Goal: Task Accomplishment & Management: Use online tool/utility

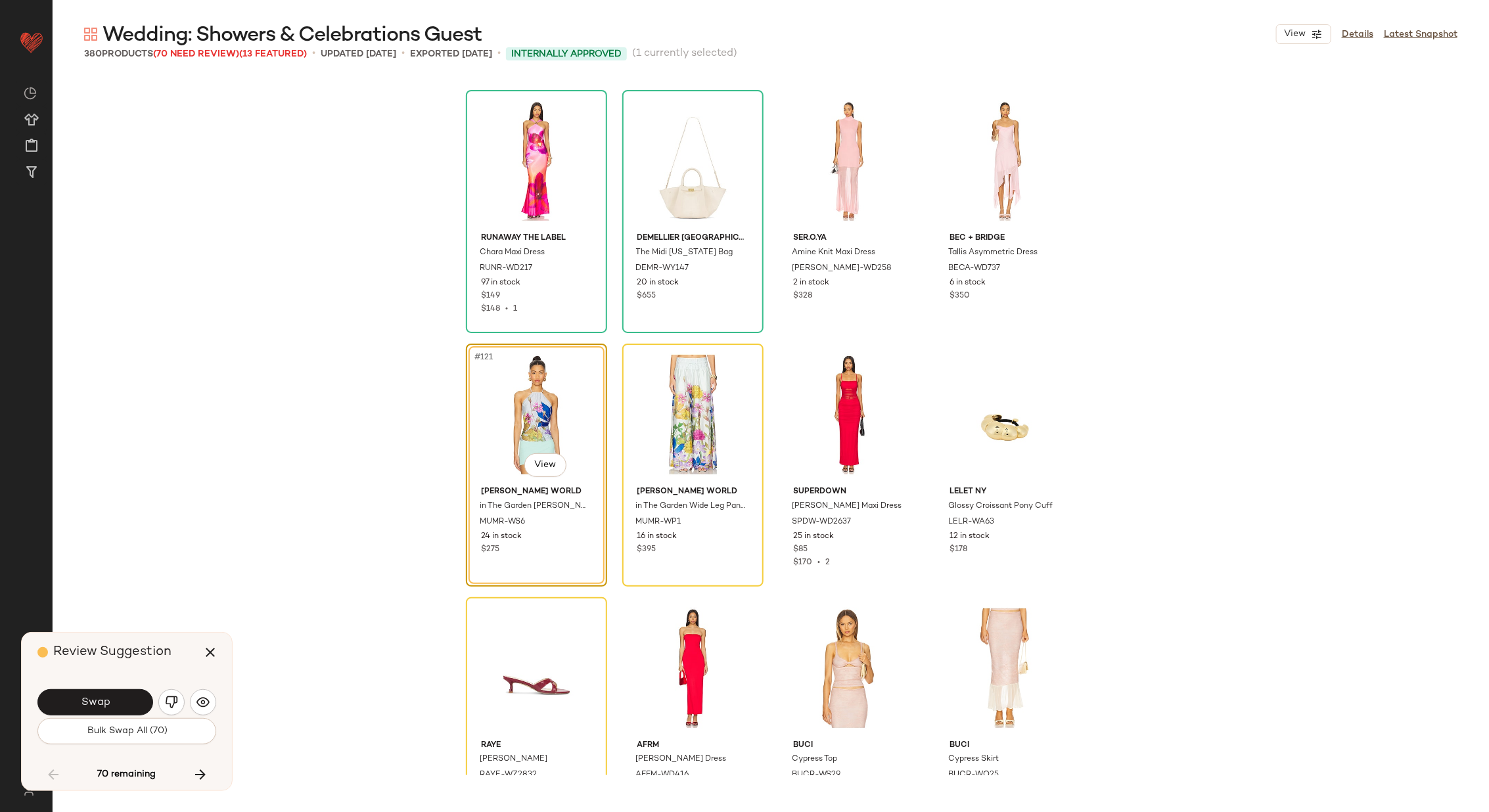
scroll to position [7353, 0]
click at [85, 704] on span "Swap" at bounding box center [94, 703] width 29 height 13
click at [168, 698] on img "button" at bounding box center [171, 702] width 13 height 13
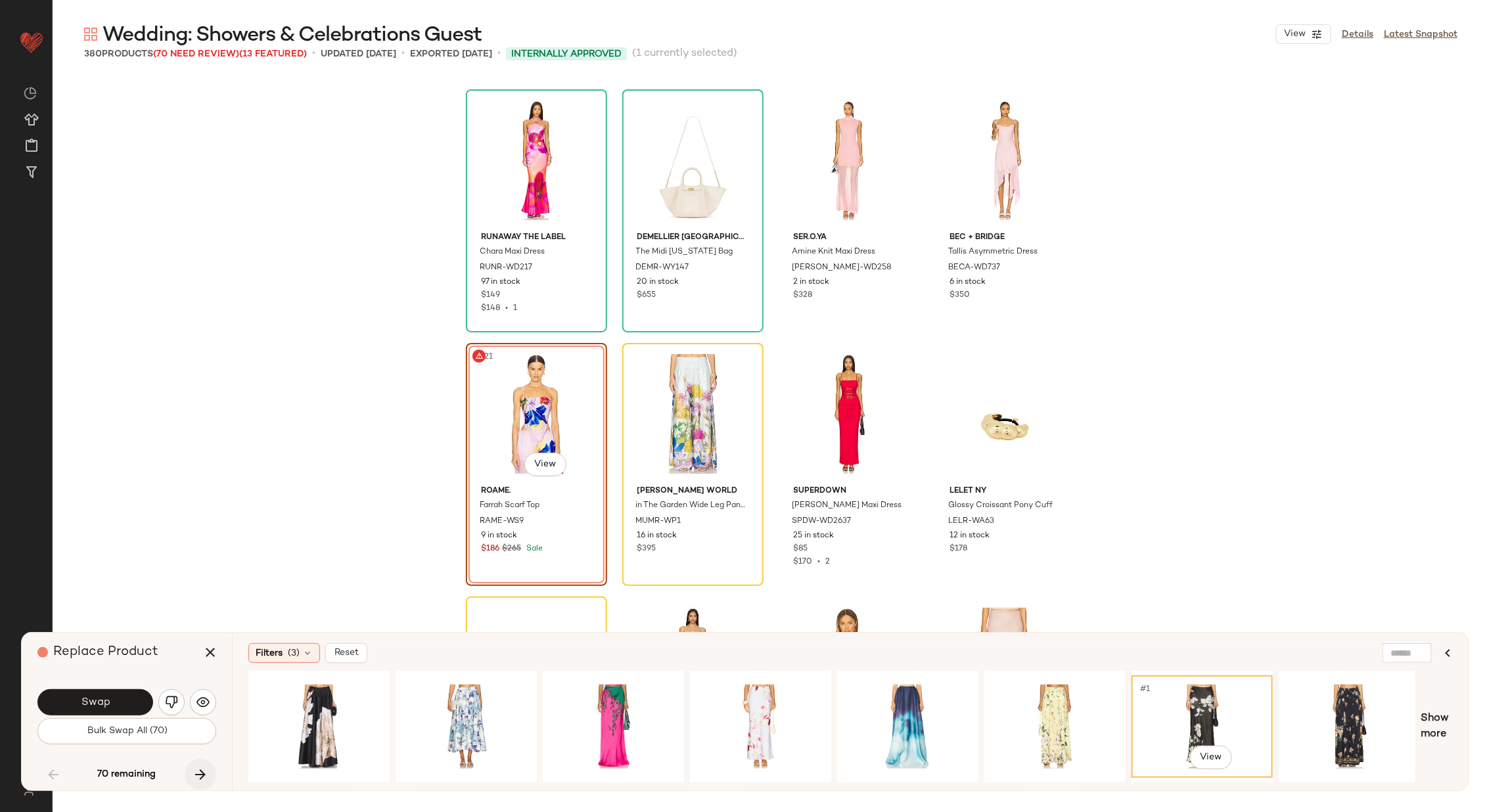
click at [201, 774] on icon "button" at bounding box center [201, 775] width 16 height 16
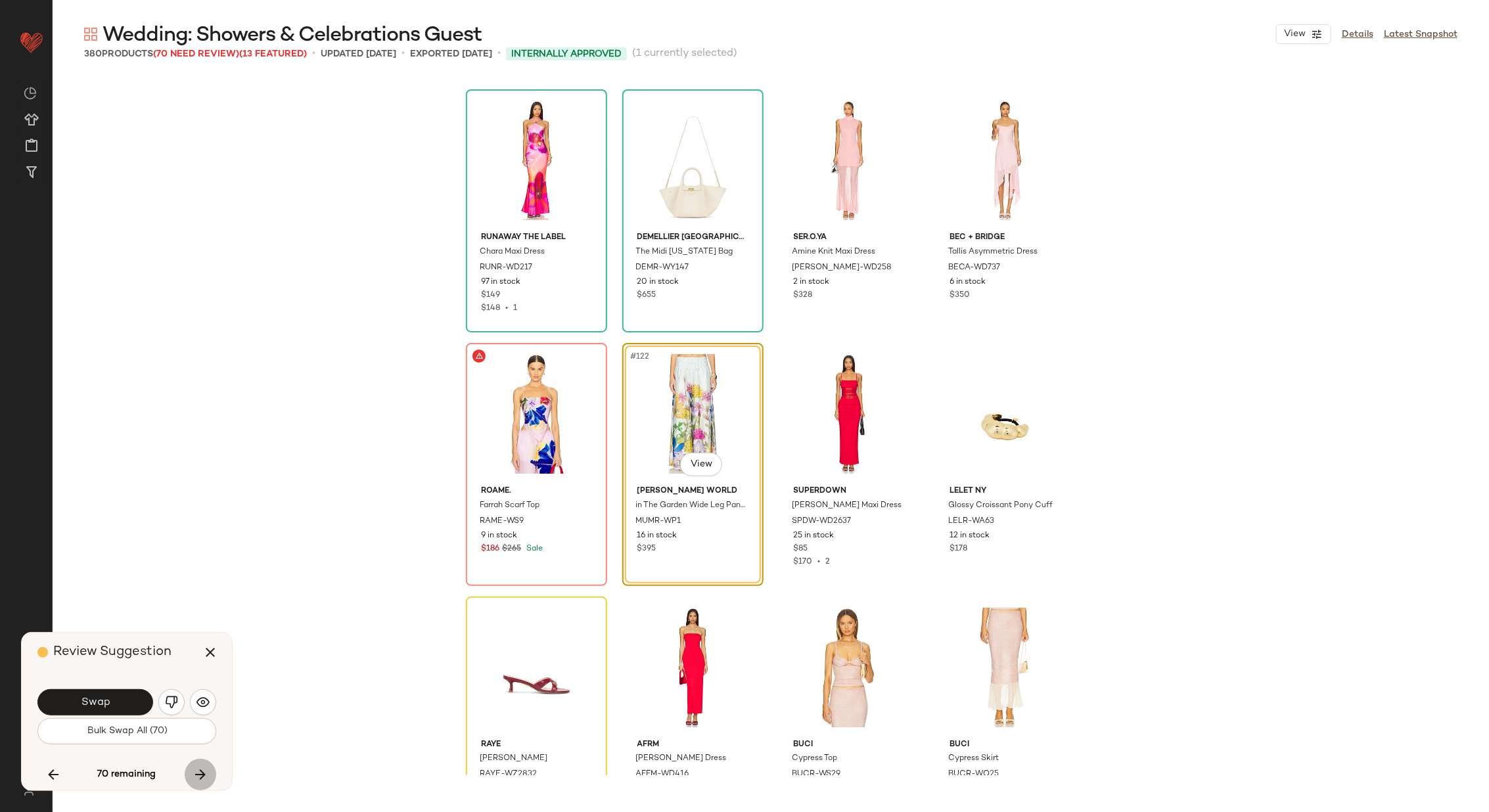
scroll to position [7353, 0]
click at [54, 773] on icon "button" at bounding box center [53, 775] width 16 height 16
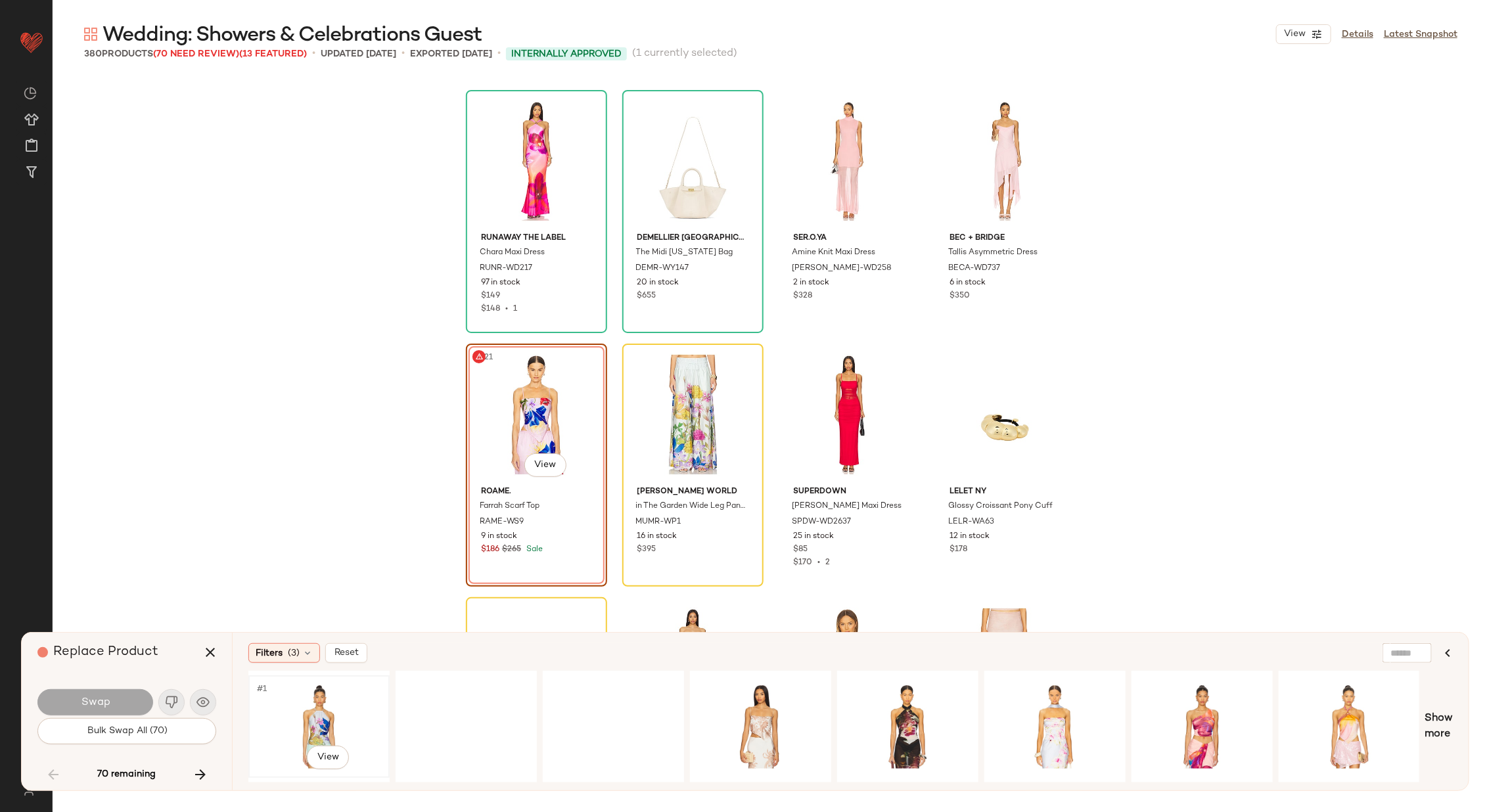
click at [308, 709] on div "#1 View" at bounding box center [318, 727] width 132 height 93
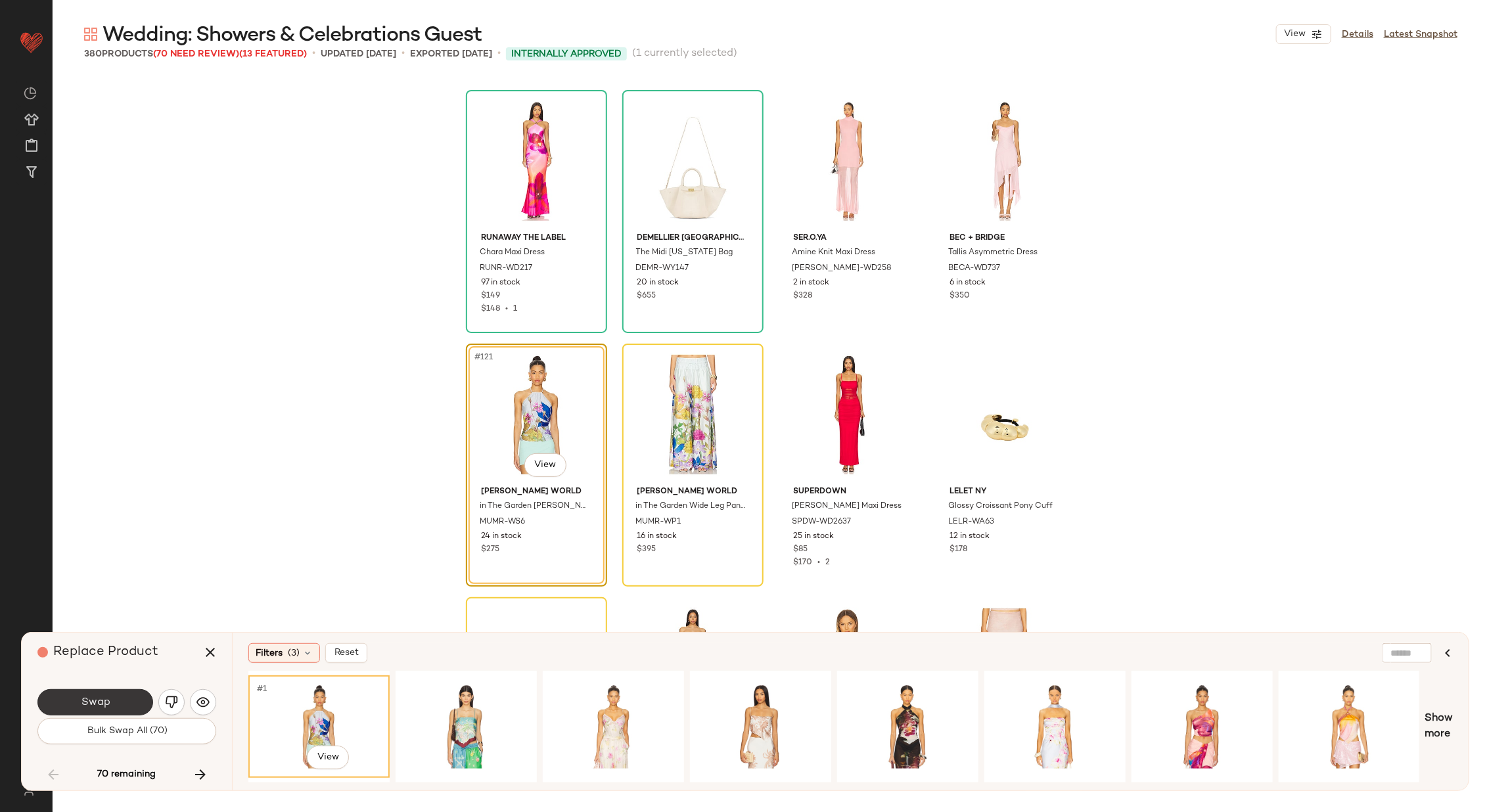
click at [141, 694] on button "Swap" at bounding box center [95, 701] width 115 height 26
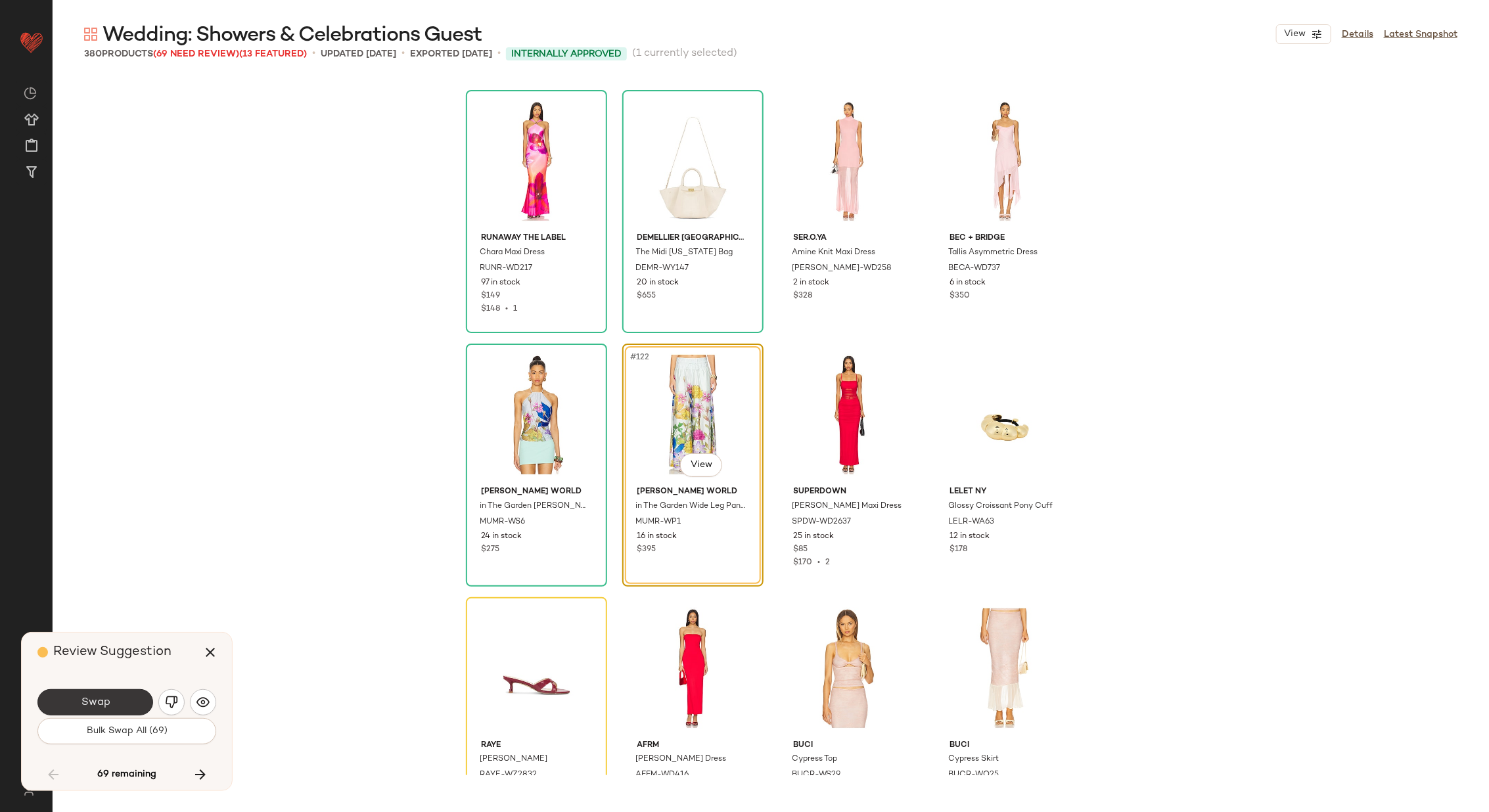
click at [111, 697] on button "Swap" at bounding box center [95, 701] width 115 height 26
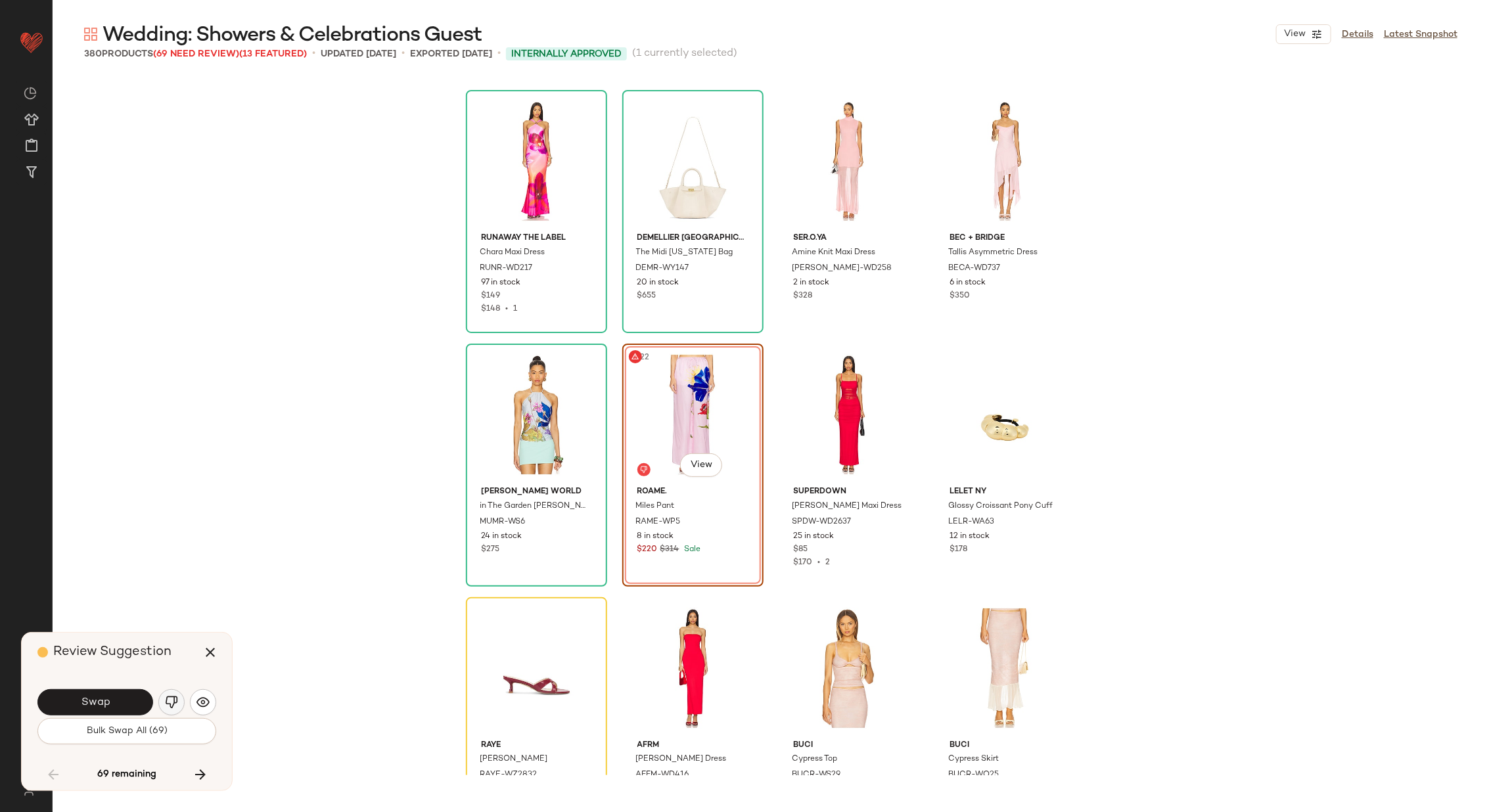
click at [166, 701] on img "button" at bounding box center [171, 702] width 13 height 13
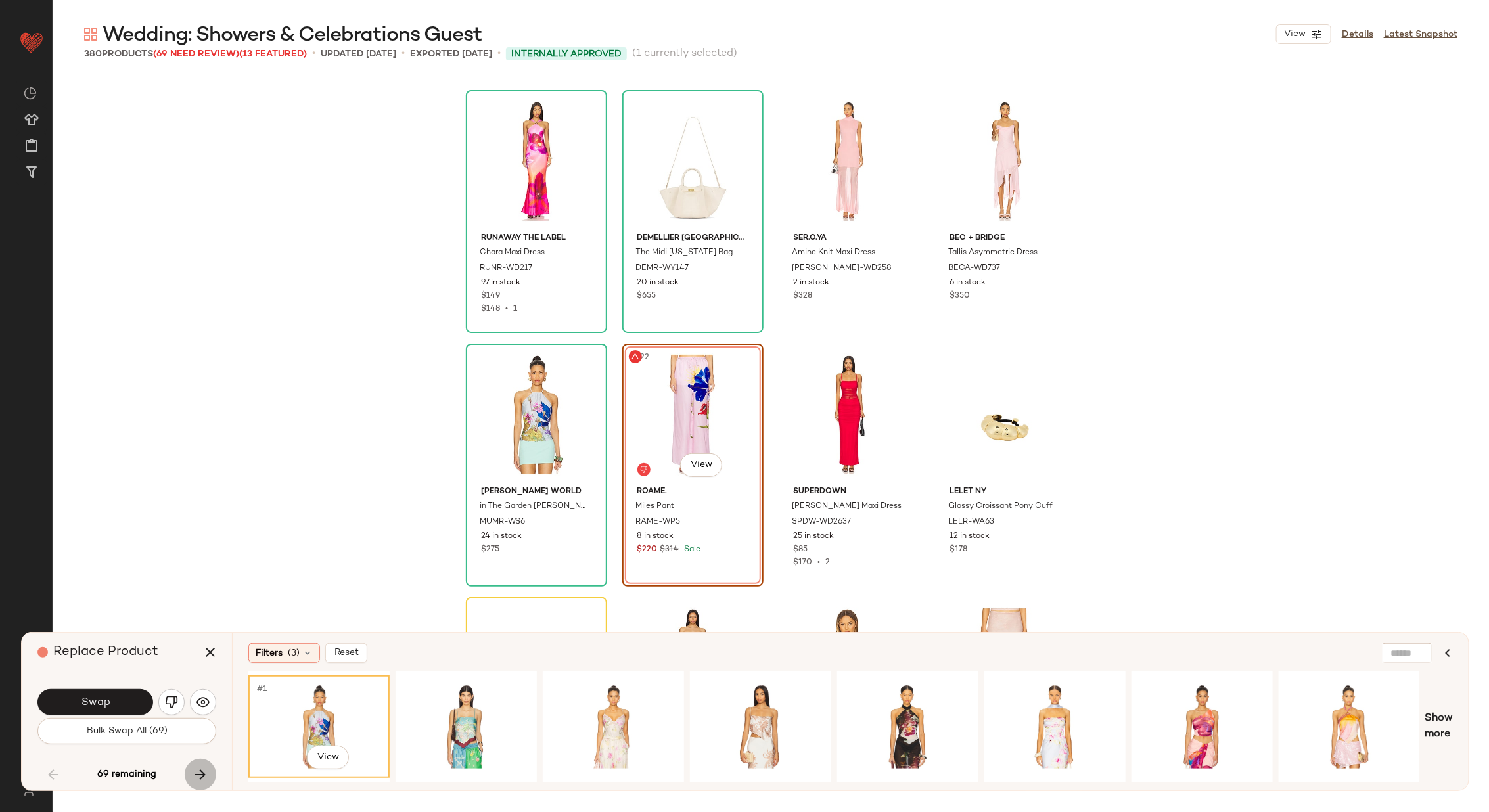
click at [200, 763] on button "button" at bounding box center [201, 775] width 32 height 32
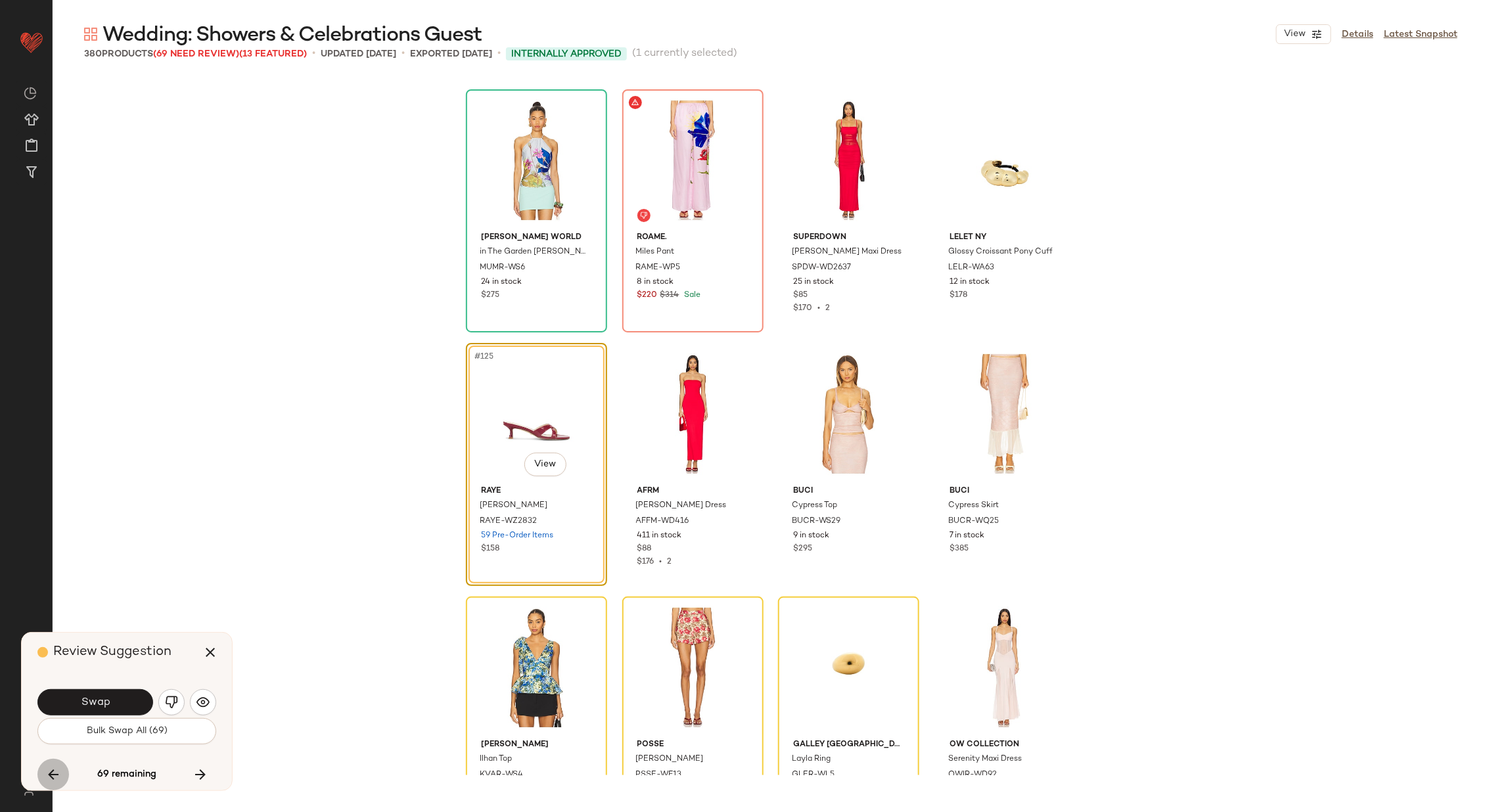
click at [47, 768] on icon "button" at bounding box center [53, 775] width 16 height 16
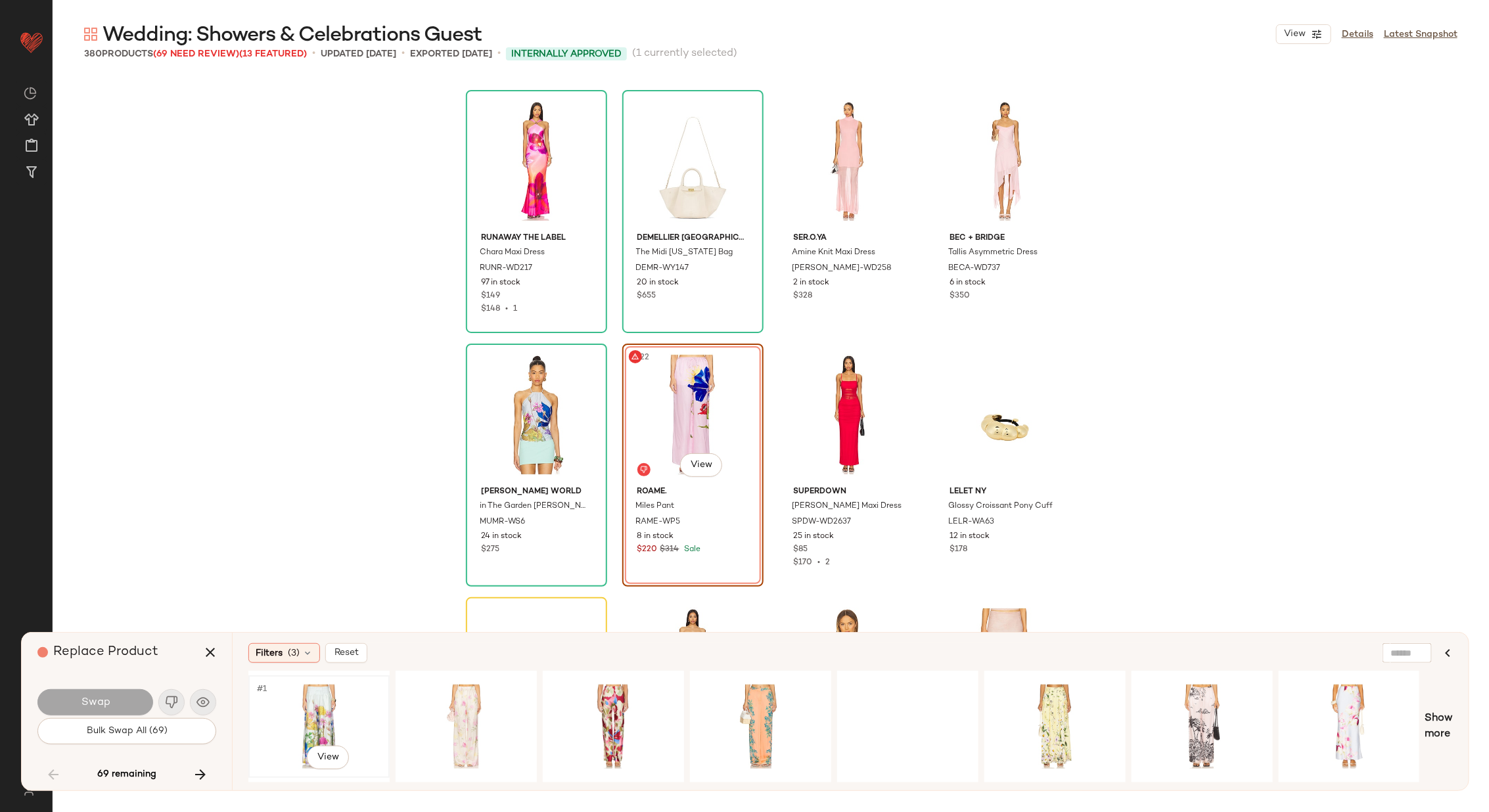
click at [295, 713] on div "#1 View" at bounding box center [318, 727] width 132 height 93
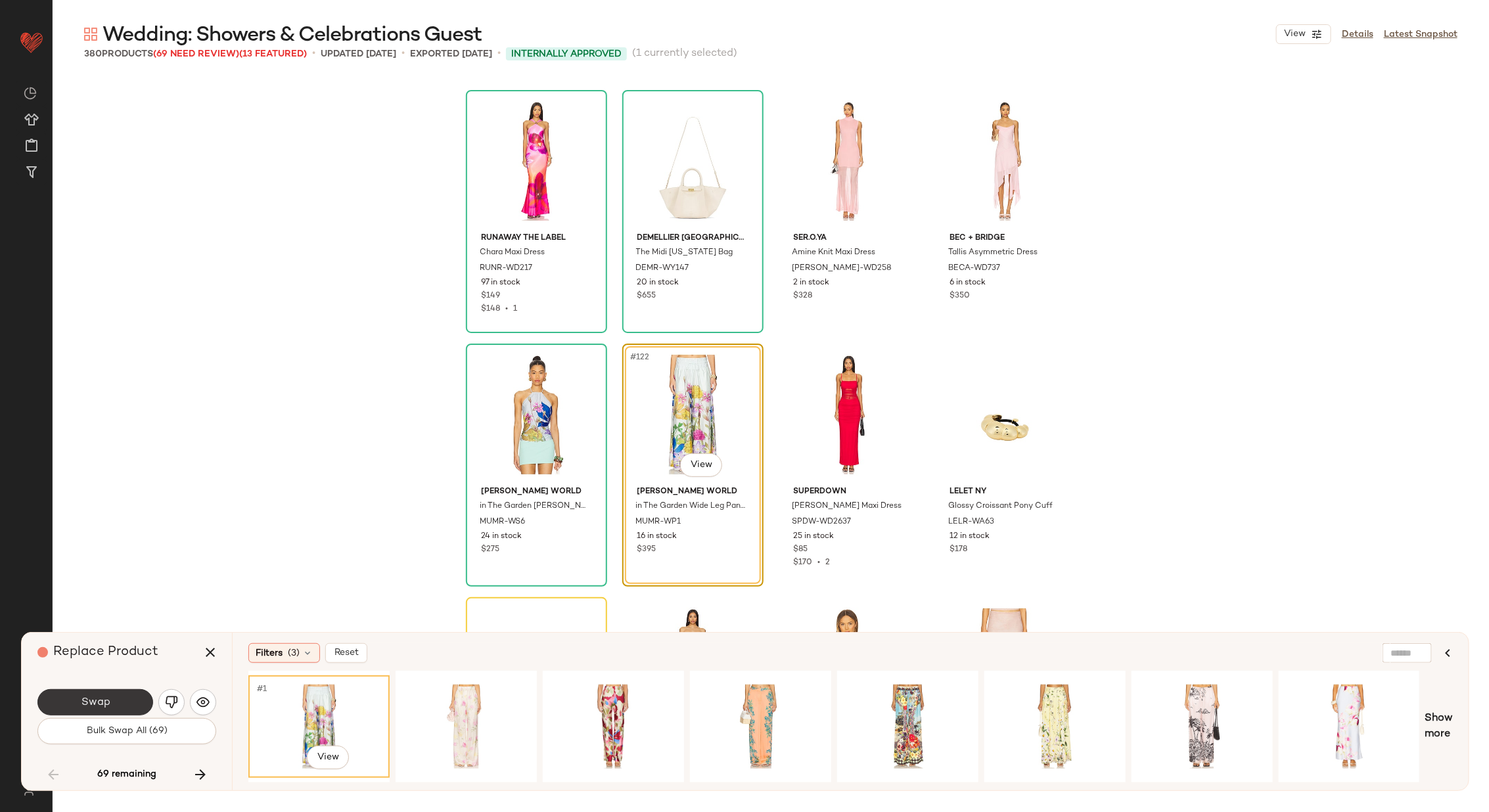
click at [80, 697] on button "Swap" at bounding box center [95, 701] width 115 height 26
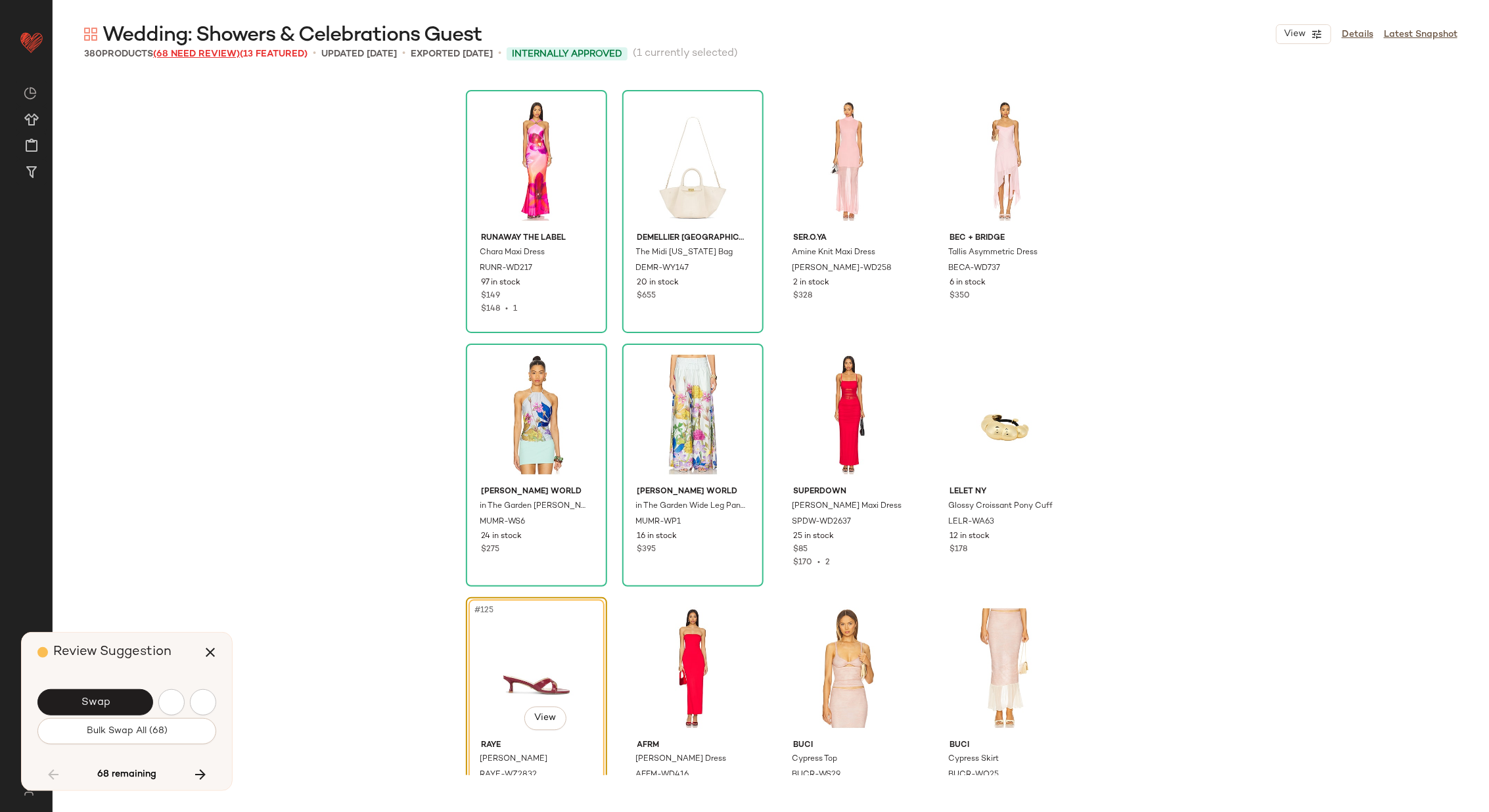
scroll to position [7607, 0]
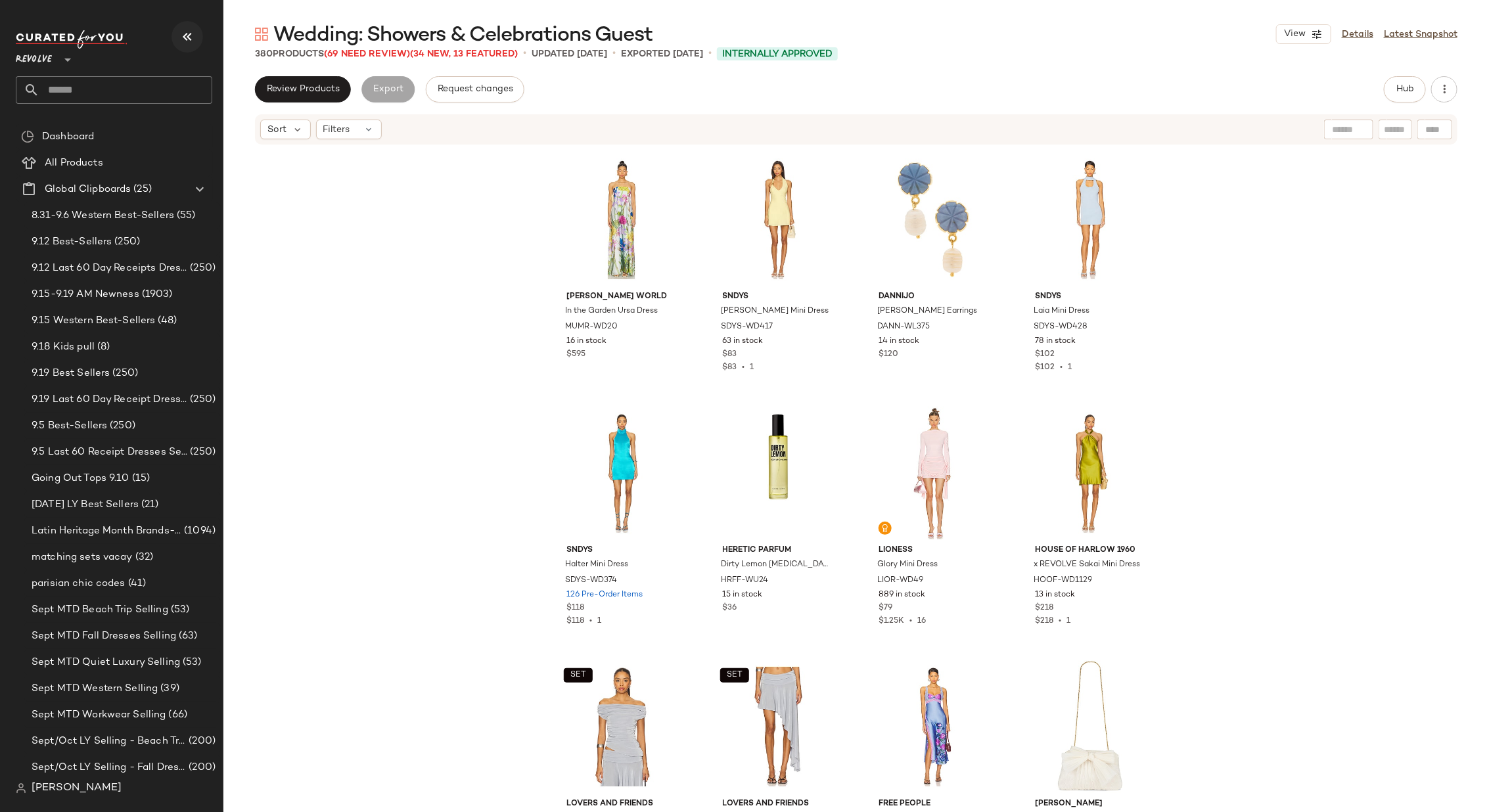
click at [185, 28] on button "button" at bounding box center [187, 37] width 32 height 32
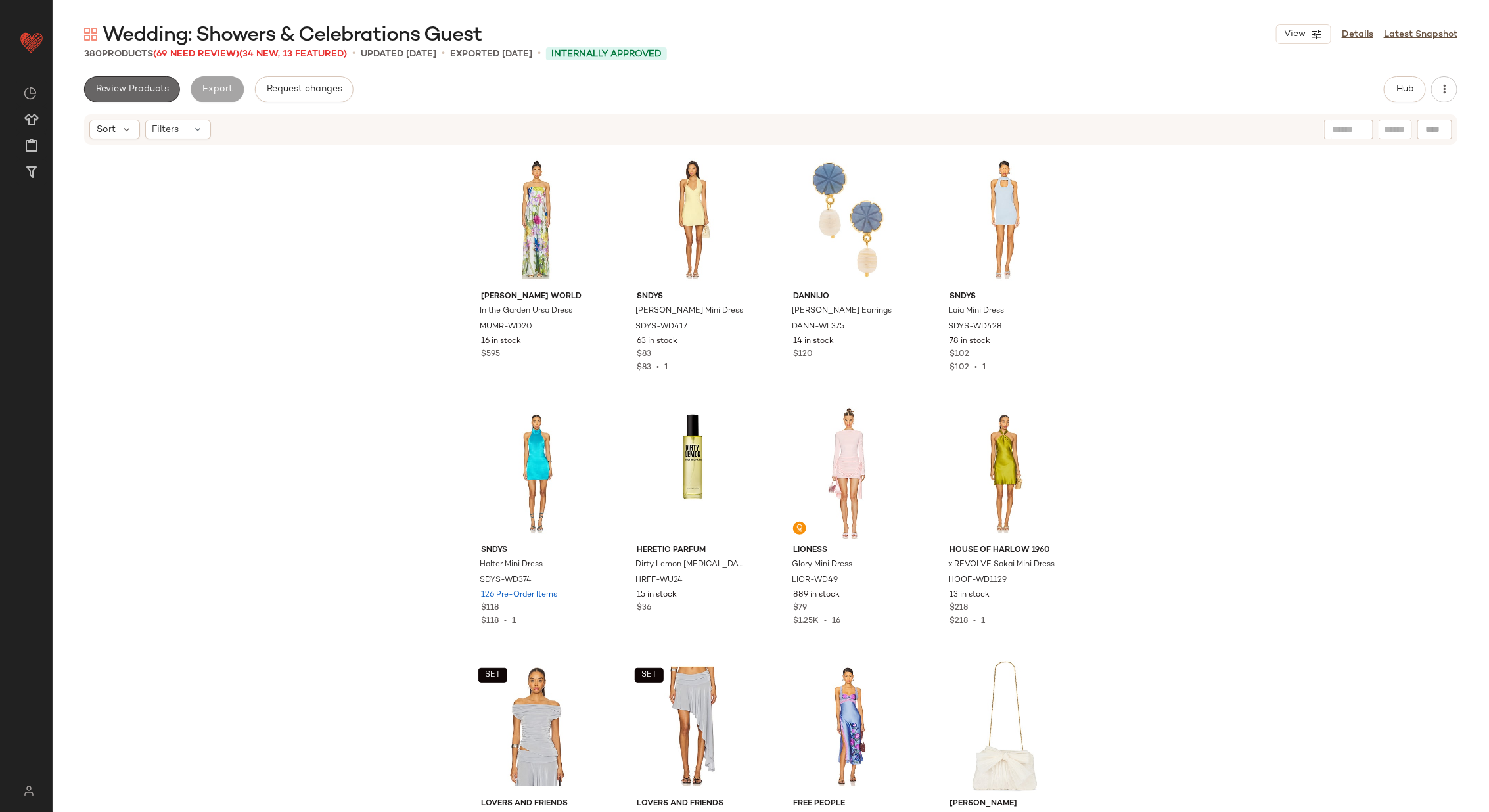
click at [146, 90] on span "Review Products" at bounding box center [132, 88] width 73 height 10
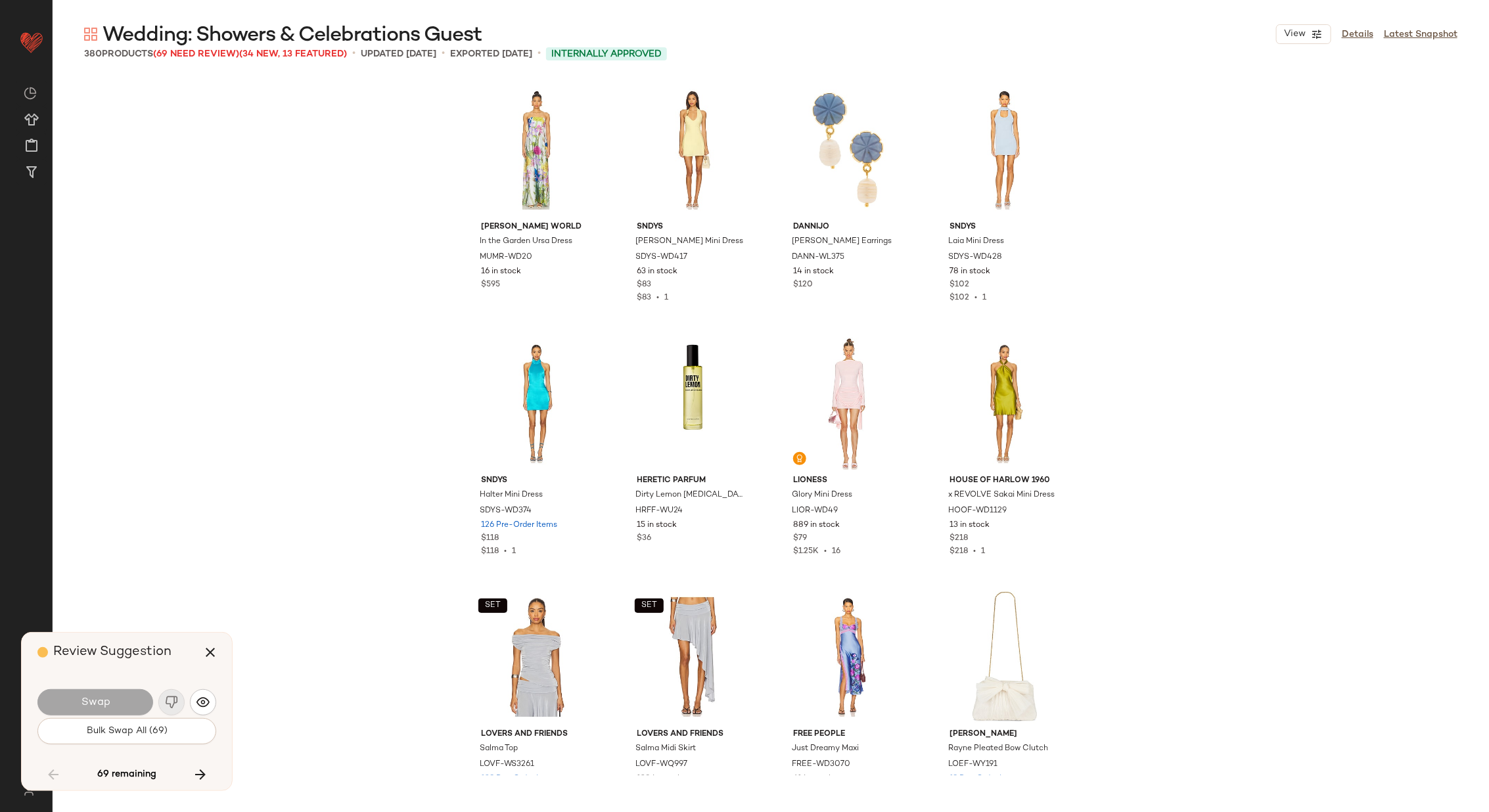
scroll to position [5578, 0]
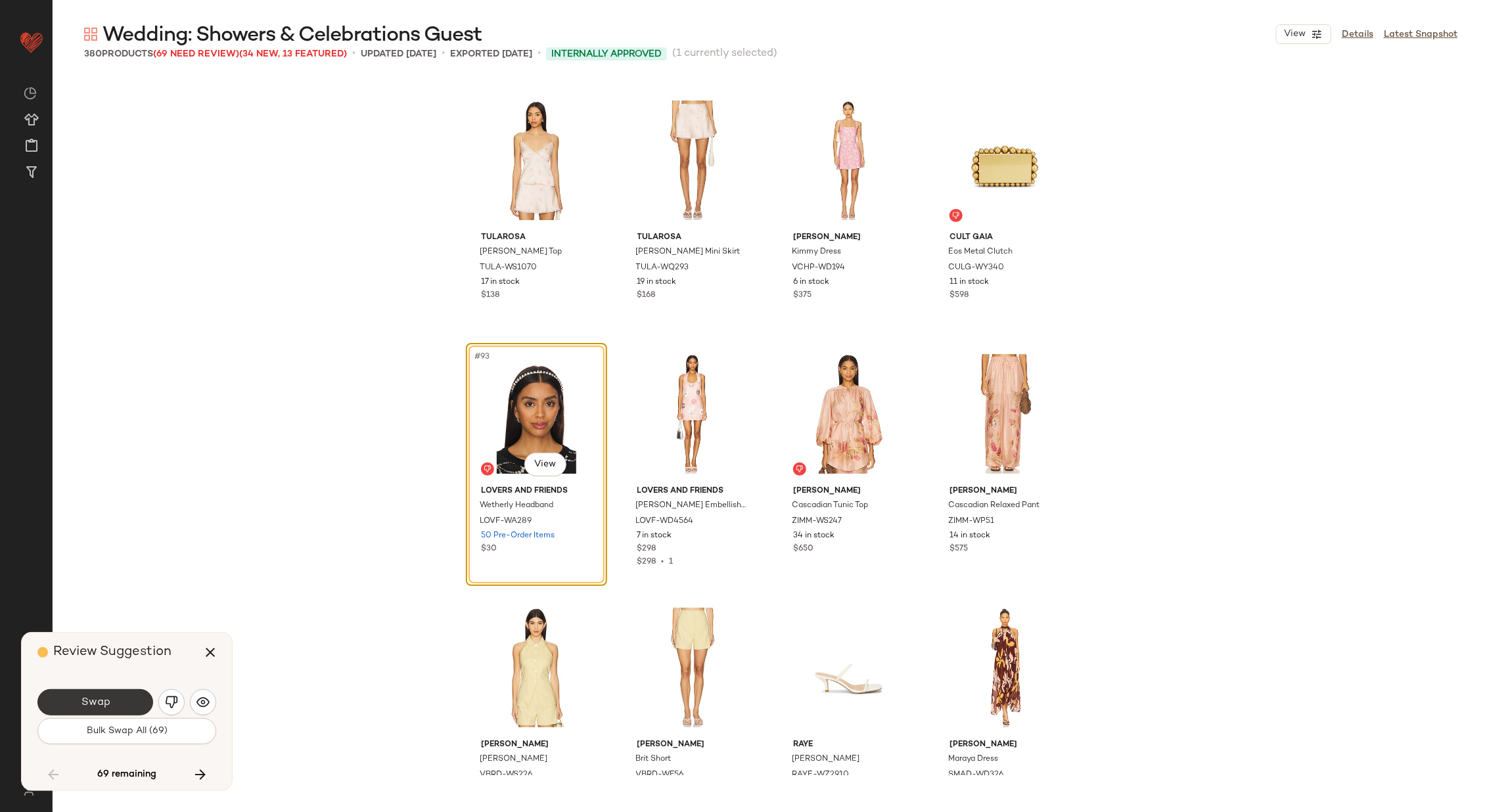
click at [111, 694] on button "Swap" at bounding box center [95, 701] width 115 height 26
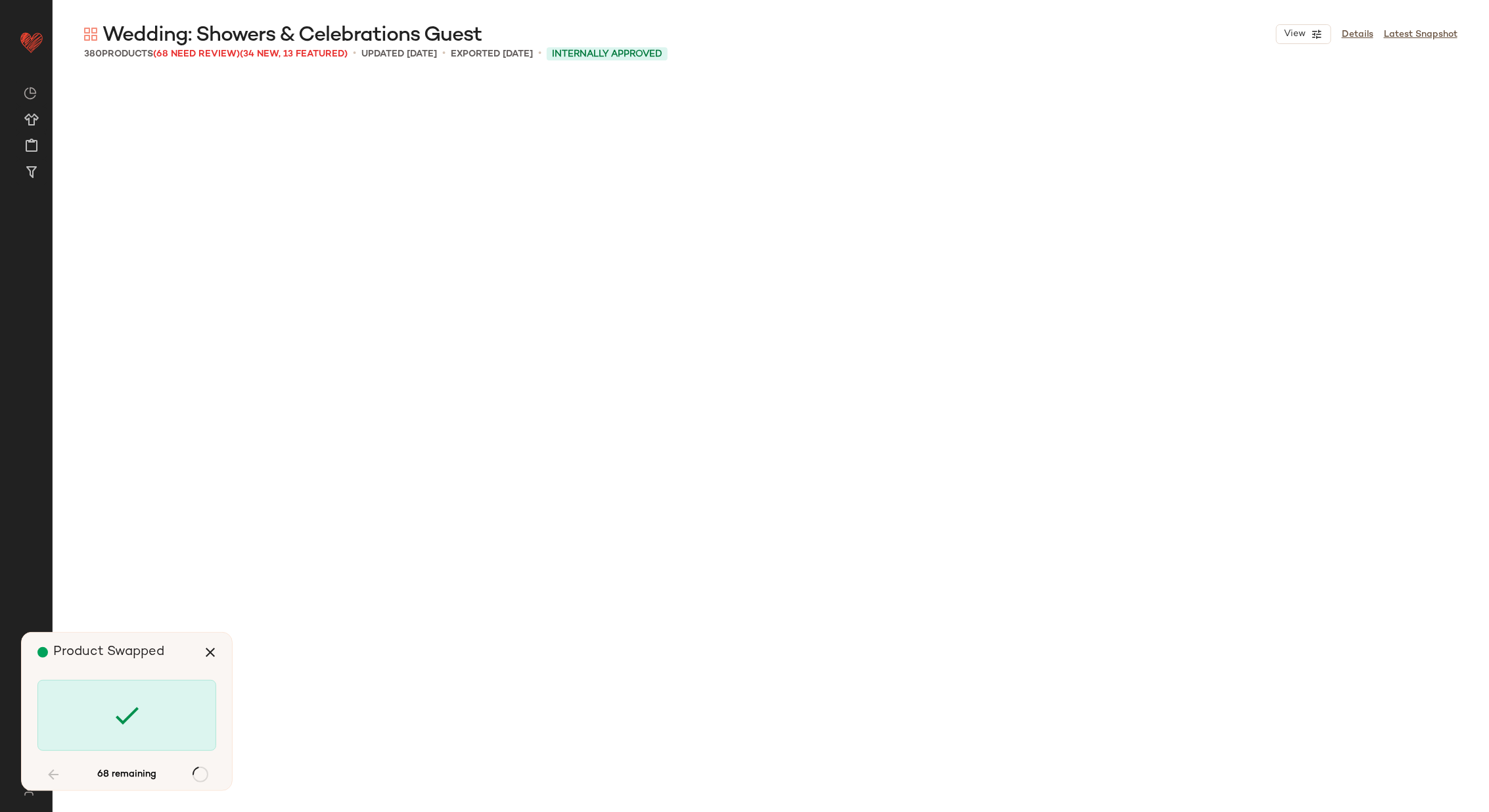
scroll to position [7607, 0]
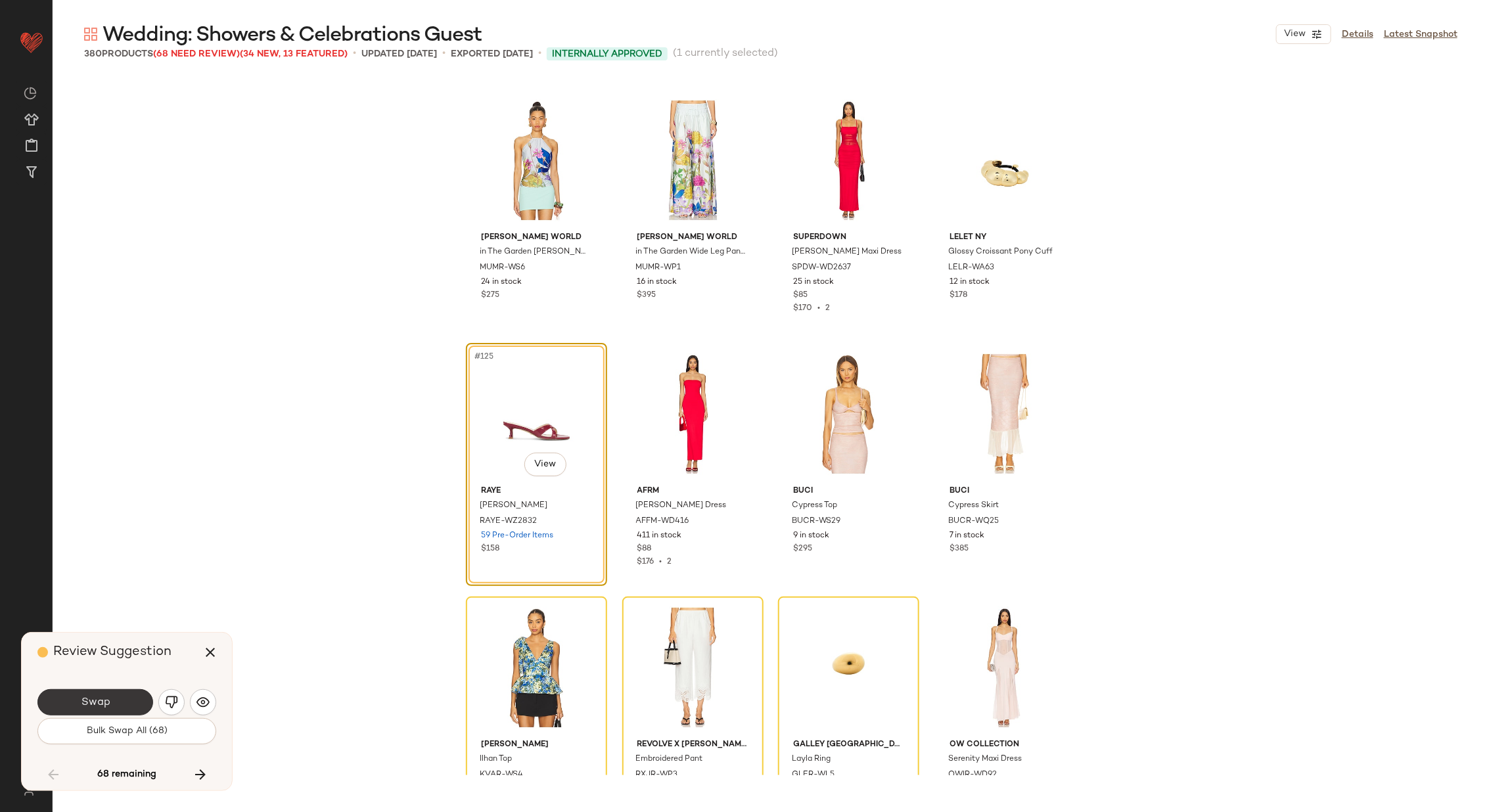
click at [97, 694] on button "Swap" at bounding box center [95, 701] width 115 height 26
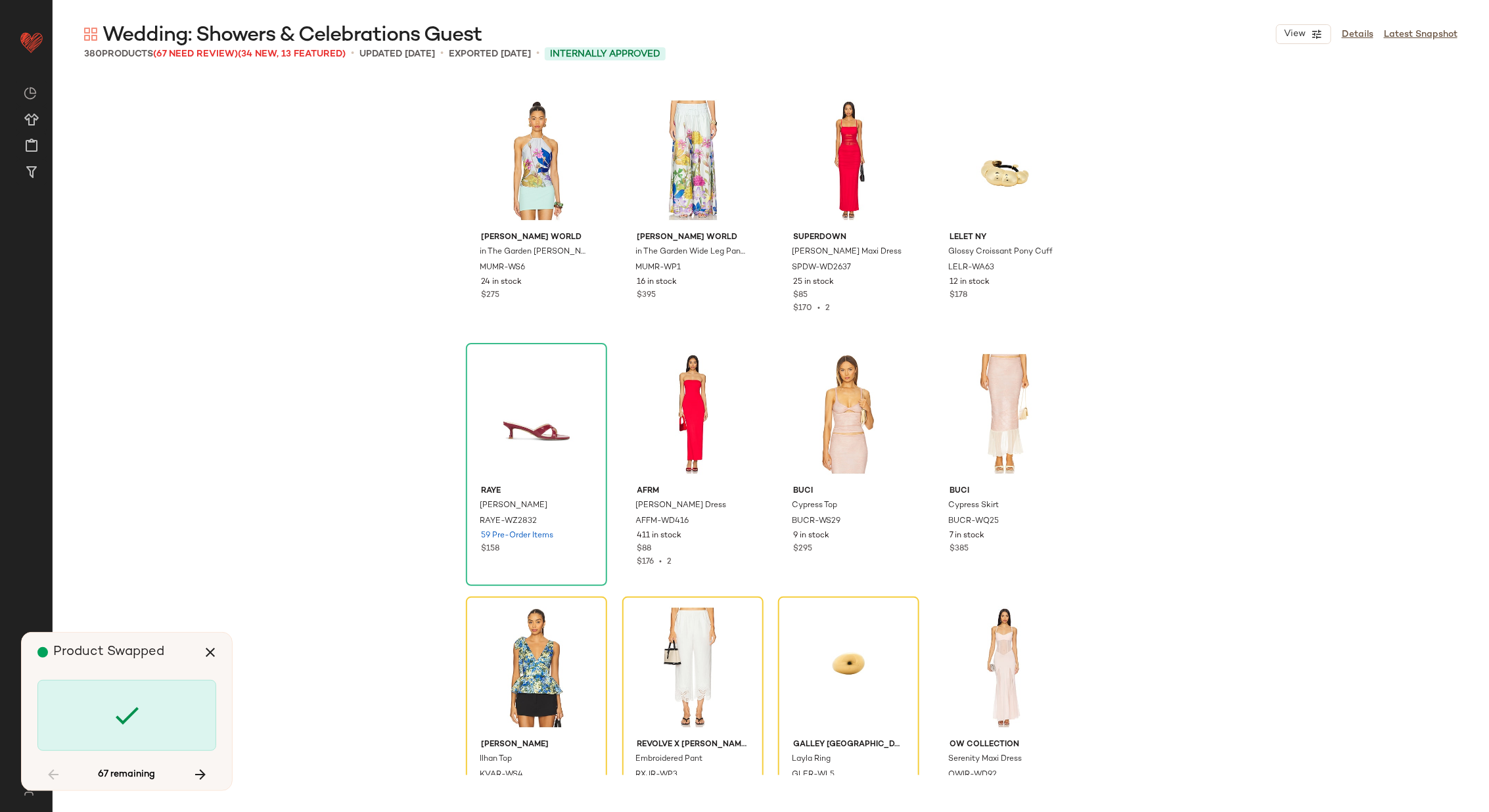
scroll to position [7860, 0]
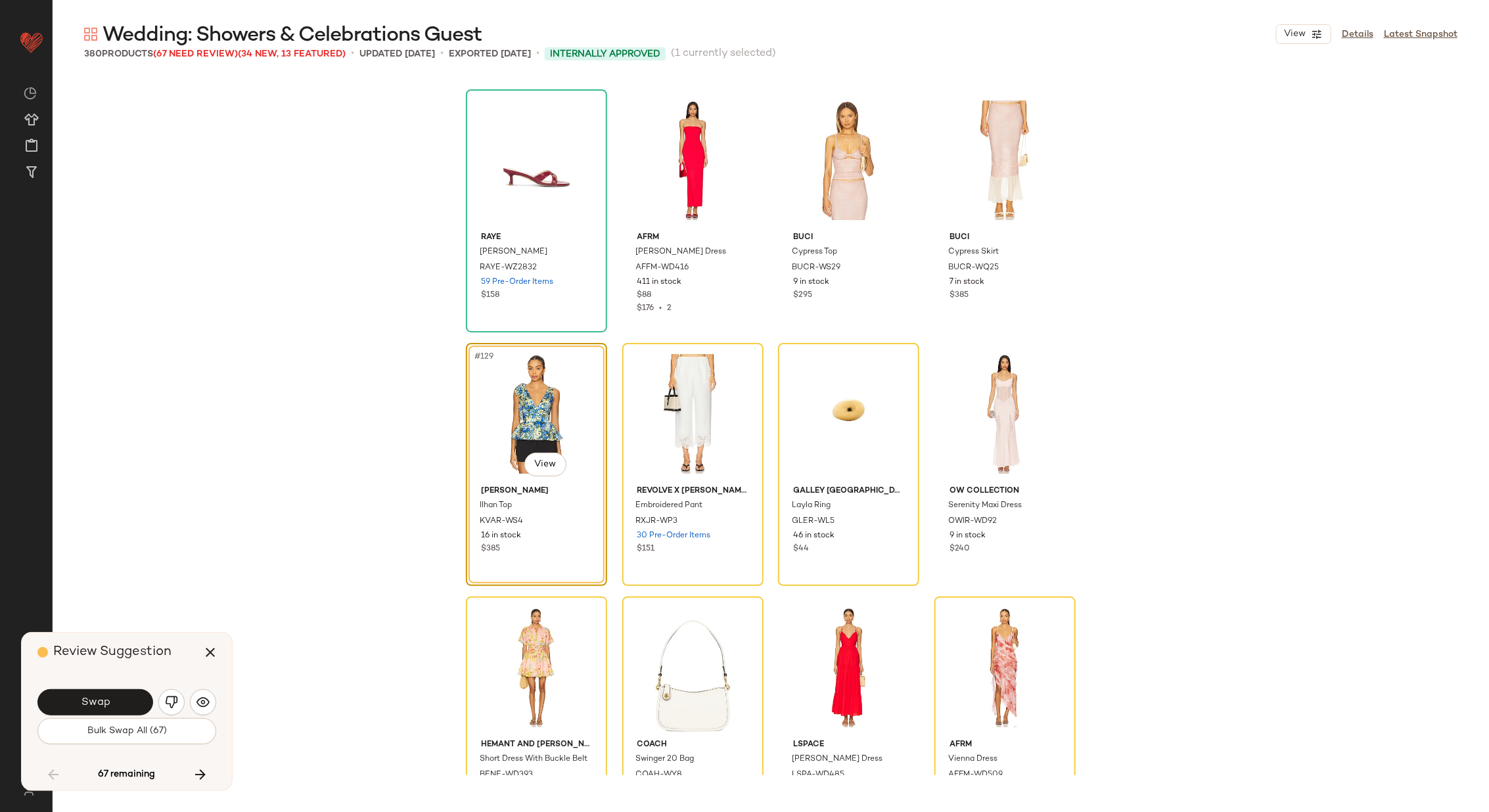
click at [97, 694] on button "Swap" at bounding box center [95, 701] width 115 height 26
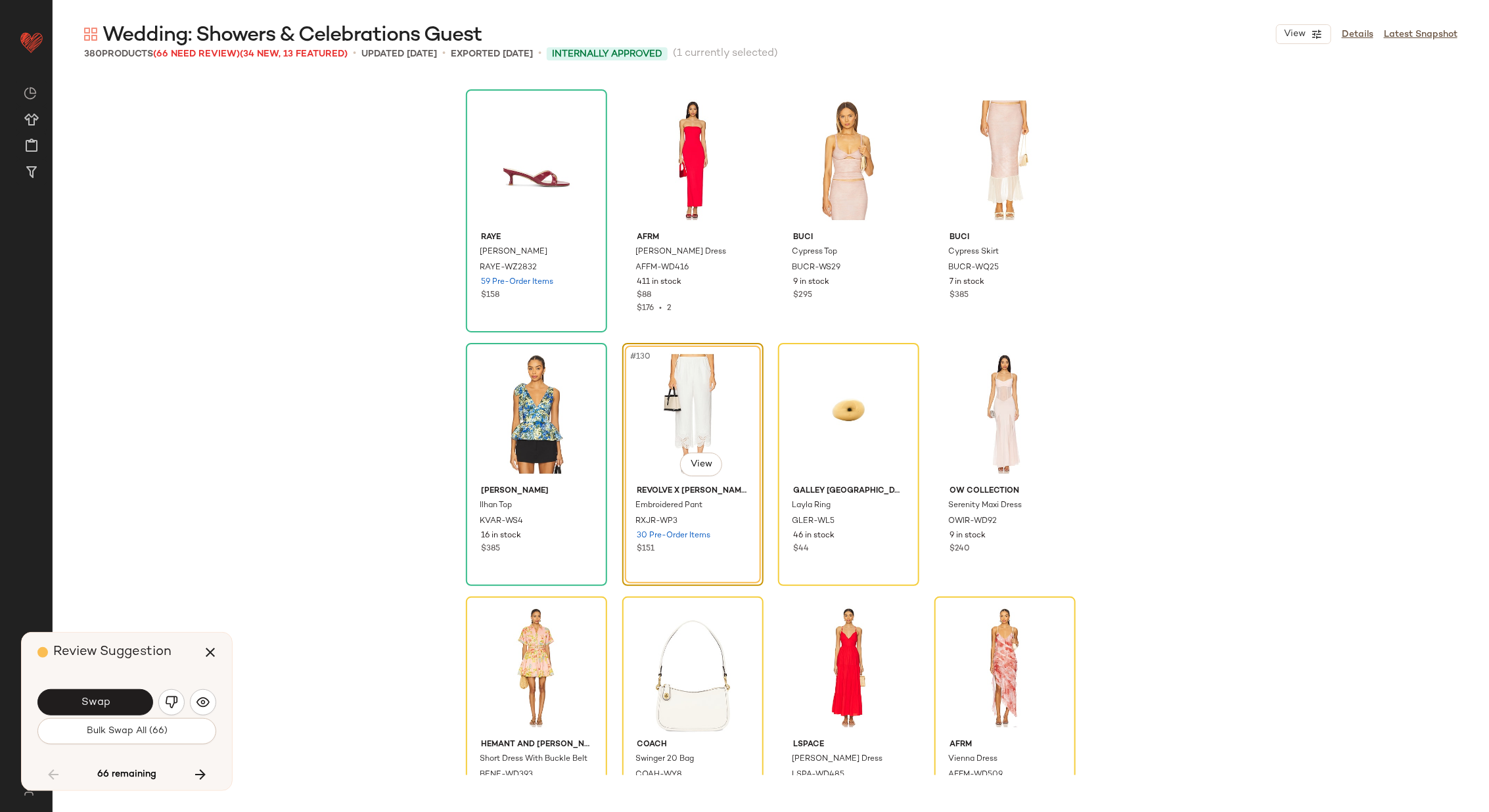
click at [306, 257] on div "RAYE Carrie Sandal RAYE-WZ2832 59 Pre-Order Items $158 AFRM Dunn Dress AFFM-WD4…" at bounding box center [771, 425] width 1436 height 699
click at [169, 703] on img "button" at bounding box center [171, 702] width 13 height 13
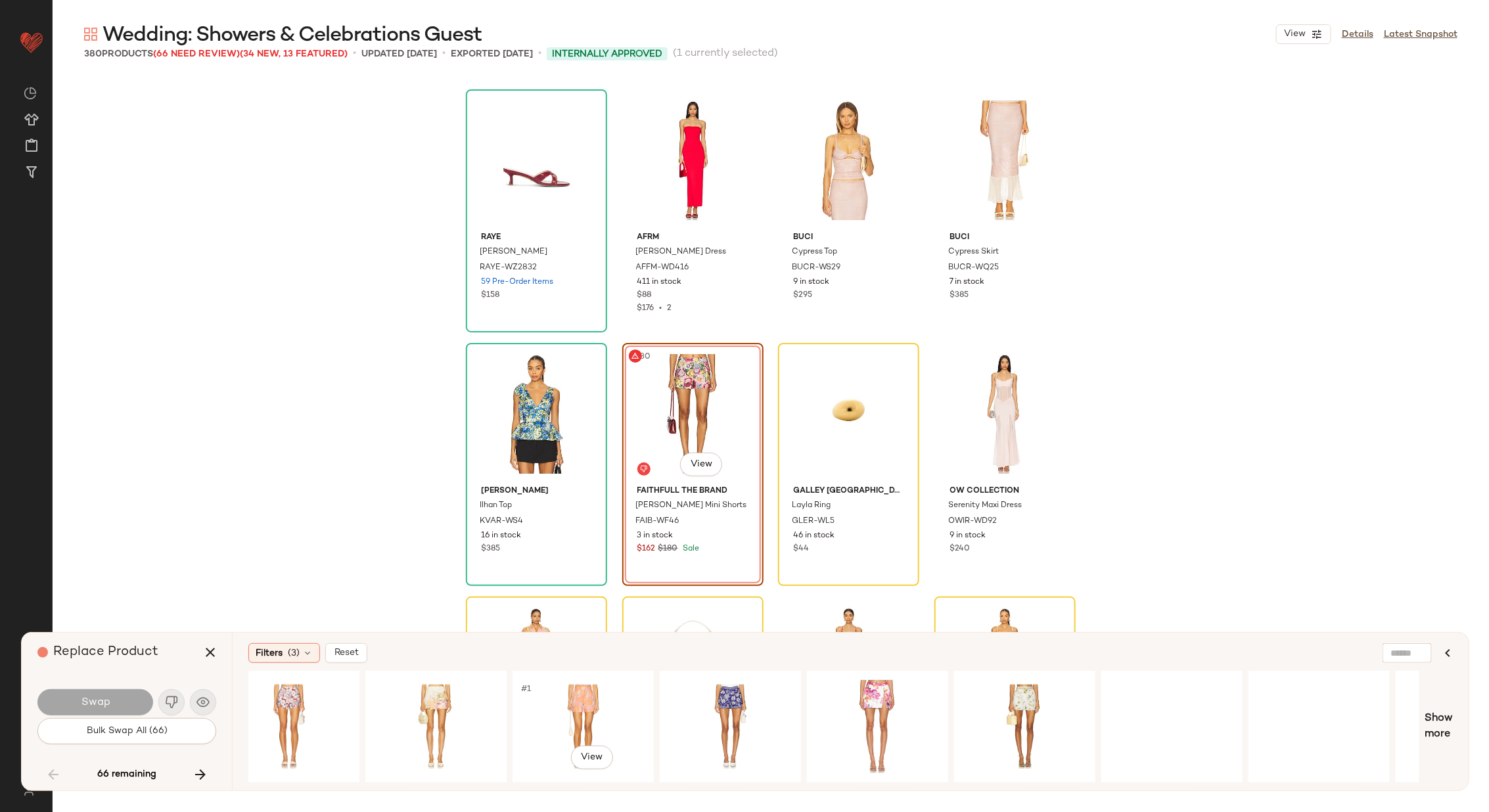
scroll to position [0, 1176]
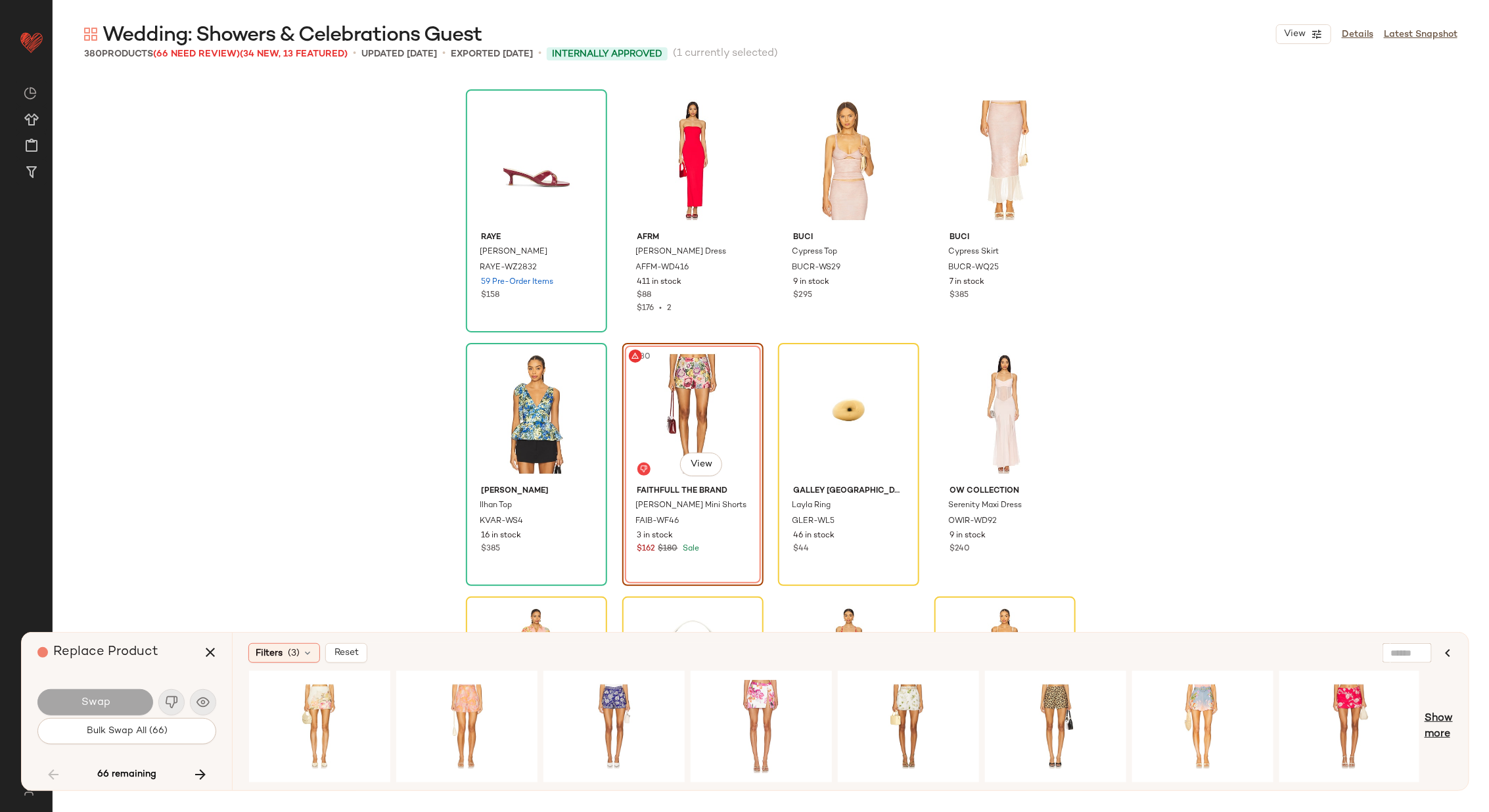
click at [1444, 716] on span "Show more" at bounding box center [1438, 727] width 28 height 32
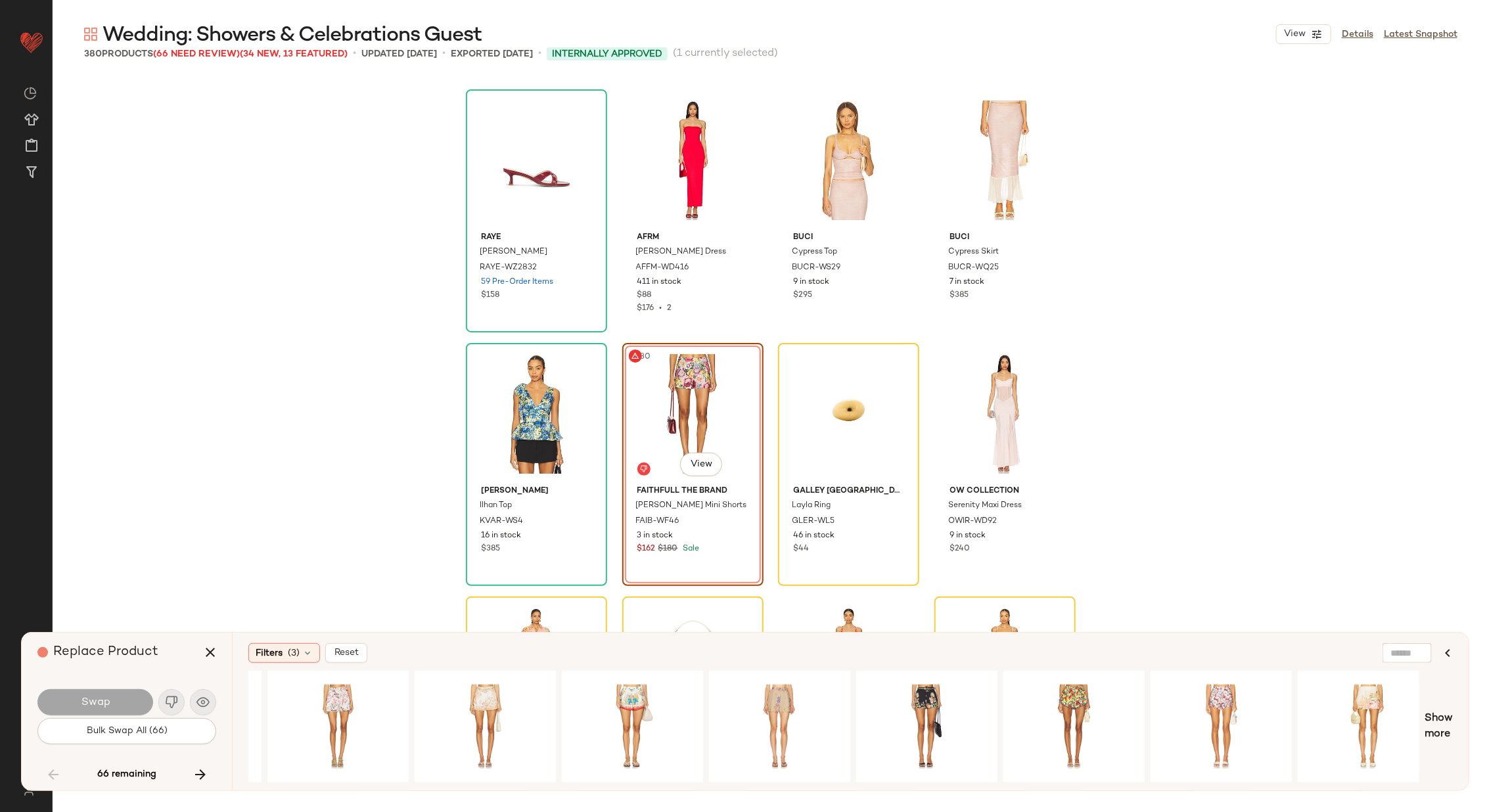
scroll to position [0, 0]
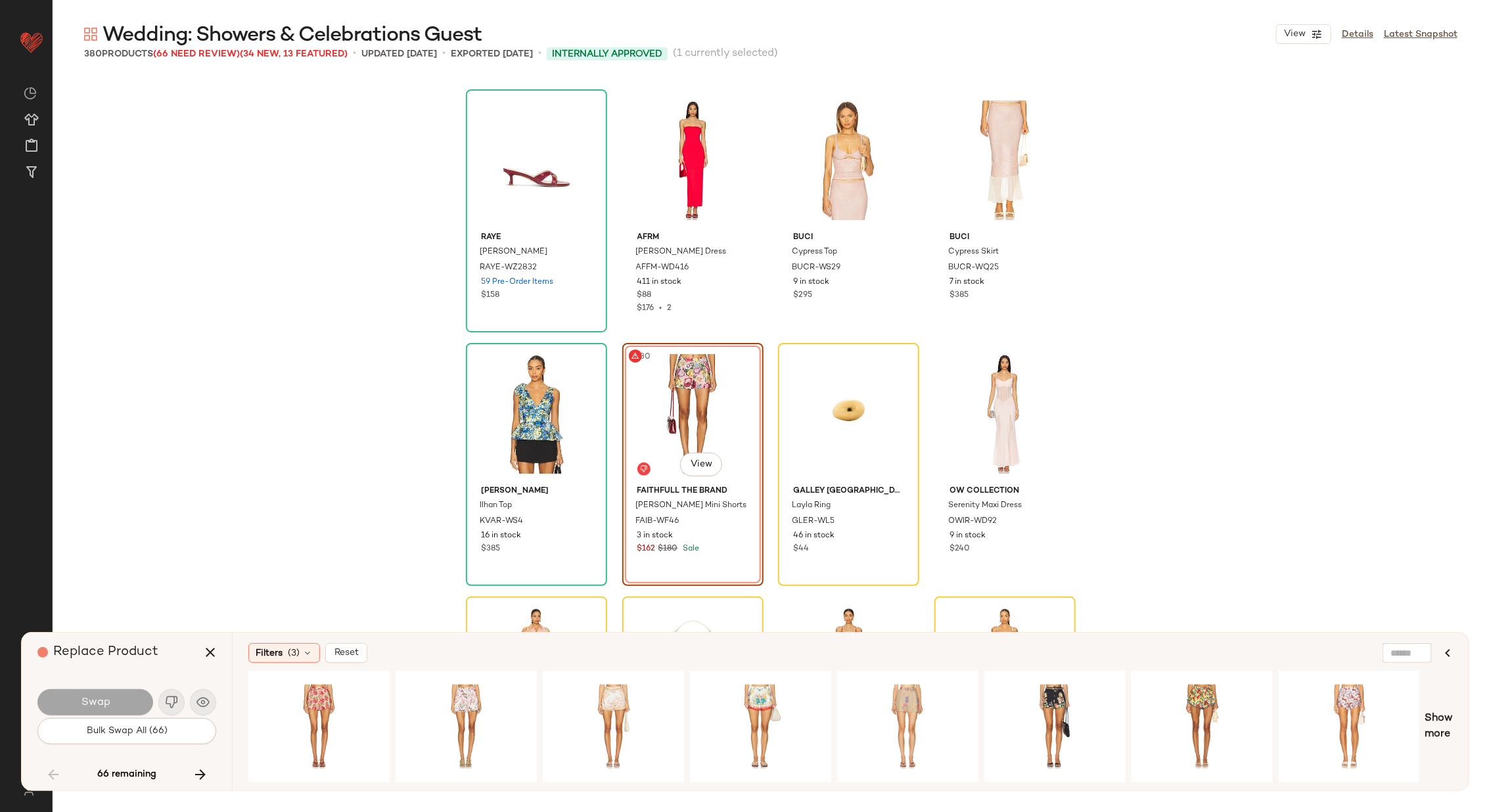
click at [1416, 654] on div at bounding box center [1407, 652] width 49 height 20
type input "**********"
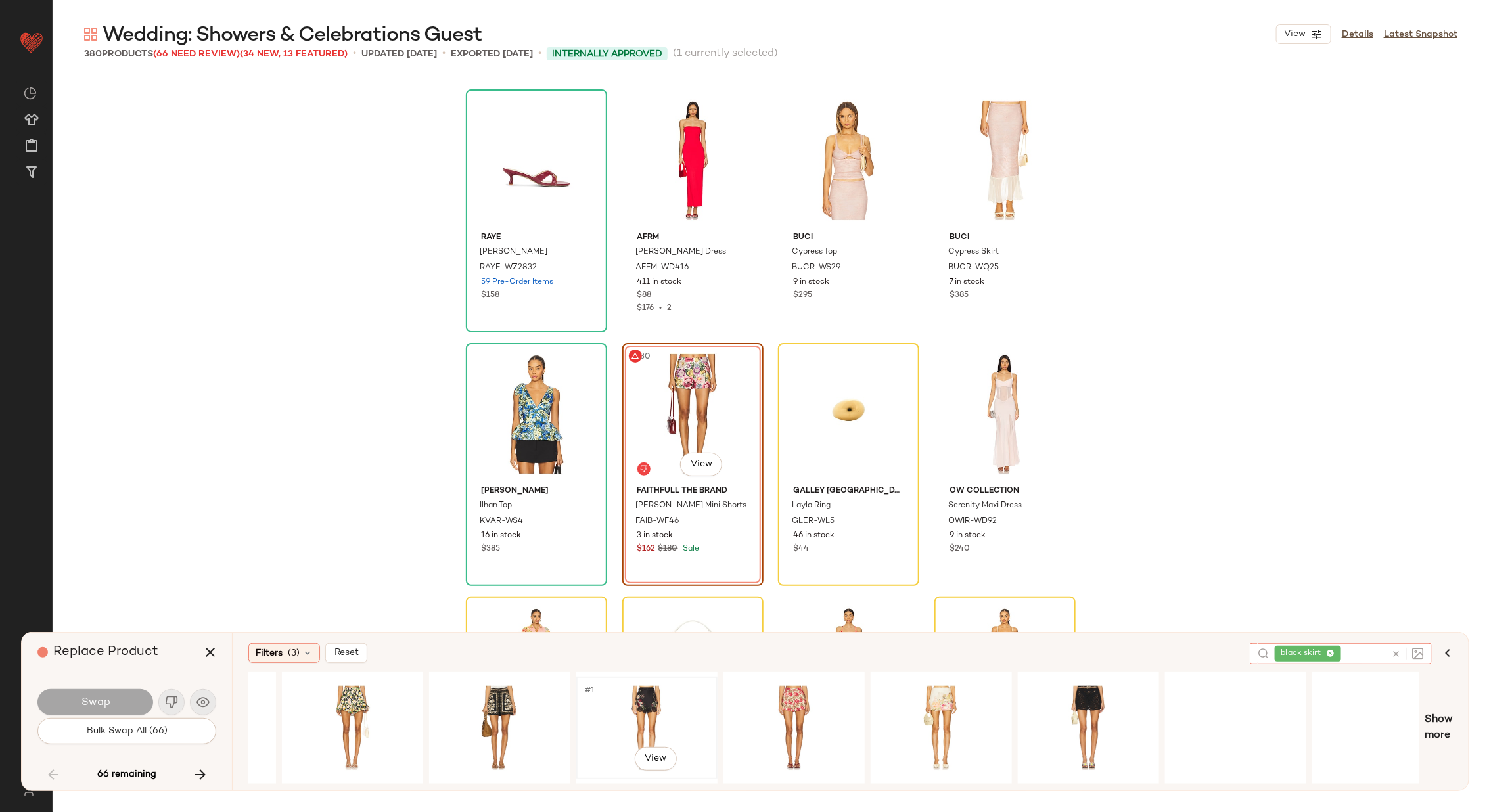
scroll to position [0, 495]
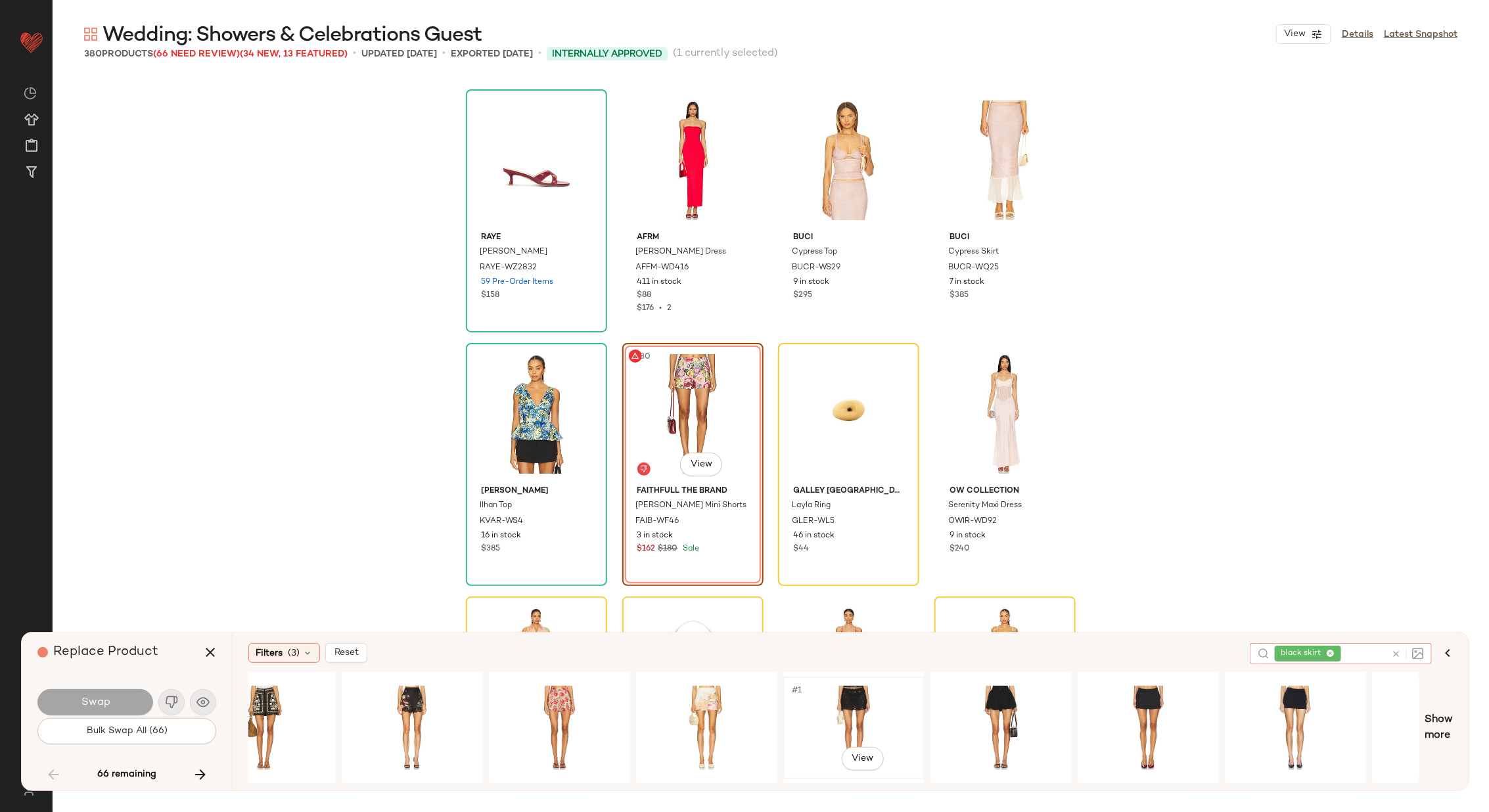
click at [855, 694] on div "#1 View" at bounding box center [853, 727] width 132 height 93
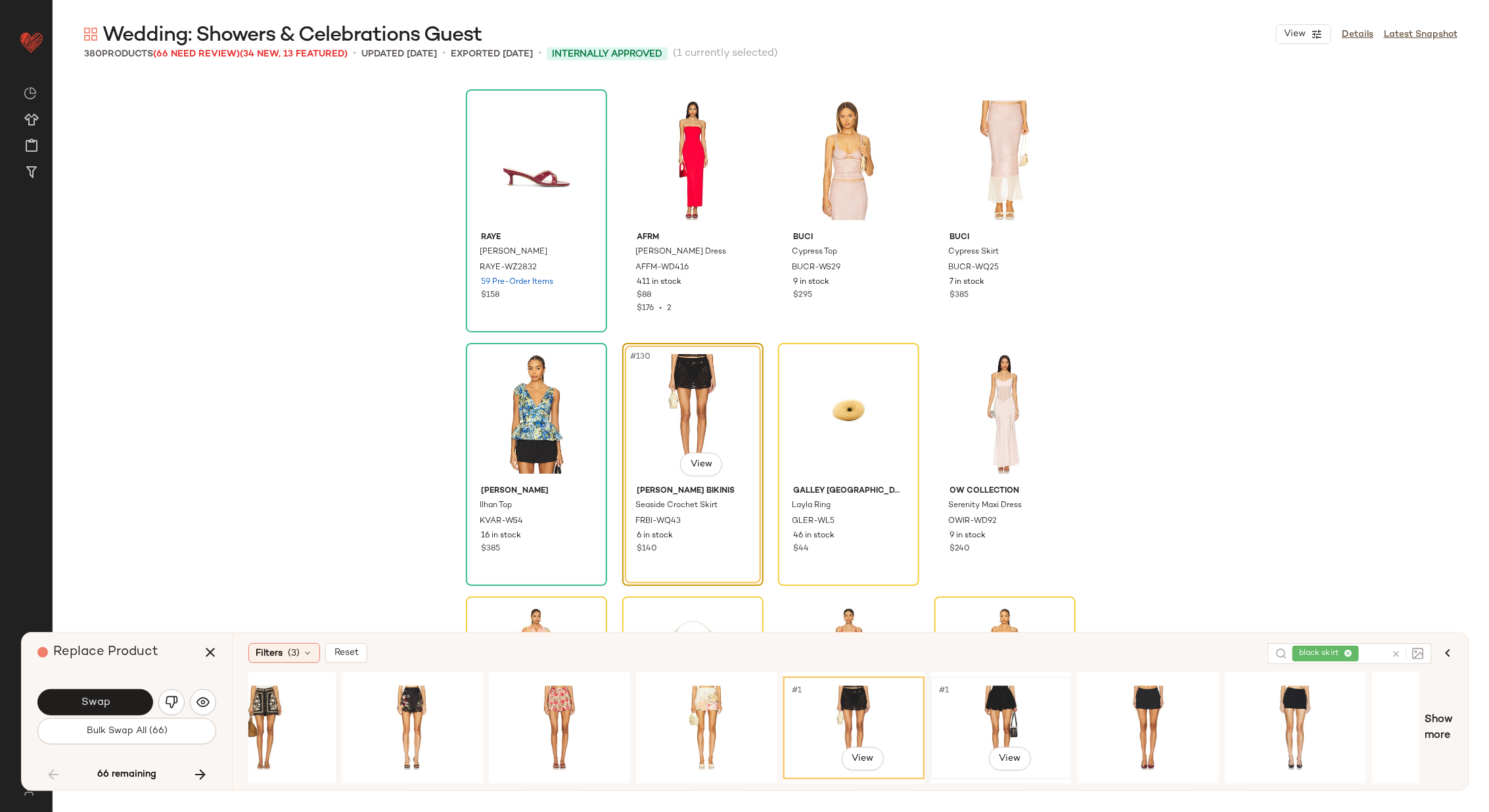
click at [998, 698] on div "#1 View" at bounding box center [1000, 727] width 132 height 93
click at [1145, 704] on div "#1 View" at bounding box center [1148, 727] width 132 height 93
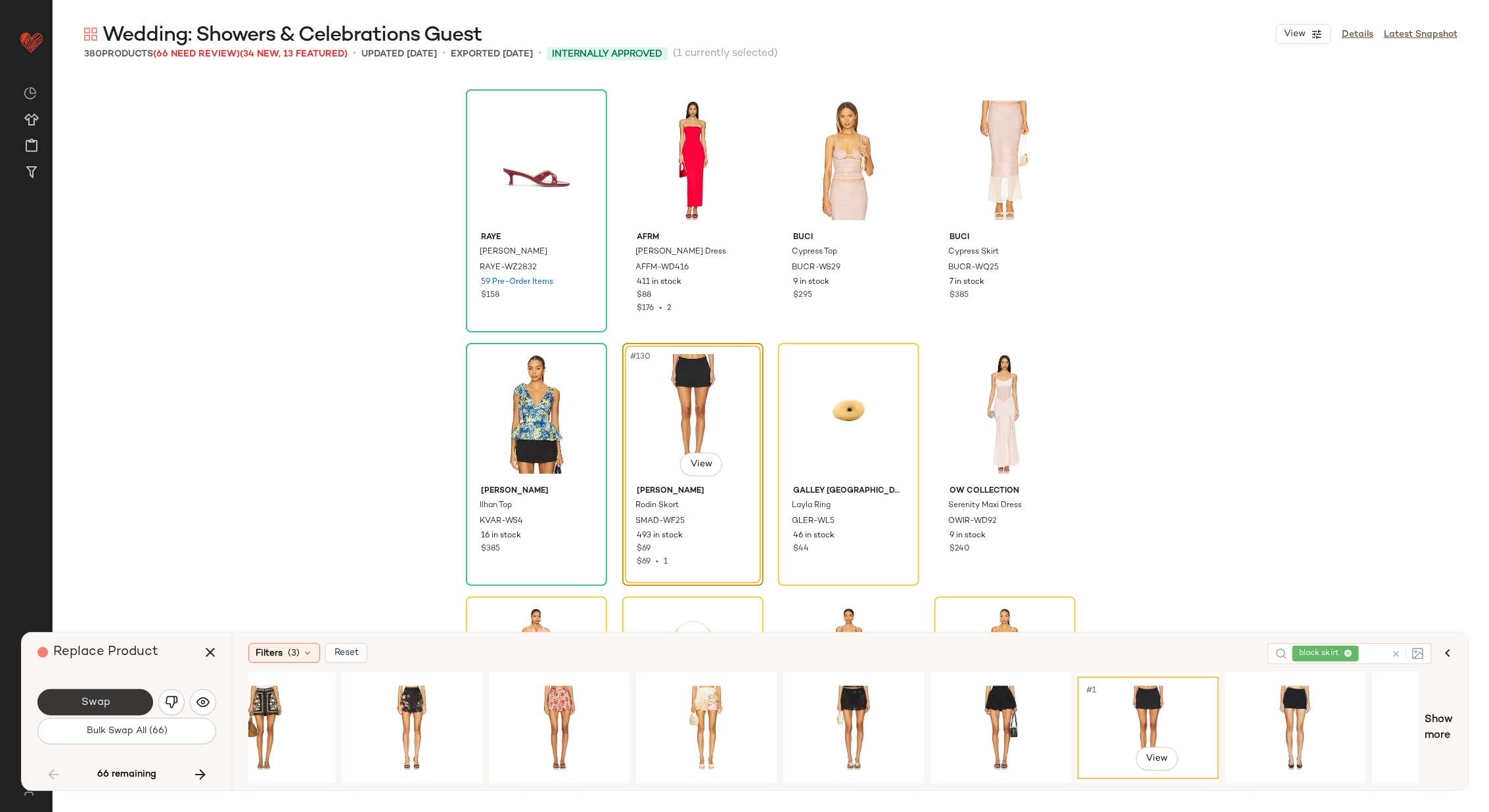
click at [82, 697] on span "Swap" at bounding box center [94, 703] width 29 height 13
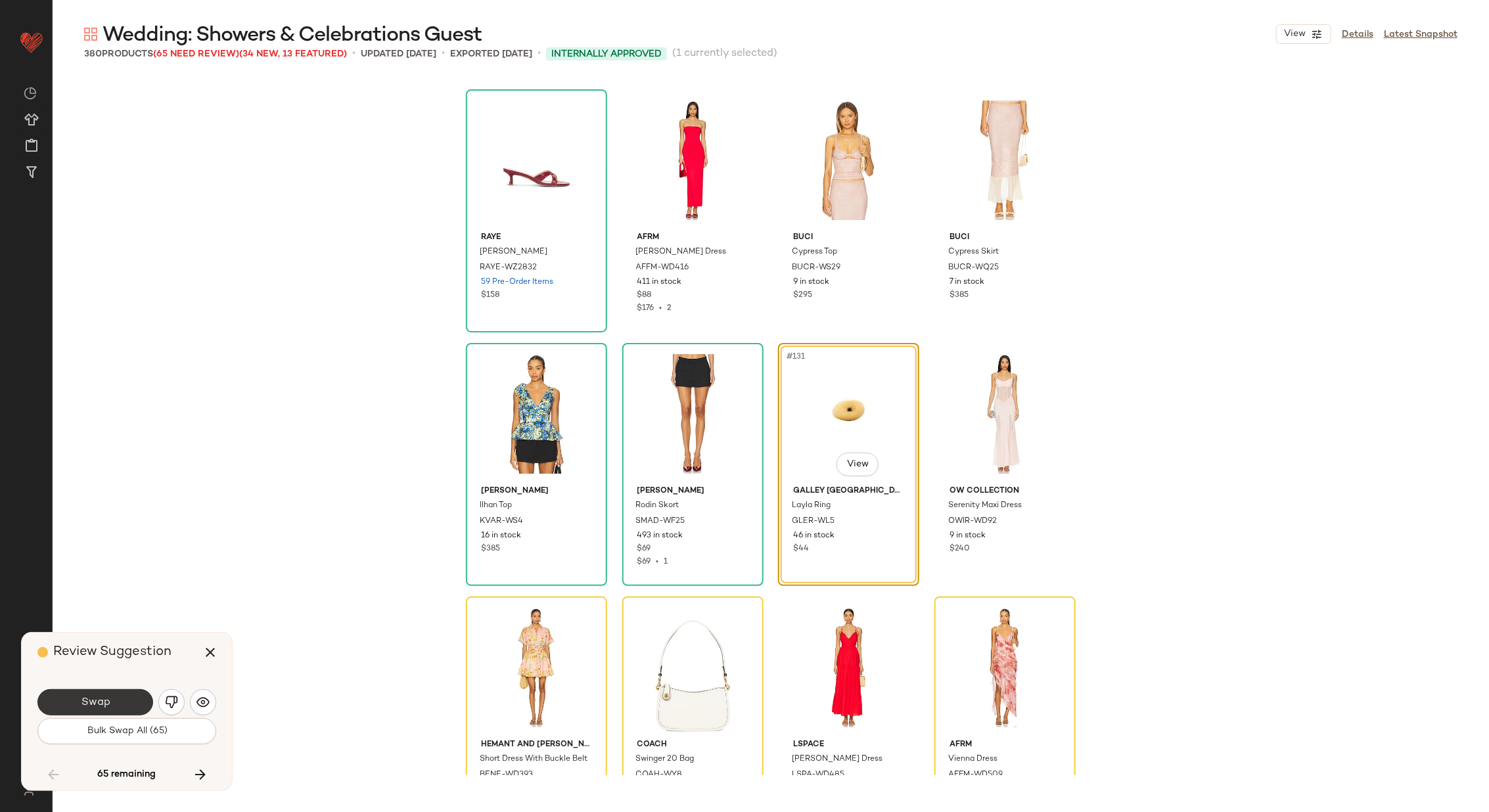
click at [95, 694] on button "Swap" at bounding box center [95, 701] width 115 height 26
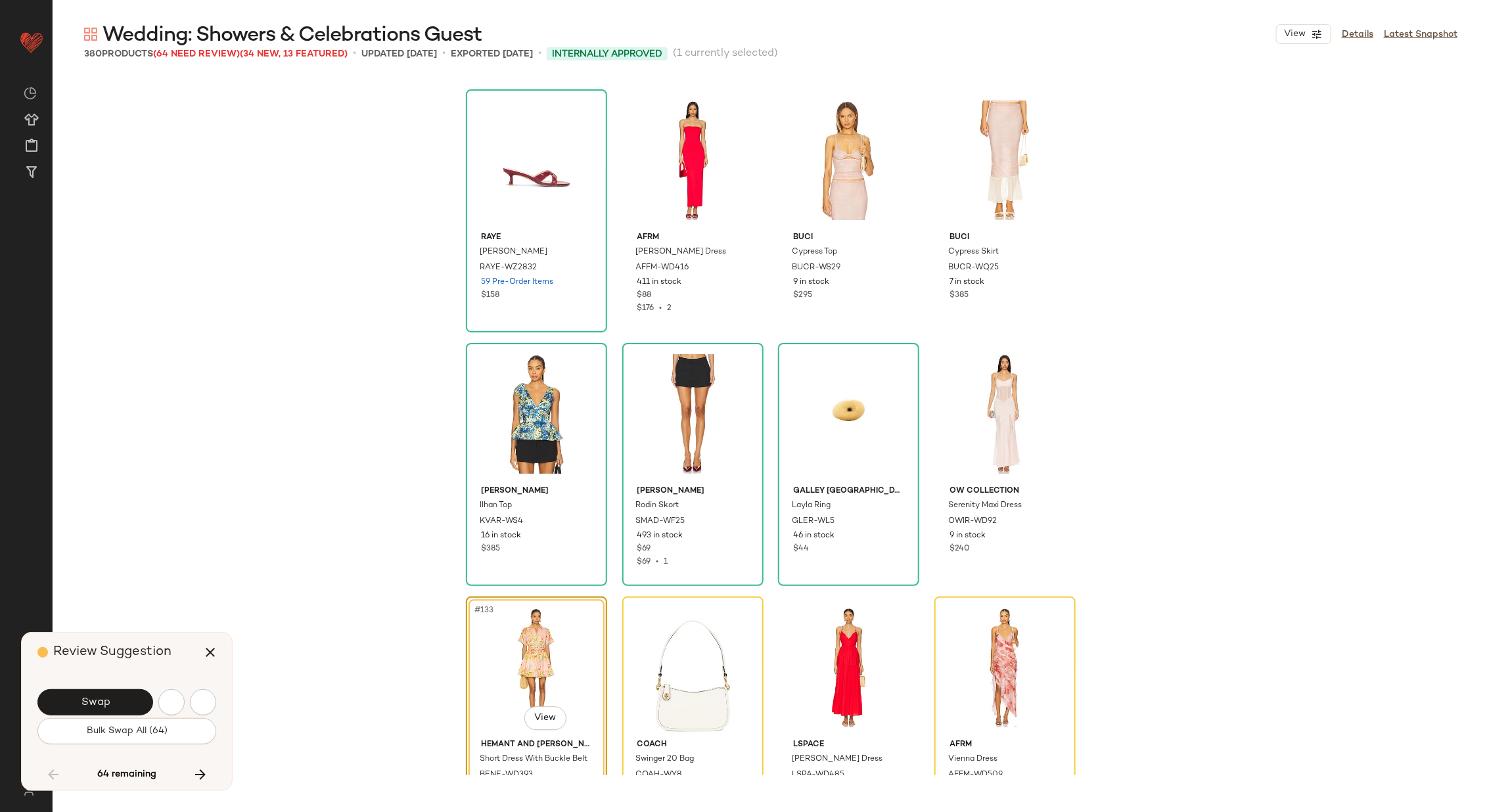
scroll to position [8114, 0]
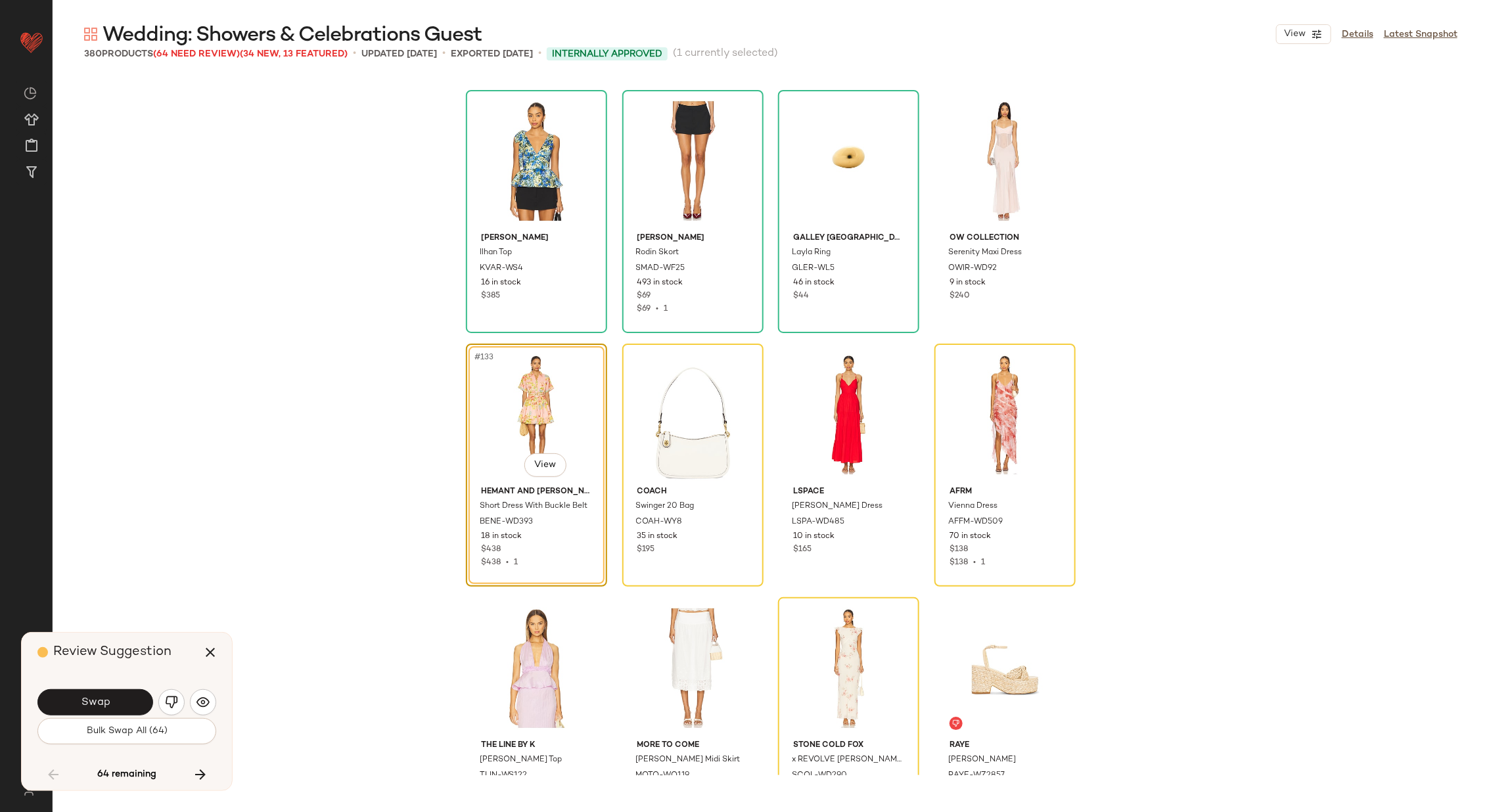
click at [95, 694] on button "Swap" at bounding box center [95, 701] width 115 height 26
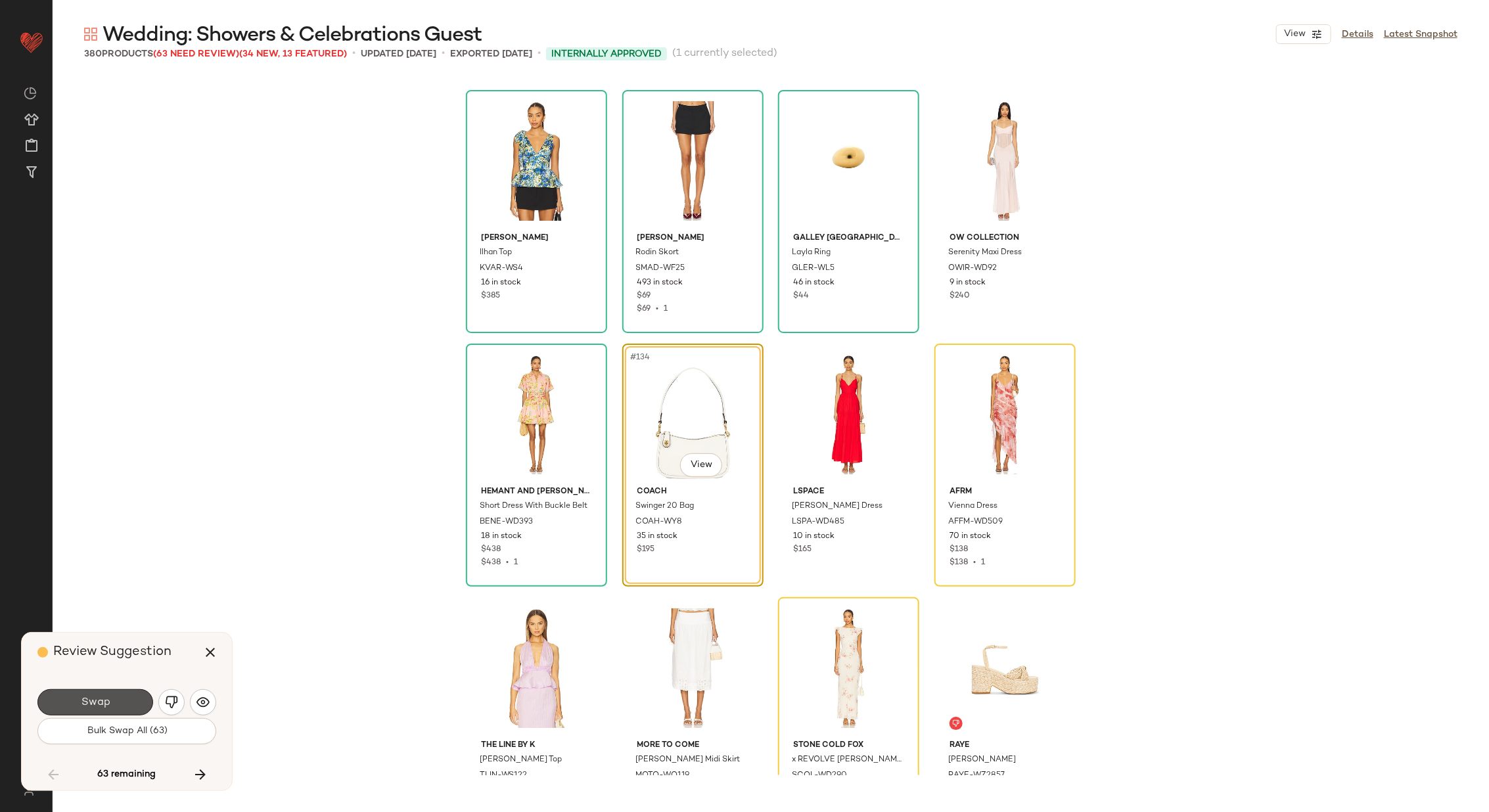
click at [95, 694] on button "Swap" at bounding box center [95, 701] width 115 height 26
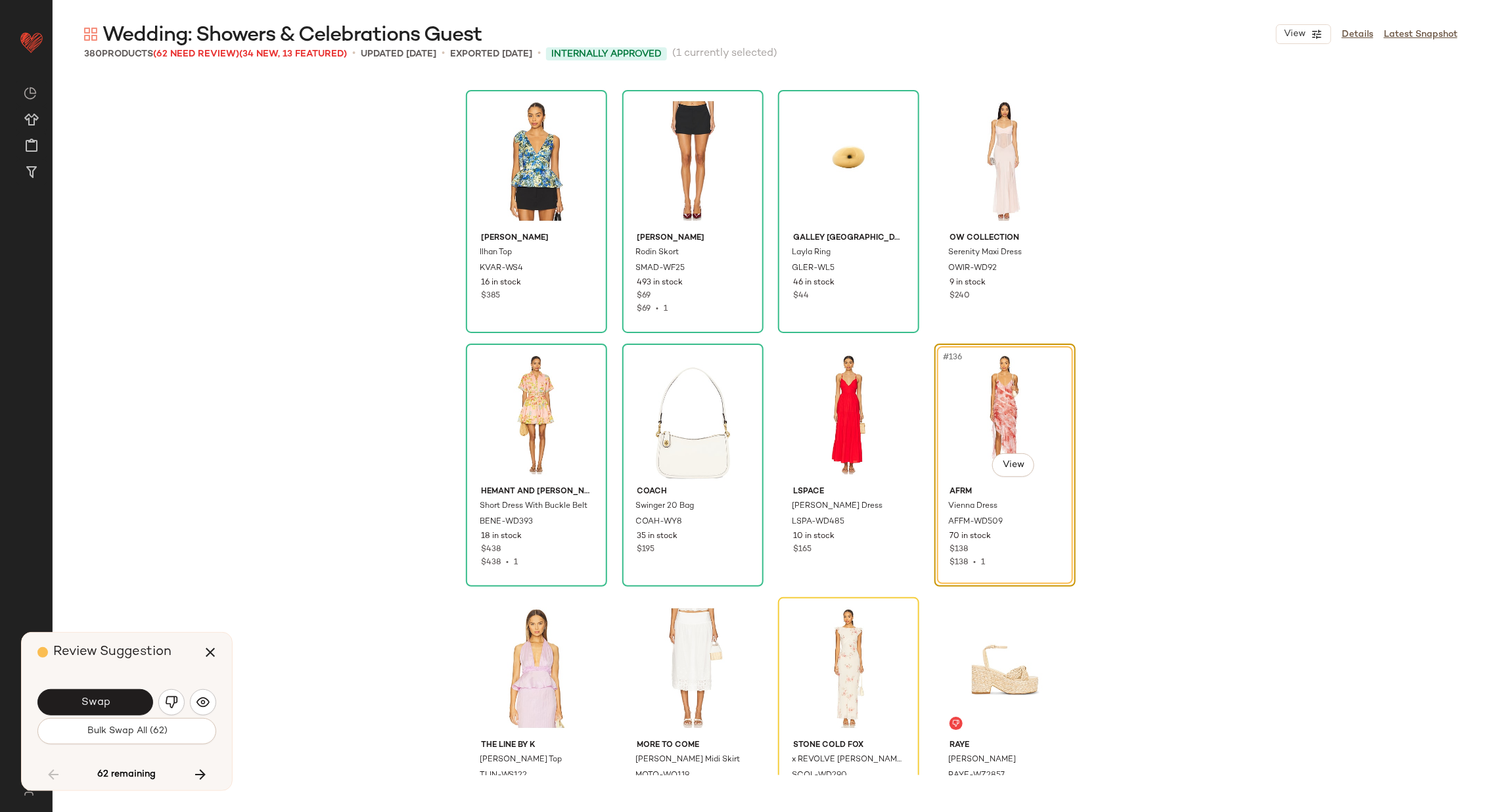
click at [95, 694] on button "Swap" at bounding box center [95, 701] width 115 height 26
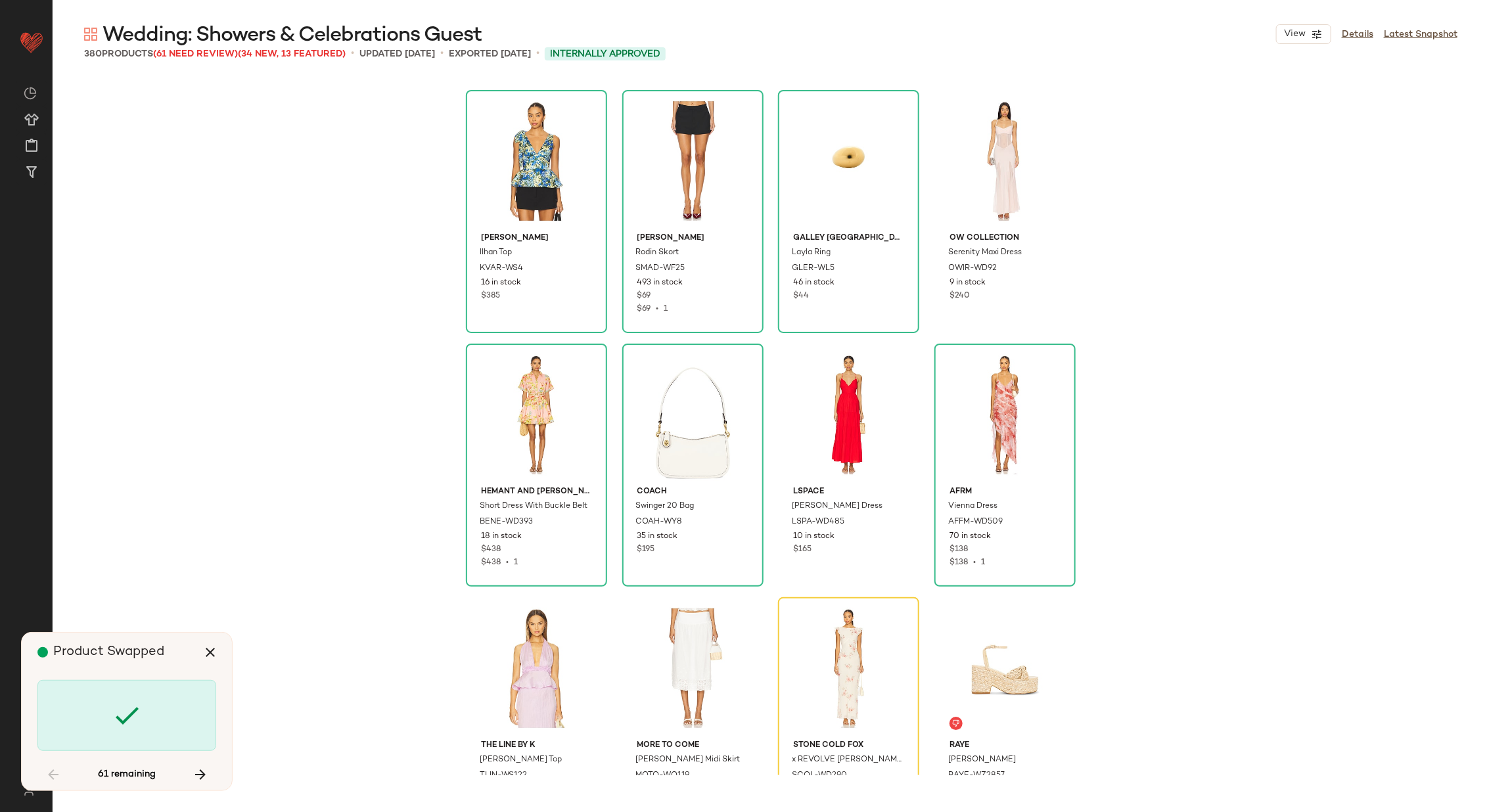
scroll to position [8368, 0]
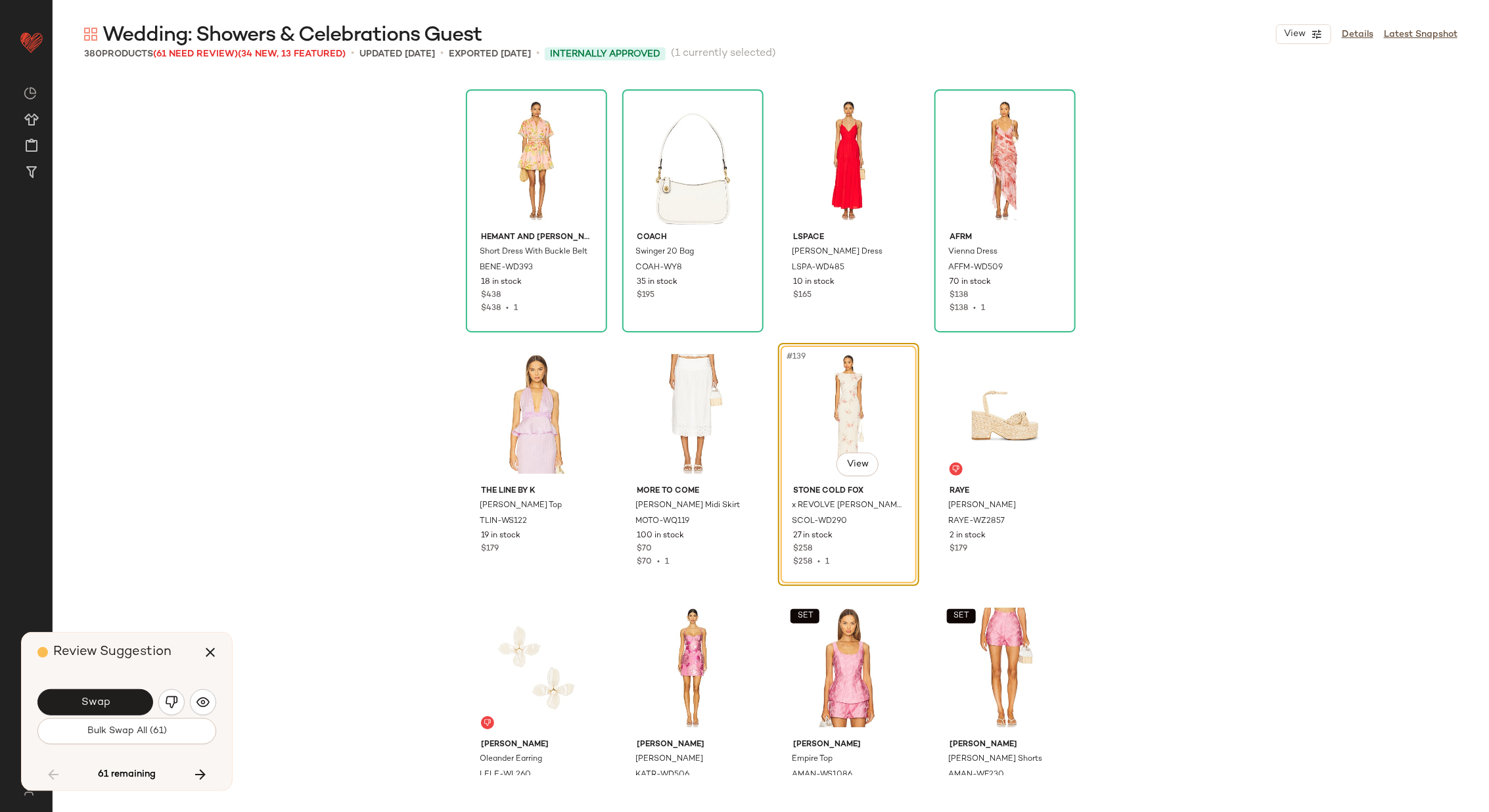
click at [95, 694] on button "Swap" at bounding box center [95, 701] width 115 height 26
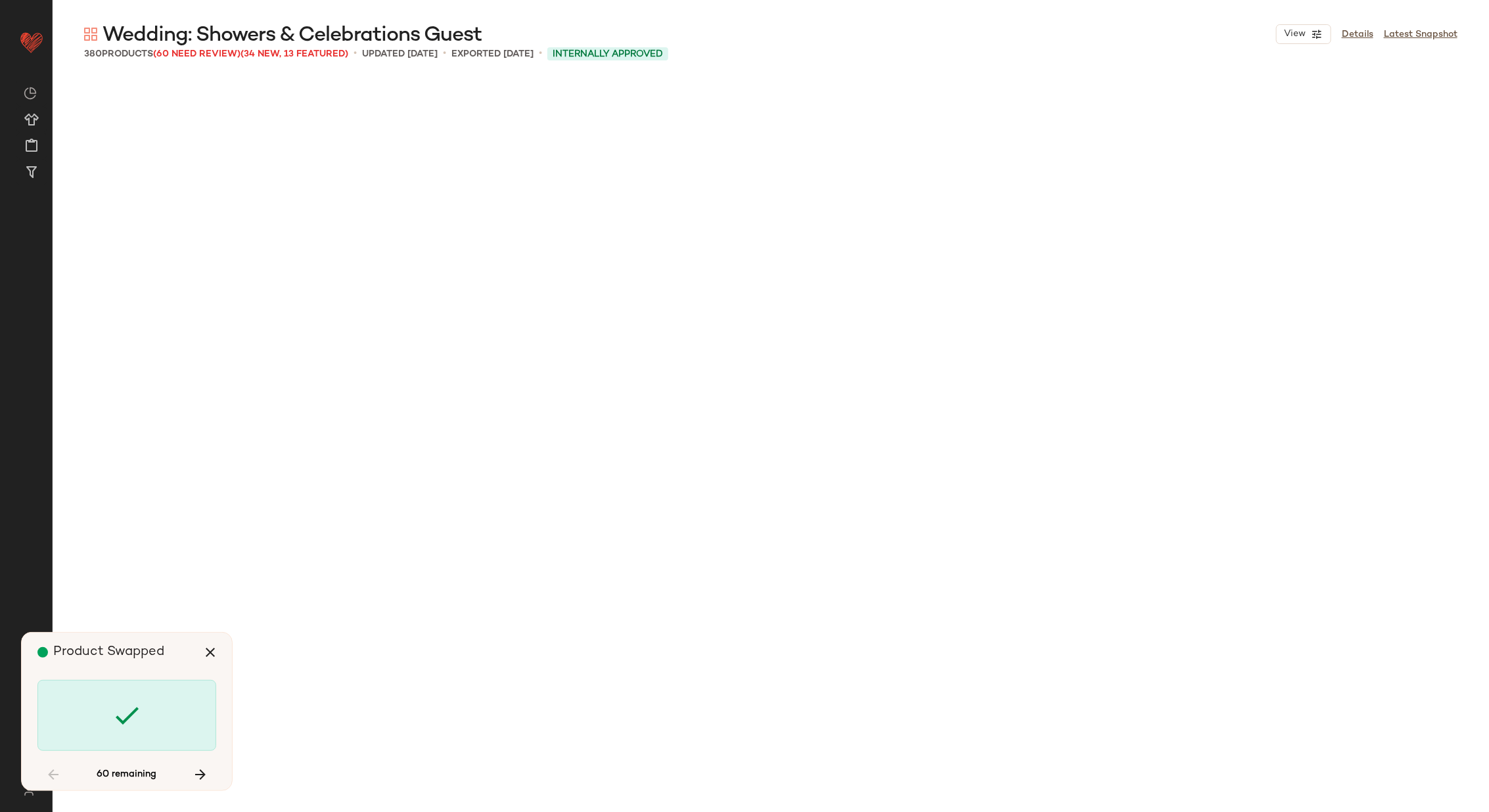
scroll to position [9635, 0]
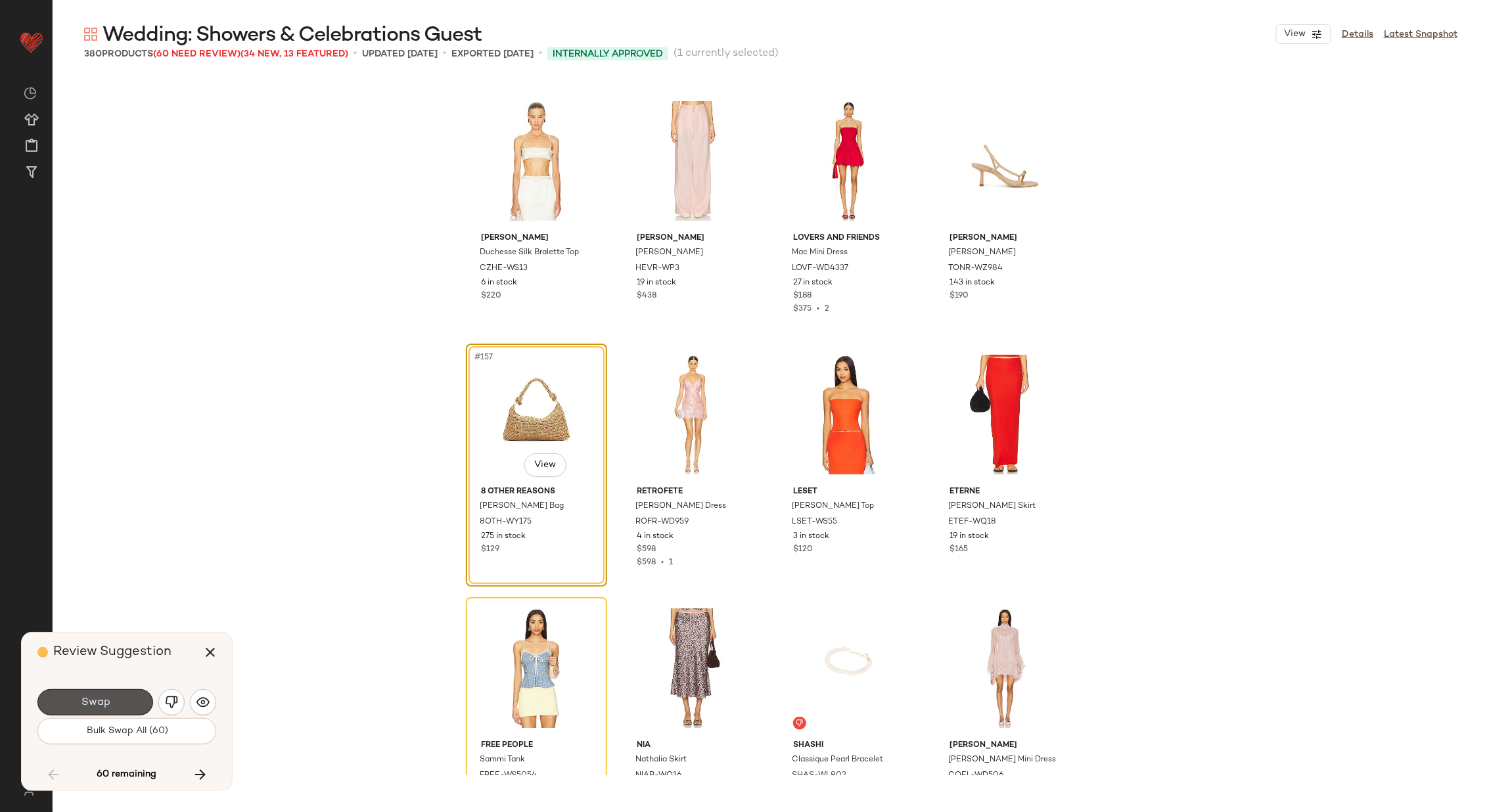
click at [95, 694] on button "Swap" at bounding box center [95, 701] width 115 height 26
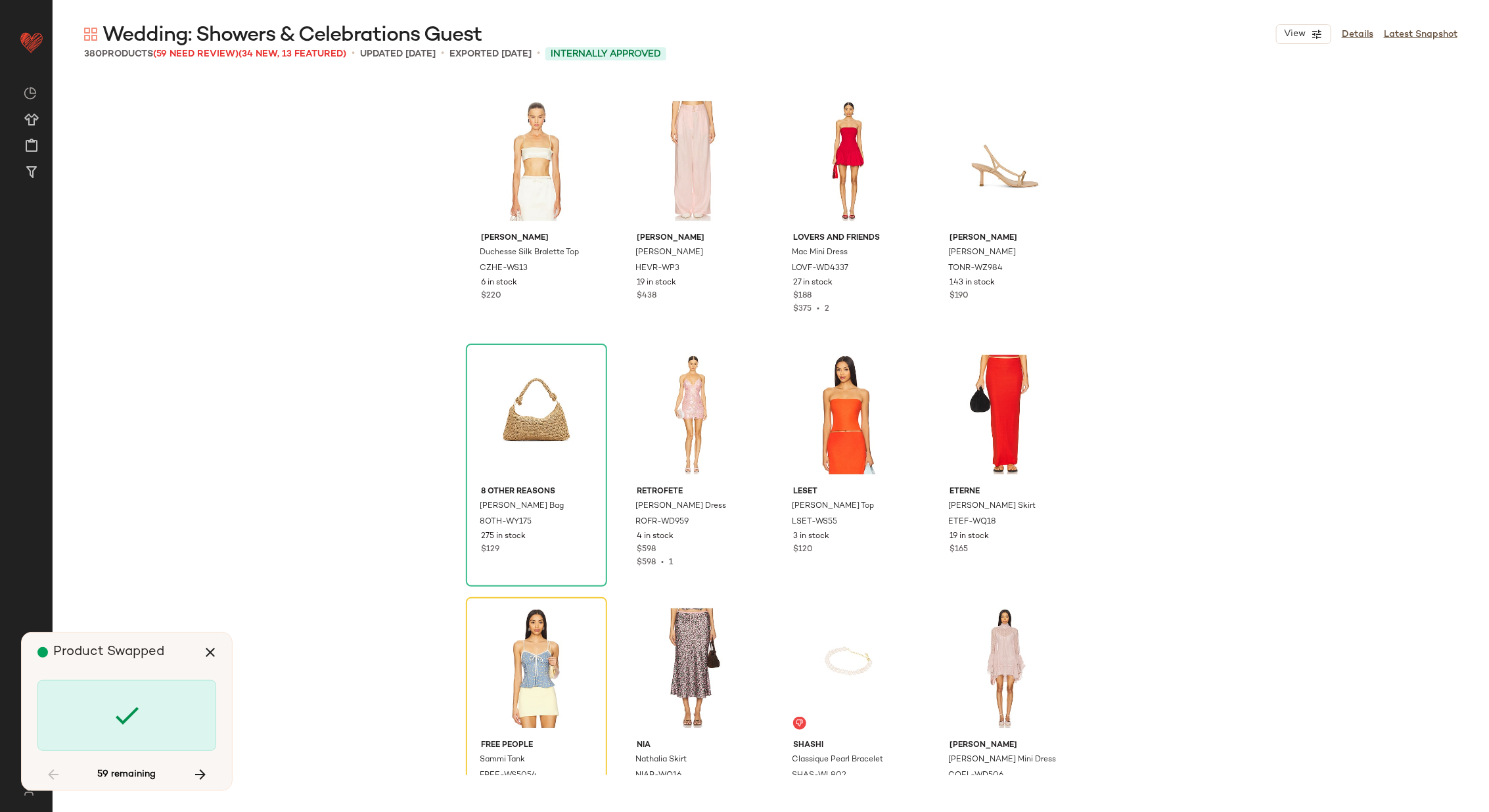
scroll to position [9889, 0]
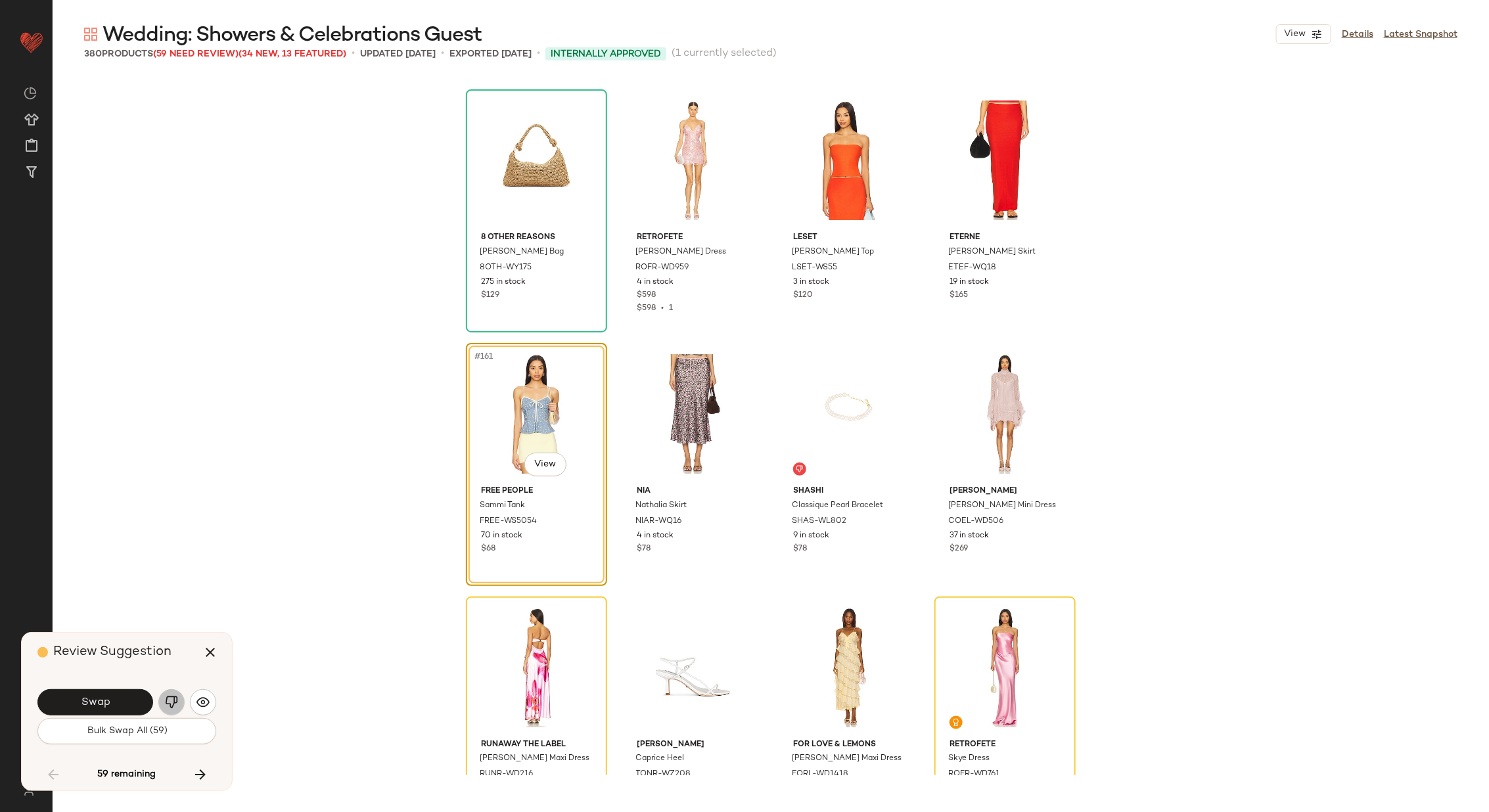
click at [167, 694] on button "button" at bounding box center [171, 701] width 26 height 26
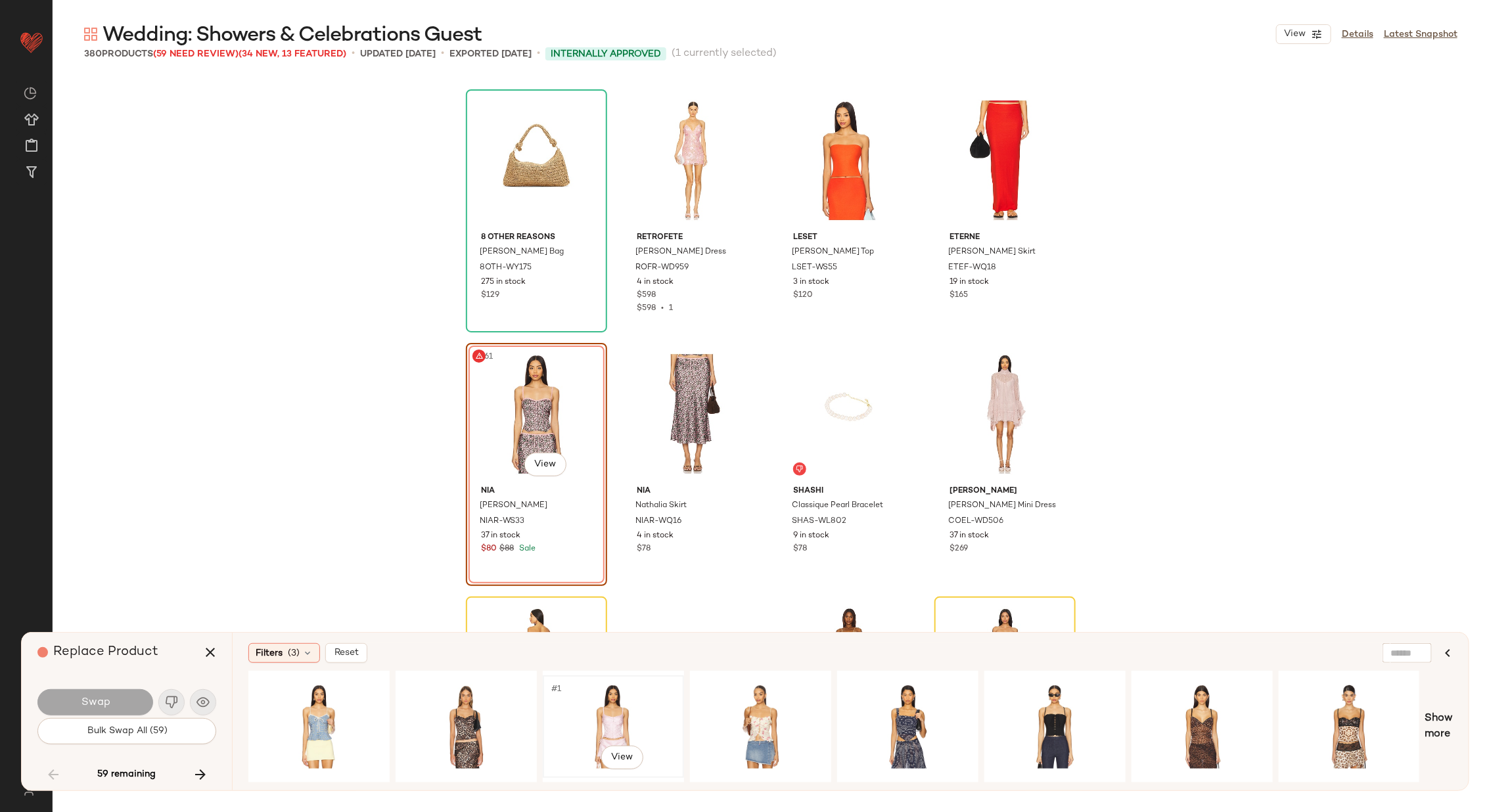
click at [580, 702] on div "#1 View" at bounding box center [613, 727] width 132 height 93
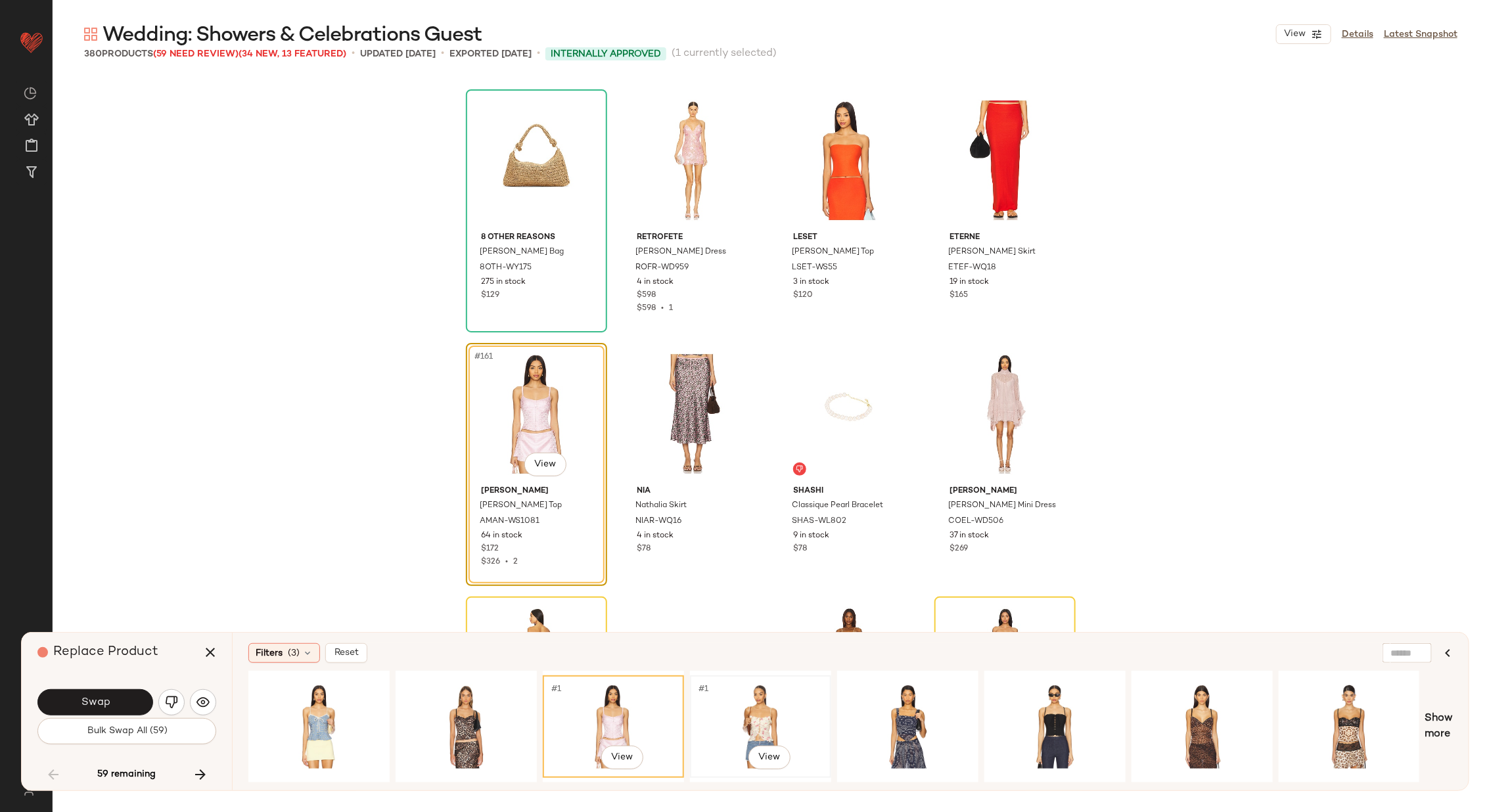
click at [754, 709] on div "#1 View" at bounding box center [760, 727] width 132 height 93
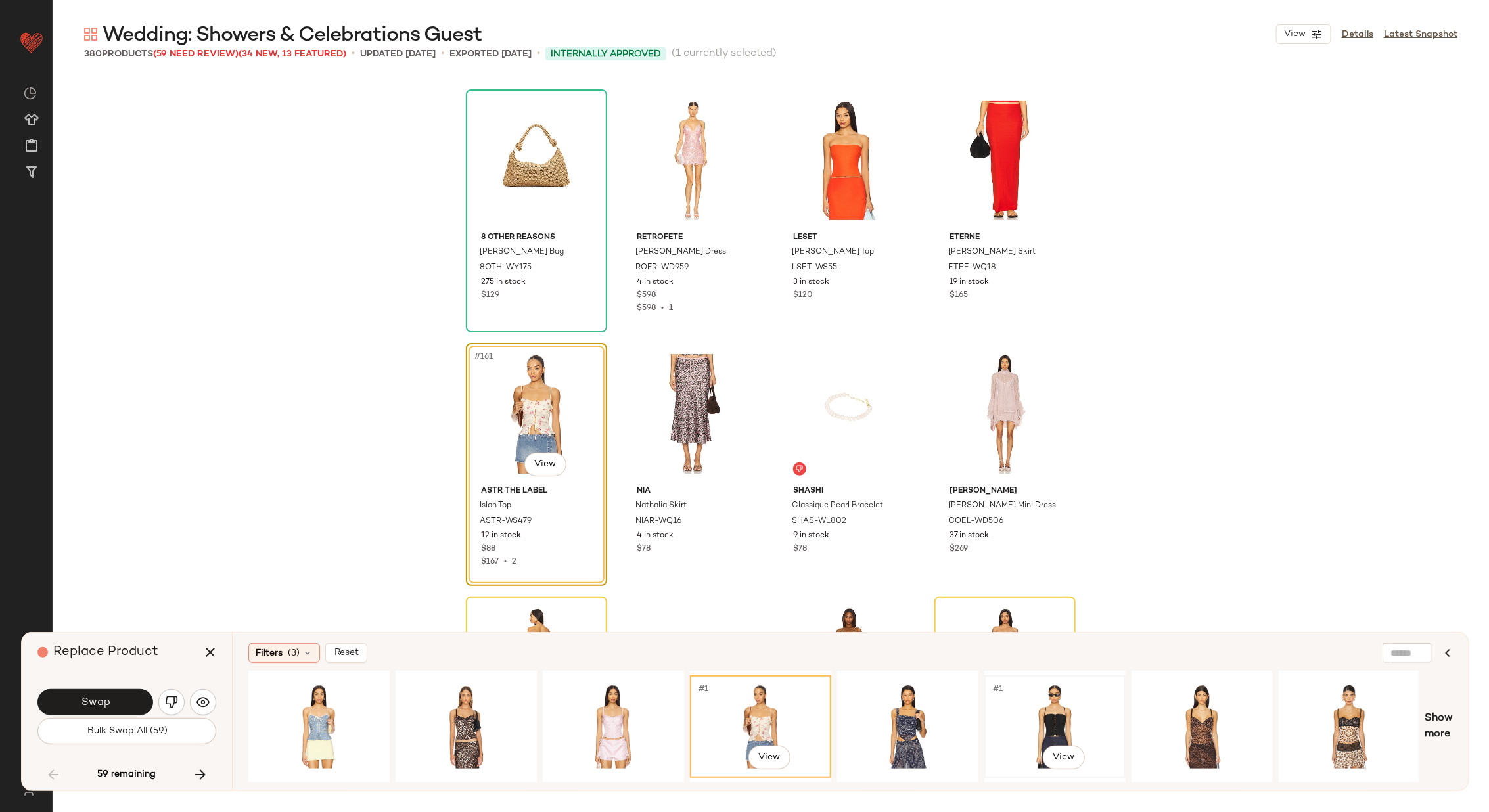
click at [1025, 701] on div "#1 View" at bounding box center [1055, 727] width 132 height 93
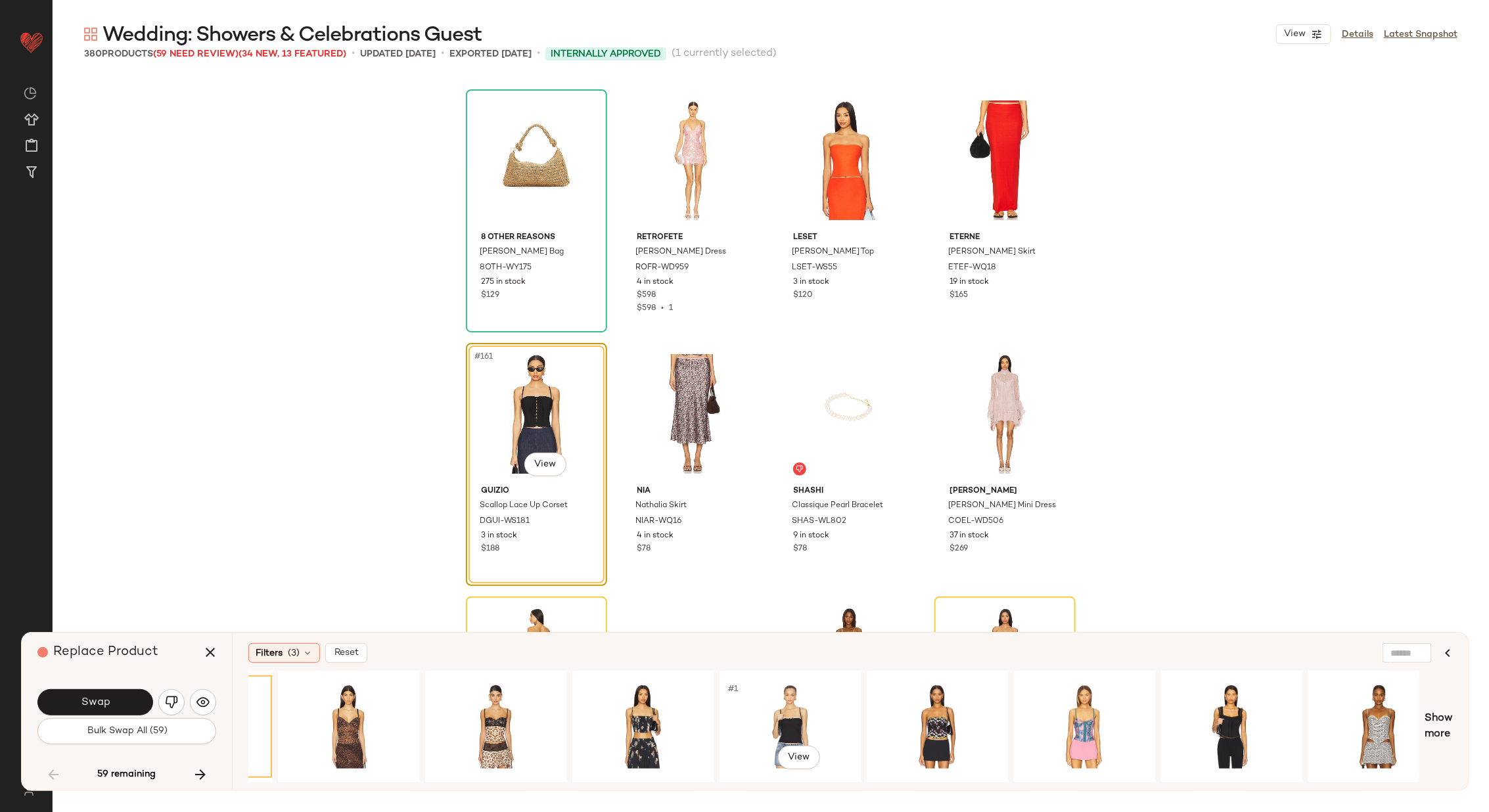
scroll to position [0, 867]
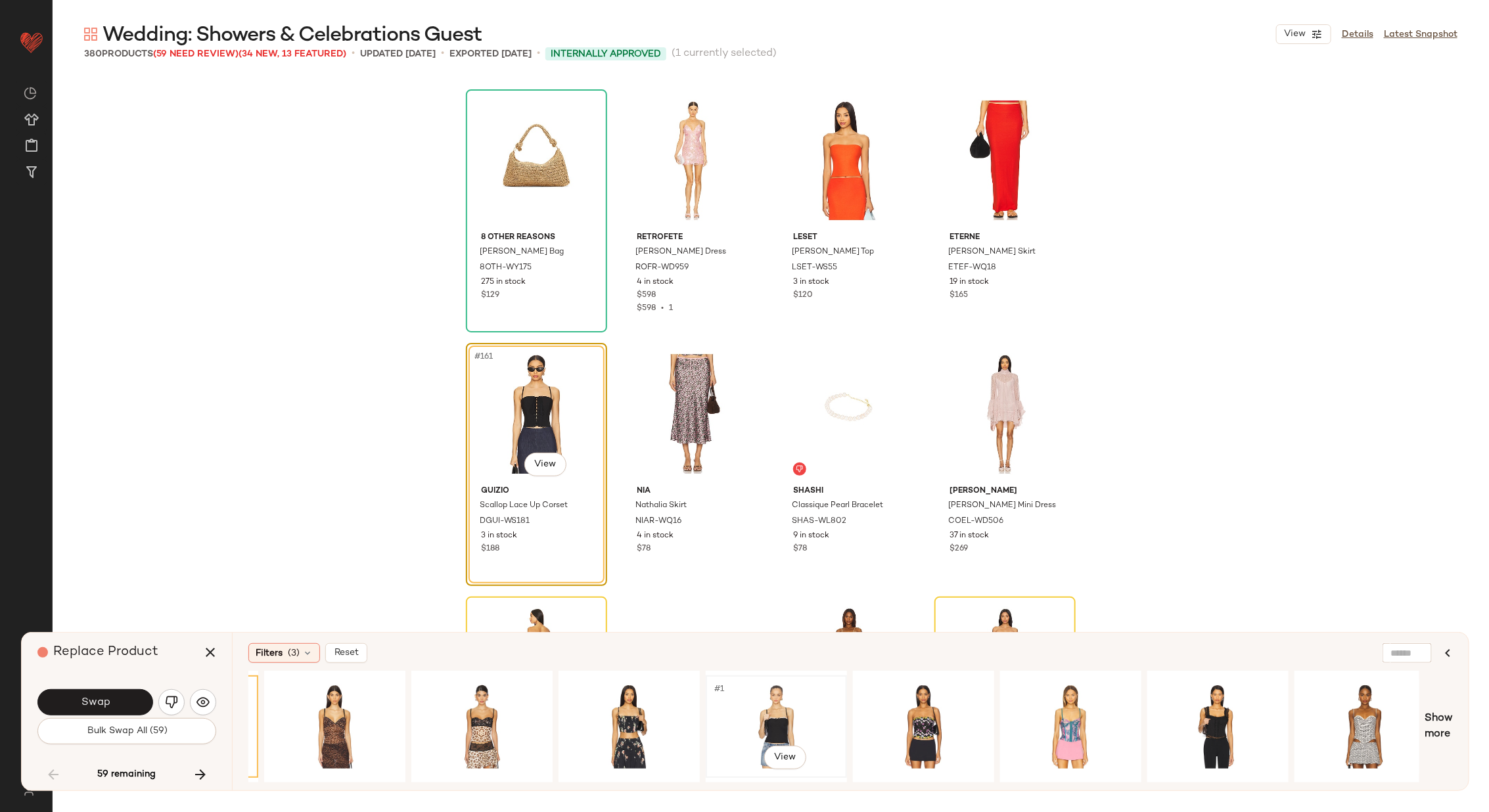
click at [790, 717] on div "#1 View" at bounding box center [776, 727] width 132 height 93
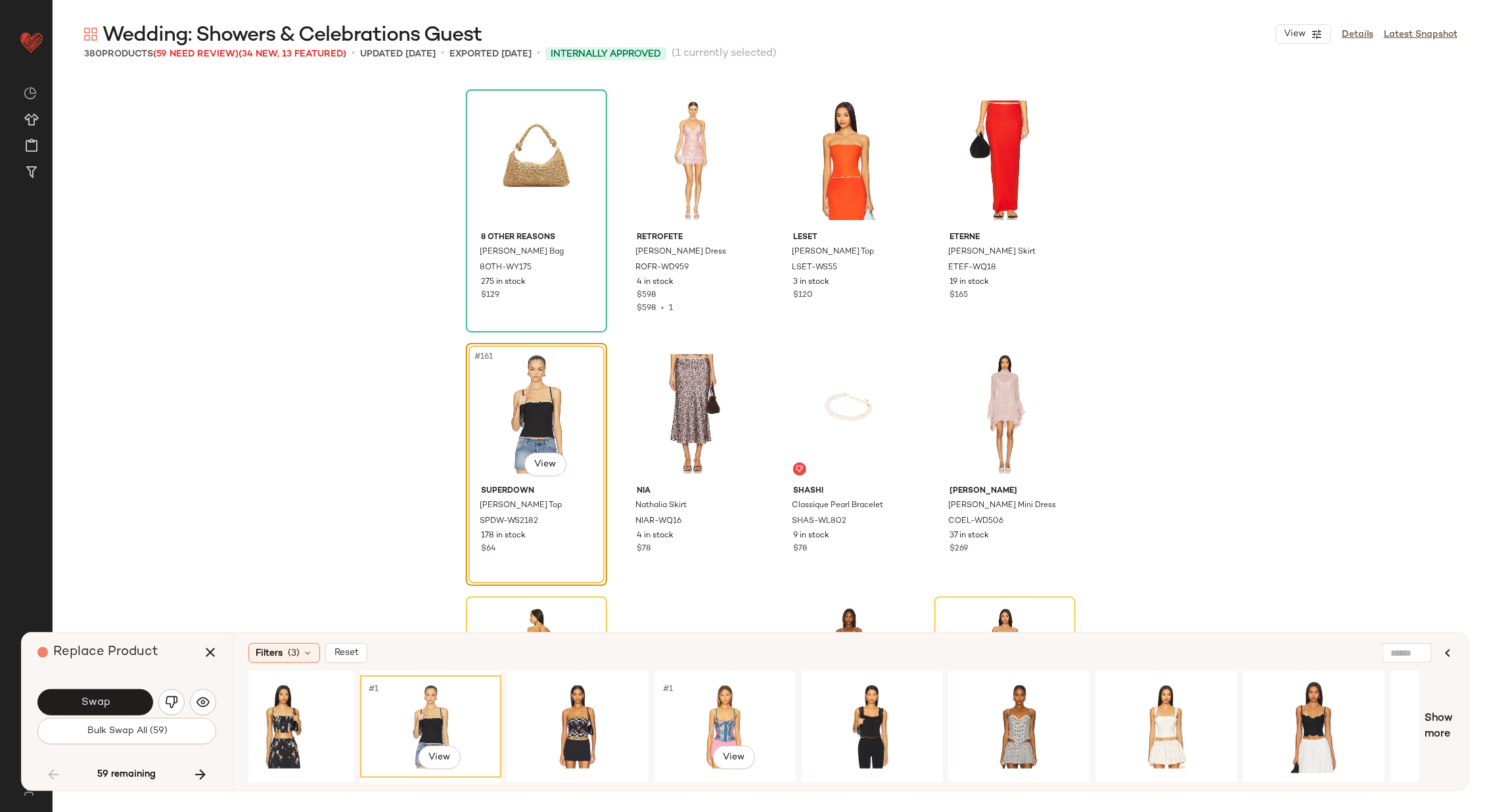
scroll to position [0, 1216]
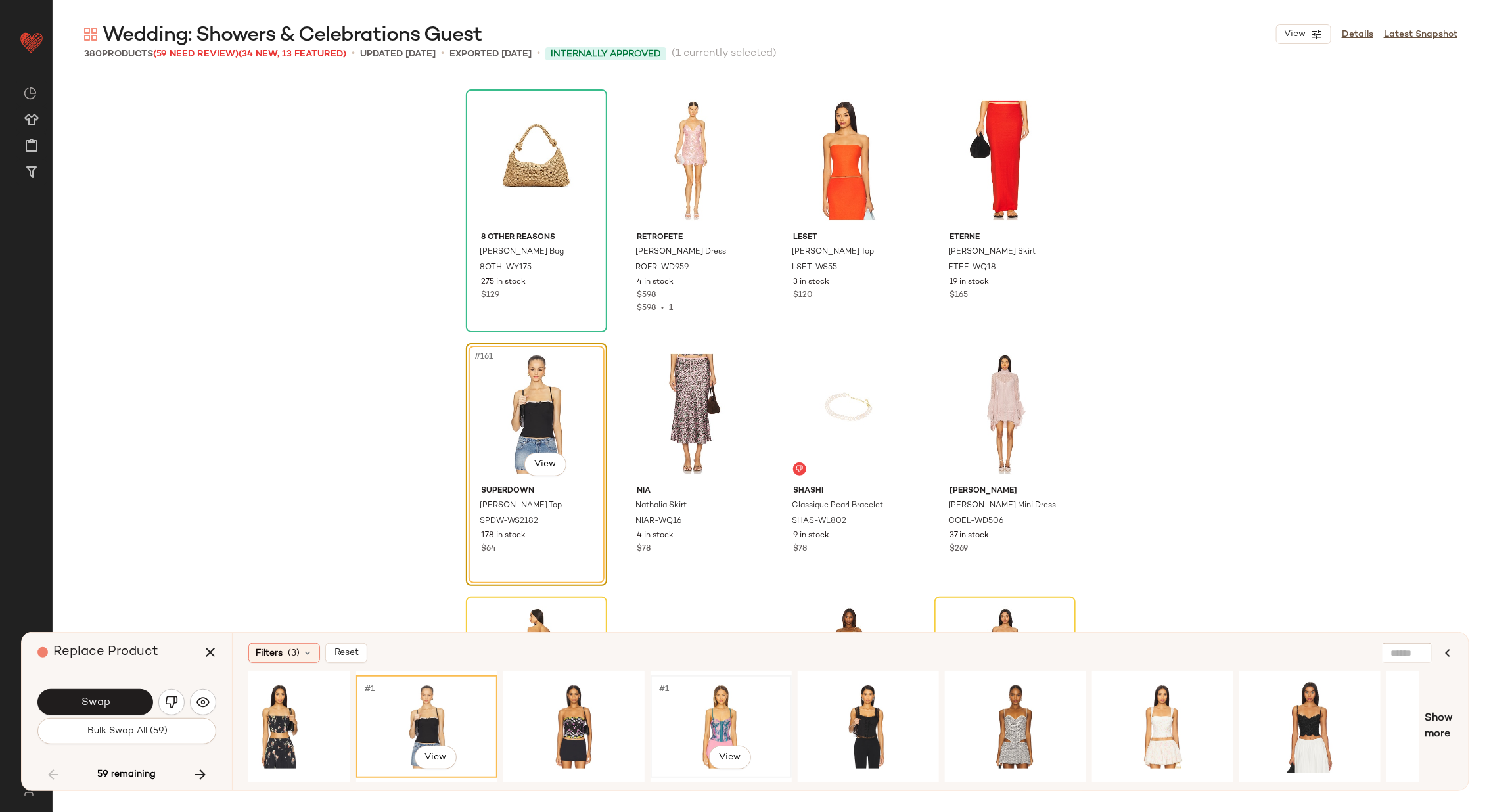
click at [724, 716] on div "#1 View" at bounding box center [720, 727] width 132 height 93
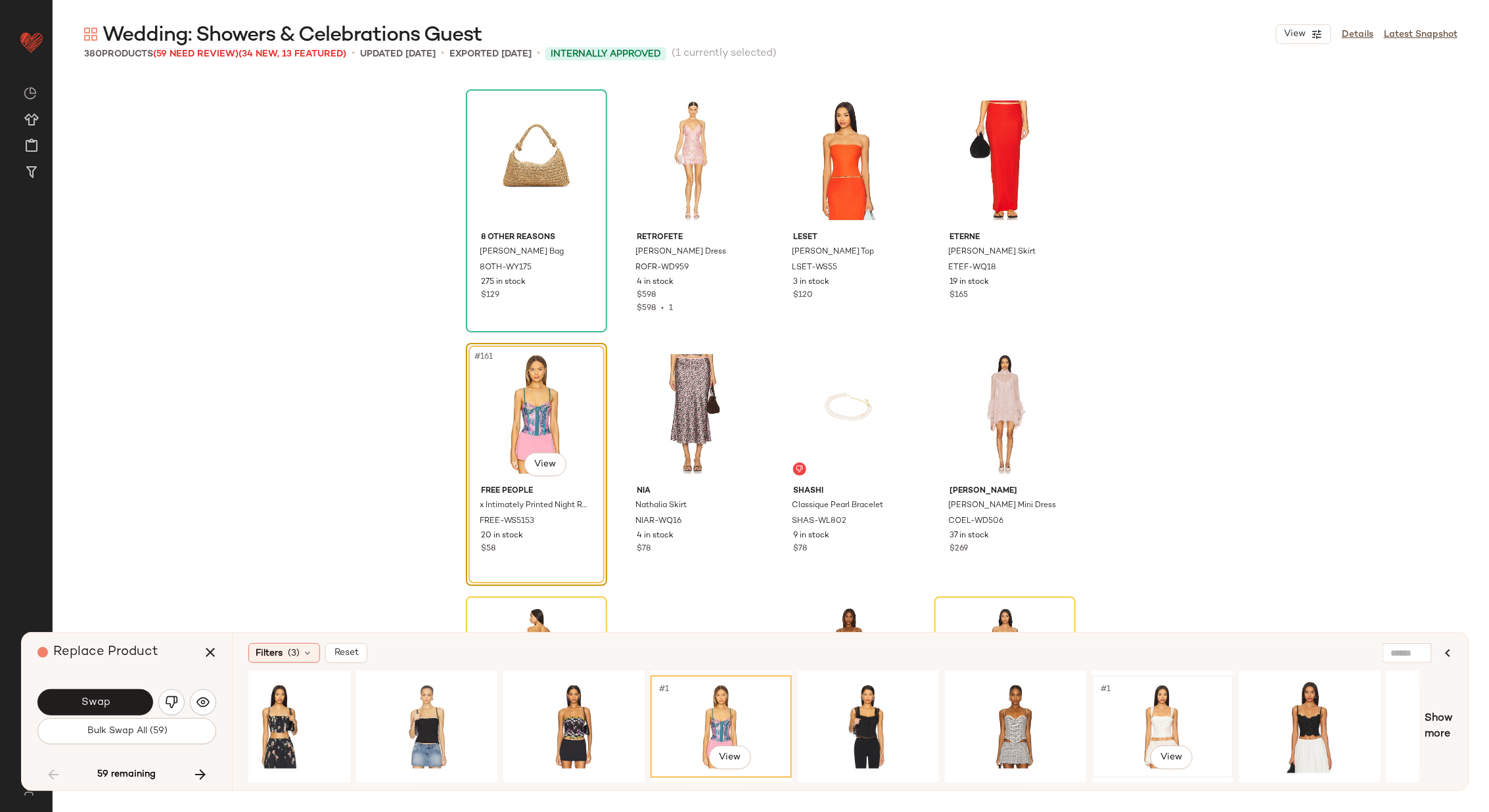
click at [1148, 698] on div "#1 View" at bounding box center [1162, 727] width 132 height 93
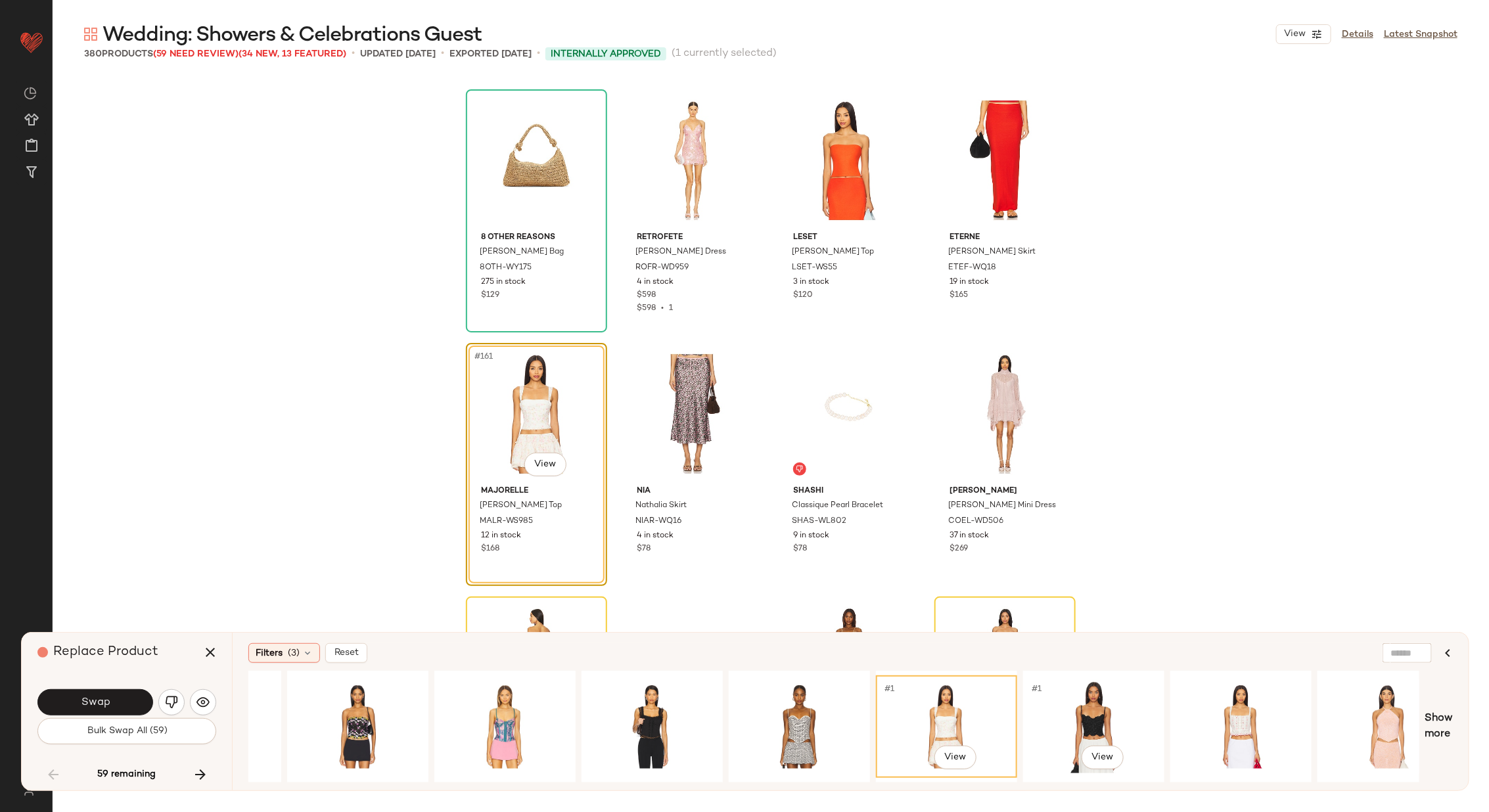
scroll to position [0, 1483]
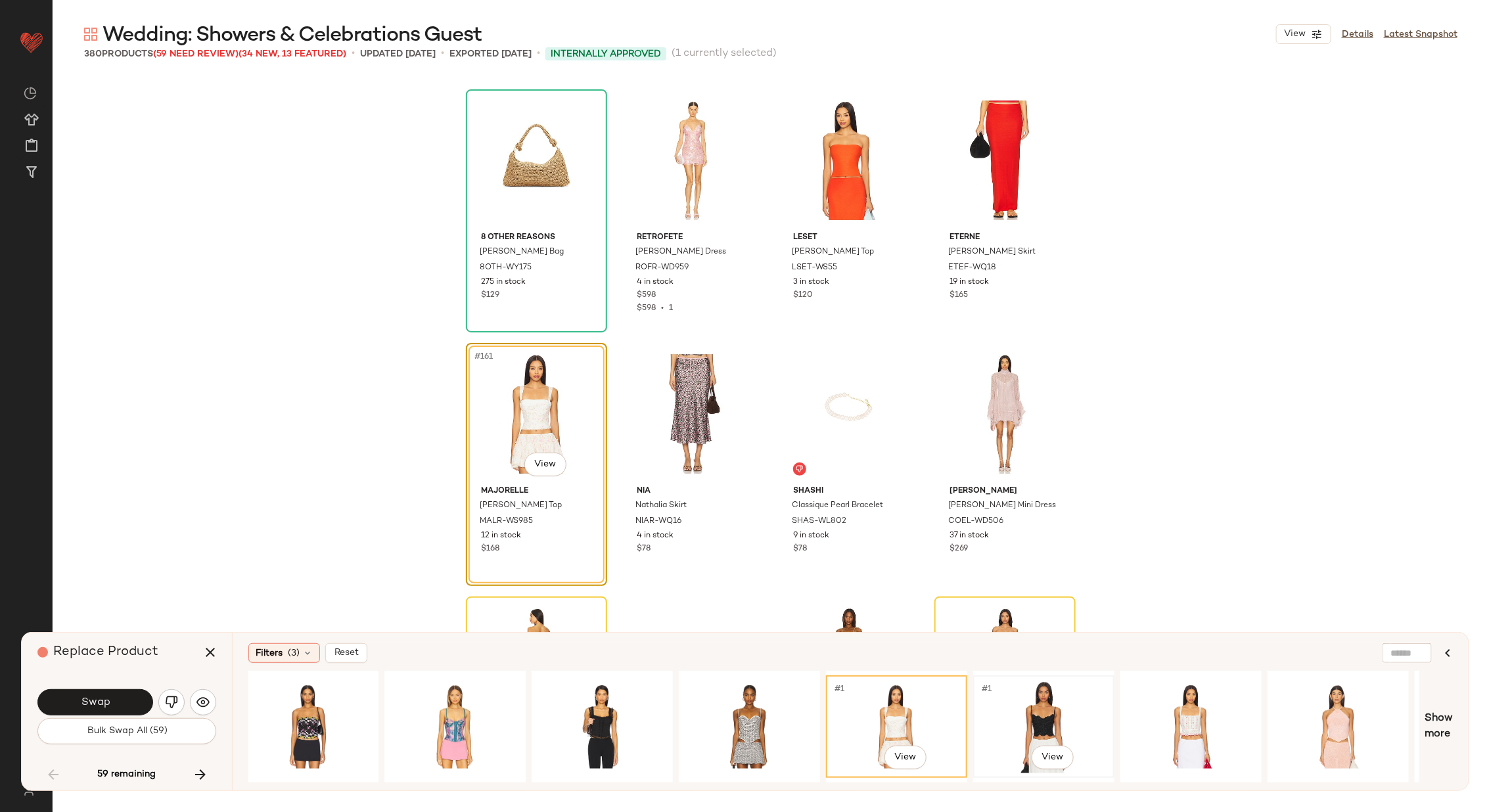
click at [1038, 707] on div "#1 View" at bounding box center [1043, 727] width 132 height 93
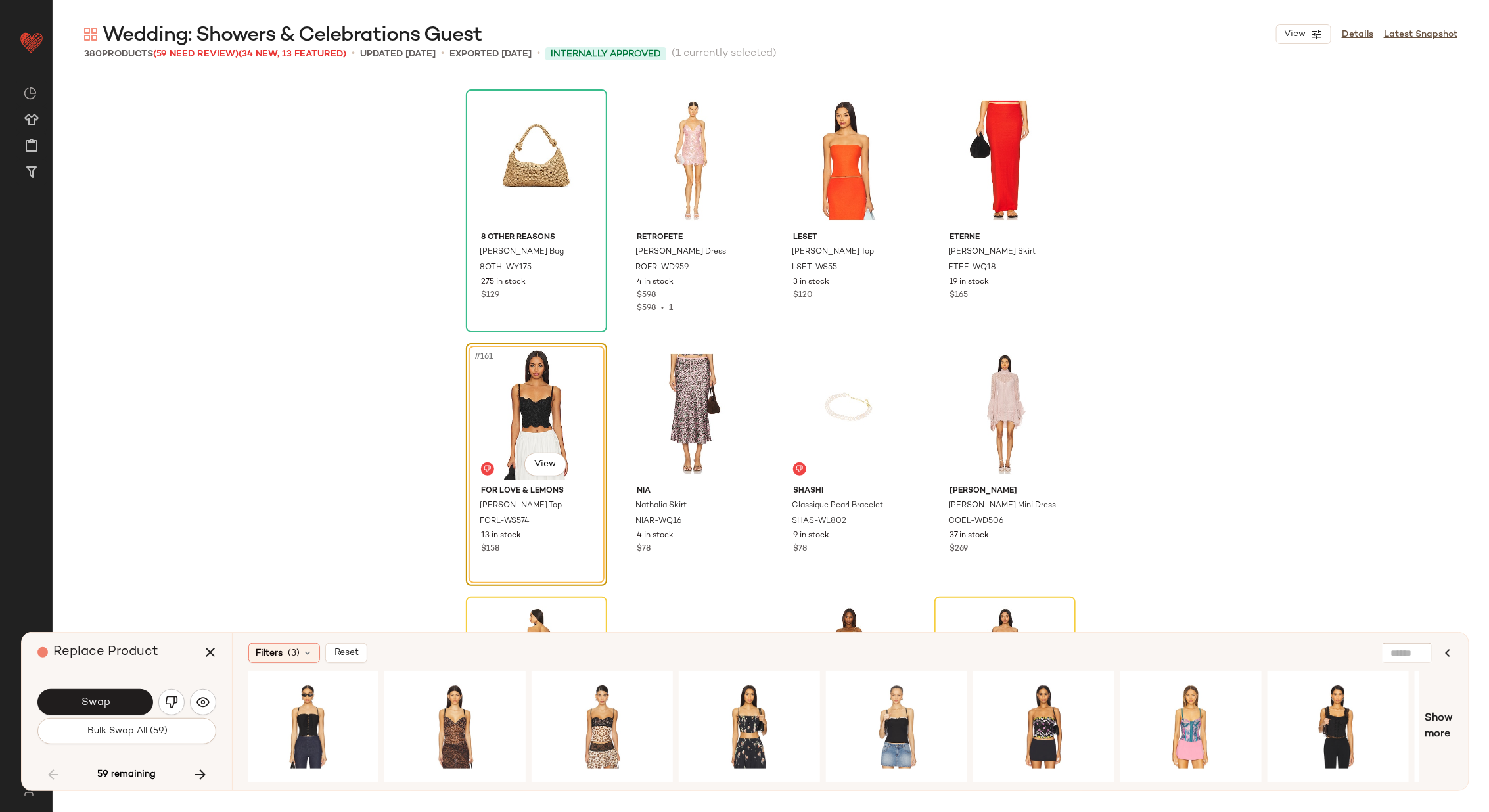
scroll to position [0, 745]
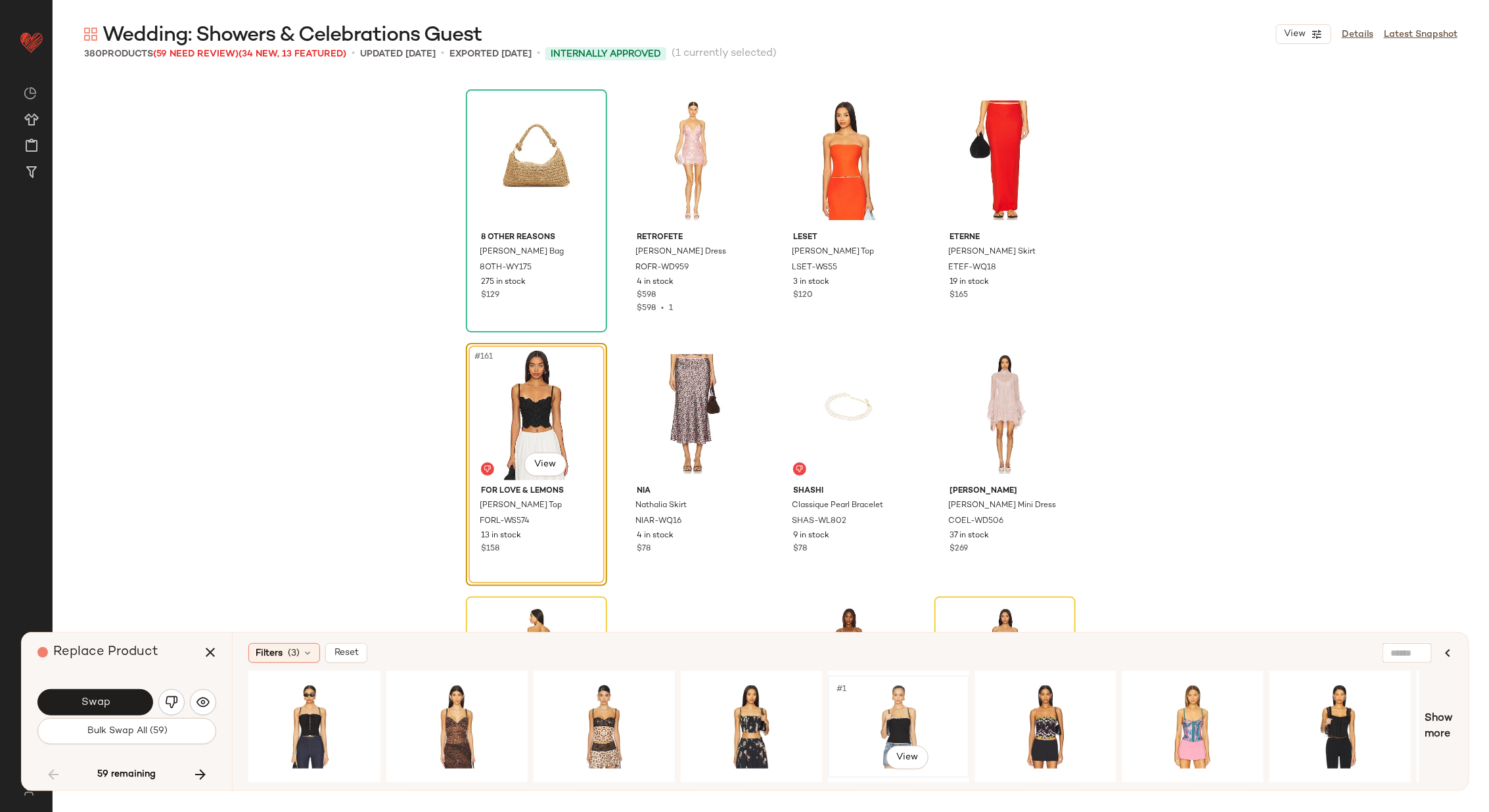
click at [882, 719] on div "#1 View" at bounding box center [898, 727] width 132 height 93
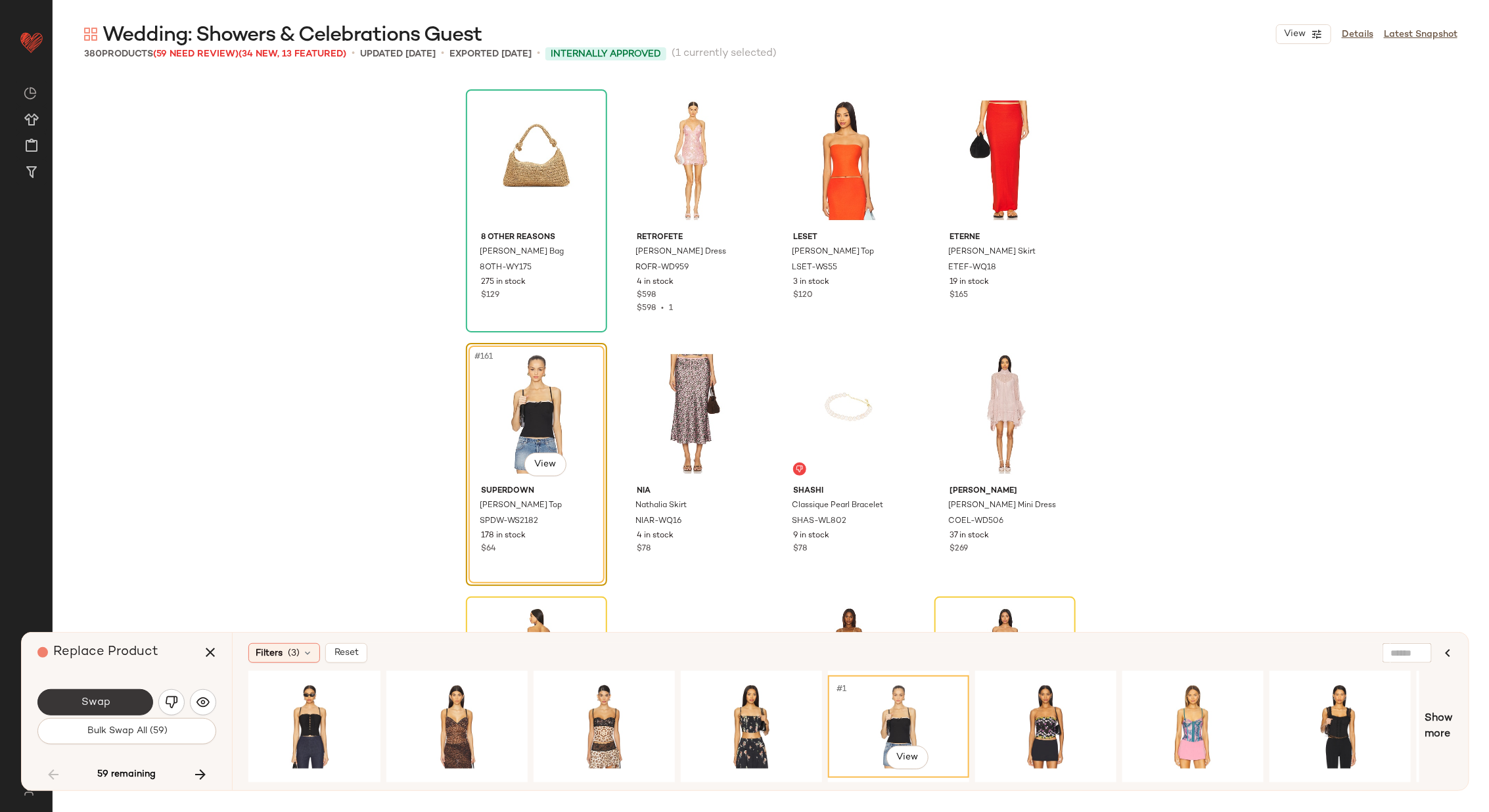
click at [119, 699] on button "Swap" at bounding box center [95, 701] width 115 height 26
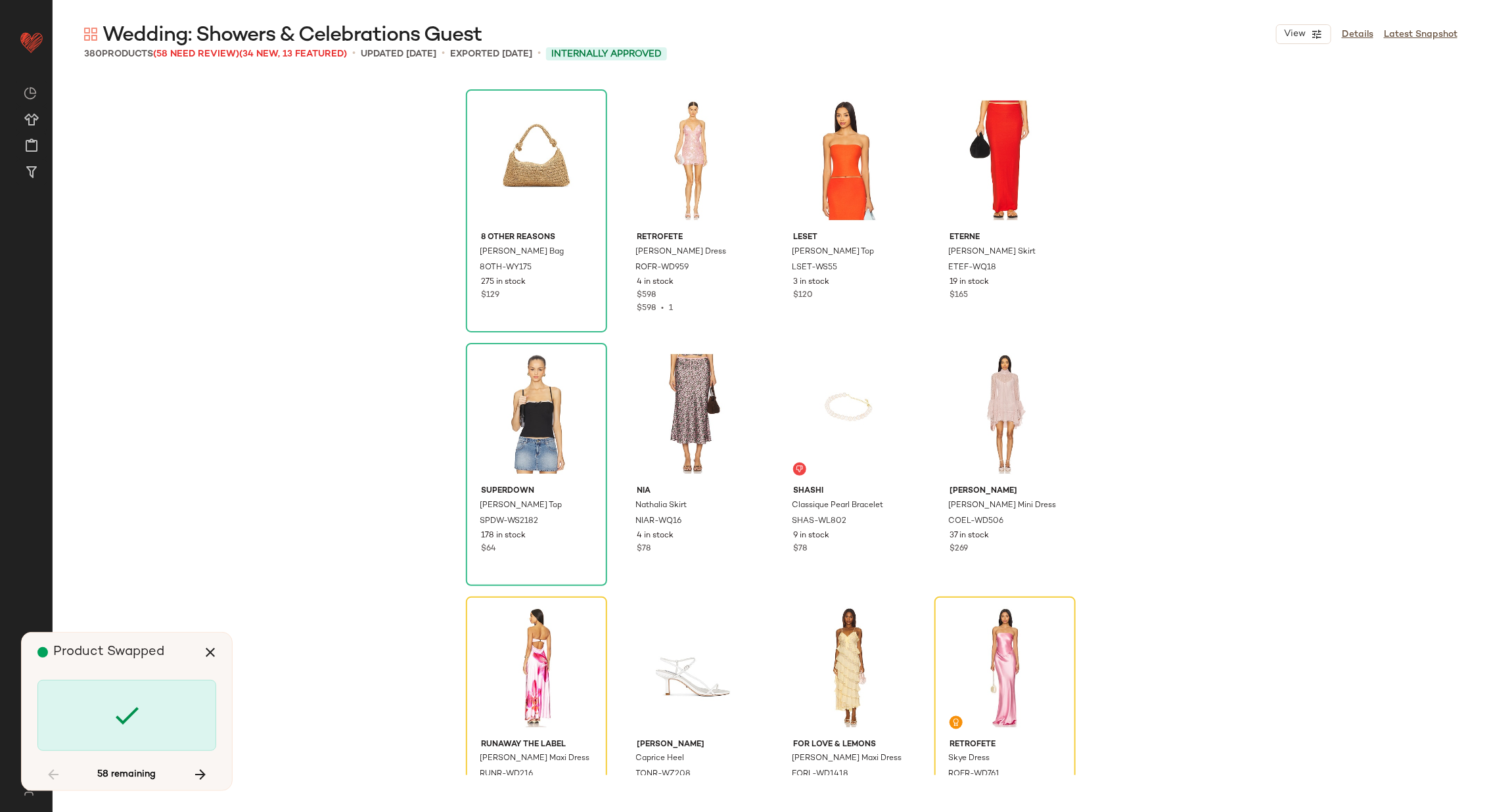
scroll to position [10143, 0]
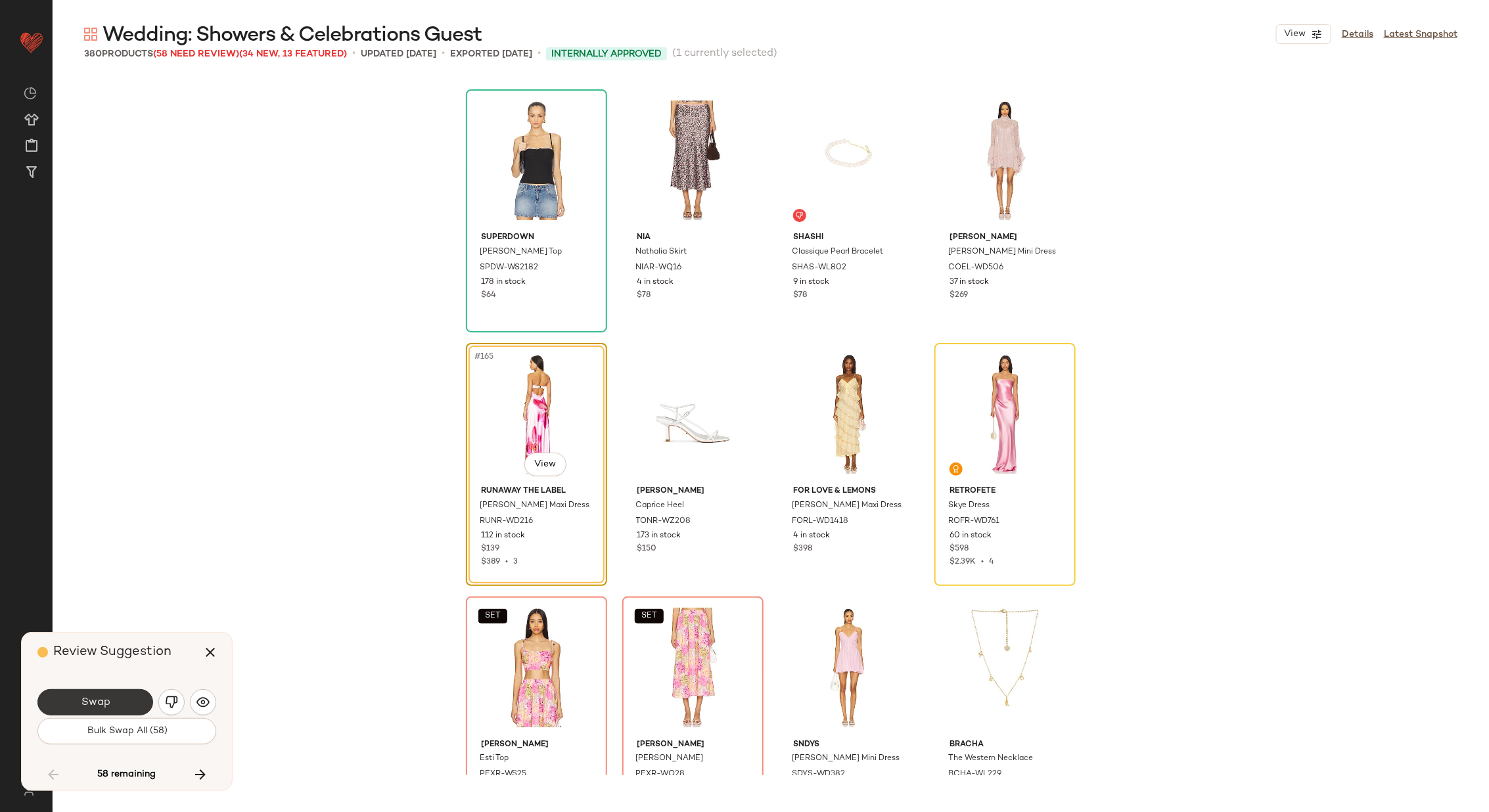
click at [96, 697] on span "Swap" at bounding box center [94, 703] width 29 height 13
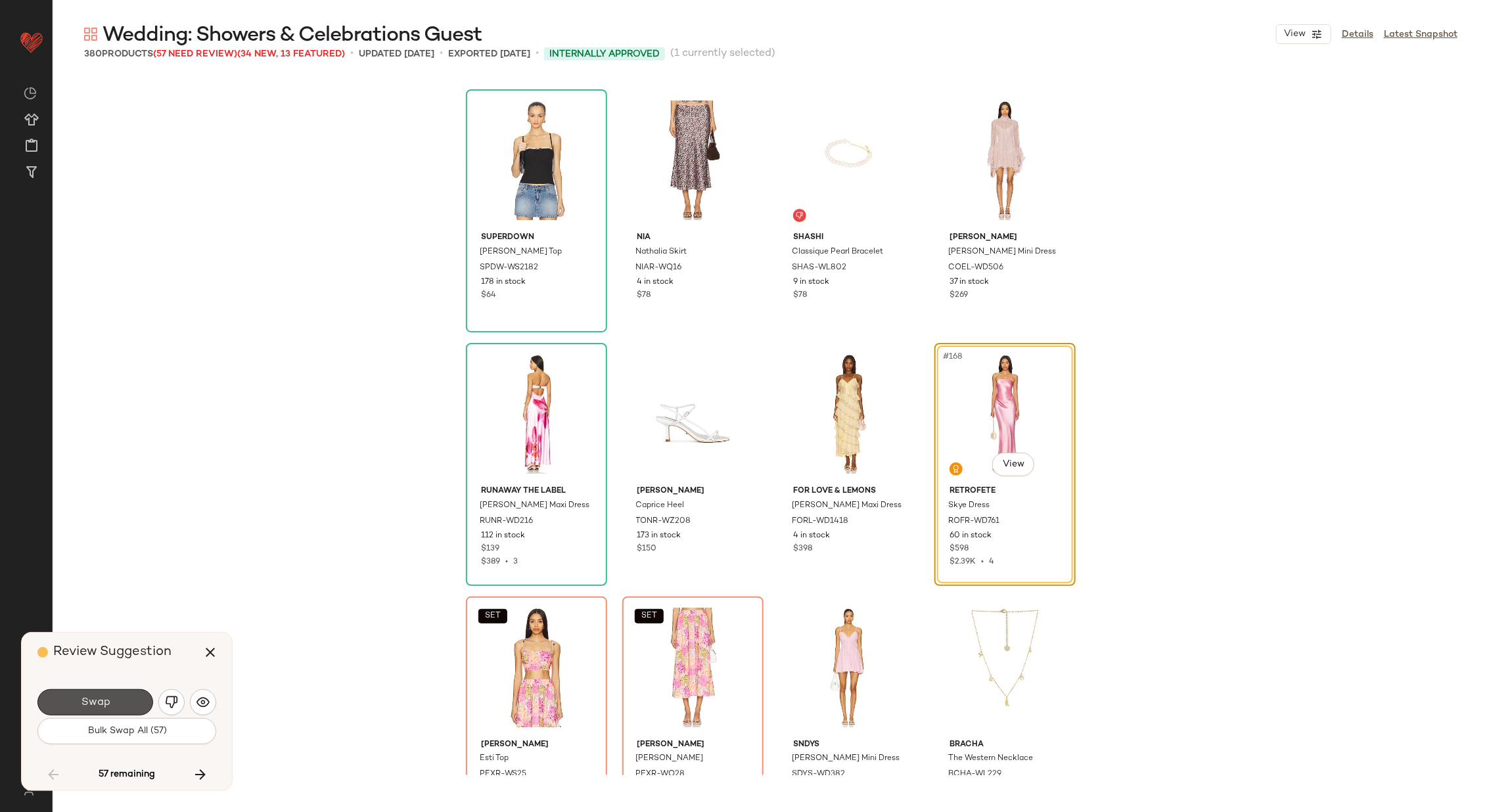
click at [96, 697] on span "Swap" at bounding box center [94, 703] width 29 height 13
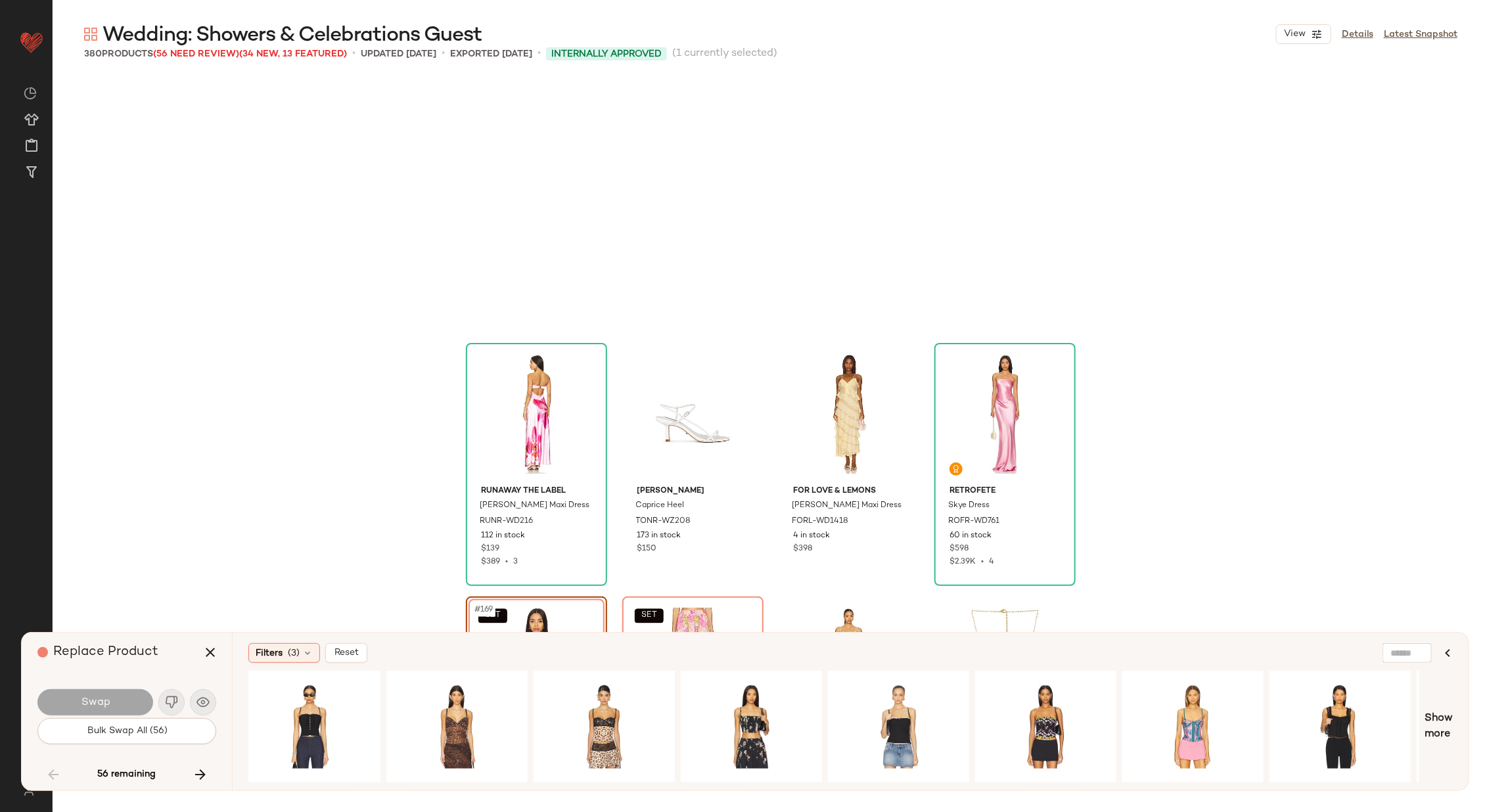
scroll to position [10396, 0]
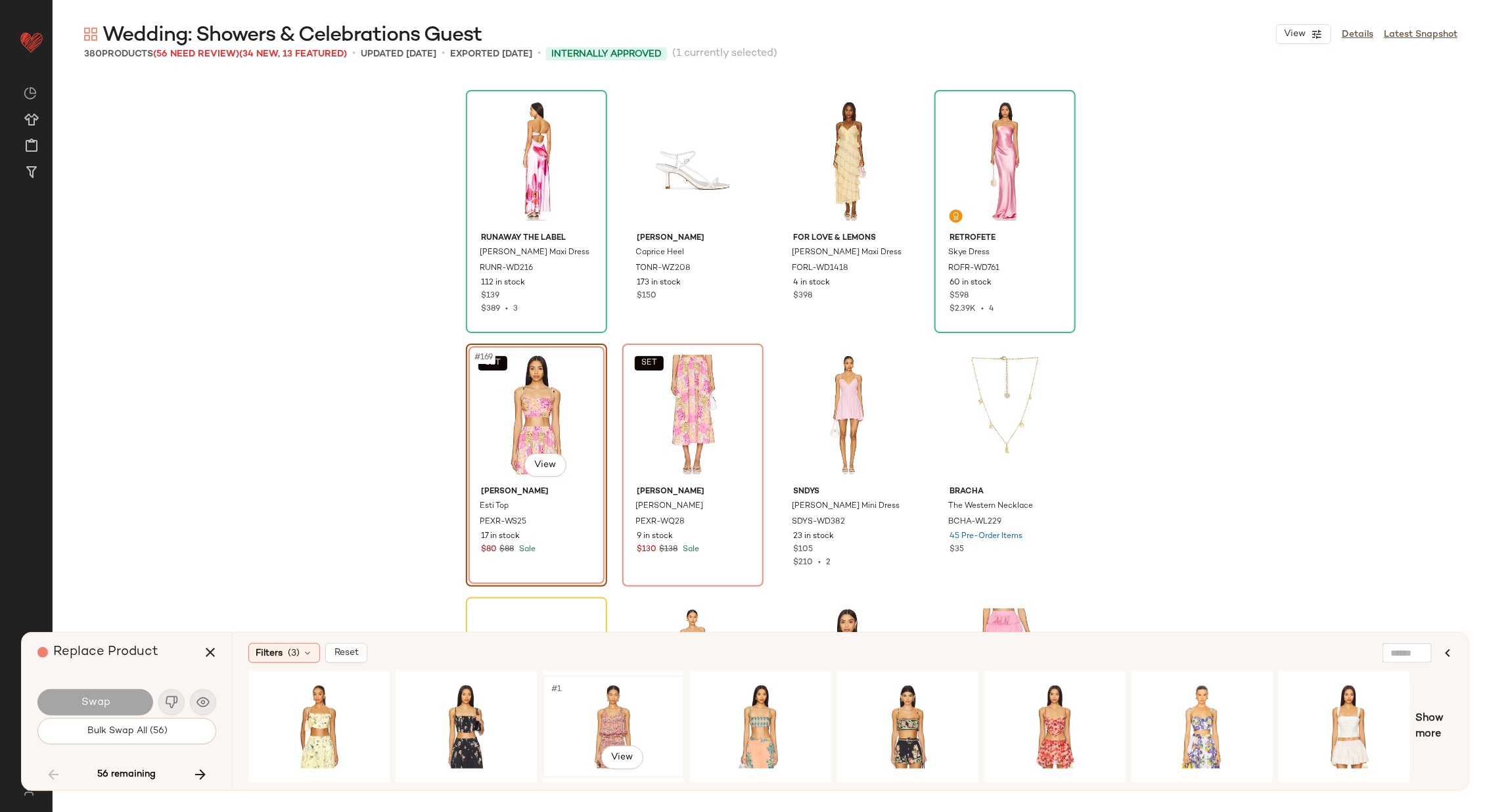
click at [607, 713] on div "#1 View" at bounding box center [613, 727] width 132 height 93
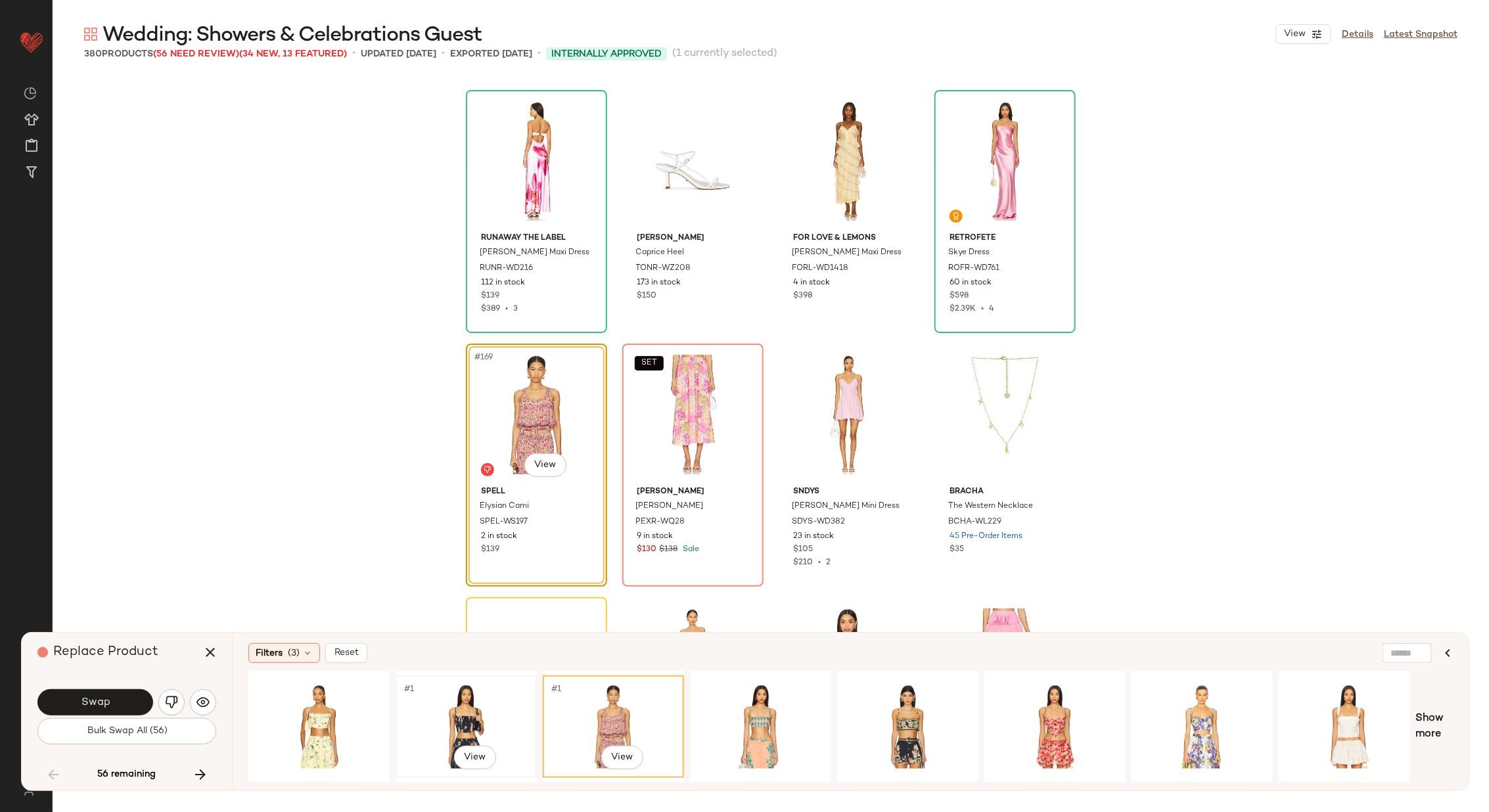
click at [465, 716] on div "#1 View" at bounding box center [465, 727] width 132 height 93
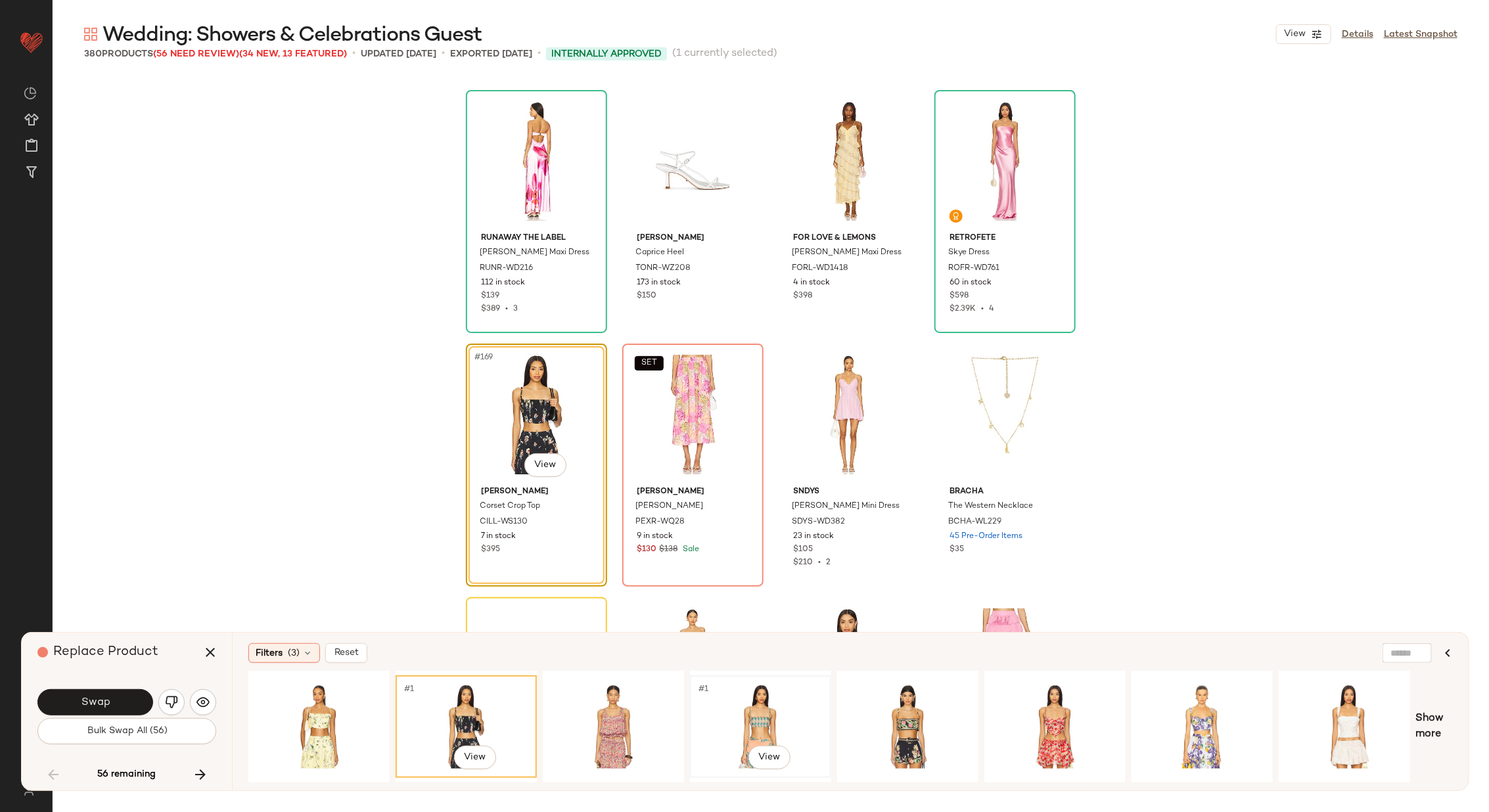
click at [766, 714] on div "#1 View" at bounding box center [760, 727] width 132 height 93
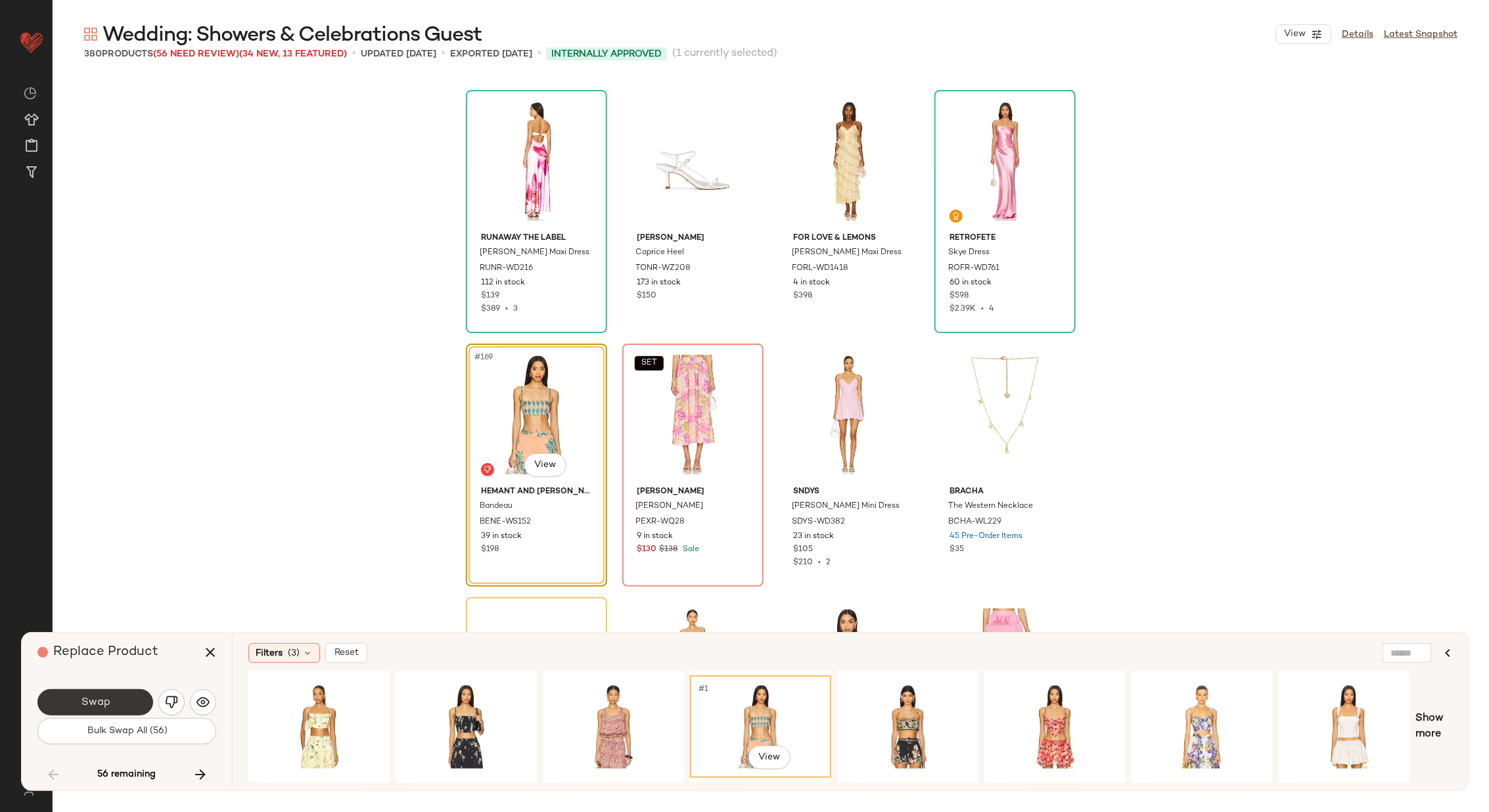
click at [113, 697] on button "Swap" at bounding box center [95, 701] width 115 height 26
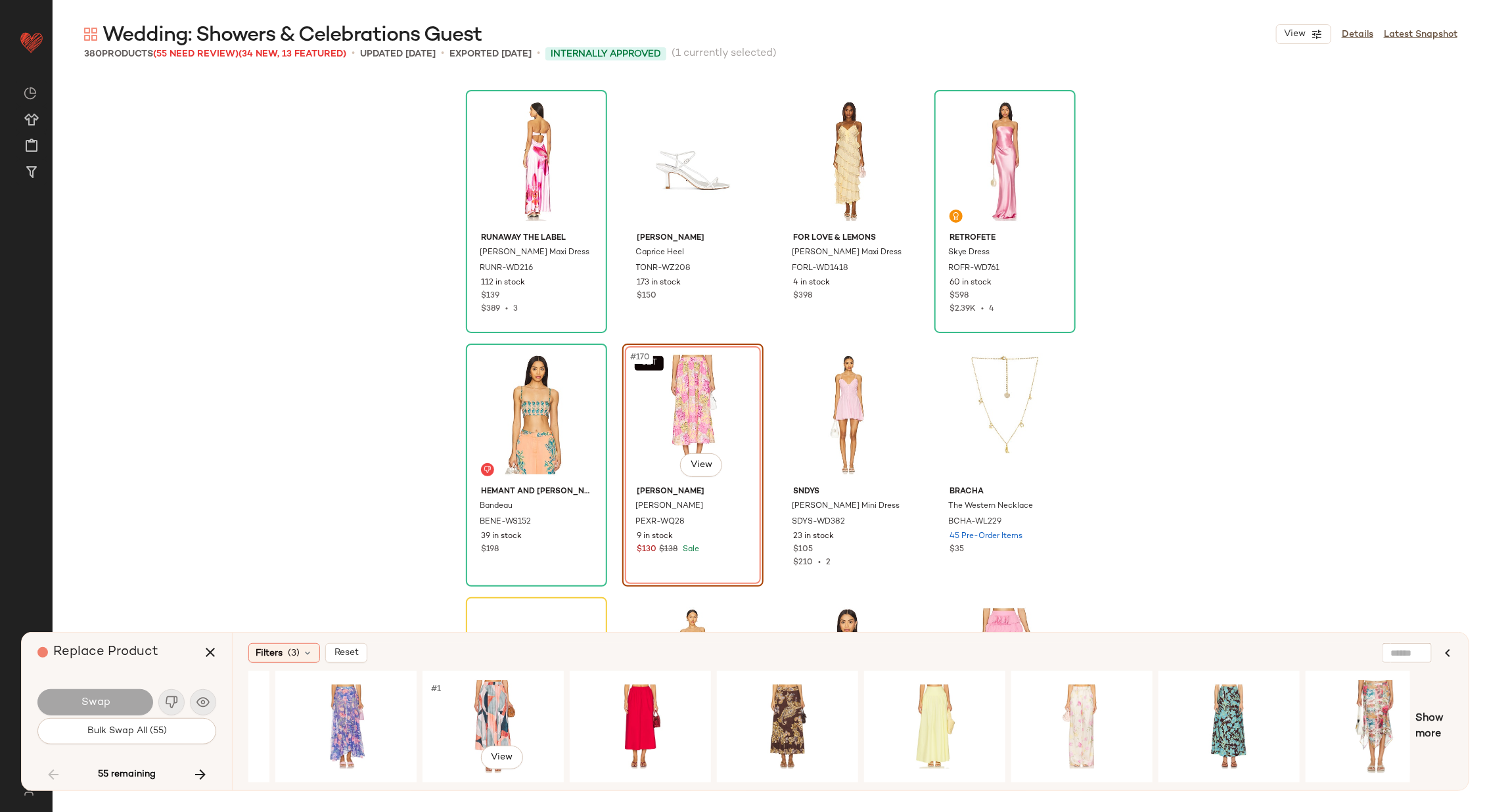
scroll to position [0, 597]
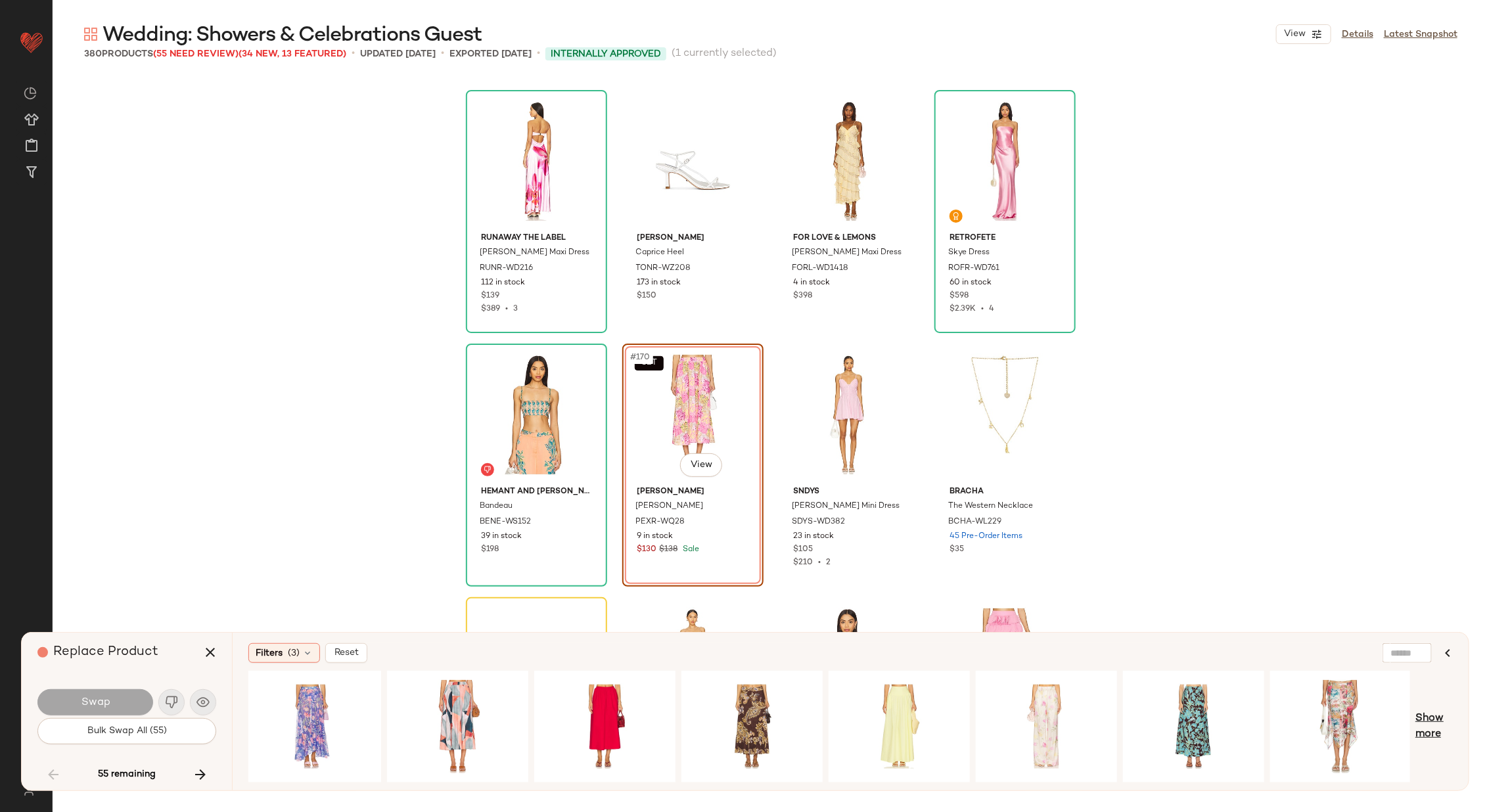
click at [1438, 716] on span "Show more" at bounding box center [1433, 727] width 37 height 32
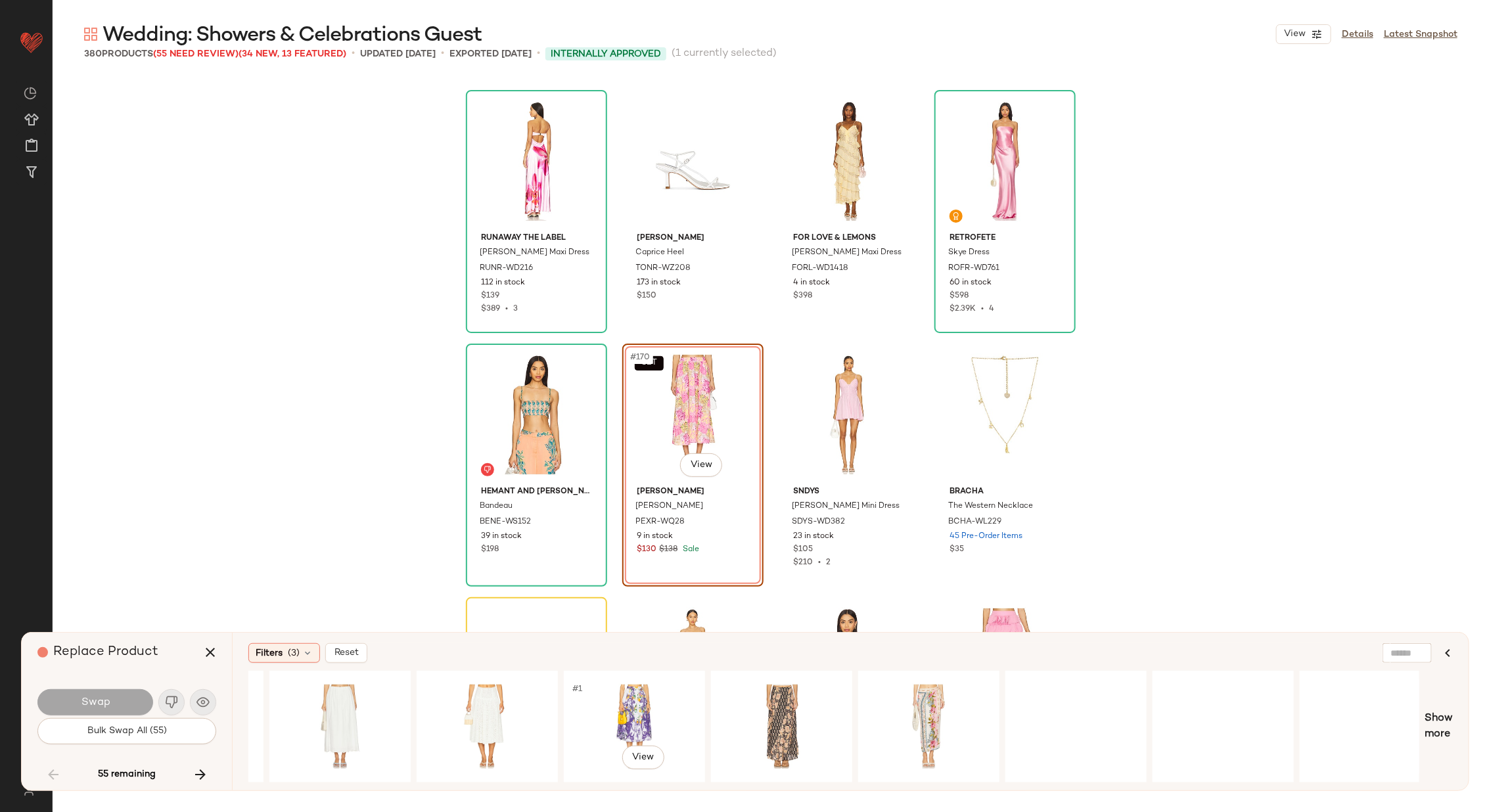
scroll to position [0, 1764]
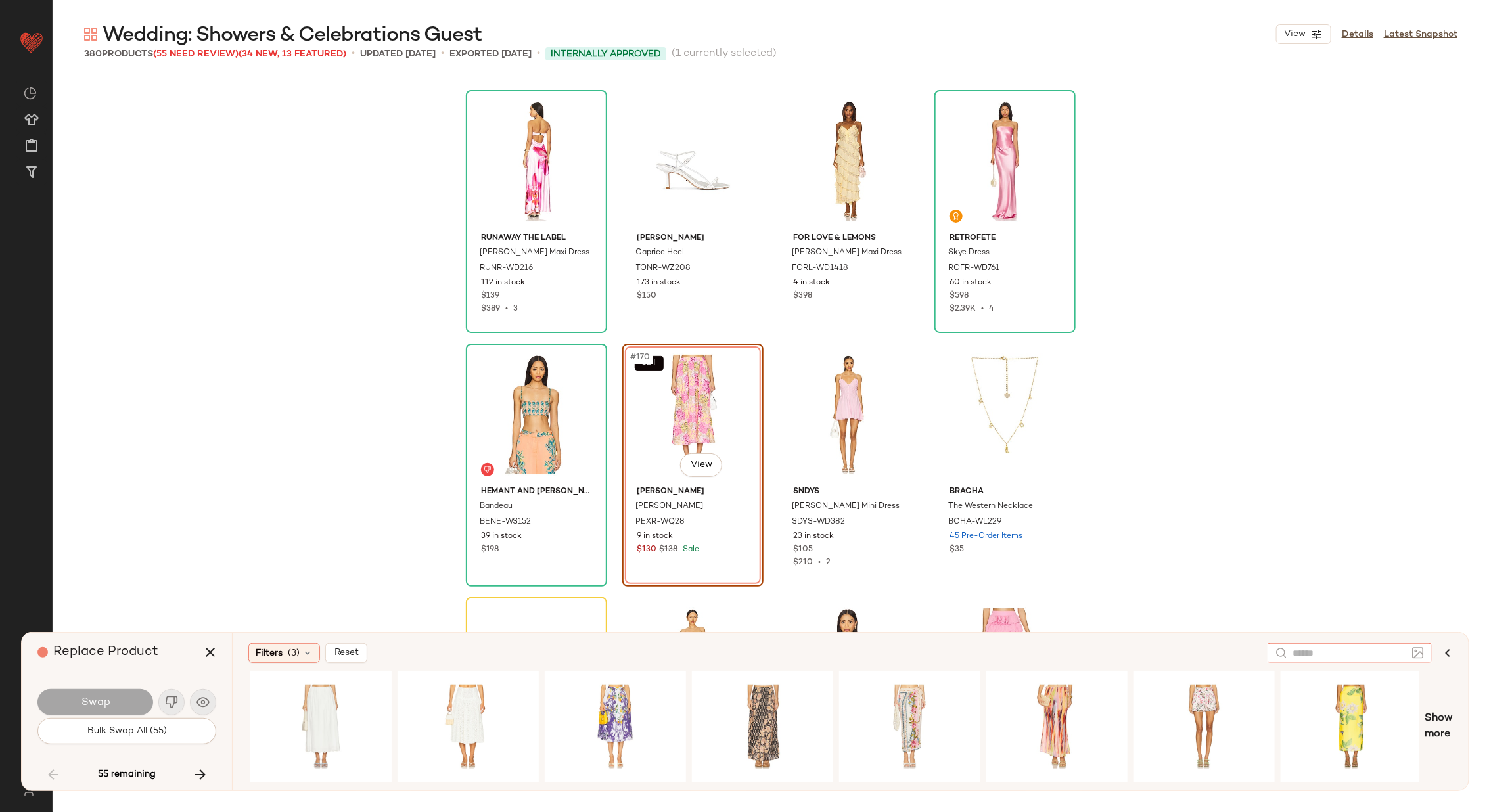
click at [1407, 652] on div at bounding box center [1349, 652] width 164 height 20
type input "*"
click at [276, 645] on div "Filters (3)" at bounding box center [284, 652] width 72 height 20
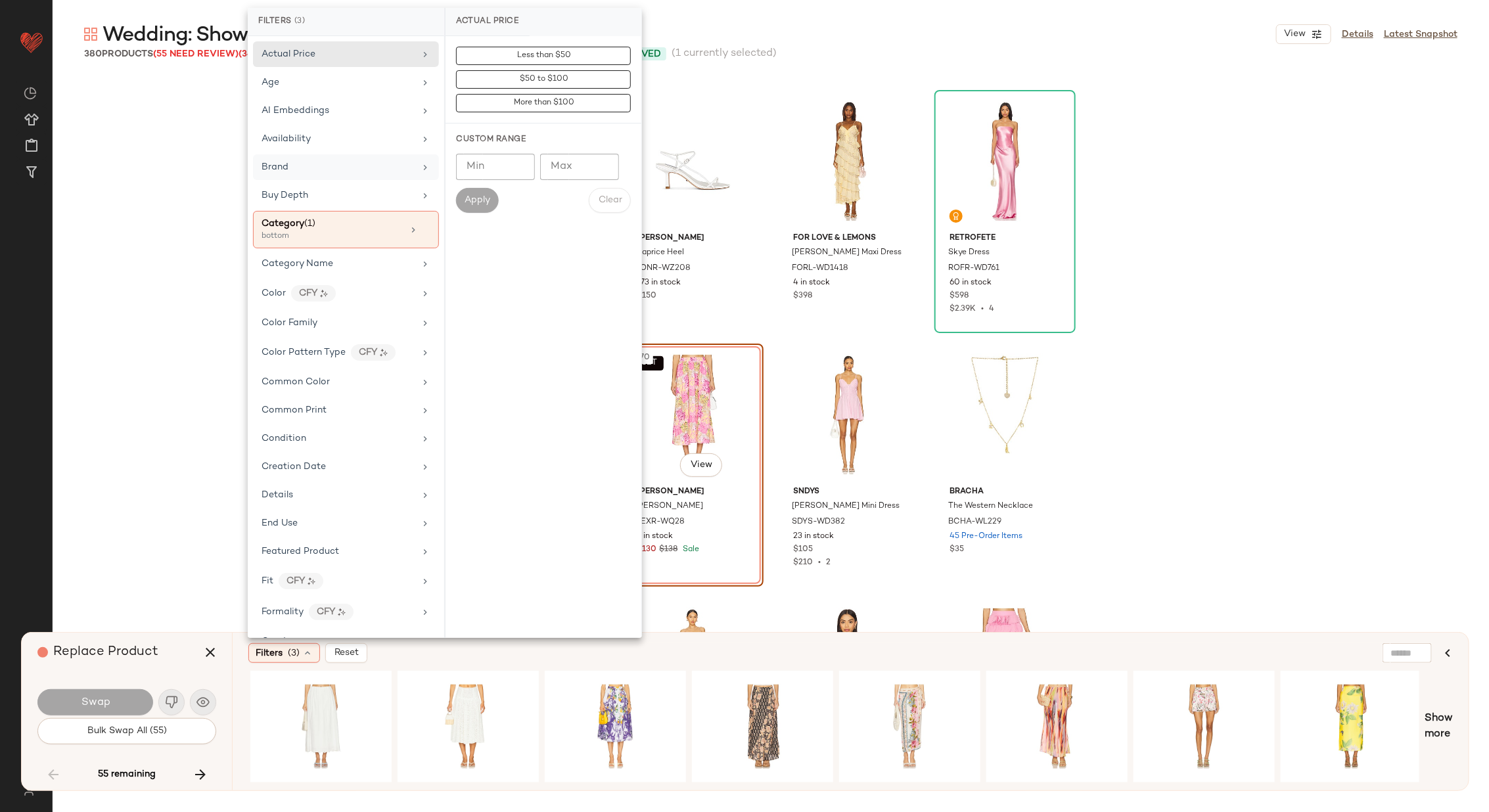
click at [374, 171] on div "Brand" at bounding box center [338, 167] width 153 height 13
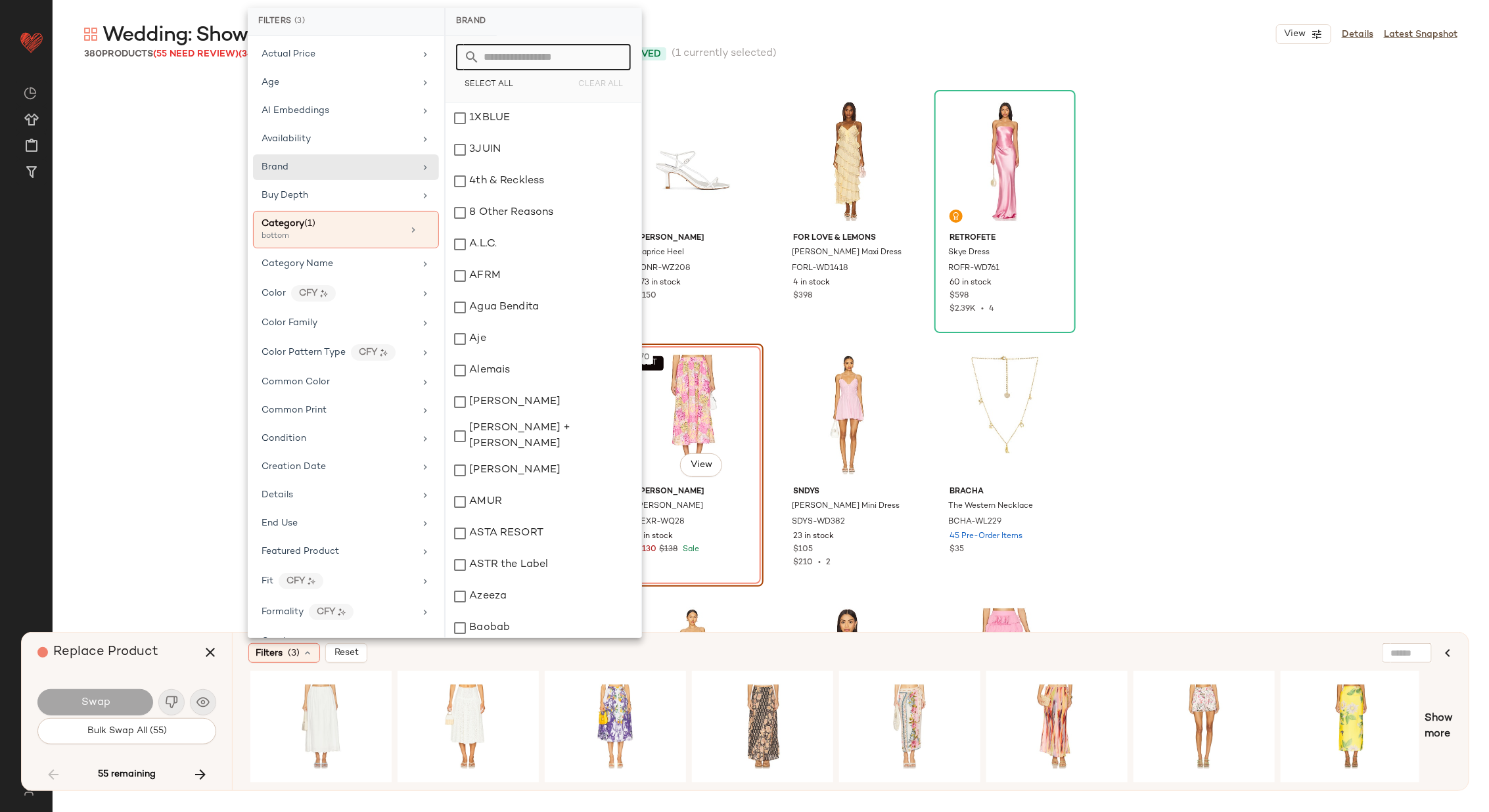
click at [521, 48] on input "text" at bounding box center [551, 57] width 143 height 26
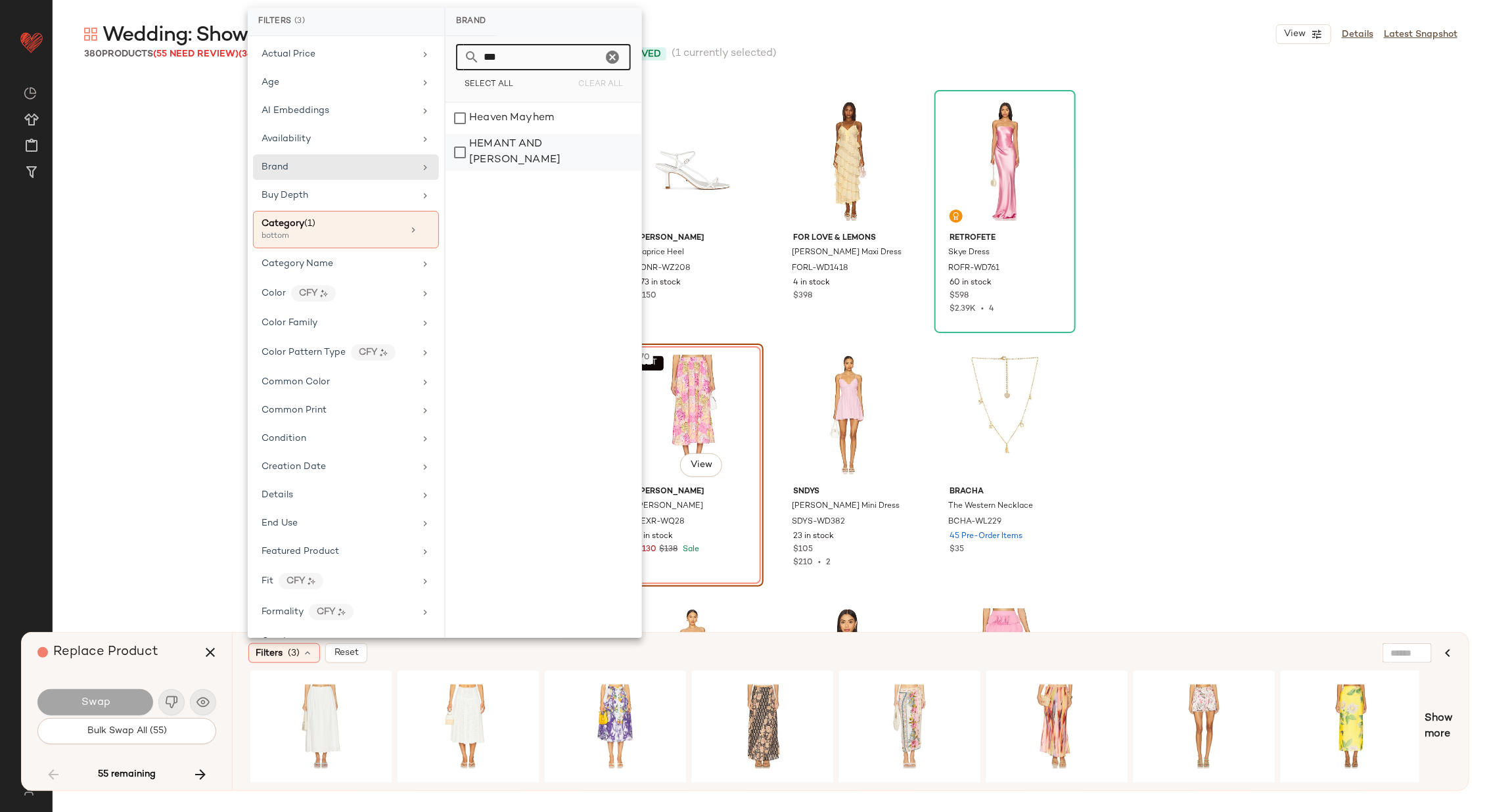
type input "***"
click at [558, 150] on div "HEMANT AND NANDITA" at bounding box center [543, 152] width 196 height 37
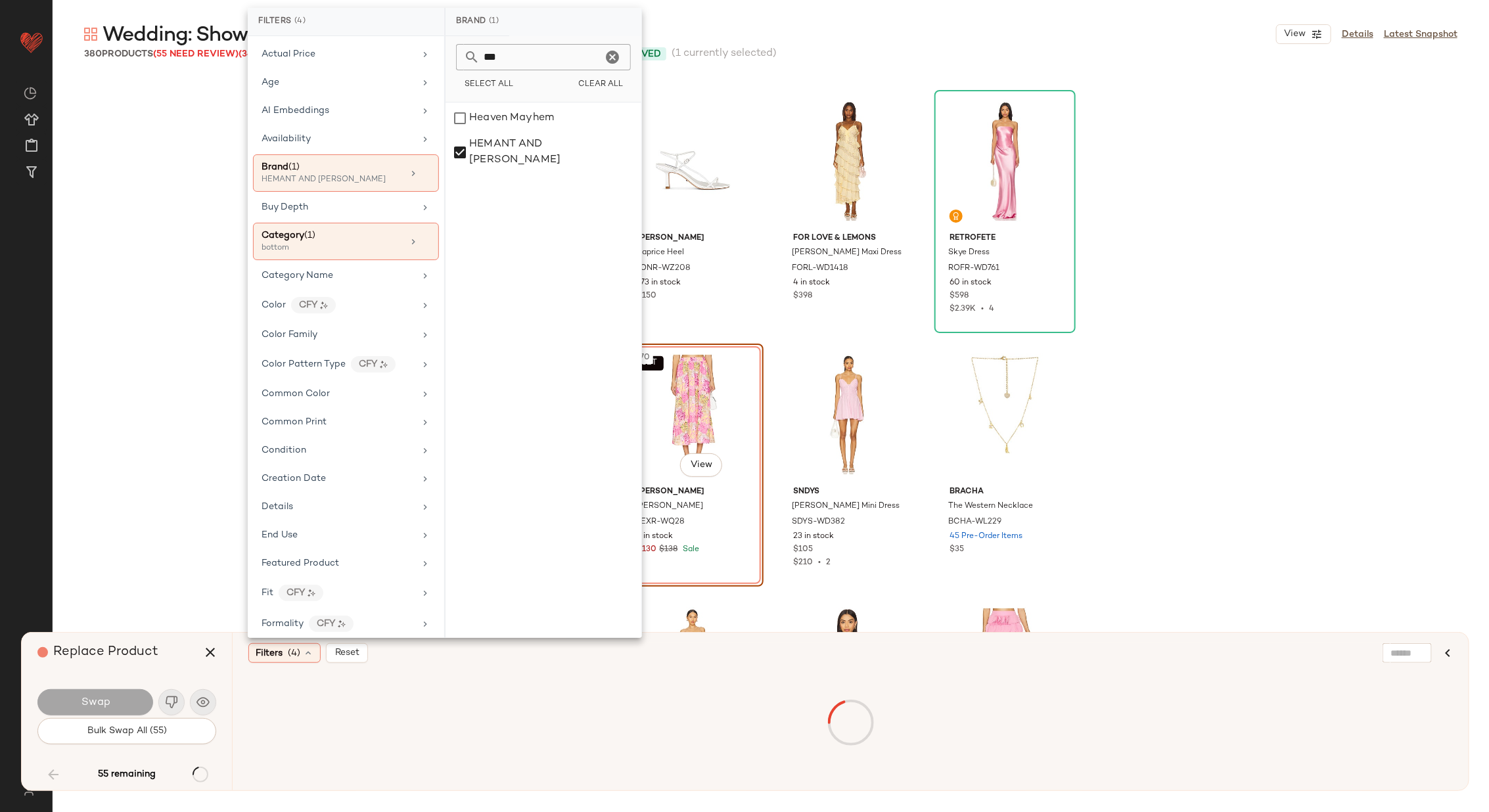
click at [526, 276] on div "Heaven Mayhem HEMANT AND NANDITA" at bounding box center [543, 370] width 196 height 536
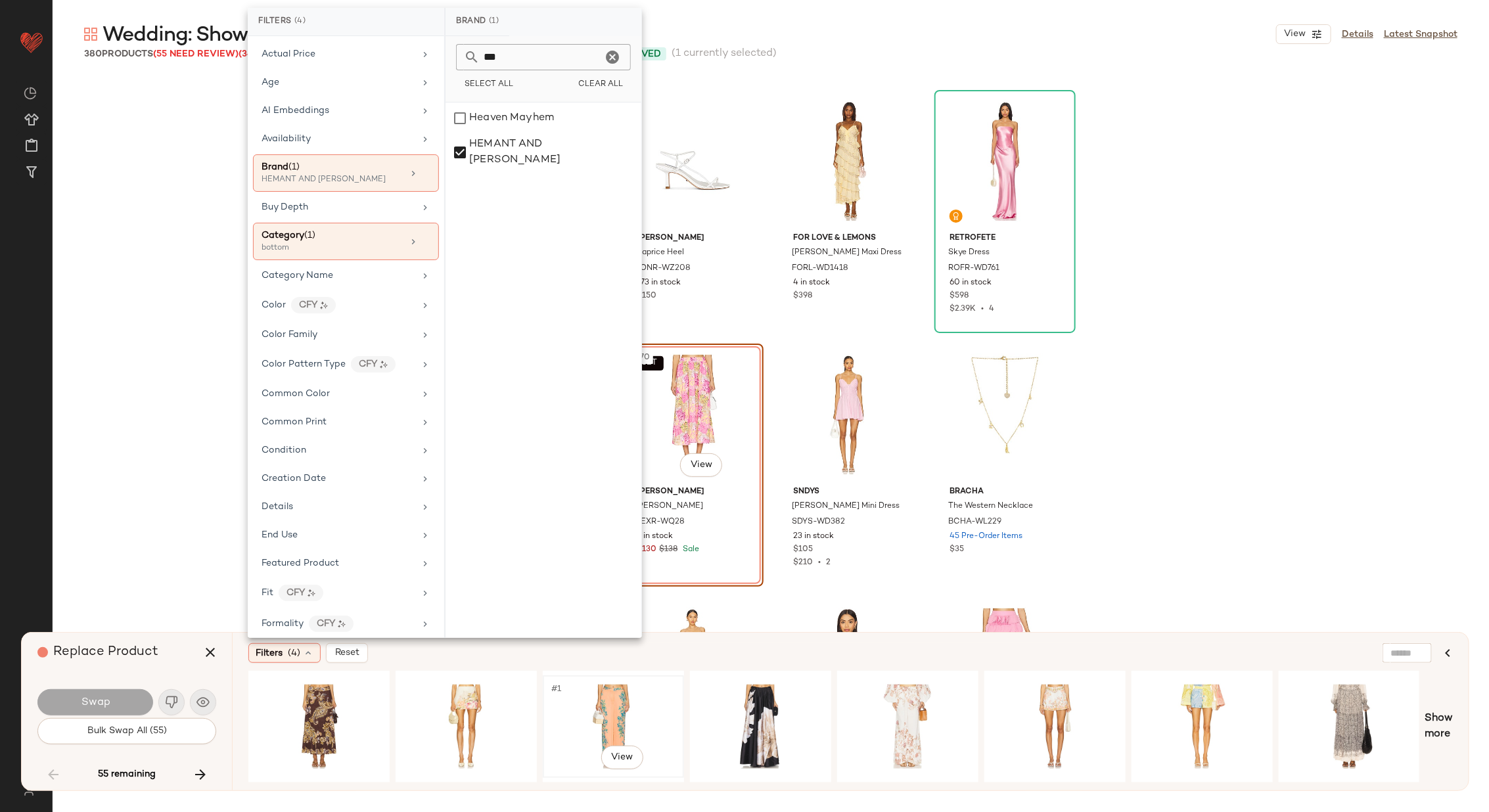
click at [580, 702] on div "#1 View" at bounding box center [613, 727] width 132 height 93
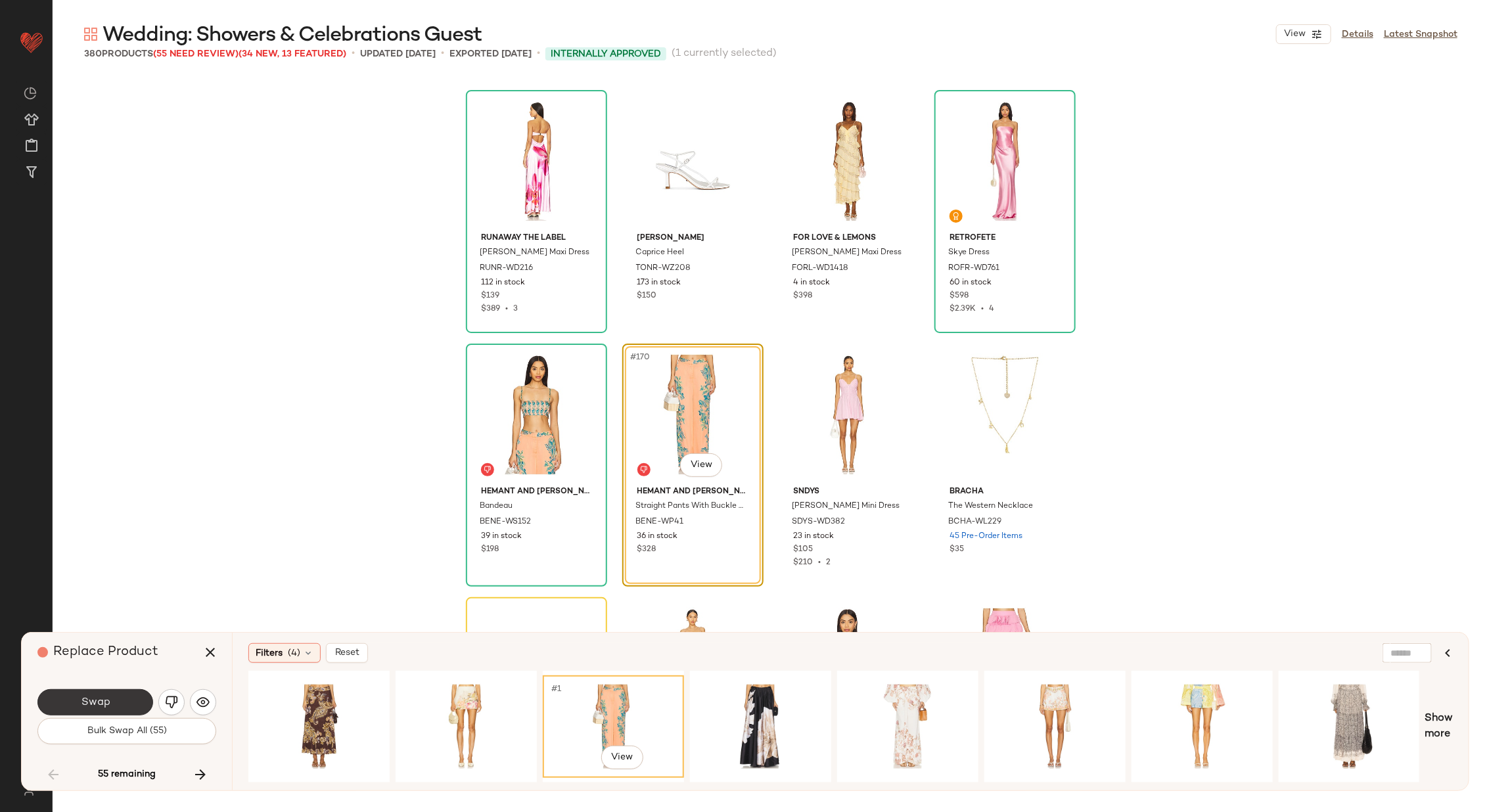
click at [119, 697] on button "Swap" at bounding box center [95, 701] width 115 height 26
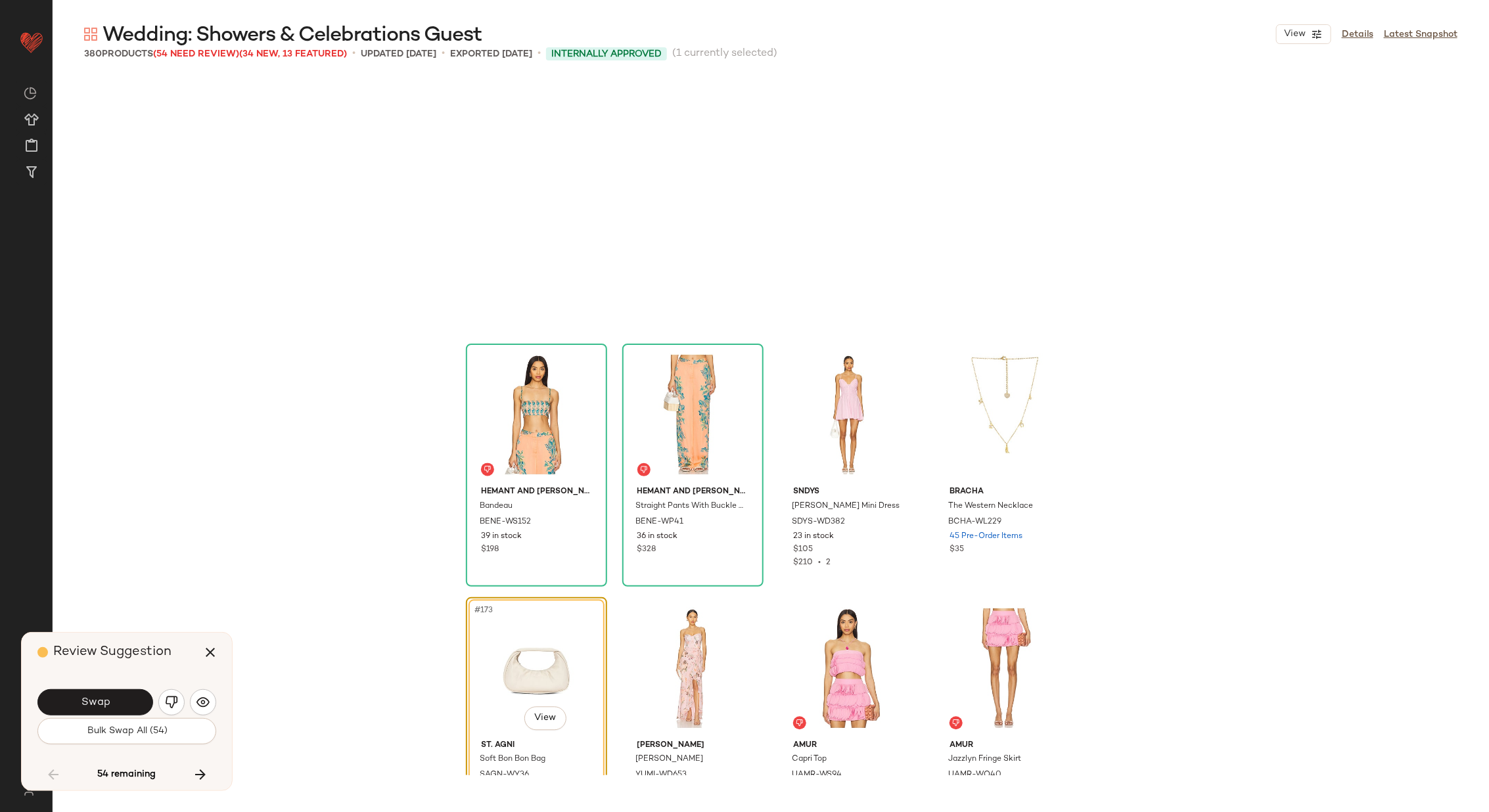
scroll to position [10650, 0]
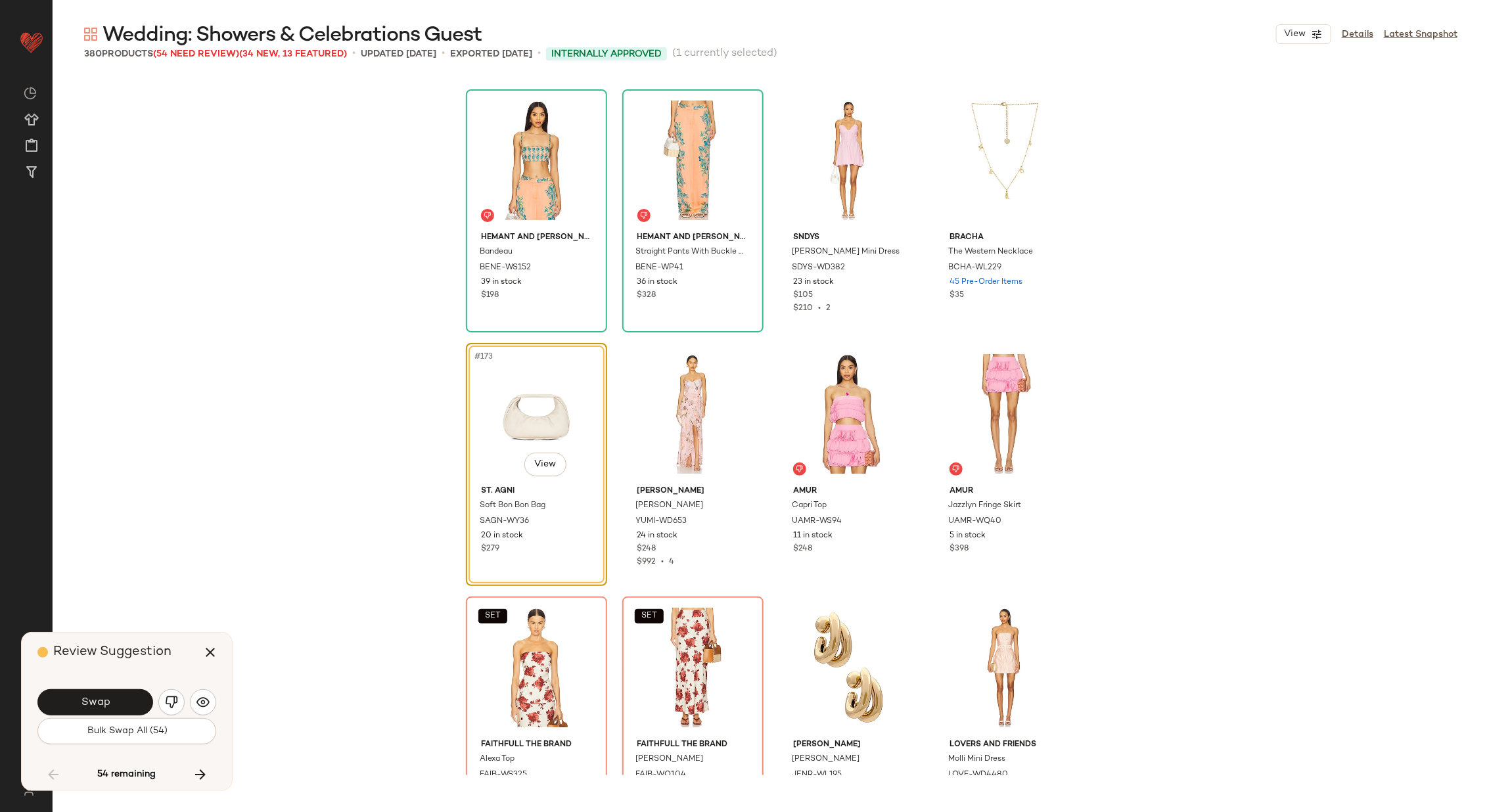
click at [119, 697] on button "Swap" at bounding box center [95, 701] width 115 height 26
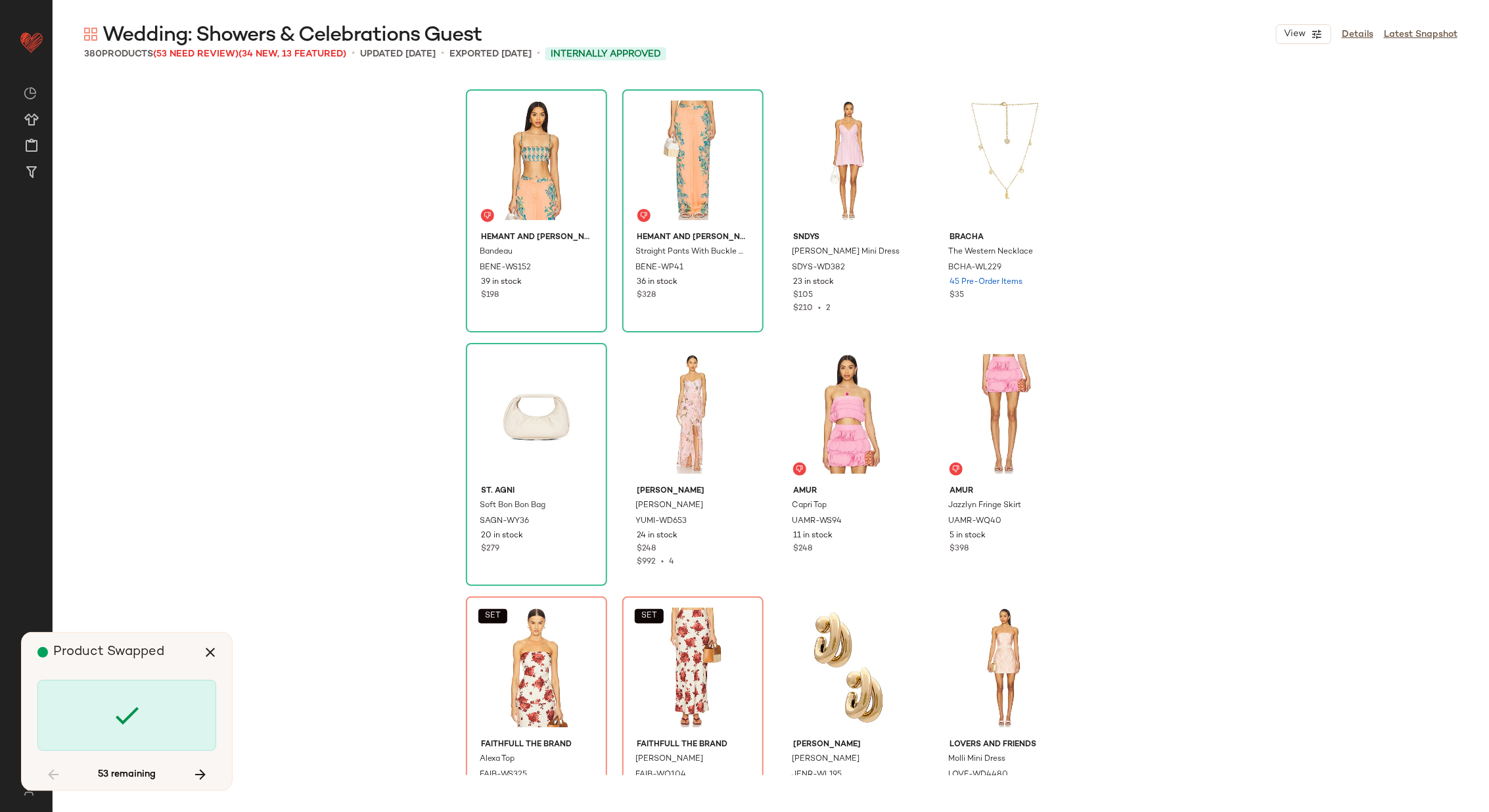
scroll to position [10904, 0]
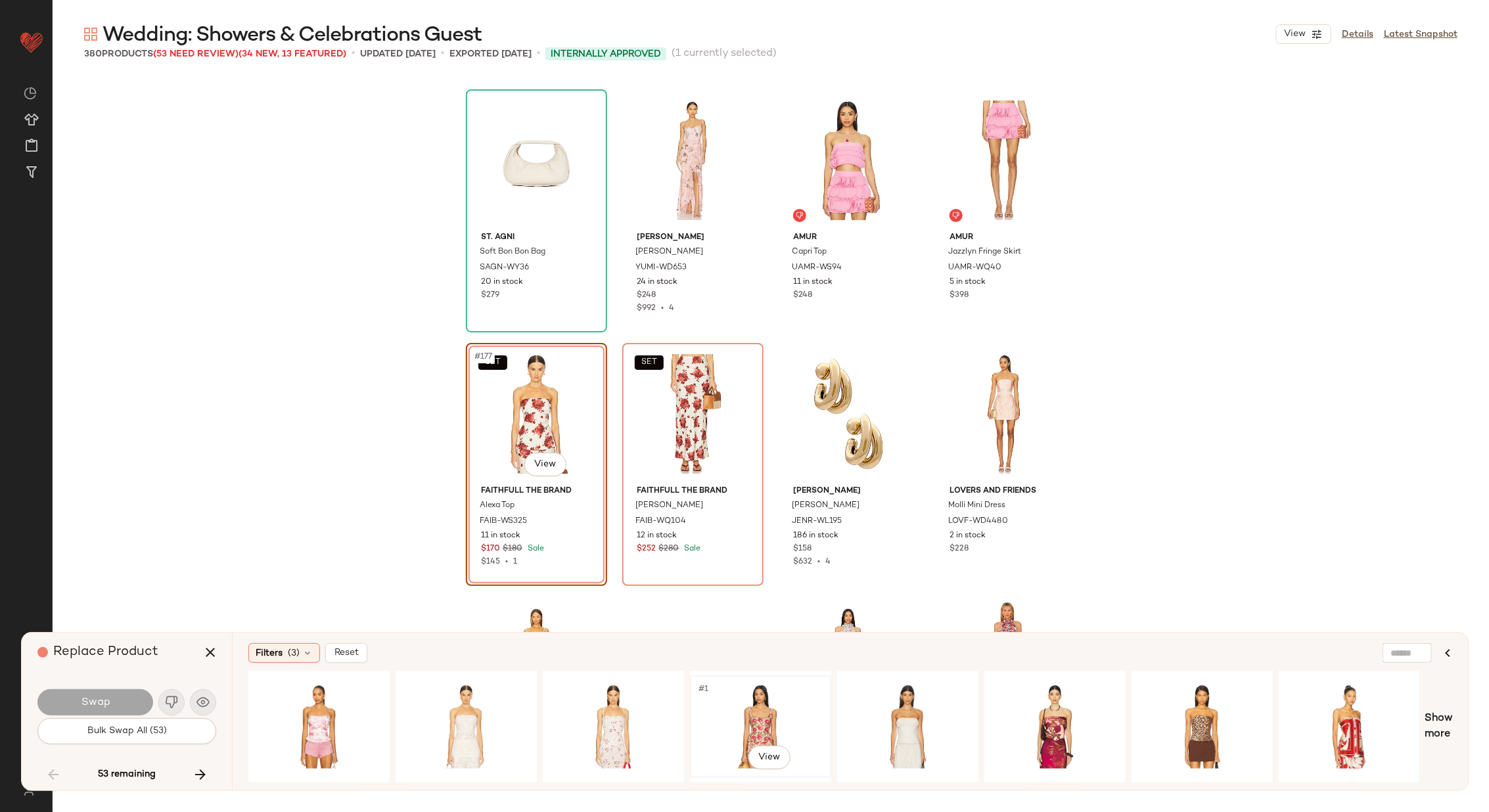
click at [736, 709] on div "#1 View" at bounding box center [760, 727] width 132 height 93
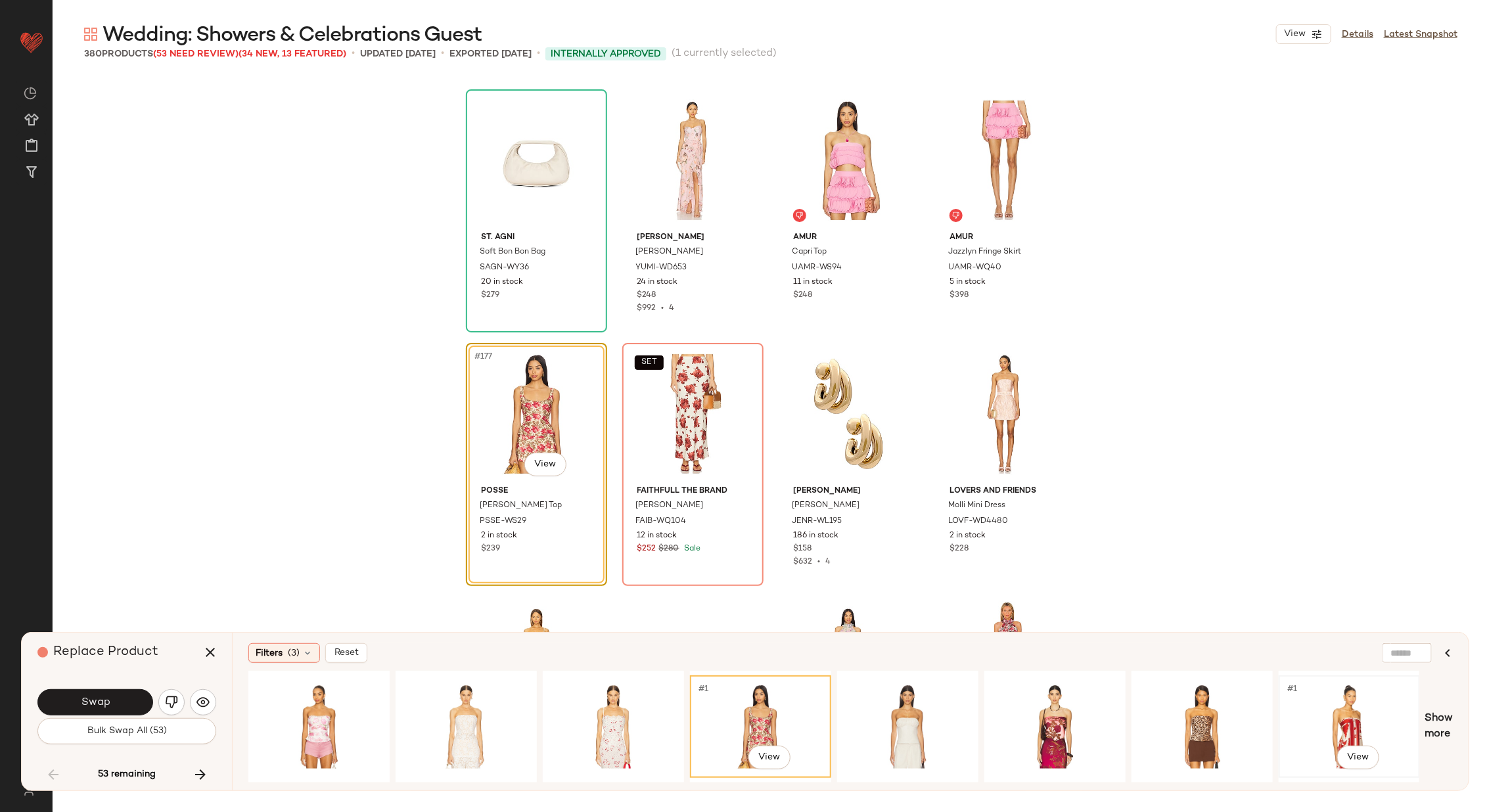
click at [1345, 704] on div "#1 View" at bounding box center [1348, 727] width 132 height 93
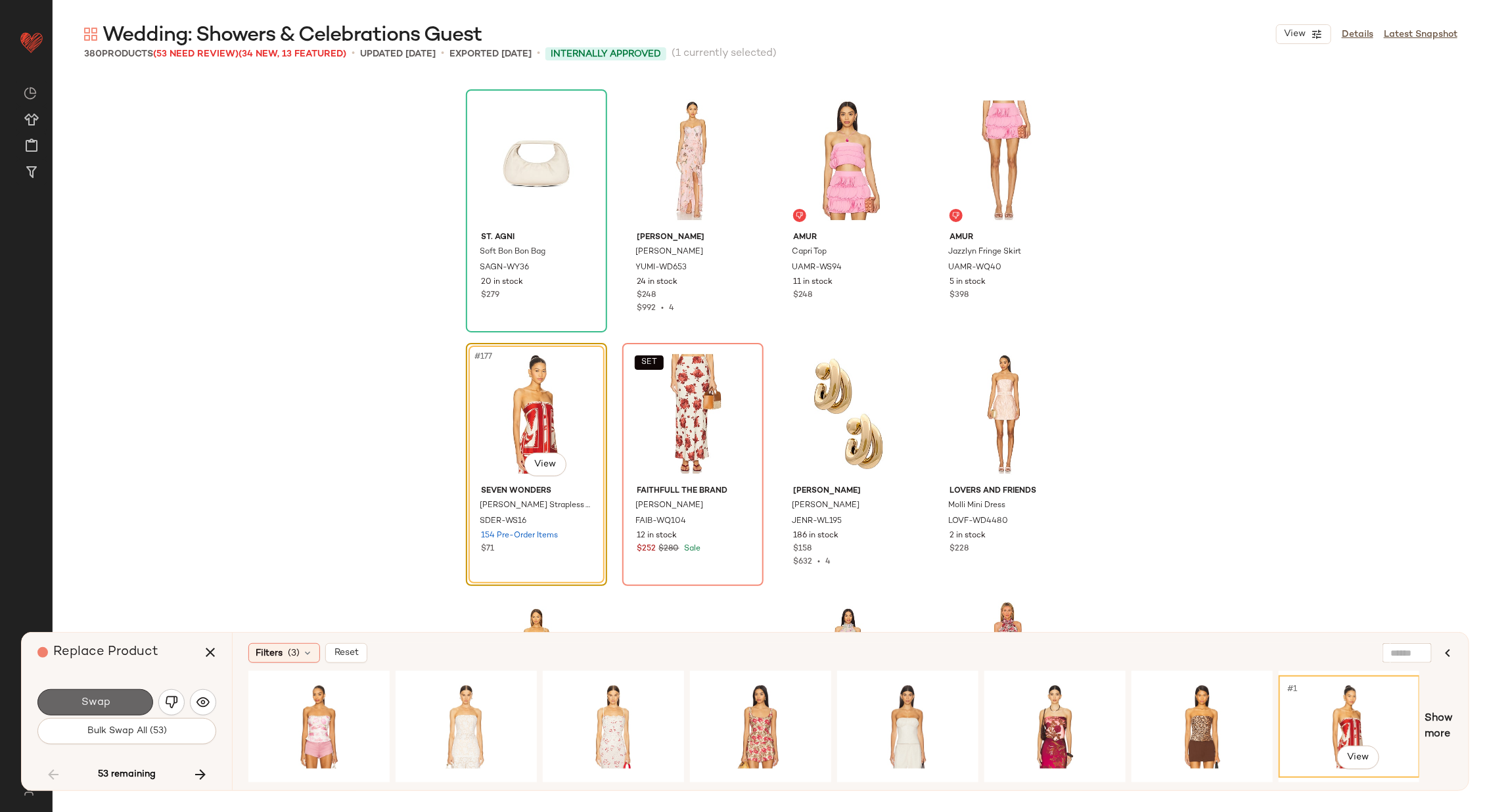
click at [107, 696] on button "Swap" at bounding box center [95, 701] width 115 height 26
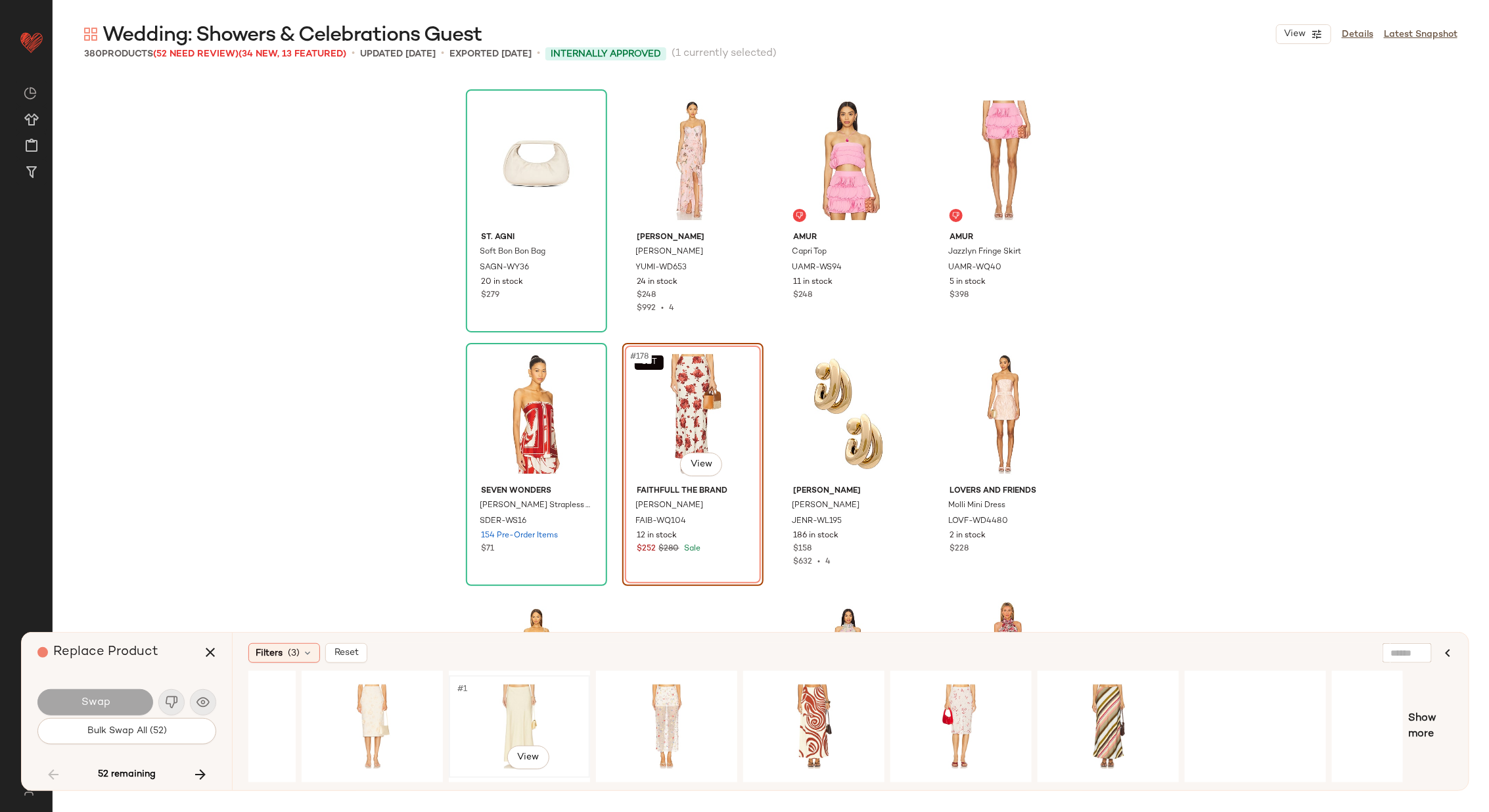
scroll to position [0, 310]
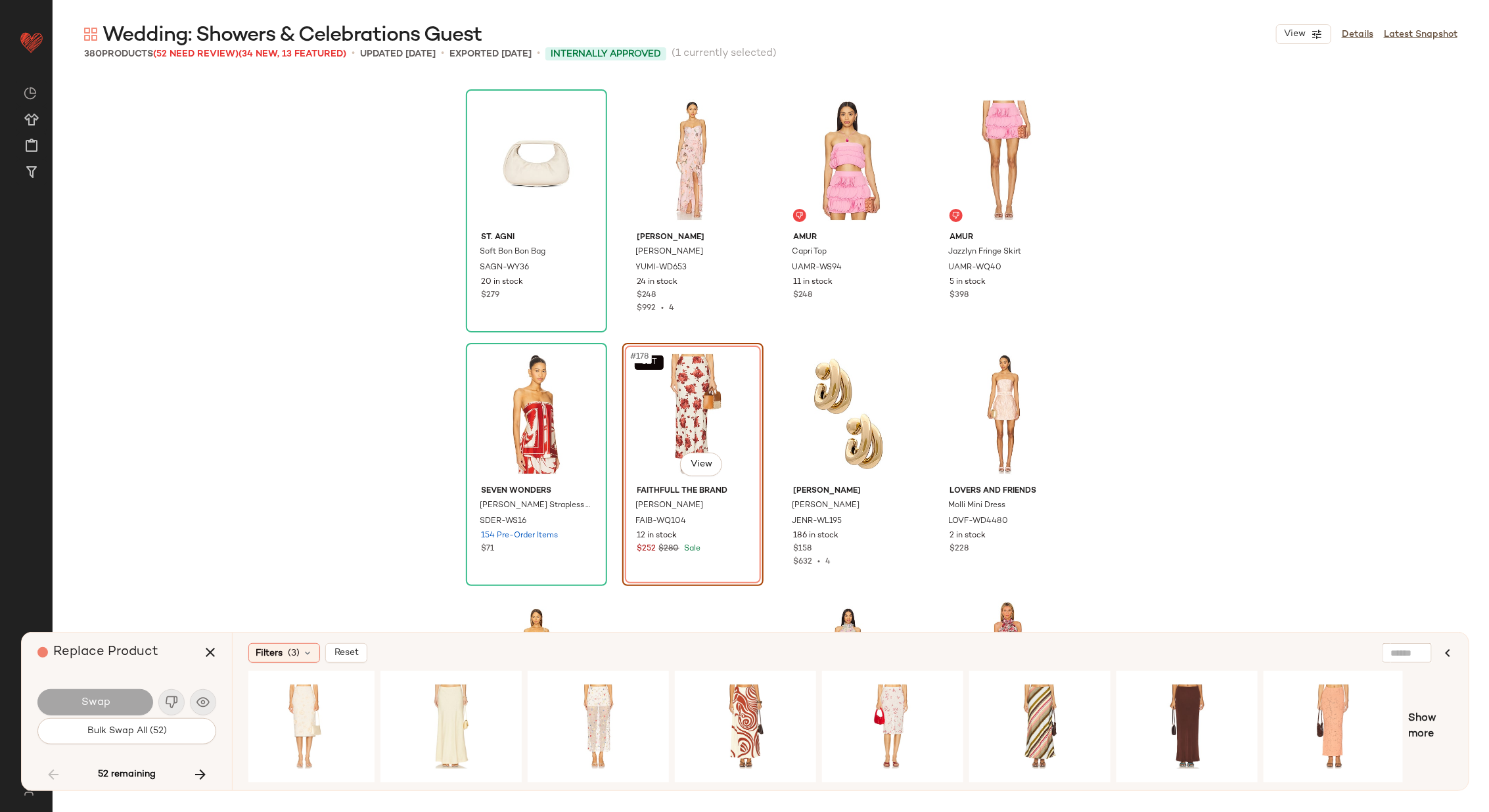
click at [1427, 709] on div "Show more" at bounding box center [850, 726] width 1204 height 111
click at [1427, 715] on span "Show more" at bounding box center [1430, 727] width 45 height 32
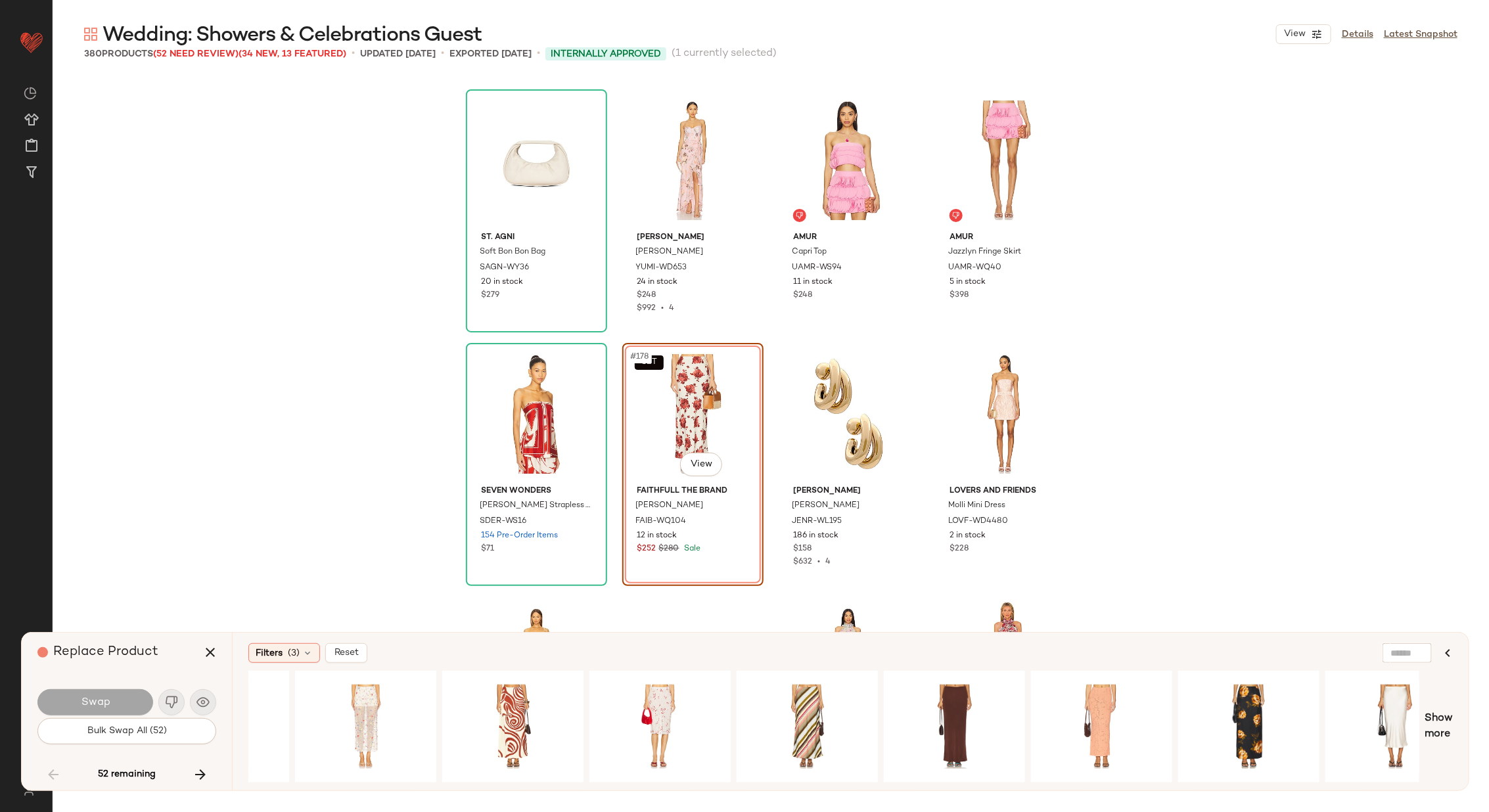
scroll to position [0, 0]
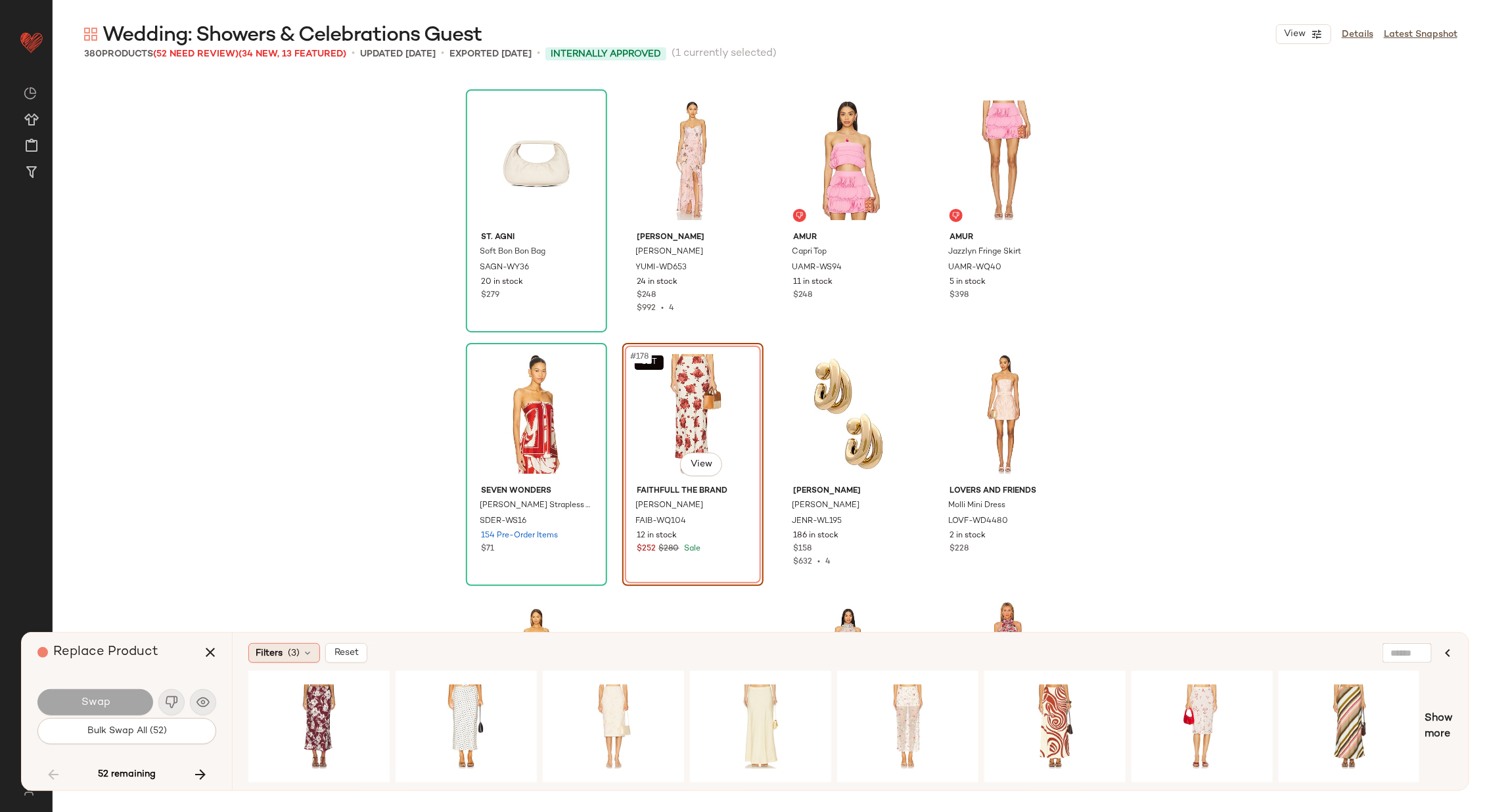
click at [295, 650] on span "(3)" at bounding box center [293, 652] width 12 height 13
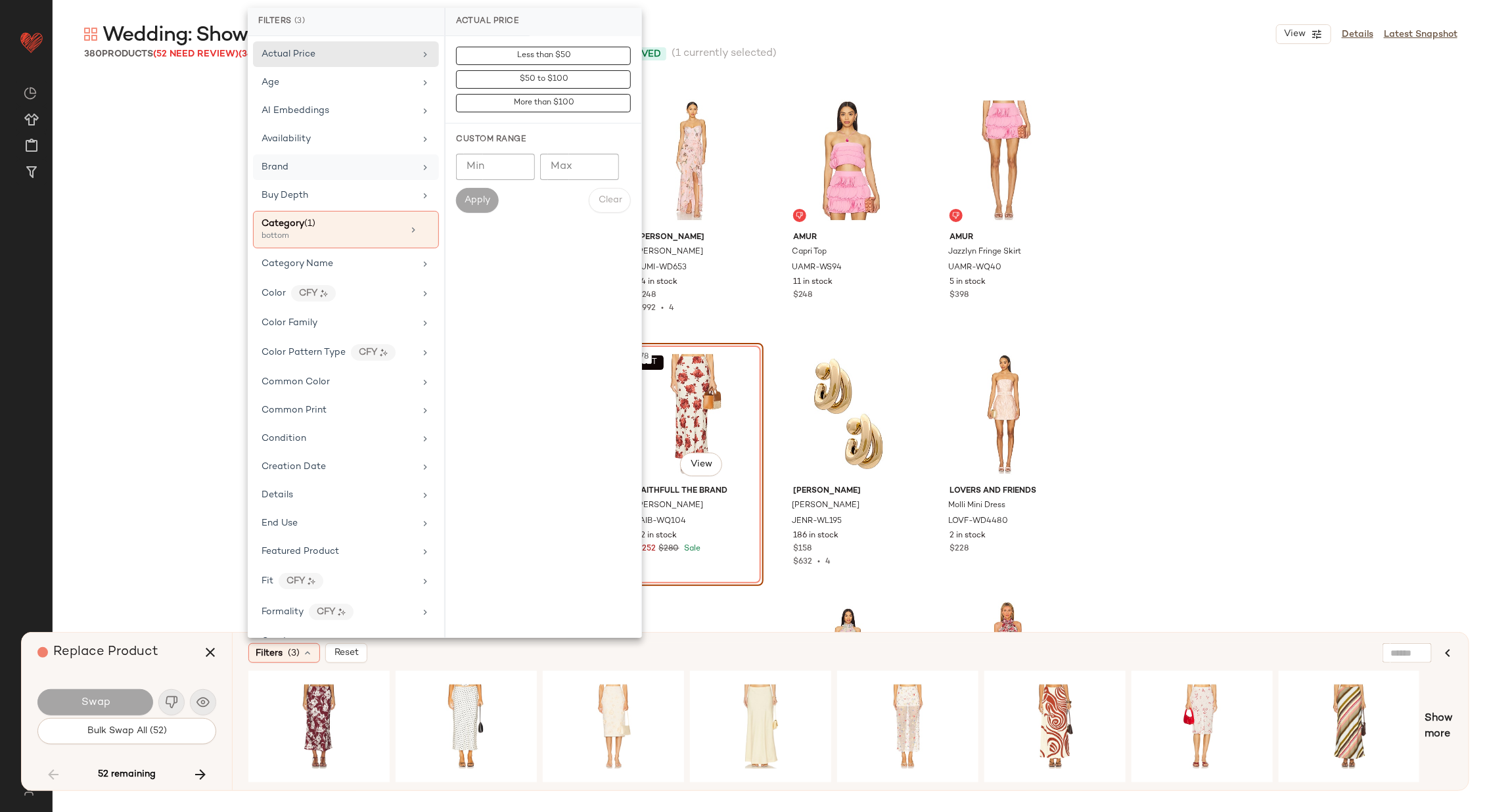
click at [352, 162] on div "Brand" at bounding box center [338, 167] width 153 height 13
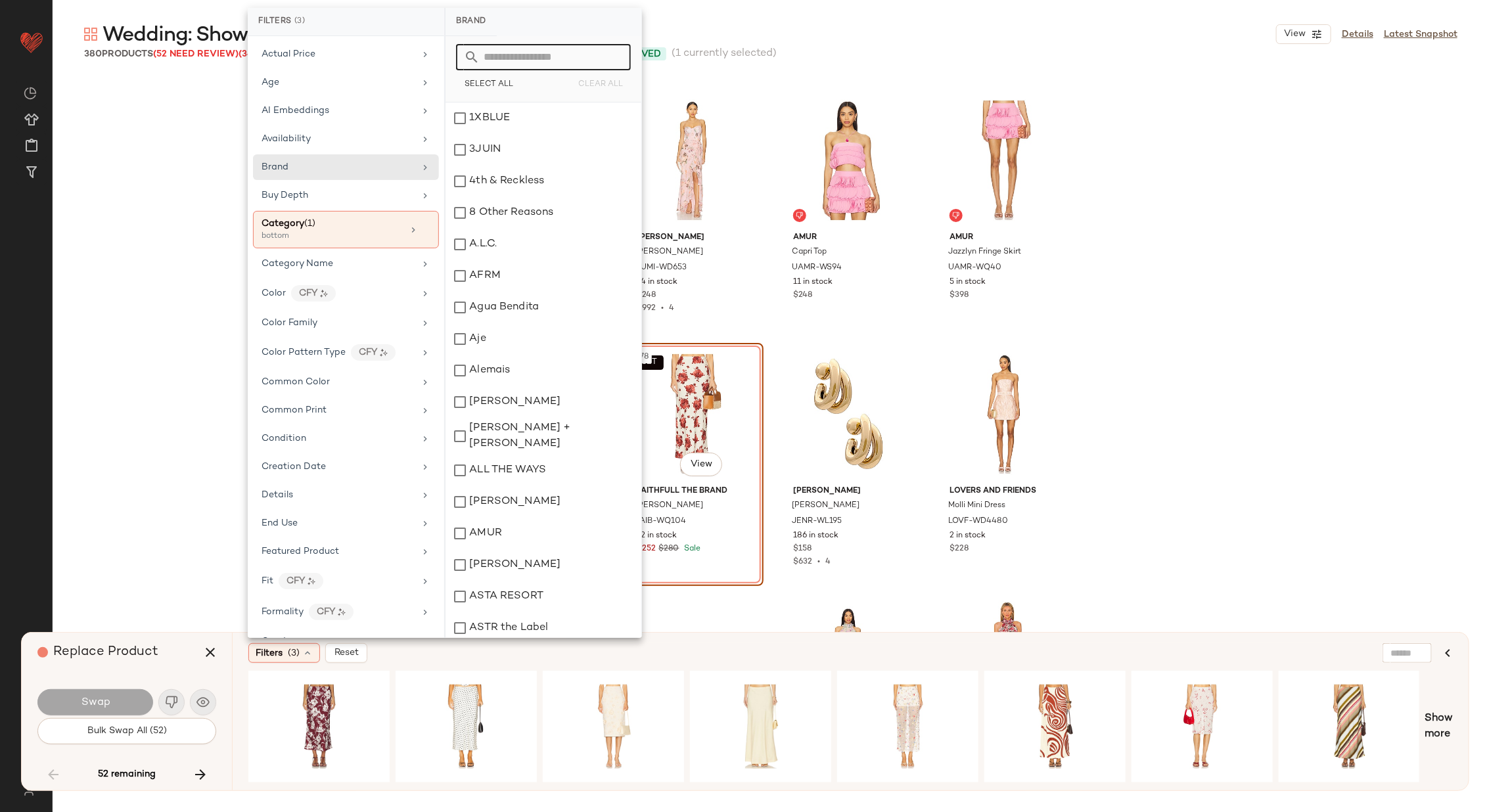
click at [526, 48] on input "text" at bounding box center [551, 57] width 143 height 26
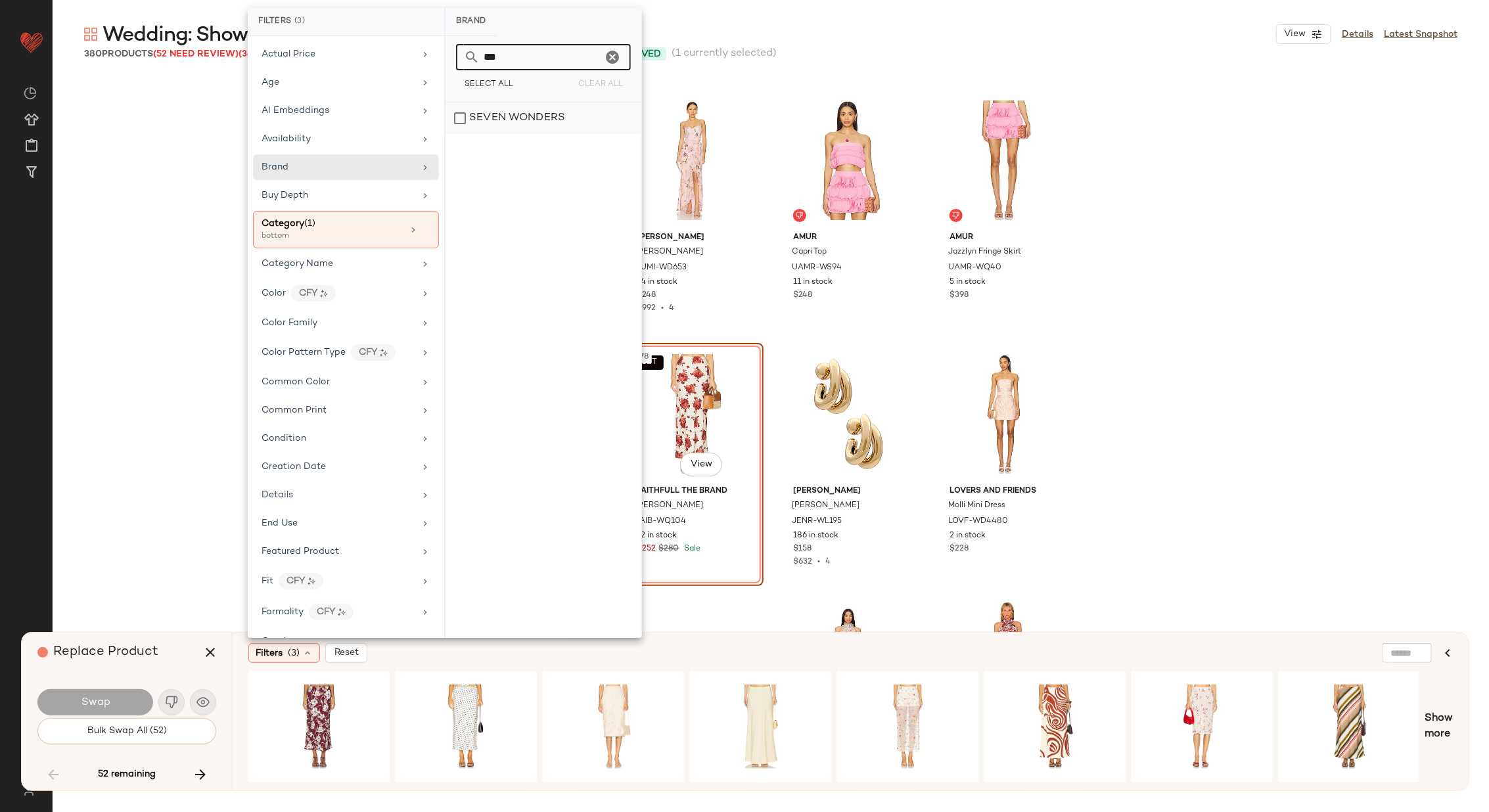
type input "***"
click at [513, 121] on div "SEVEN WONDERS" at bounding box center [543, 118] width 196 height 32
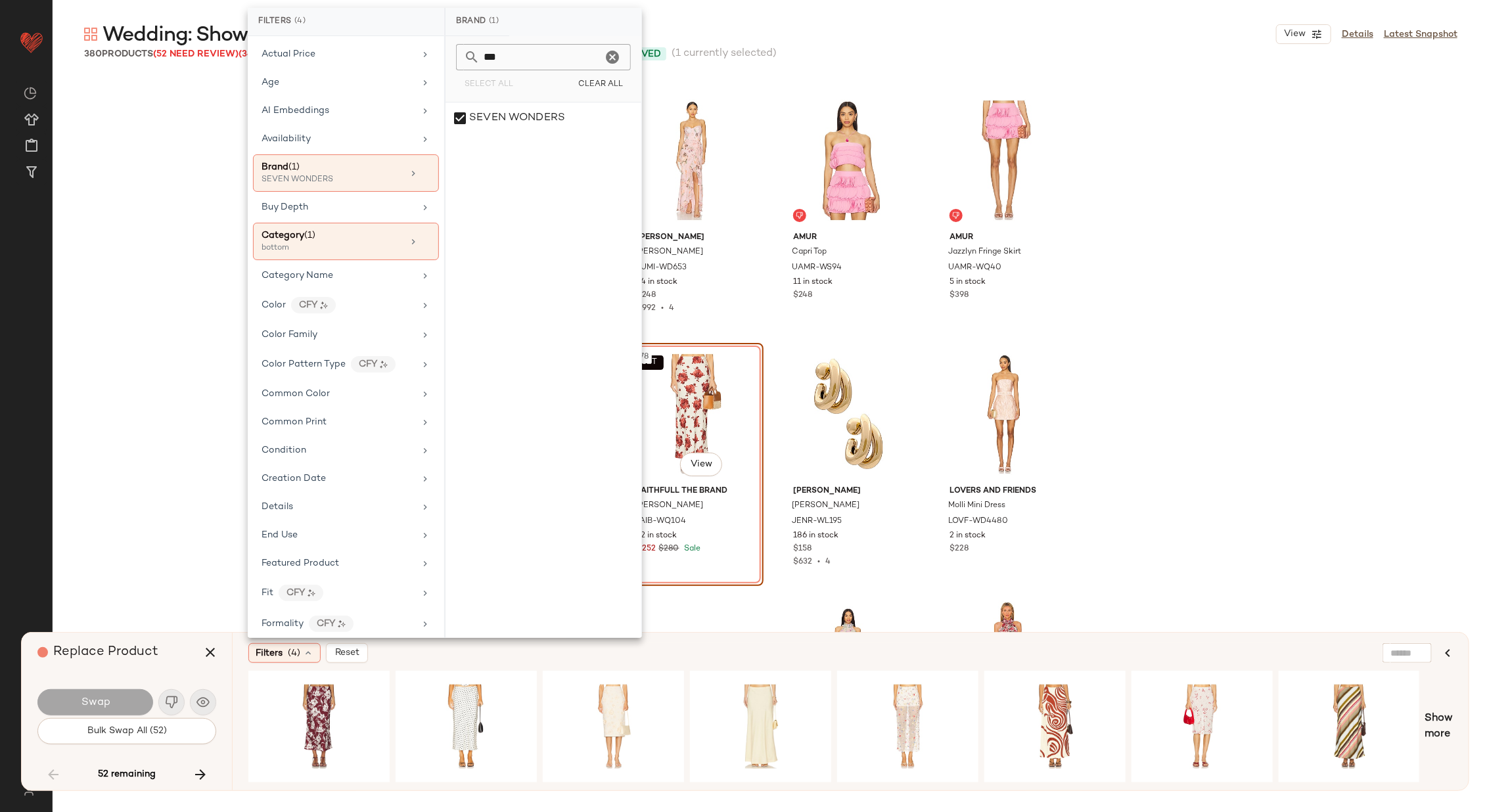
click at [536, 325] on div "SEVEN WONDERS" at bounding box center [543, 370] width 196 height 536
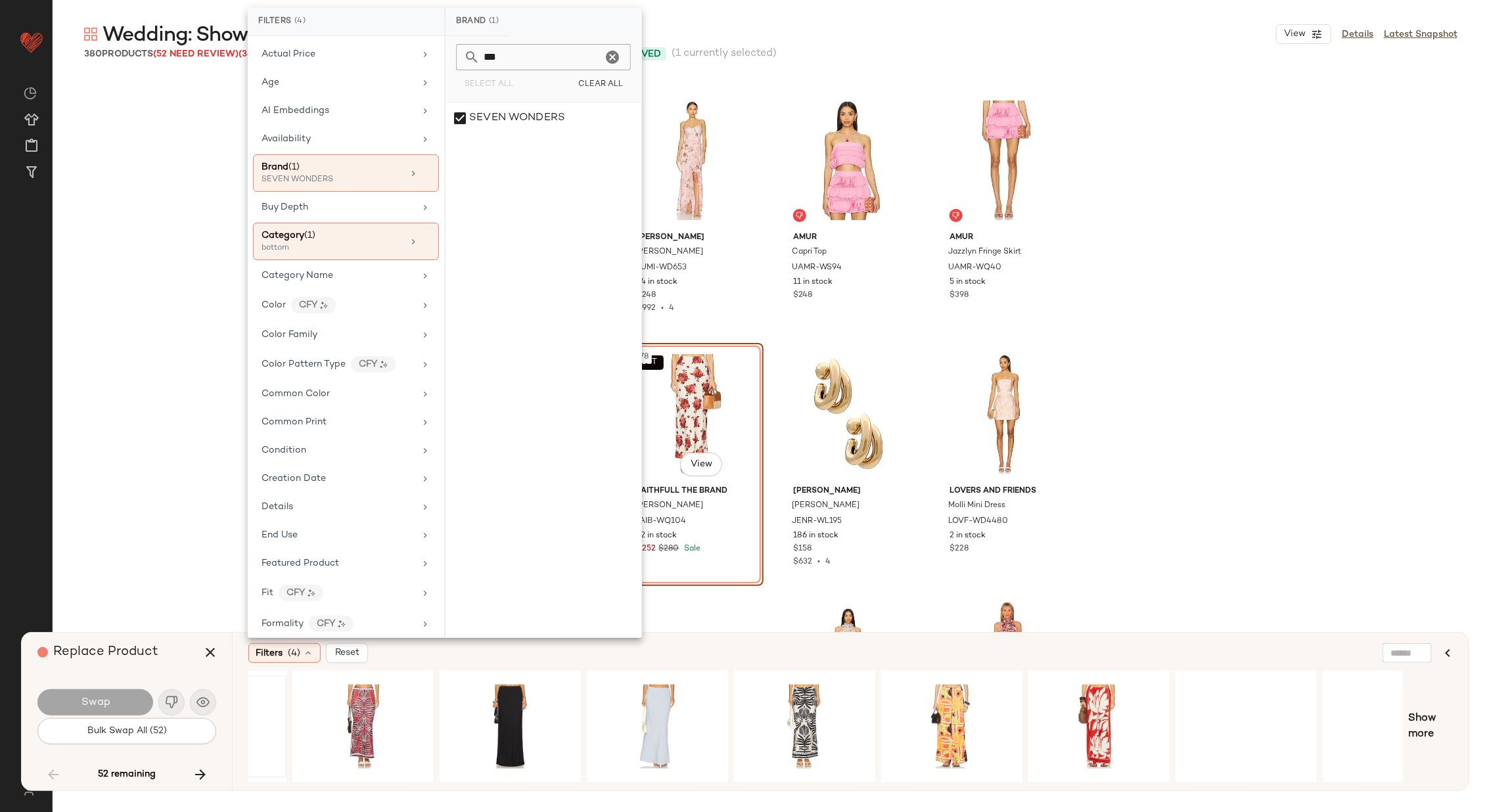
scroll to position [0, 310]
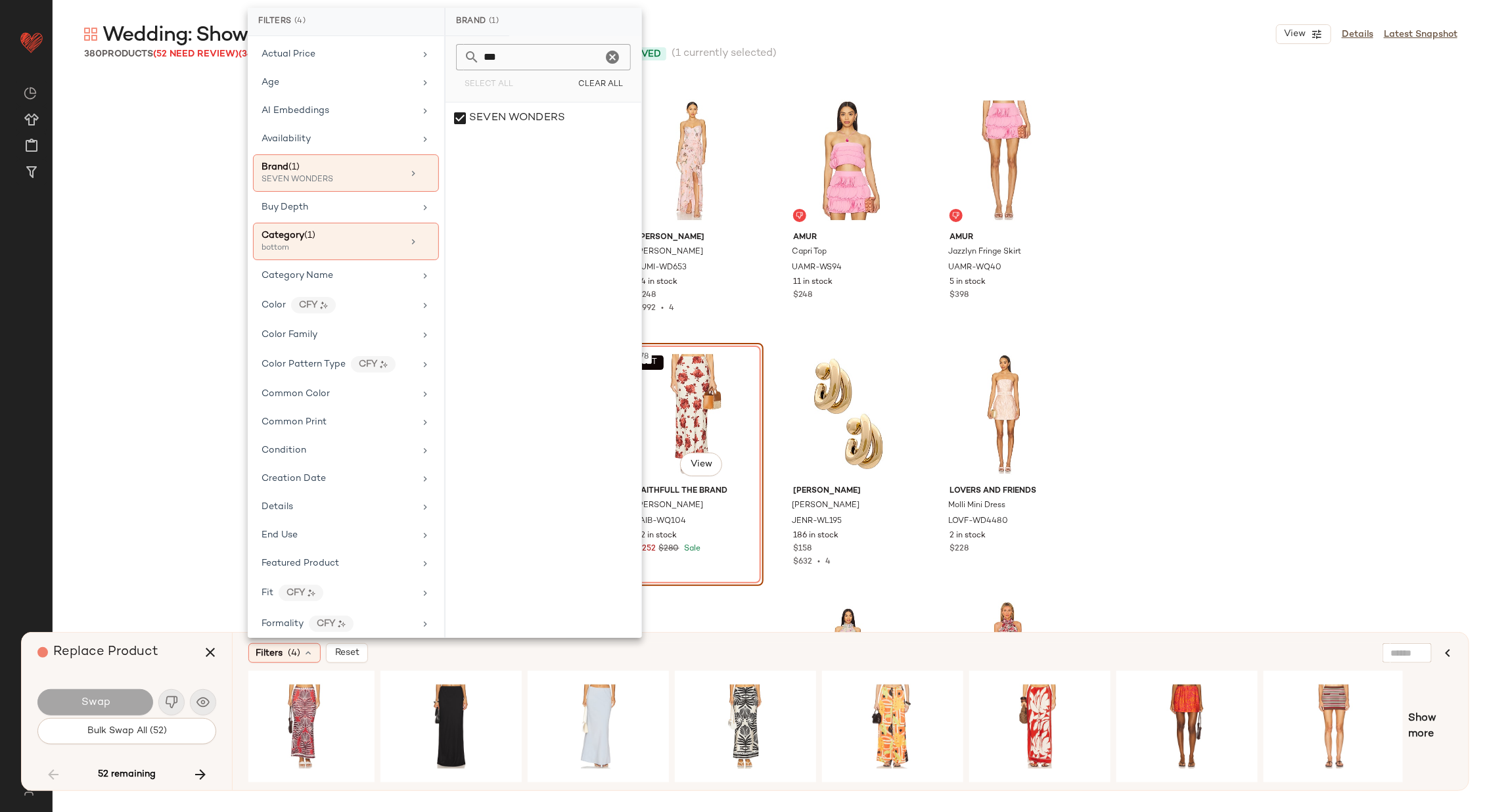
click at [1003, 652] on div "Filters (4) Reset" at bounding box center [786, 652] width 1077 height 20
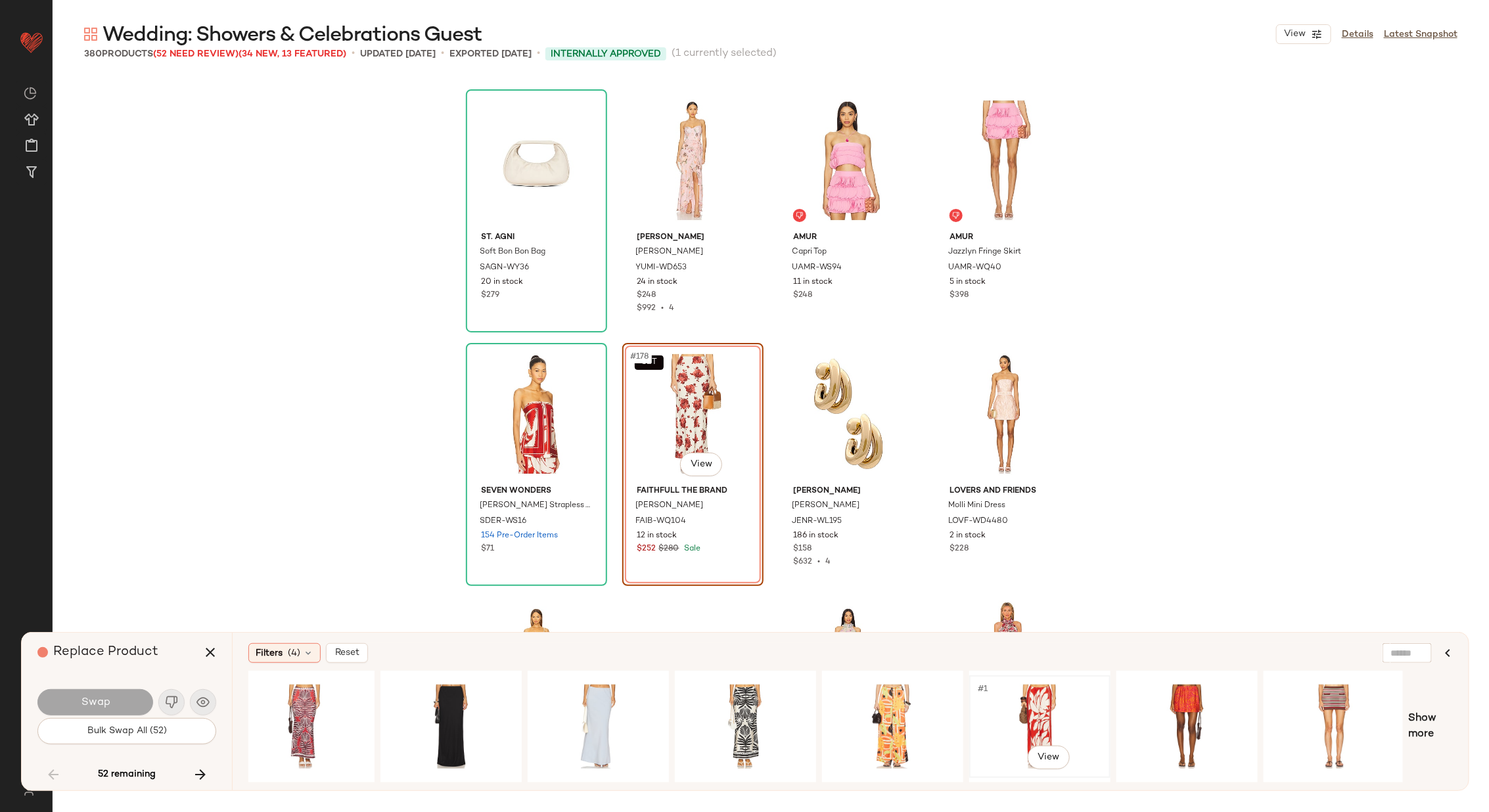
click at [1044, 711] on div "#1 View" at bounding box center [1040, 727] width 132 height 93
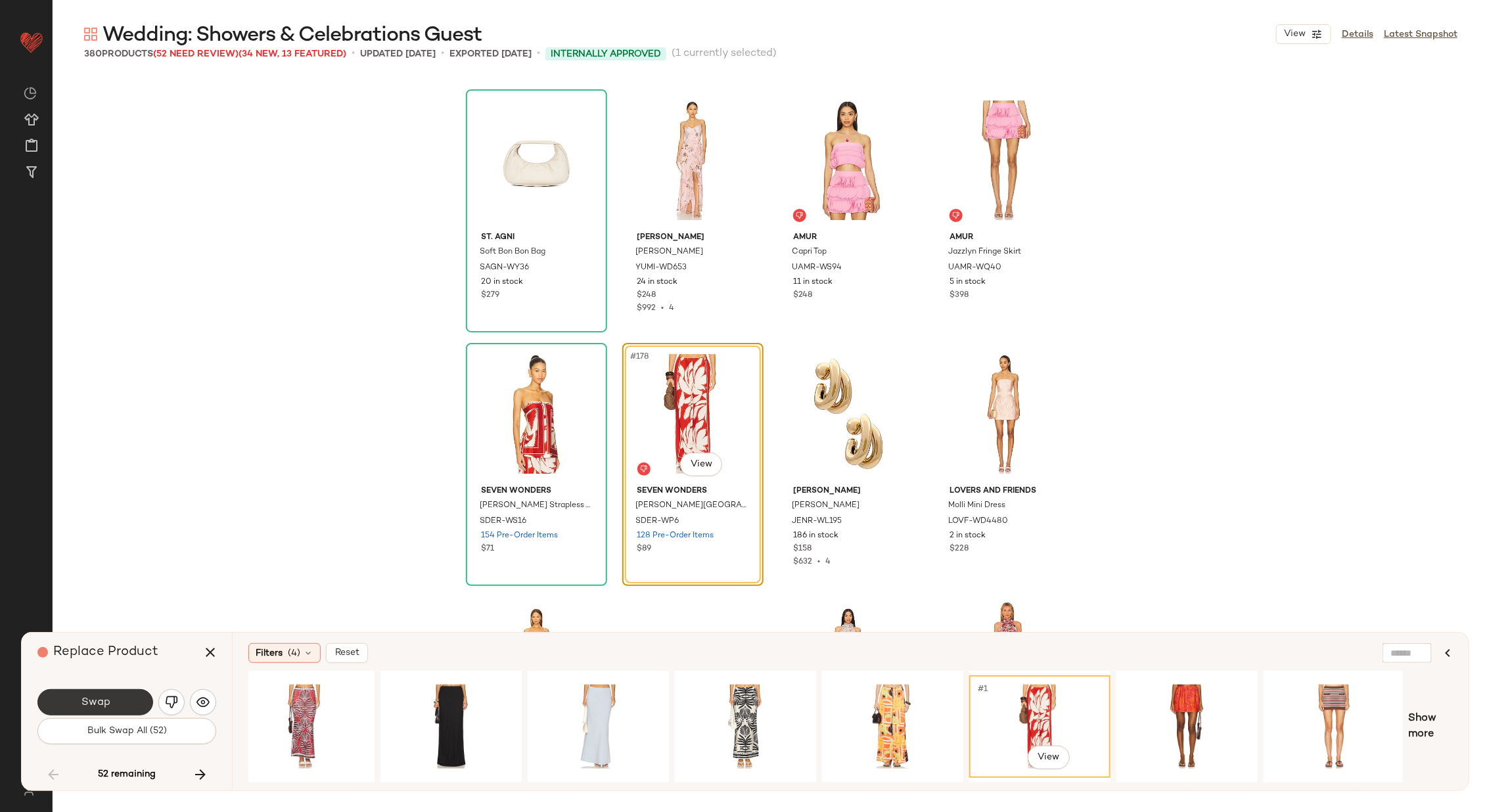
click at [93, 701] on span "Swap" at bounding box center [94, 703] width 29 height 13
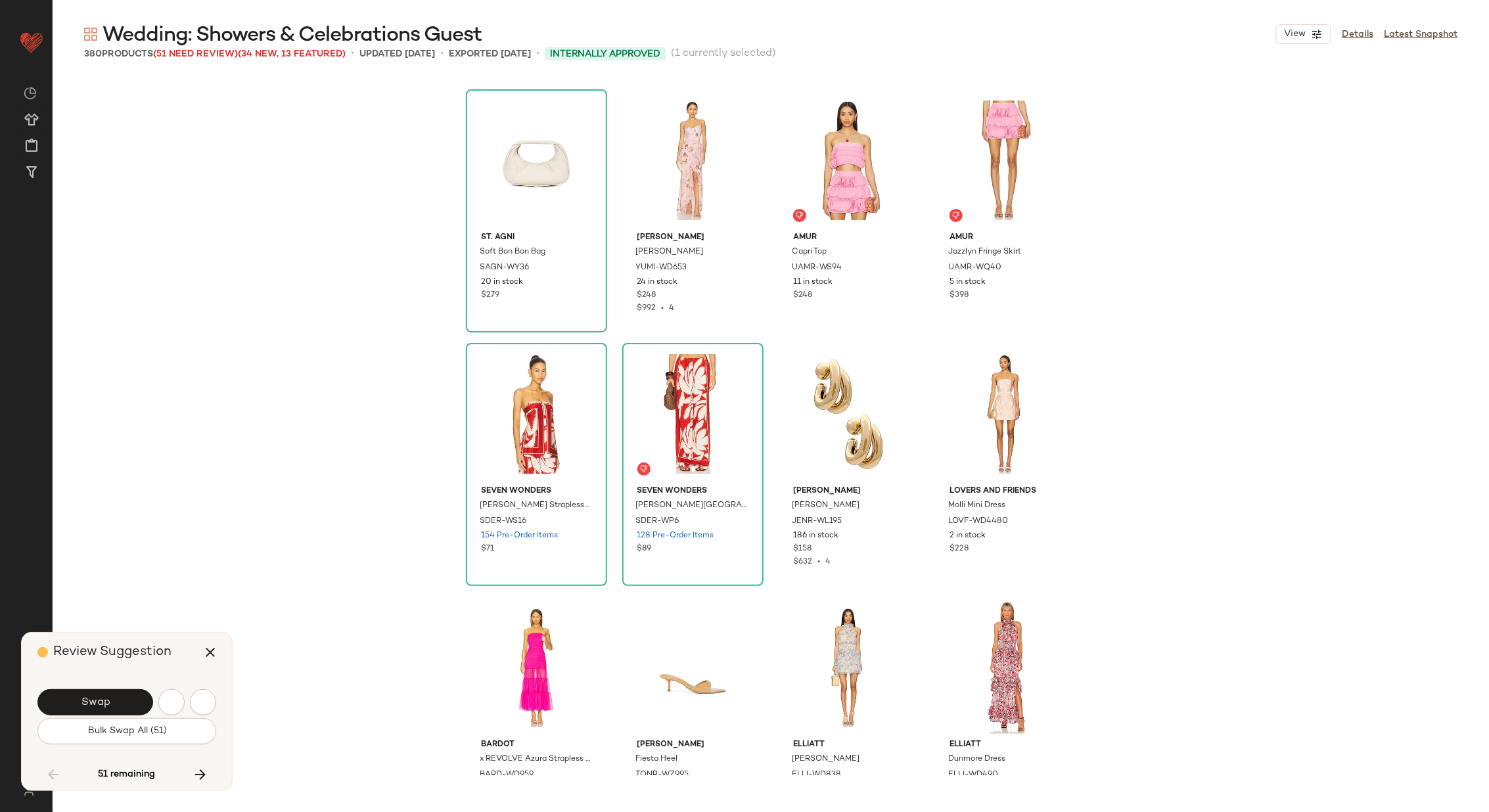
scroll to position [11411, 0]
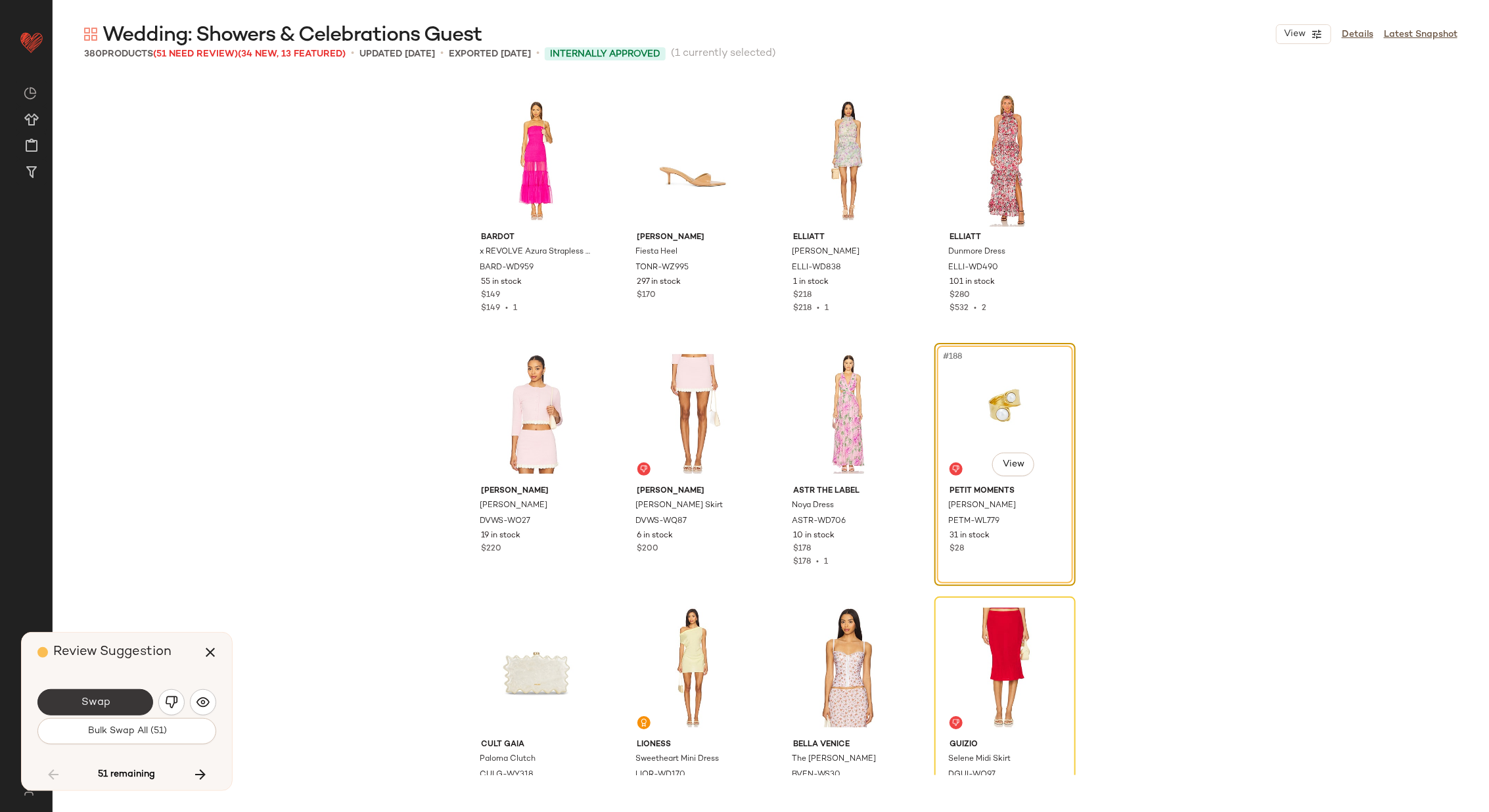
click at [96, 697] on span "Swap" at bounding box center [94, 703] width 29 height 13
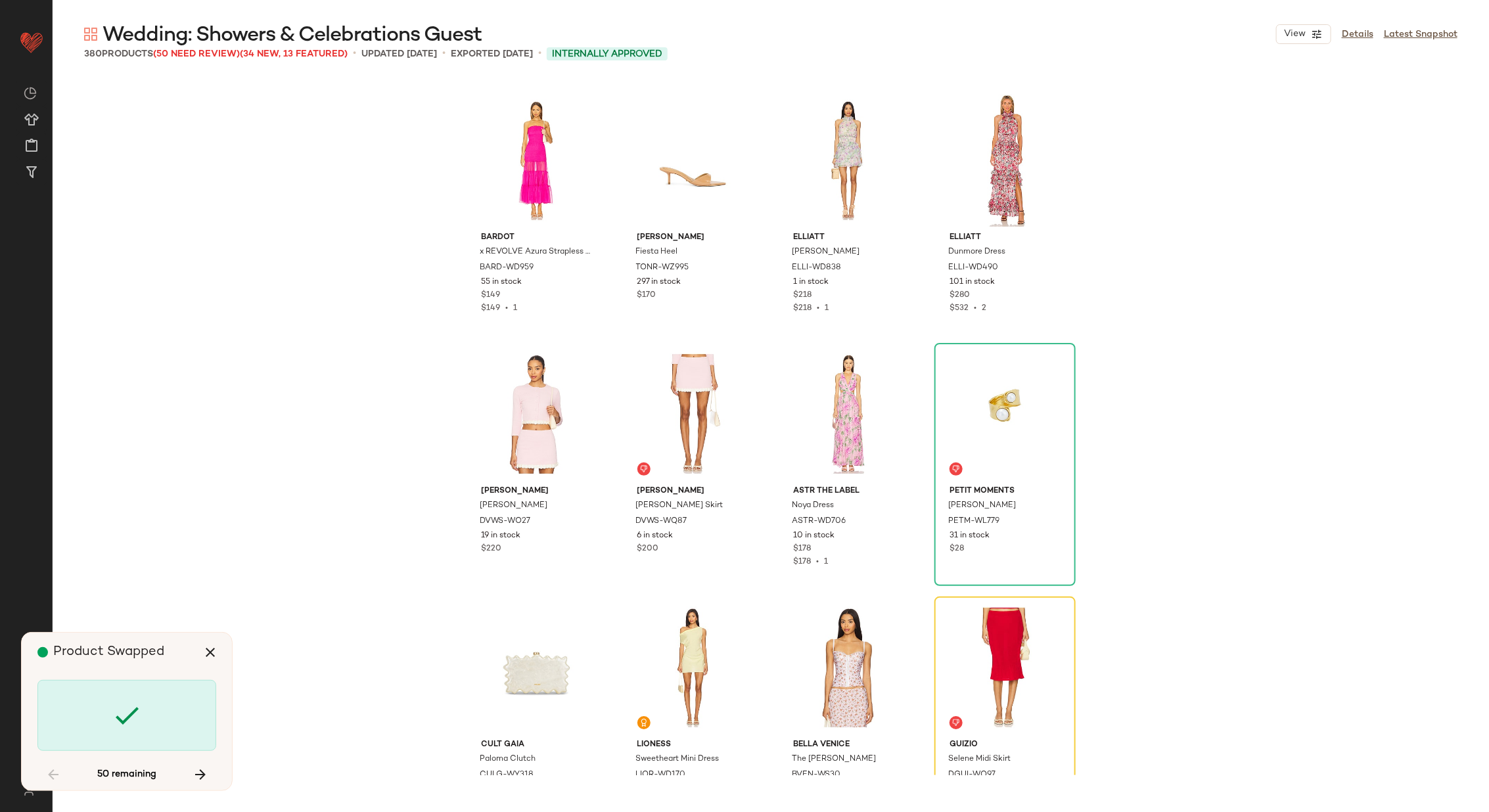
scroll to position [11664, 0]
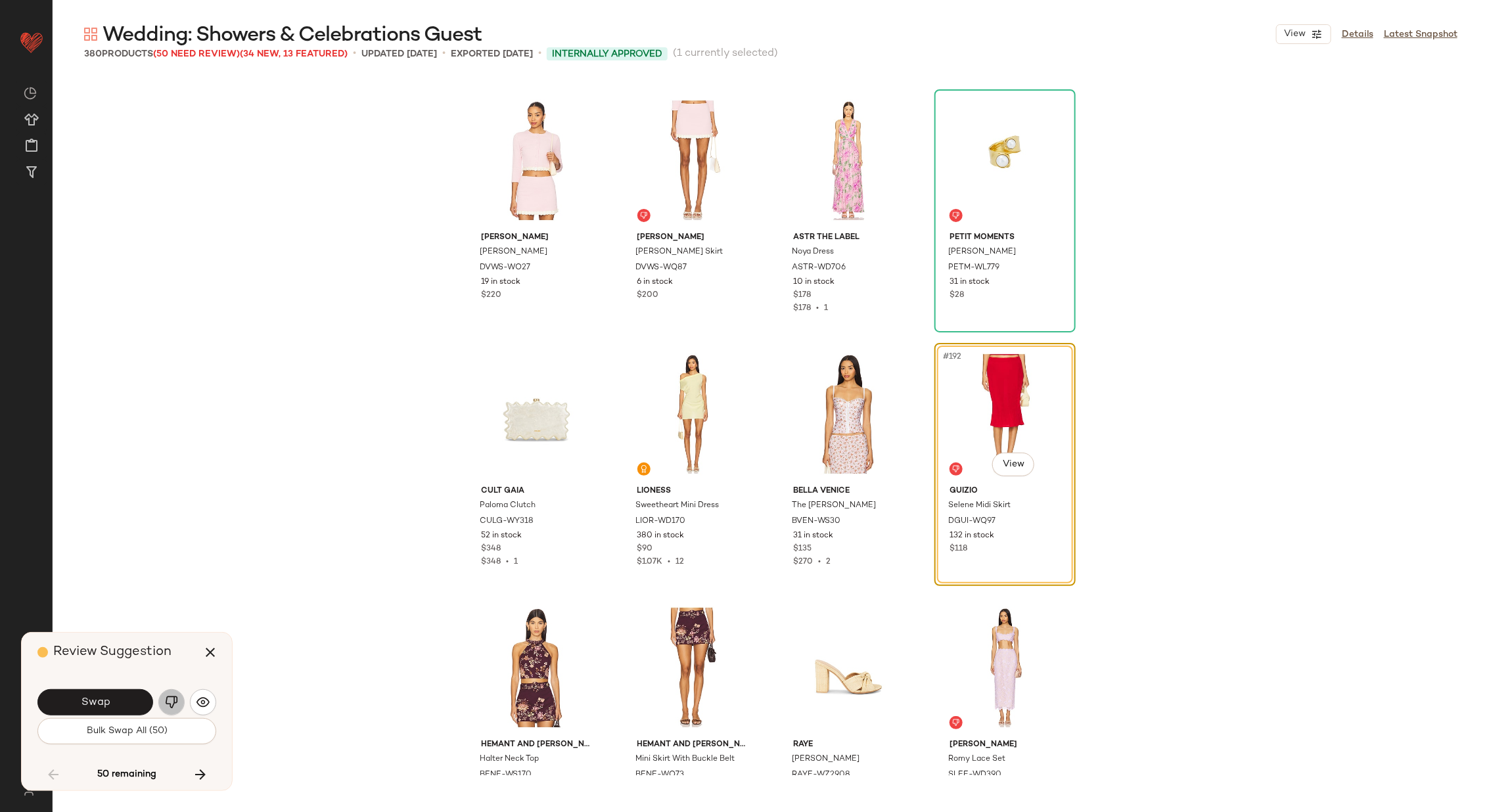
click at [166, 697] on img "button" at bounding box center [171, 702] width 13 height 13
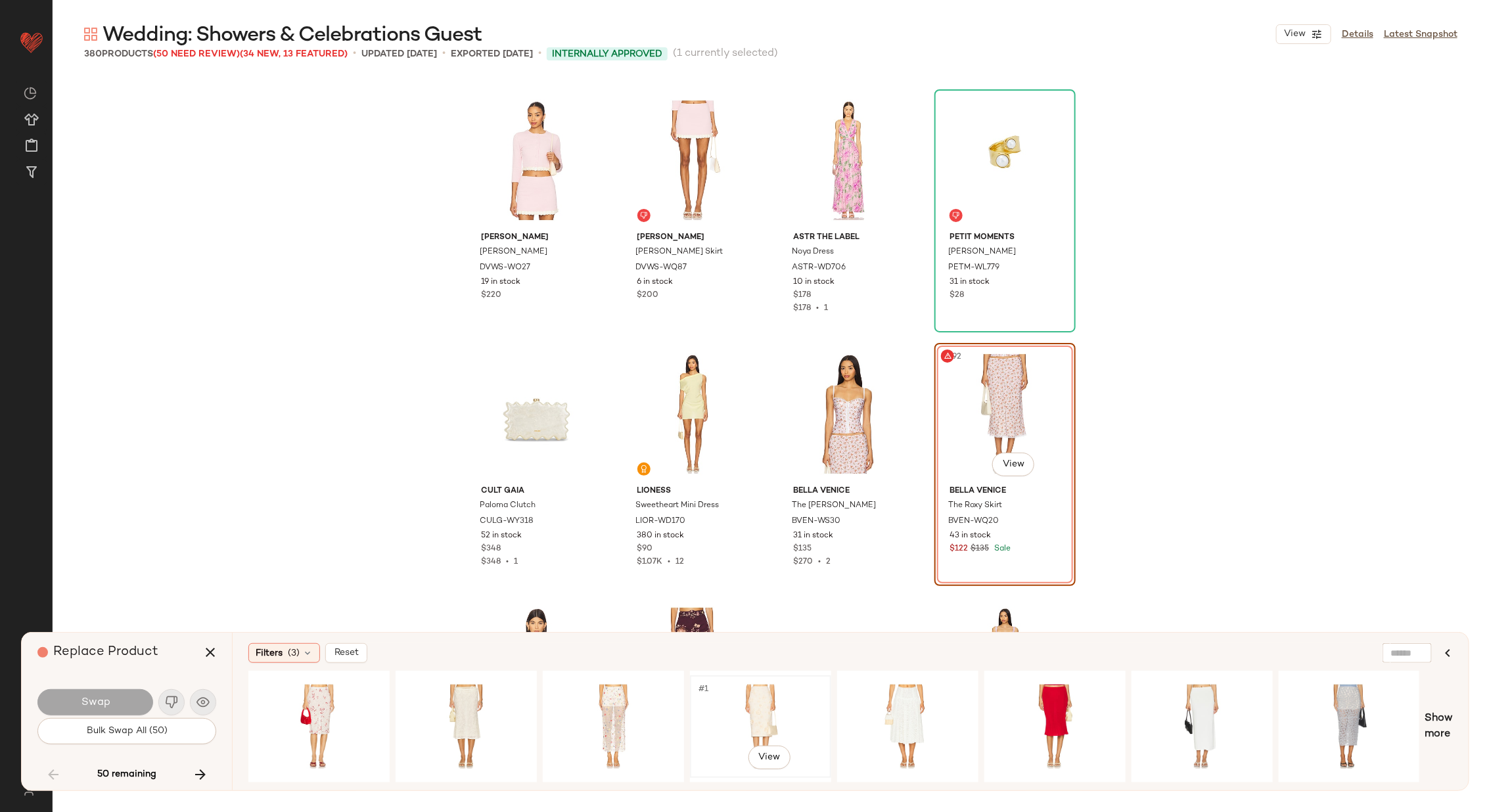
click at [761, 705] on div "#1 View" at bounding box center [760, 727] width 132 height 93
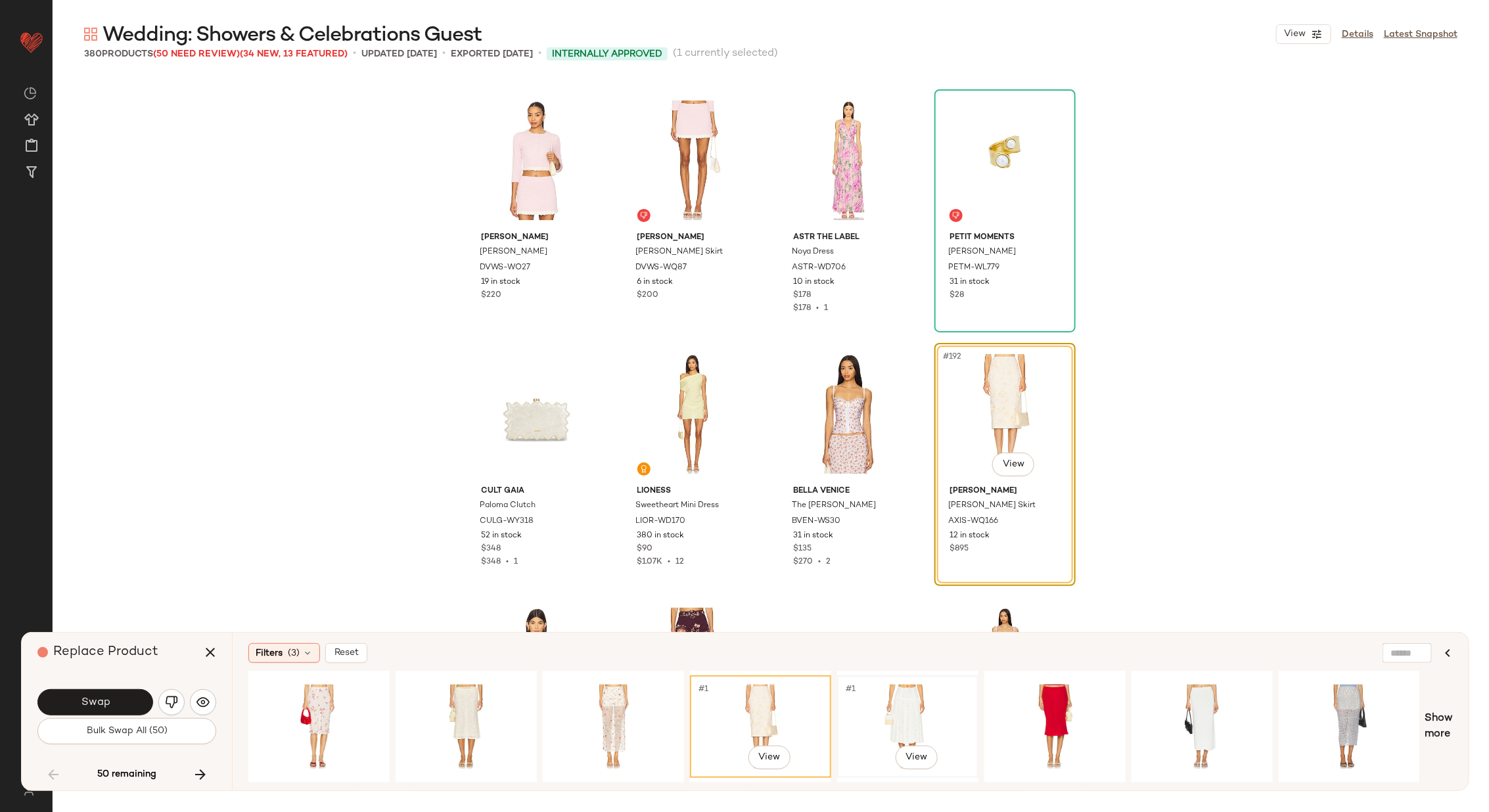
click at [884, 715] on div "#1 View" at bounding box center [907, 727] width 132 height 93
click at [1176, 698] on div "#1 View" at bounding box center [1201, 727] width 132 height 93
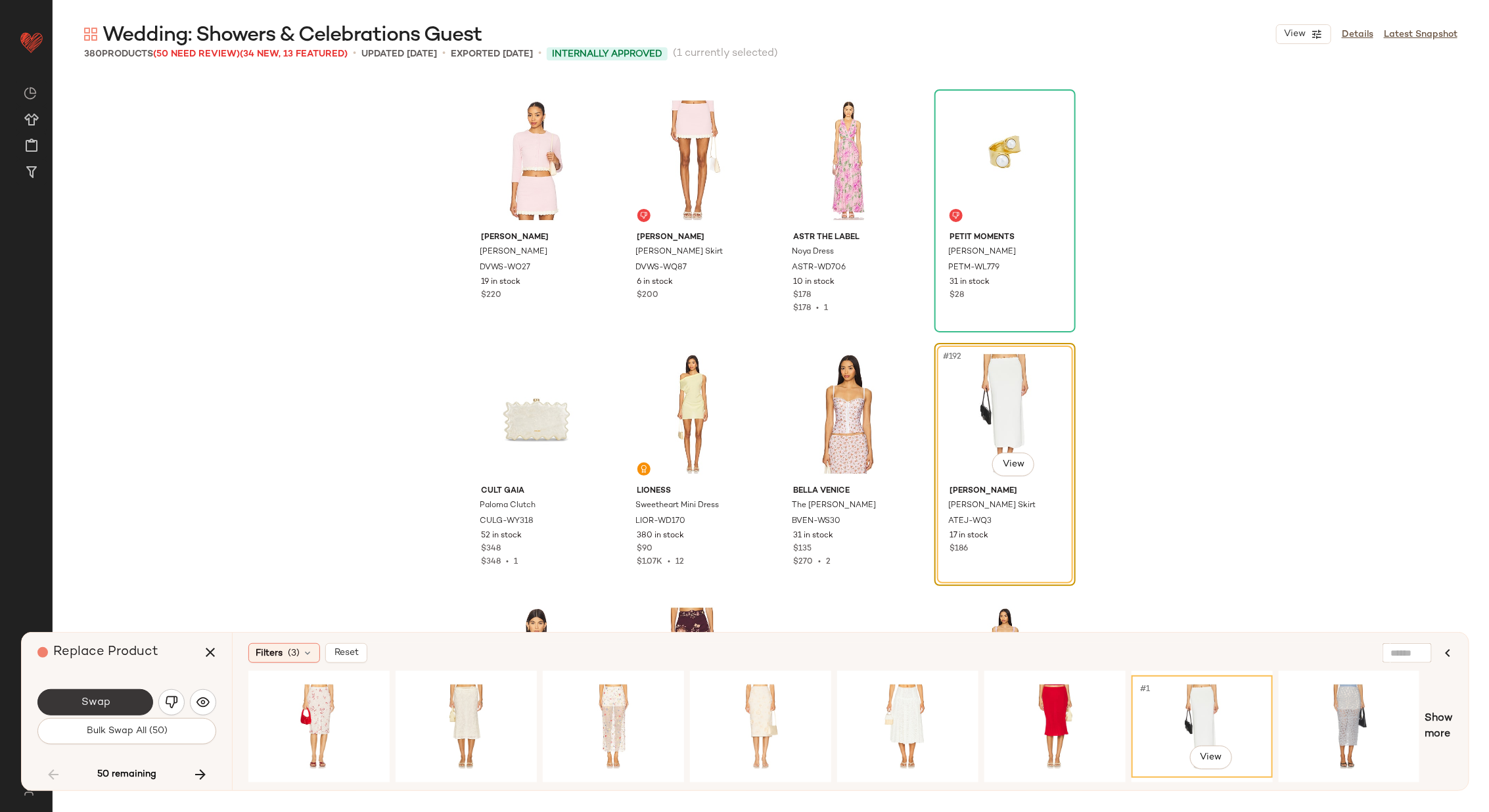
click at [77, 701] on button "Swap" at bounding box center [95, 701] width 115 height 26
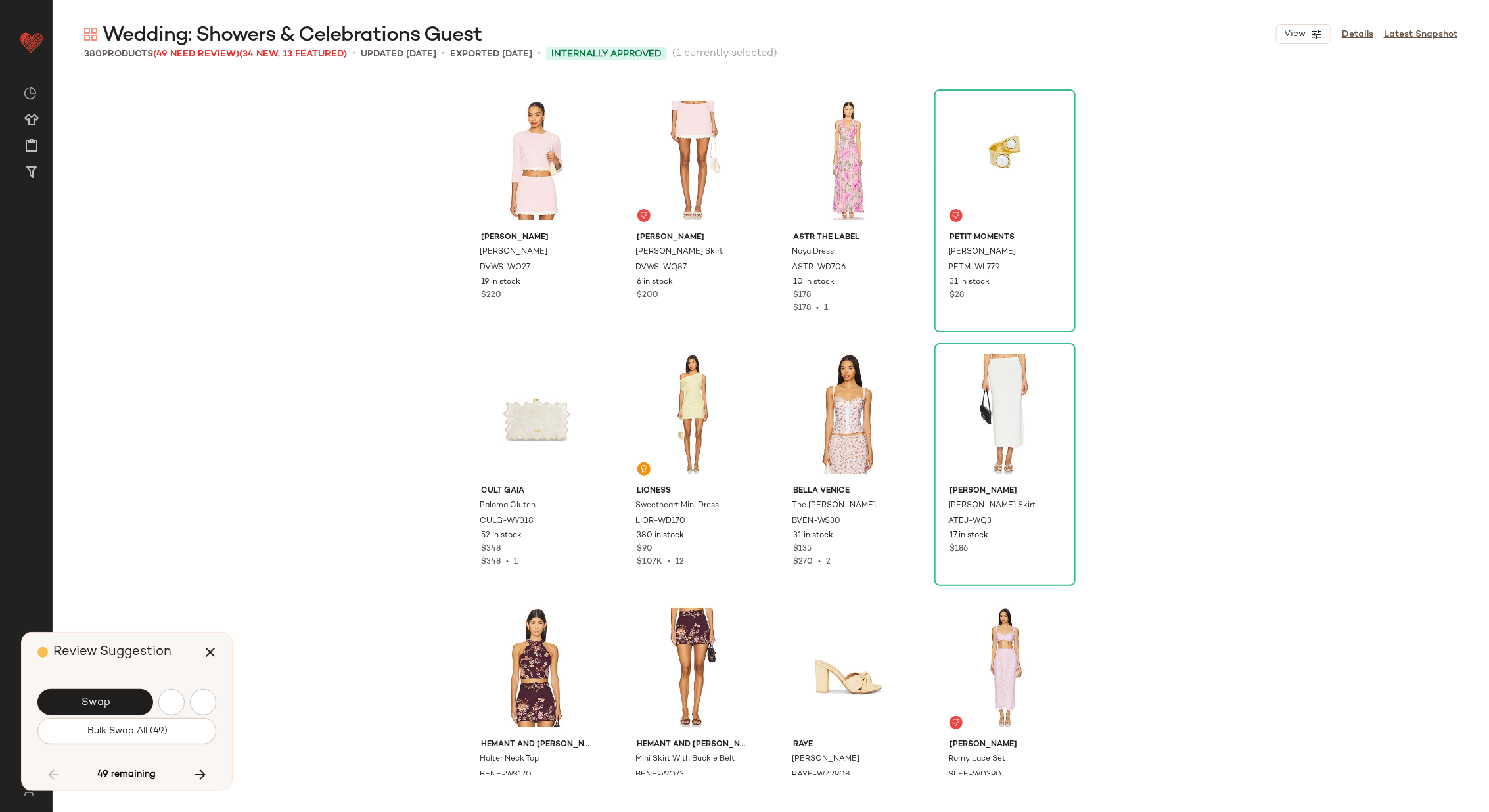
scroll to position [12171, 0]
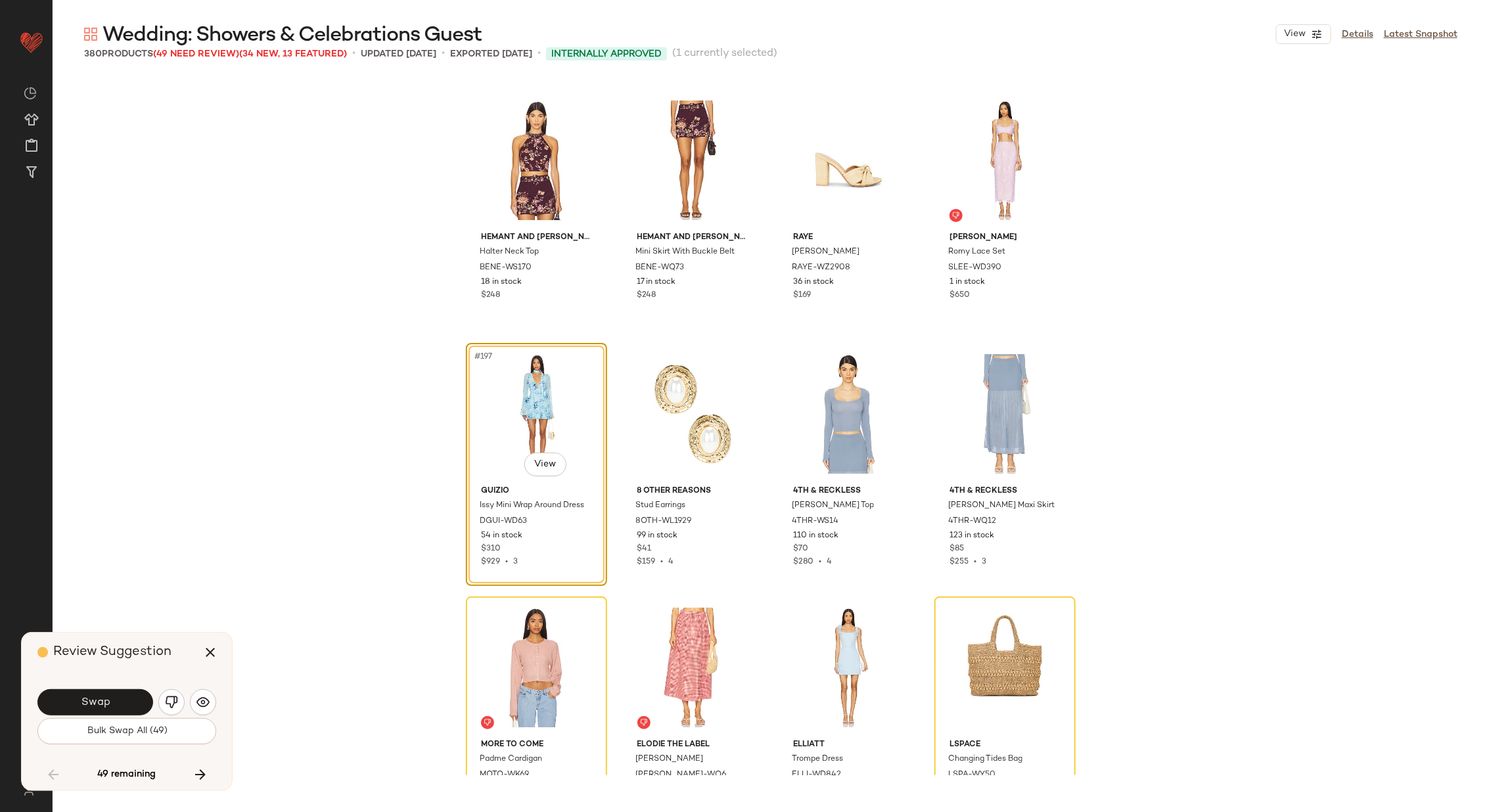
click at [77, 701] on button "Swap" at bounding box center [95, 701] width 115 height 26
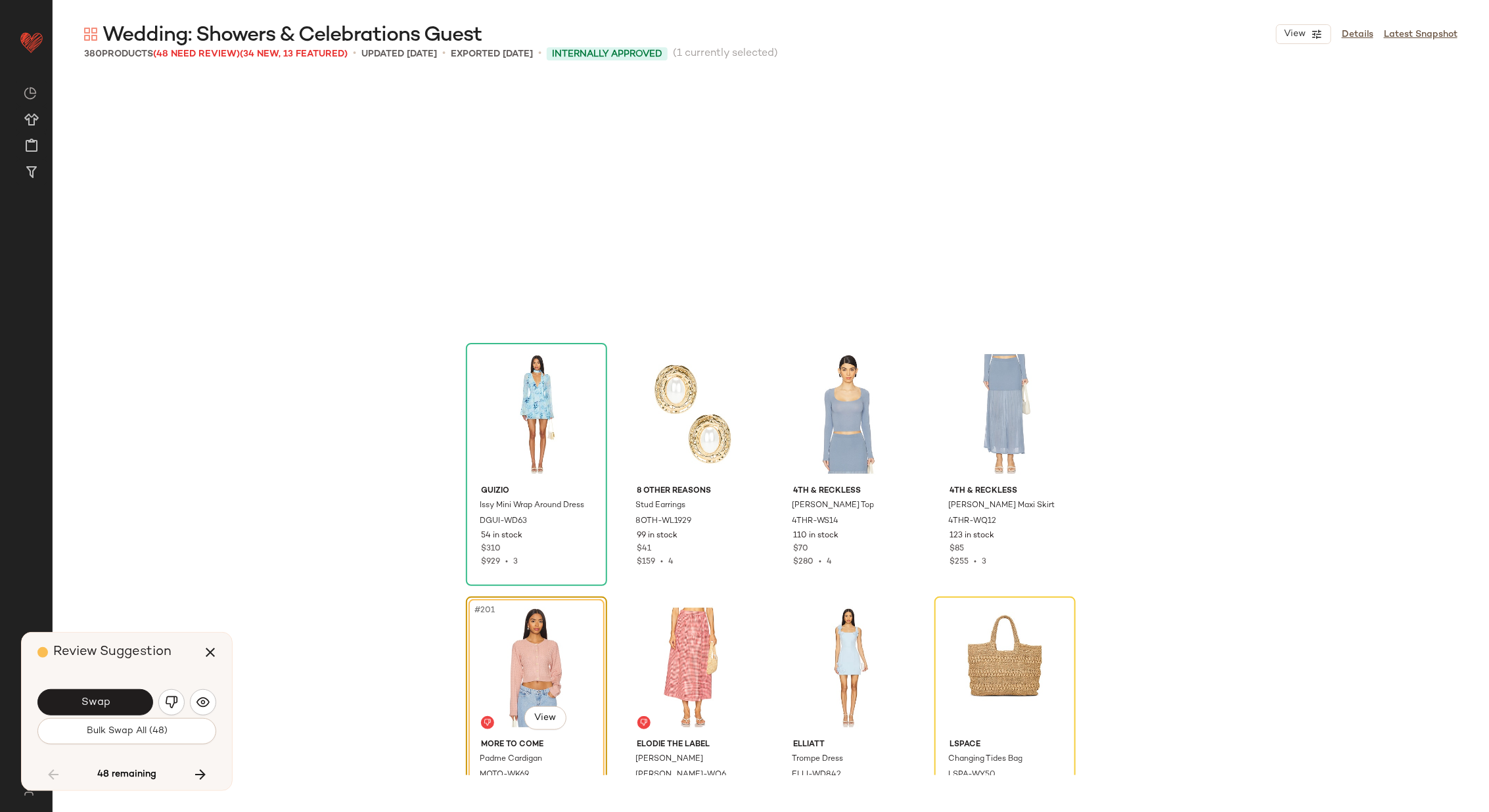
scroll to position [12425, 0]
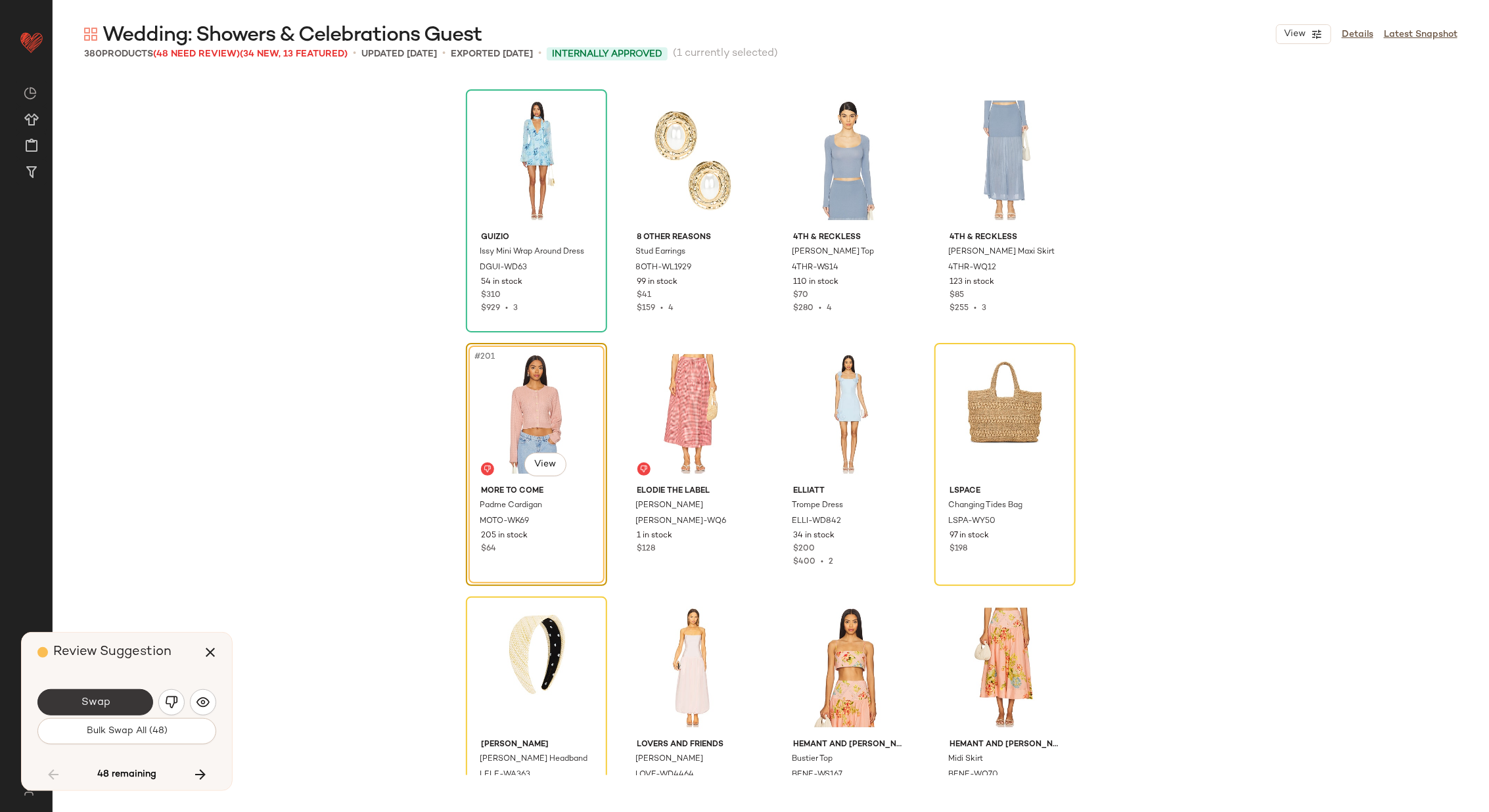
click at [77, 700] on button "Swap" at bounding box center [95, 701] width 115 height 26
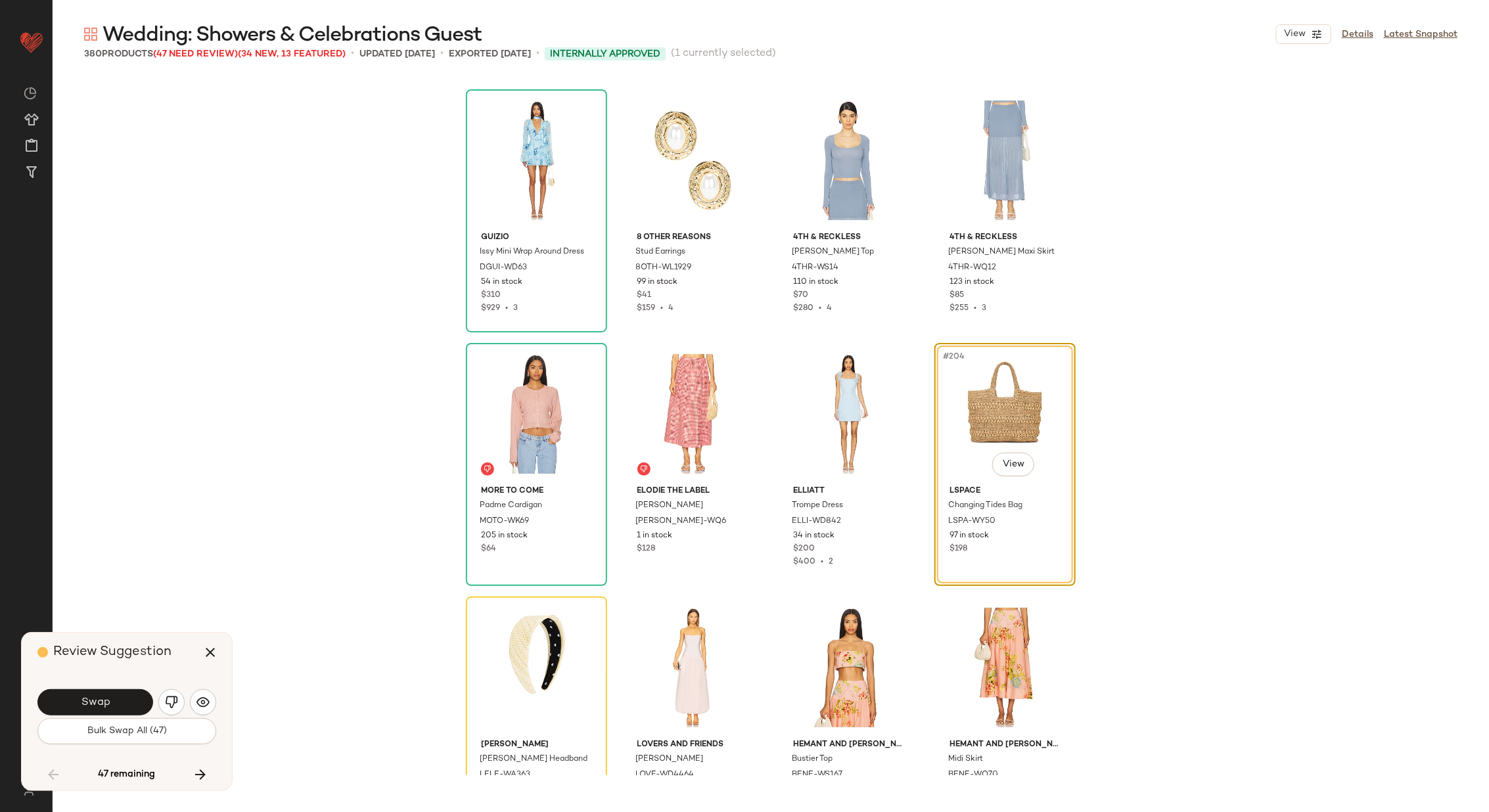
click at [77, 700] on button "Swap" at bounding box center [95, 701] width 115 height 26
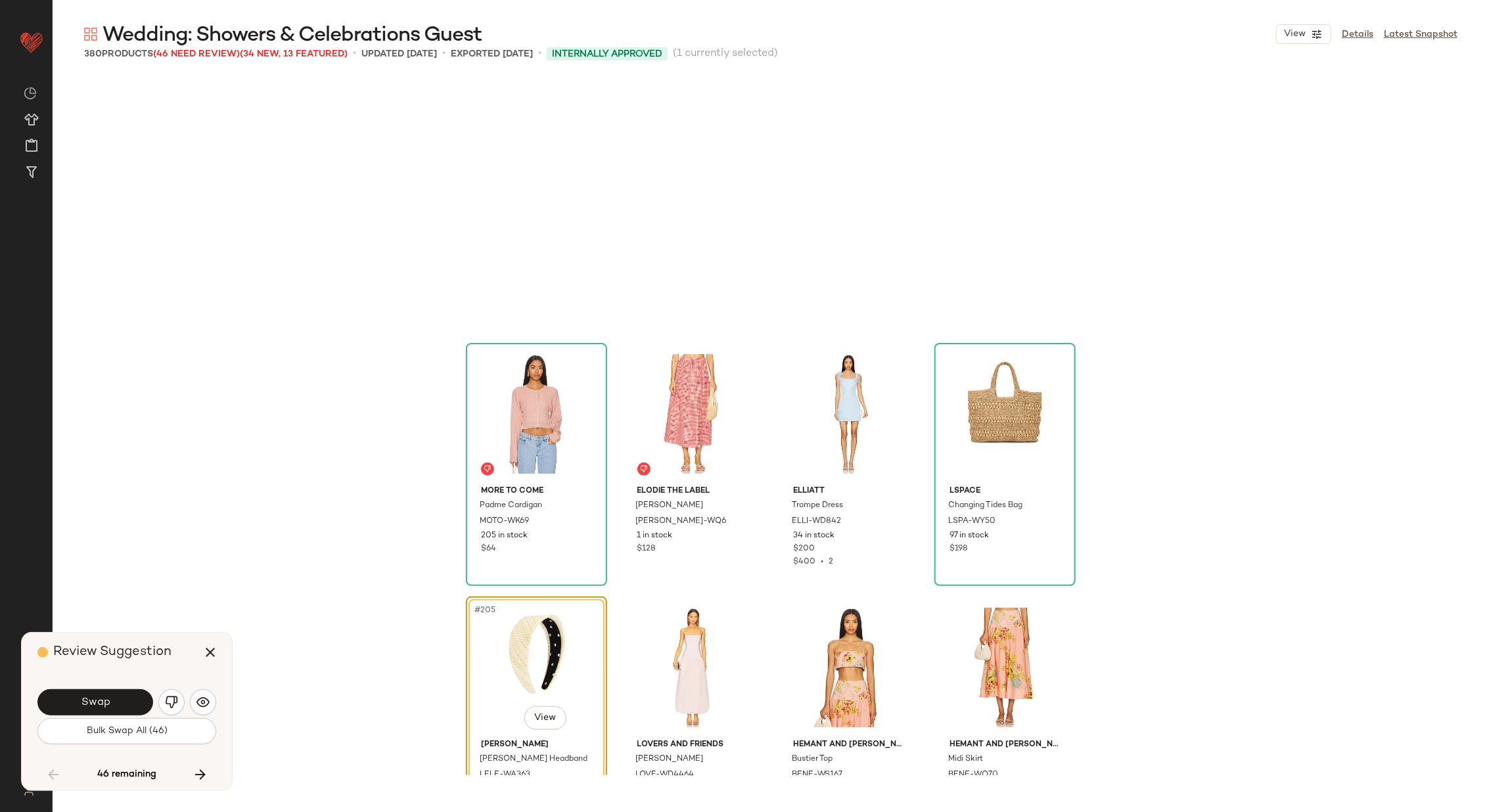
scroll to position [12678, 0]
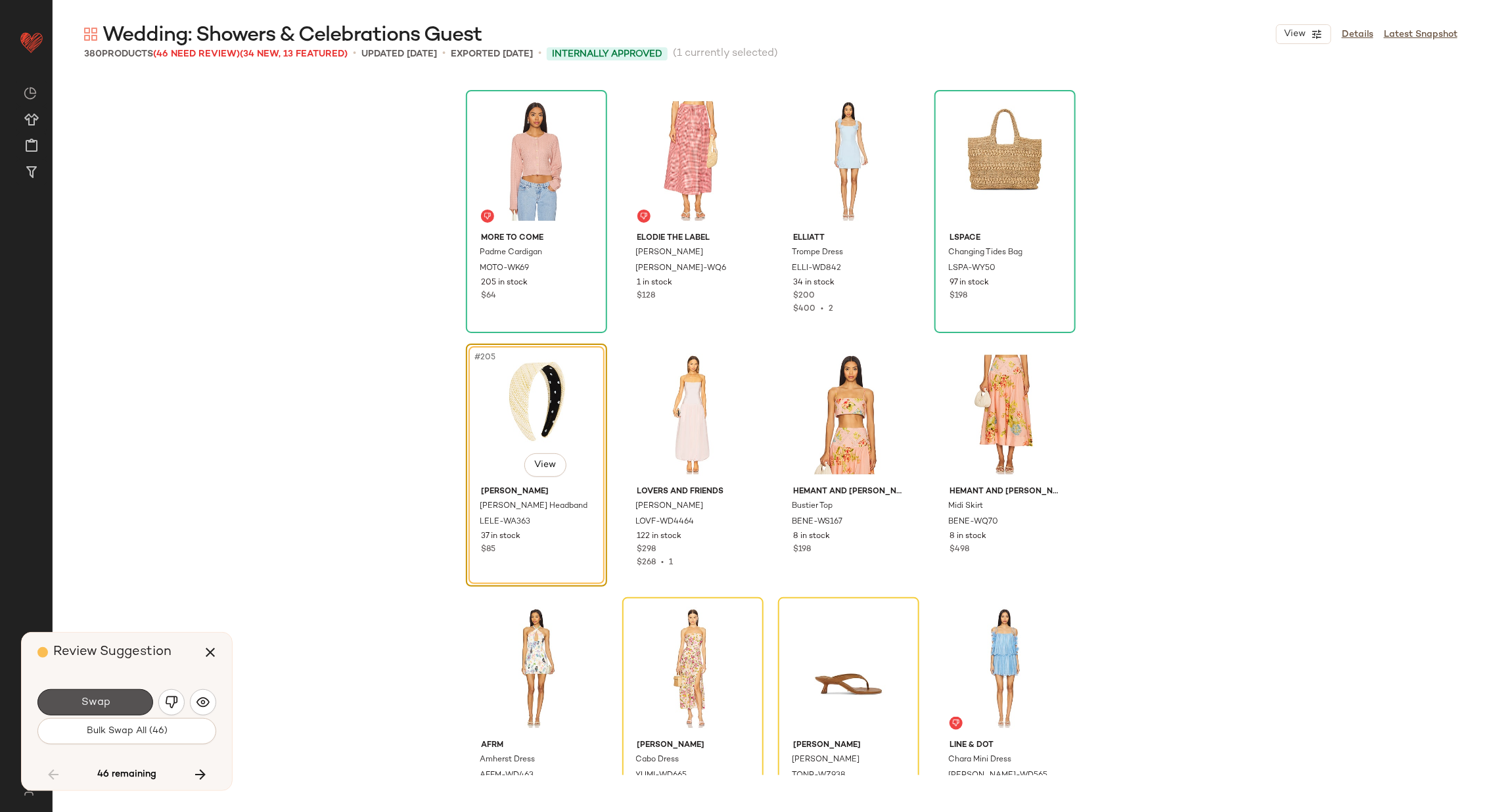
click at [77, 700] on button "Swap" at bounding box center [95, 701] width 115 height 26
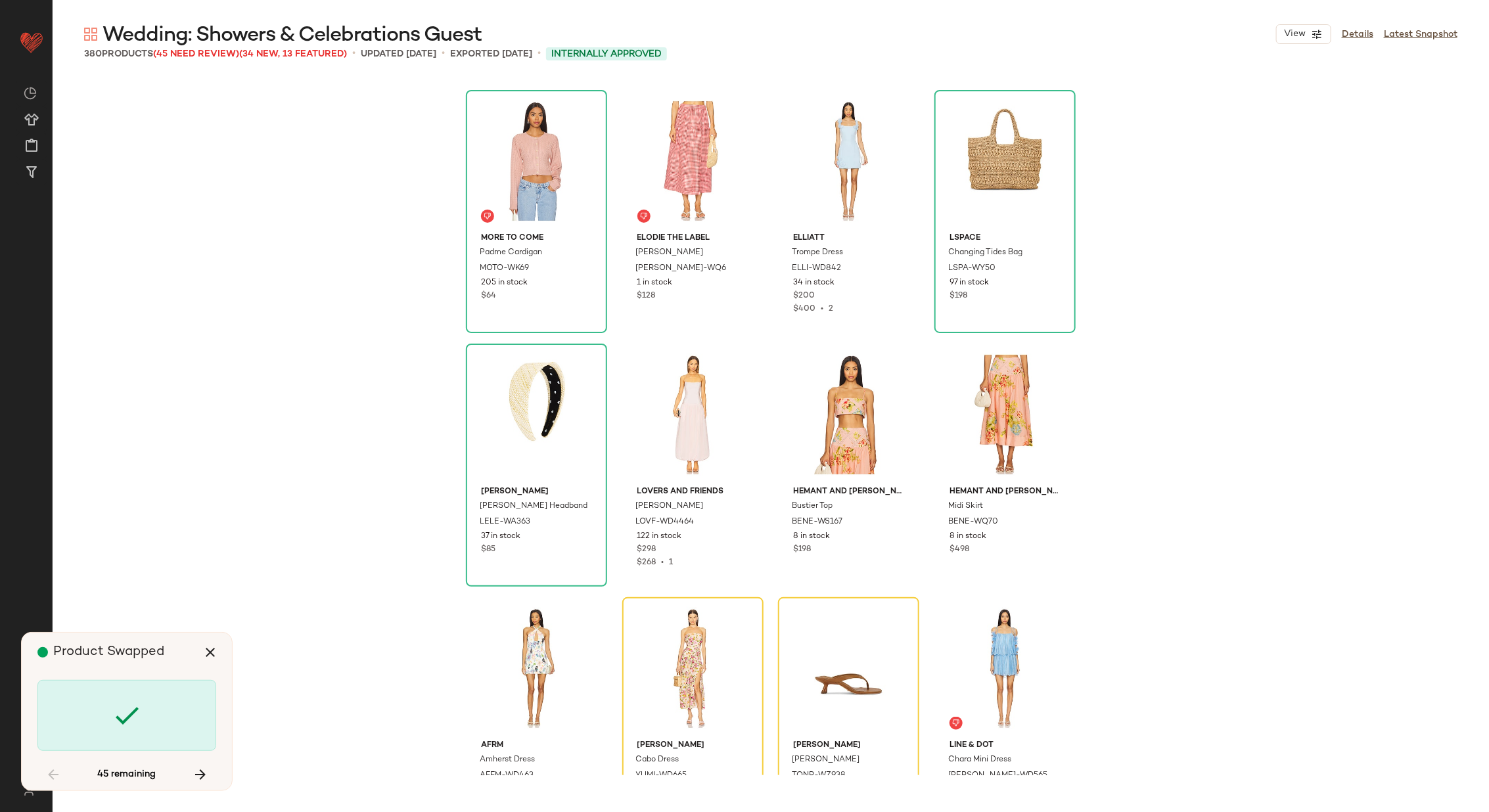
scroll to position [12932, 0]
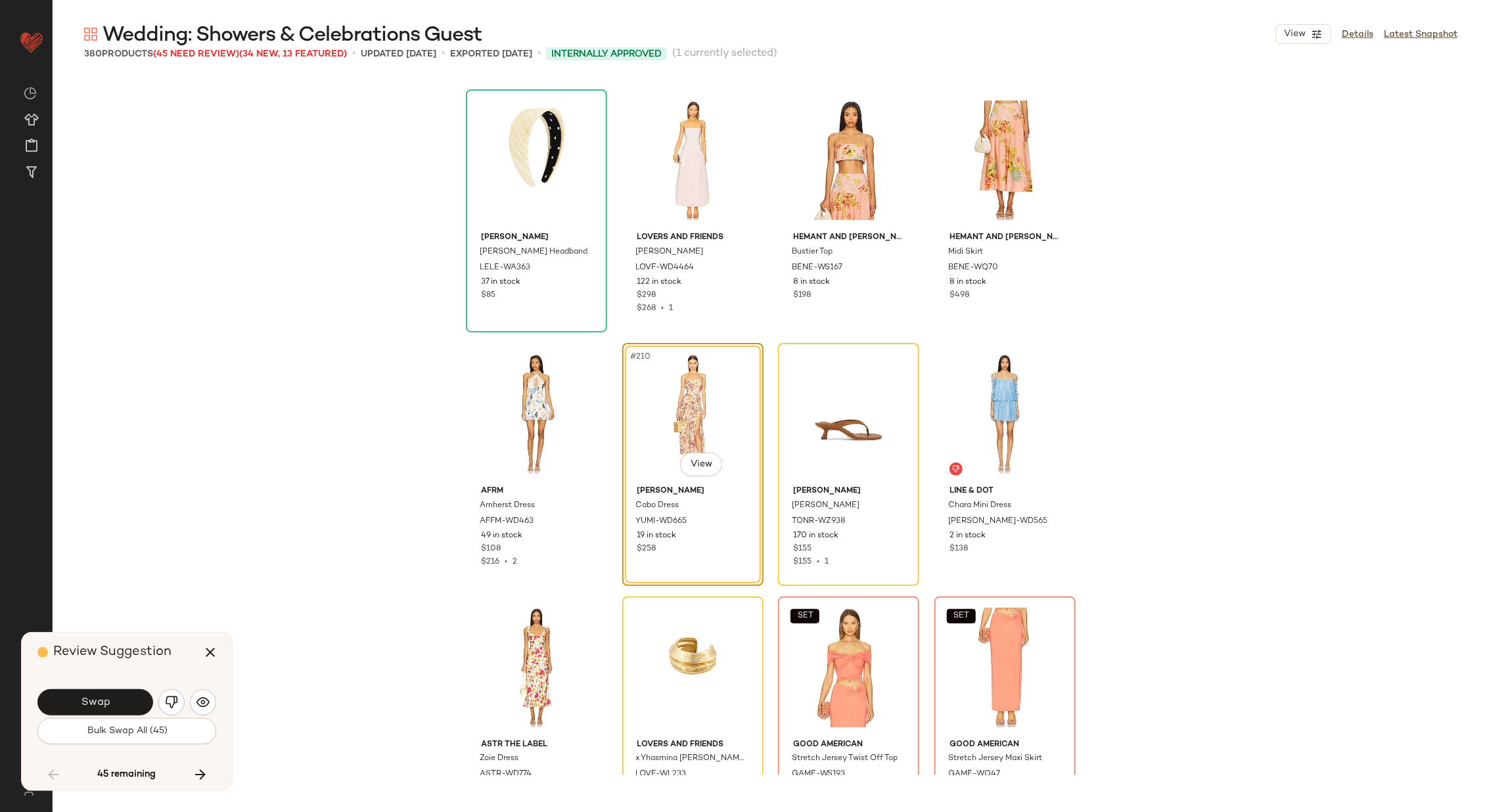
click at [77, 700] on button "Swap" at bounding box center [95, 701] width 115 height 26
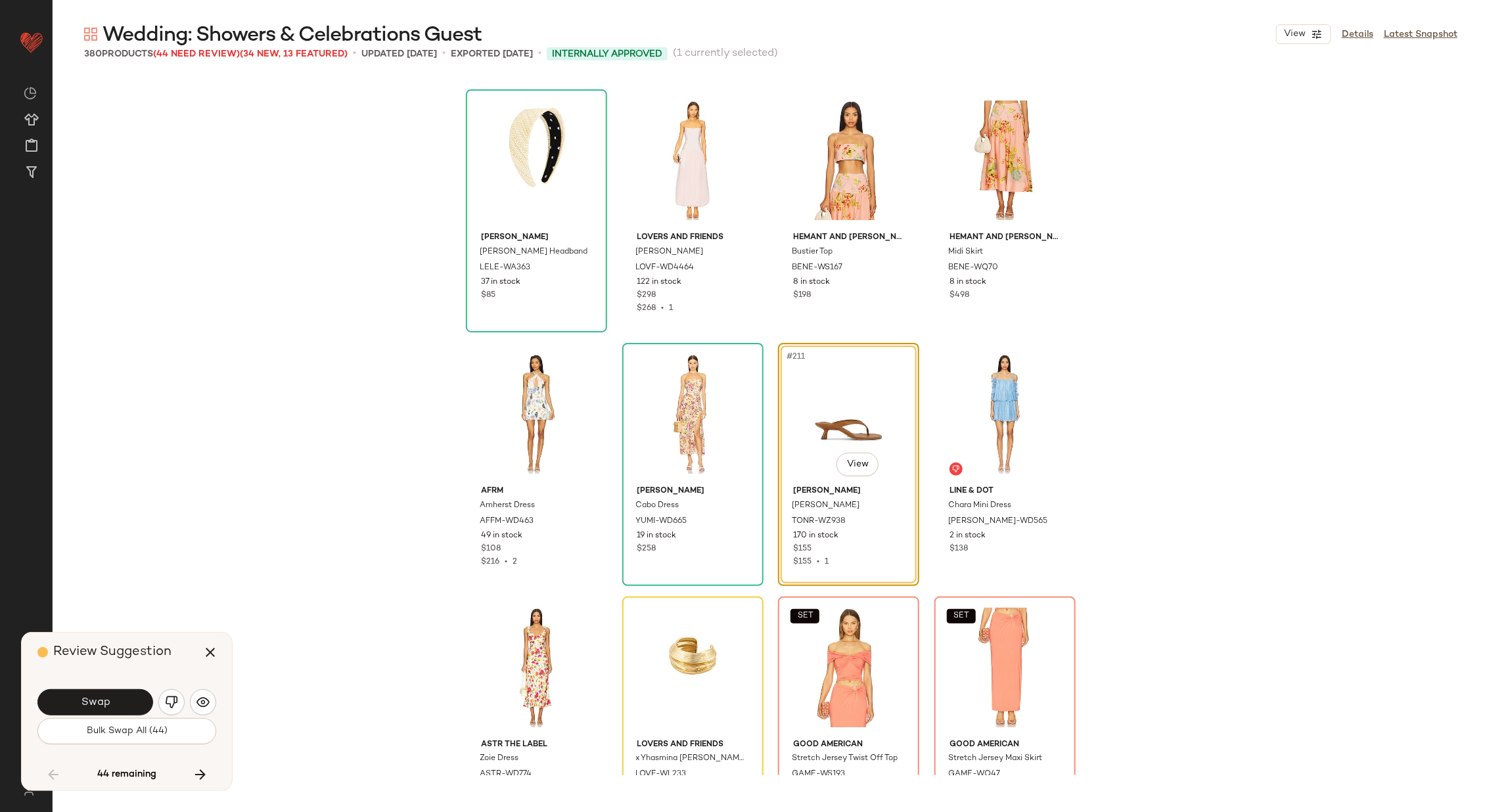
click at [77, 700] on button "Swap" at bounding box center [95, 701] width 115 height 26
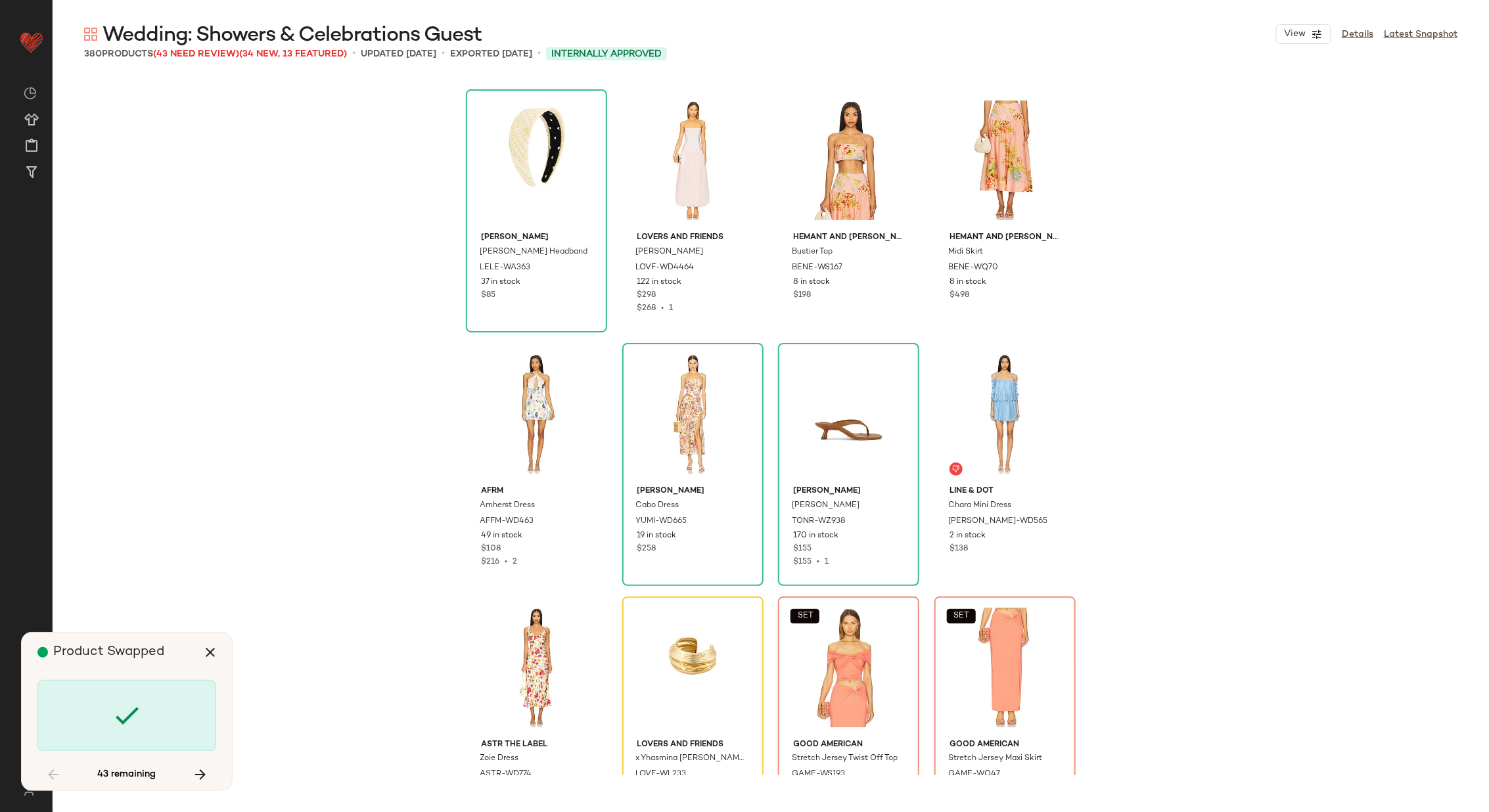
scroll to position [13186, 0]
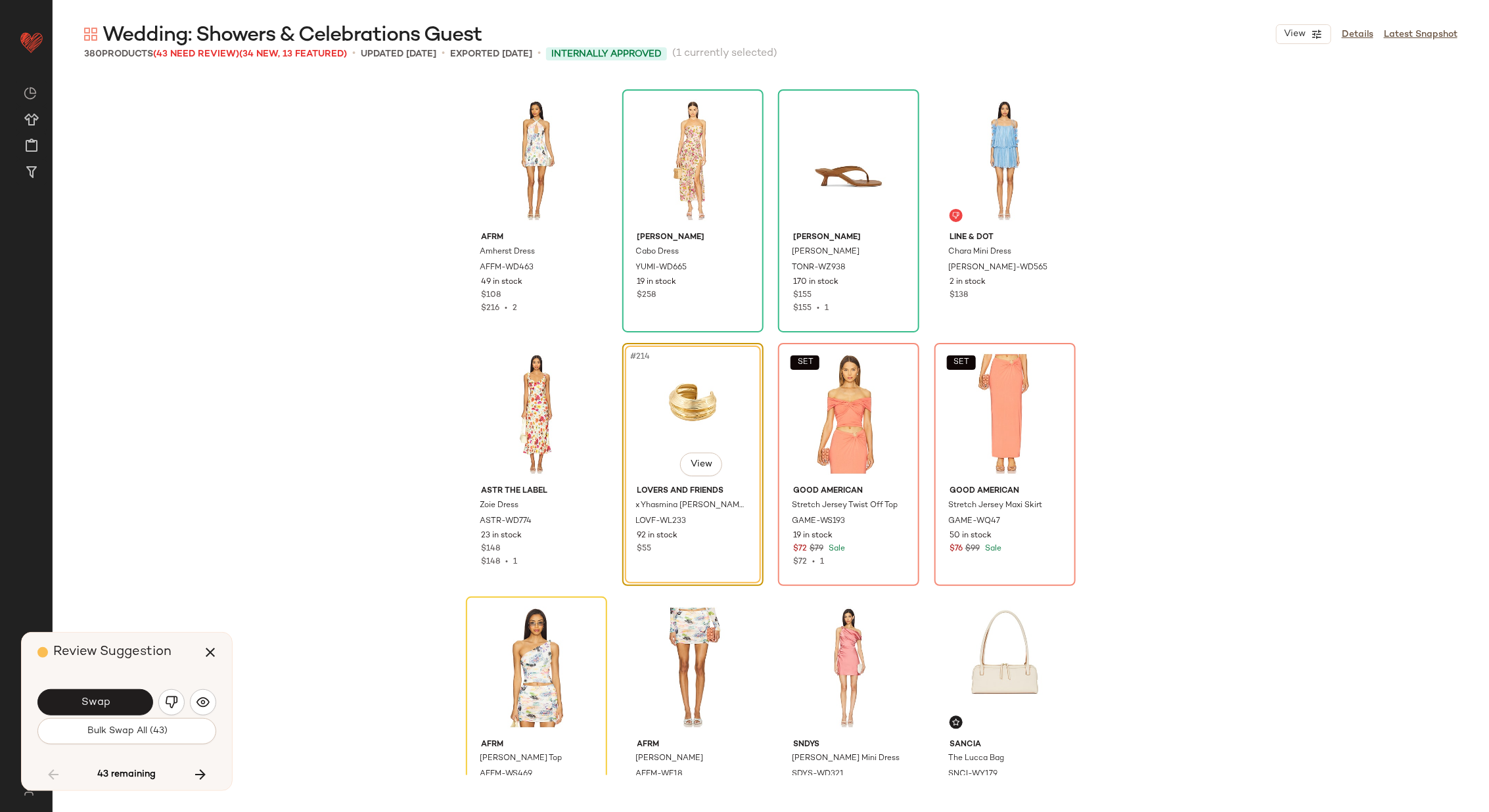
click at [77, 700] on button "Swap" at bounding box center [95, 701] width 115 height 26
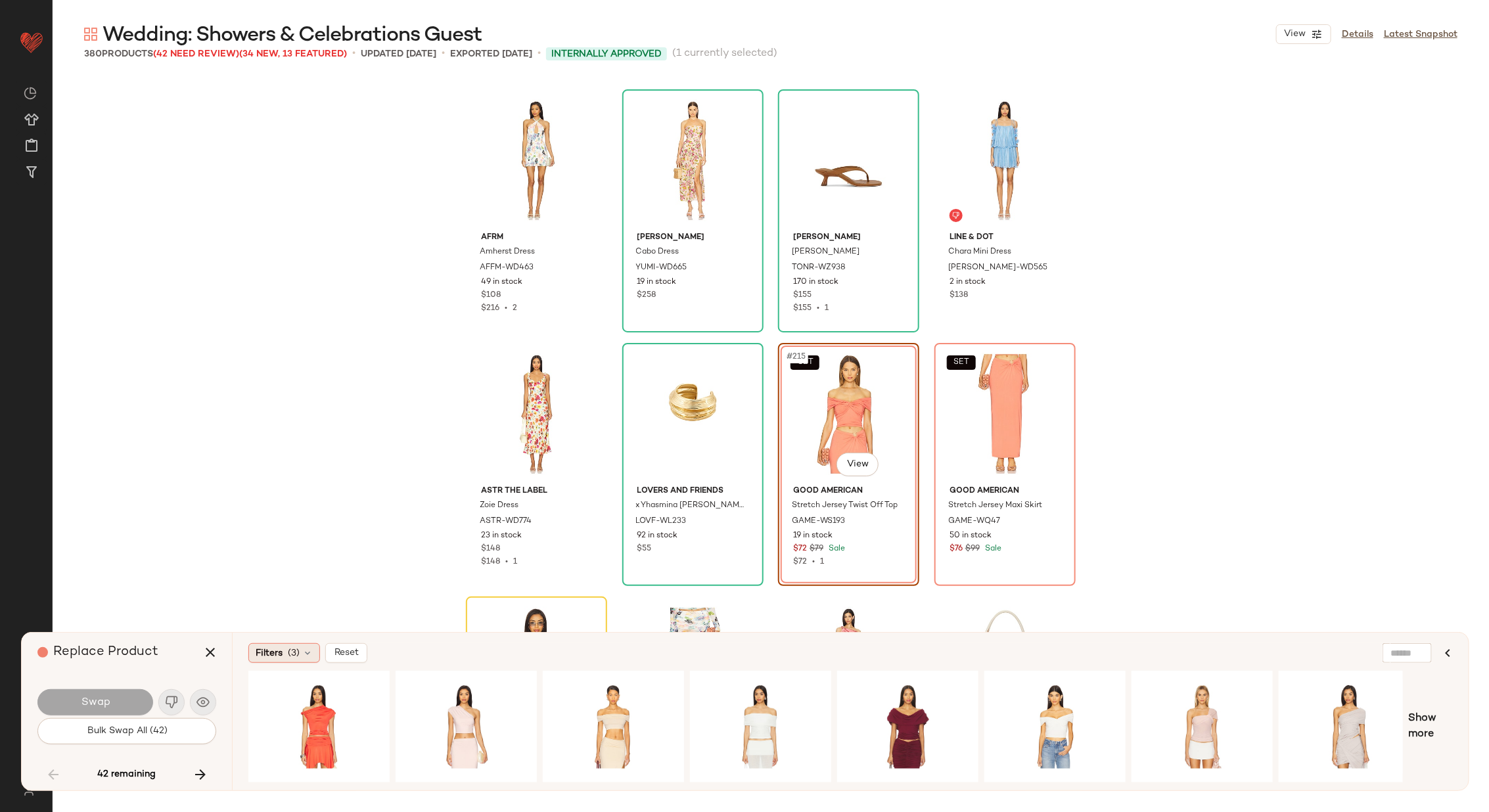
click at [299, 653] on div "Filters (3)" at bounding box center [284, 652] width 72 height 20
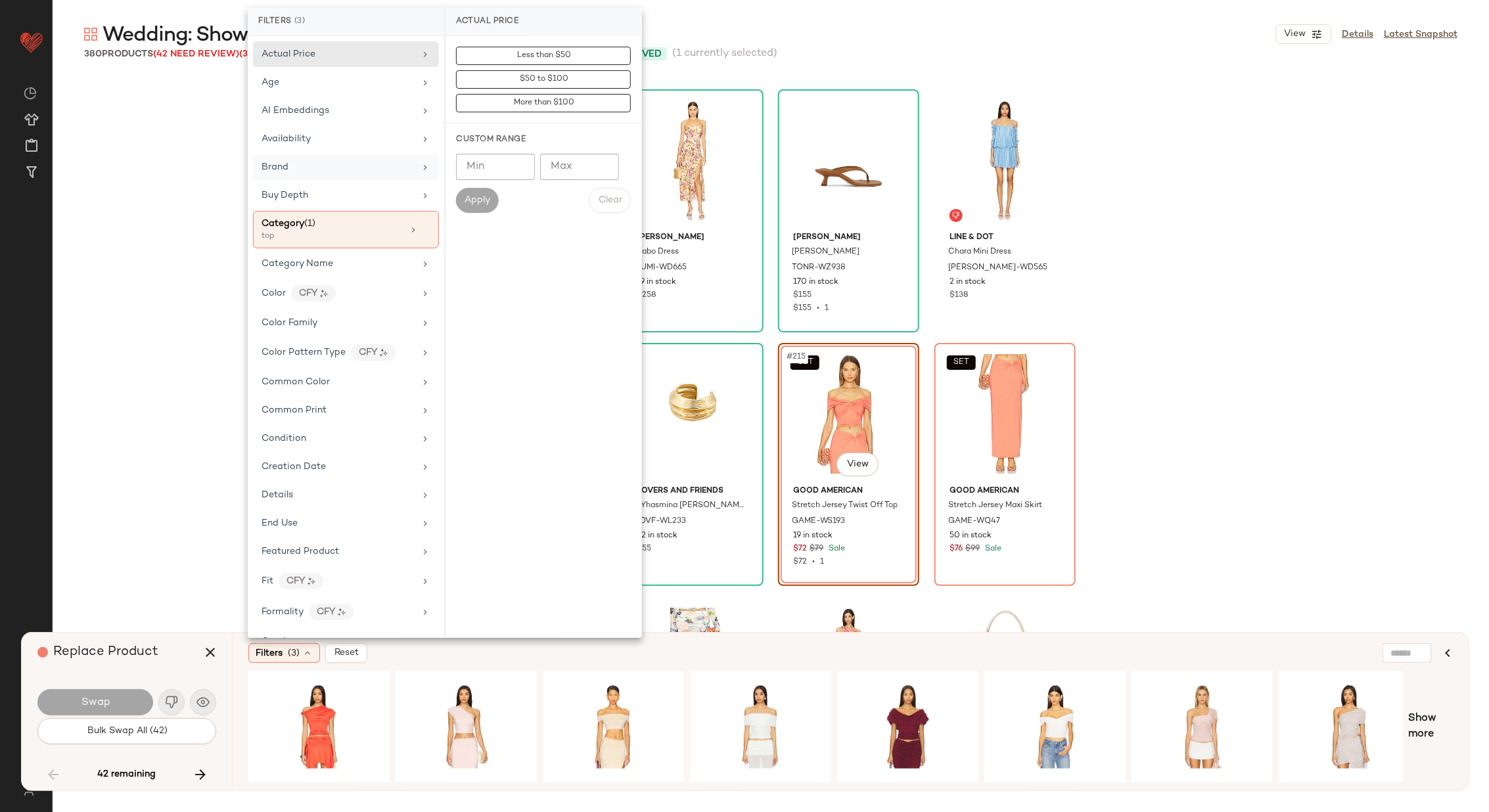
click at [382, 162] on div "Brand" at bounding box center [338, 167] width 153 height 13
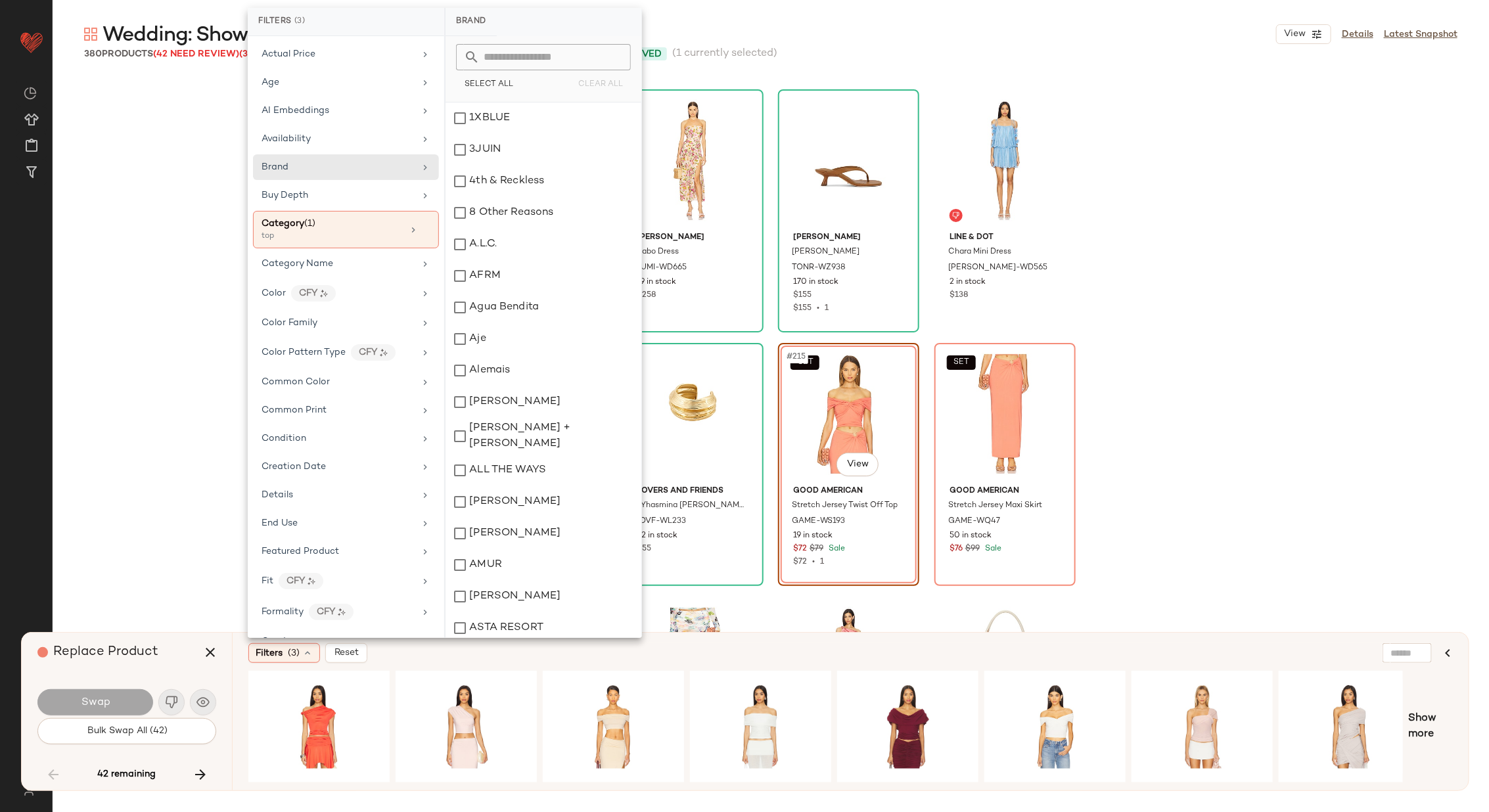
click at [538, 48] on input "text" at bounding box center [551, 57] width 143 height 26
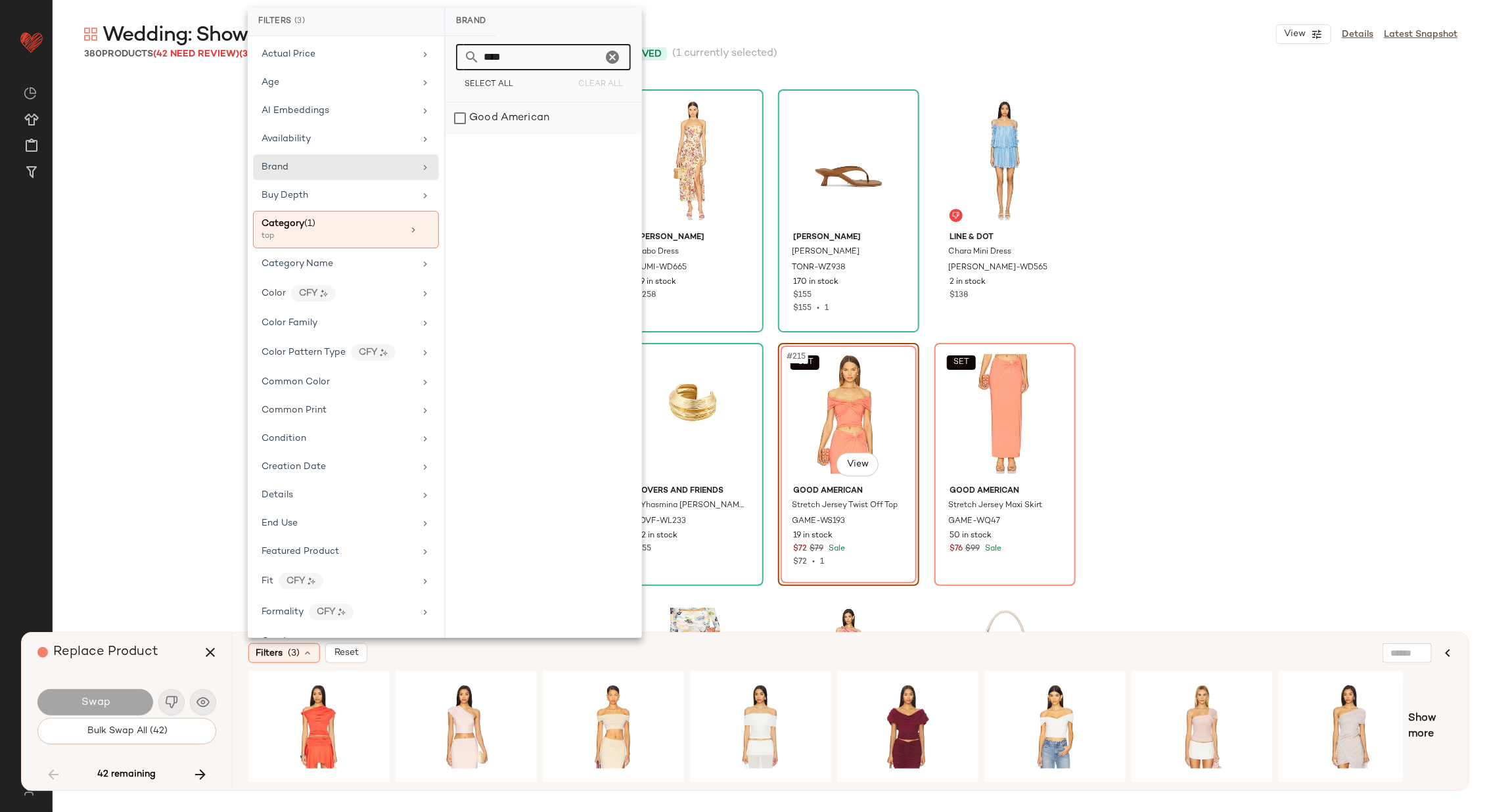
type input "****"
click at [540, 118] on div "Good American" at bounding box center [543, 118] width 196 height 32
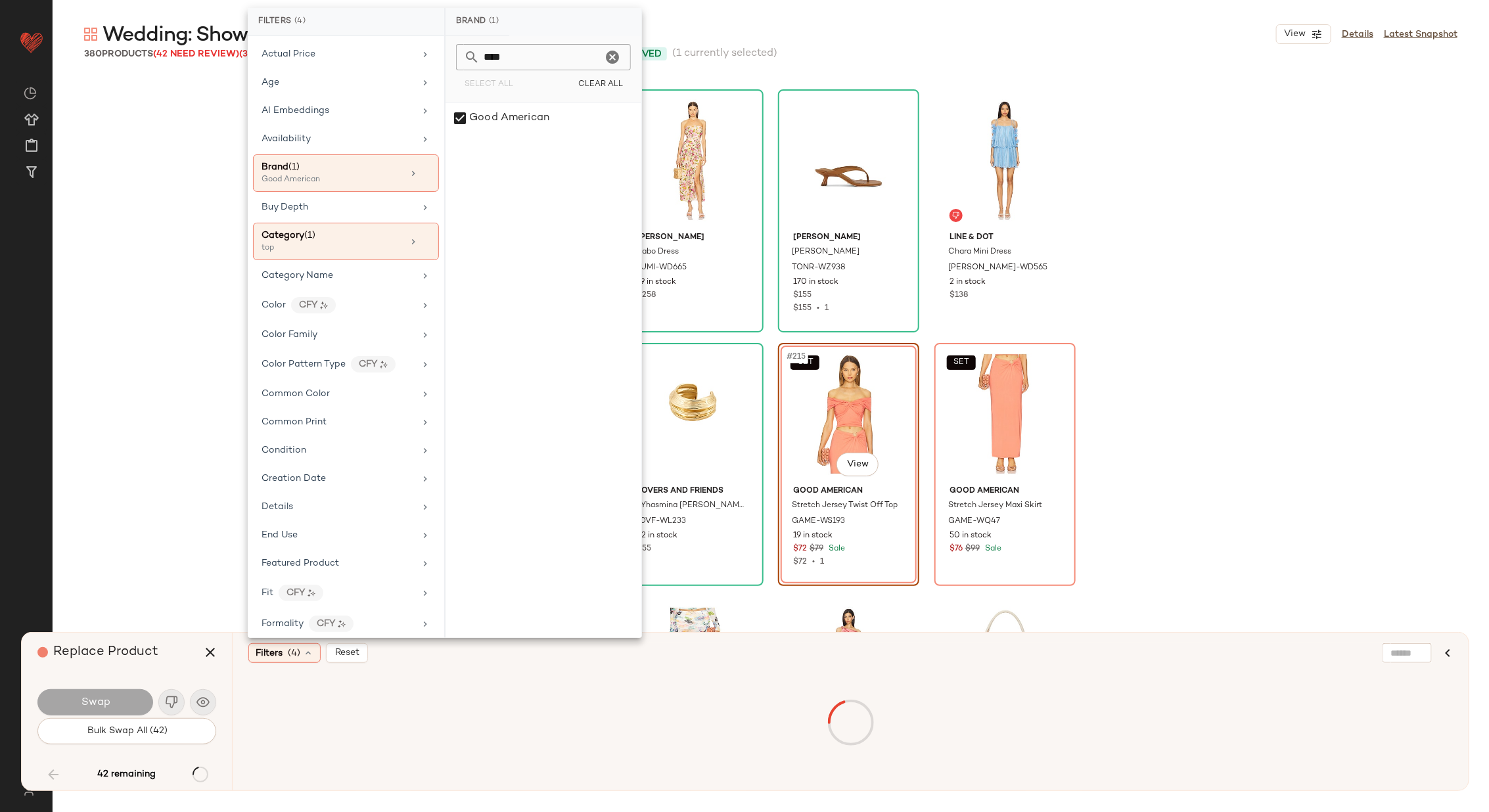
click at [506, 655] on div "Filters (4) Reset" at bounding box center [786, 652] width 1077 height 20
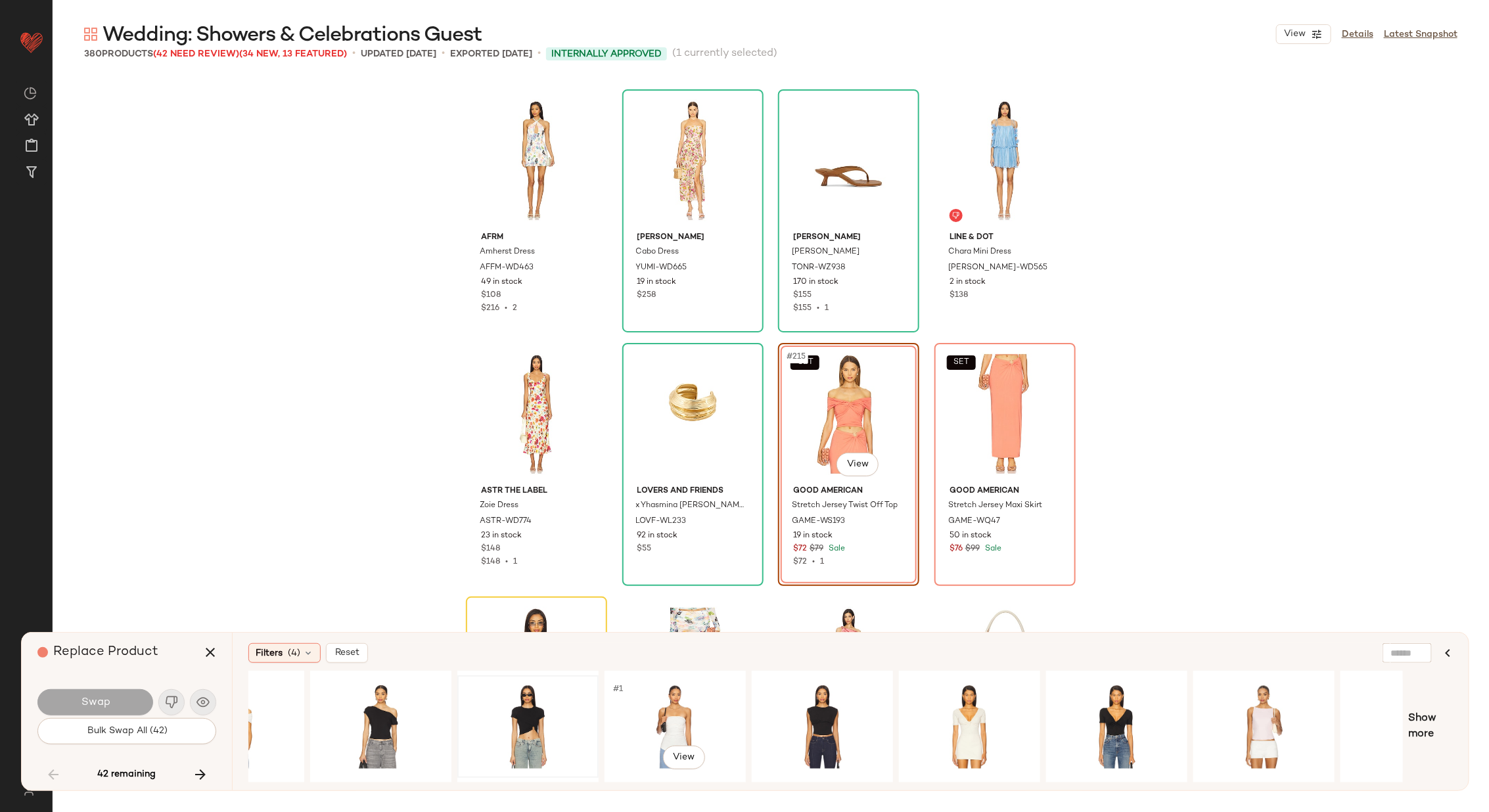
scroll to position [0, 310]
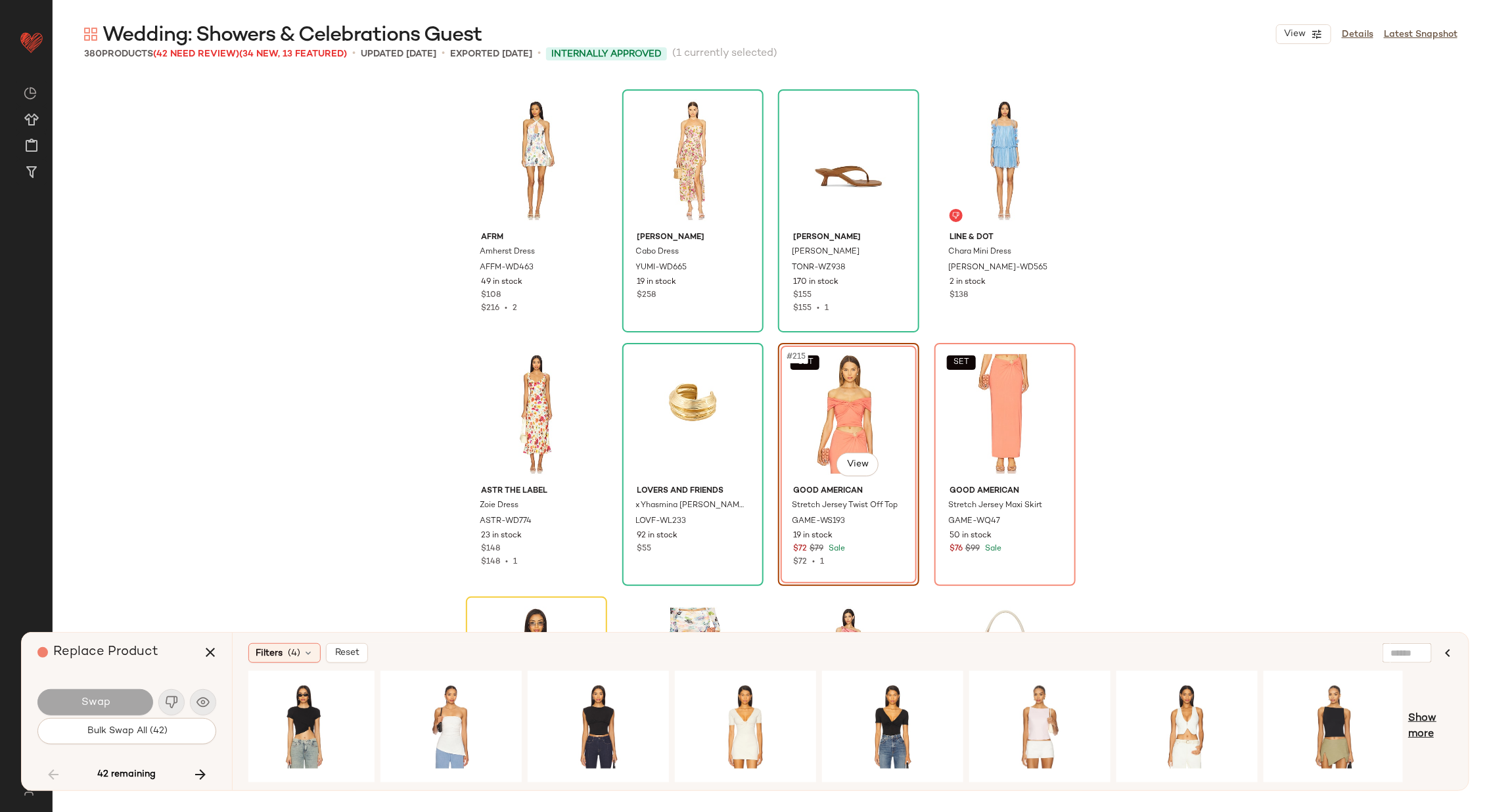
click at [1434, 719] on span "Show more" at bounding box center [1430, 727] width 45 height 32
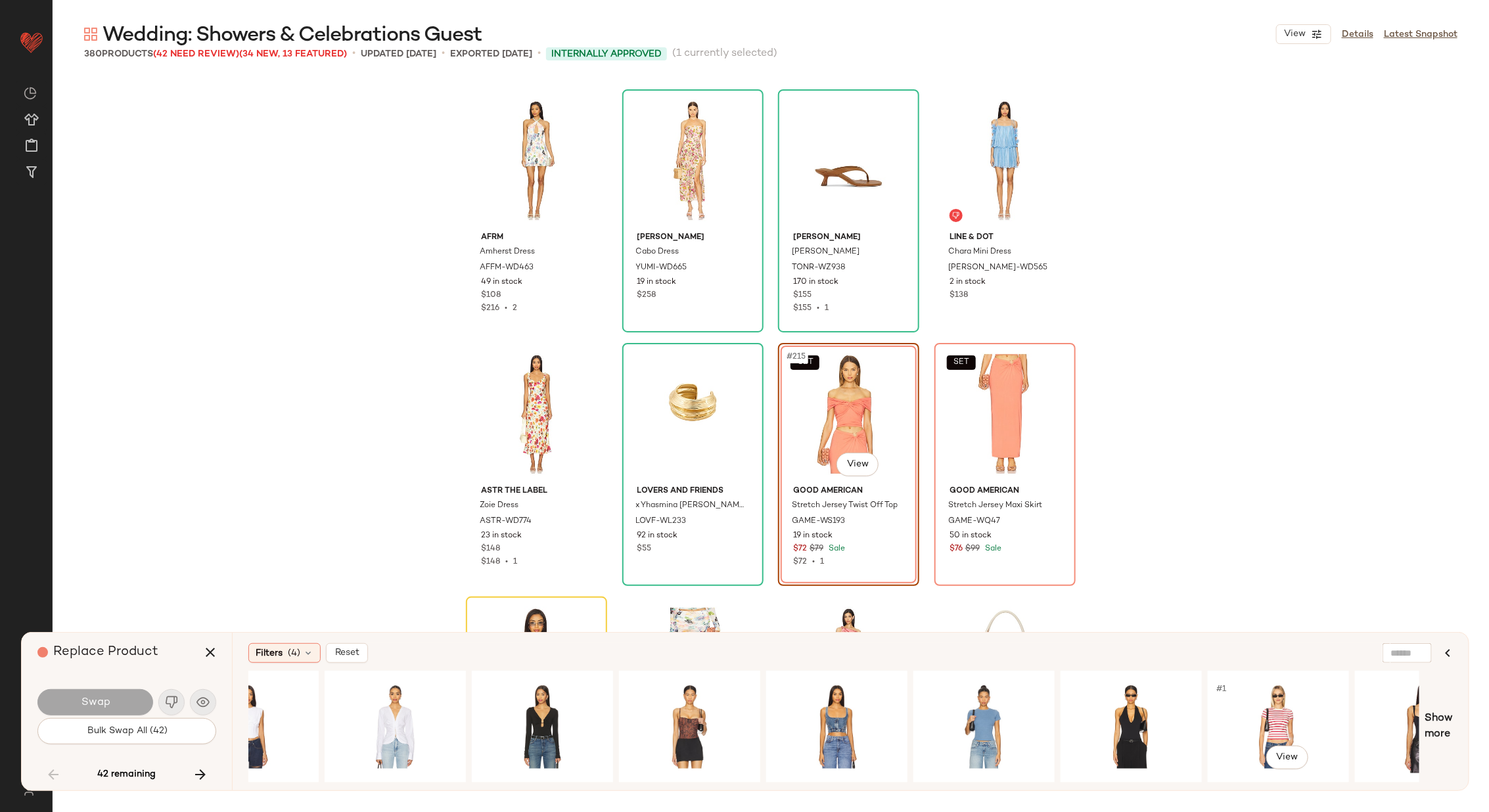
scroll to position [0, 1764]
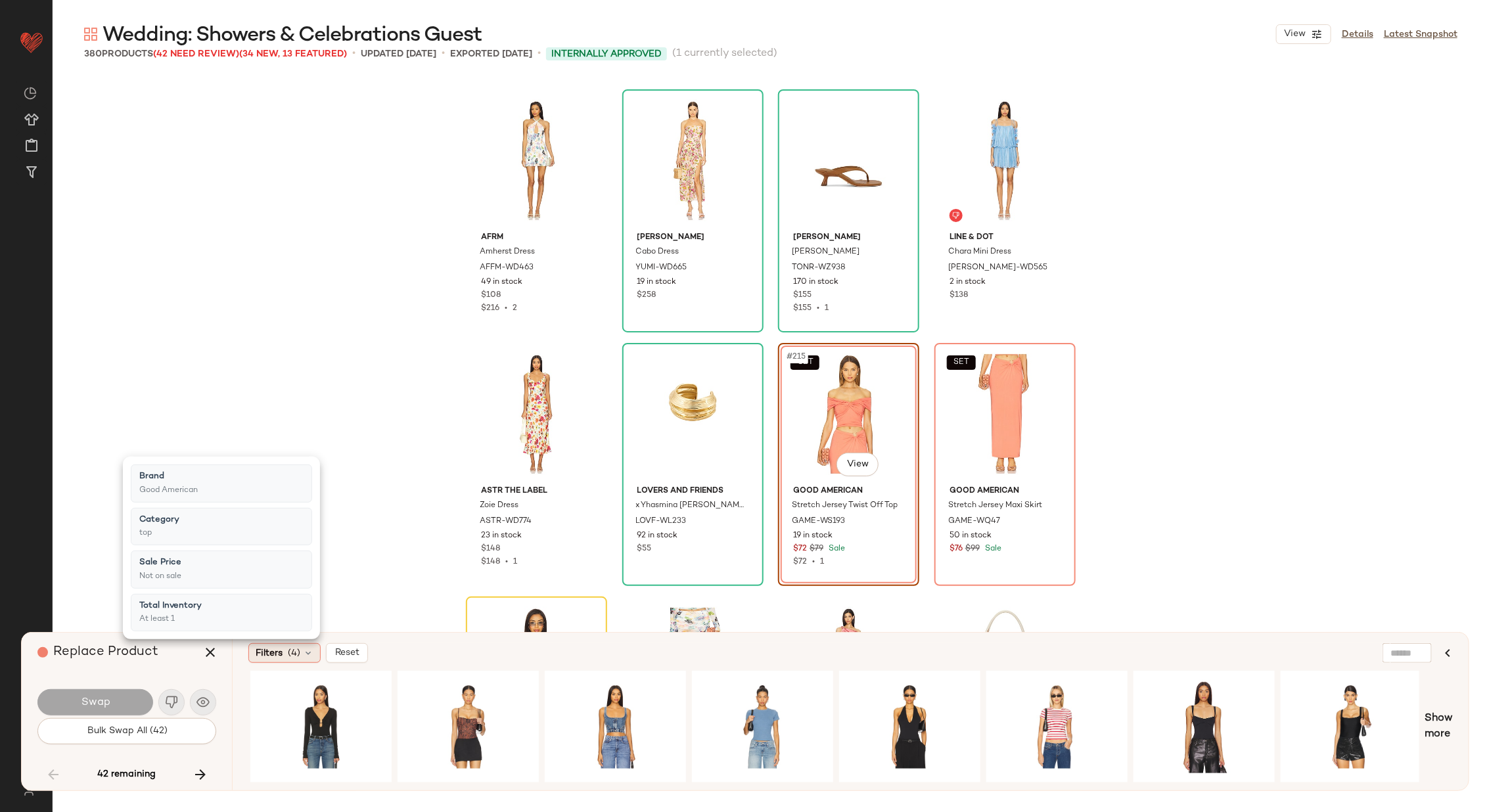
click at [303, 649] on icon at bounding box center [307, 652] width 10 height 10
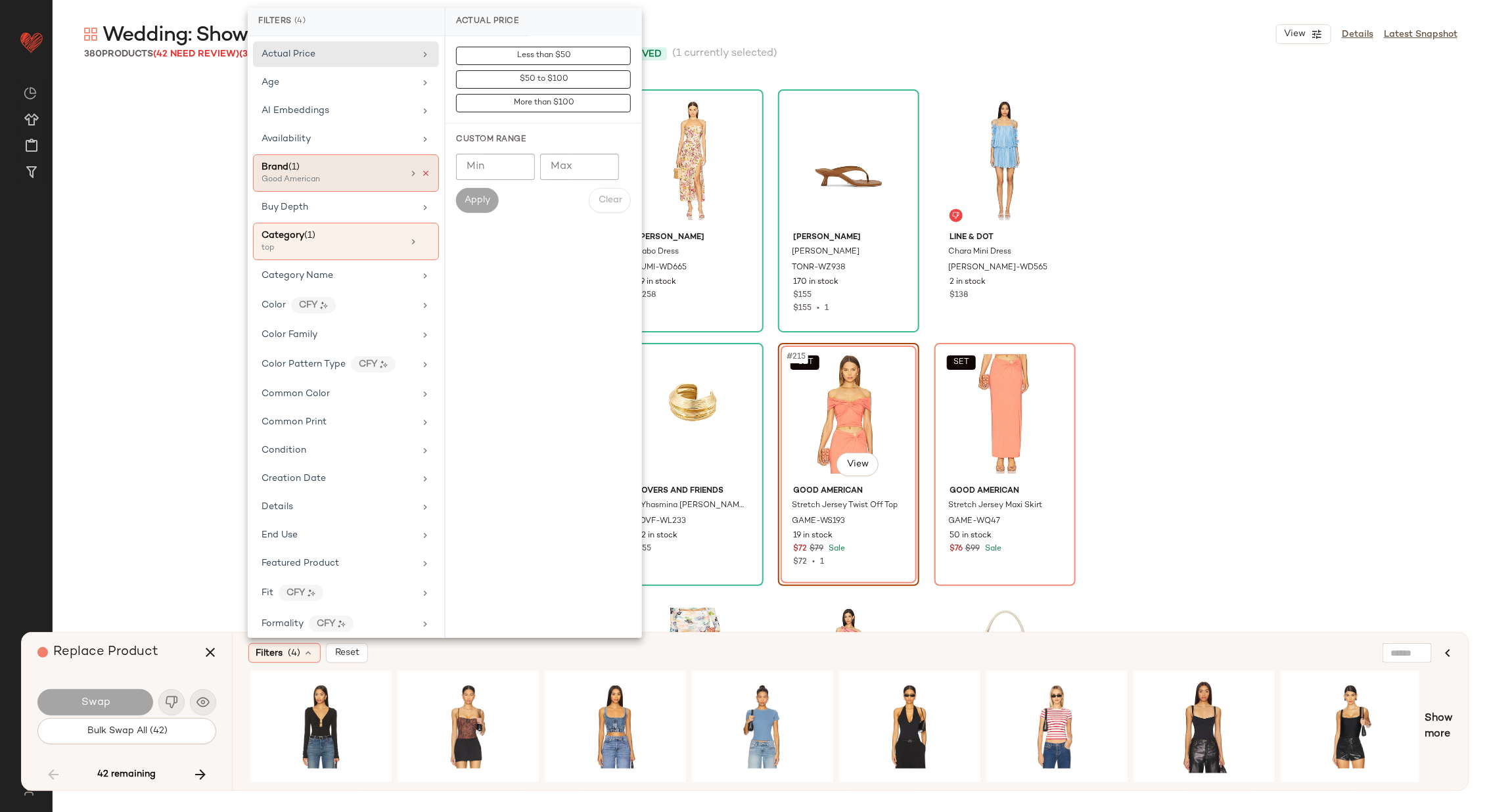
click at [422, 169] on icon at bounding box center [426, 174] width 9 height 9
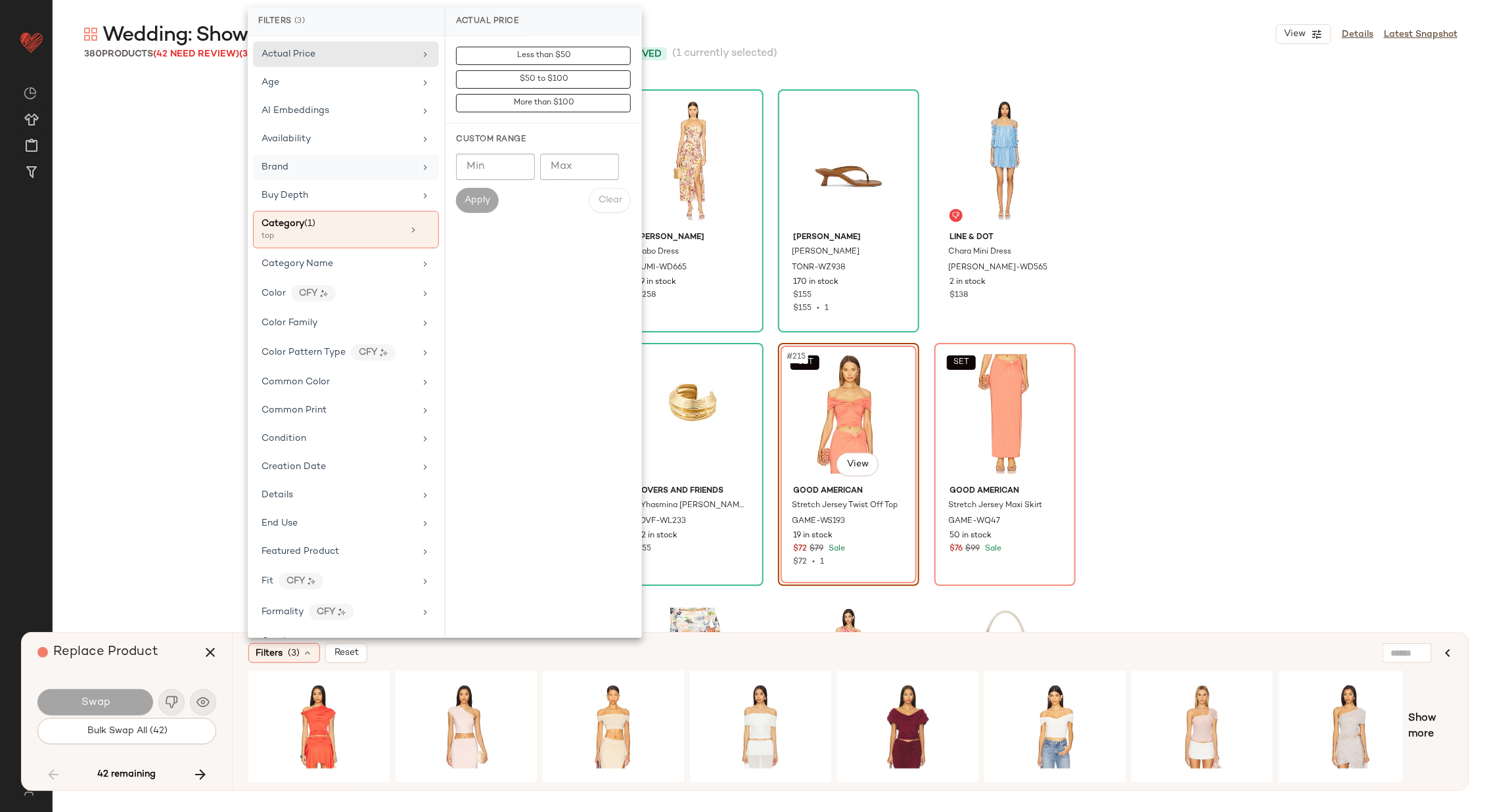
click at [501, 660] on div "Filters (3) Reset" at bounding box center [786, 652] width 1077 height 20
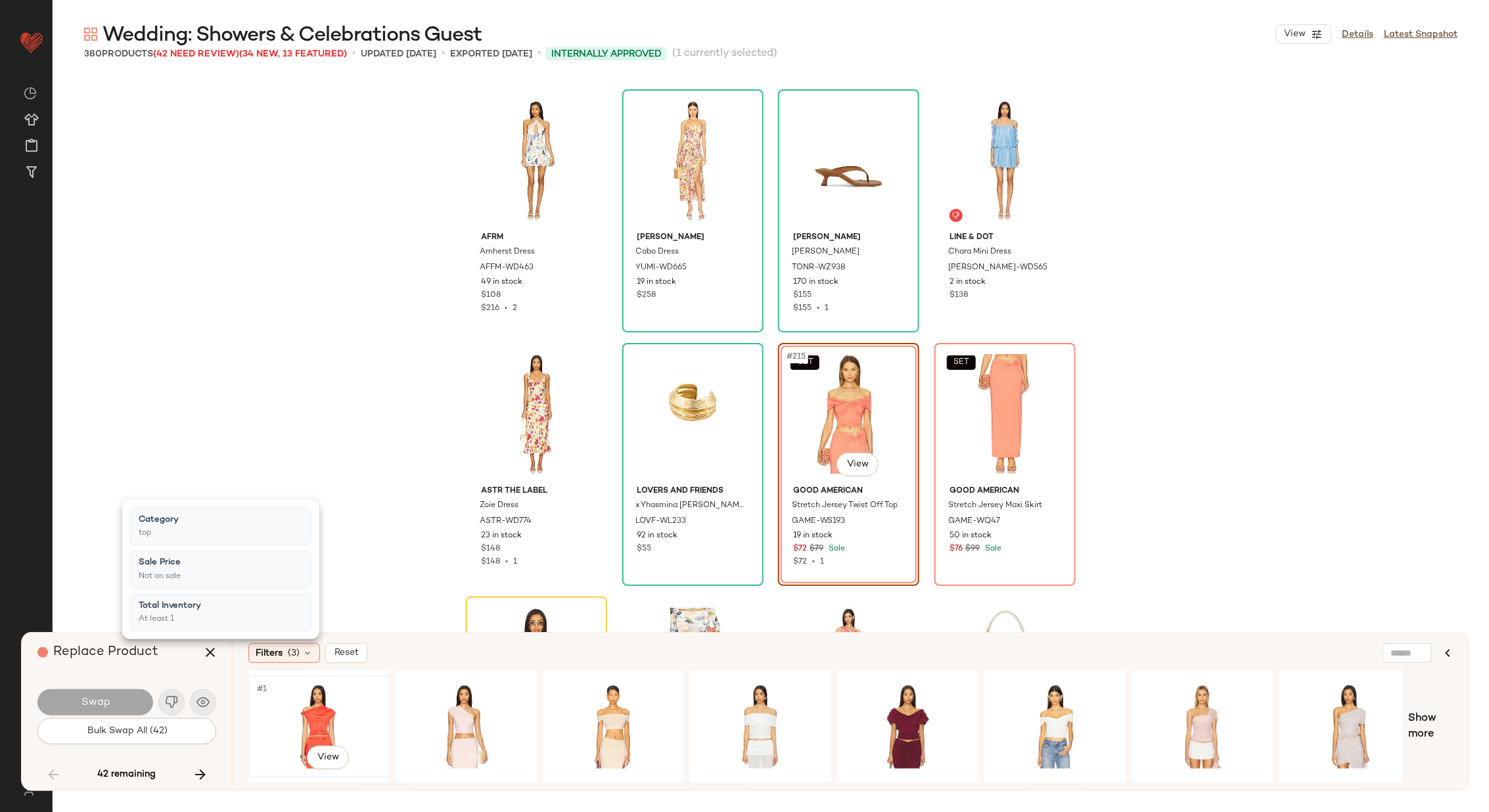
click at [323, 710] on div "#1 View" at bounding box center [318, 727] width 132 height 93
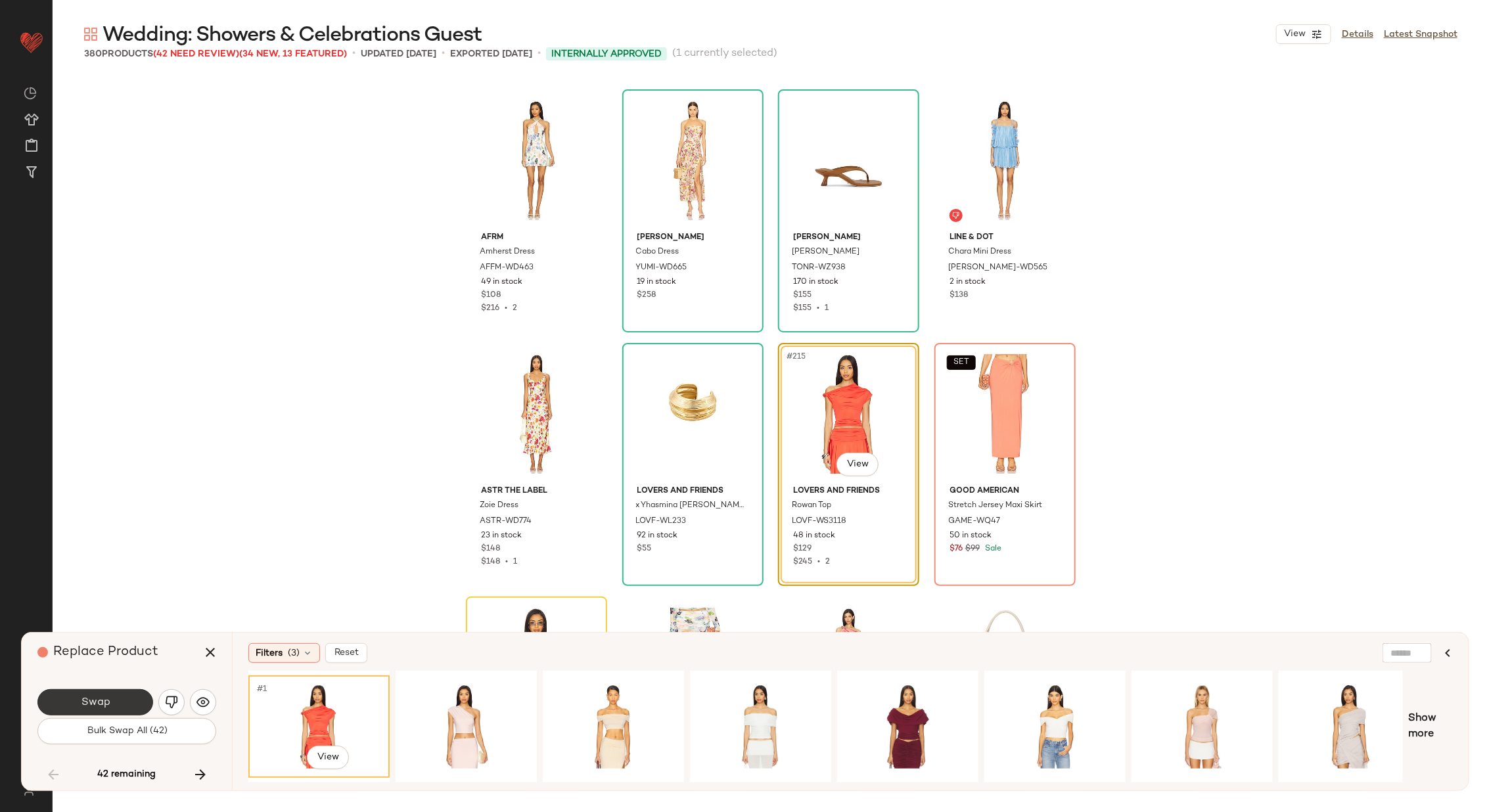
click at [99, 693] on button "Swap" at bounding box center [95, 701] width 115 height 26
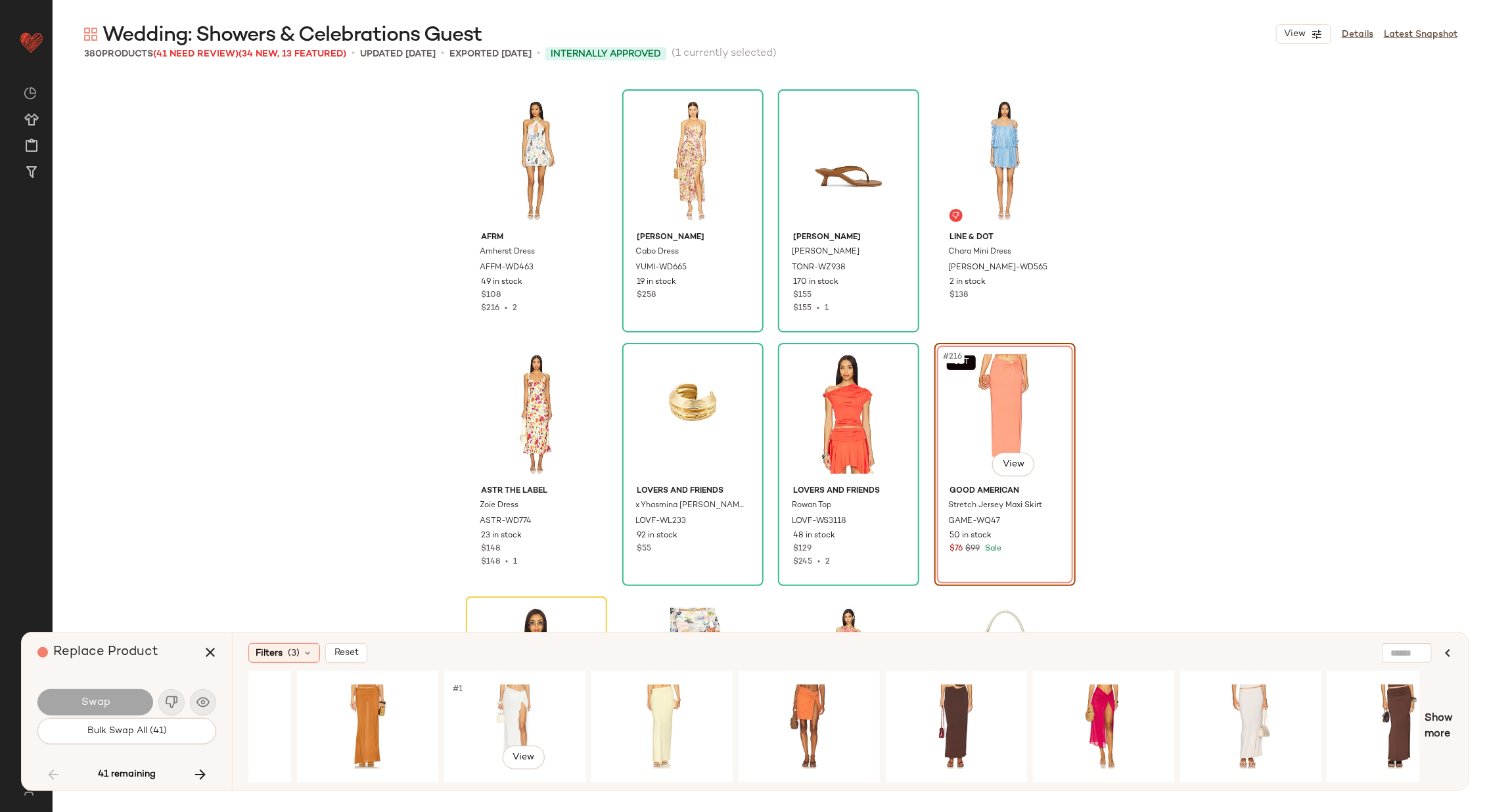
scroll to position [0, 1470]
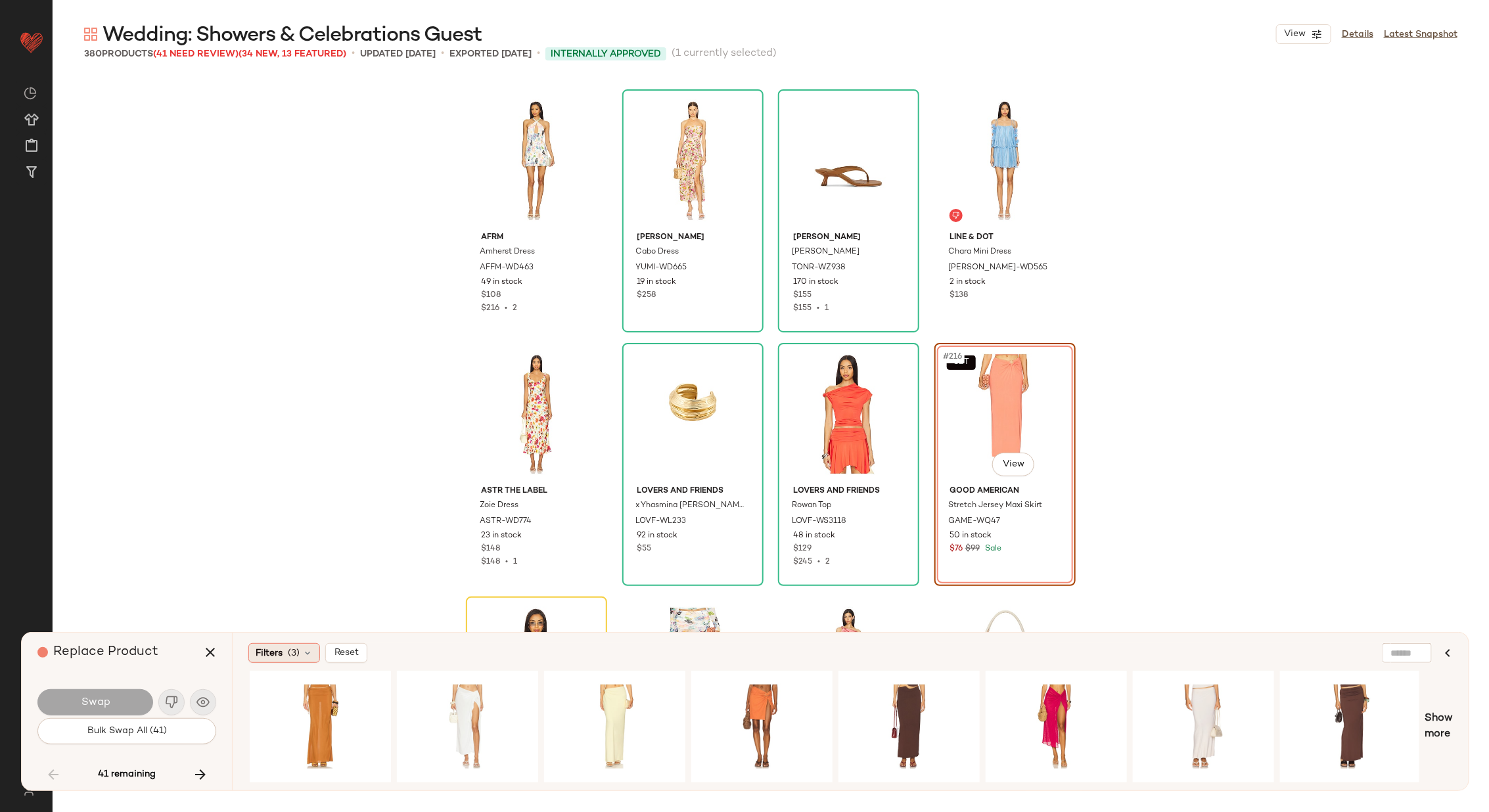
click at [293, 650] on span "(3)" at bounding box center [293, 652] width 12 height 13
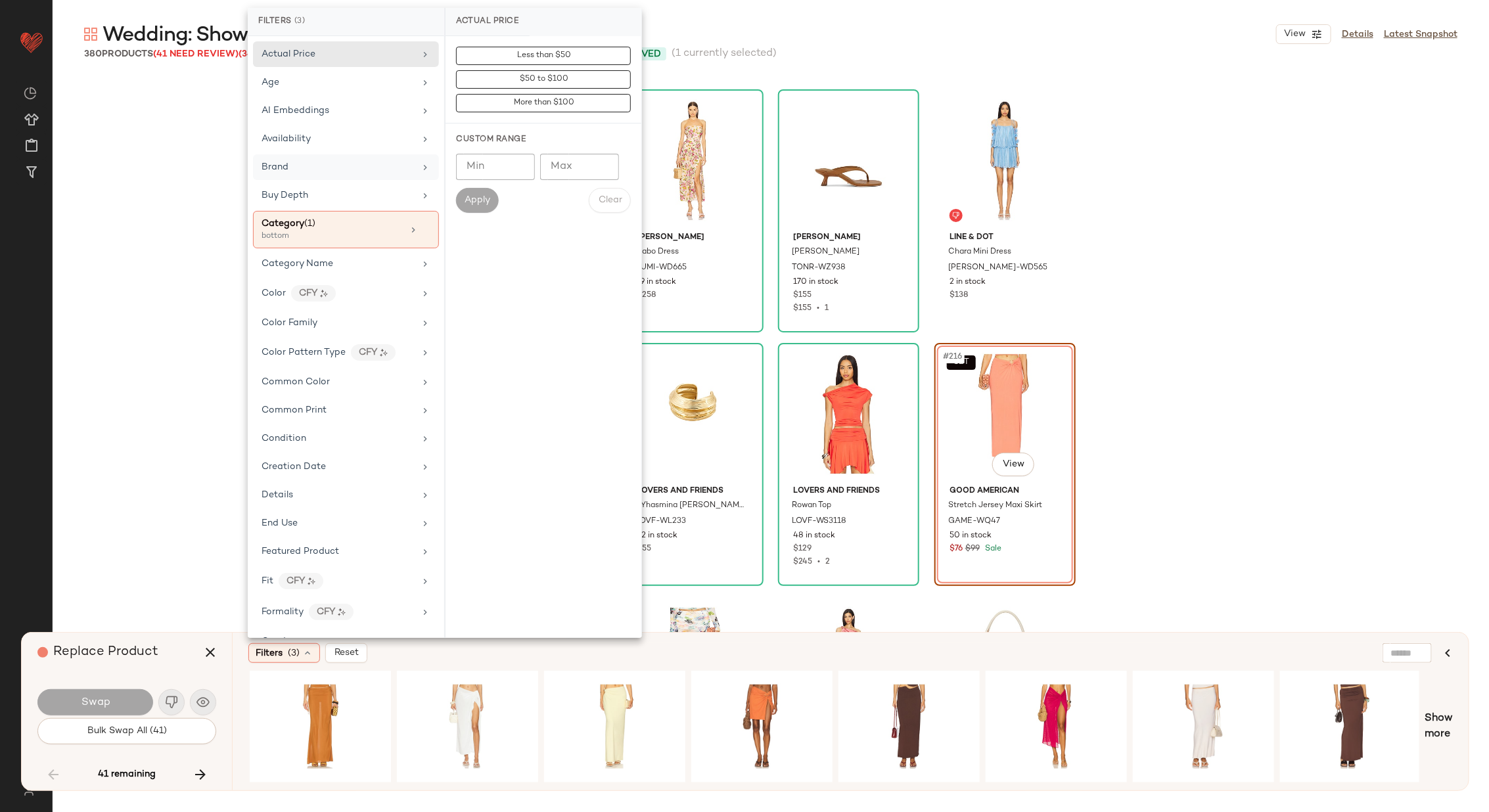
click at [402, 171] on div "Brand" at bounding box center [338, 167] width 153 height 13
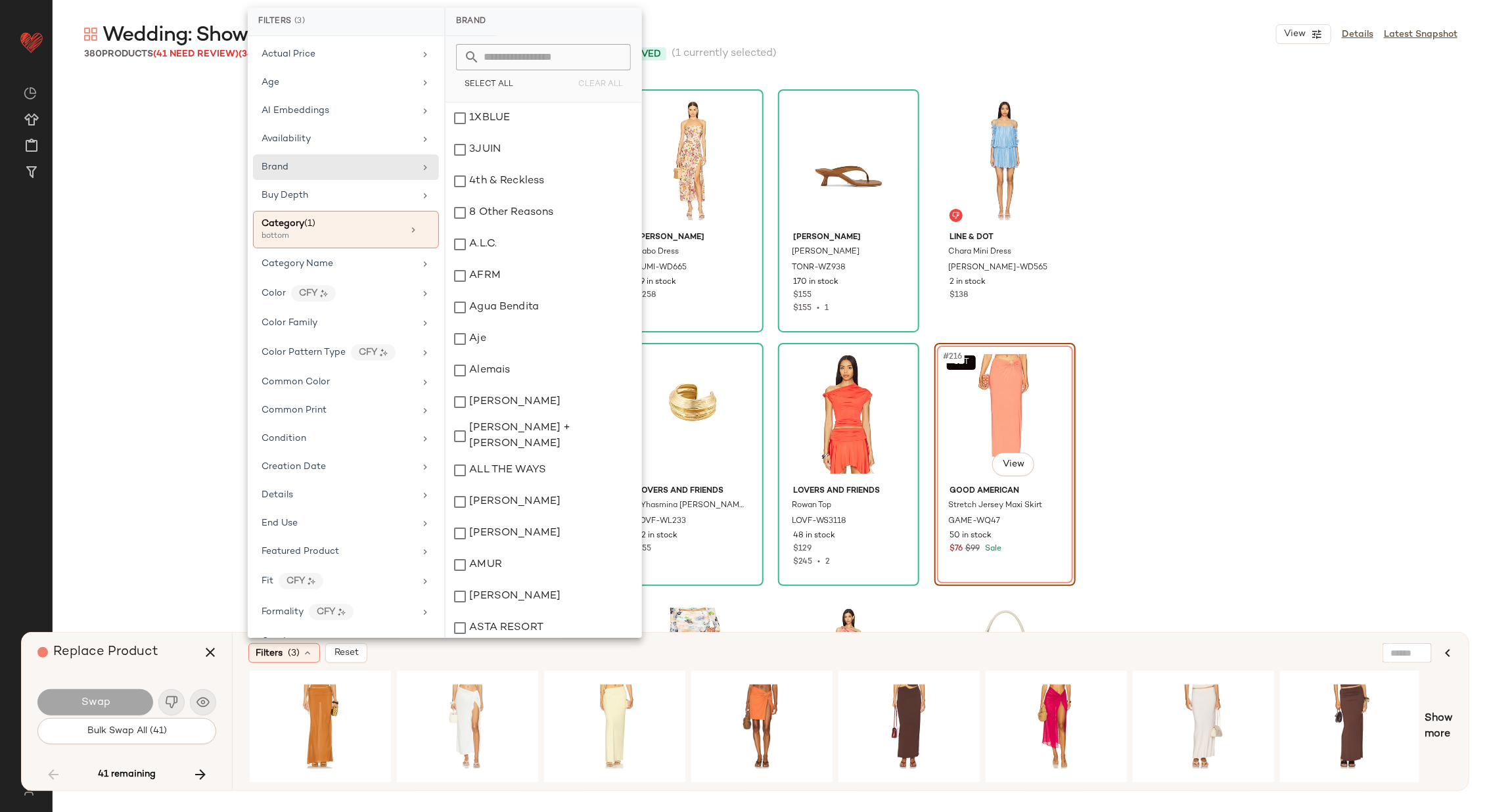
click at [575, 55] on input "text" at bounding box center [551, 57] width 143 height 26
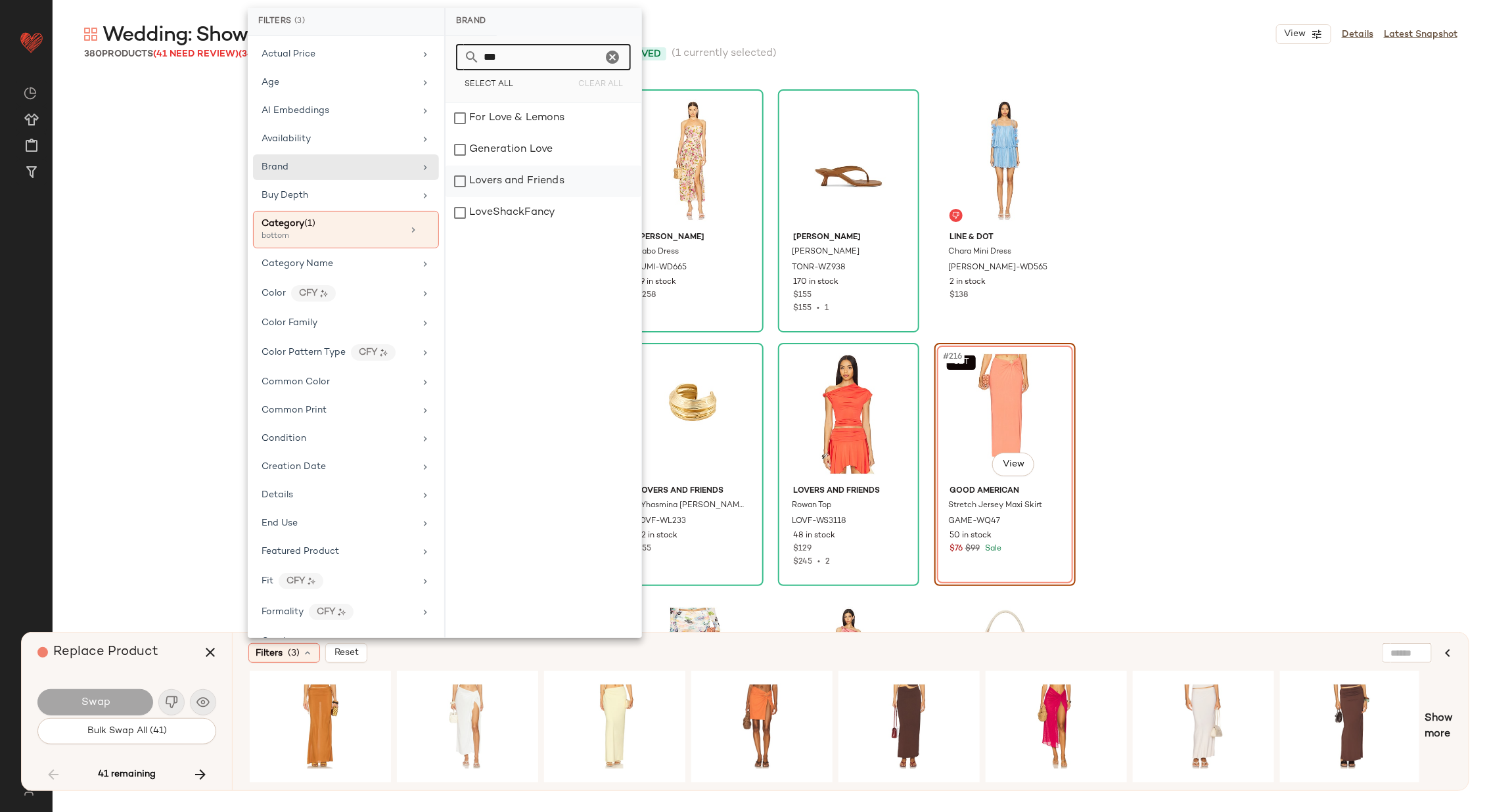
type input "***"
click at [555, 179] on div "Lovers and Friends" at bounding box center [543, 182] width 196 height 32
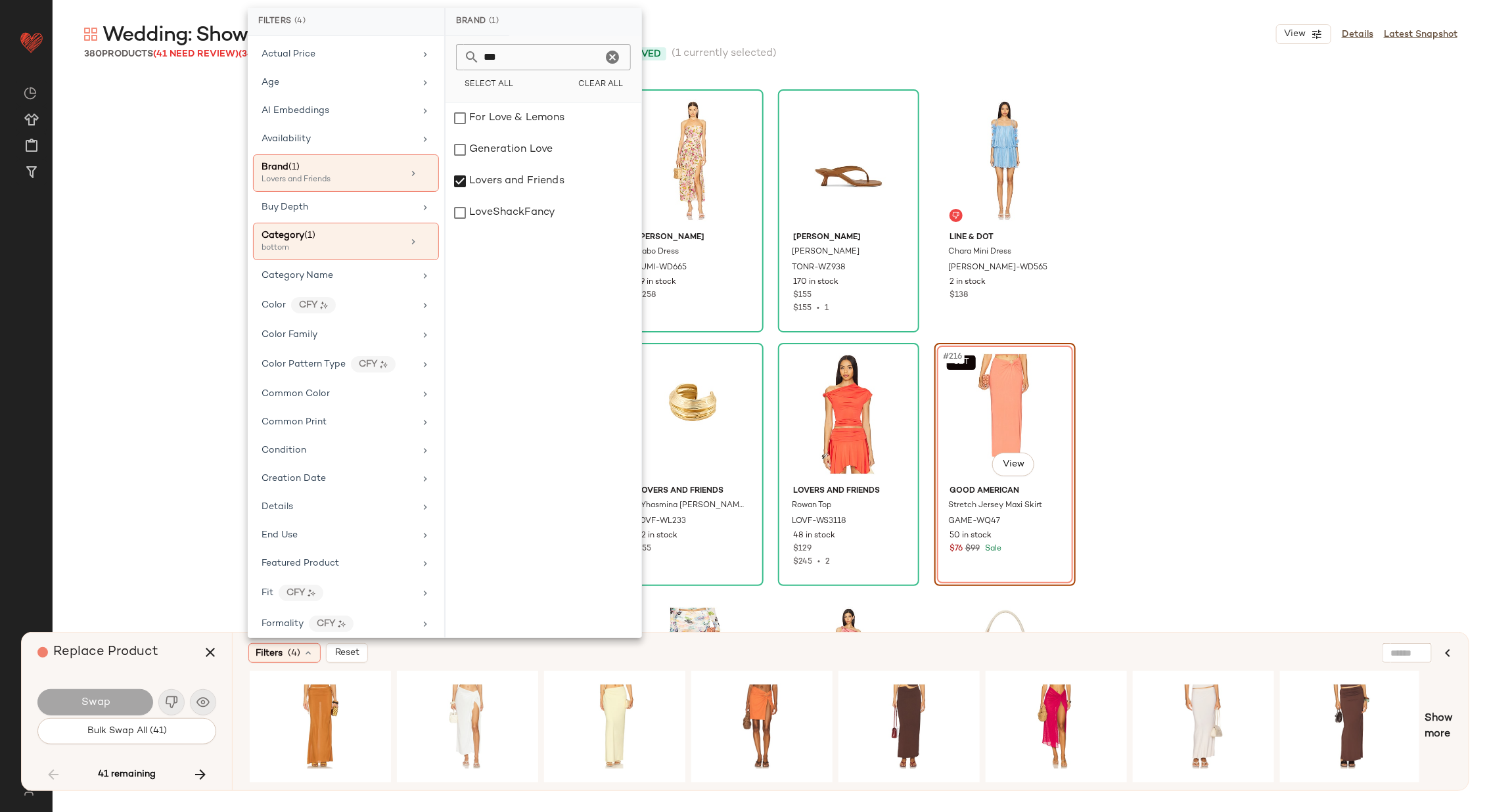
click at [526, 657] on div "Filters (4) Reset" at bounding box center [786, 652] width 1077 height 20
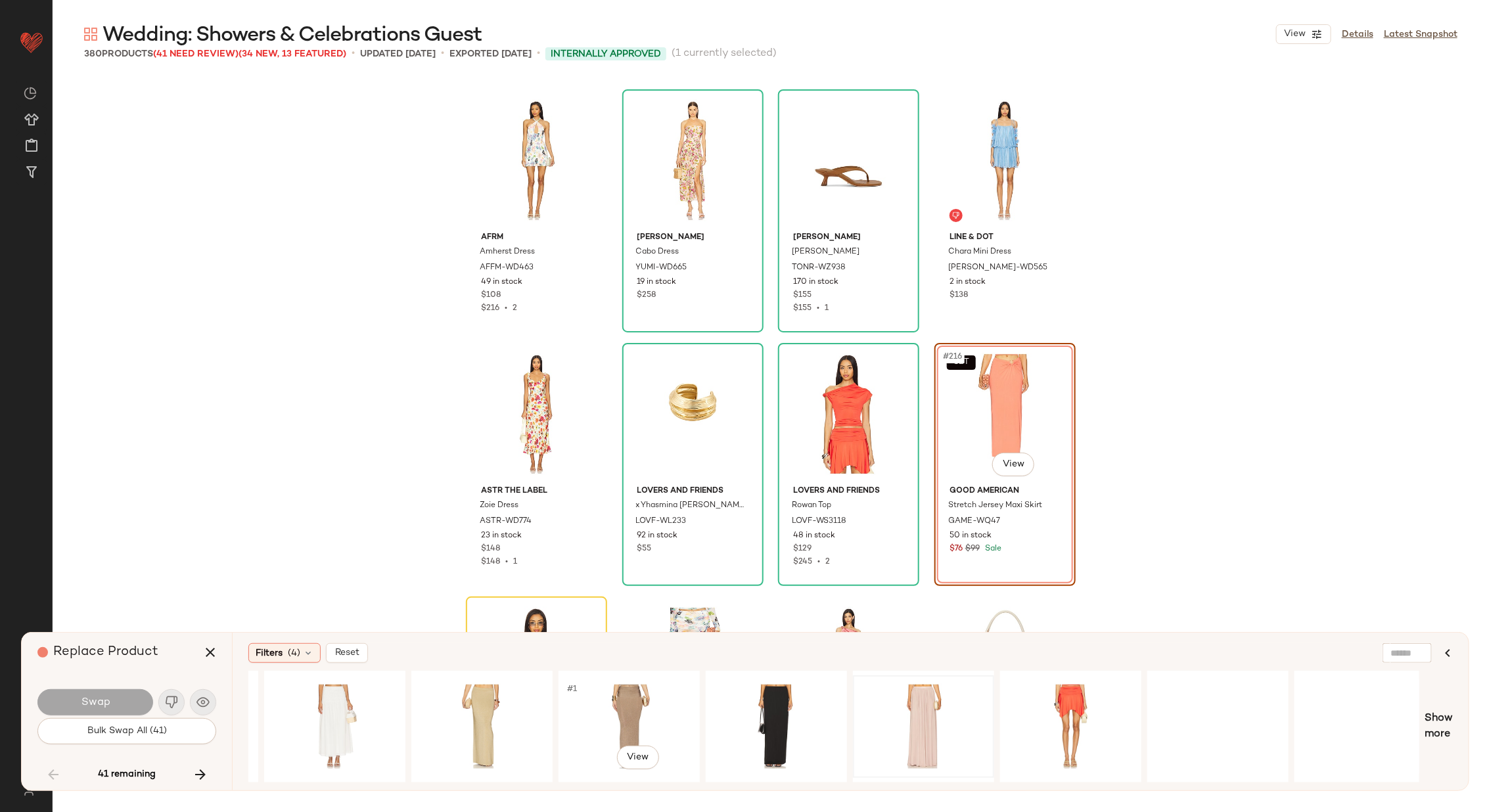
scroll to position [0, 1322]
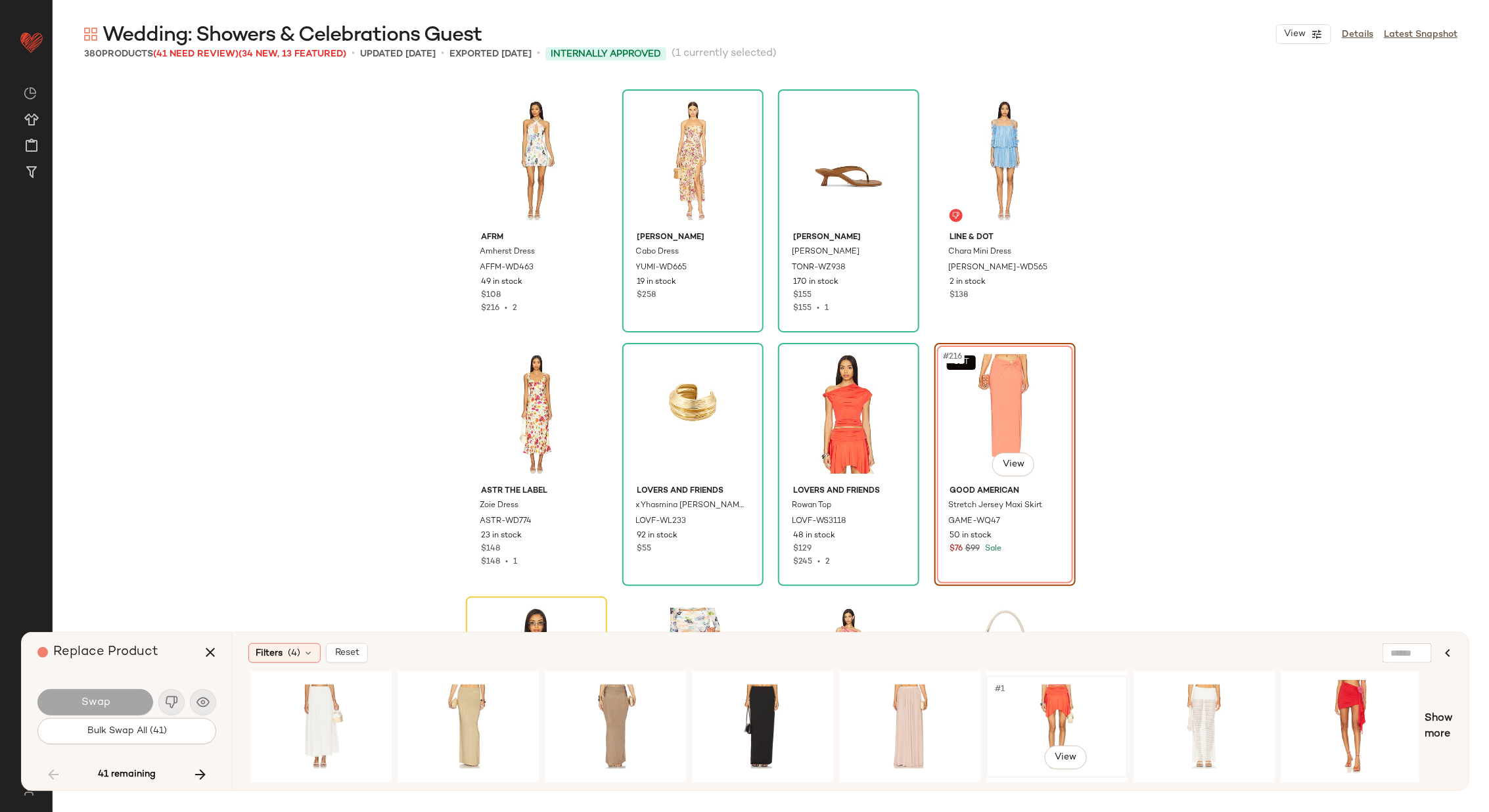
click at [991, 708] on div "#1 View" at bounding box center [1056, 727] width 132 height 93
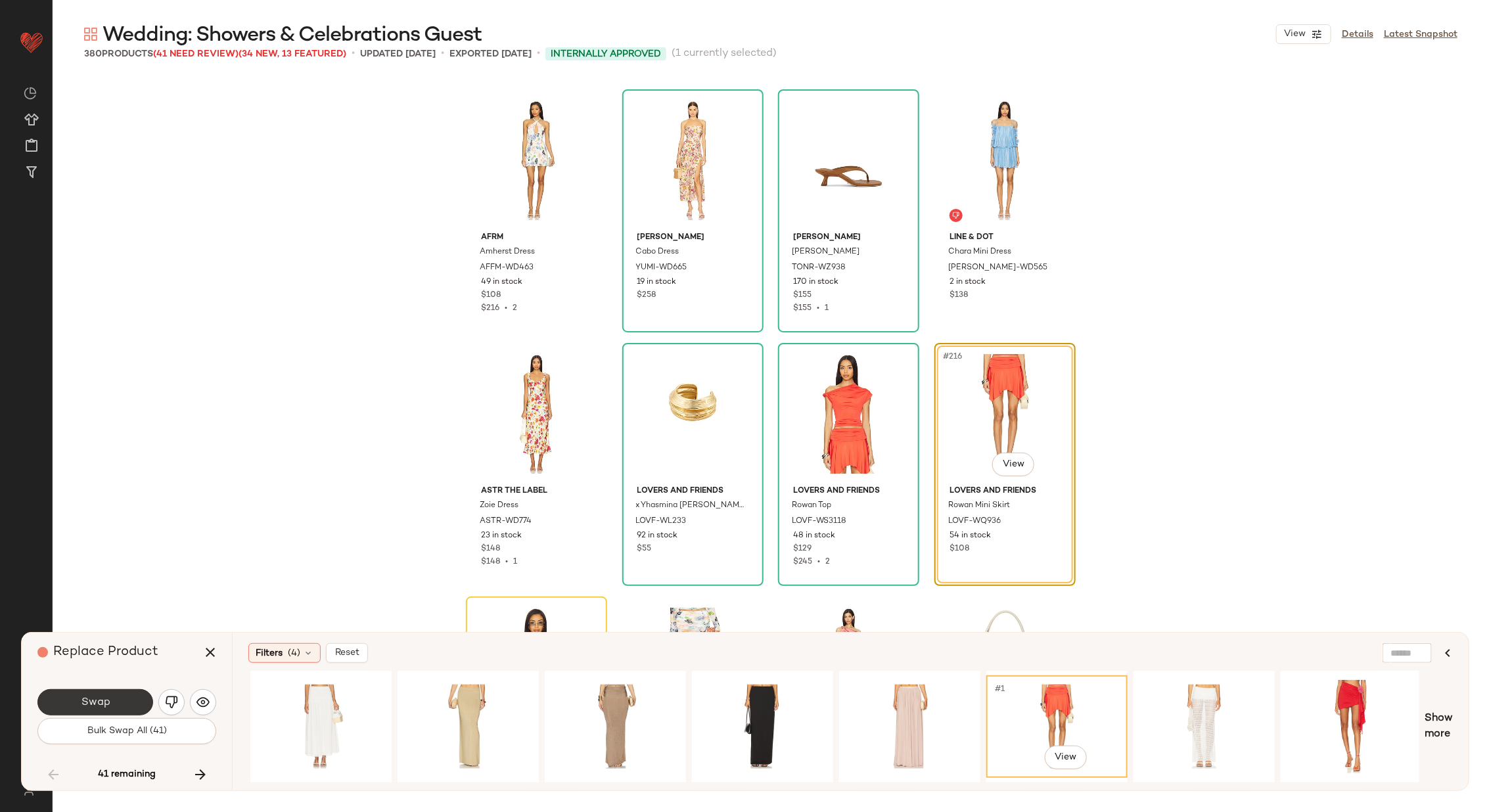
click at [133, 701] on button "Swap" at bounding box center [95, 701] width 115 height 26
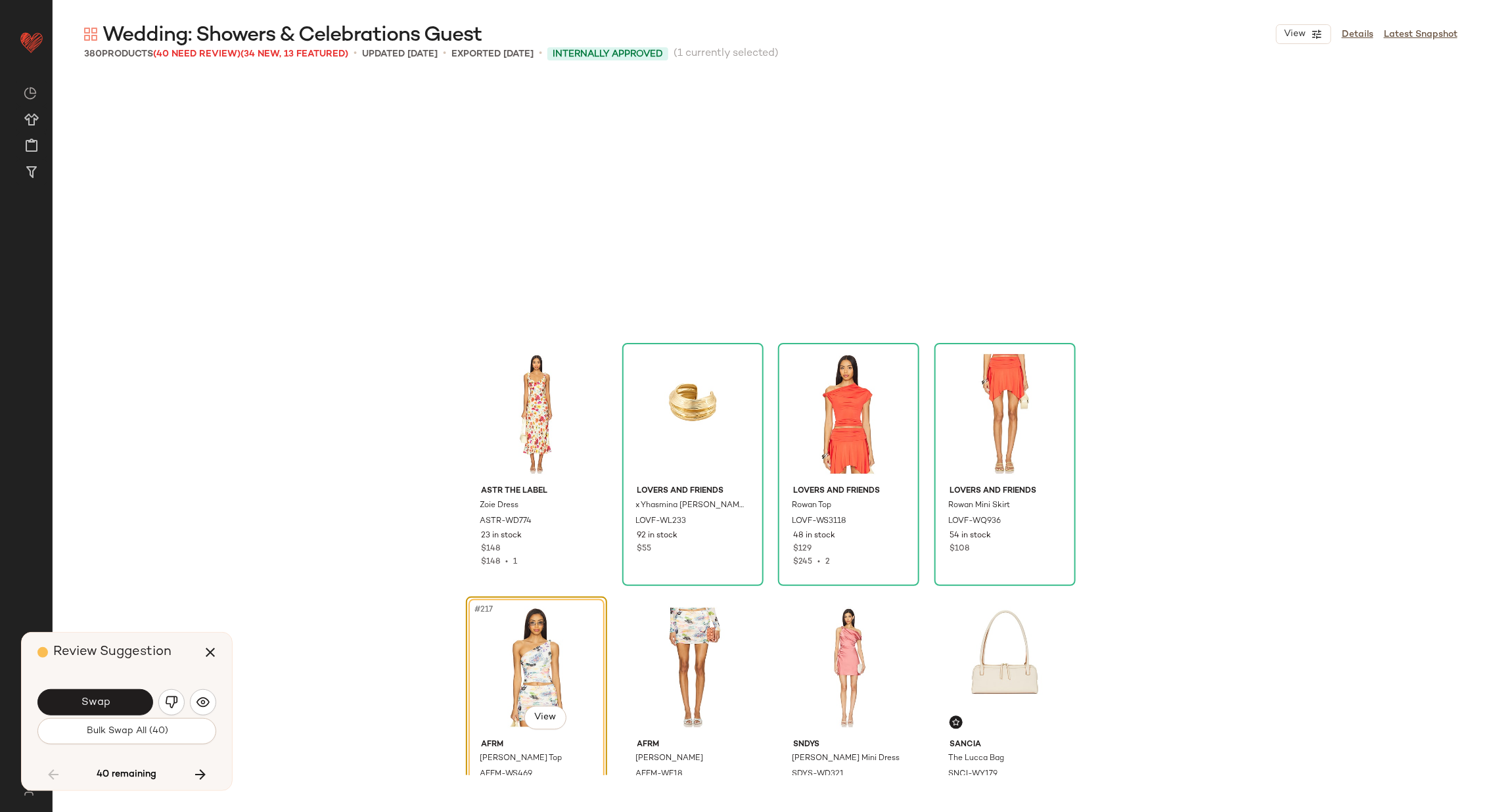
scroll to position [13438, 0]
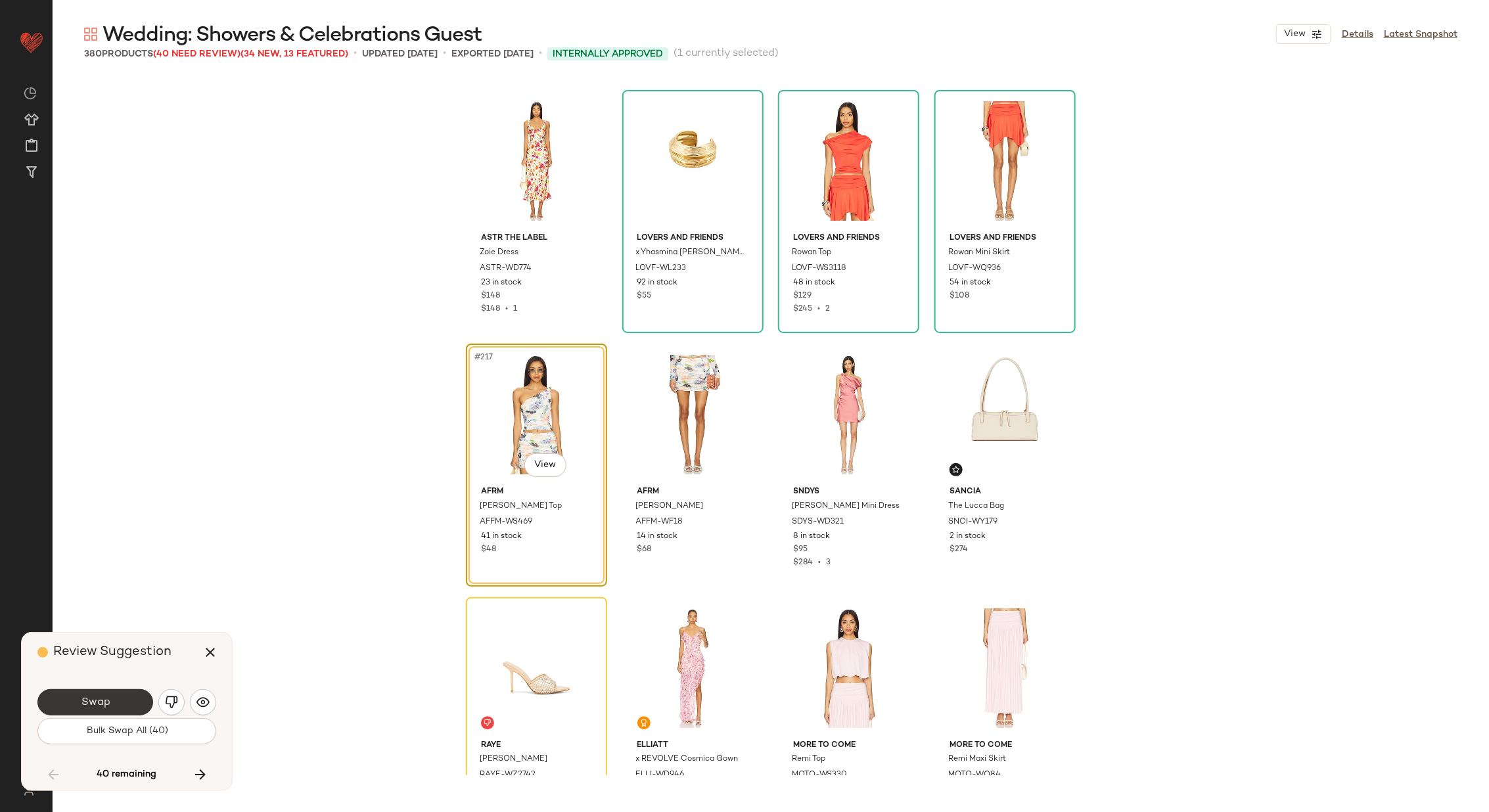
click at [118, 697] on button "Swap" at bounding box center [95, 701] width 115 height 26
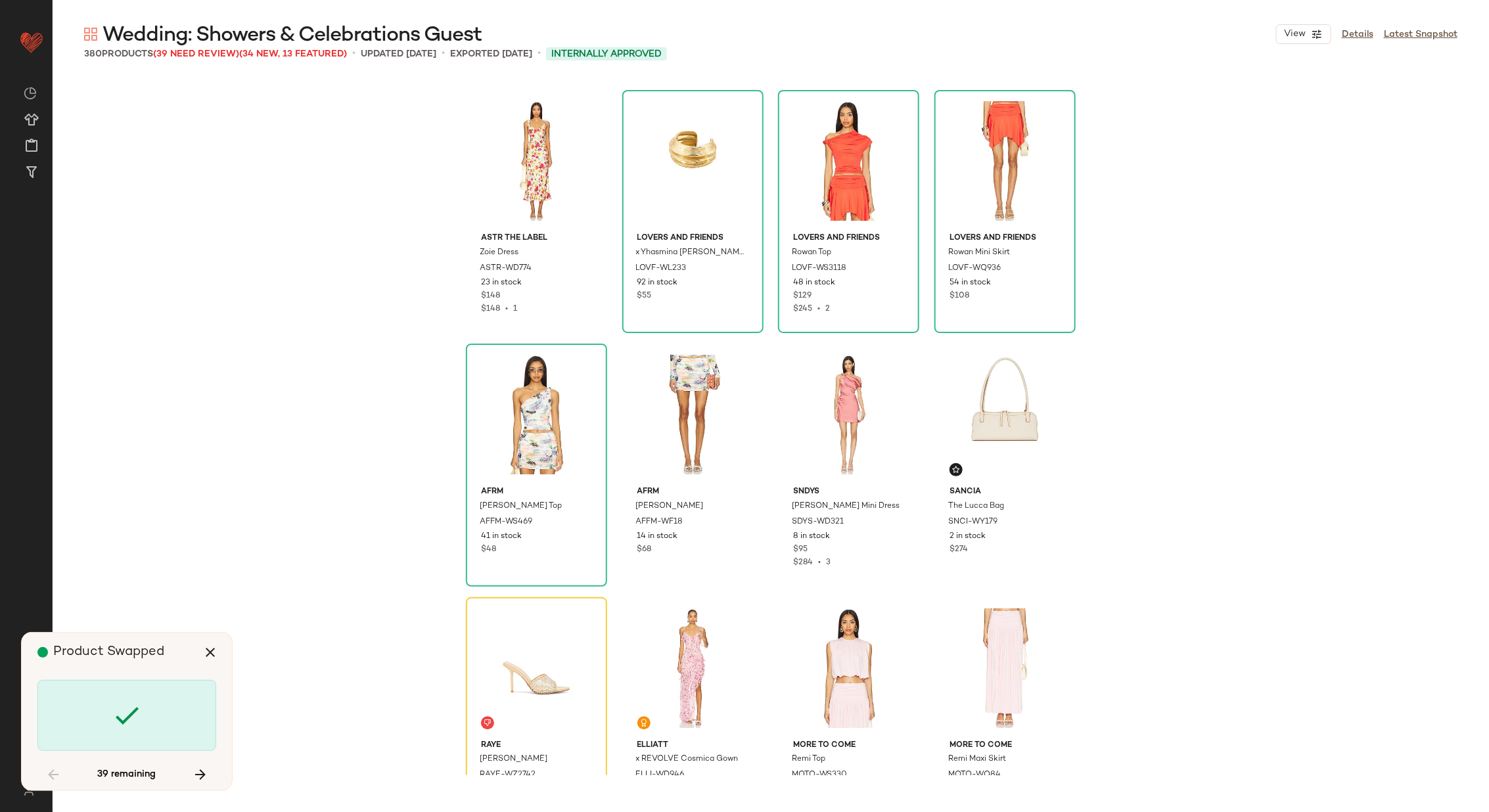
scroll to position [13693, 0]
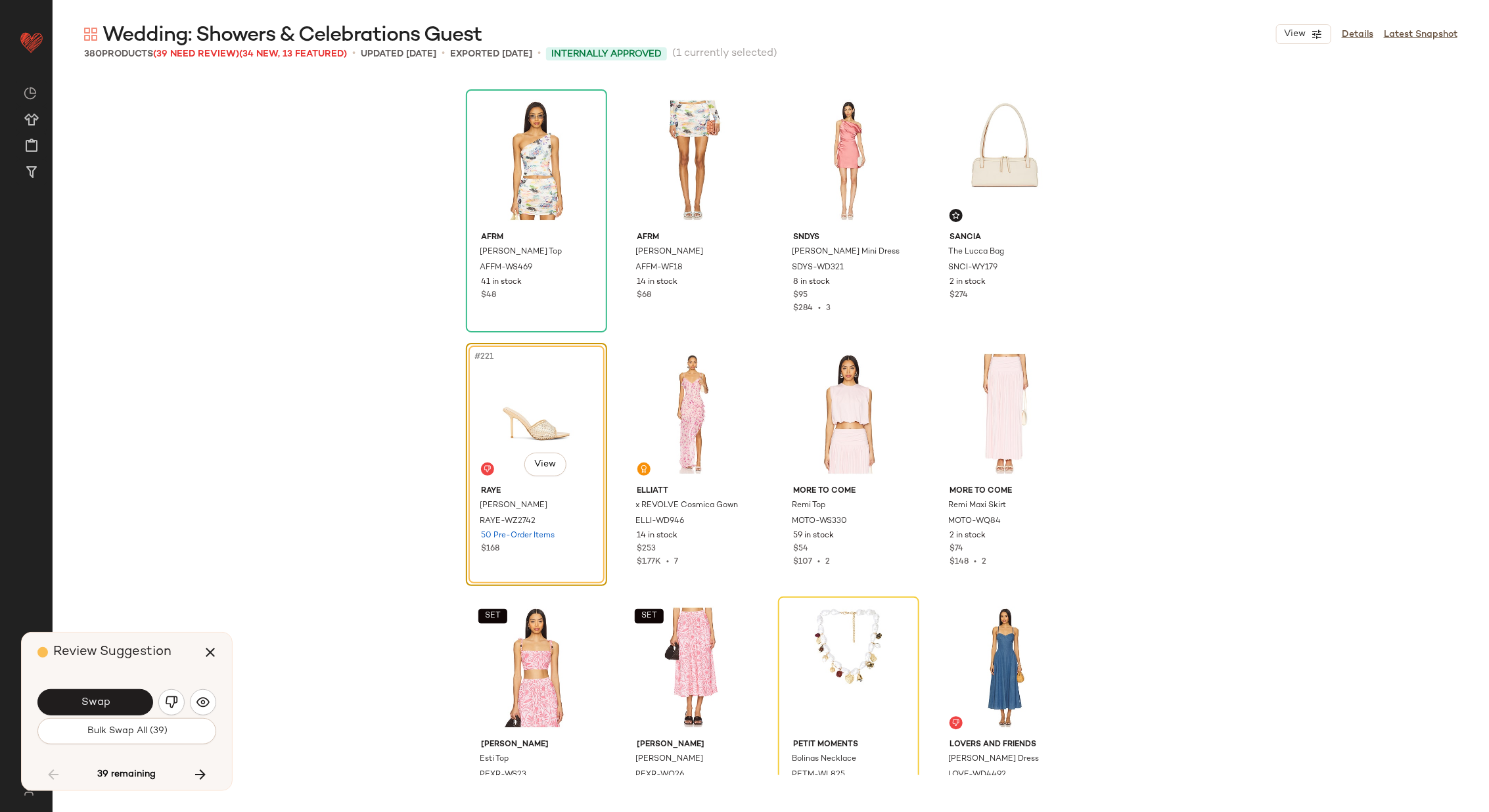
click at [118, 697] on button "Swap" at bounding box center [95, 701] width 115 height 26
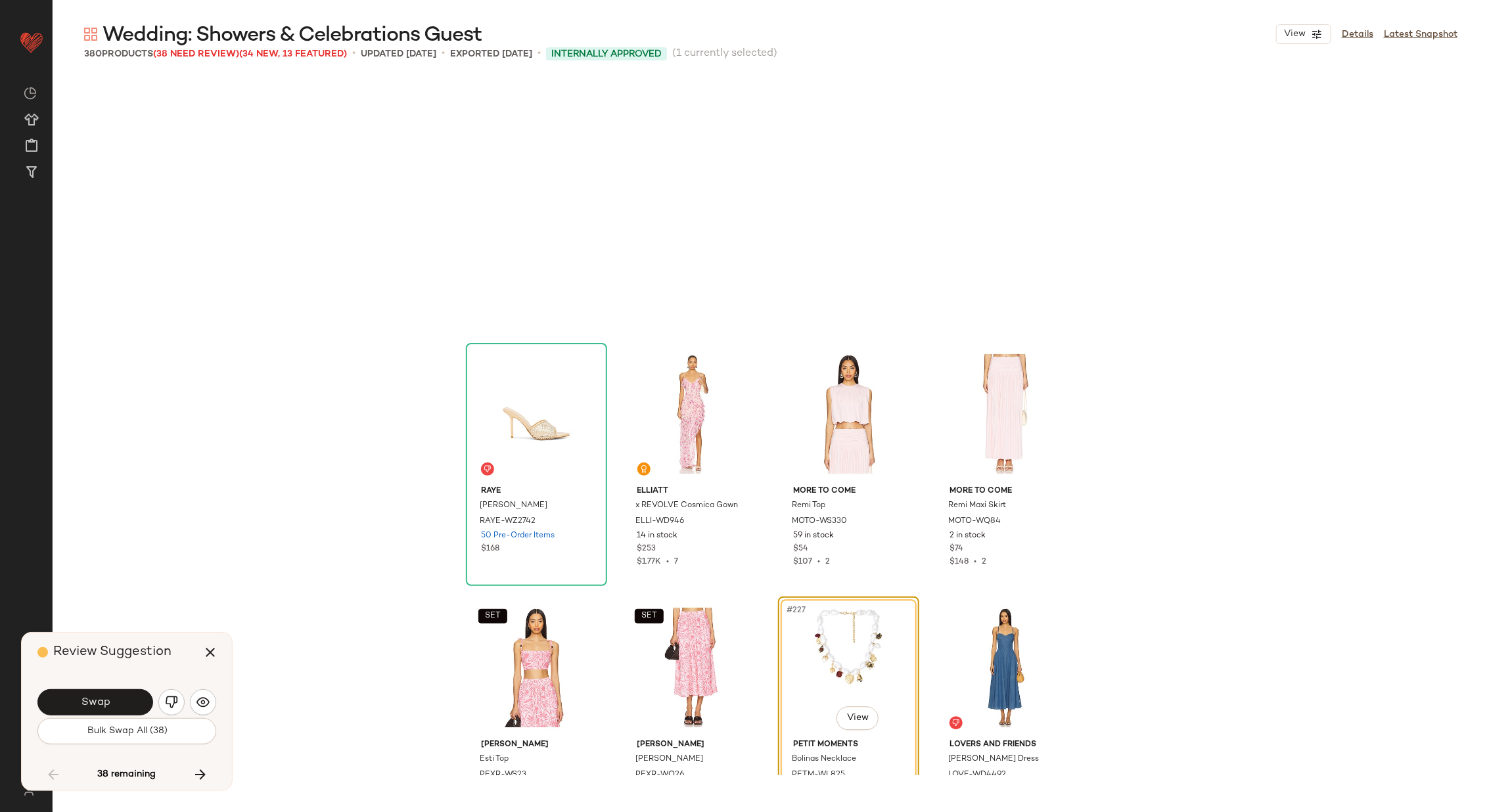
scroll to position [13946, 0]
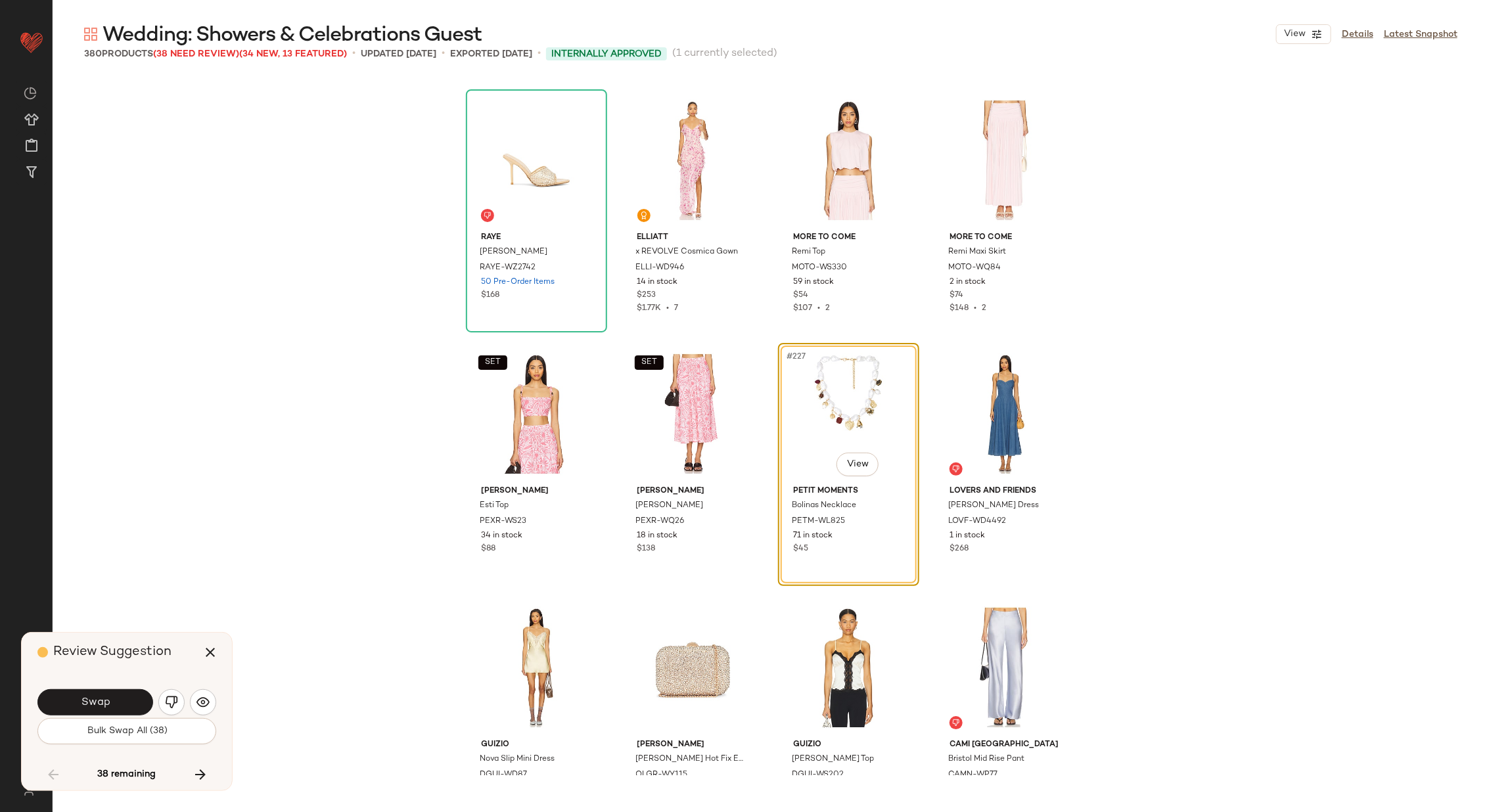
click at [118, 697] on button "Swap" at bounding box center [95, 701] width 115 height 26
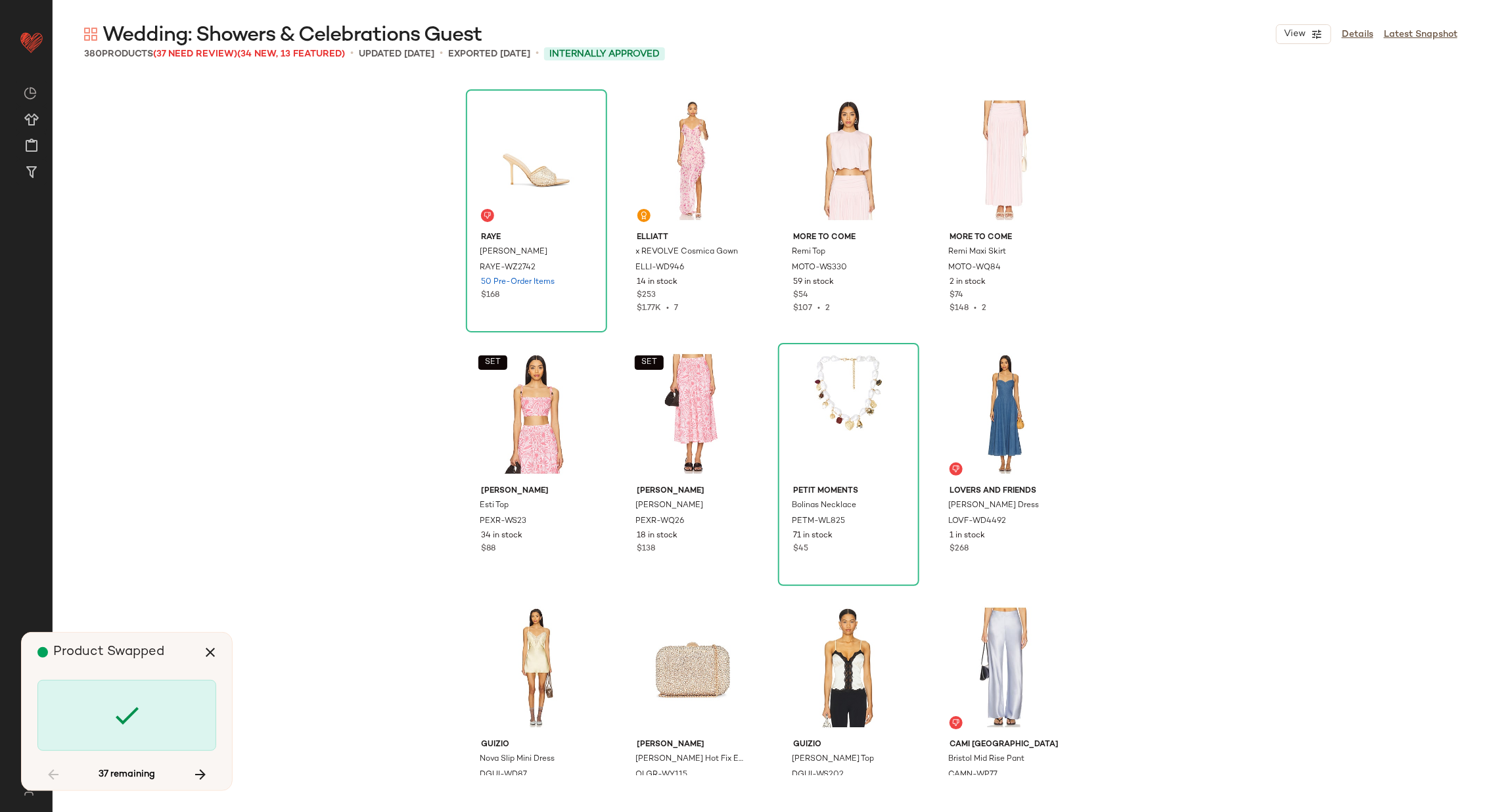
scroll to position [14453, 0]
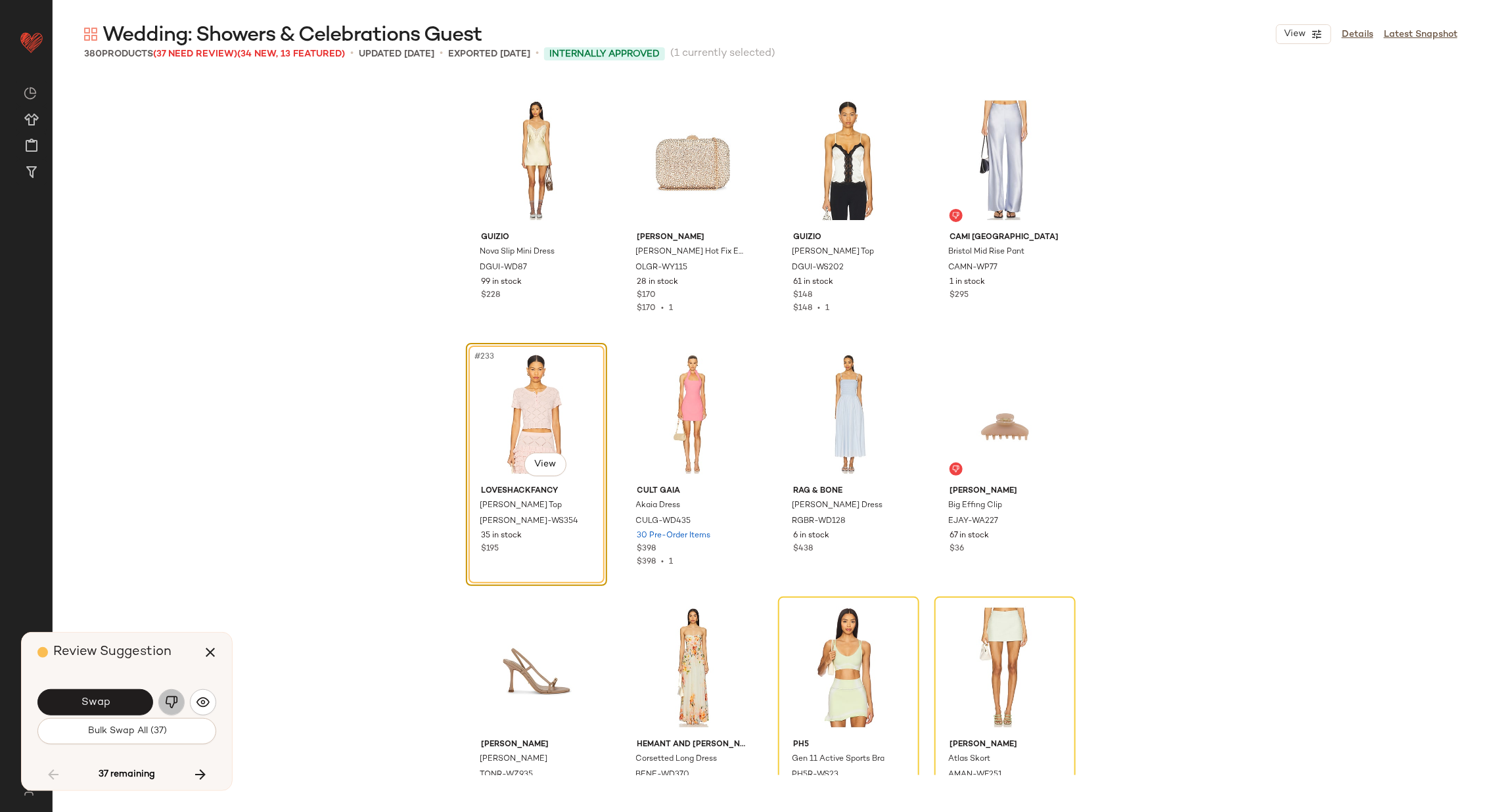
click at [168, 697] on img "button" at bounding box center [171, 702] width 13 height 13
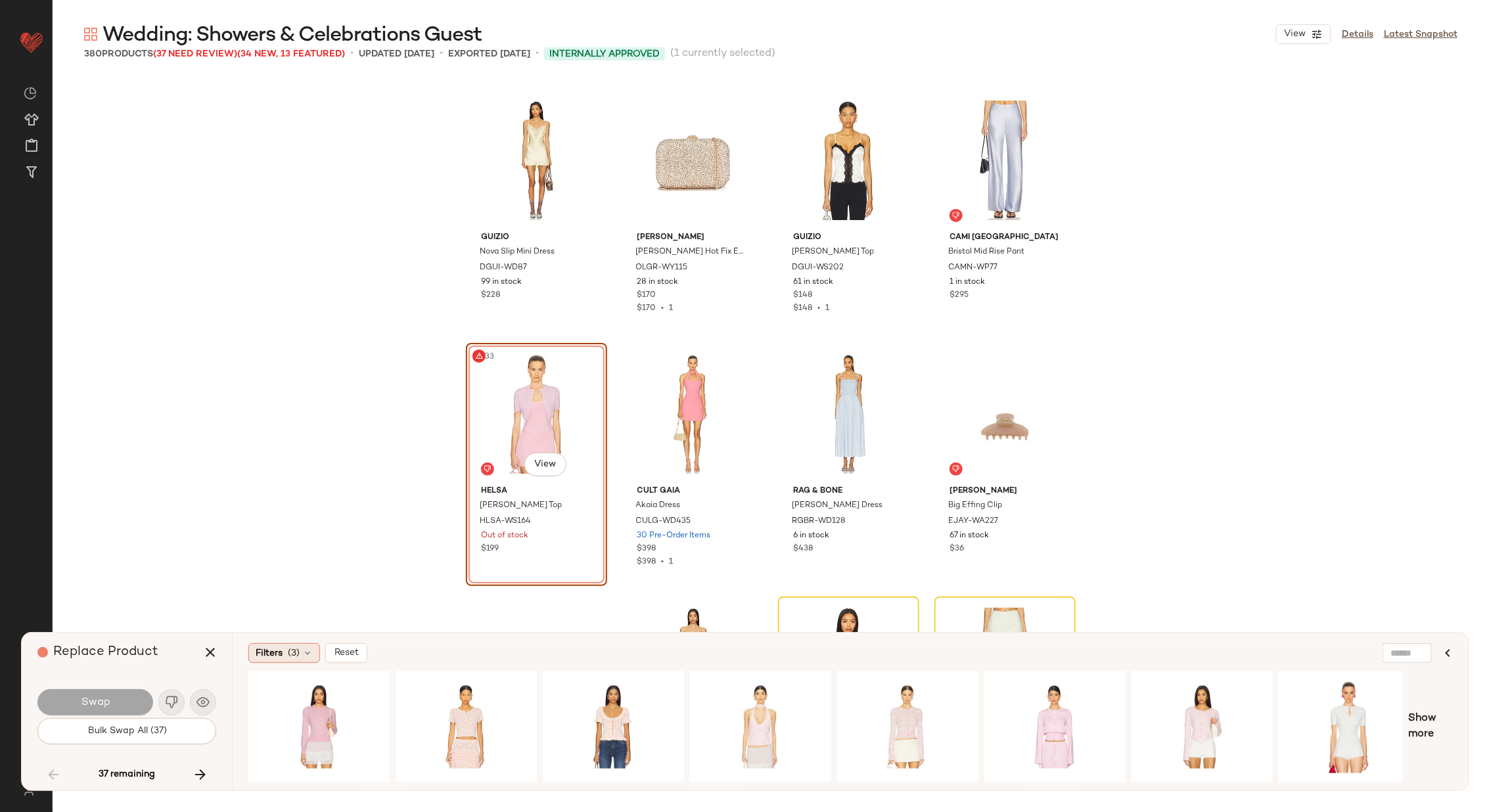
click at [282, 655] on div "Filters (3)" at bounding box center [284, 652] width 72 height 20
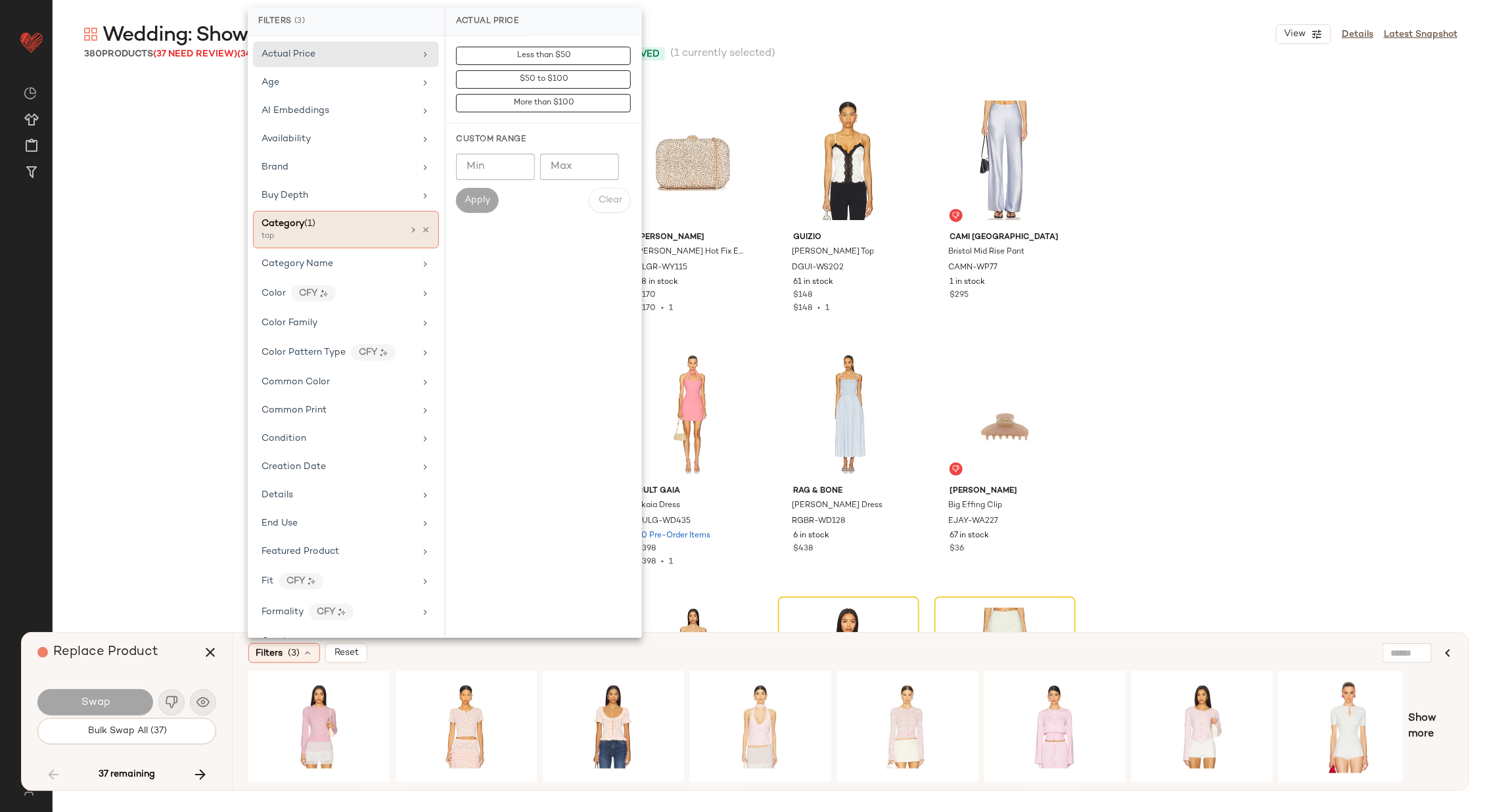
click at [379, 227] on div "Category (1)" at bounding box center [332, 223] width 141 height 13
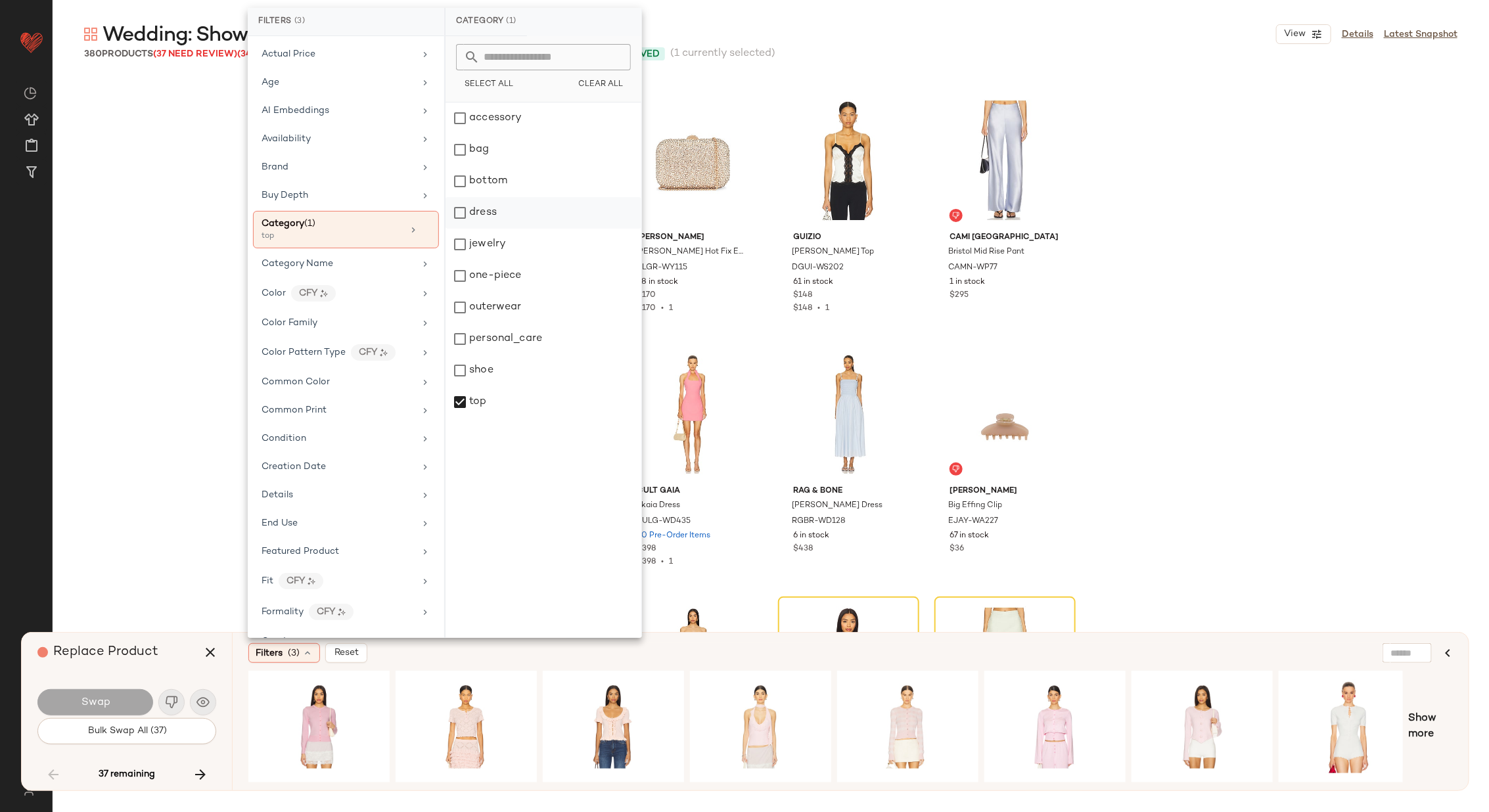
click at [509, 212] on div "dress" at bounding box center [543, 212] width 196 height 32
click at [532, 394] on div "top" at bounding box center [543, 402] width 196 height 32
click at [558, 662] on div "Filters (3) Reset" at bounding box center [786, 652] width 1077 height 20
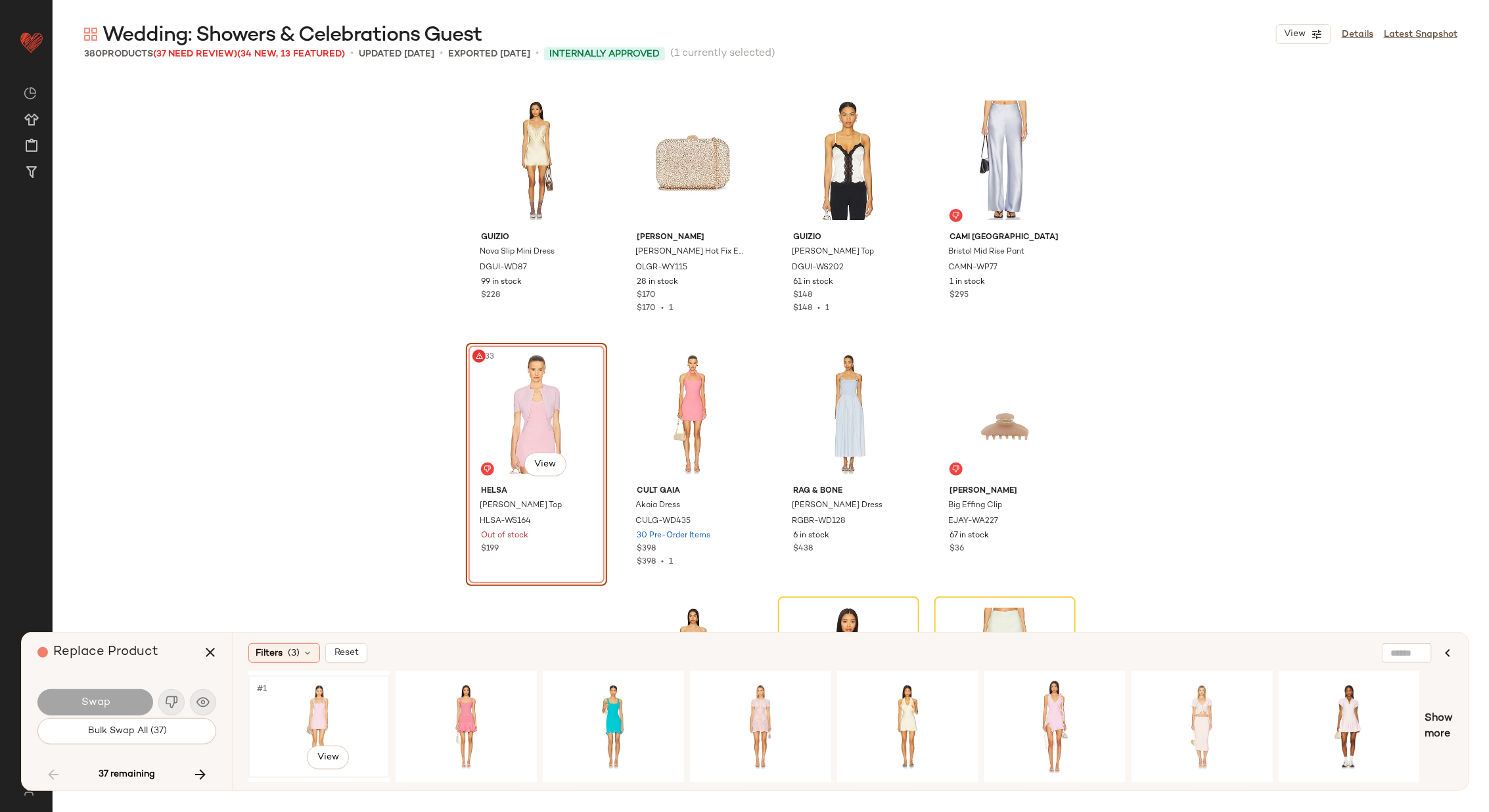
click at [358, 712] on div "#1 View" at bounding box center [318, 727] width 132 height 93
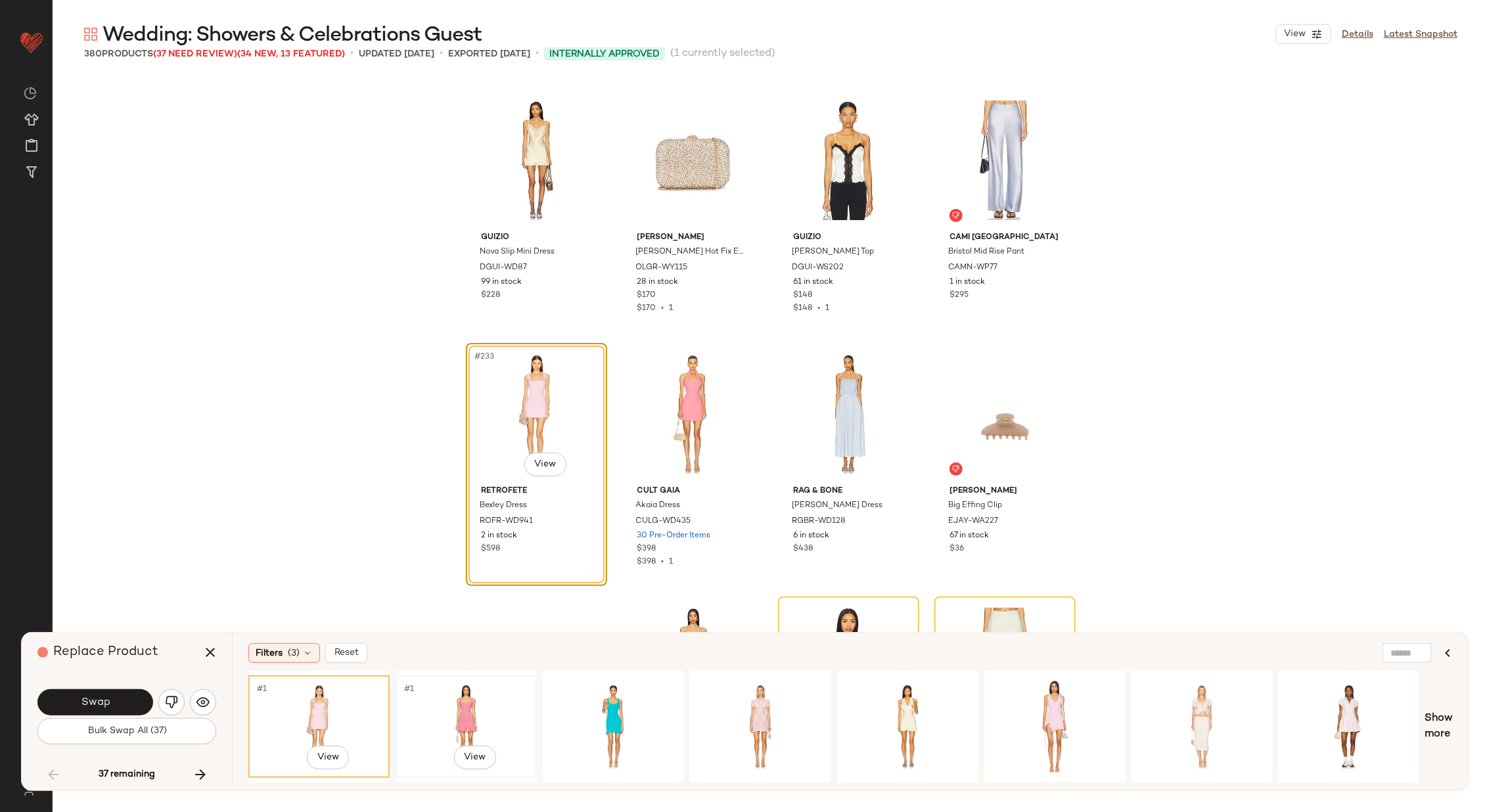
click at [464, 706] on div "#1 View" at bounding box center [465, 727] width 132 height 93
click at [761, 701] on div "#1 View" at bounding box center [760, 727] width 132 height 93
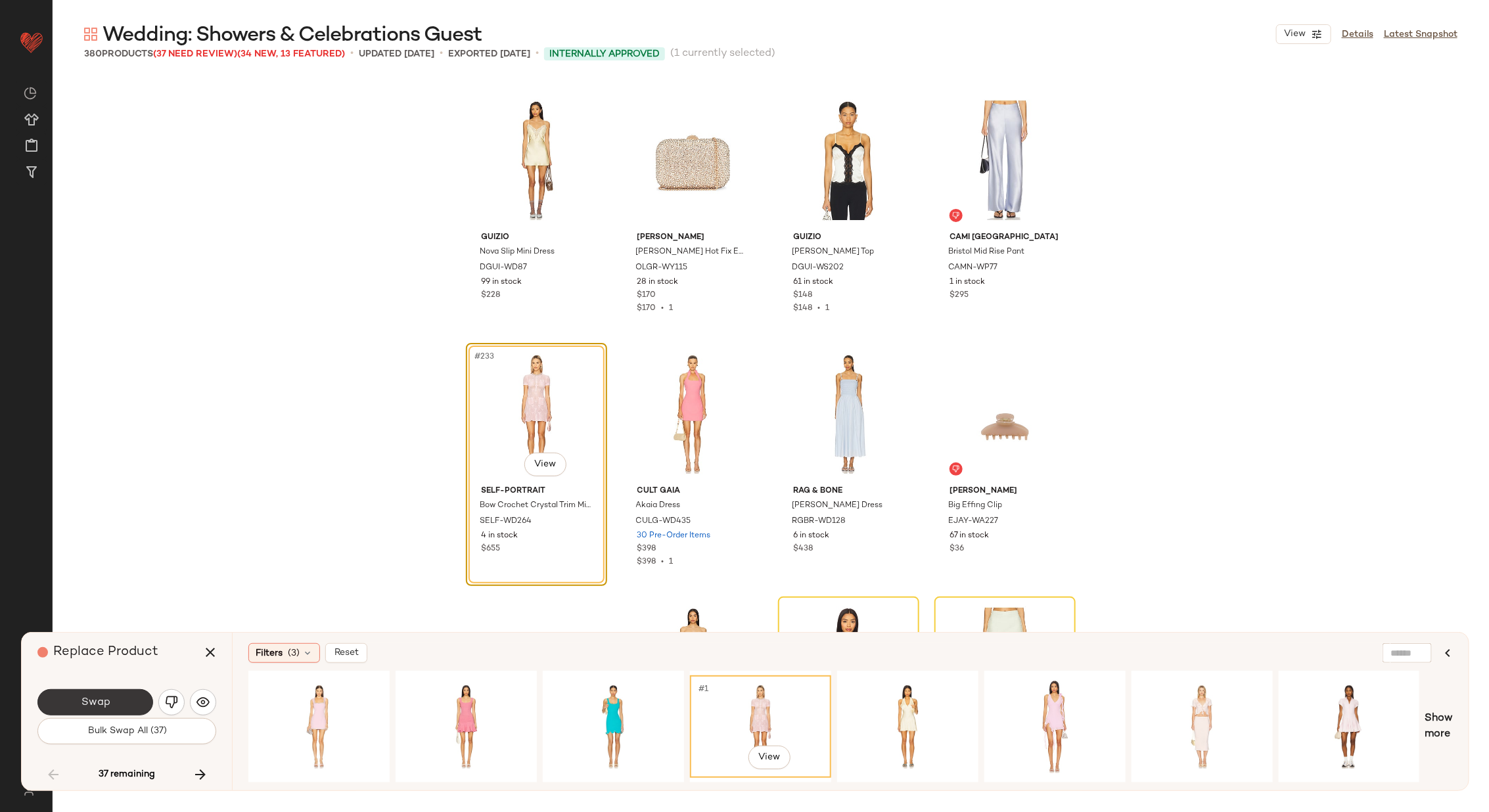
click at [106, 704] on span "Swap" at bounding box center [94, 703] width 29 height 13
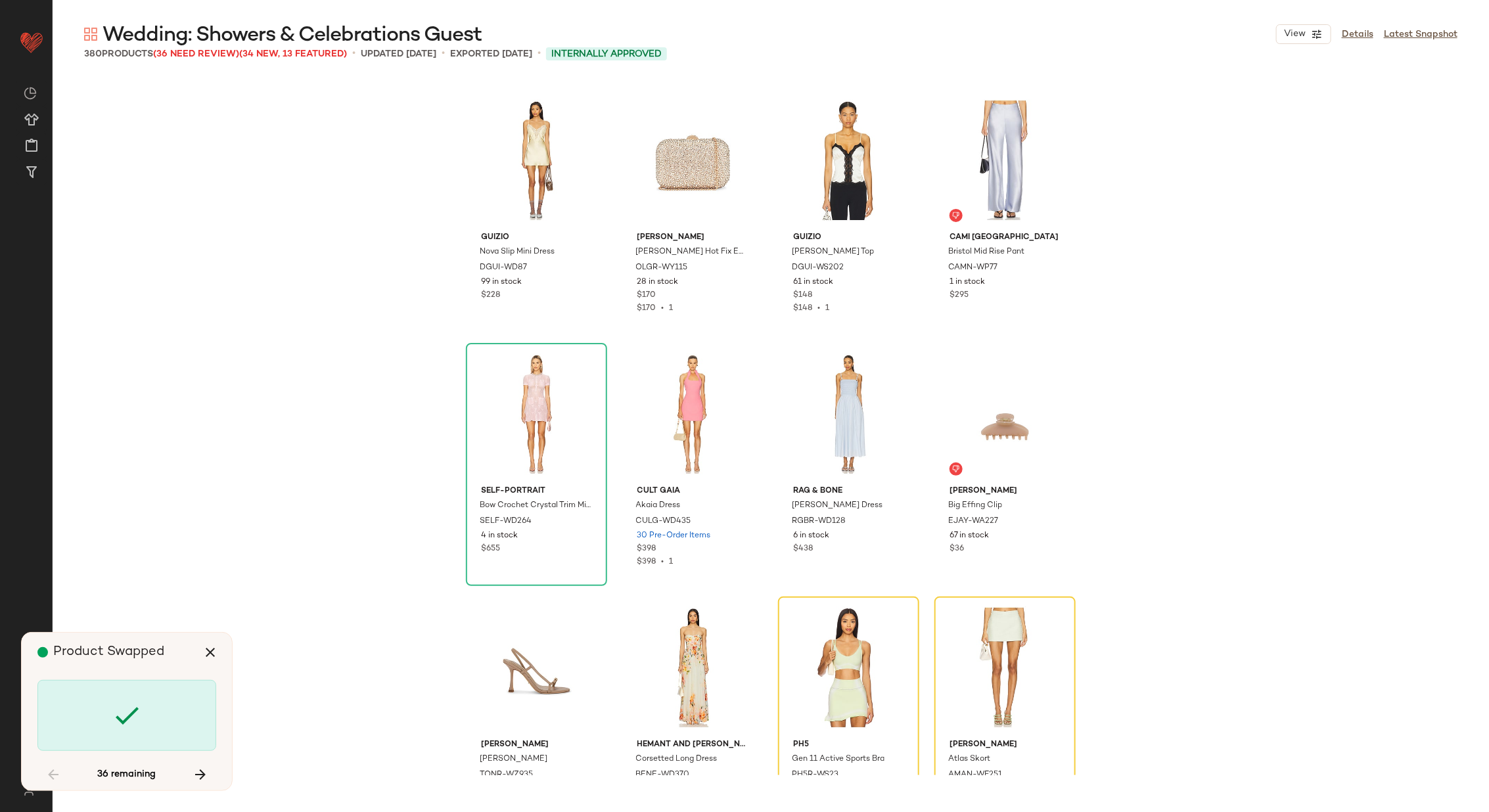
scroll to position [14707, 0]
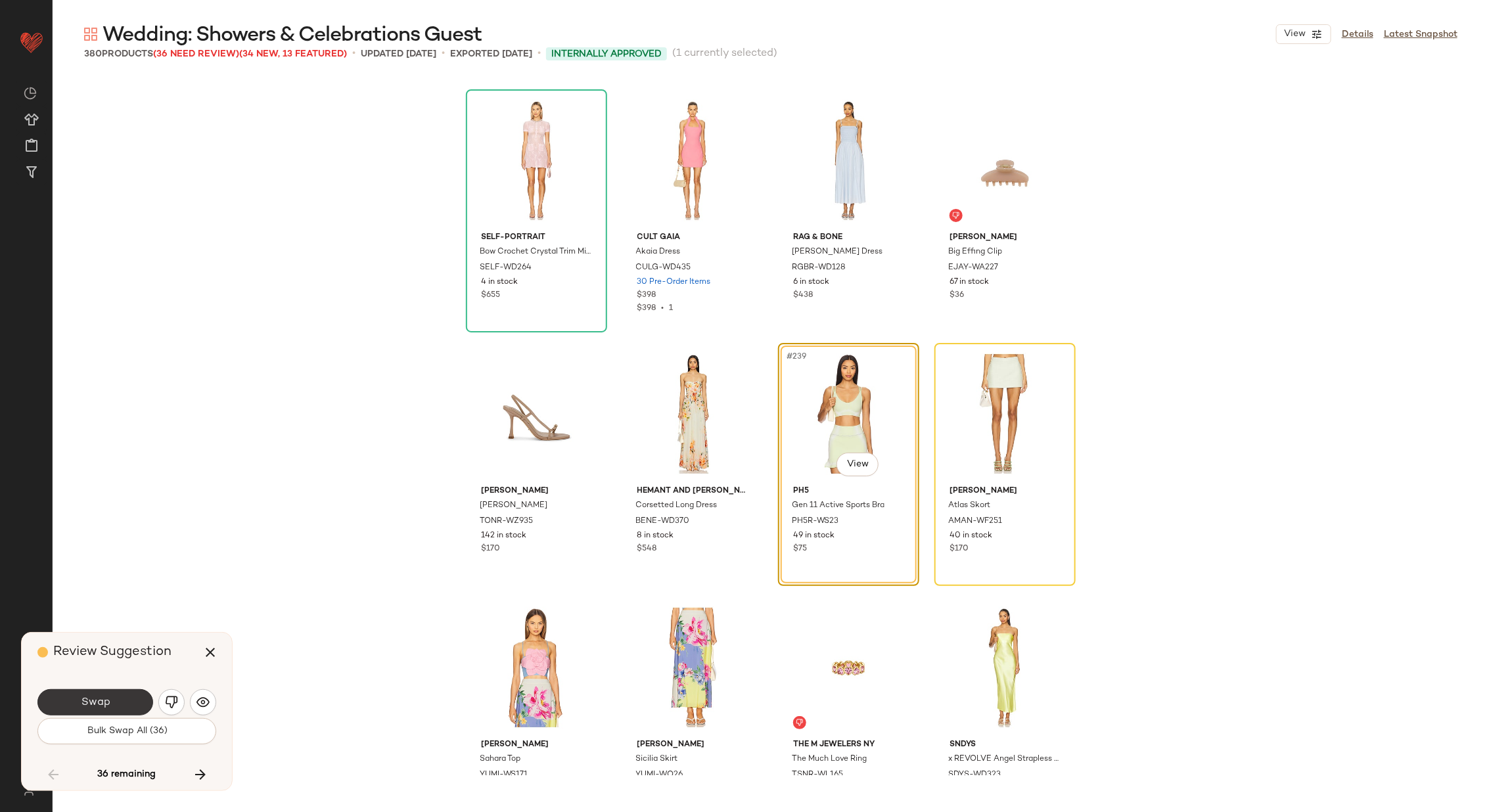
click at [115, 695] on button "Swap" at bounding box center [95, 701] width 115 height 26
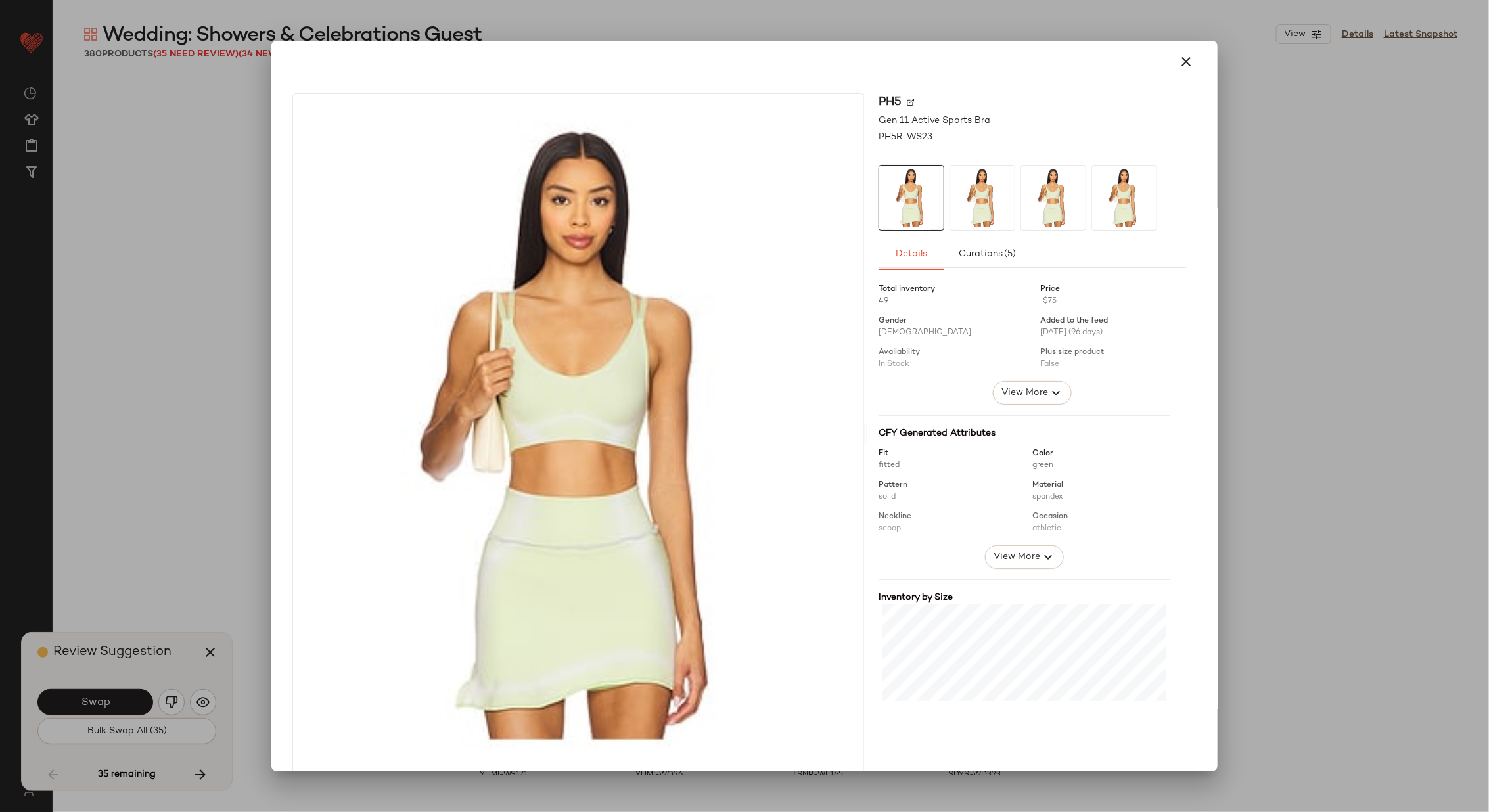
click at [907, 99] on img at bounding box center [911, 102] width 8 height 8
click at [1182, 58] on icon "button" at bounding box center [1186, 62] width 16 height 16
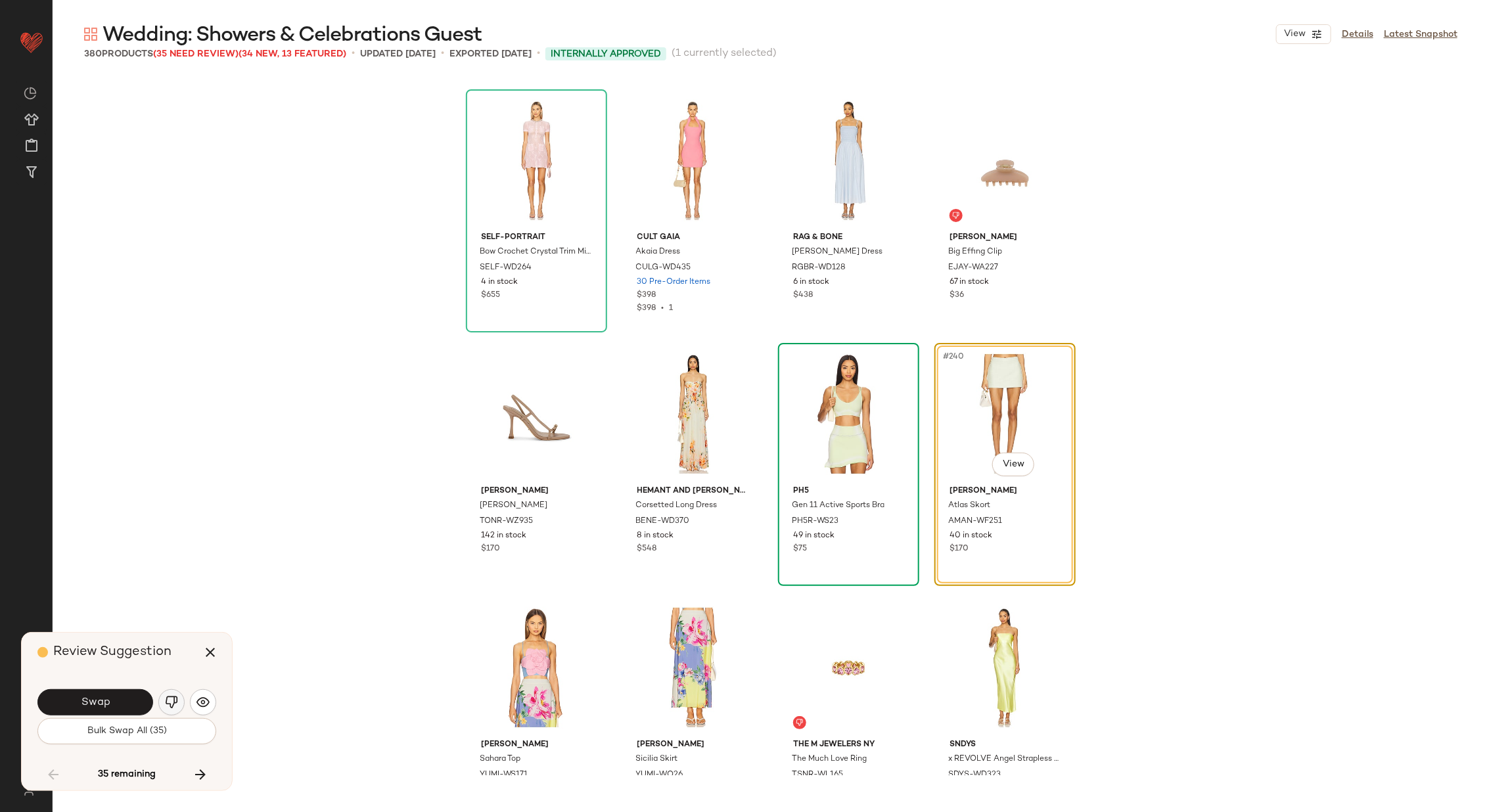
click at [171, 701] on img "button" at bounding box center [171, 702] width 13 height 13
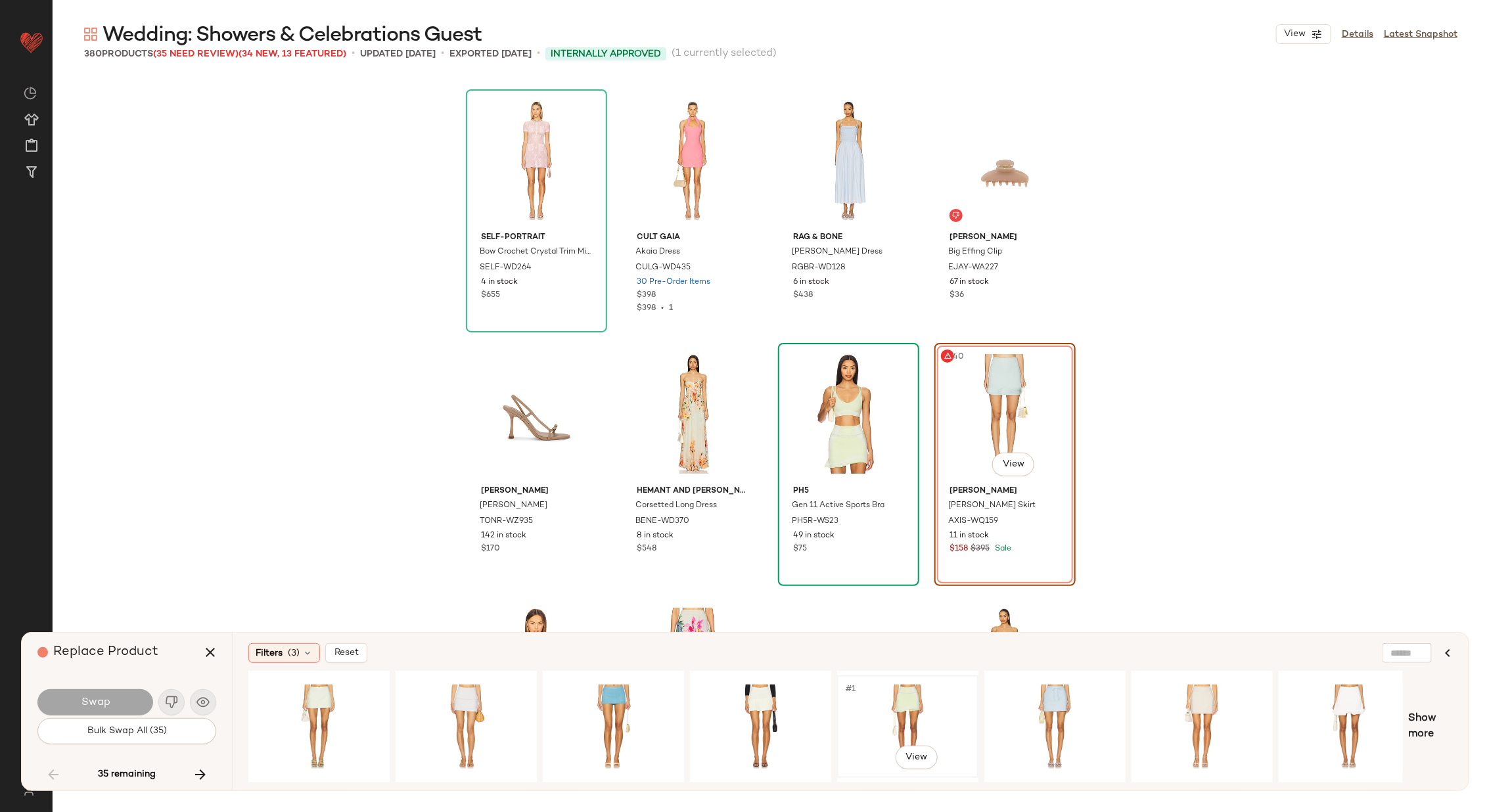
click at [893, 701] on div "#1 View" at bounding box center [907, 727] width 132 height 93
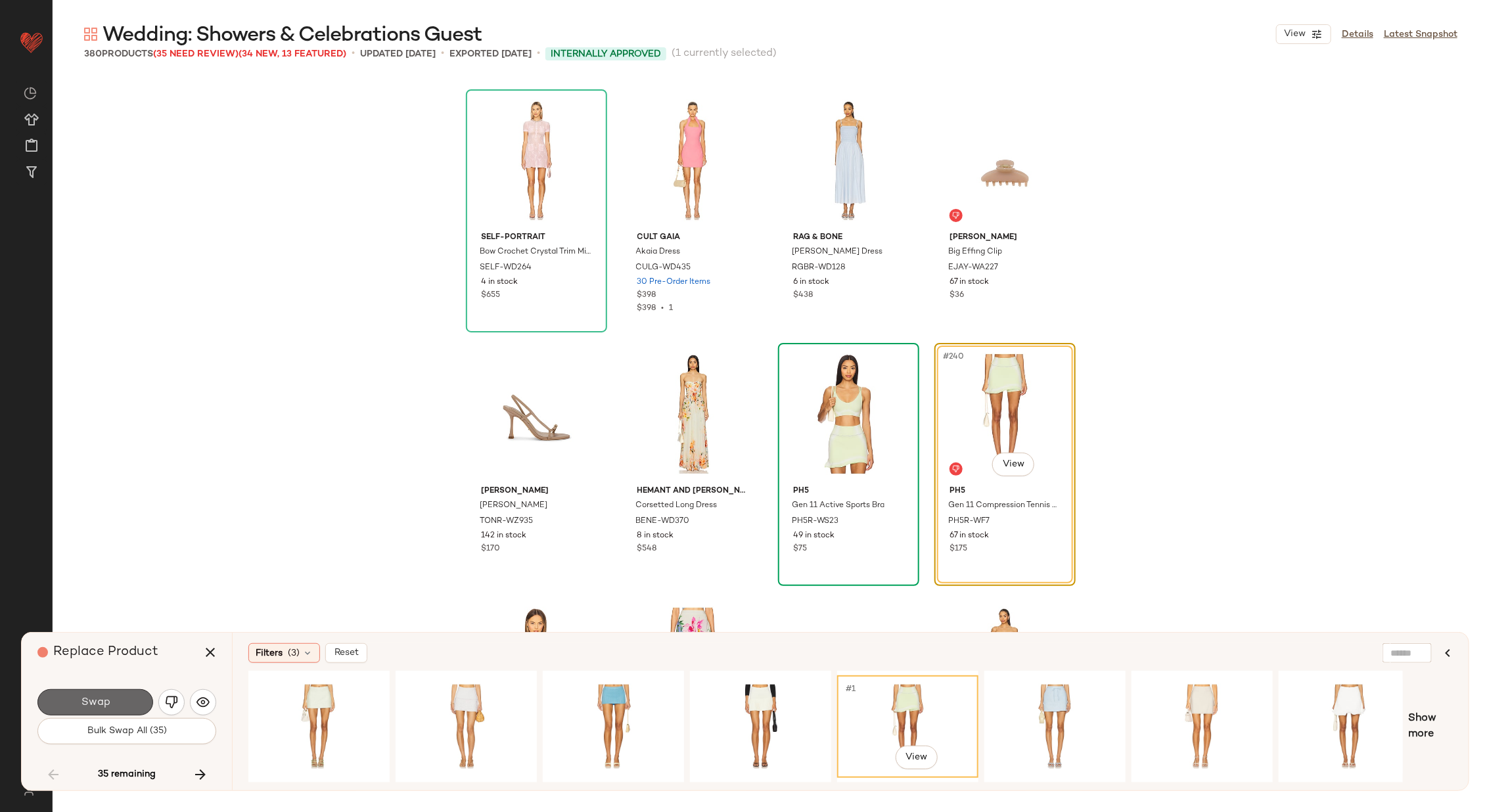
click at [117, 701] on button "Swap" at bounding box center [95, 701] width 115 height 26
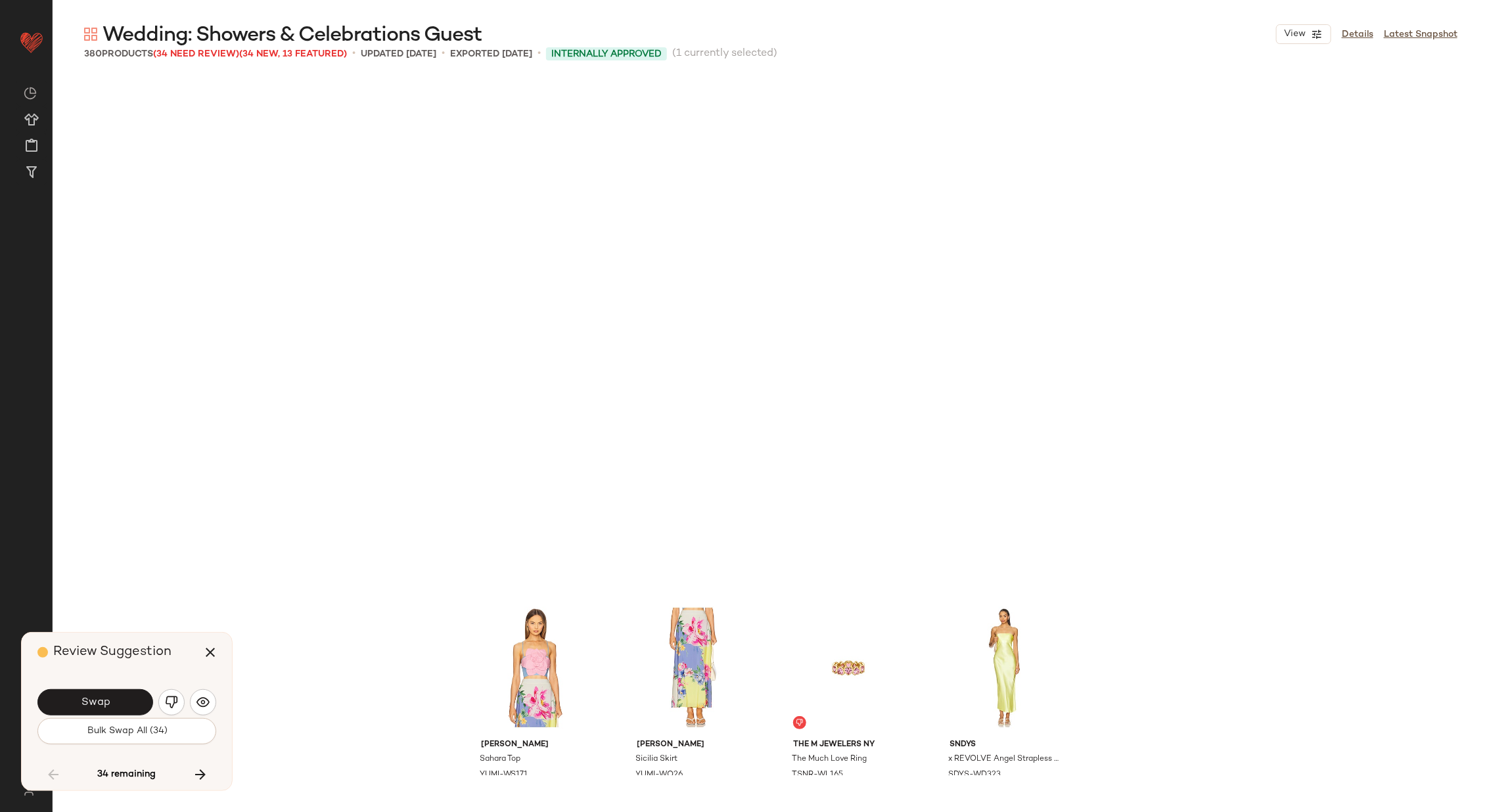
scroll to position [15214, 0]
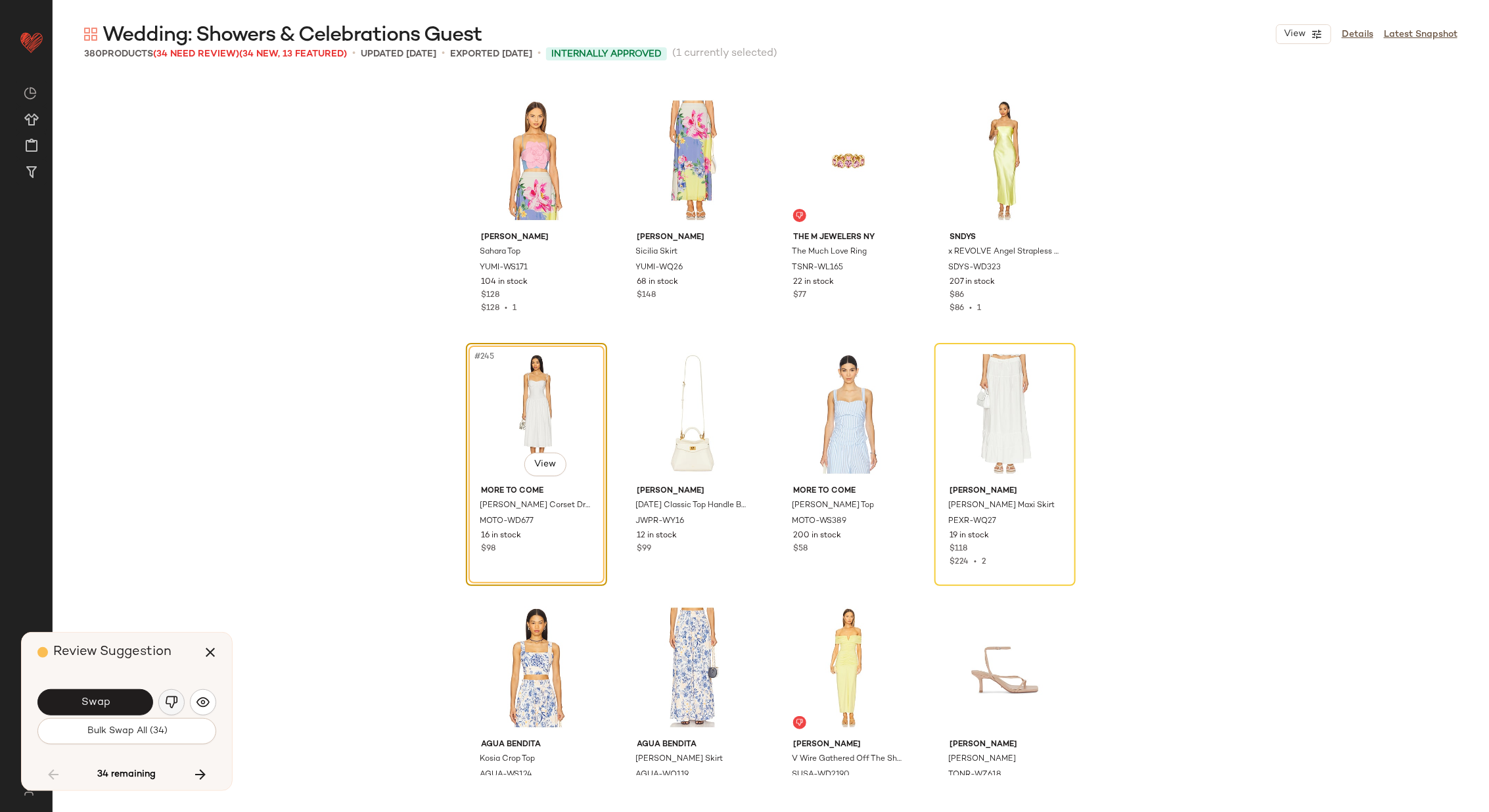
click at [170, 697] on img "button" at bounding box center [171, 702] width 13 height 13
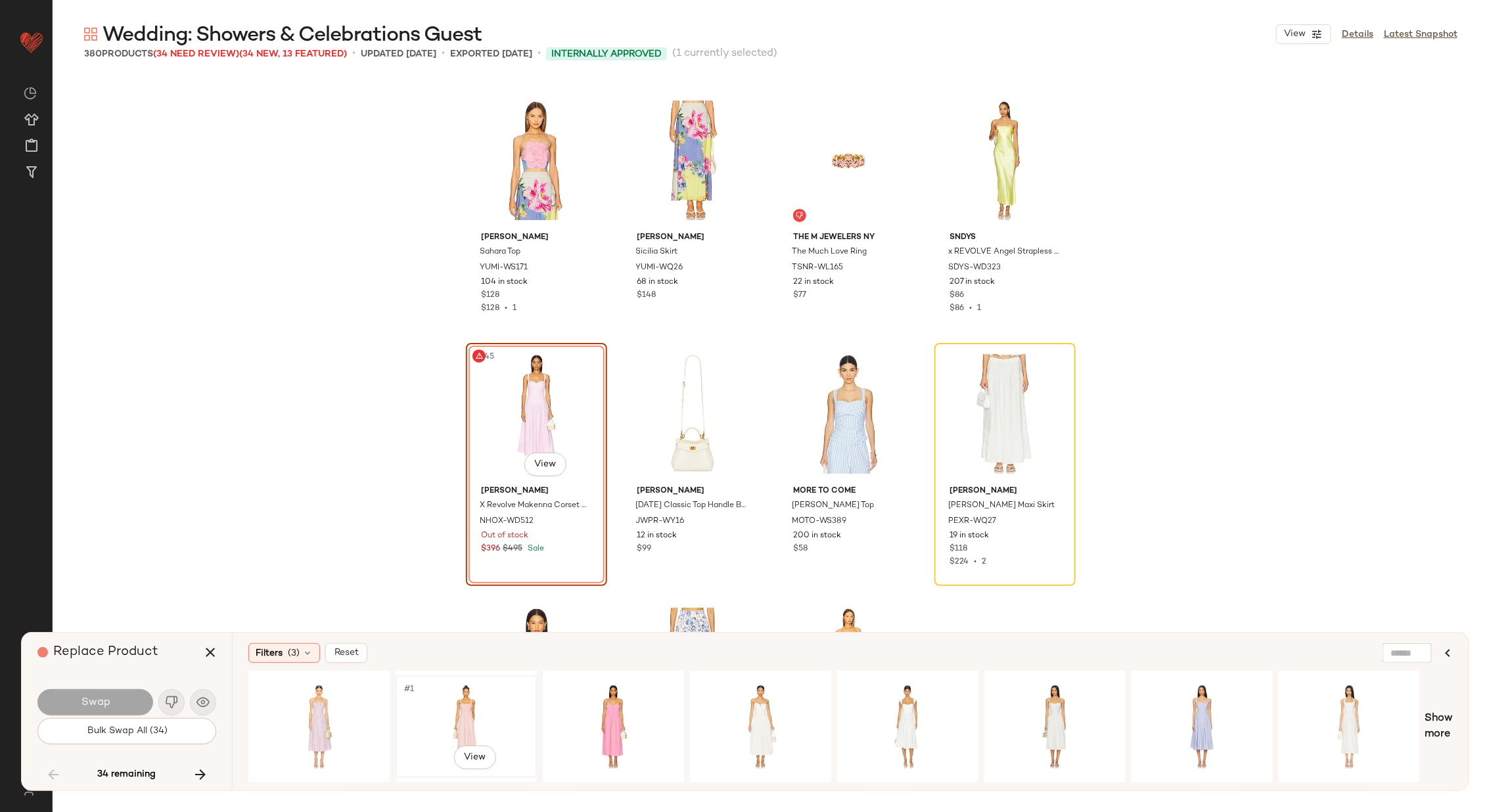
click at [463, 710] on div "#1 View" at bounding box center [465, 727] width 132 height 93
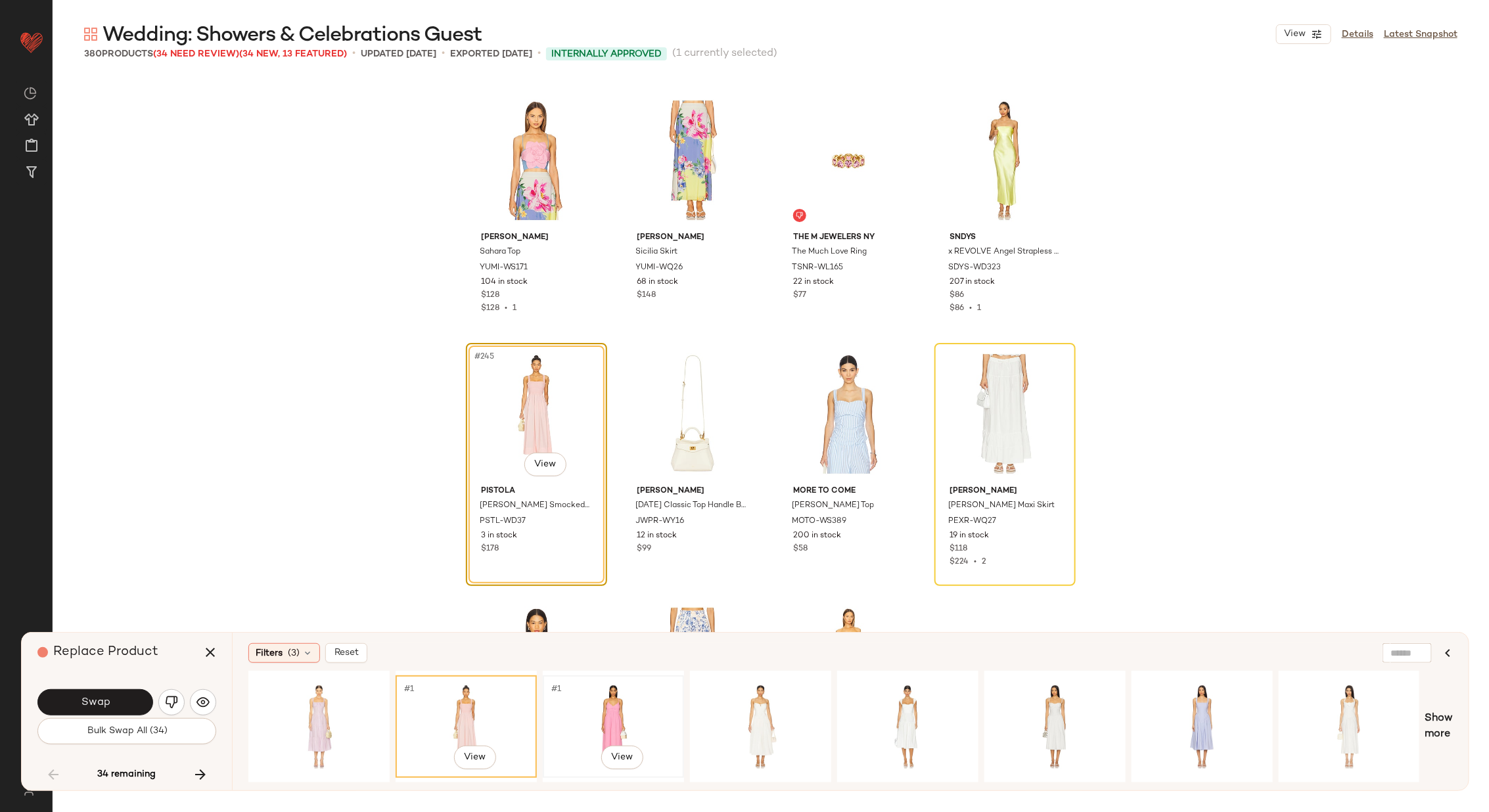
click at [617, 720] on div "#1 View" at bounding box center [613, 727] width 132 height 93
click at [322, 708] on div "#1 View" at bounding box center [318, 727] width 132 height 93
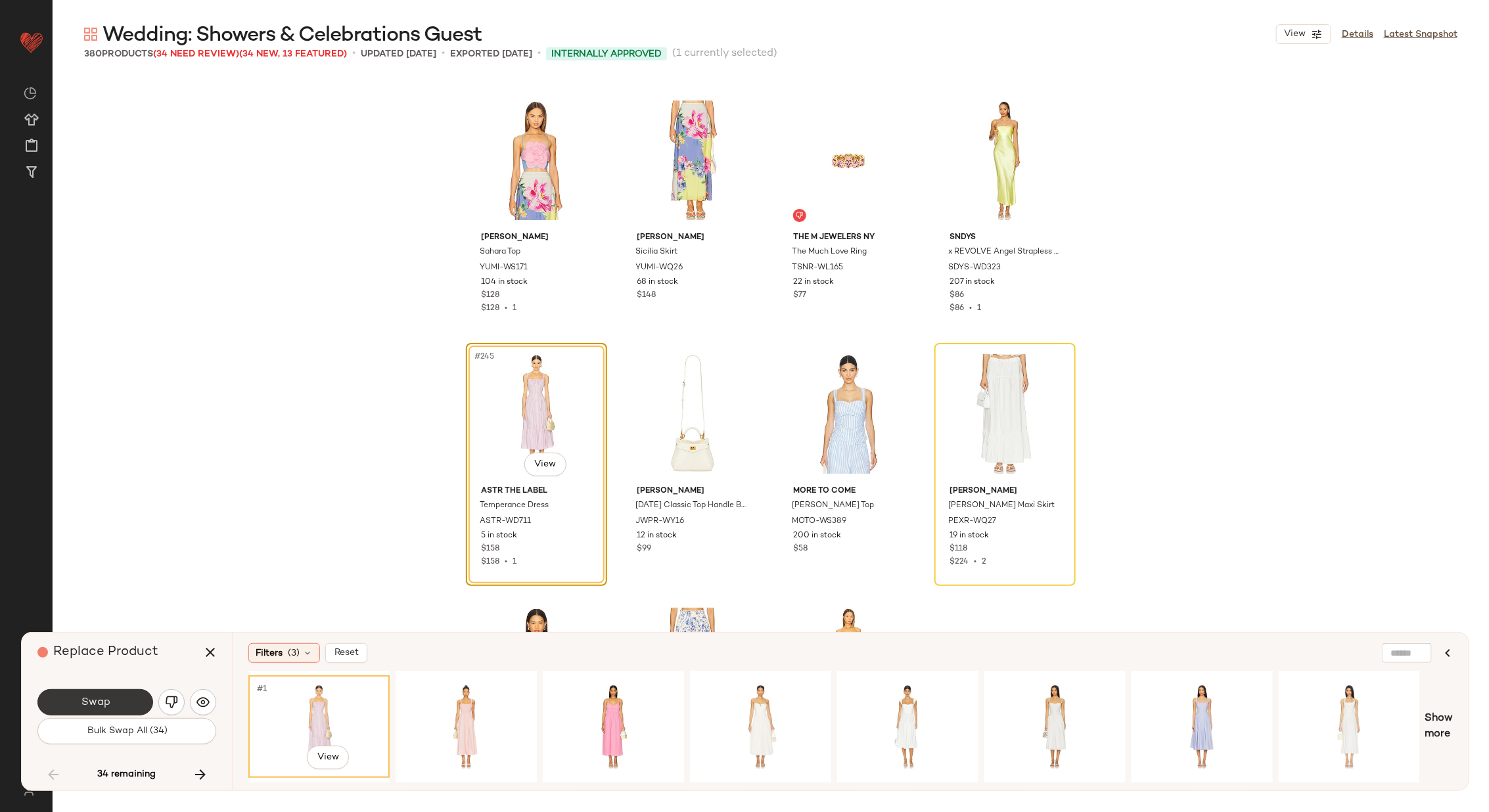
click at [118, 697] on button "Swap" at bounding box center [95, 701] width 115 height 26
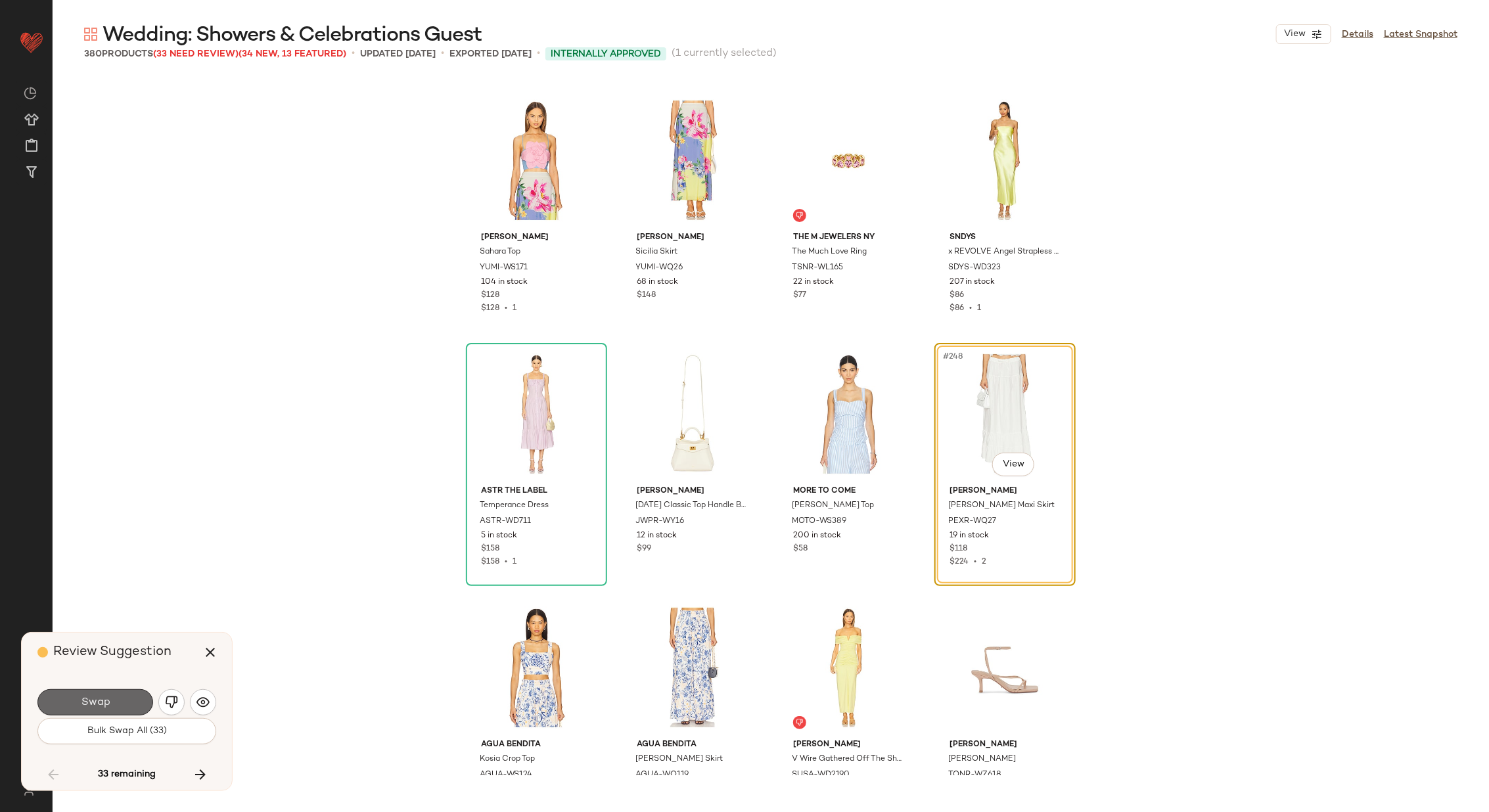
click at [105, 697] on span "Swap" at bounding box center [94, 703] width 29 height 13
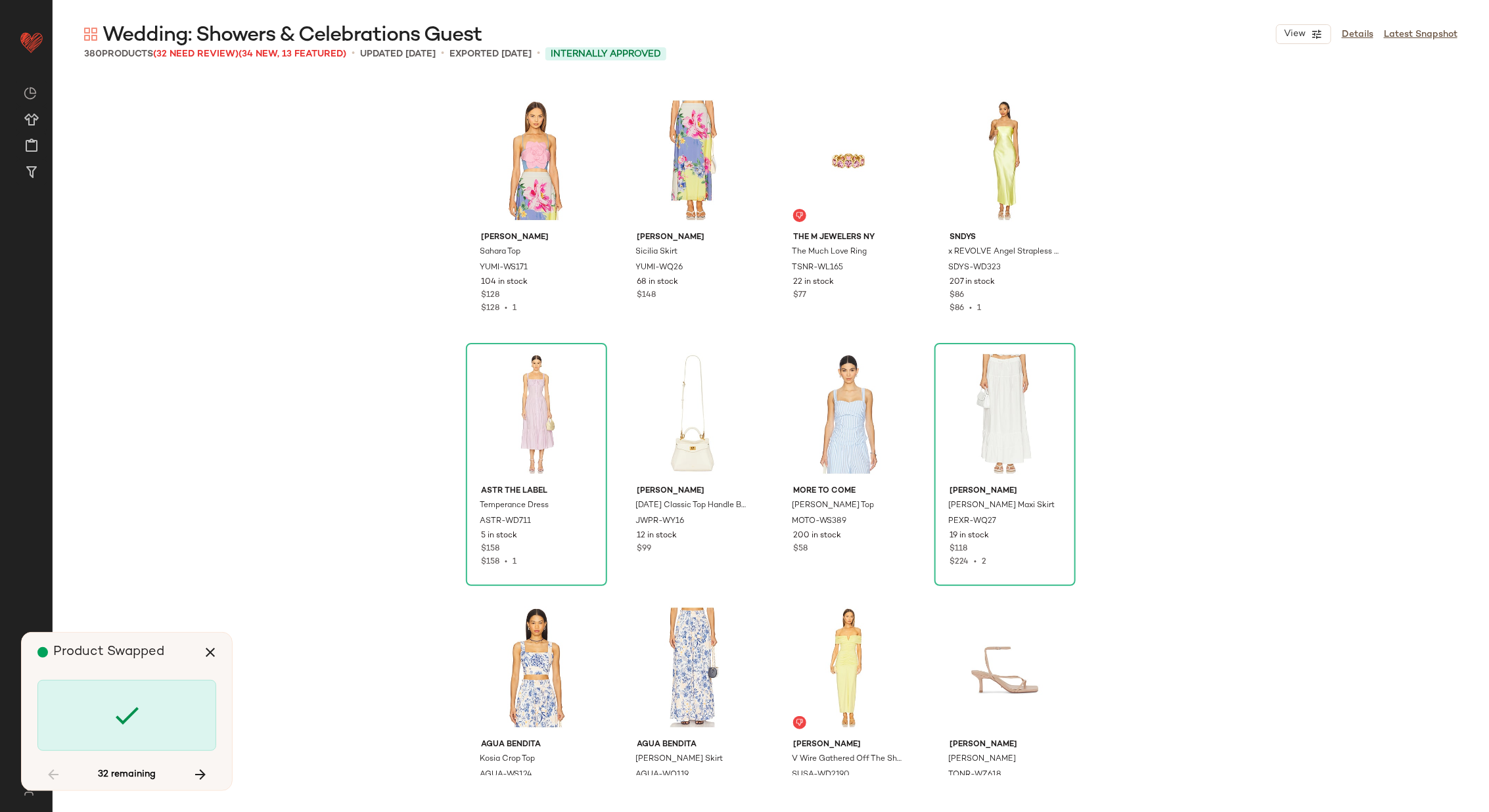
scroll to position [16228, 0]
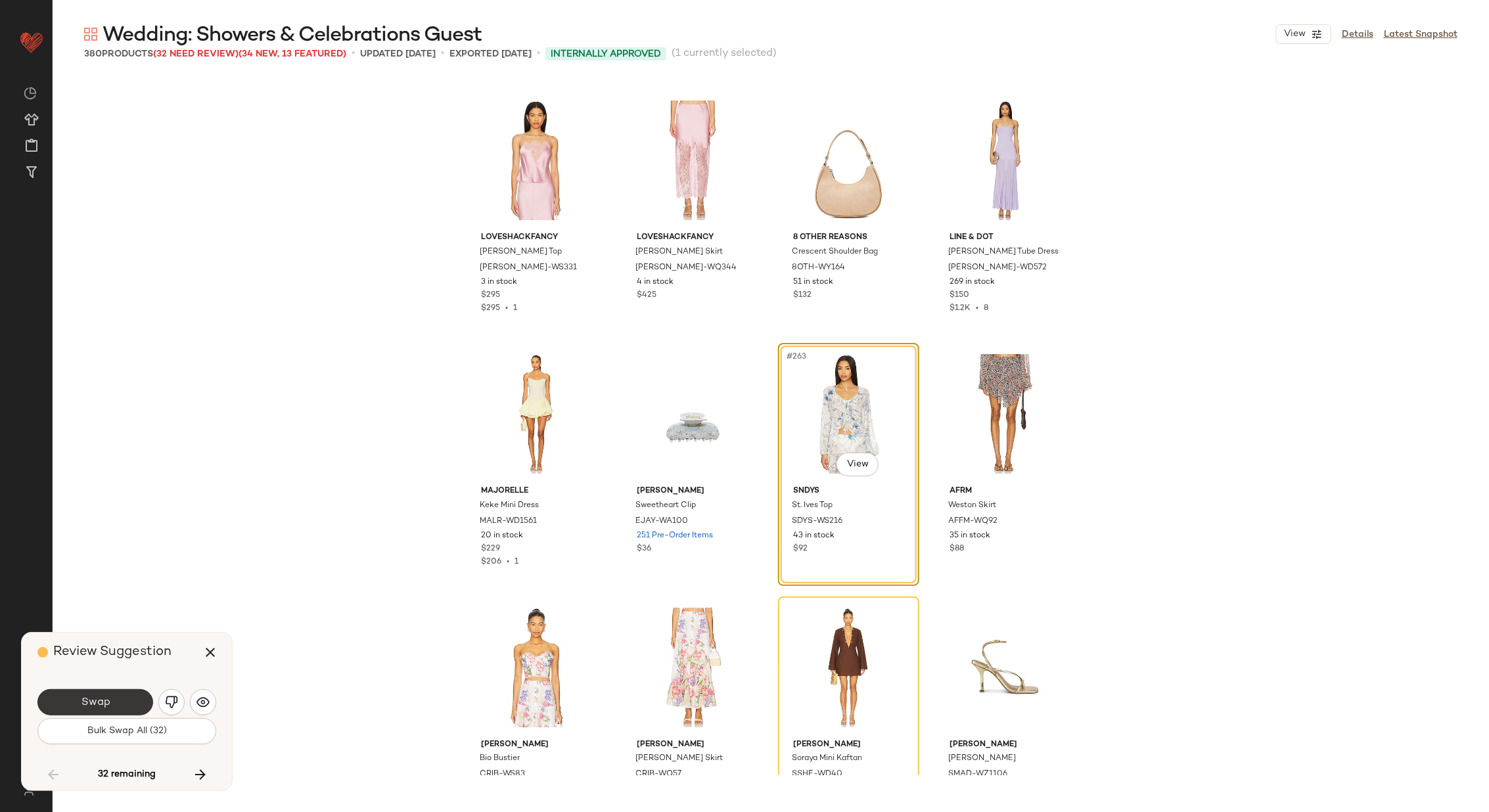
click at [92, 699] on span "Swap" at bounding box center [94, 703] width 29 height 13
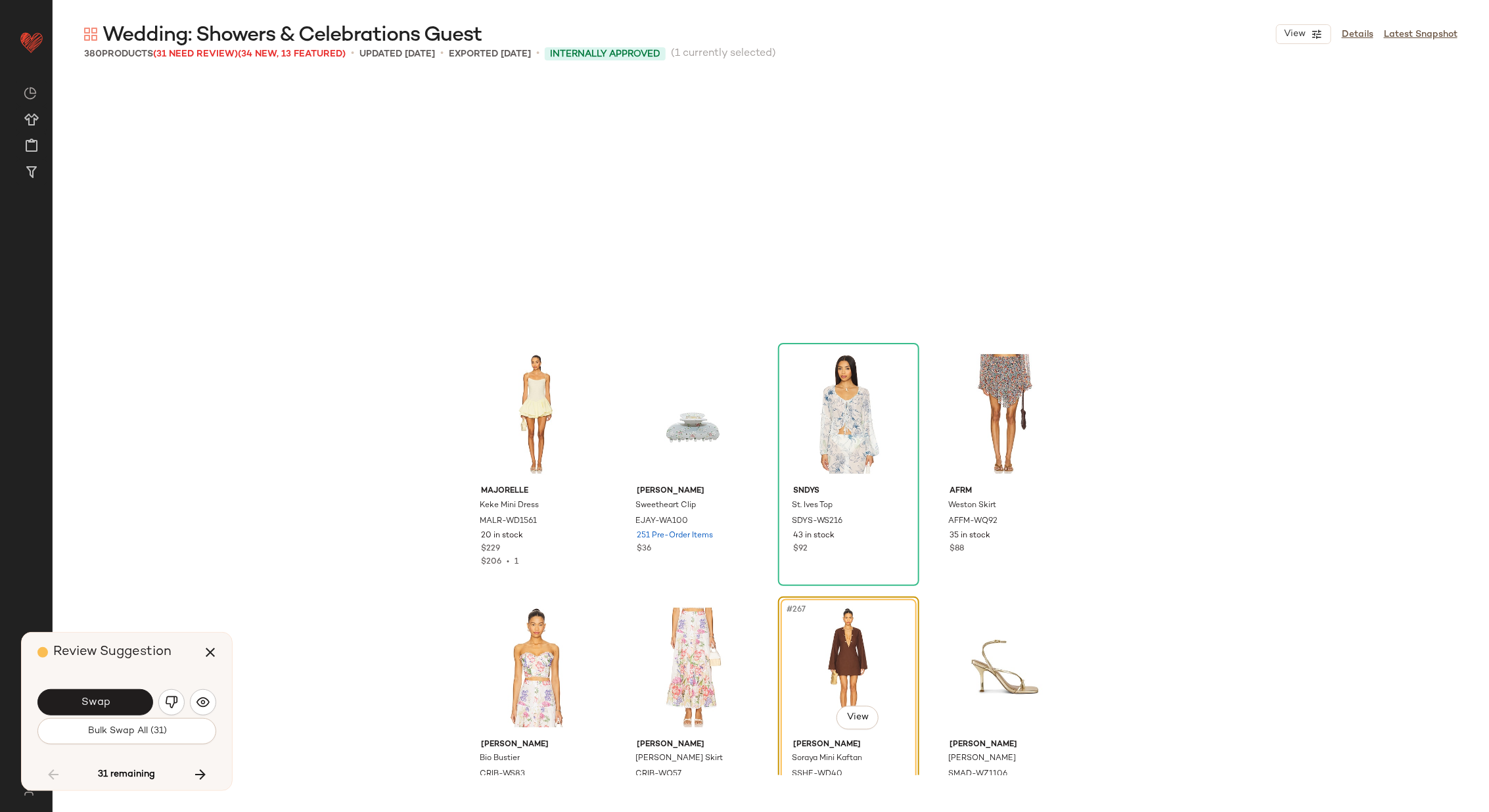
scroll to position [16481, 0]
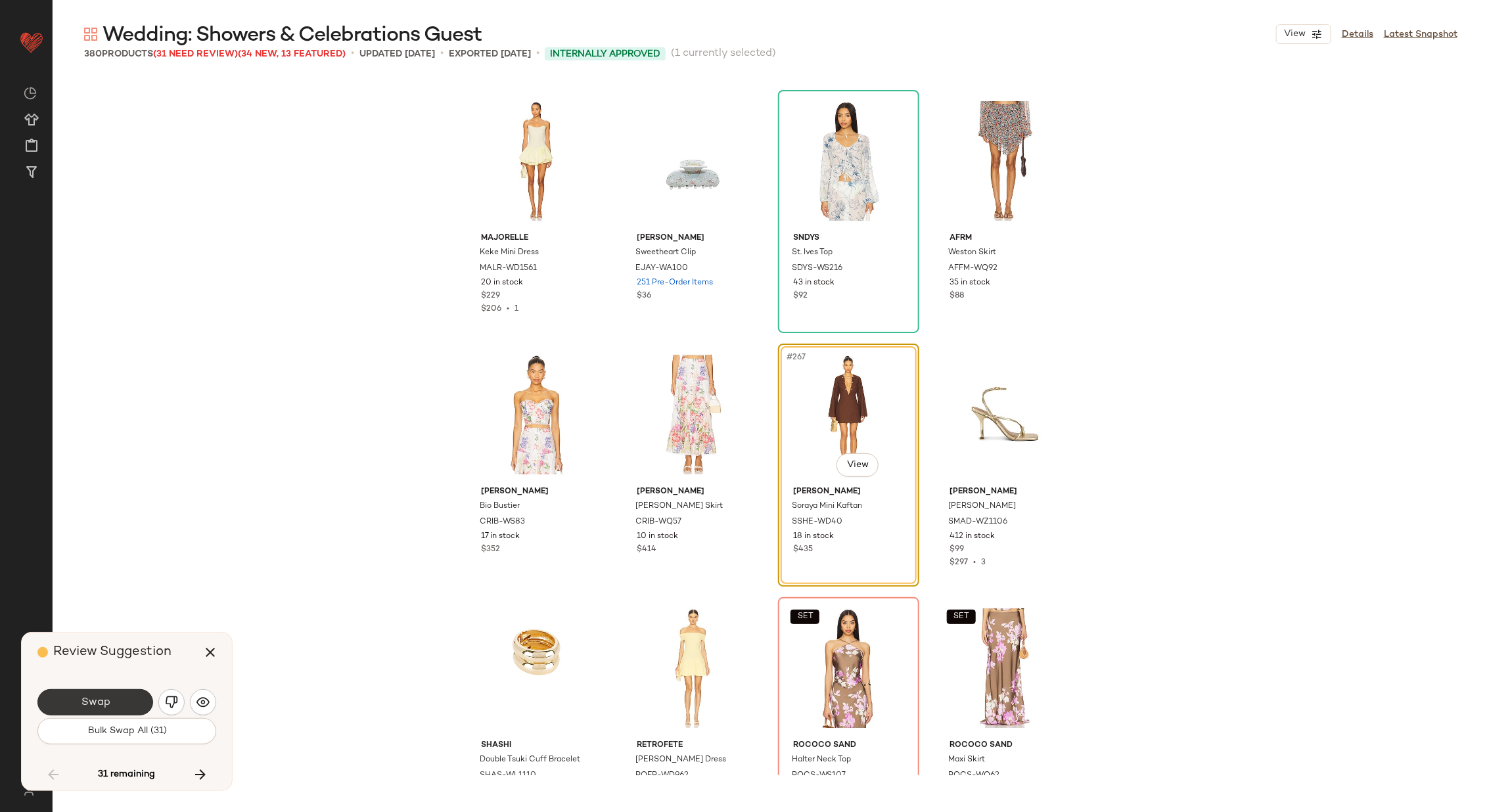
click at [88, 694] on button "Swap" at bounding box center [95, 701] width 115 height 26
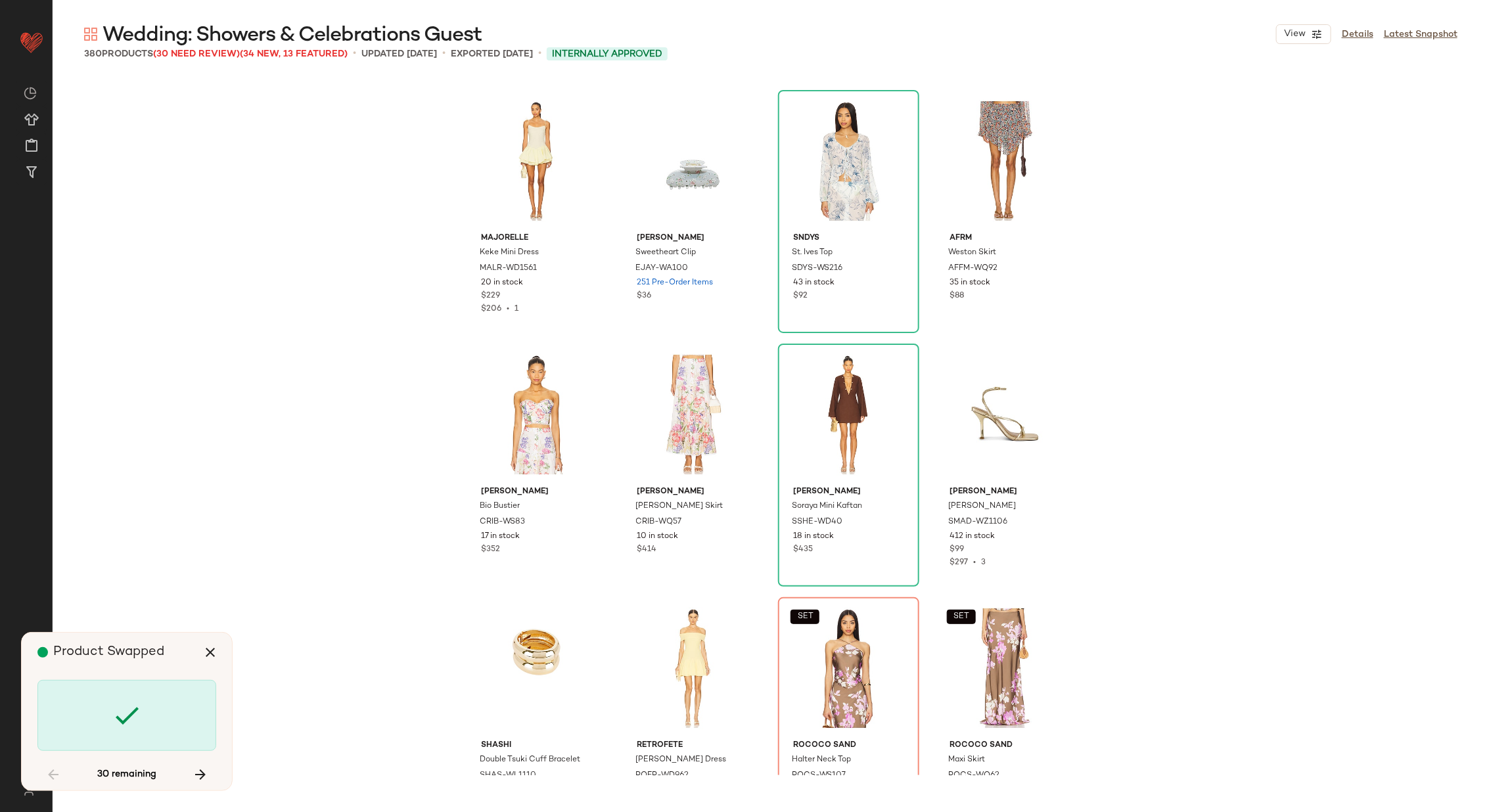
scroll to position [16735, 0]
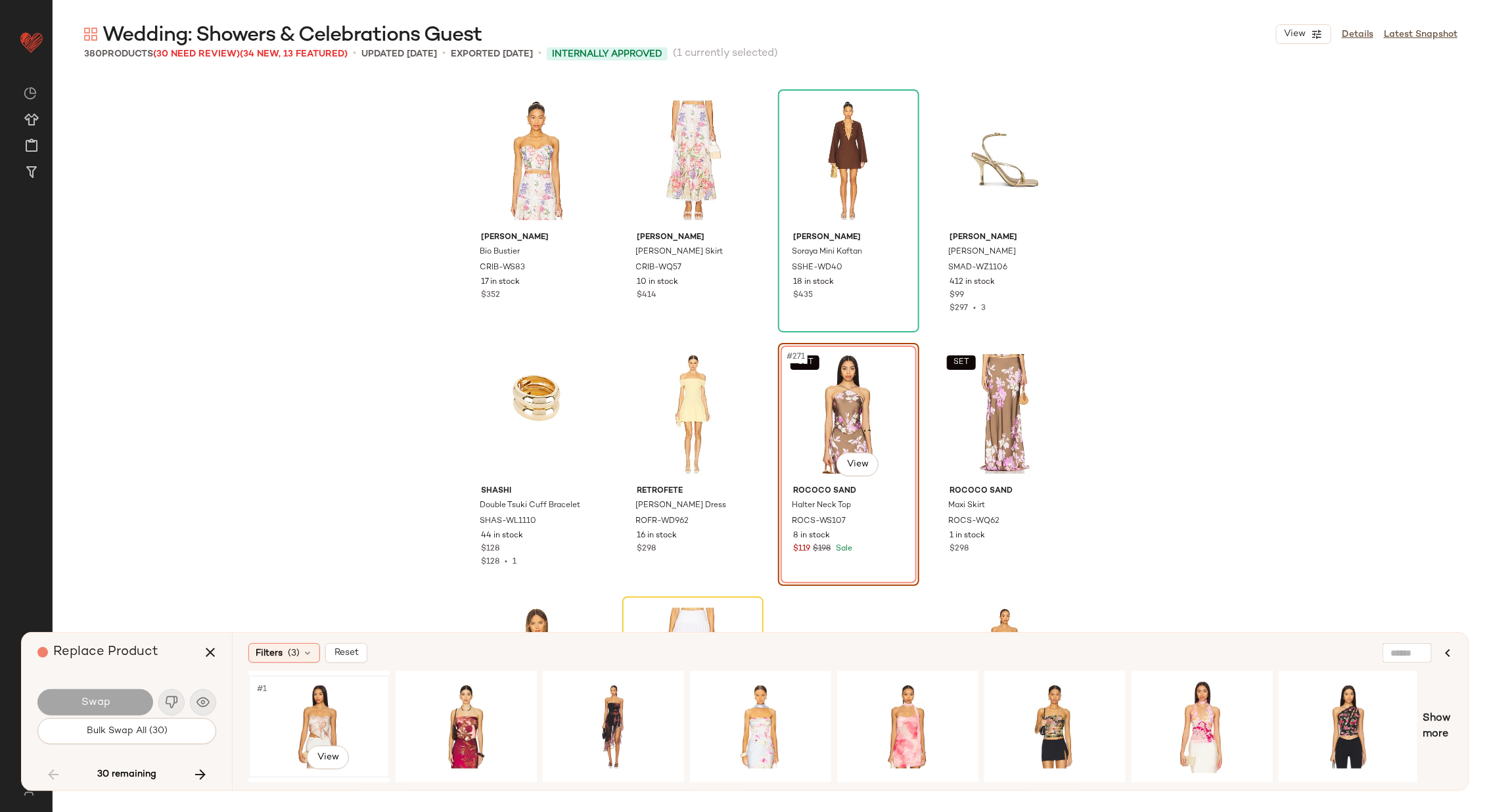
click at [303, 709] on div "#1 View" at bounding box center [318, 727] width 132 height 93
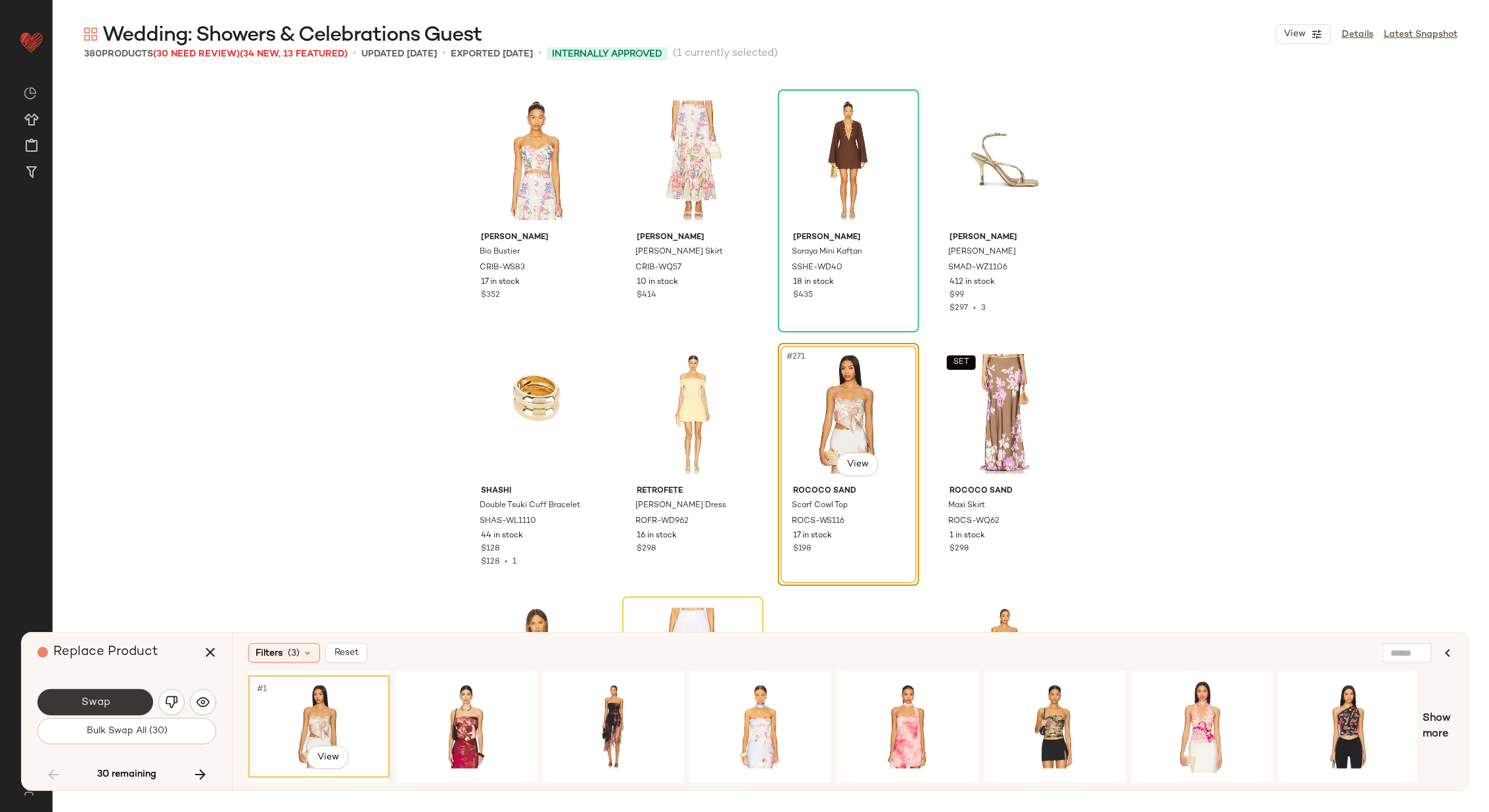
click at [102, 704] on span "Swap" at bounding box center [94, 703] width 29 height 13
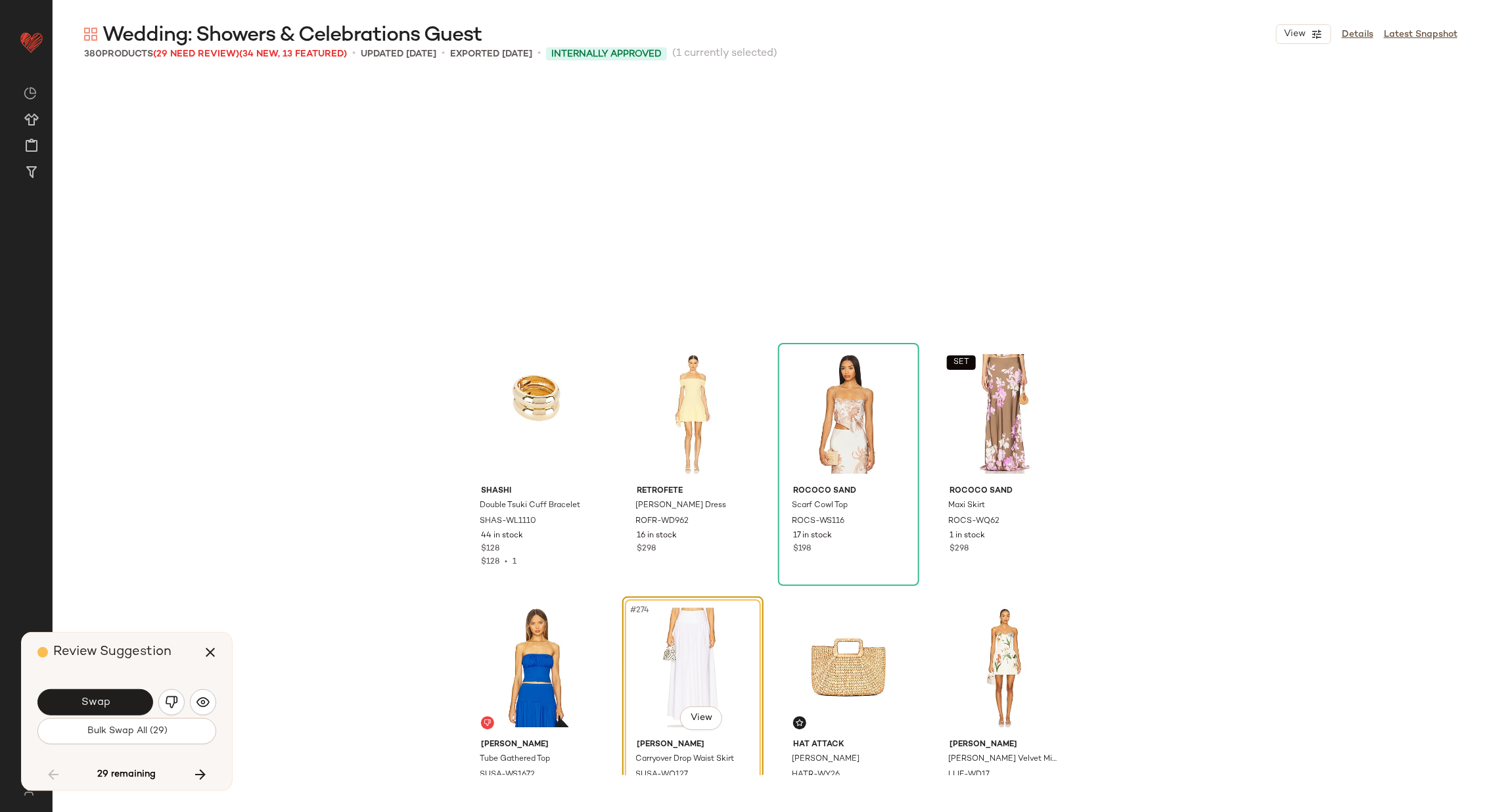
scroll to position [16989, 0]
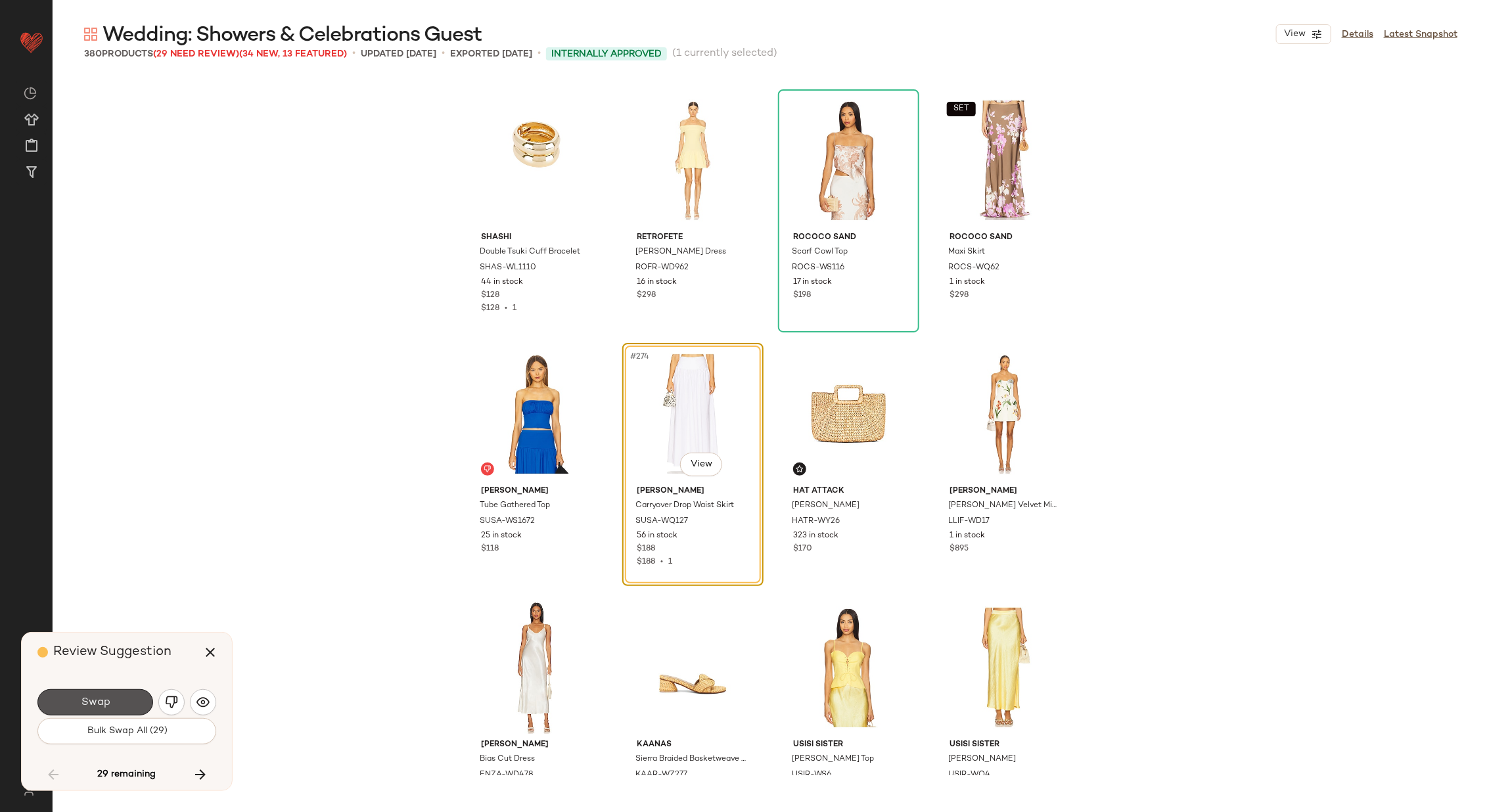
click at [102, 704] on span "Swap" at bounding box center [94, 703] width 29 height 13
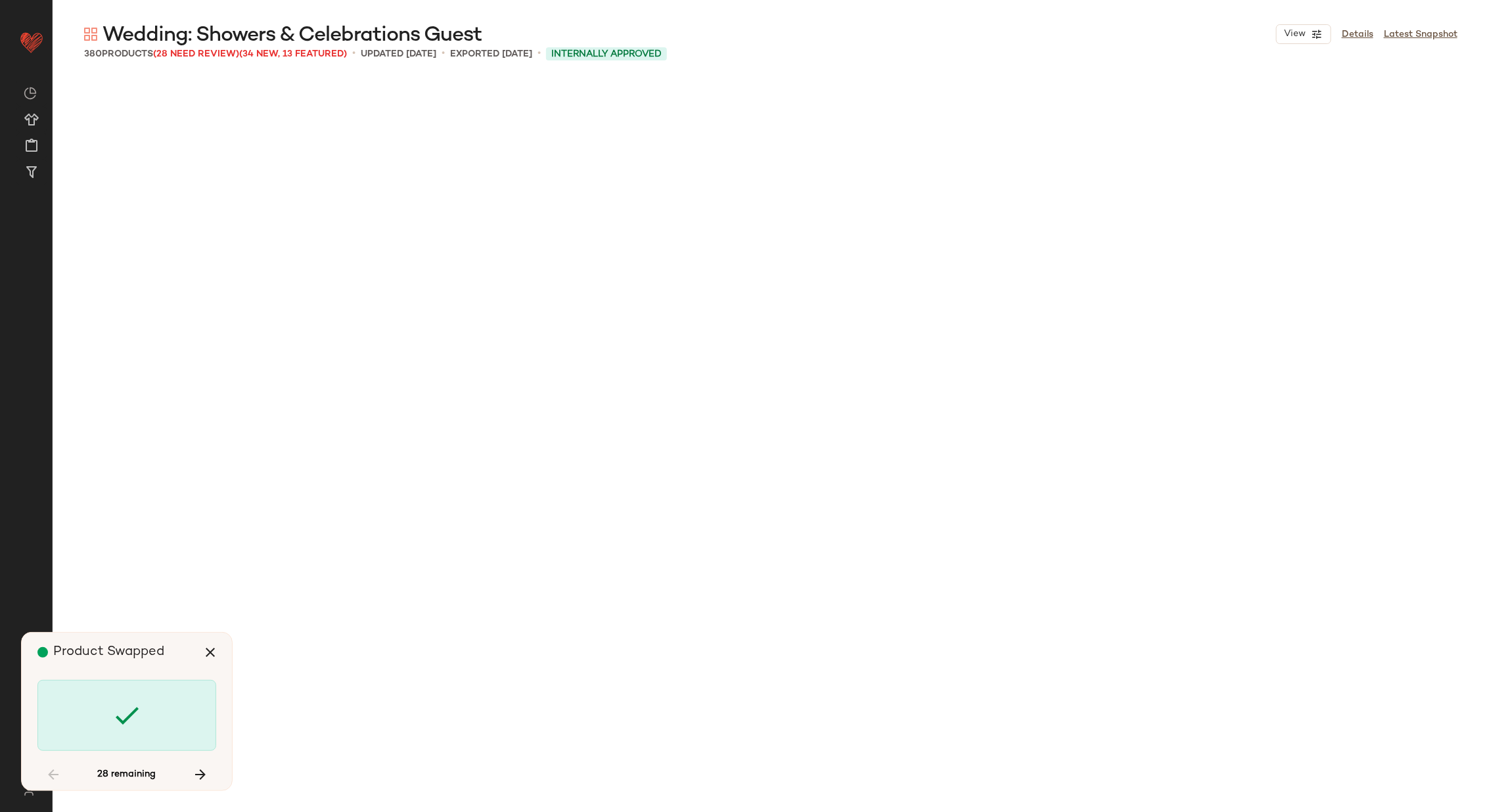
scroll to position [18002, 0]
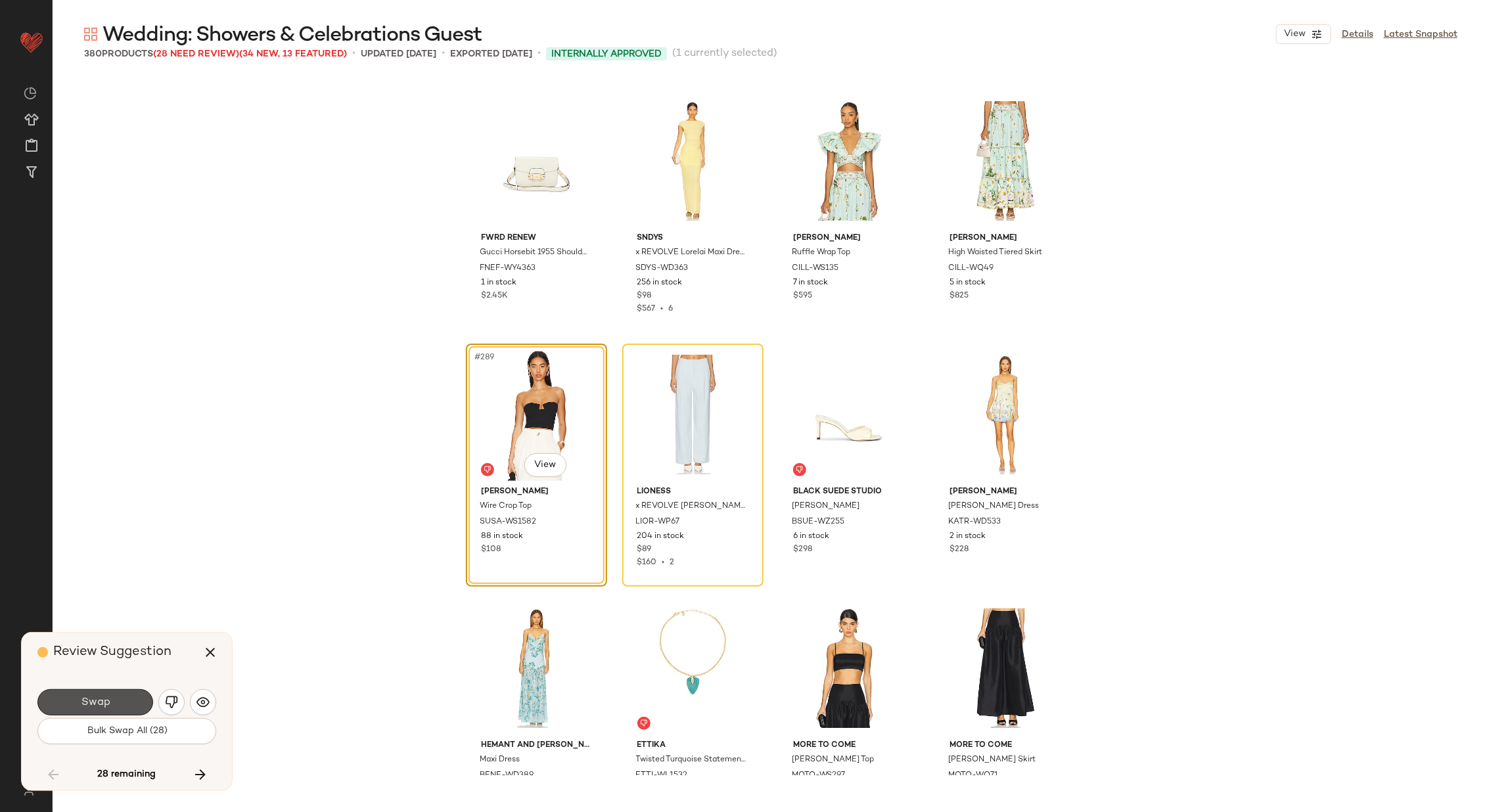
click at [102, 704] on span "Swap" at bounding box center [94, 703] width 29 height 13
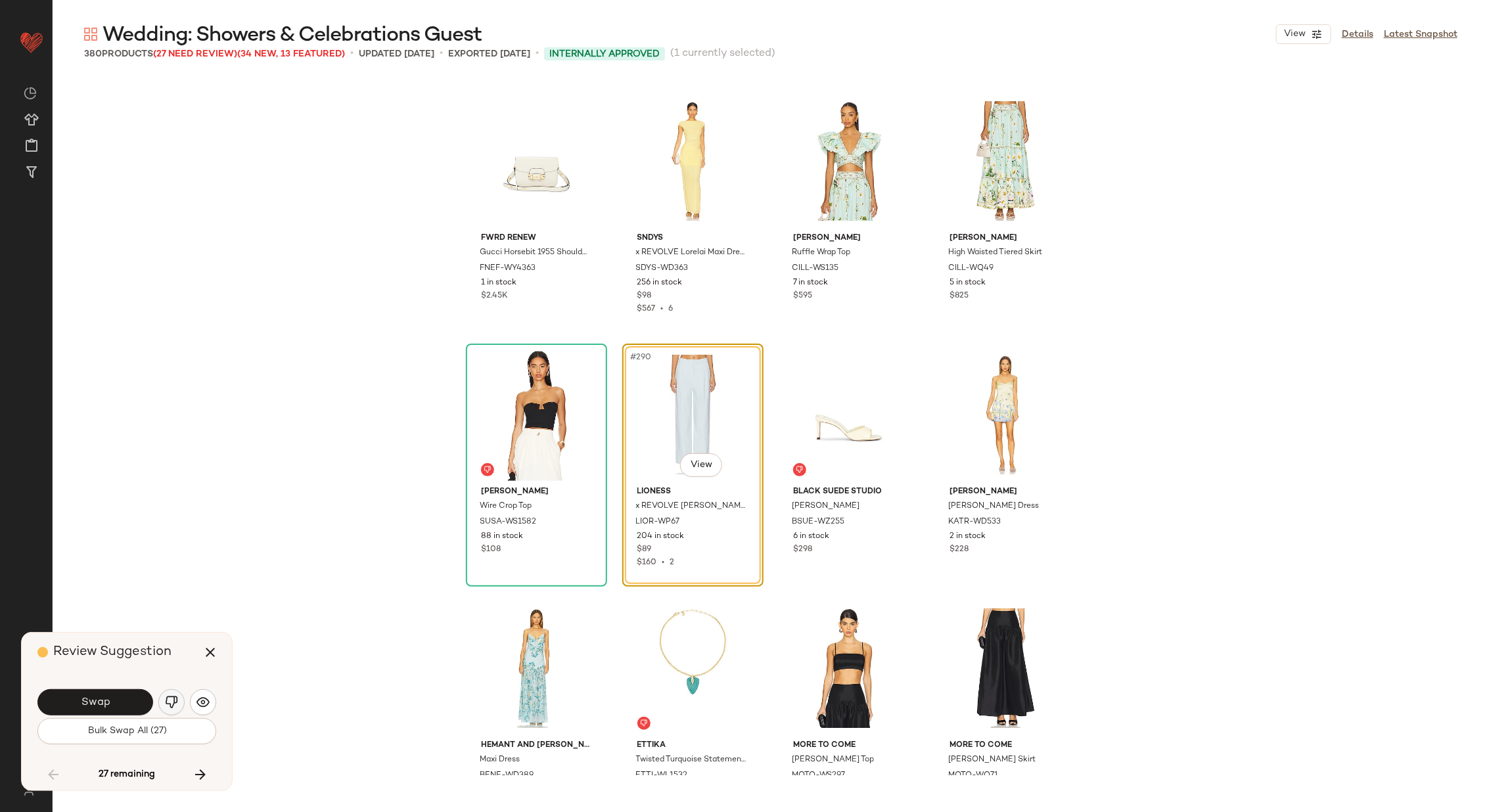
click at [167, 701] on img "button" at bounding box center [171, 702] width 13 height 13
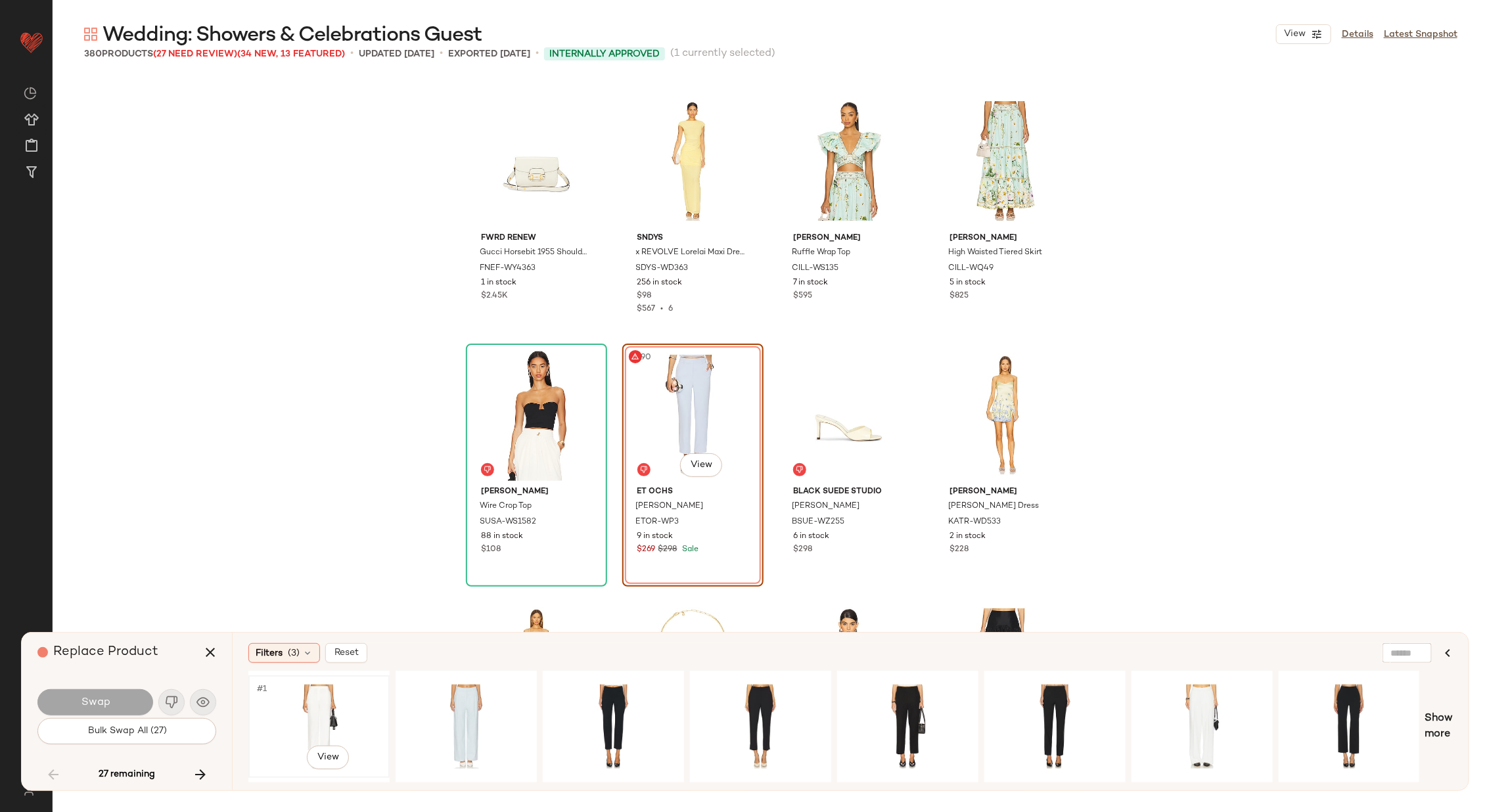
click at [343, 689] on div "#1 View" at bounding box center [318, 727] width 132 height 93
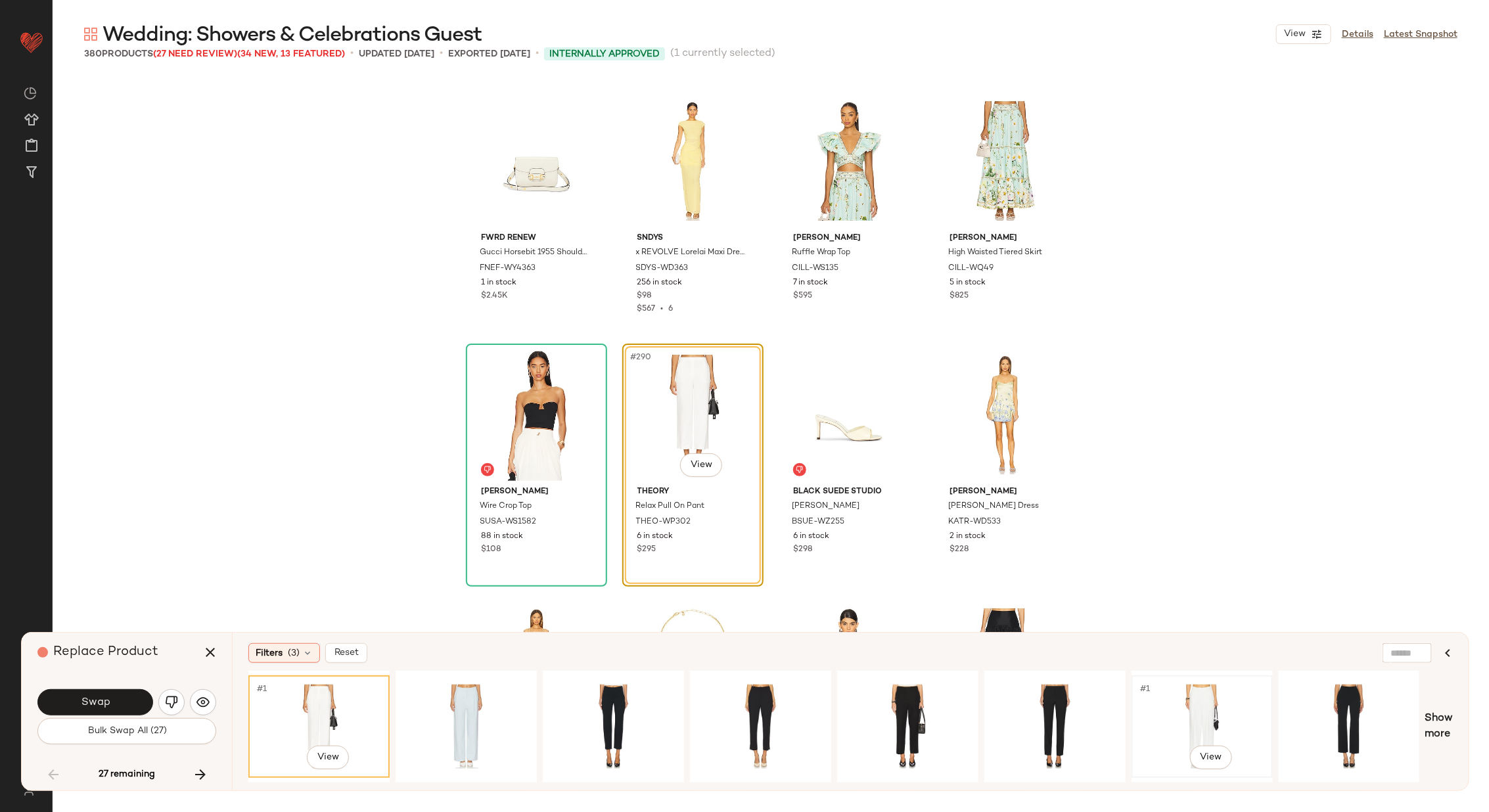
click at [1184, 709] on div "#1 View" at bounding box center [1201, 727] width 132 height 93
click at [108, 699] on span "Swap" at bounding box center [94, 703] width 29 height 13
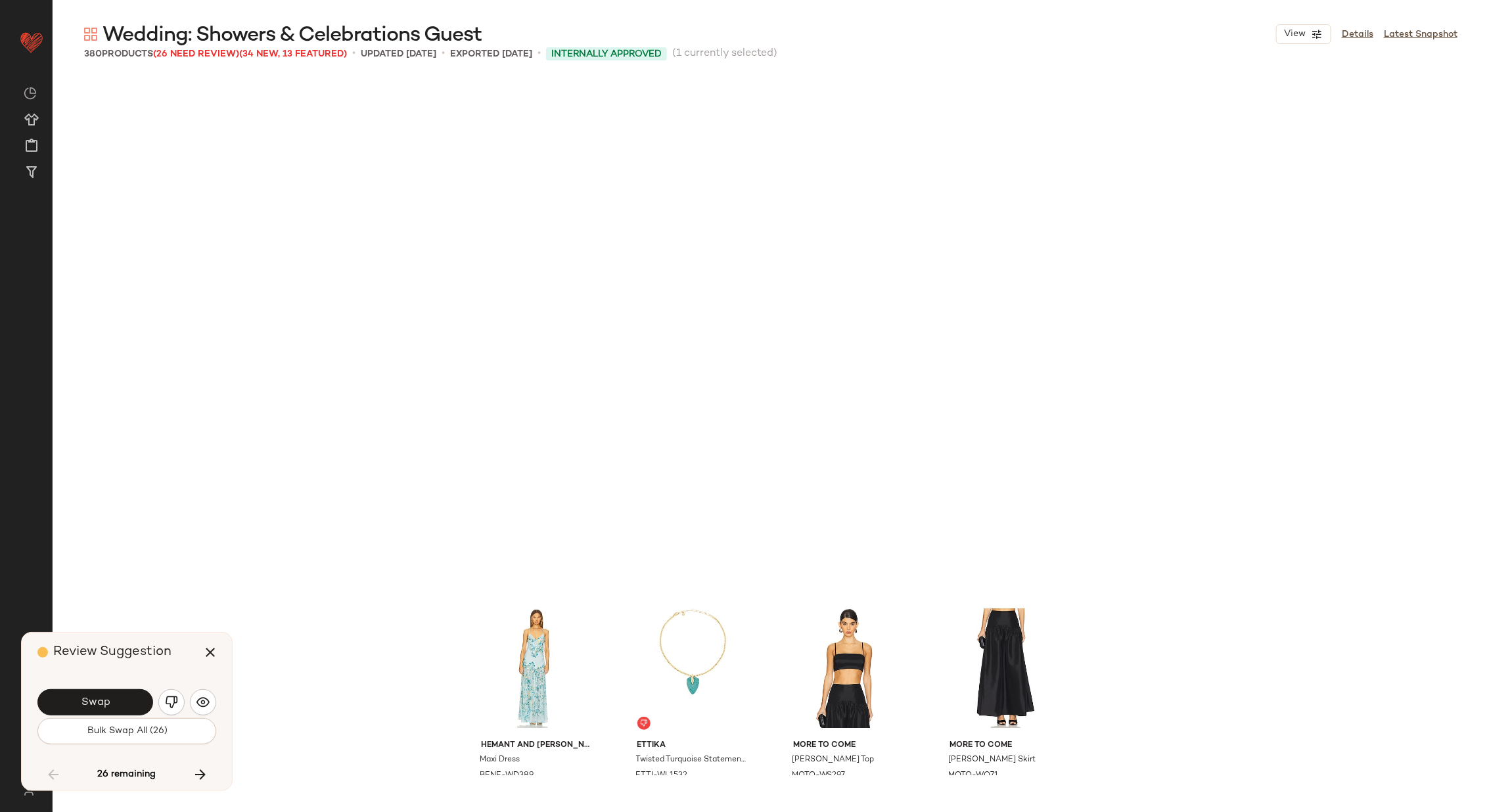
scroll to position [18510, 0]
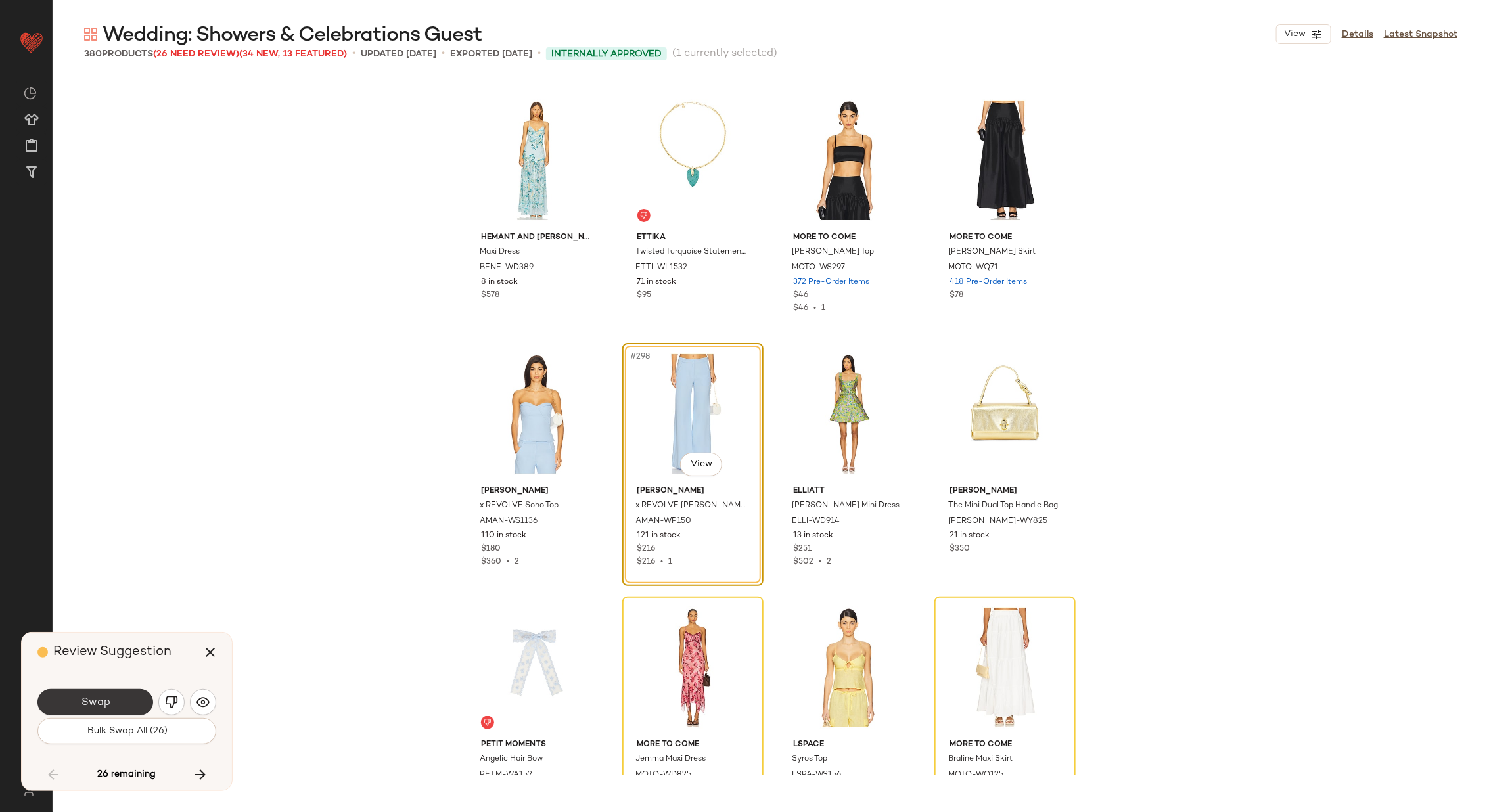
click at [102, 697] on span "Swap" at bounding box center [94, 703] width 29 height 13
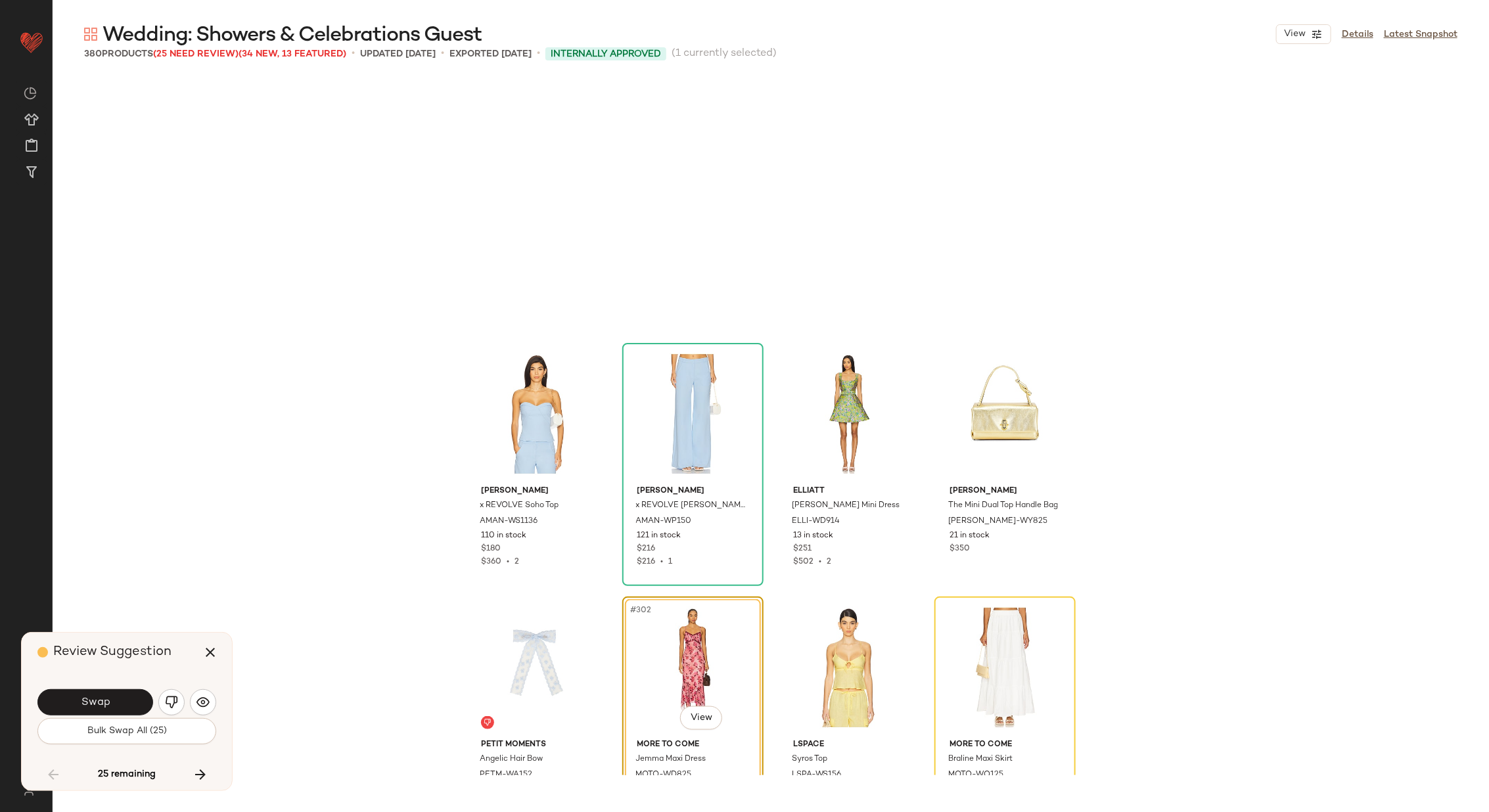
scroll to position [18763, 0]
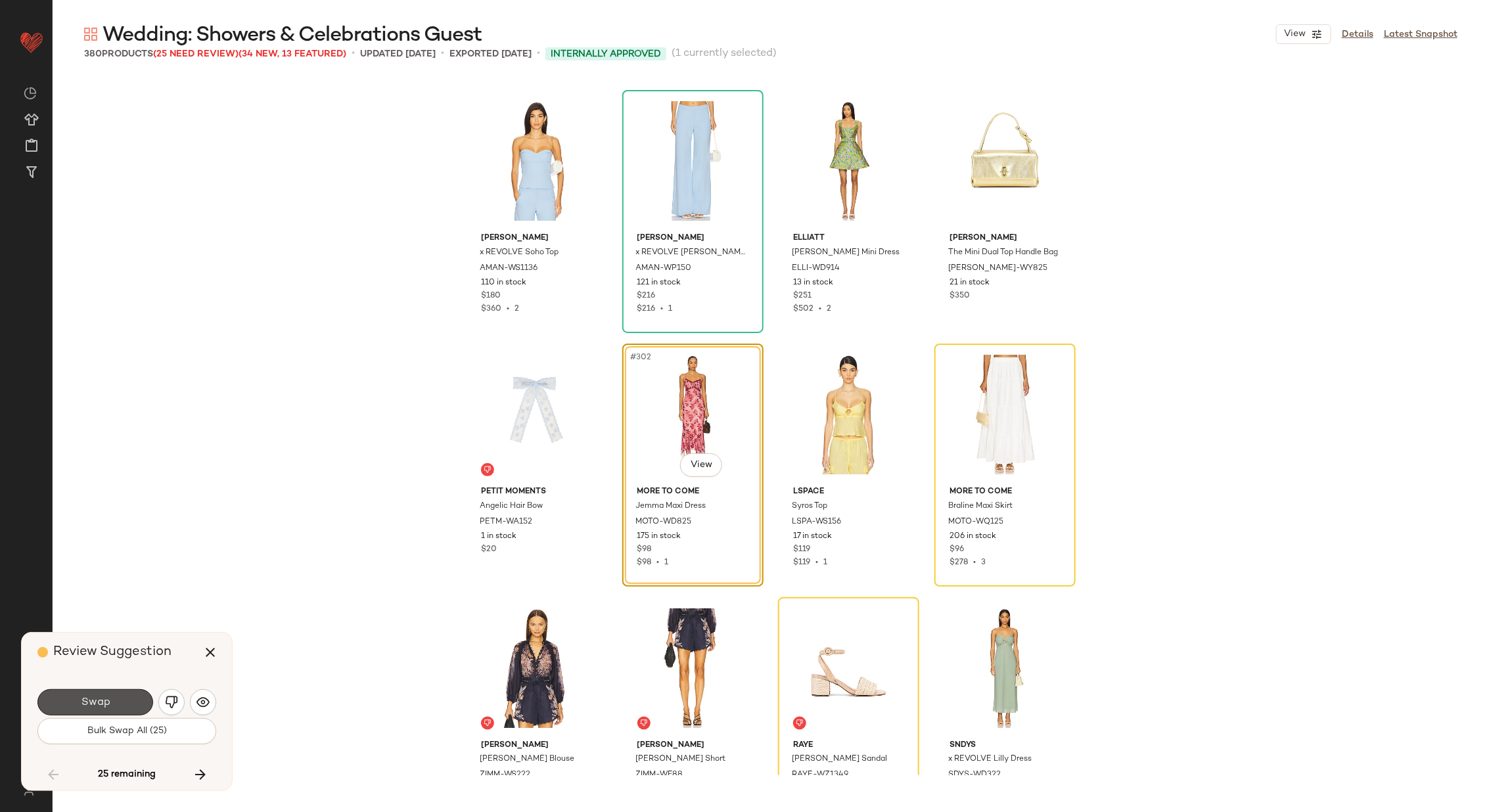
click at [102, 697] on span "Swap" at bounding box center [94, 703] width 29 height 13
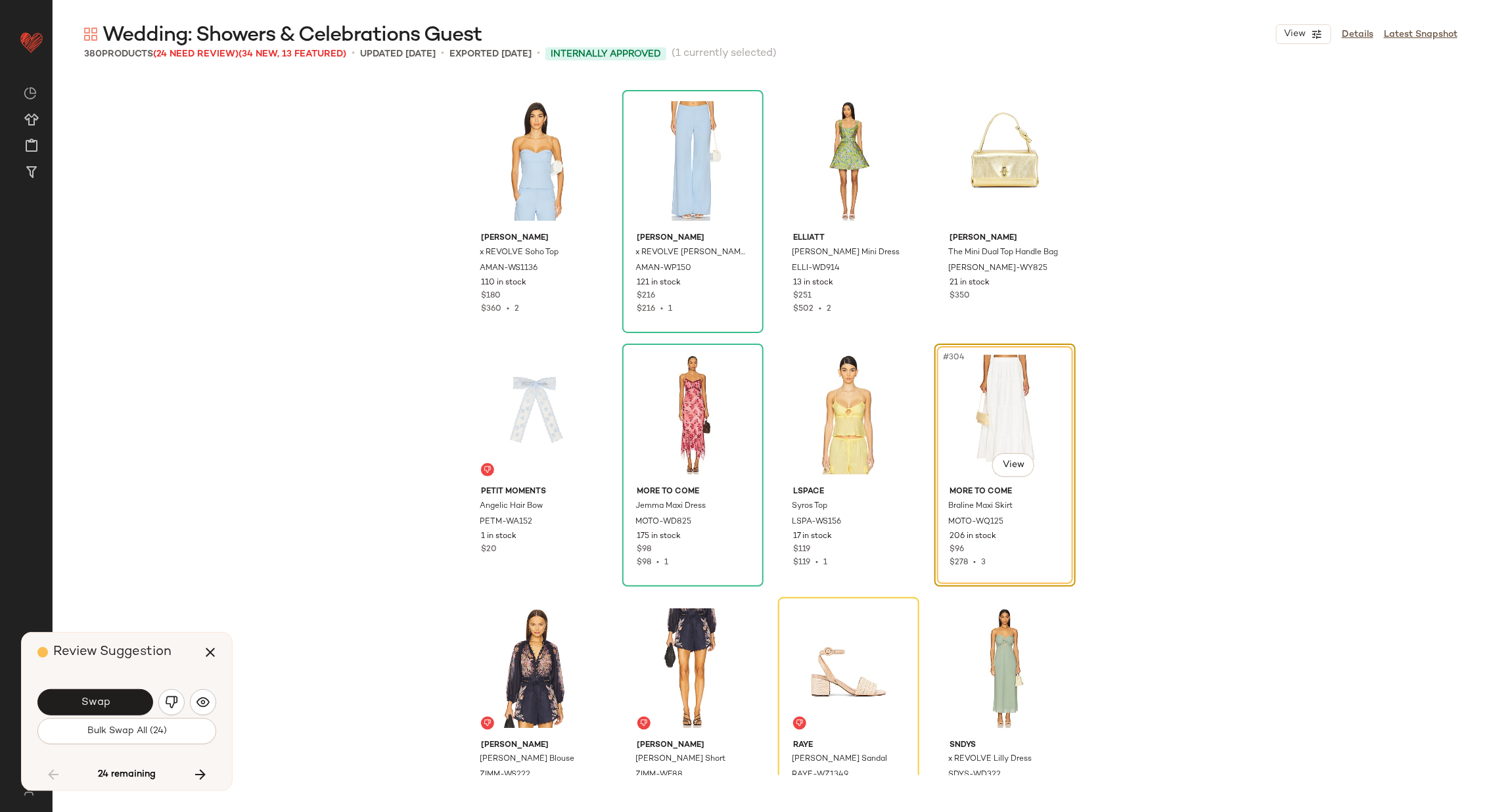
click at [102, 697] on span "Swap" at bounding box center [94, 703] width 29 height 13
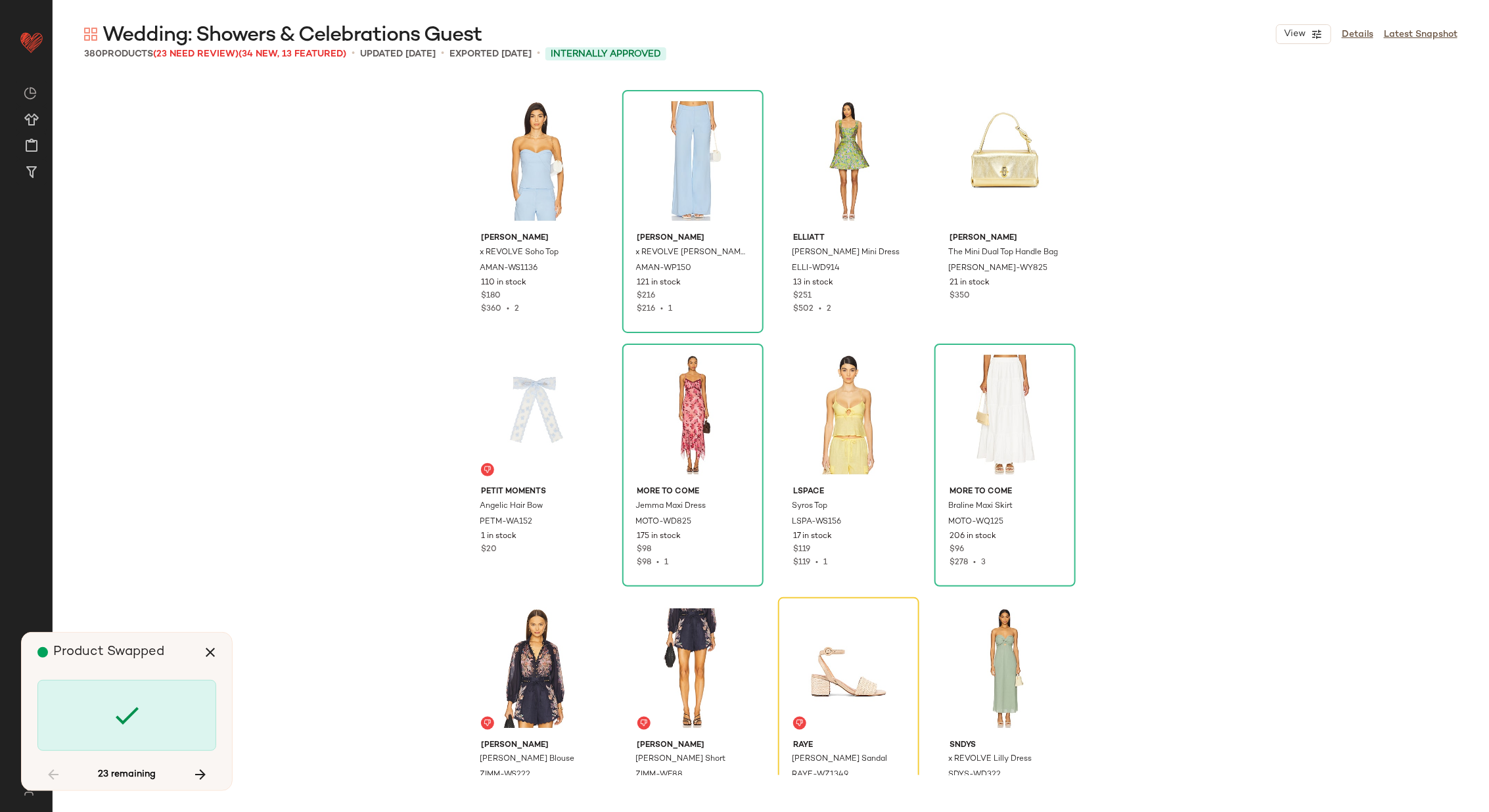
scroll to position [19017, 0]
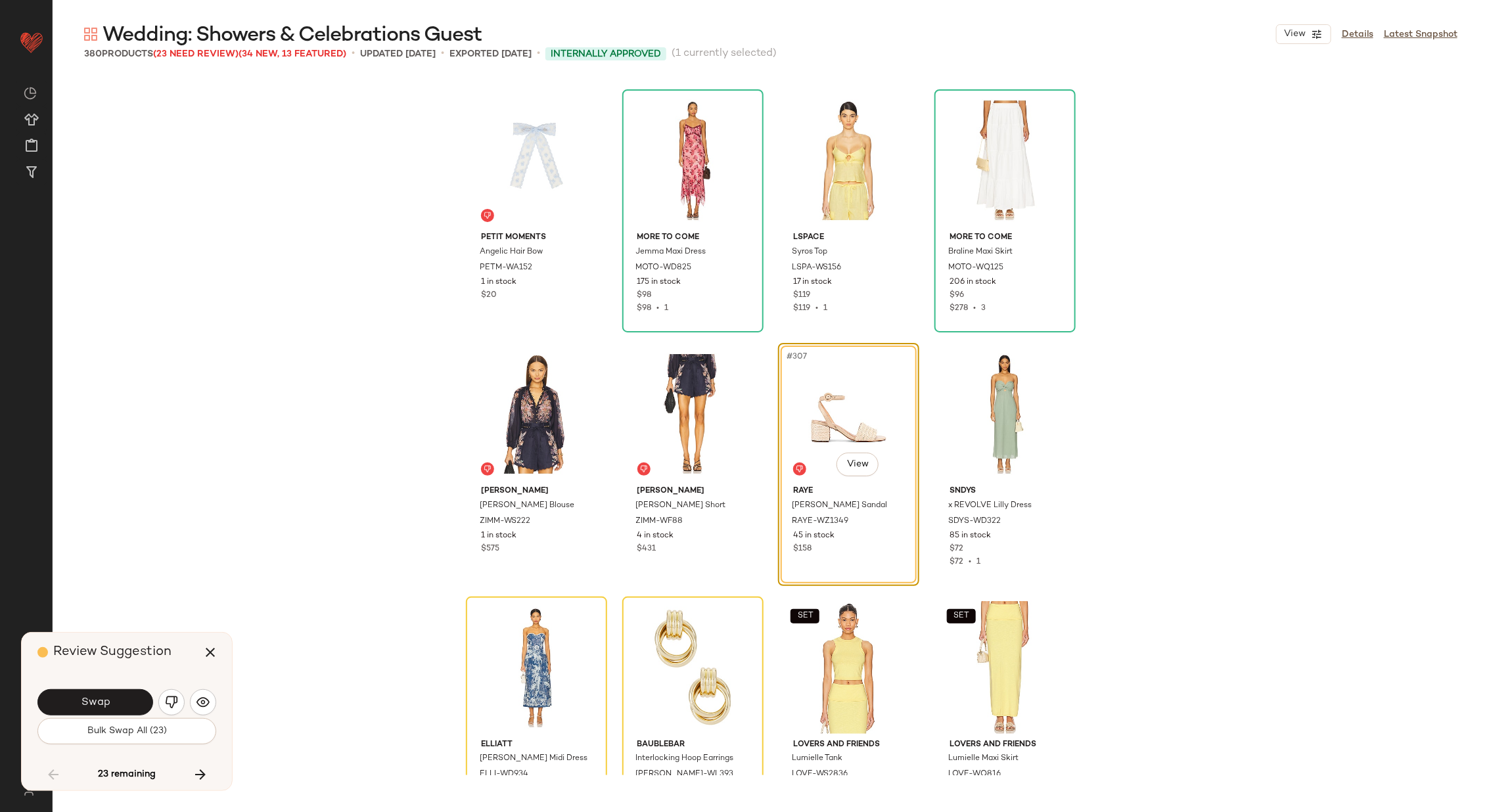
click at [102, 697] on span "Swap" at bounding box center [94, 703] width 29 height 13
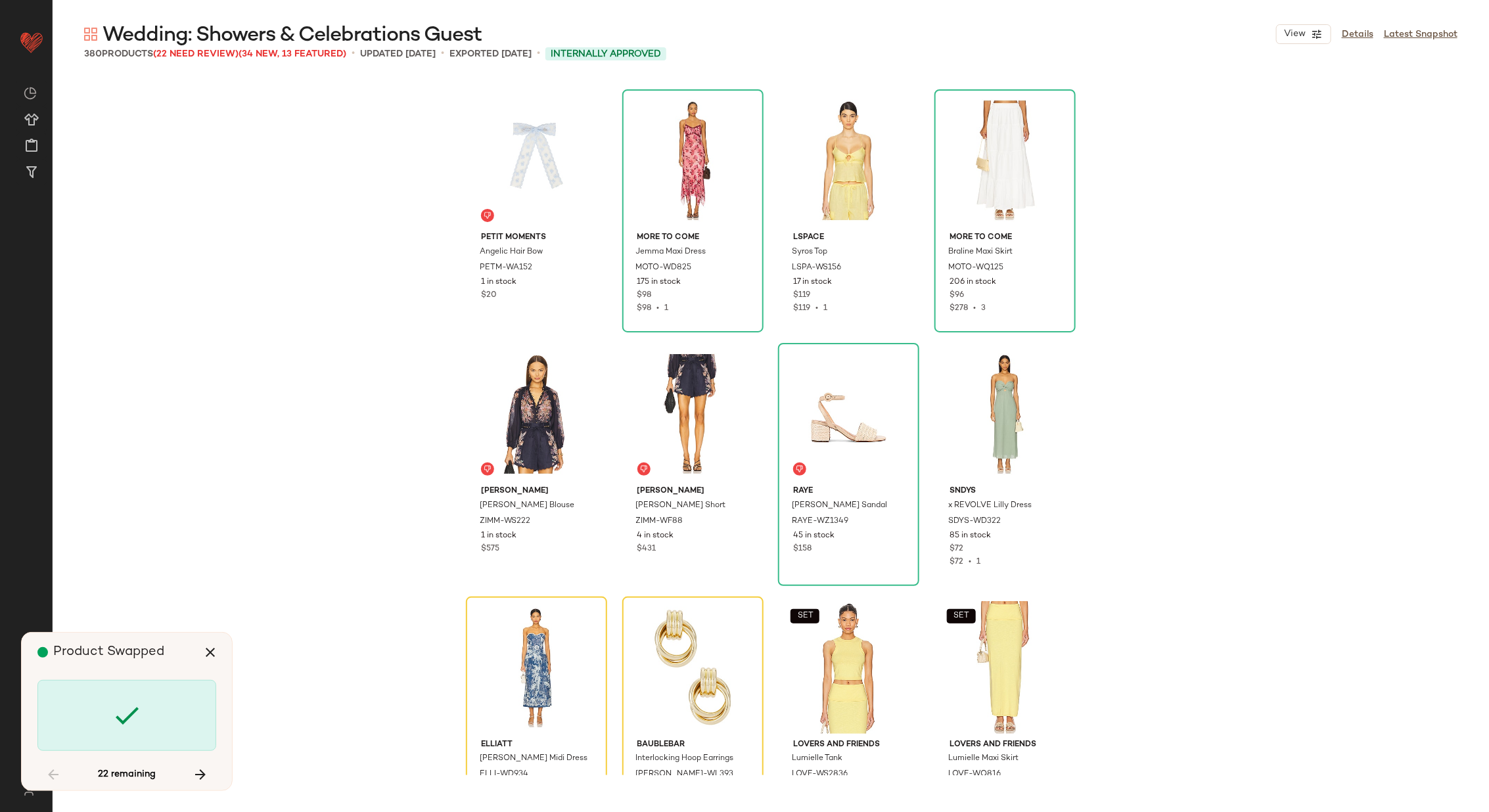
scroll to position [19271, 0]
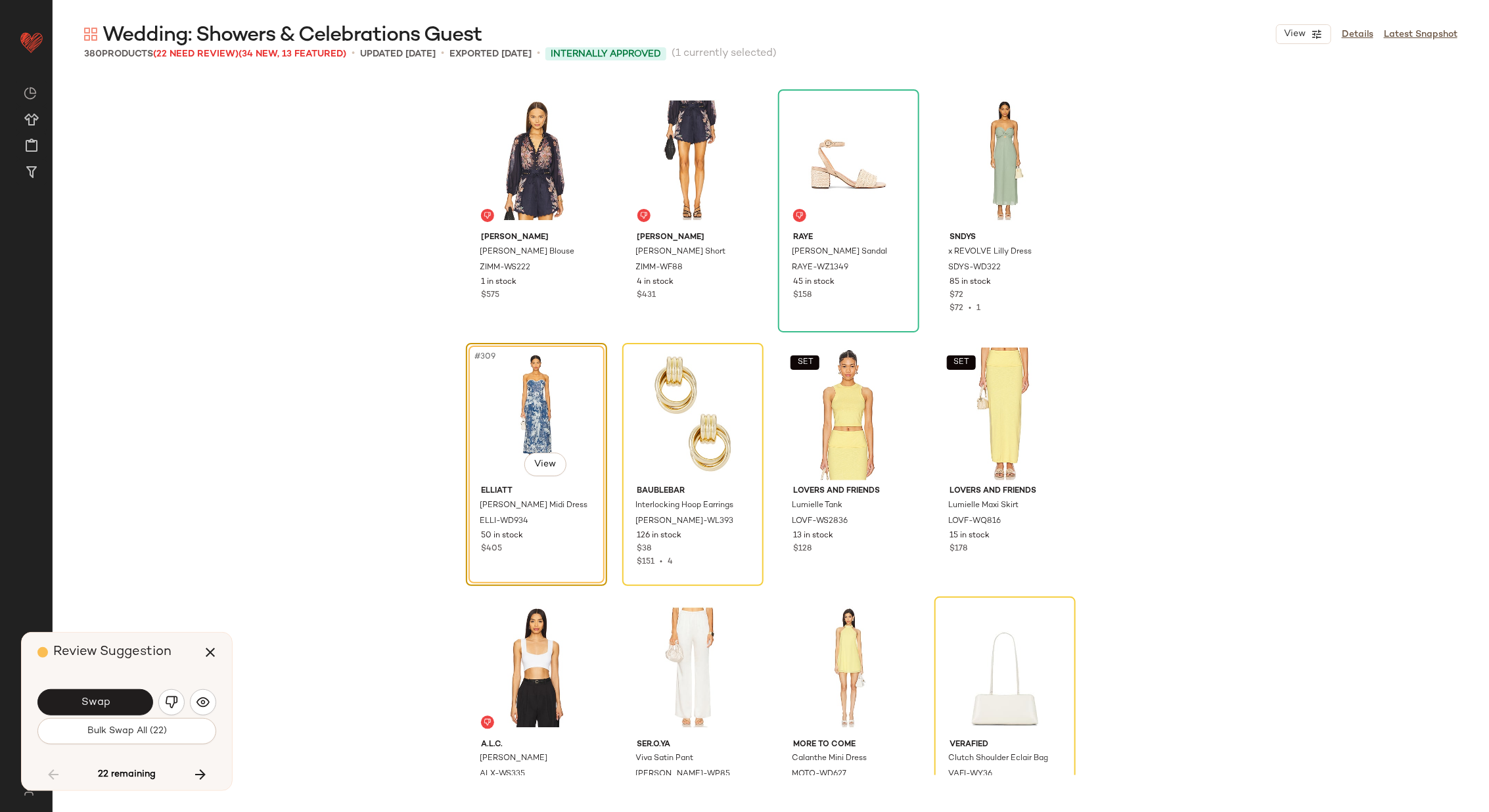
click at [102, 697] on span "Swap" at bounding box center [94, 703] width 29 height 13
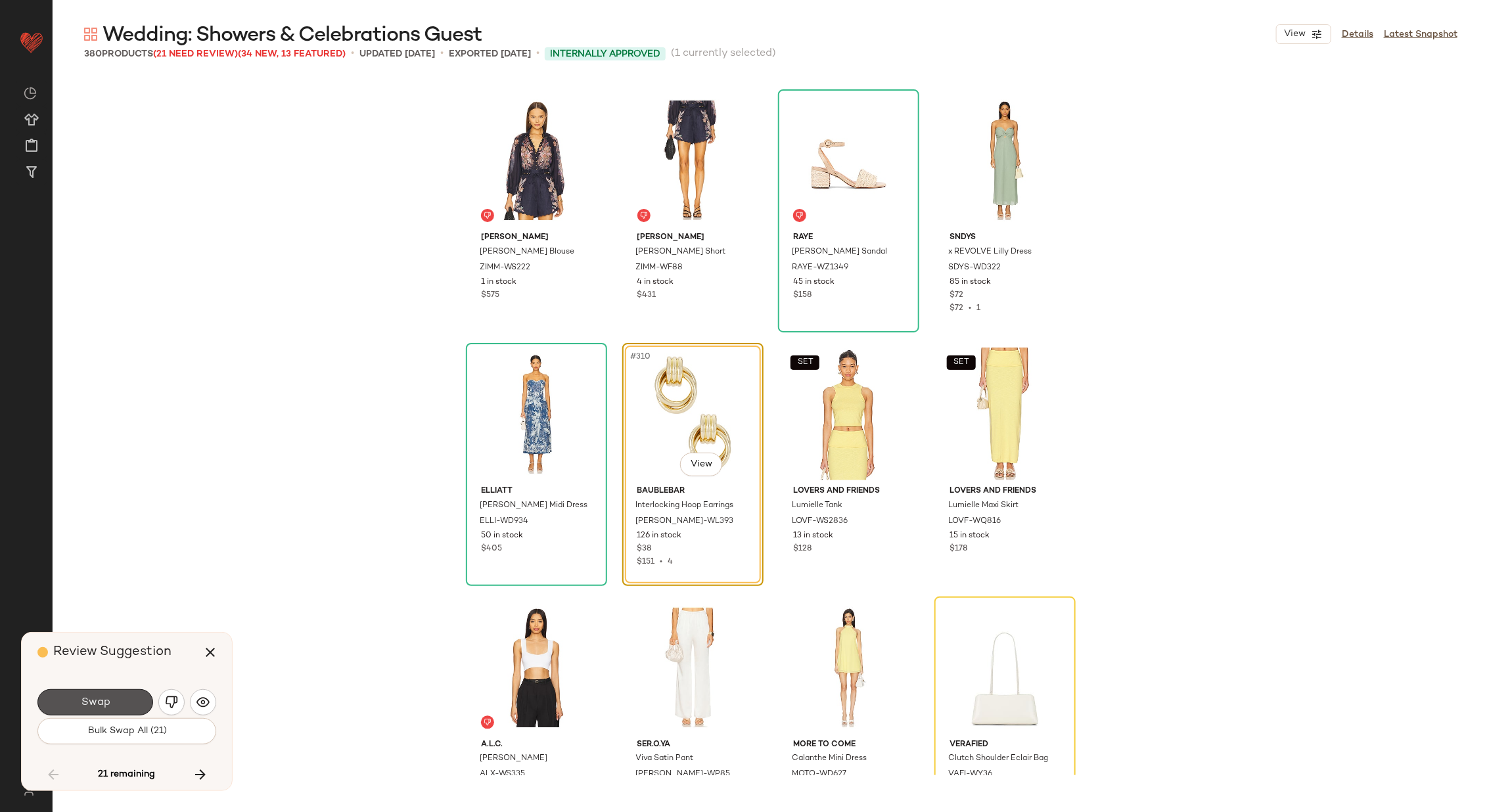
click at [102, 697] on span "Swap" at bounding box center [94, 703] width 29 height 13
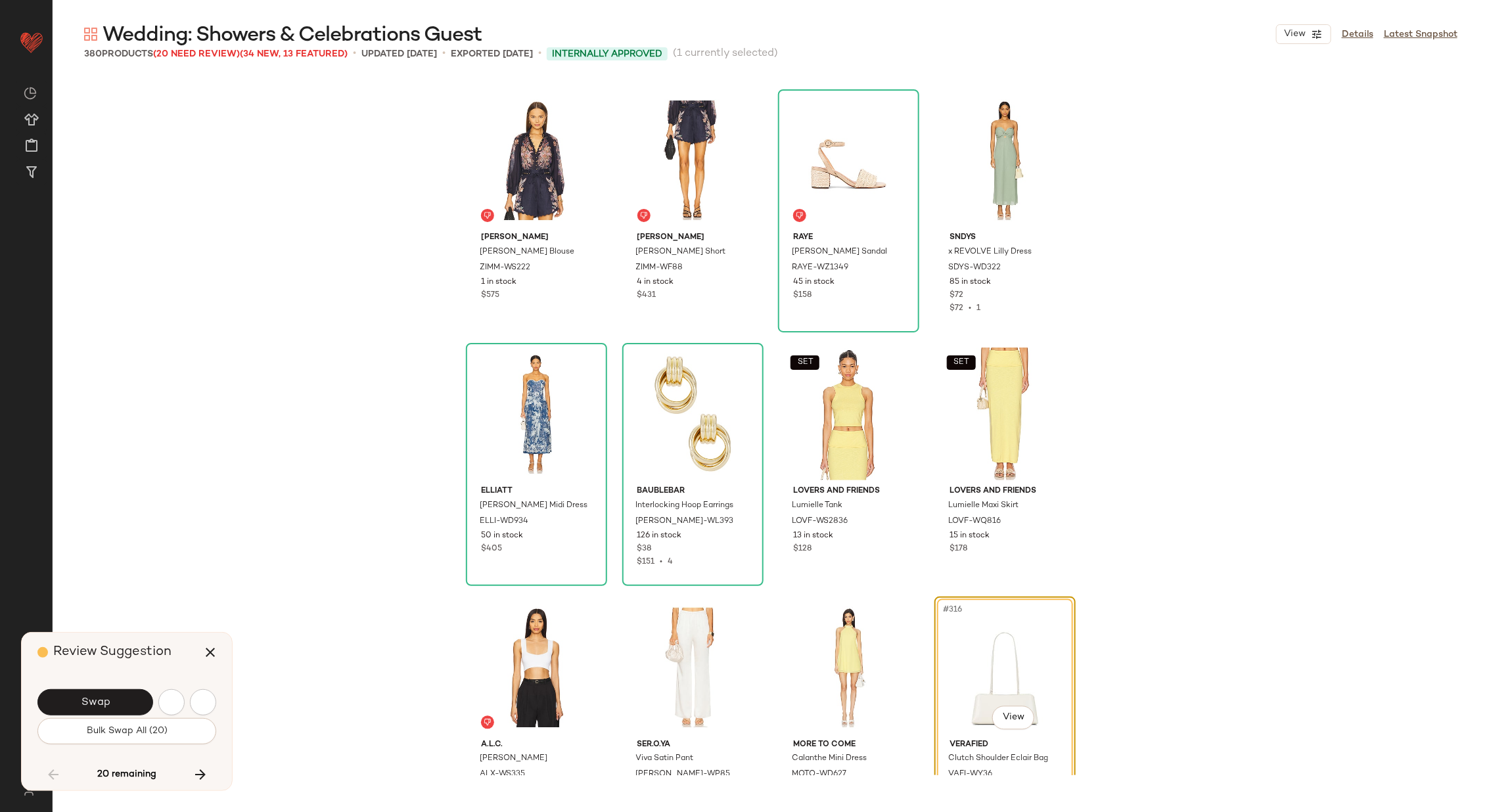
scroll to position [19524, 0]
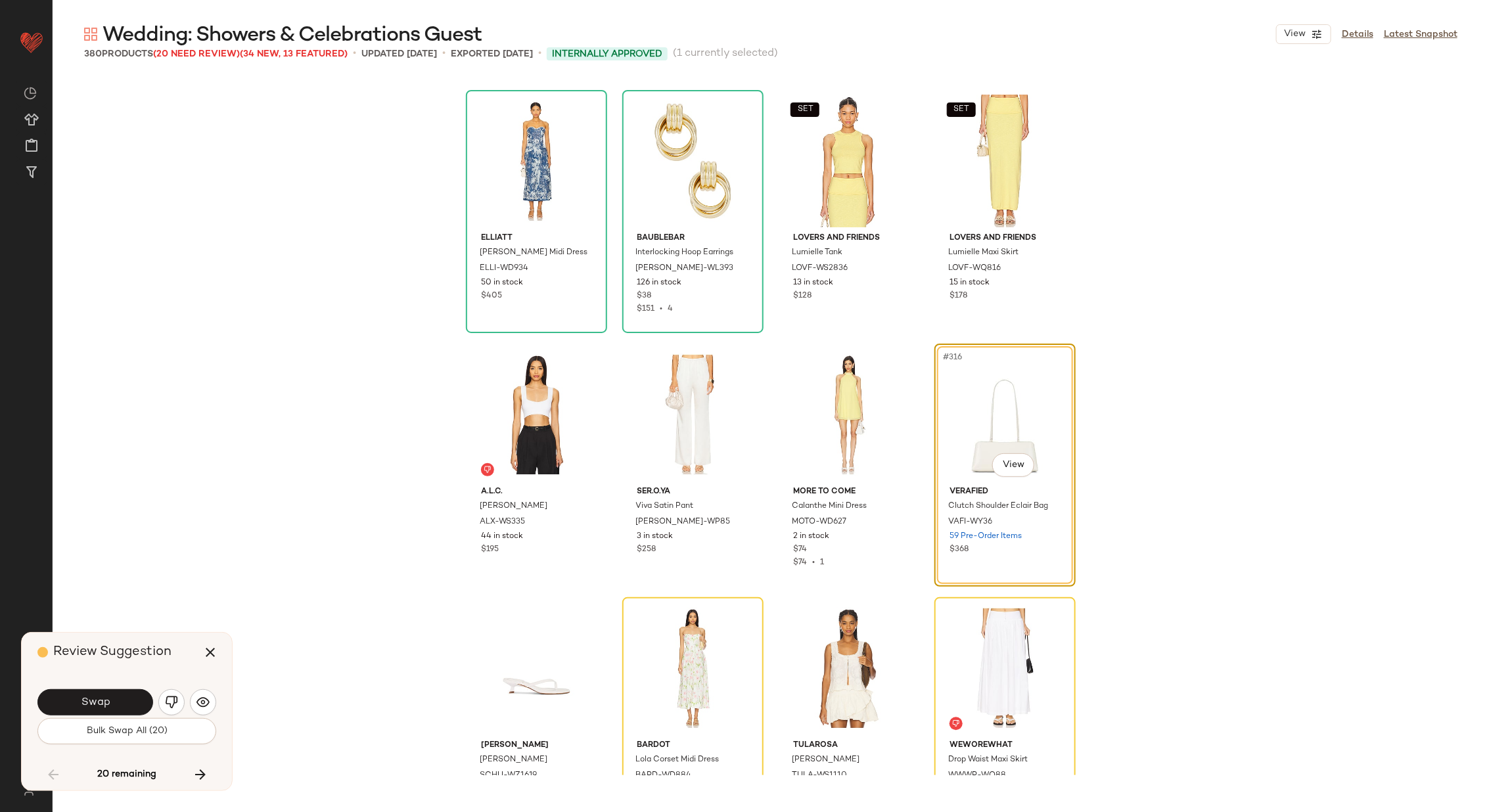
click at [102, 697] on span "Swap" at bounding box center [94, 703] width 29 height 13
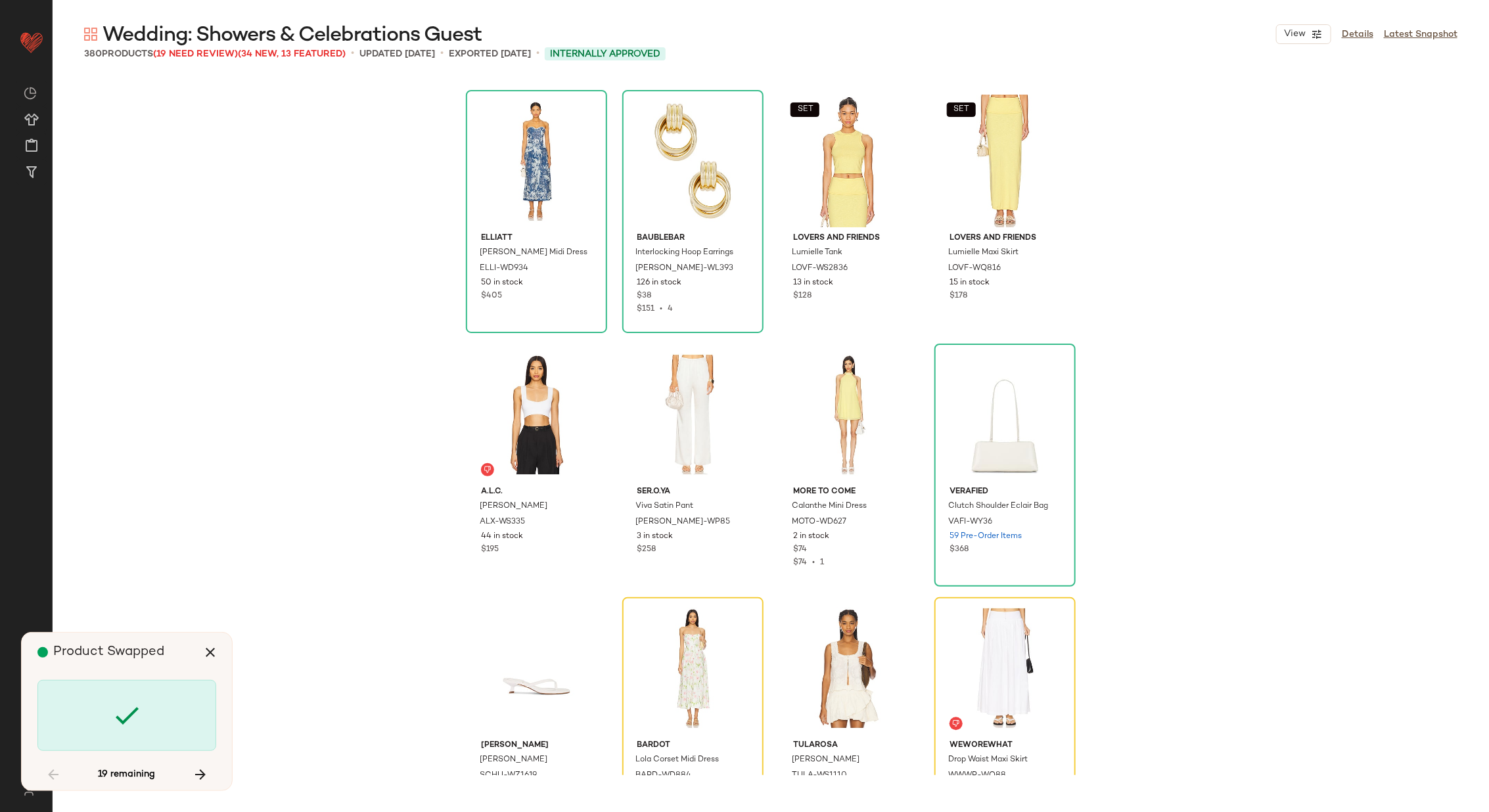
scroll to position [19778, 0]
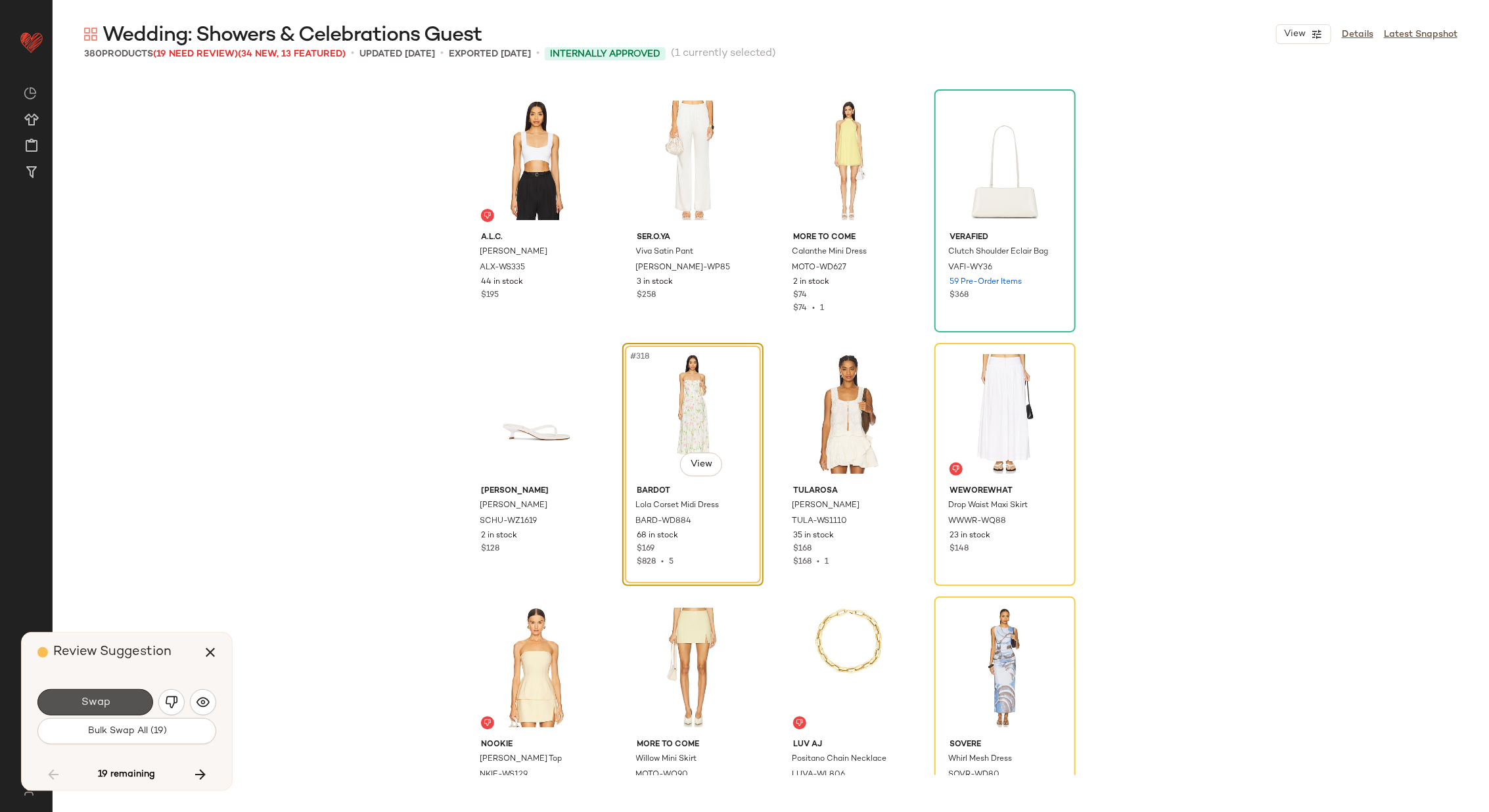
click at [102, 697] on span "Swap" at bounding box center [94, 703] width 29 height 13
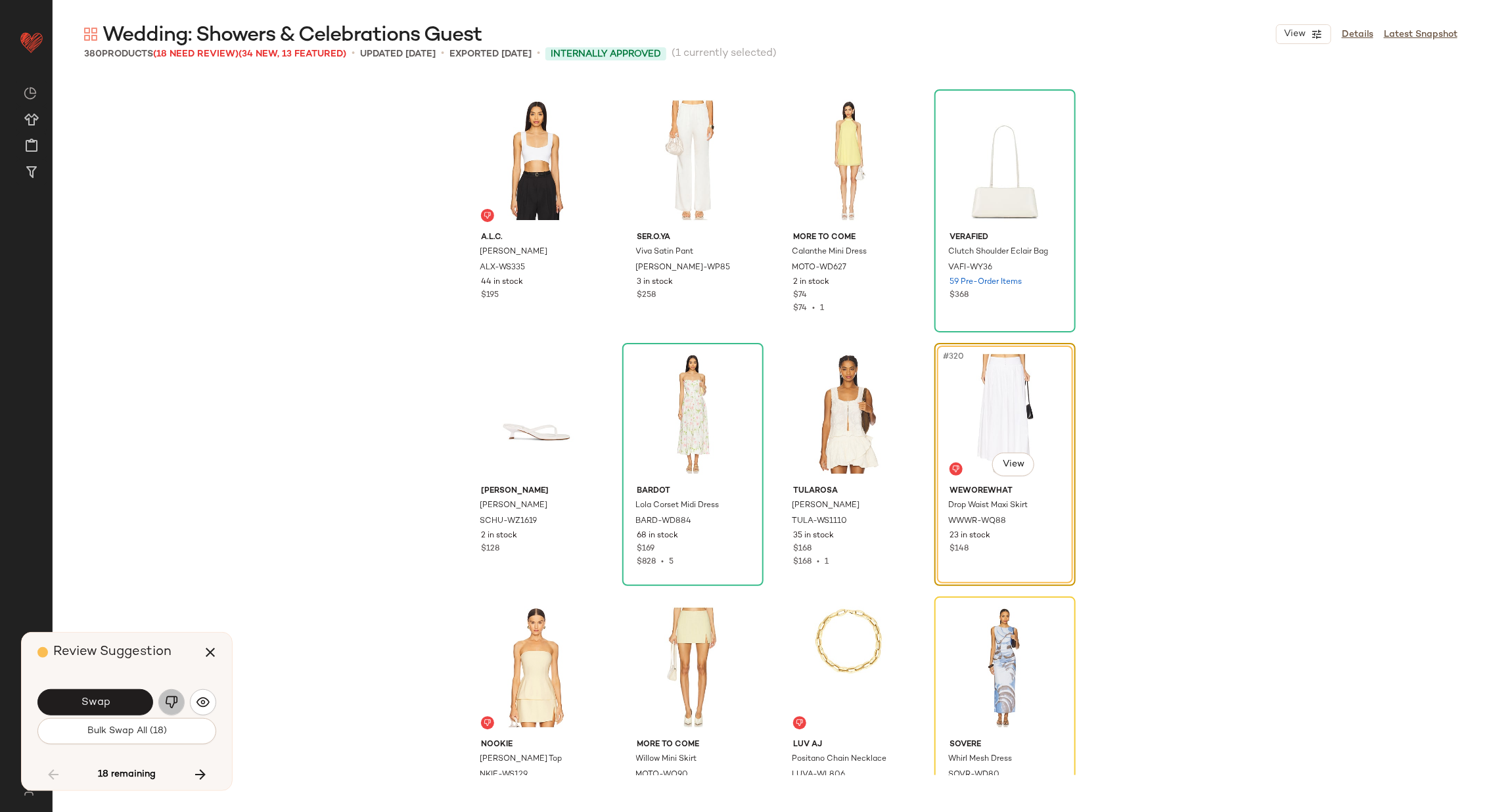
click at [165, 698] on img "button" at bounding box center [171, 702] width 13 height 13
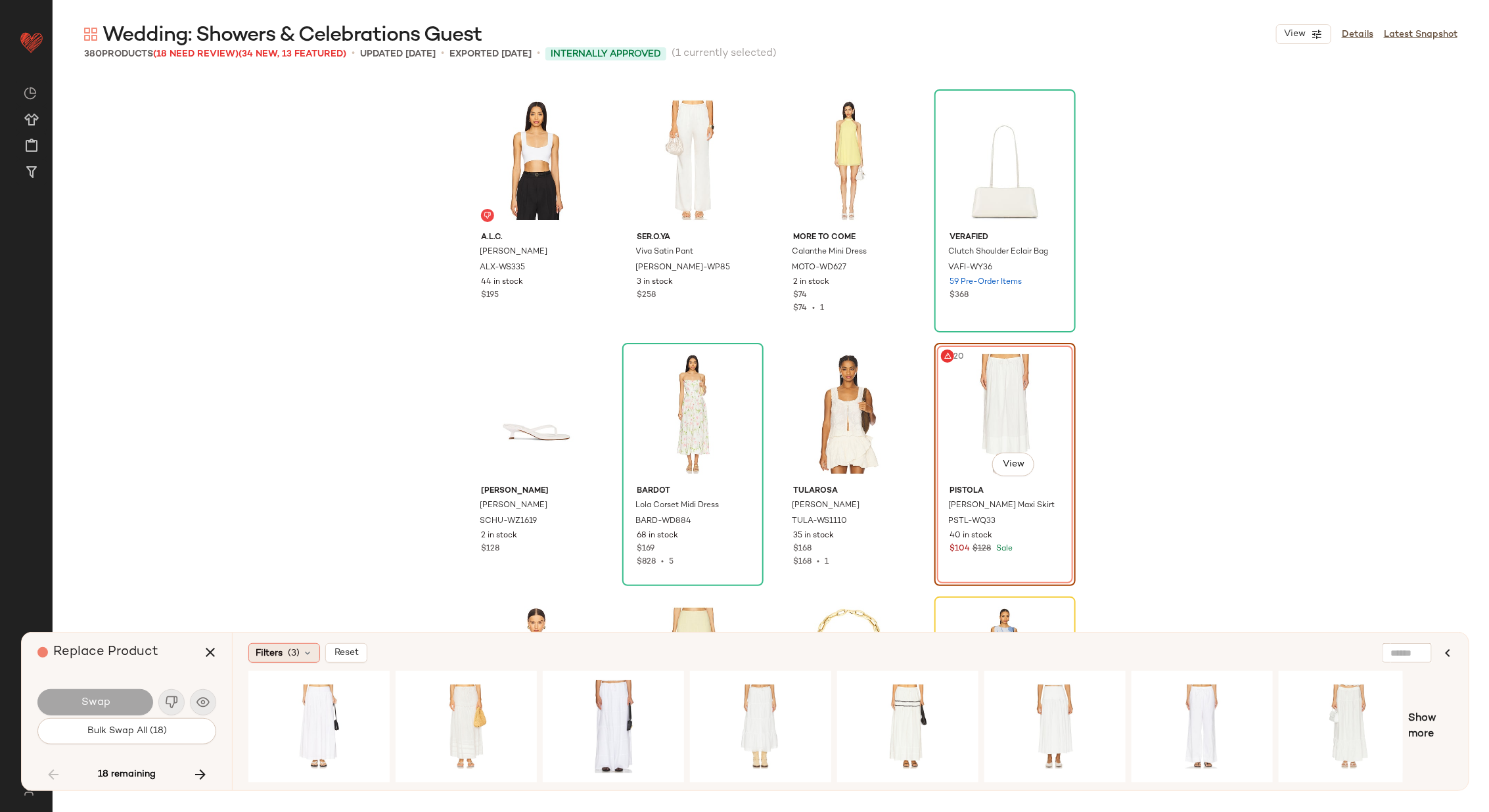
click at [307, 649] on icon at bounding box center [307, 652] width 10 height 10
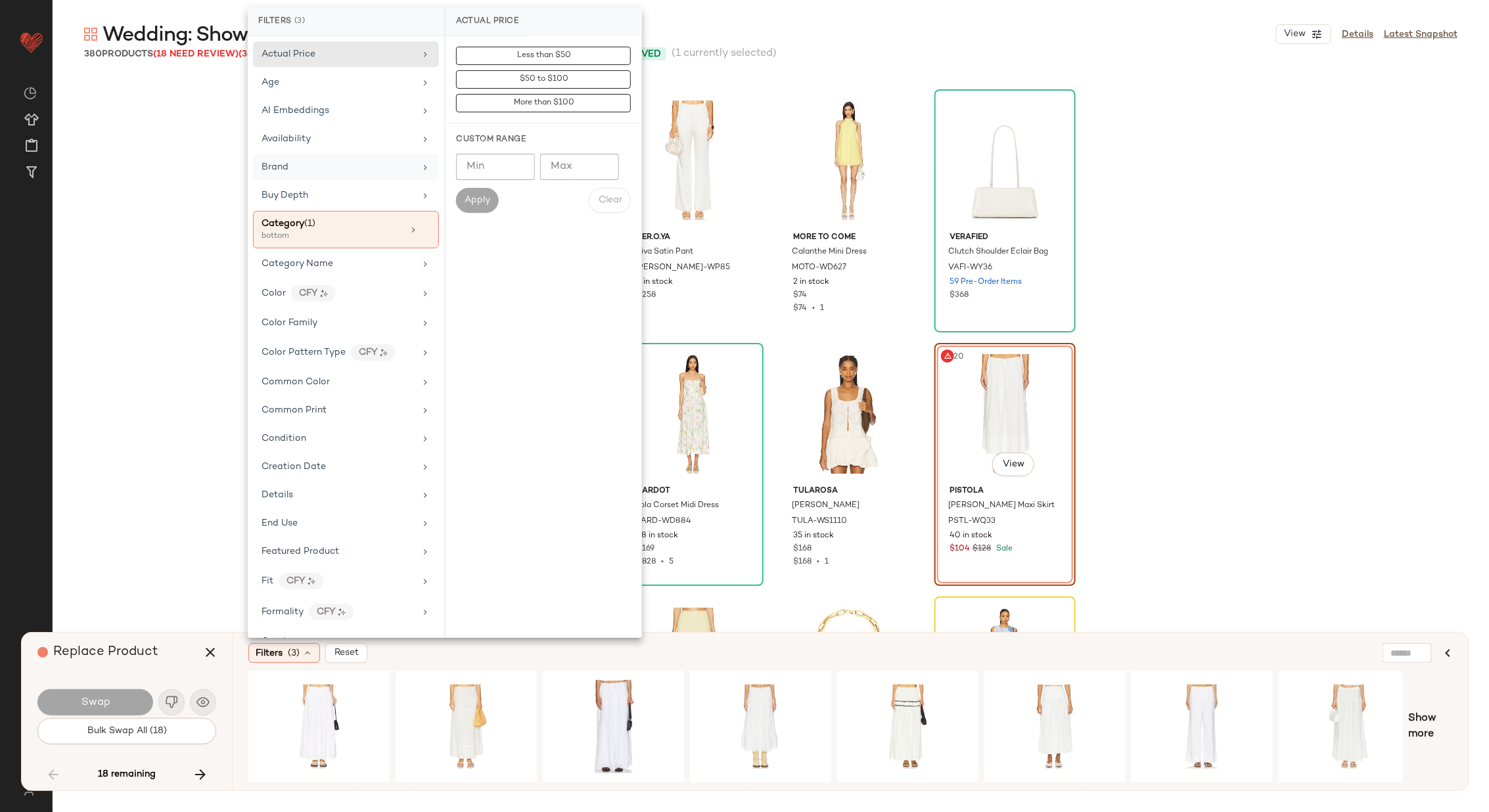
click at [389, 166] on div "Brand" at bounding box center [338, 167] width 153 height 13
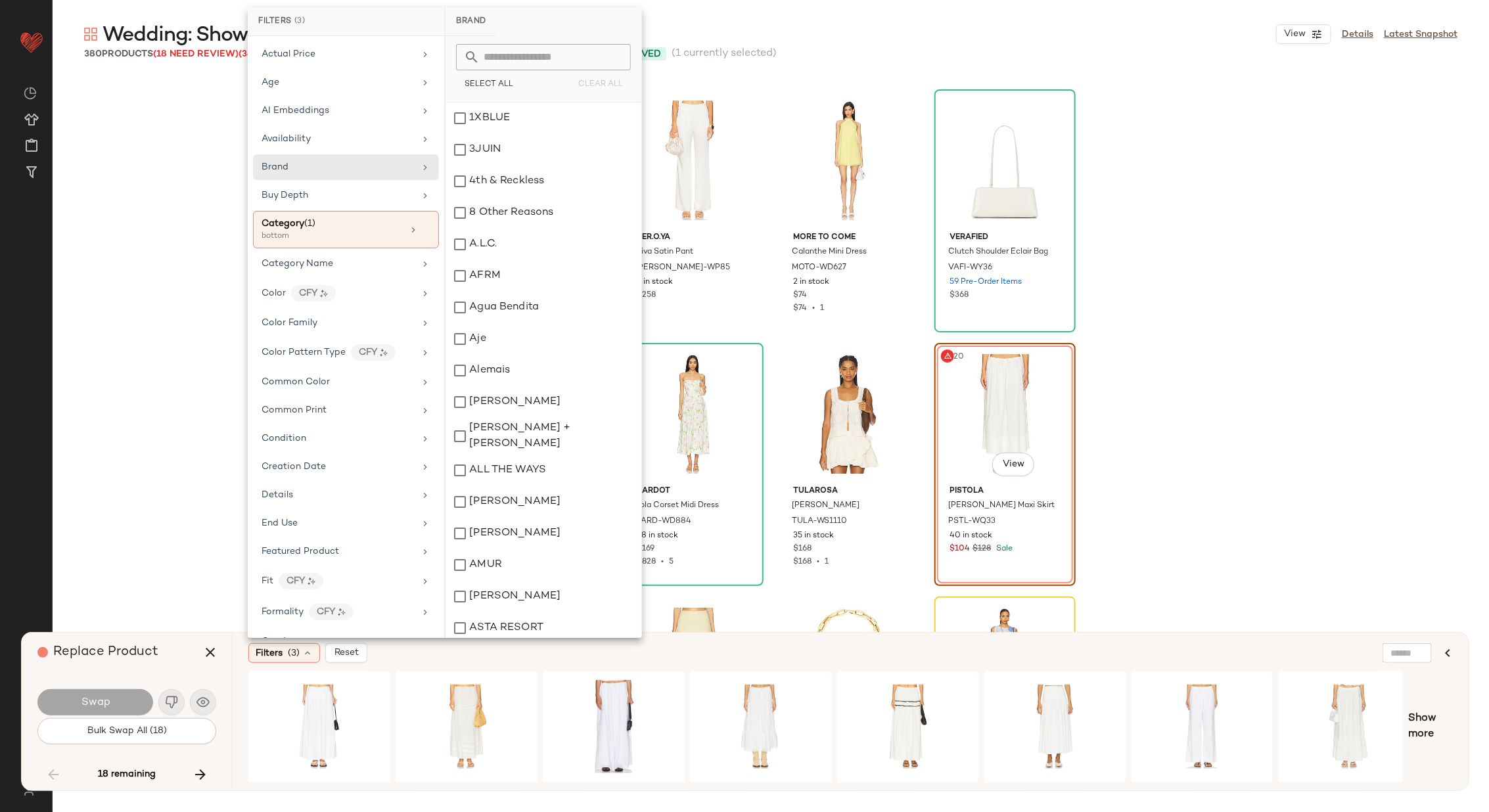
click at [532, 62] on input "text" at bounding box center [551, 57] width 143 height 26
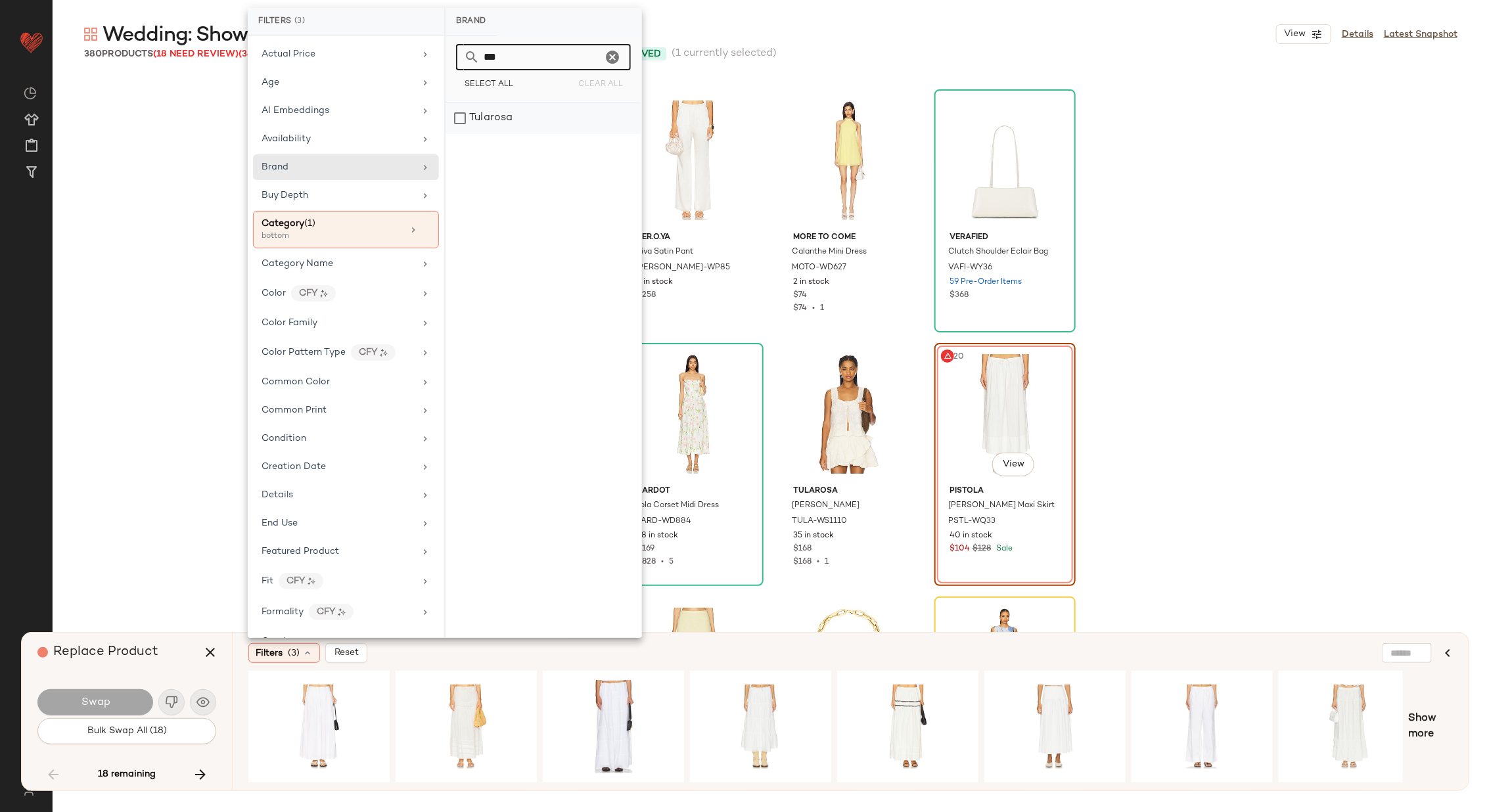
type input "***"
click at [525, 118] on div "Tularosa" at bounding box center [543, 118] width 196 height 32
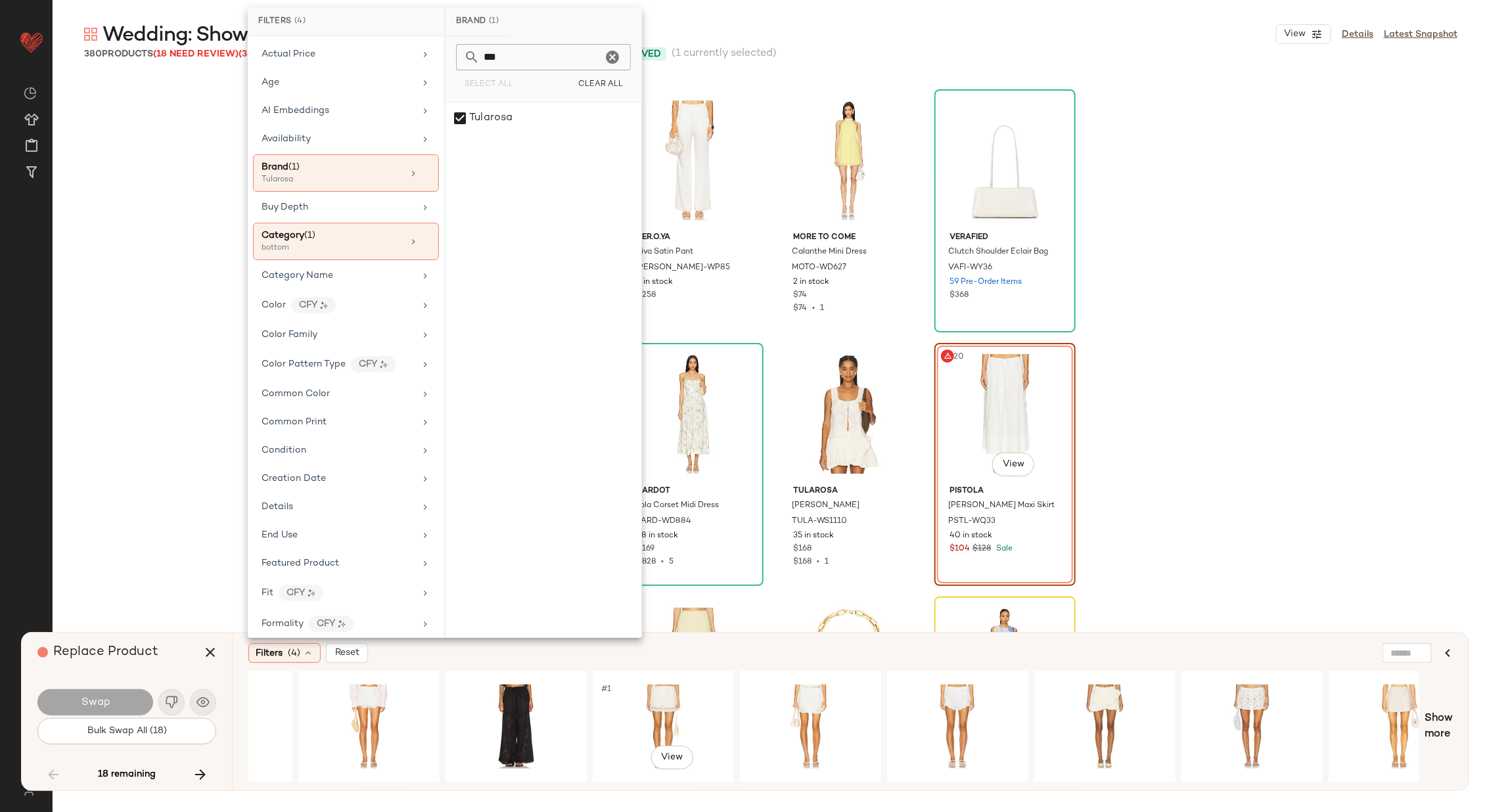
scroll to position [0, 1617]
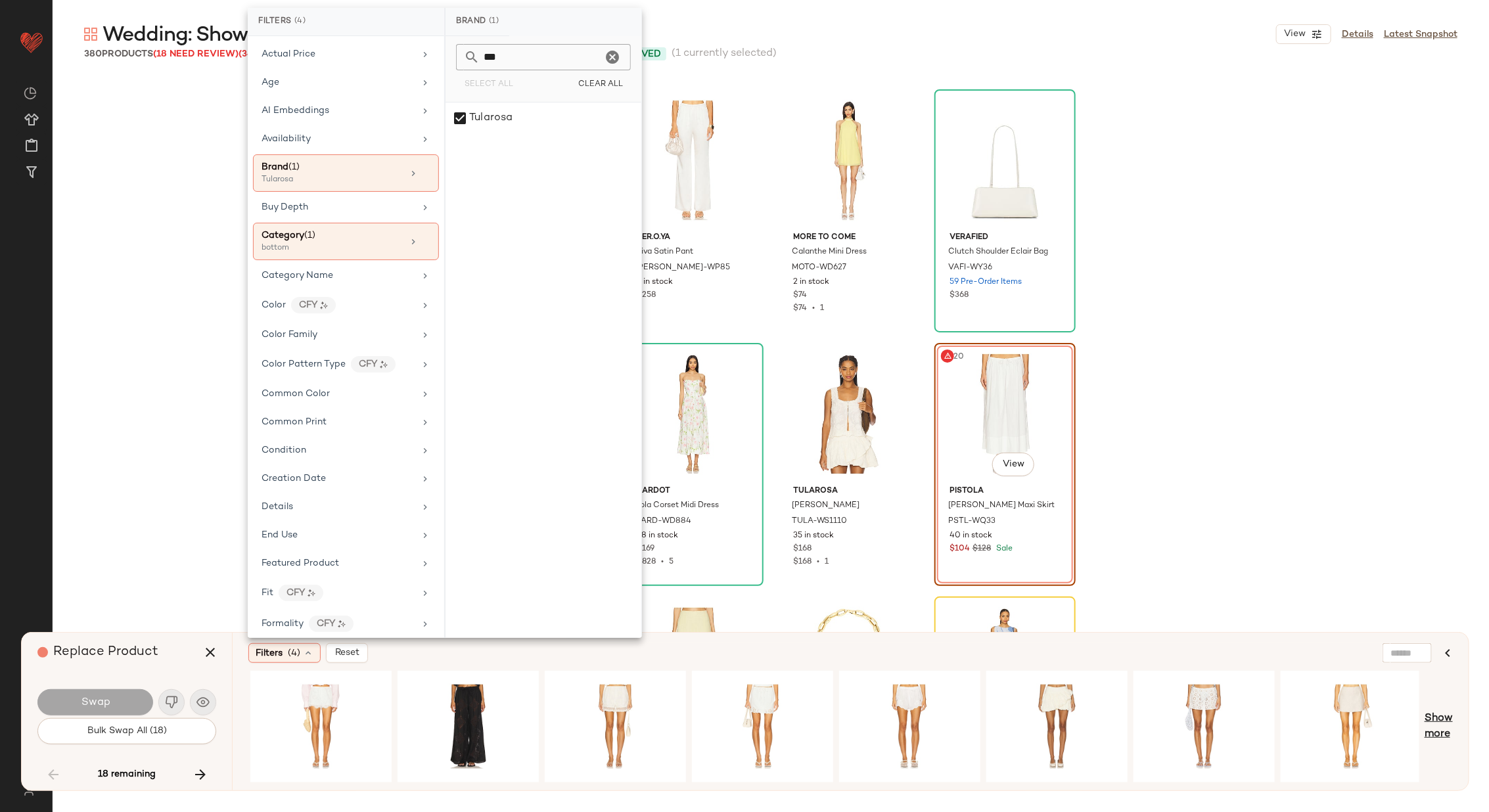
click at [1441, 719] on span "Show more" at bounding box center [1438, 727] width 28 height 32
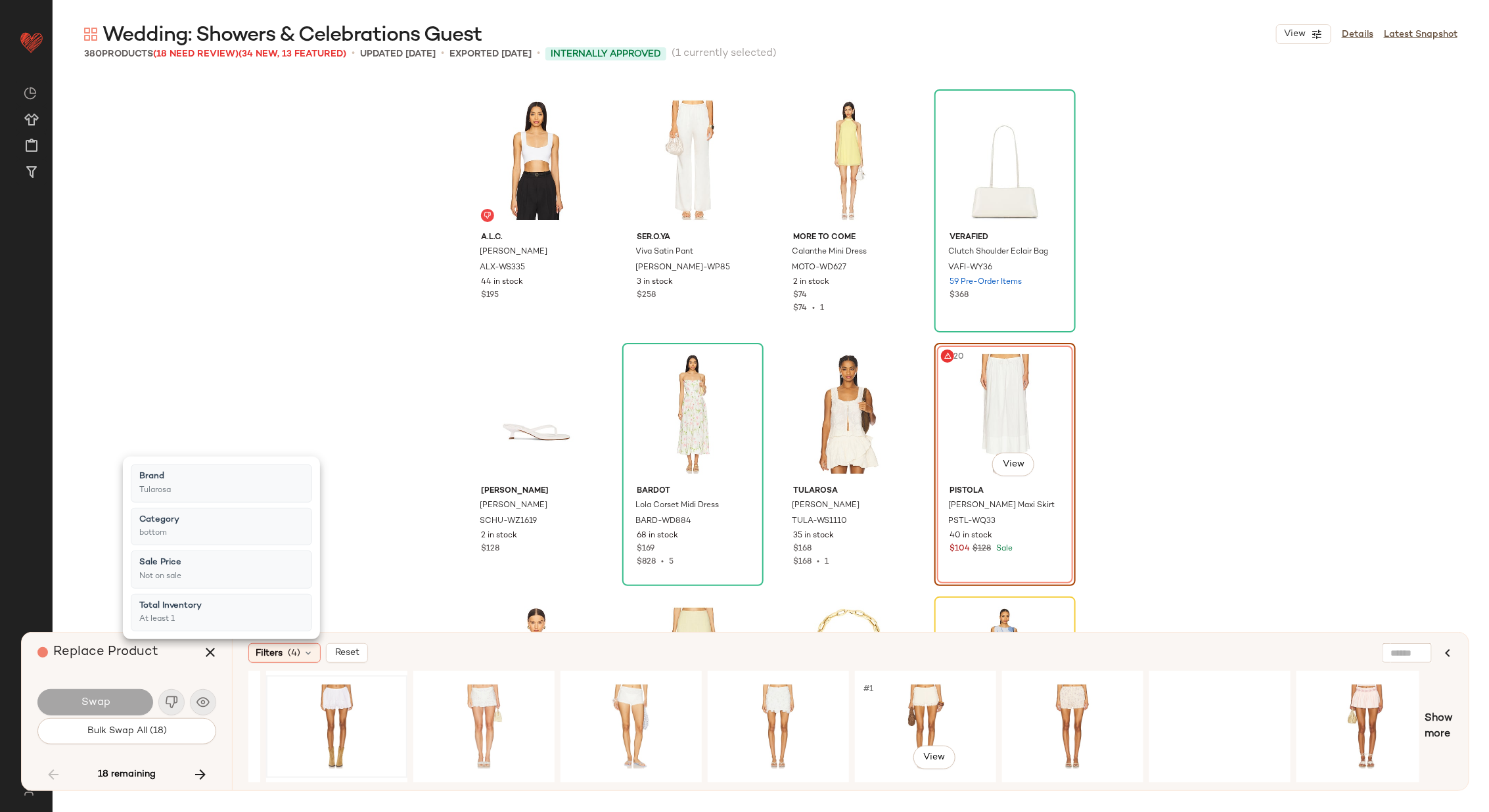
scroll to position [0, 2941]
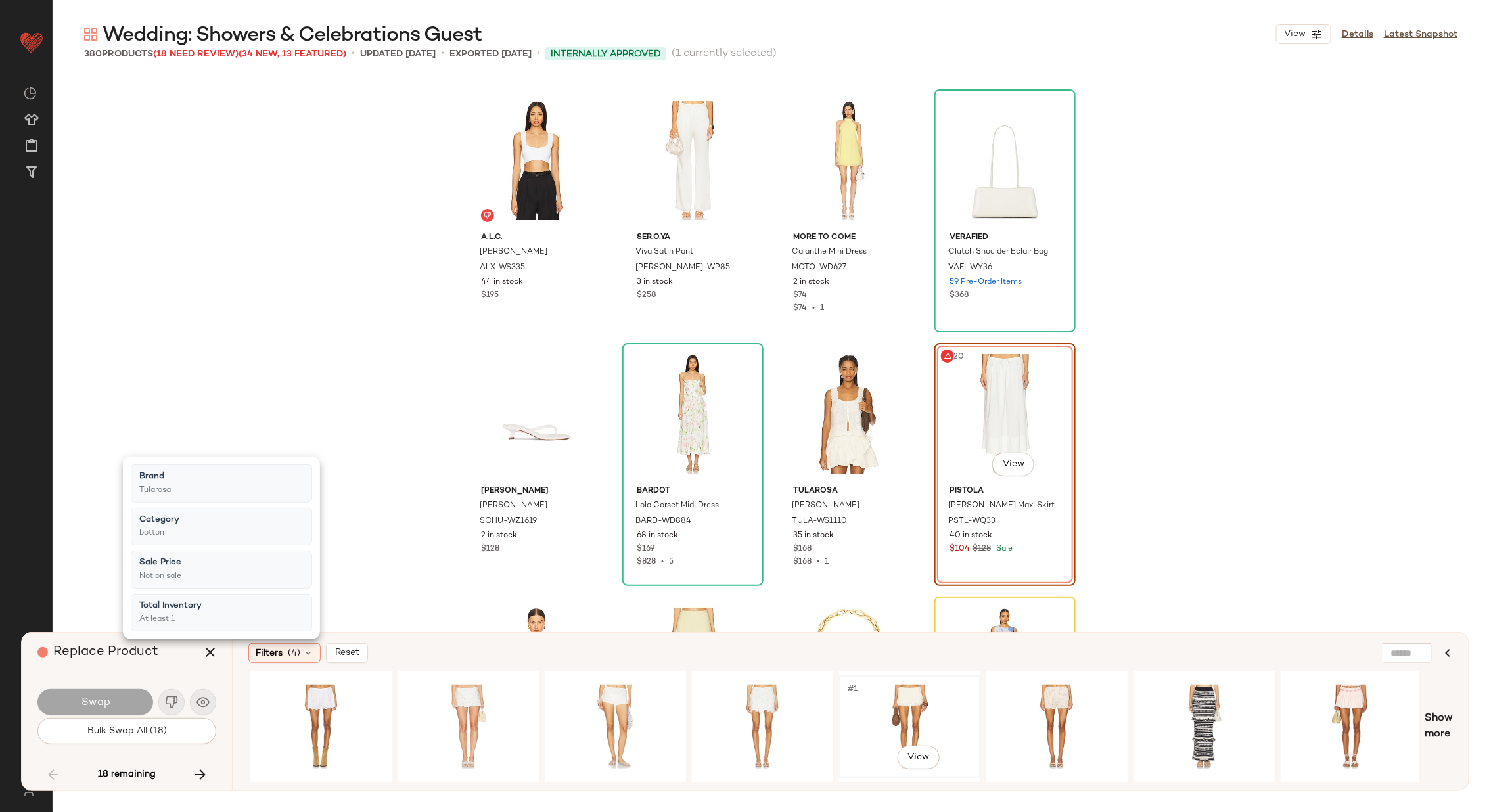
click at [899, 711] on div "#1 View" at bounding box center [909, 727] width 132 height 93
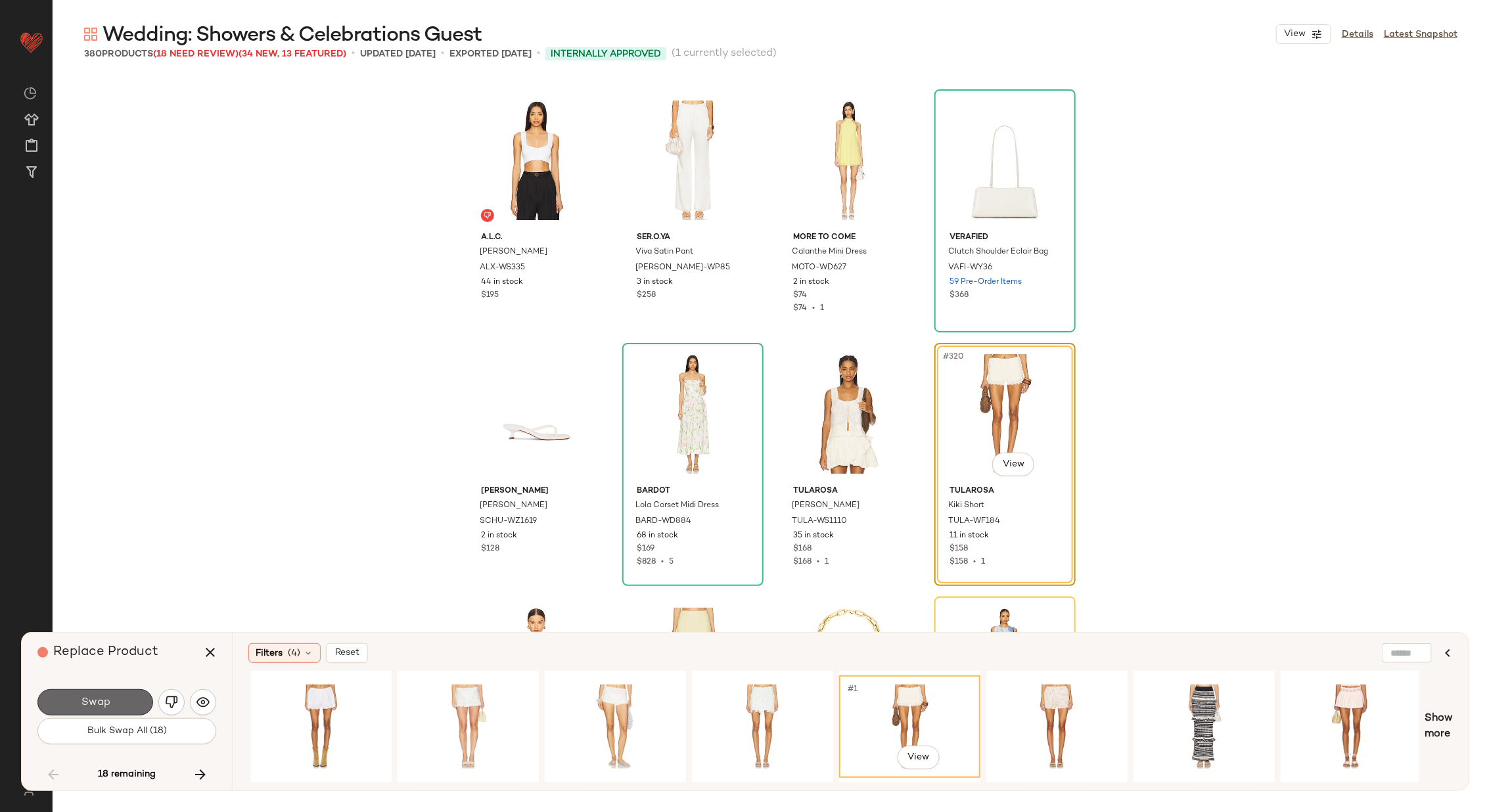
click at [96, 697] on span "Swap" at bounding box center [94, 703] width 29 height 13
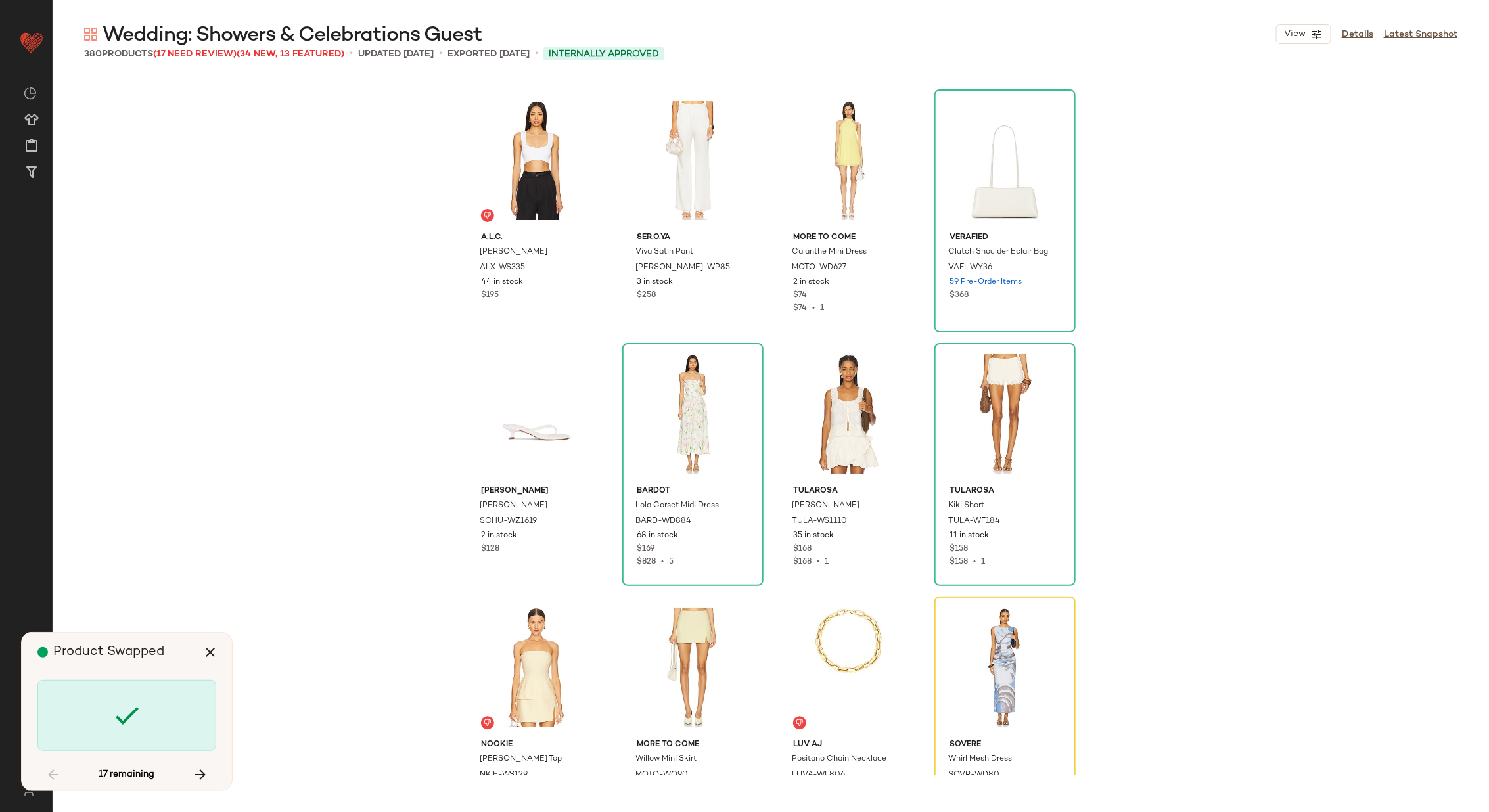
scroll to position [20031, 0]
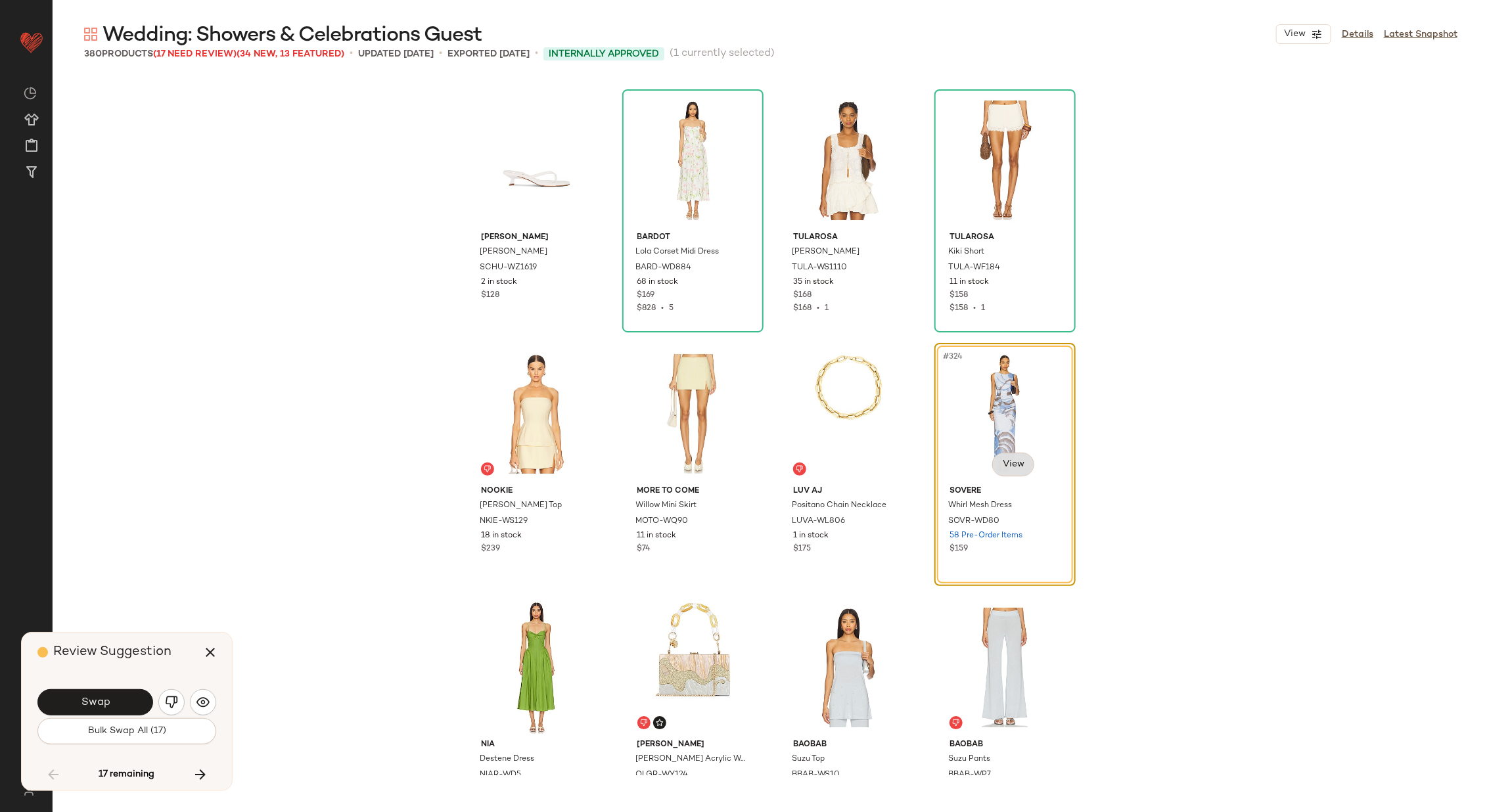
click at [1000, 470] on body "Revolve ** Dashboard All Products Global Clipboards (25) Curations (70) Alexis …" at bounding box center [744, 459] width 1489 height 919
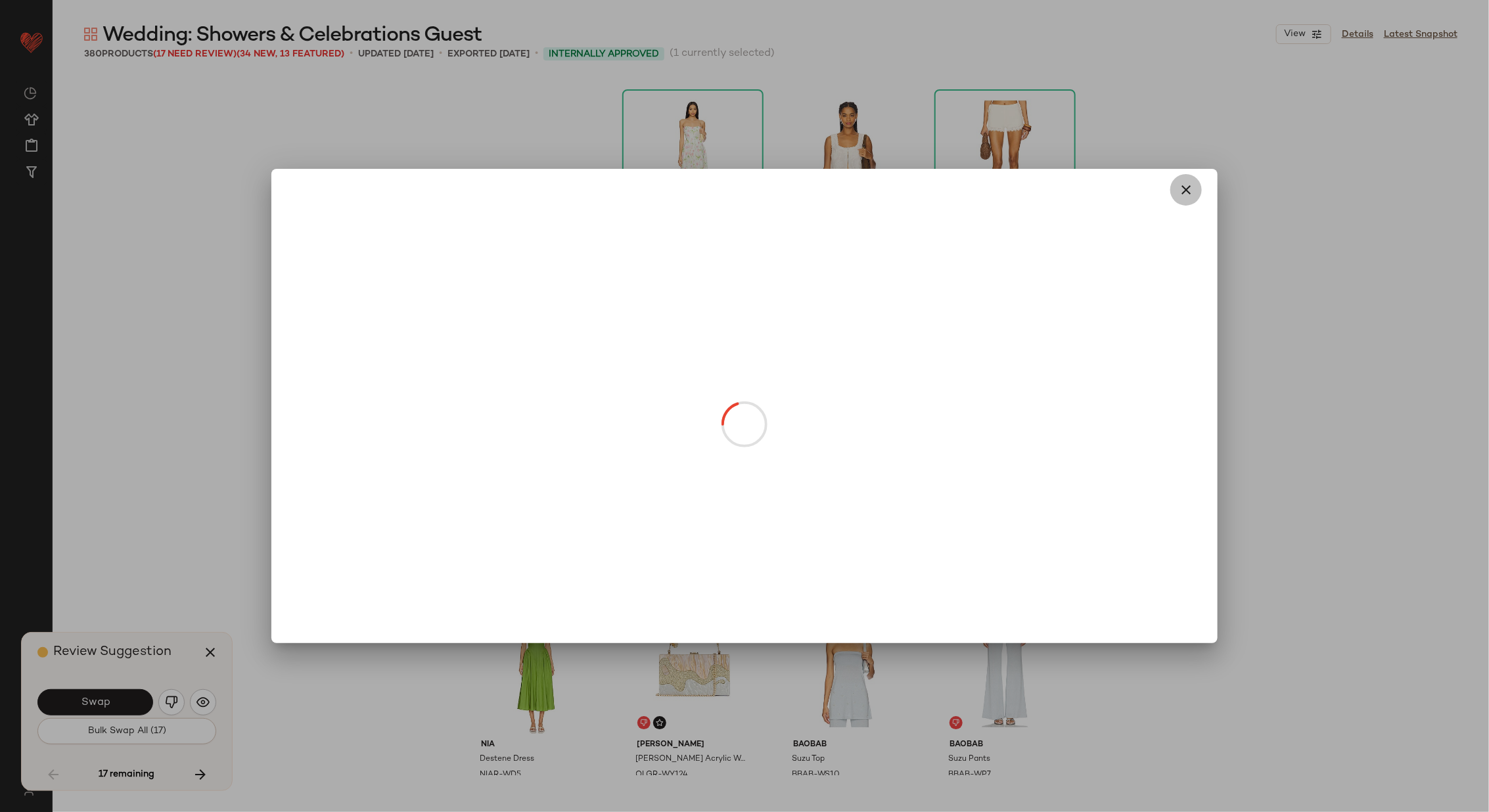
click at [1189, 186] on icon "button" at bounding box center [1186, 190] width 16 height 16
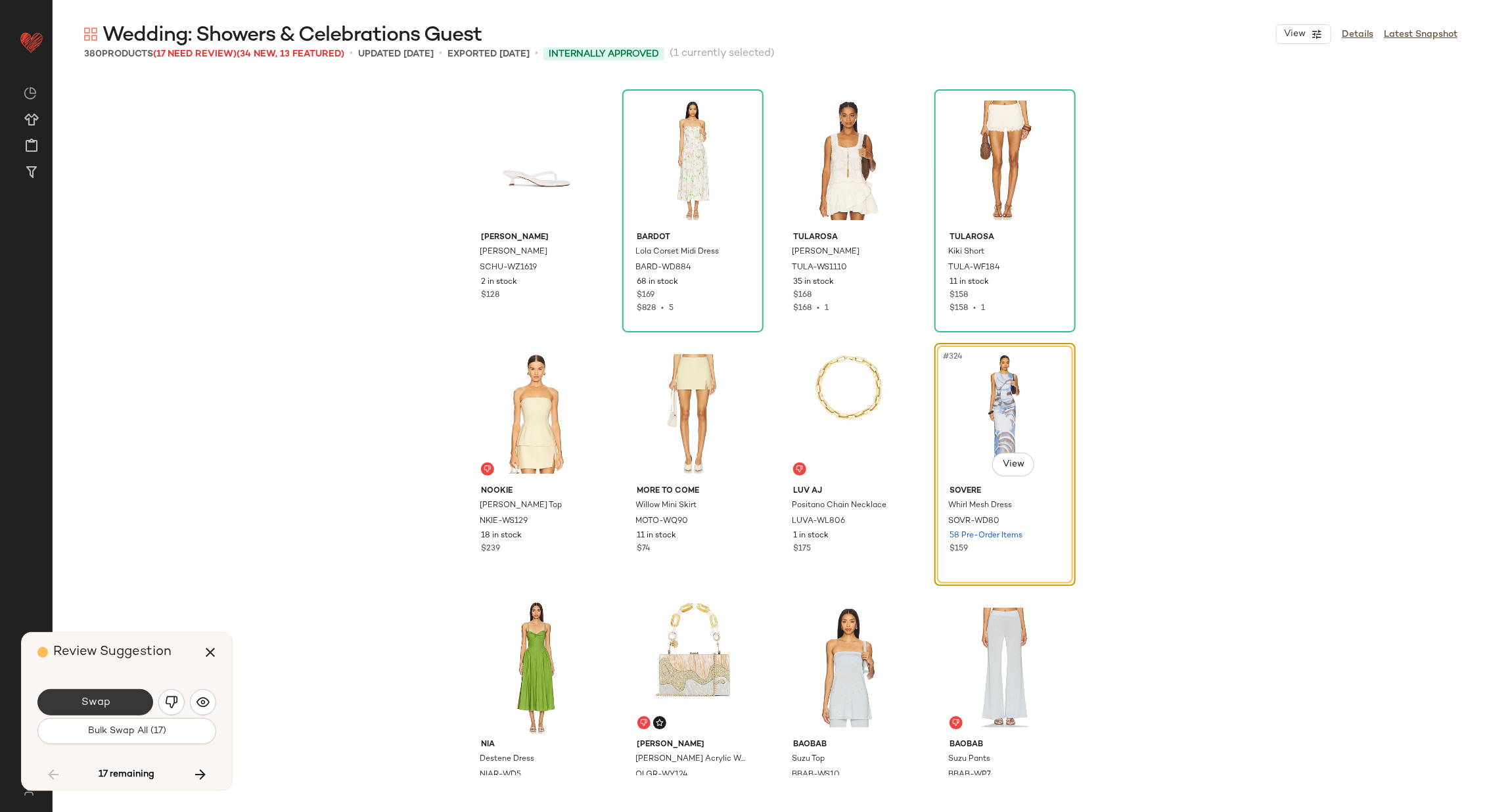
click at [114, 700] on button "Swap" at bounding box center [95, 701] width 115 height 26
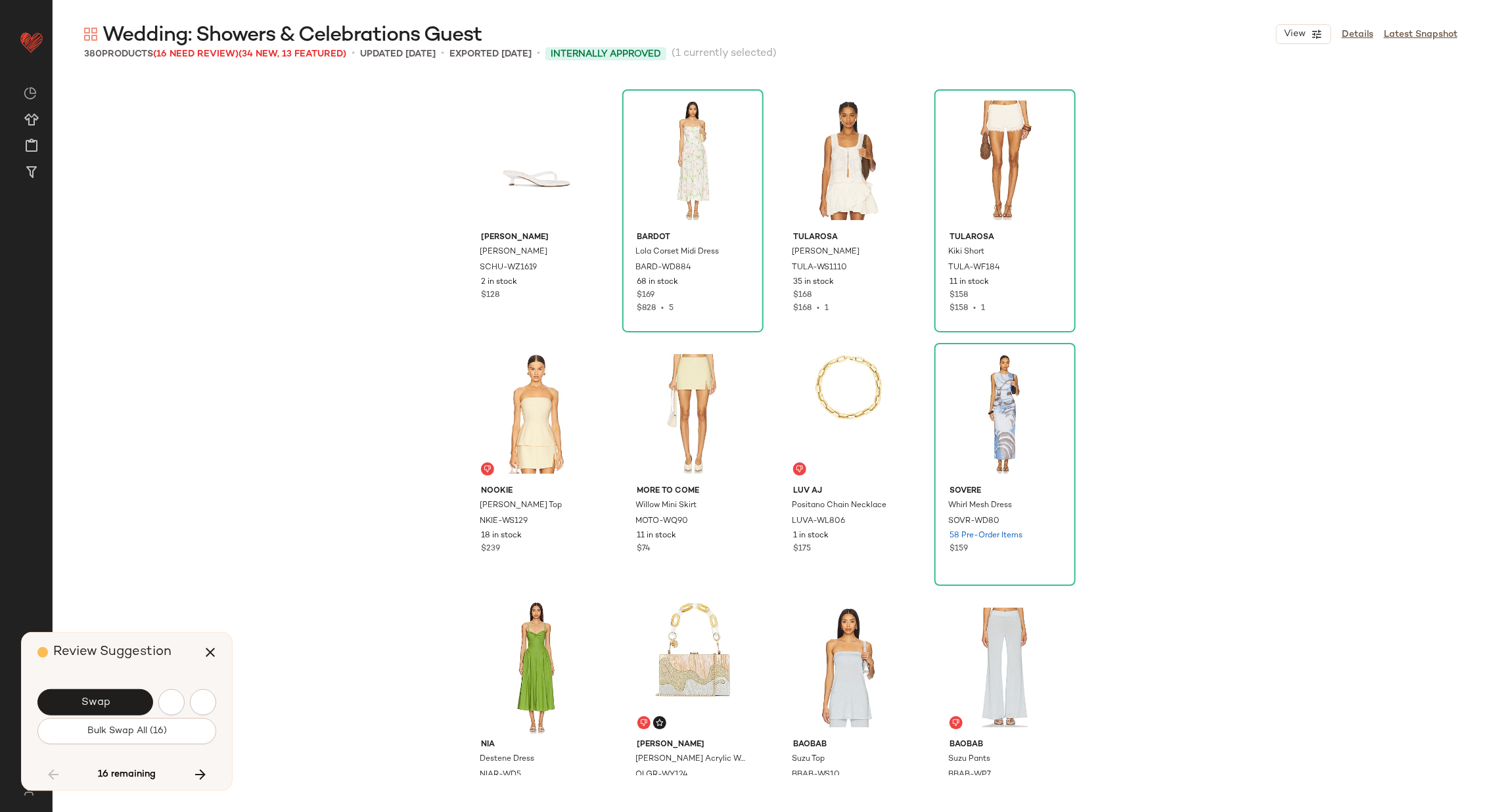
scroll to position [20539, 0]
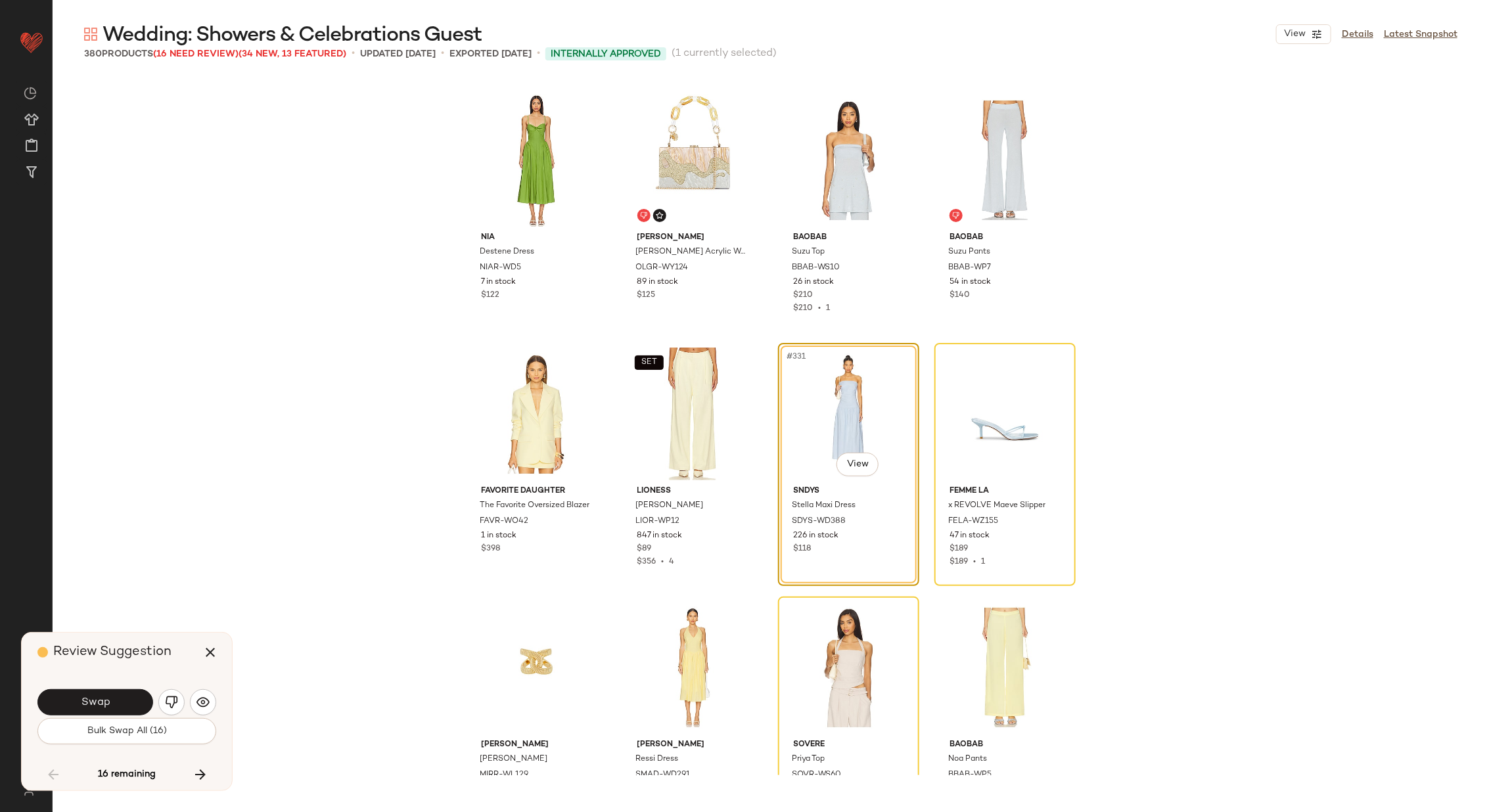
click at [114, 700] on button "Swap" at bounding box center [95, 701] width 115 height 26
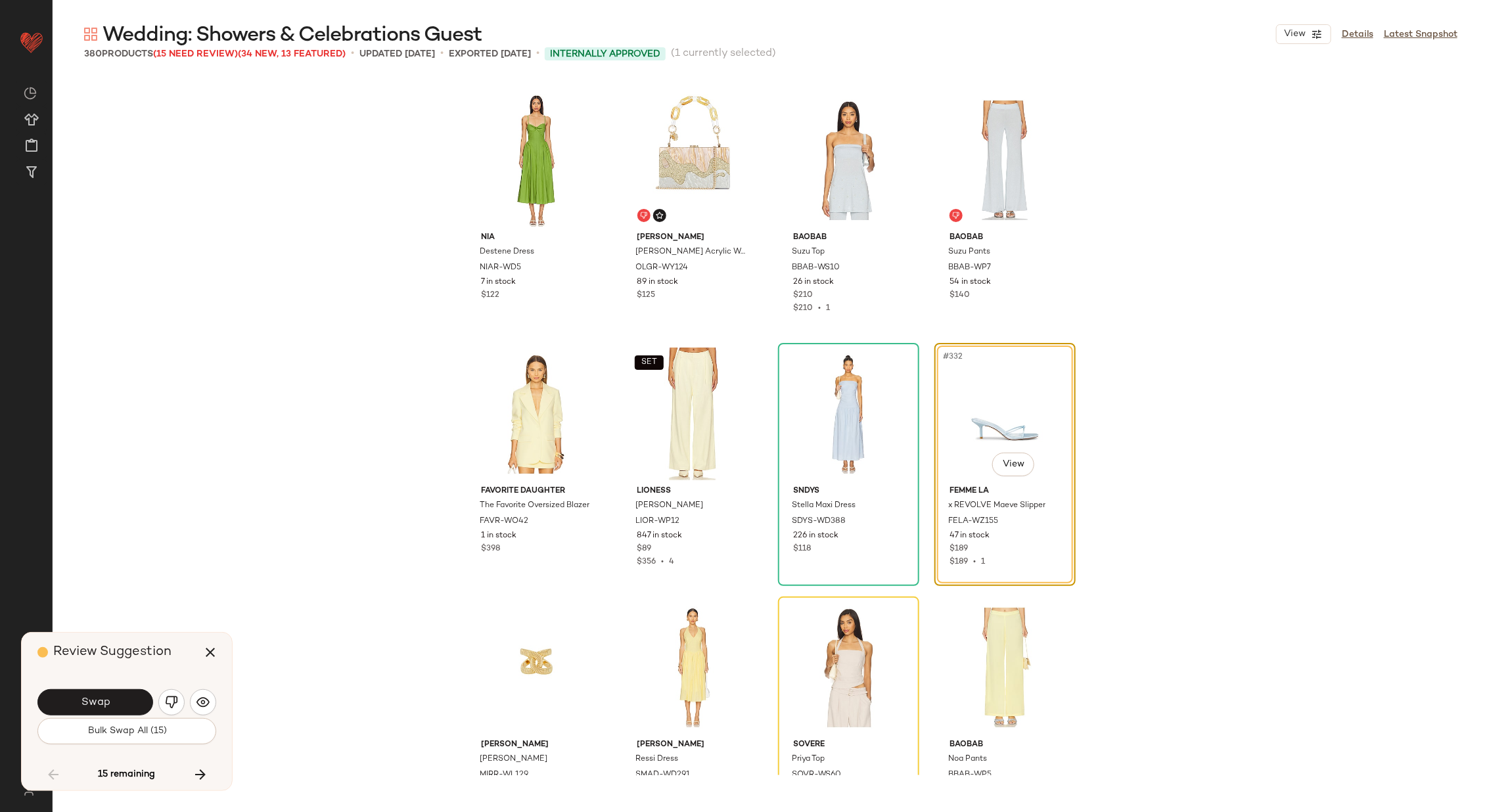
click at [114, 700] on button "Swap" at bounding box center [95, 701] width 115 height 26
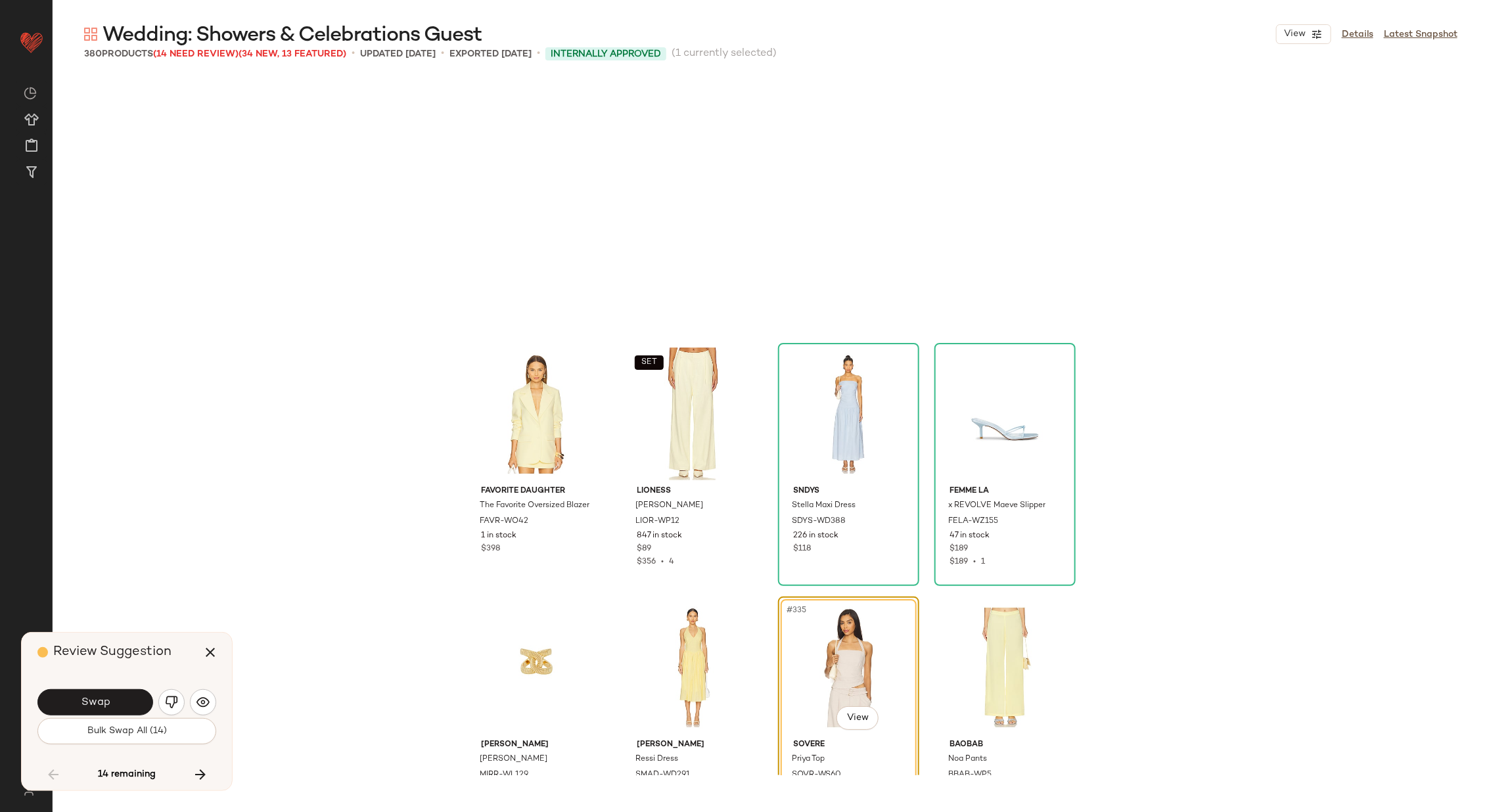
scroll to position [20792, 0]
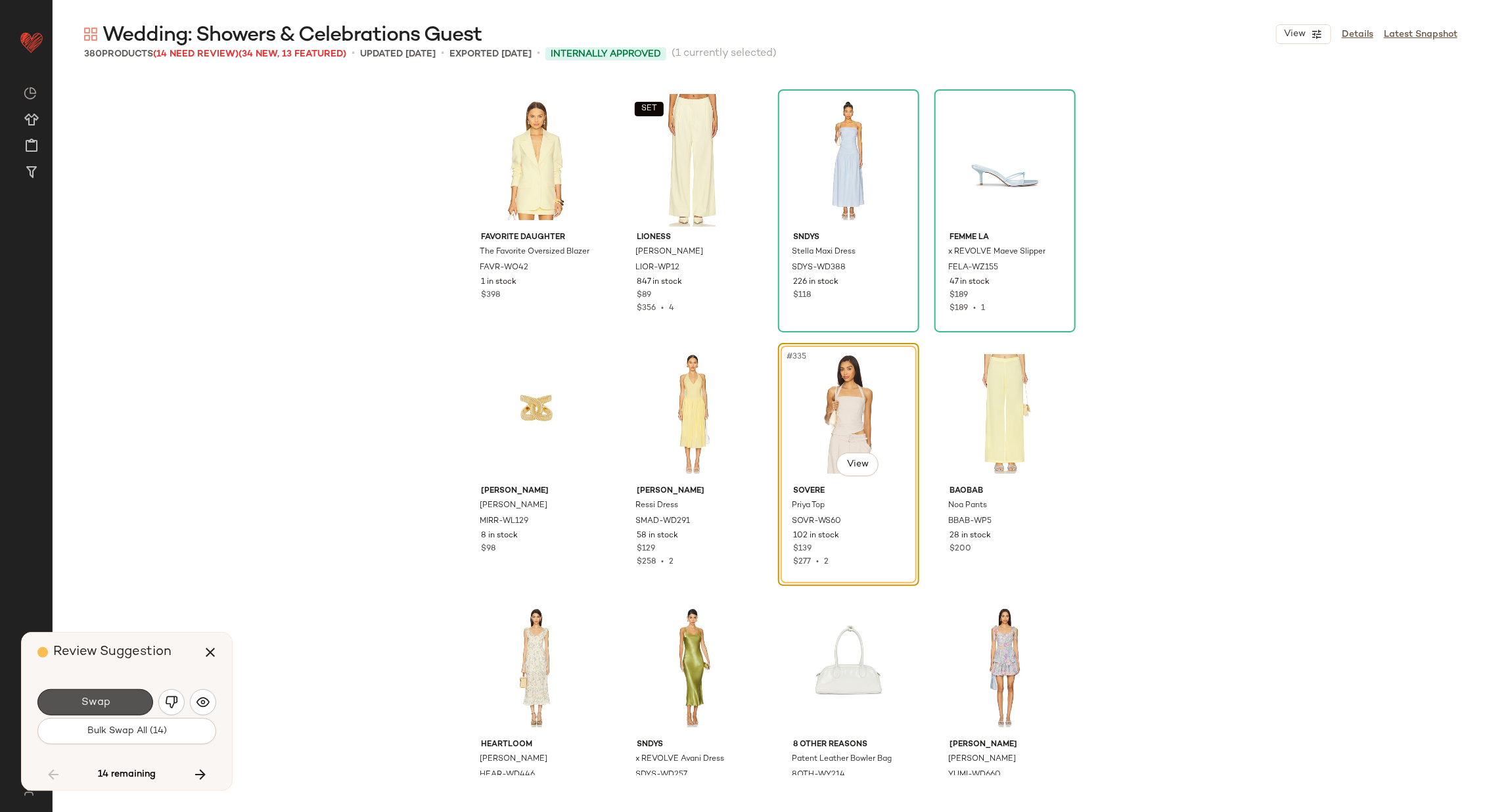
click at [114, 700] on button "Swap" at bounding box center [95, 701] width 115 height 26
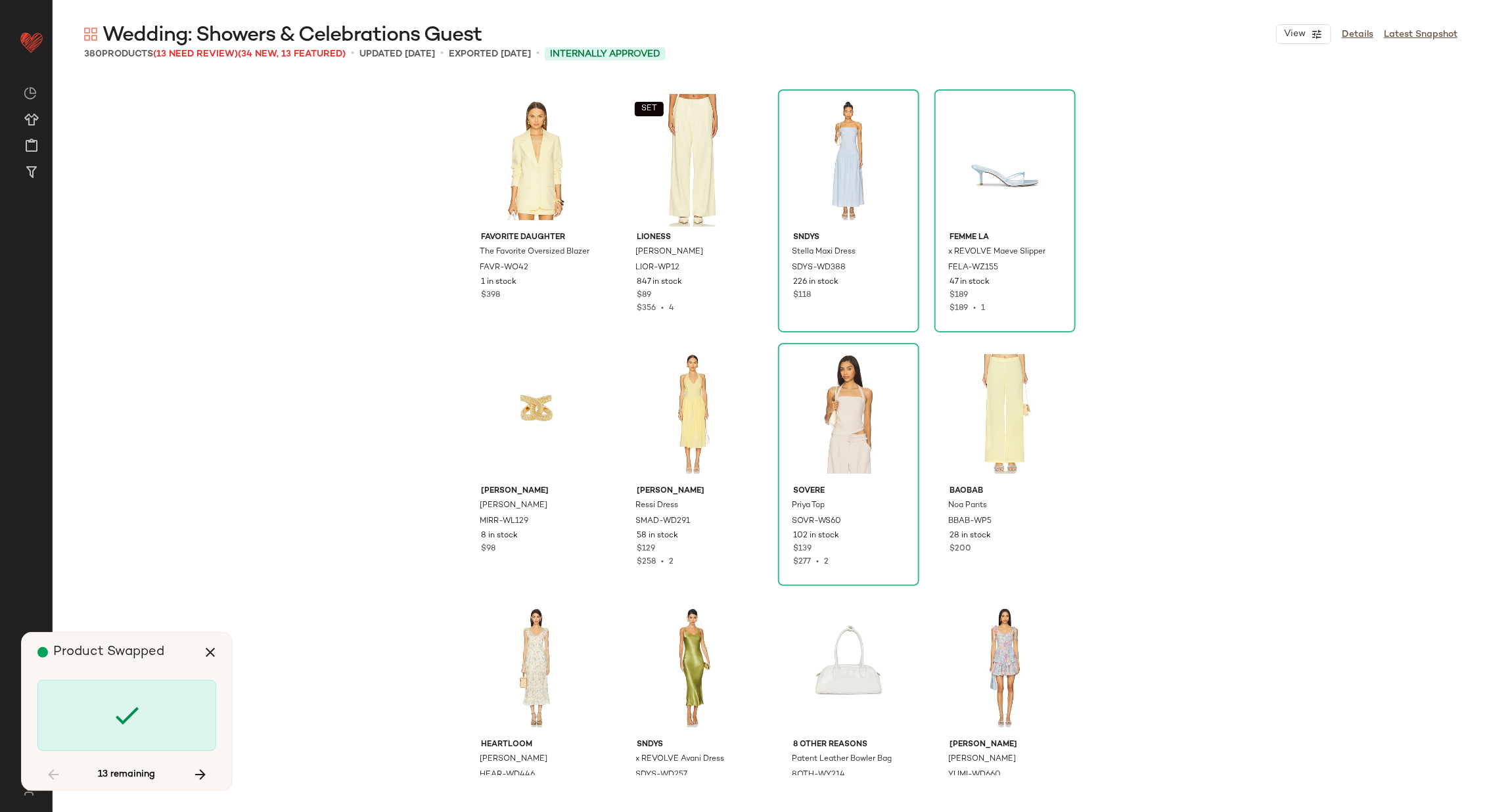
scroll to position [21299, 0]
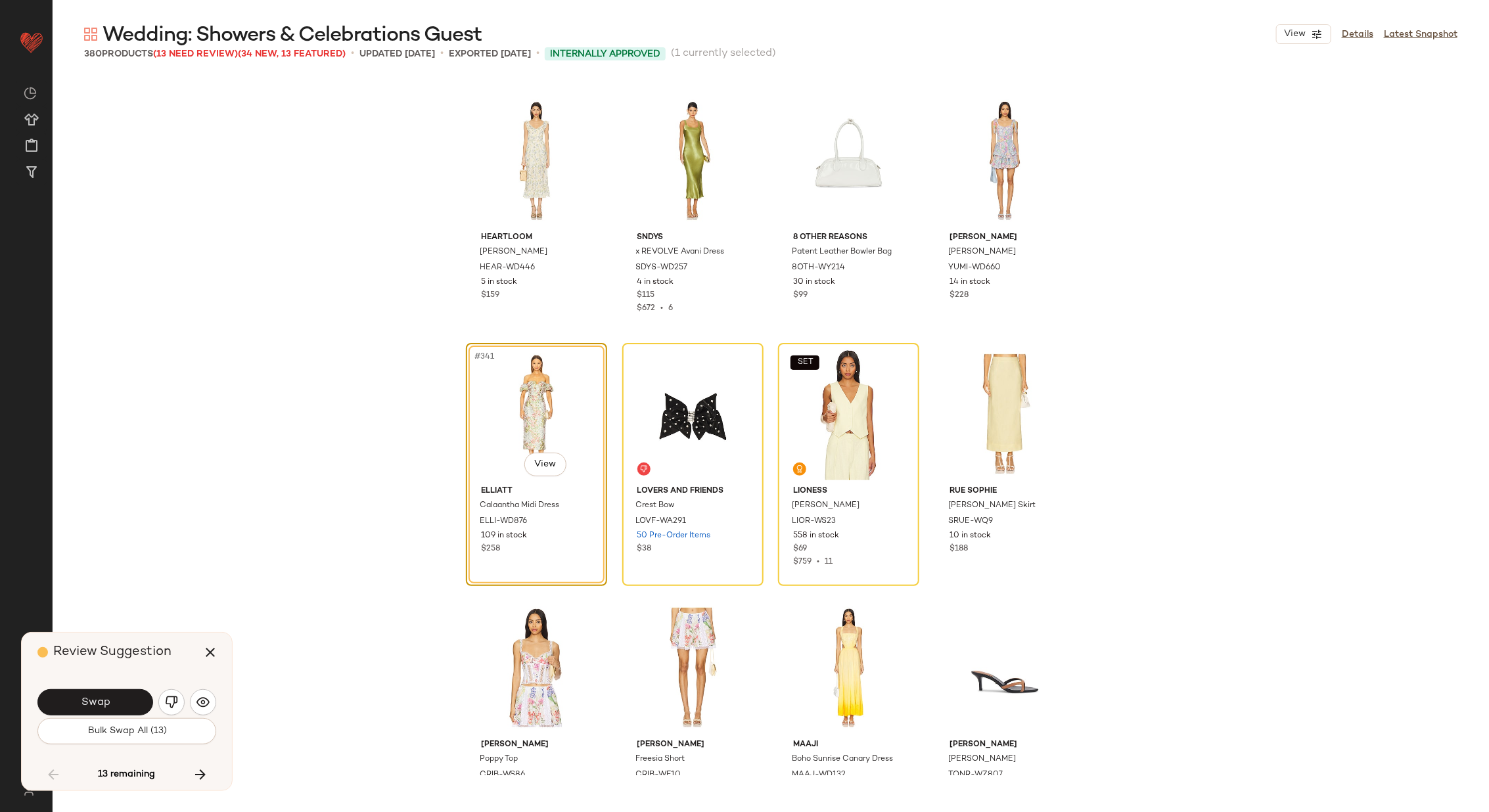
click at [114, 700] on button "Swap" at bounding box center [95, 701] width 115 height 26
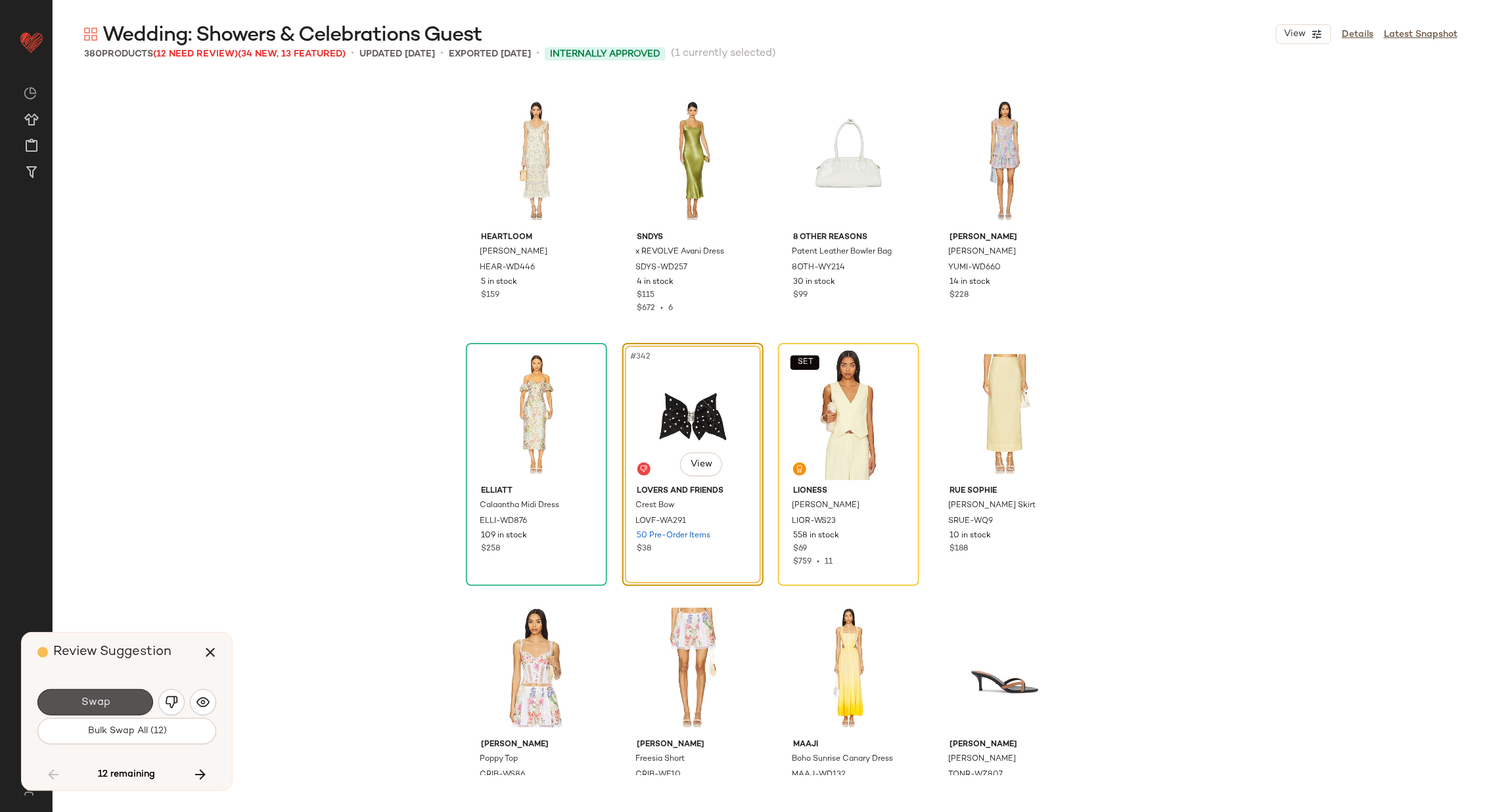
click at [114, 700] on button "Swap" at bounding box center [95, 701] width 115 height 26
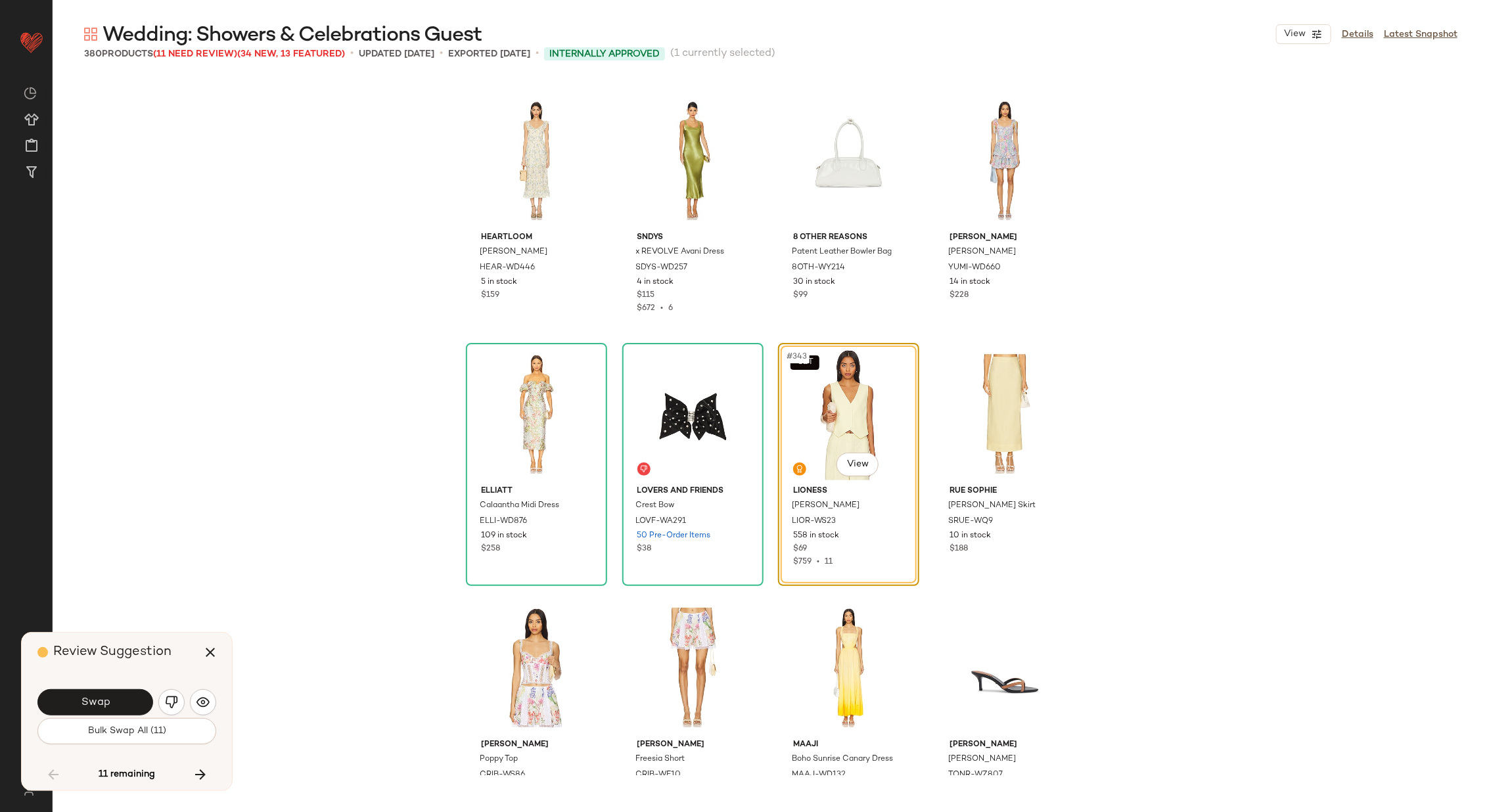
click at [114, 700] on button "Swap" at bounding box center [95, 701] width 115 height 26
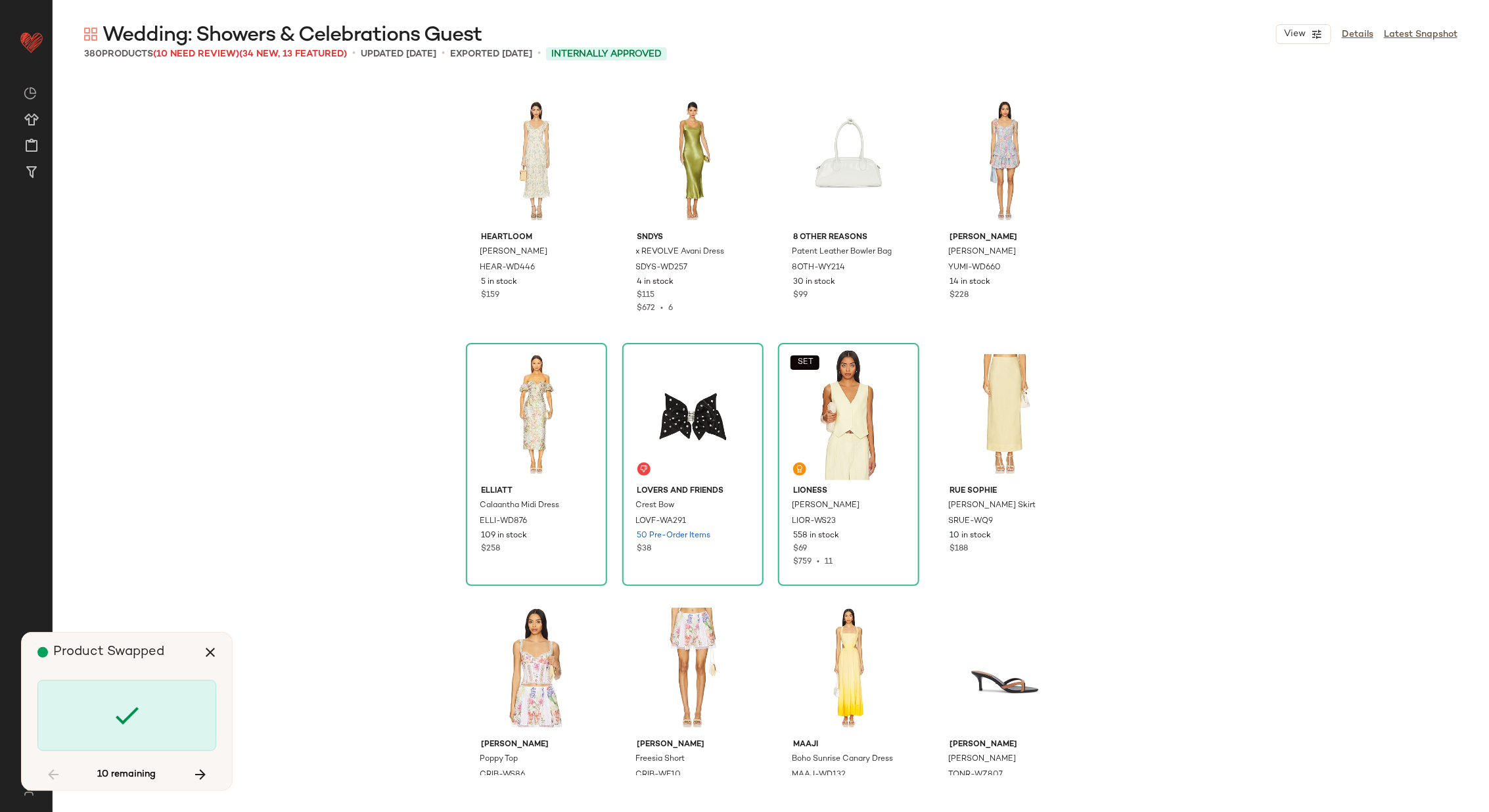
scroll to position [21806, 0]
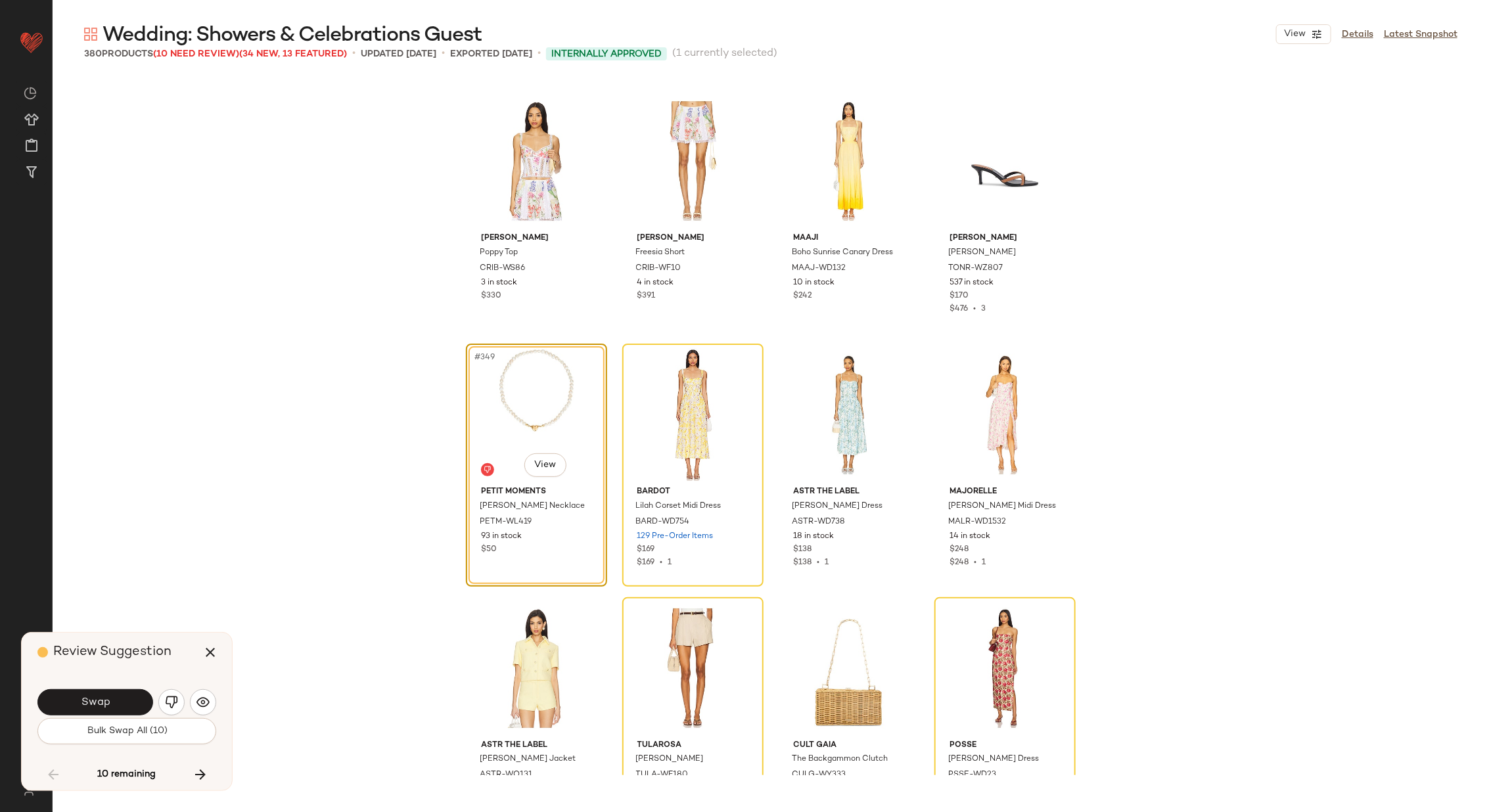
click at [114, 700] on button "Swap" at bounding box center [95, 701] width 115 height 26
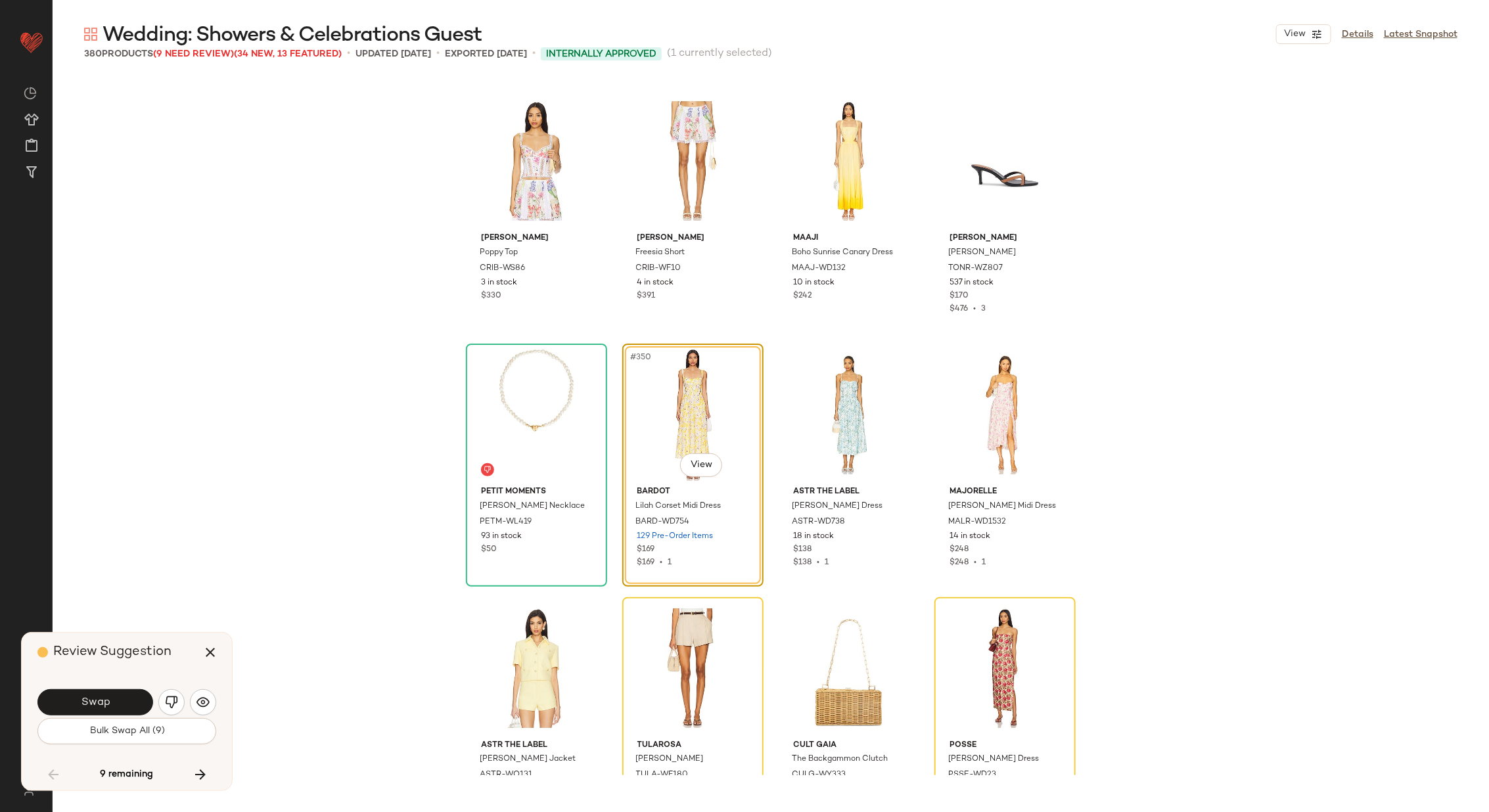
click at [114, 700] on button "Swap" at bounding box center [95, 701] width 115 height 26
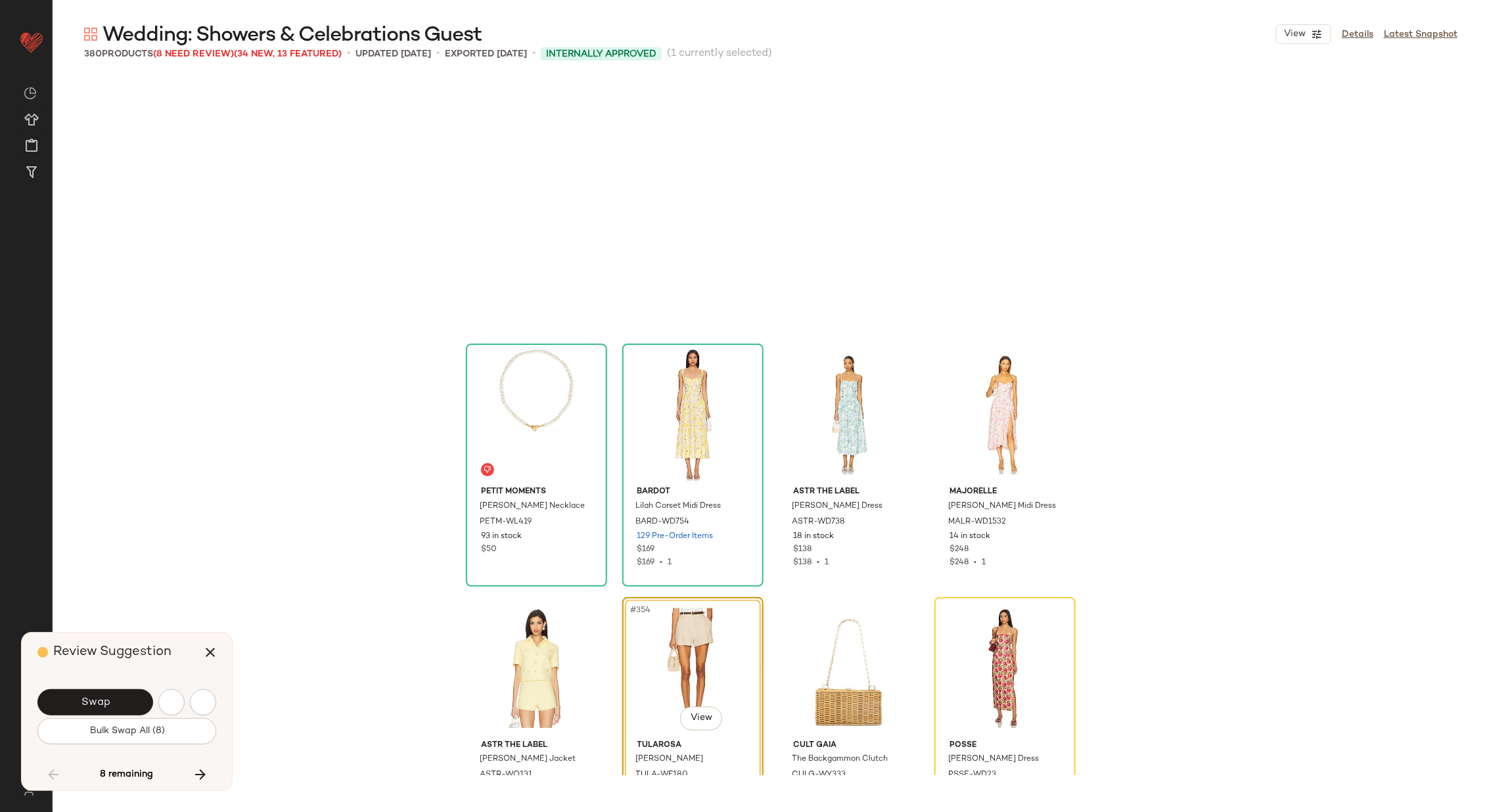
scroll to position [22060, 0]
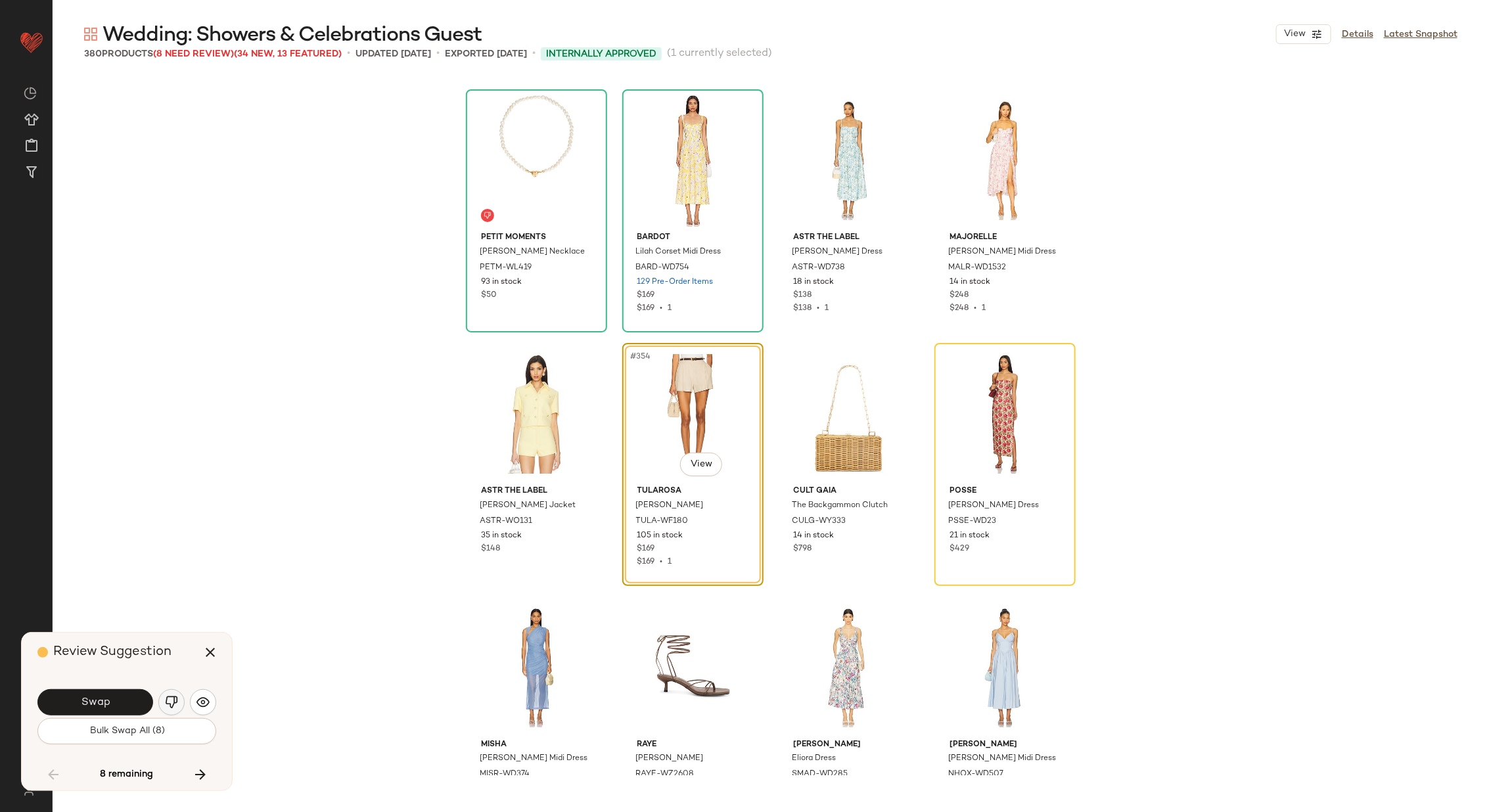
click at [170, 697] on img "button" at bounding box center [171, 702] width 13 height 13
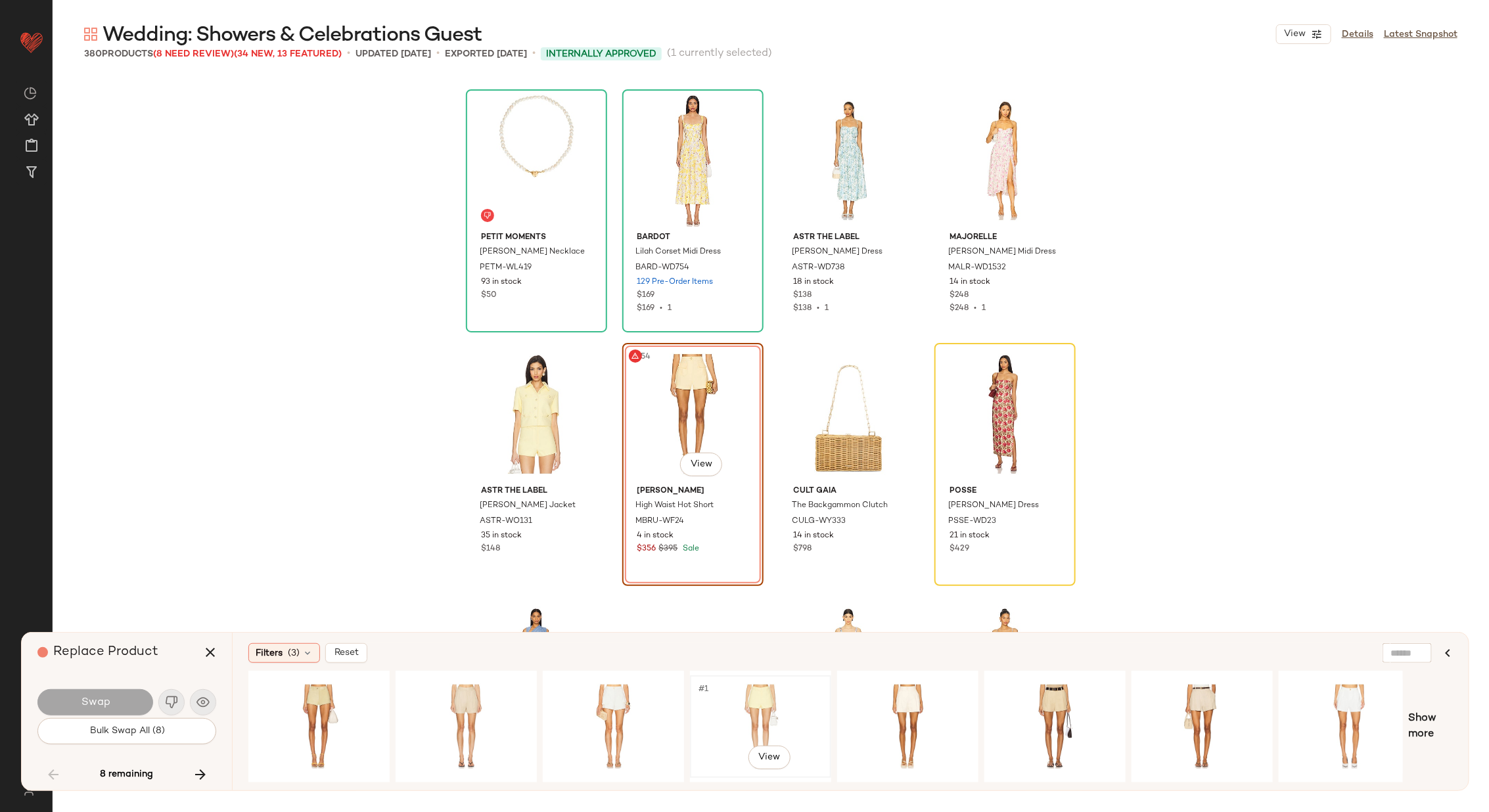
click at [739, 701] on div "#1 View" at bounding box center [760, 727] width 132 height 93
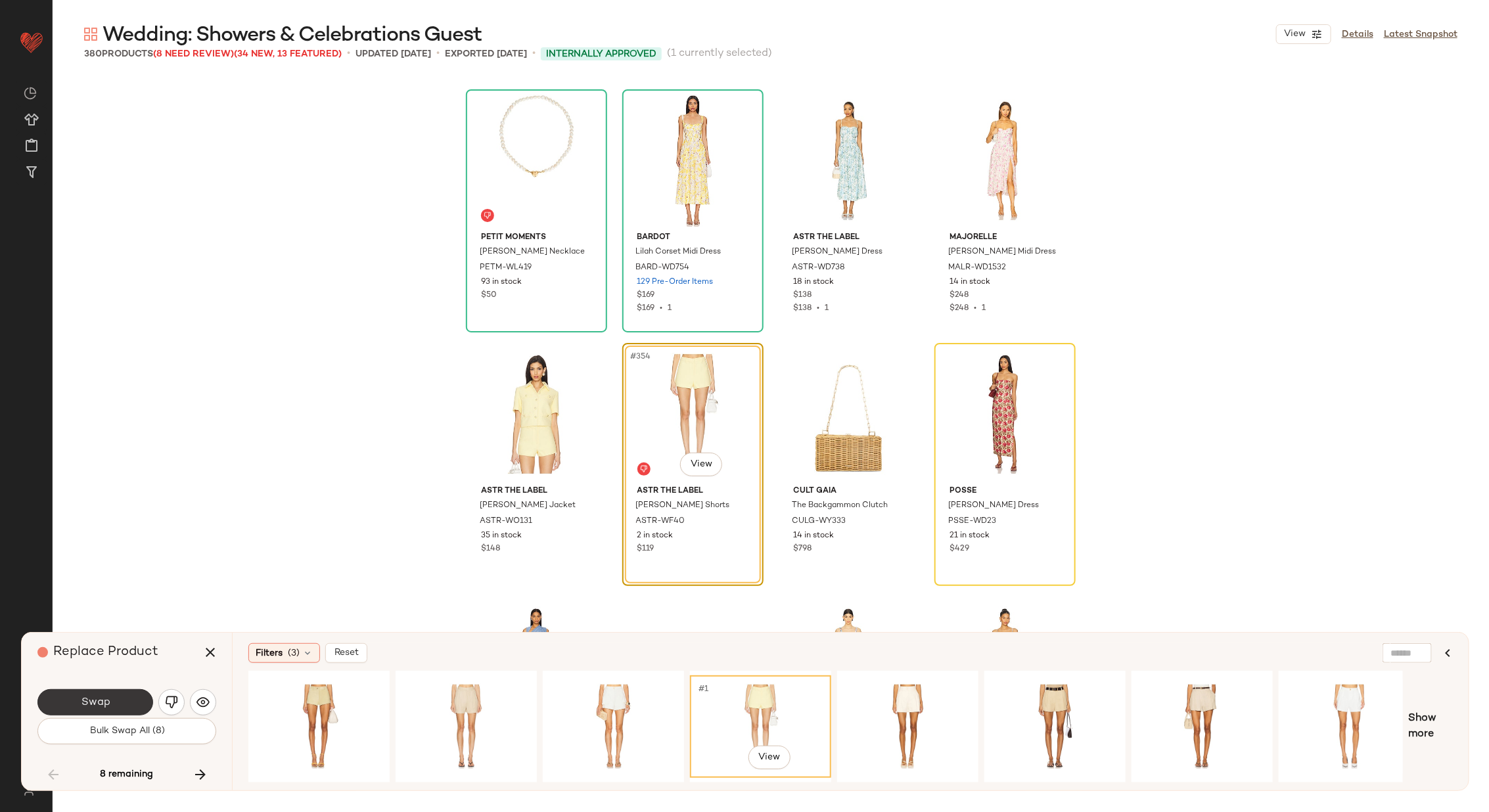
click at [100, 693] on button "Swap" at bounding box center [95, 701] width 115 height 26
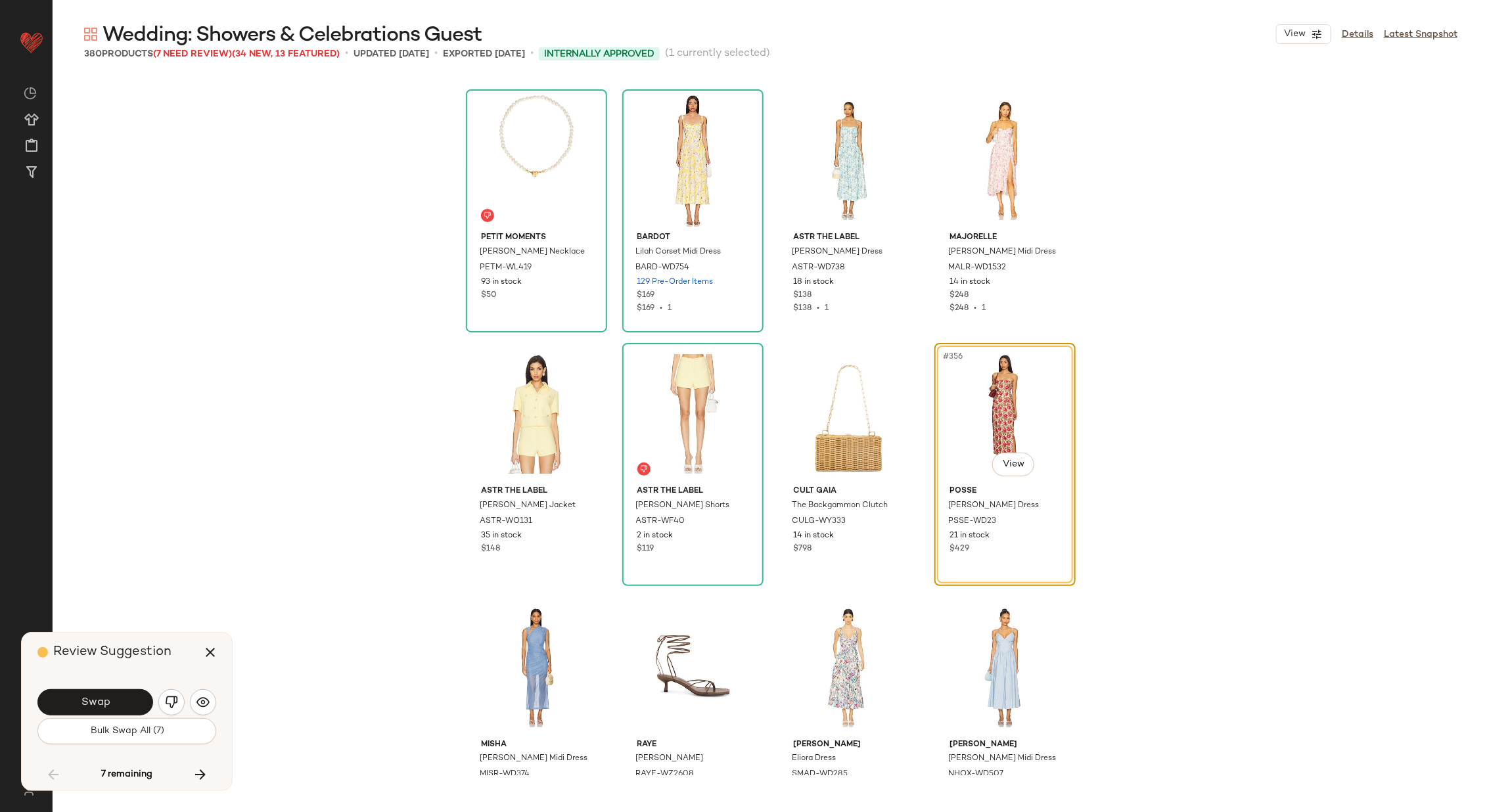
click at [100, 693] on button "Swap" at bounding box center [95, 701] width 115 height 26
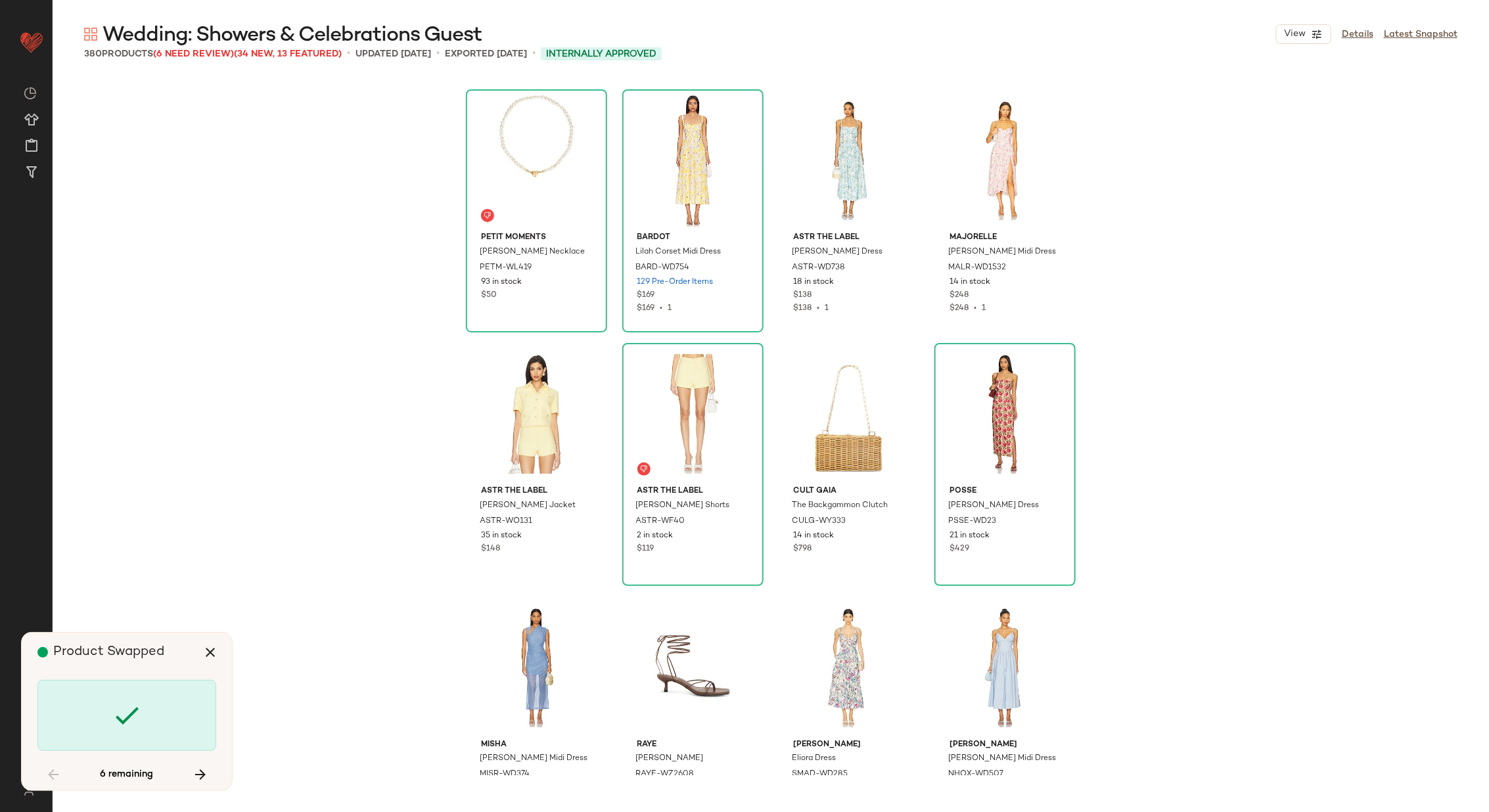
scroll to position [22567, 0]
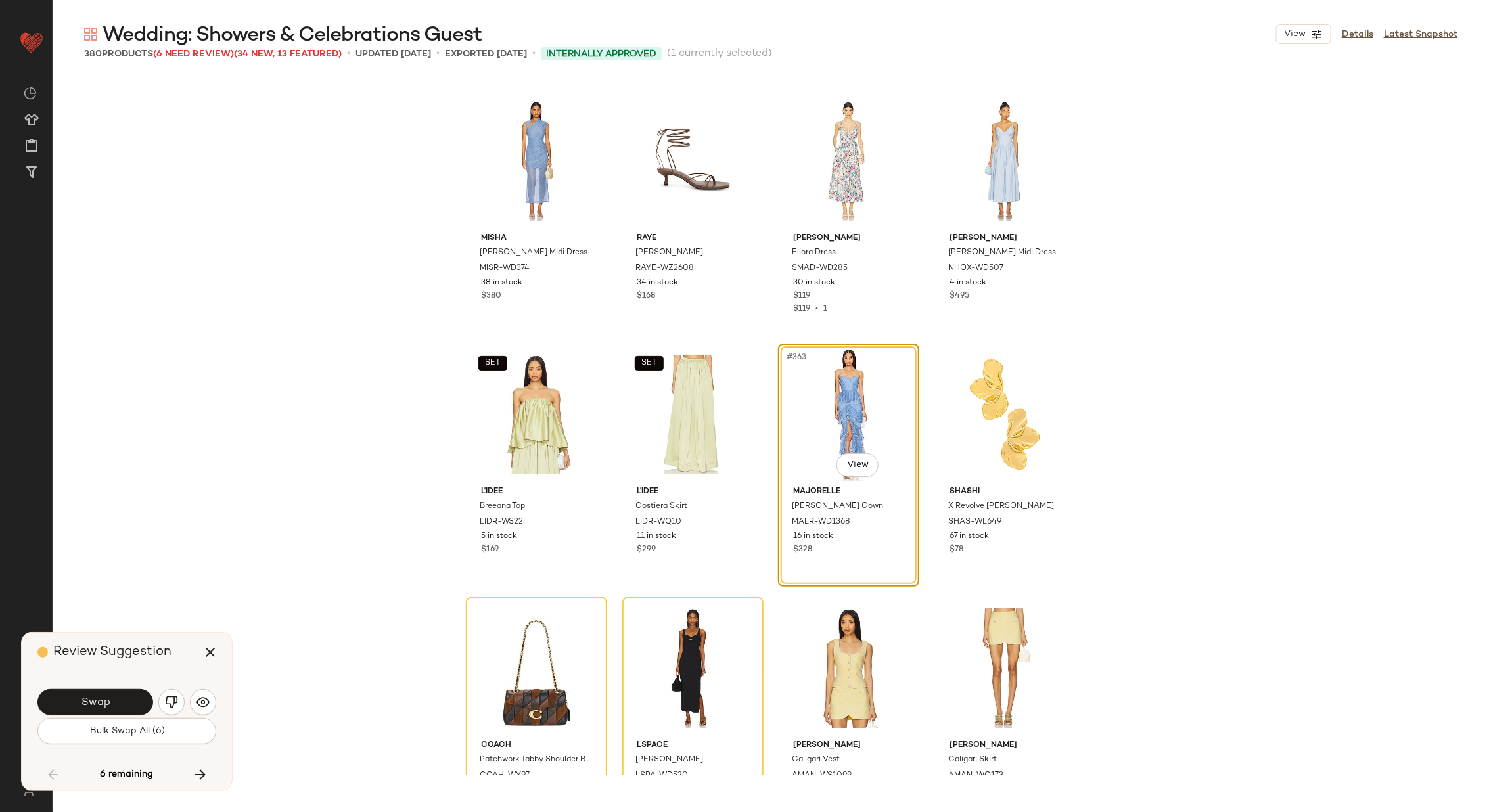
click at [100, 693] on button "Swap" at bounding box center [95, 701] width 115 height 26
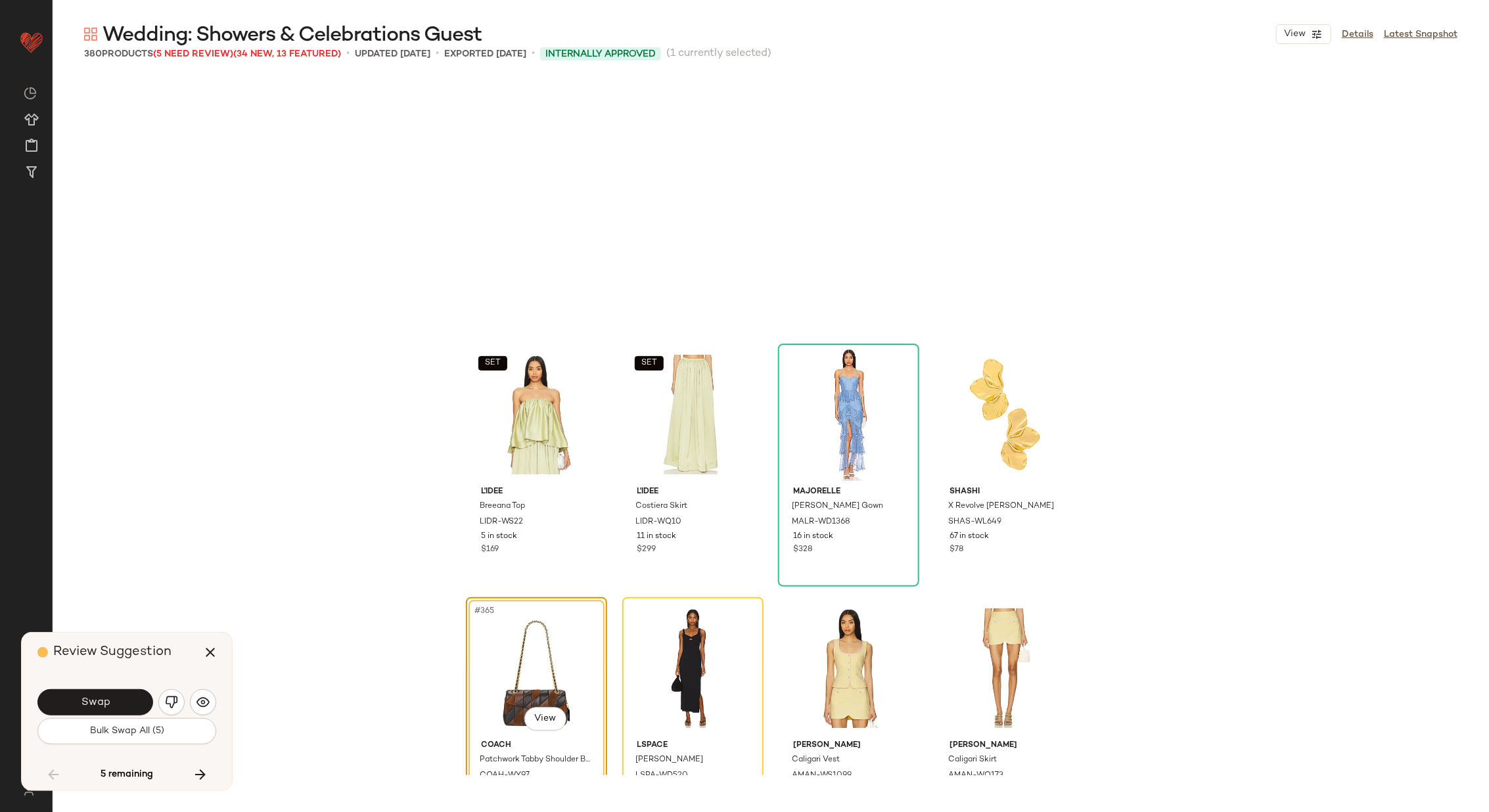
scroll to position [22821, 0]
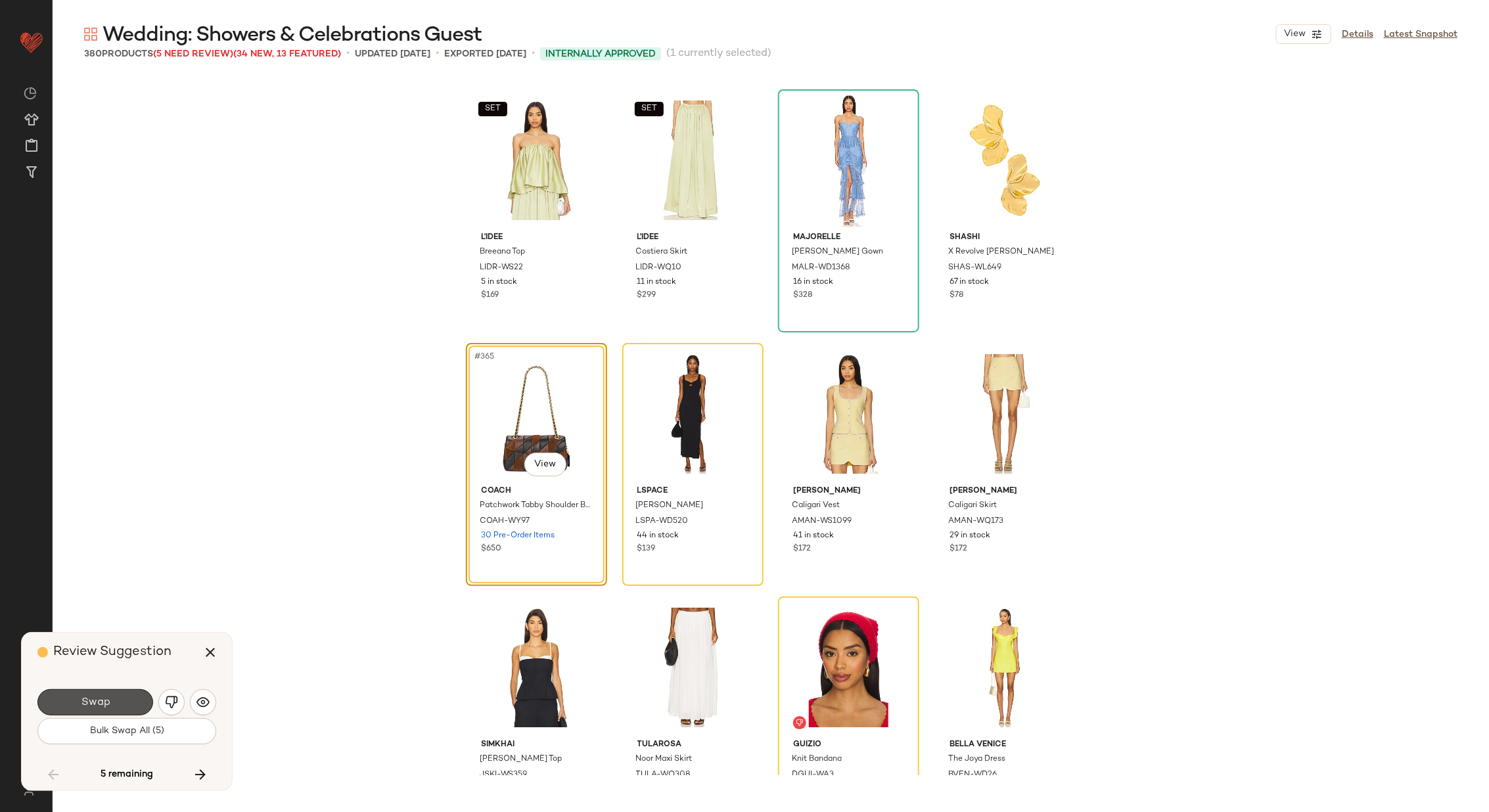
click at [100, 693] on button "Swap" at bounding box center [95, 701] width 115 height 26
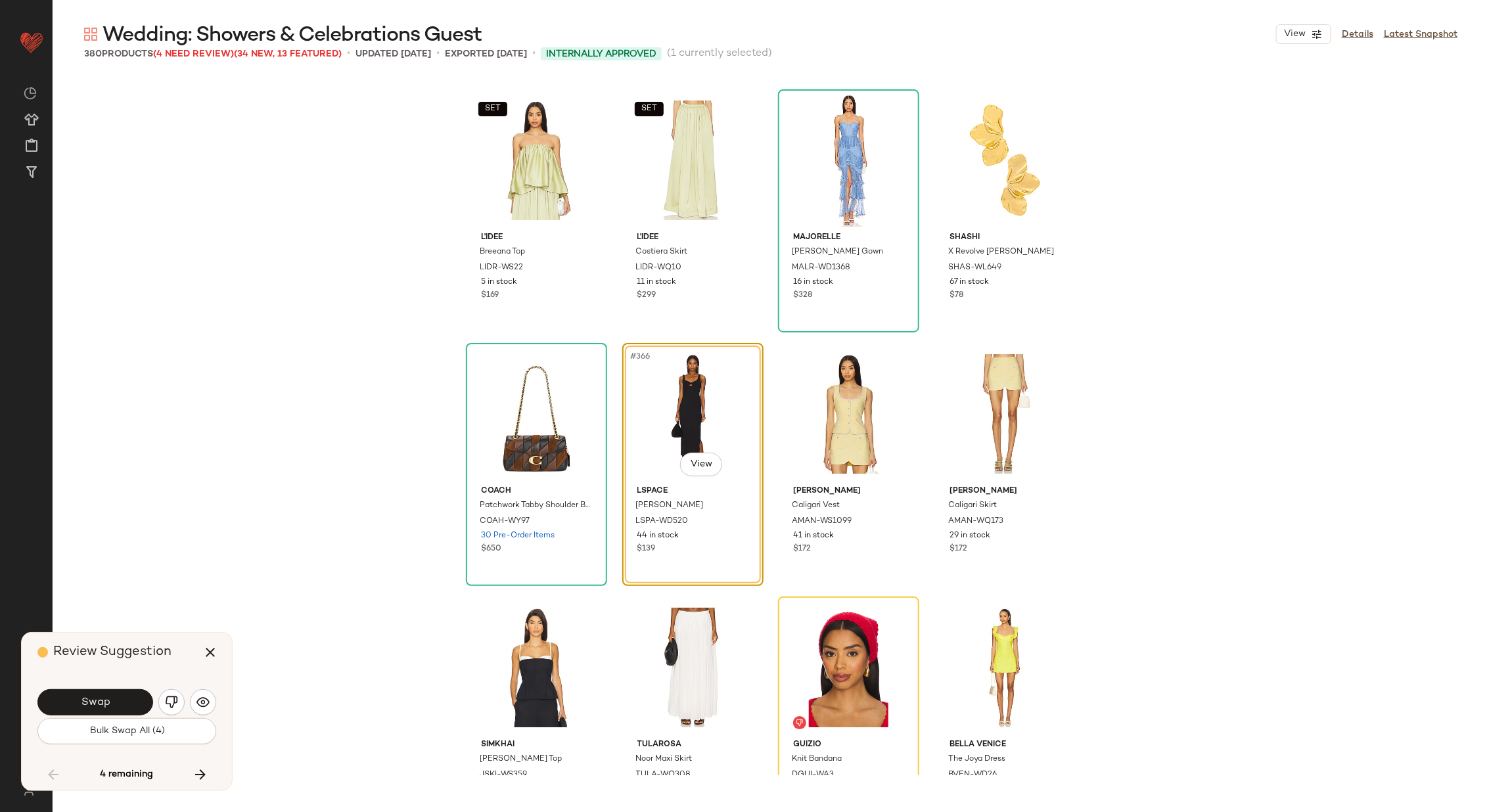
click at [100, 693] on button "Swap" at bounding box center [95, 701] width 115 height 26
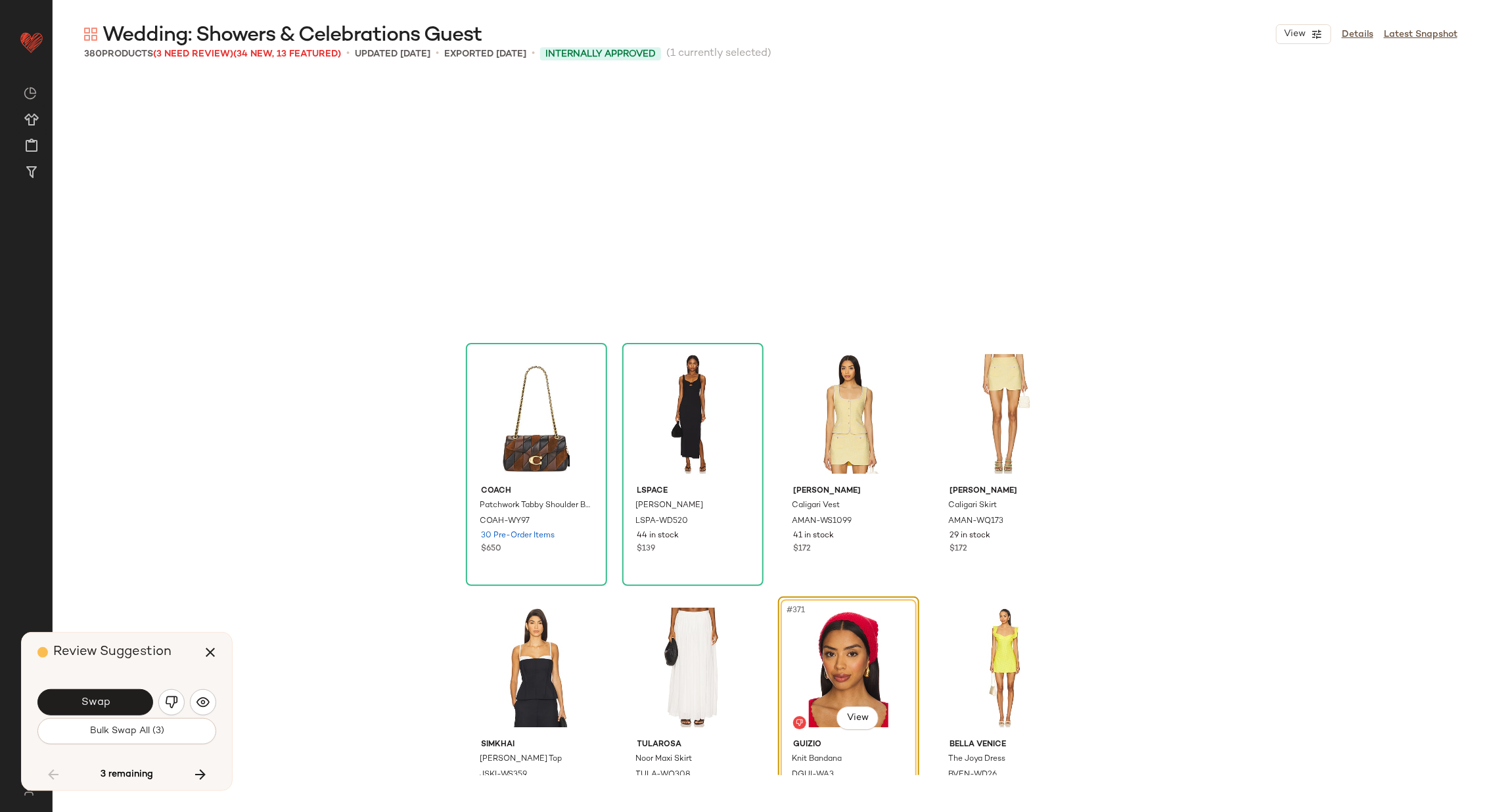
scroll to position [23074, 0]
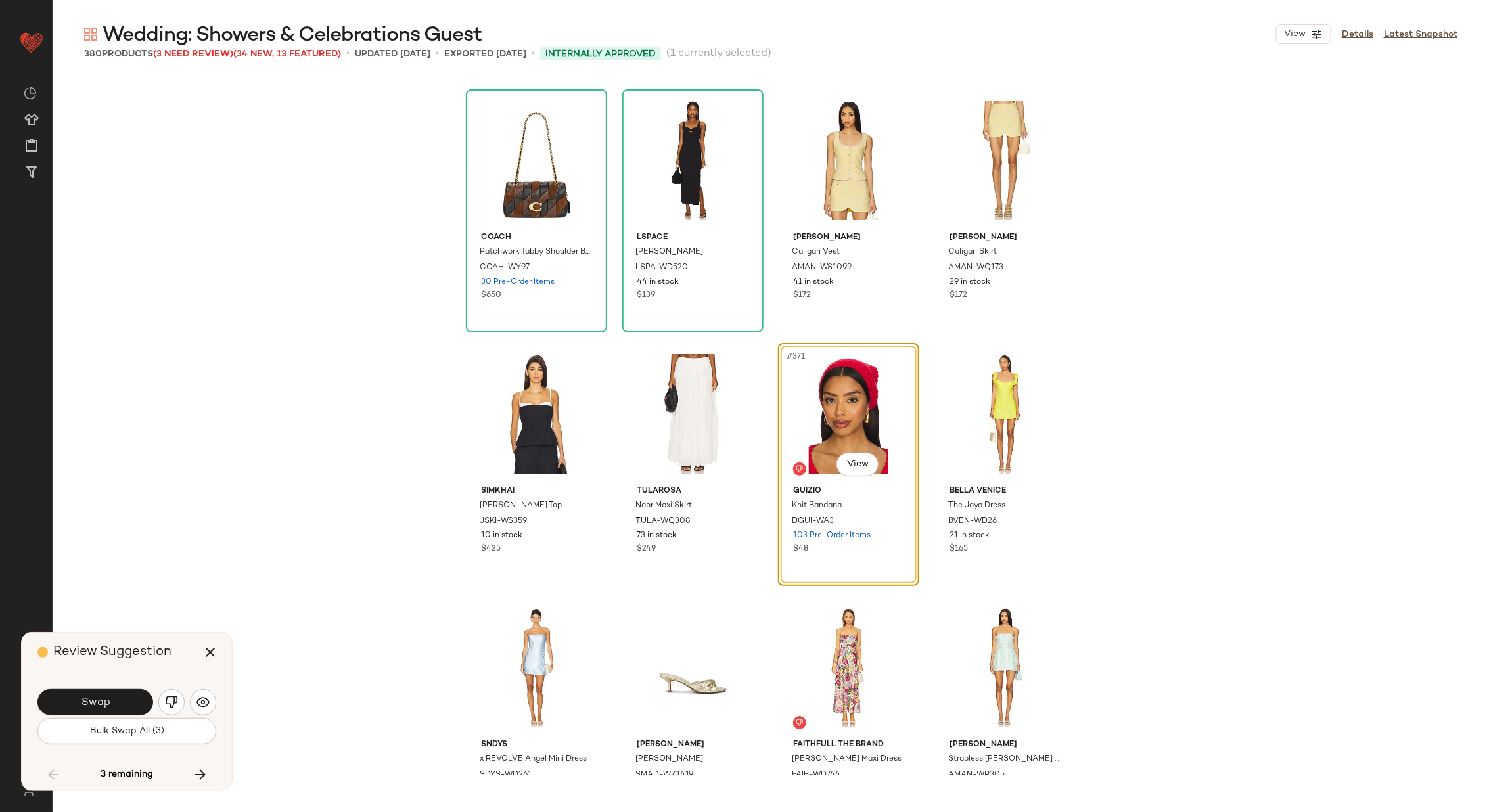
click at [100, 693] on button "Swap" at bounding box center [95, 701] width 115 height 26
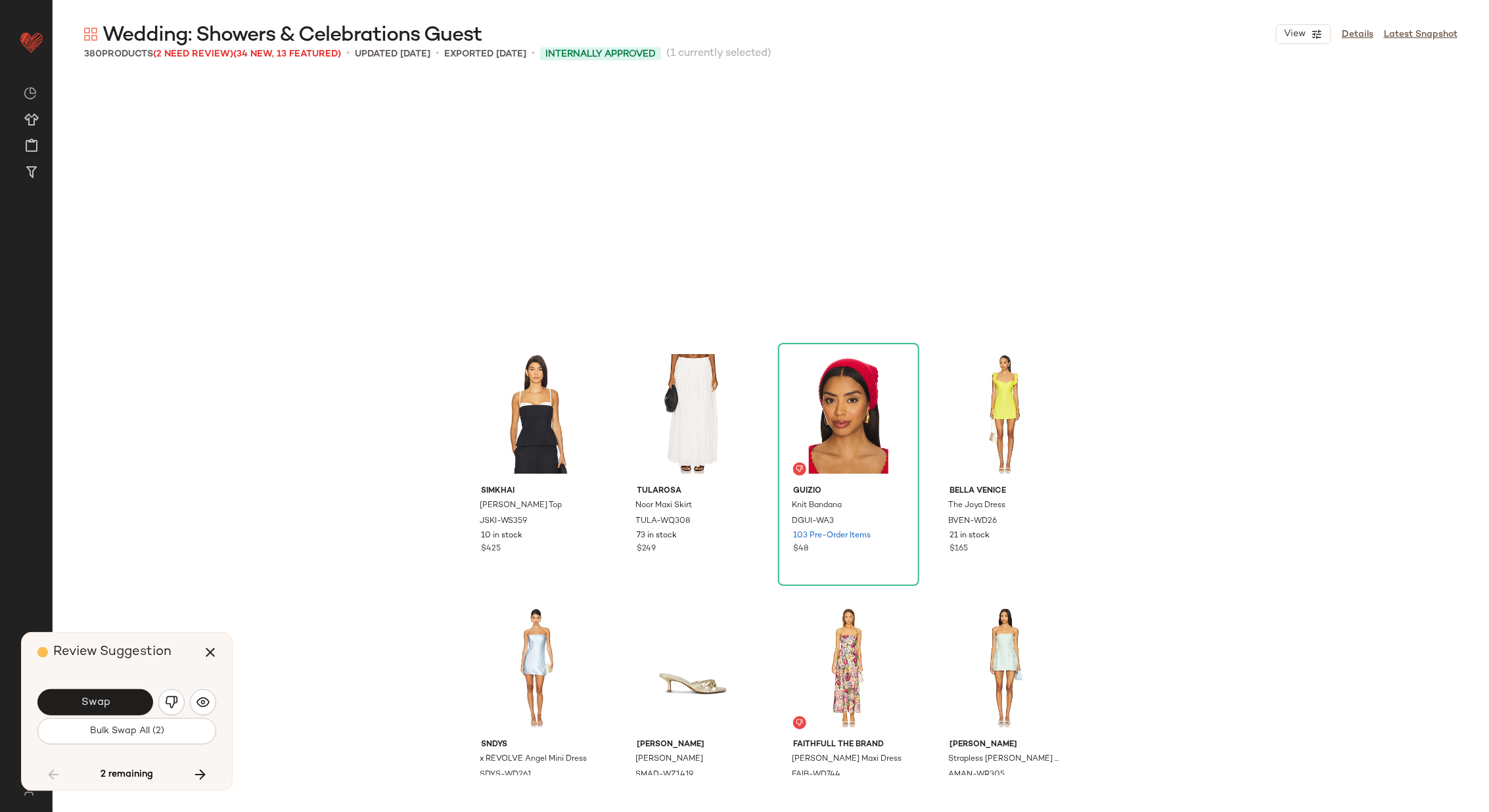
scroll to position [23392, 0]
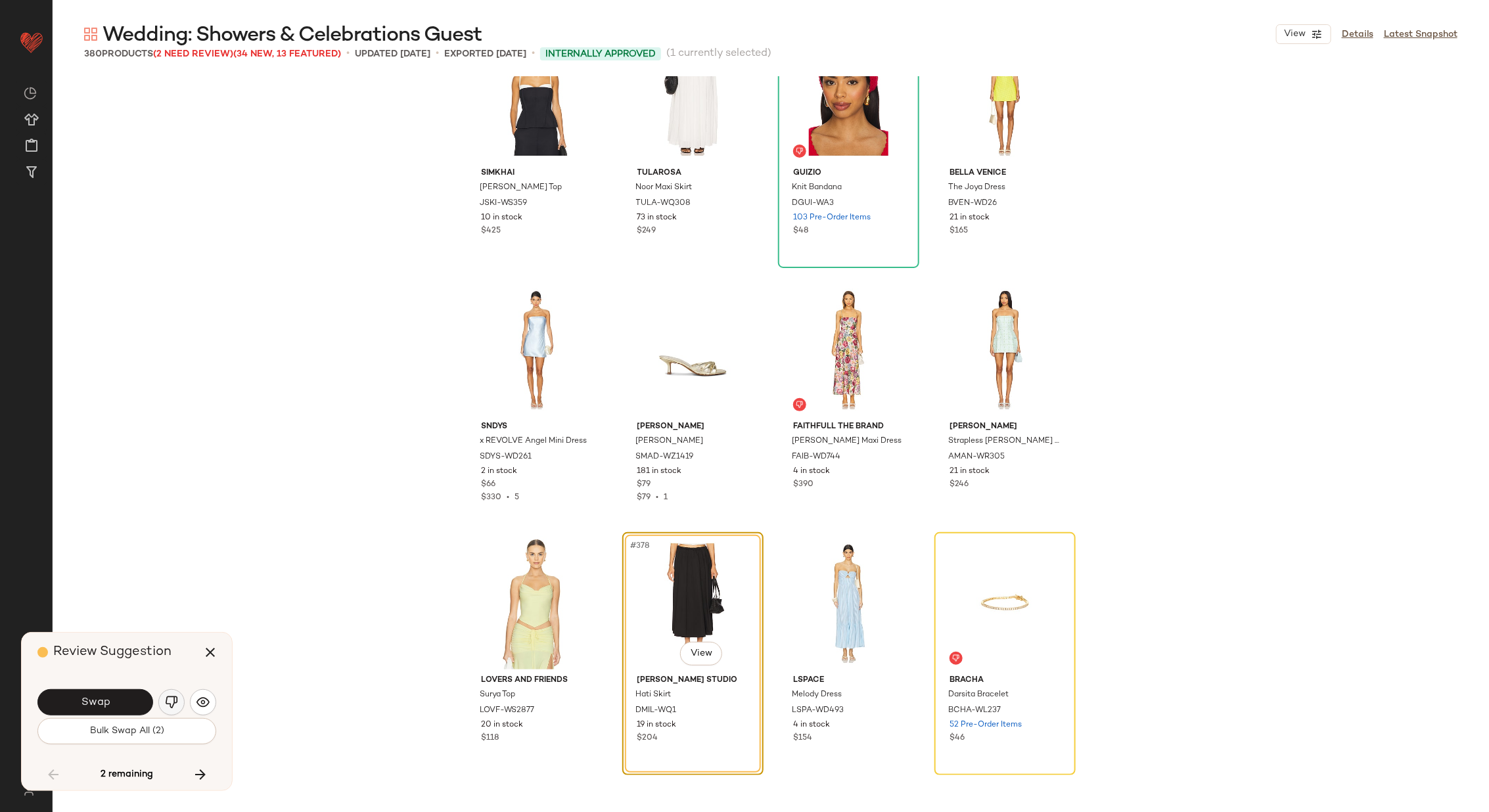
click at [165, 696] on img "button" at bounding box center [171, 702] width 13 height 13
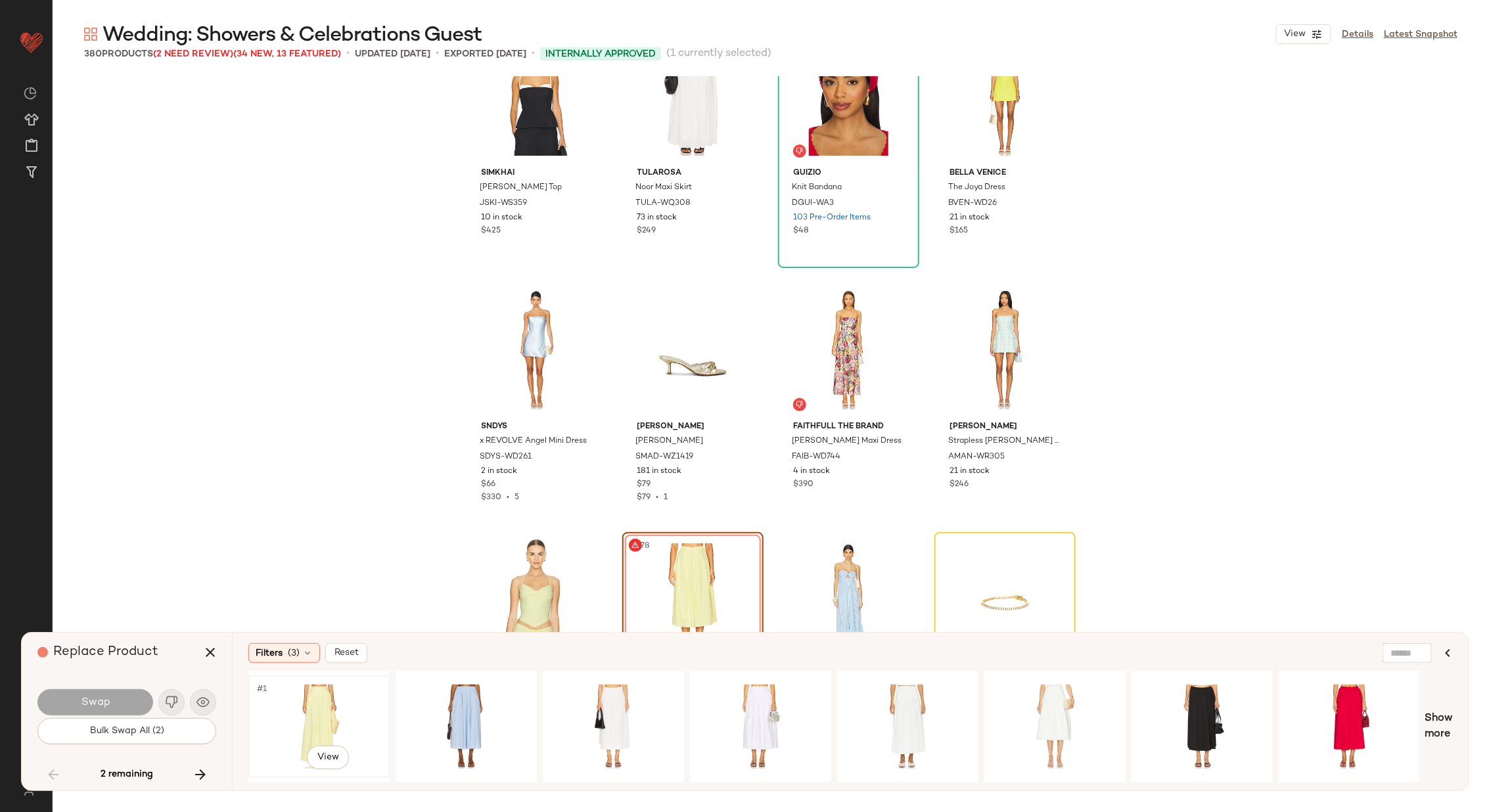
click at [338, 709] on div "#1 View" at bounding box center [318, 727] width 132 height 93
click at [122, 697] on button "Swap" at bounding box center [95, 701] width 115 height 26
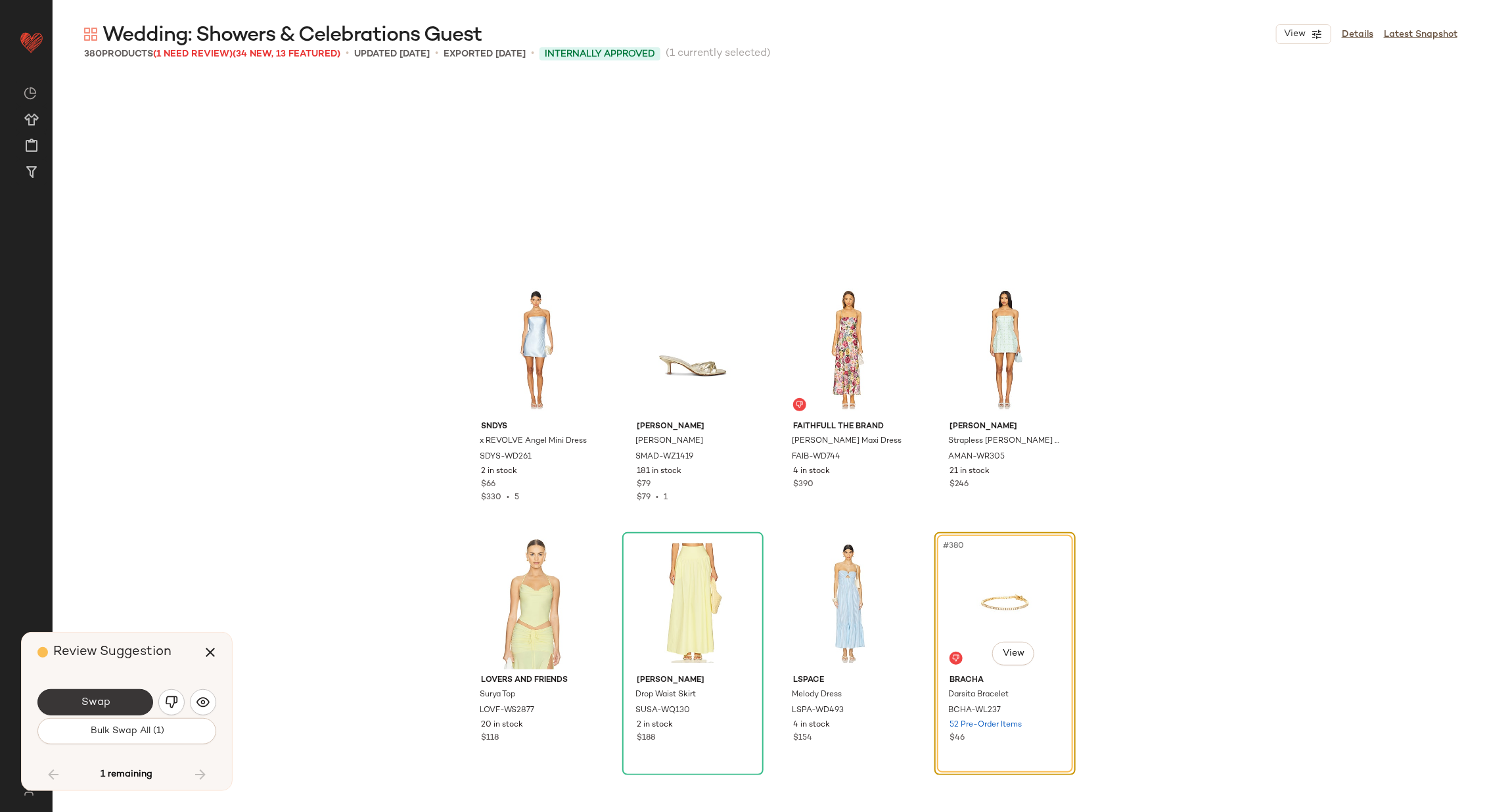
click at [96, 692] on button "Swap" at bounding box center [95, 701] width 115 height 26
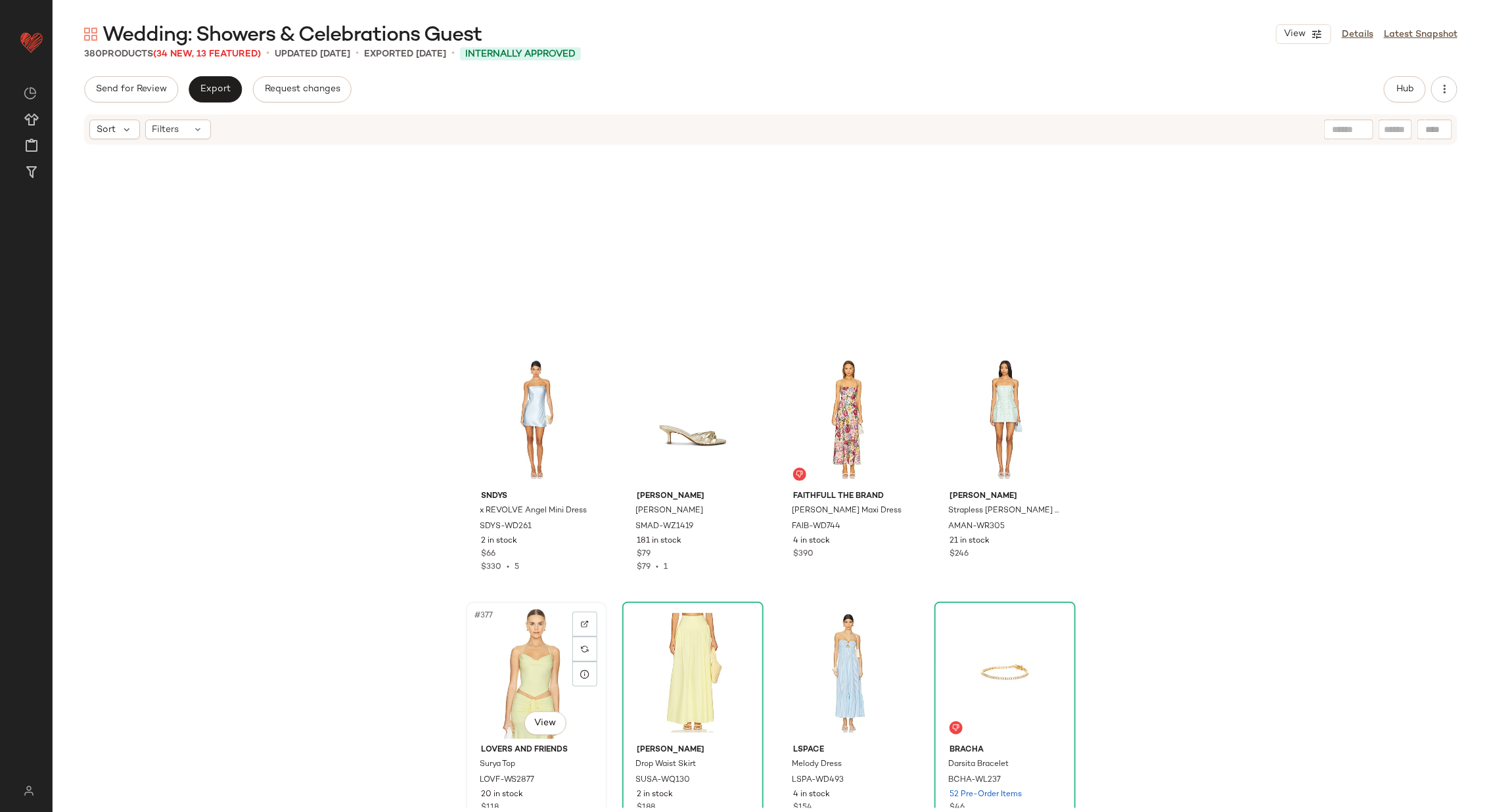
scroll to position [23430, 0]
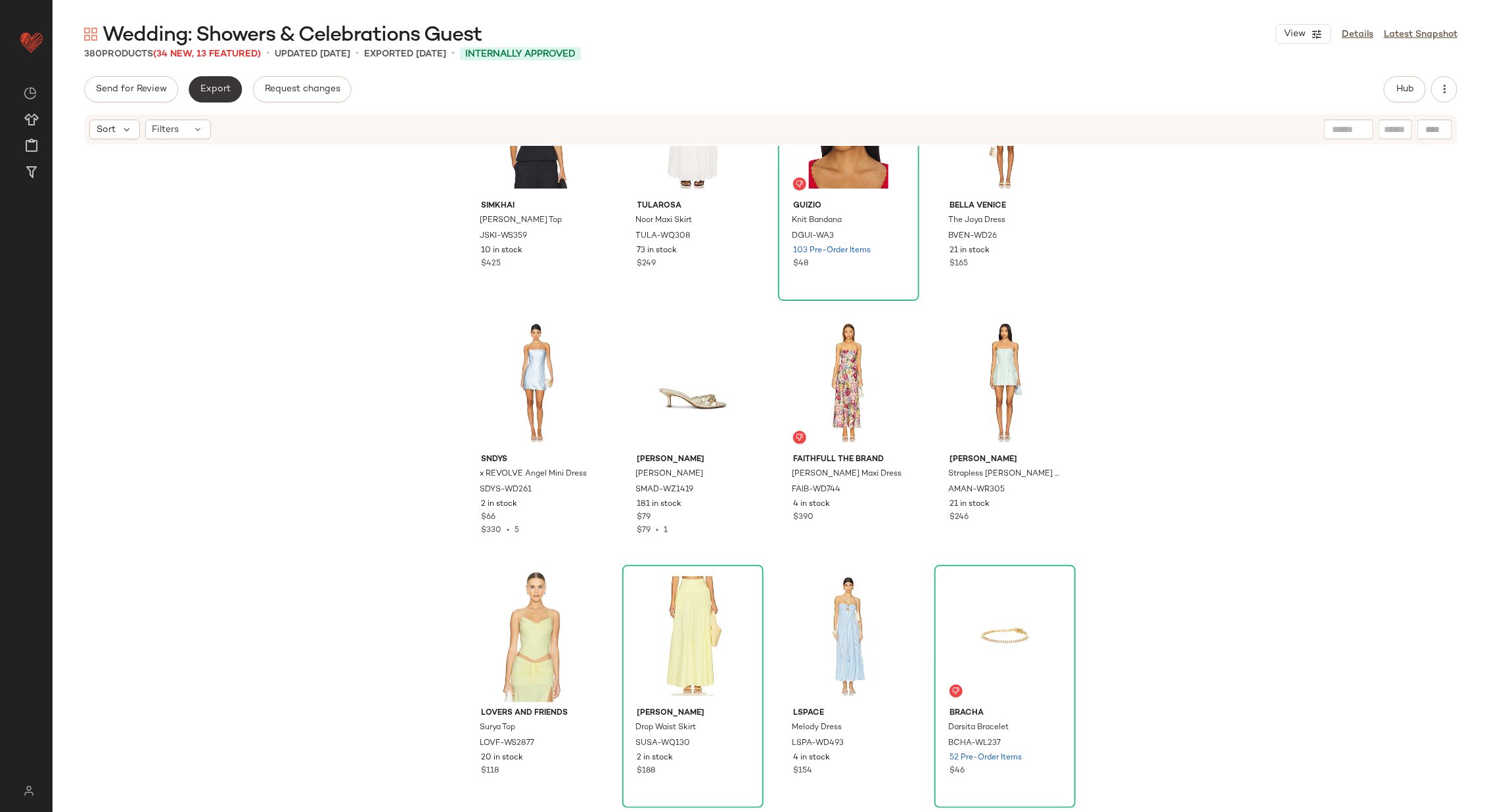
click at [212, 91] on span "Export" at bounding box center [215, 88] width 31 height 10
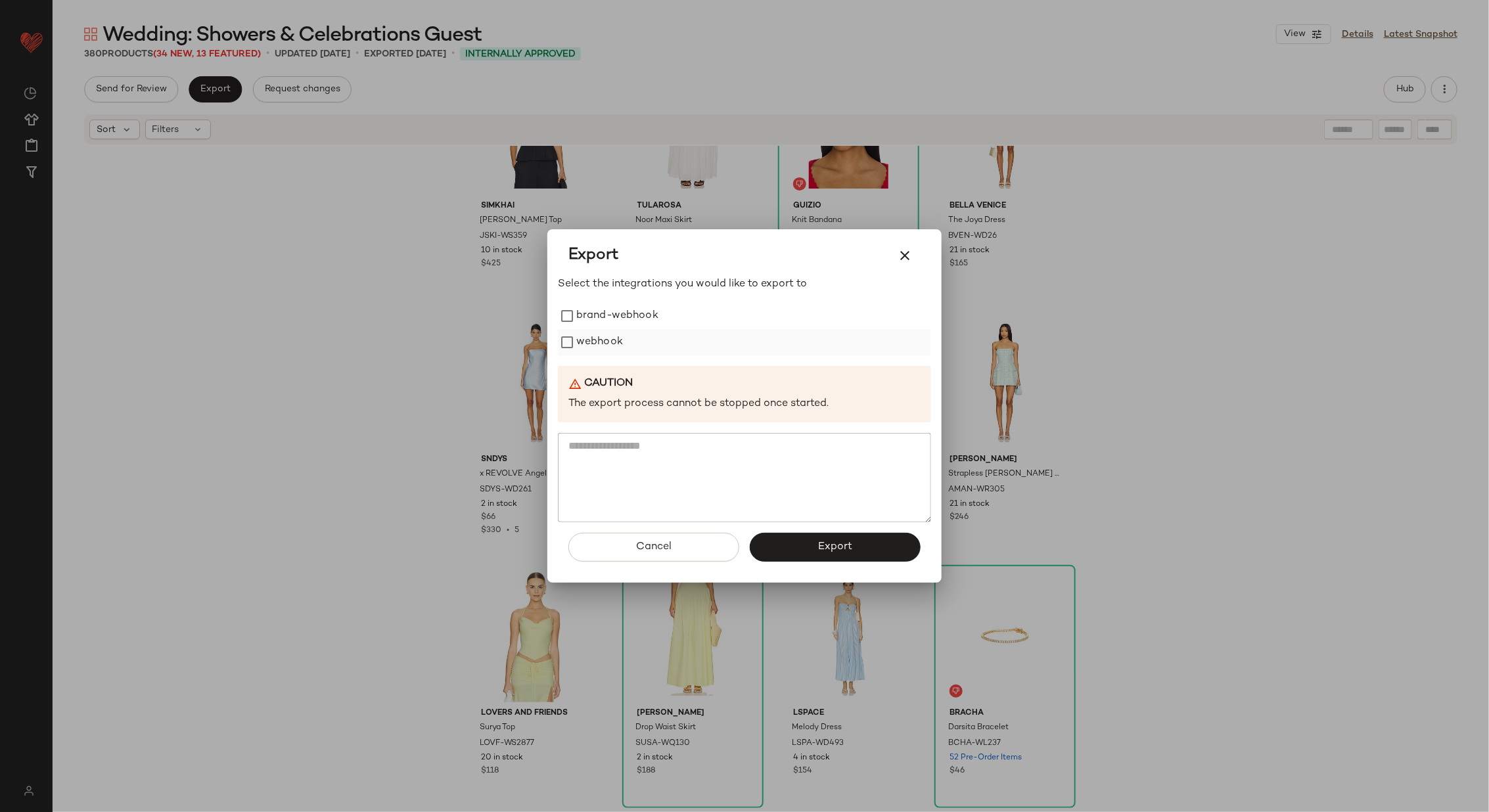
click at [609, 341] on label "webhook" at bounding box center [599, 342] width 47 height 26
click at [821, 542] on span "Export" at bounding box center [835, 547] width 35 height 13
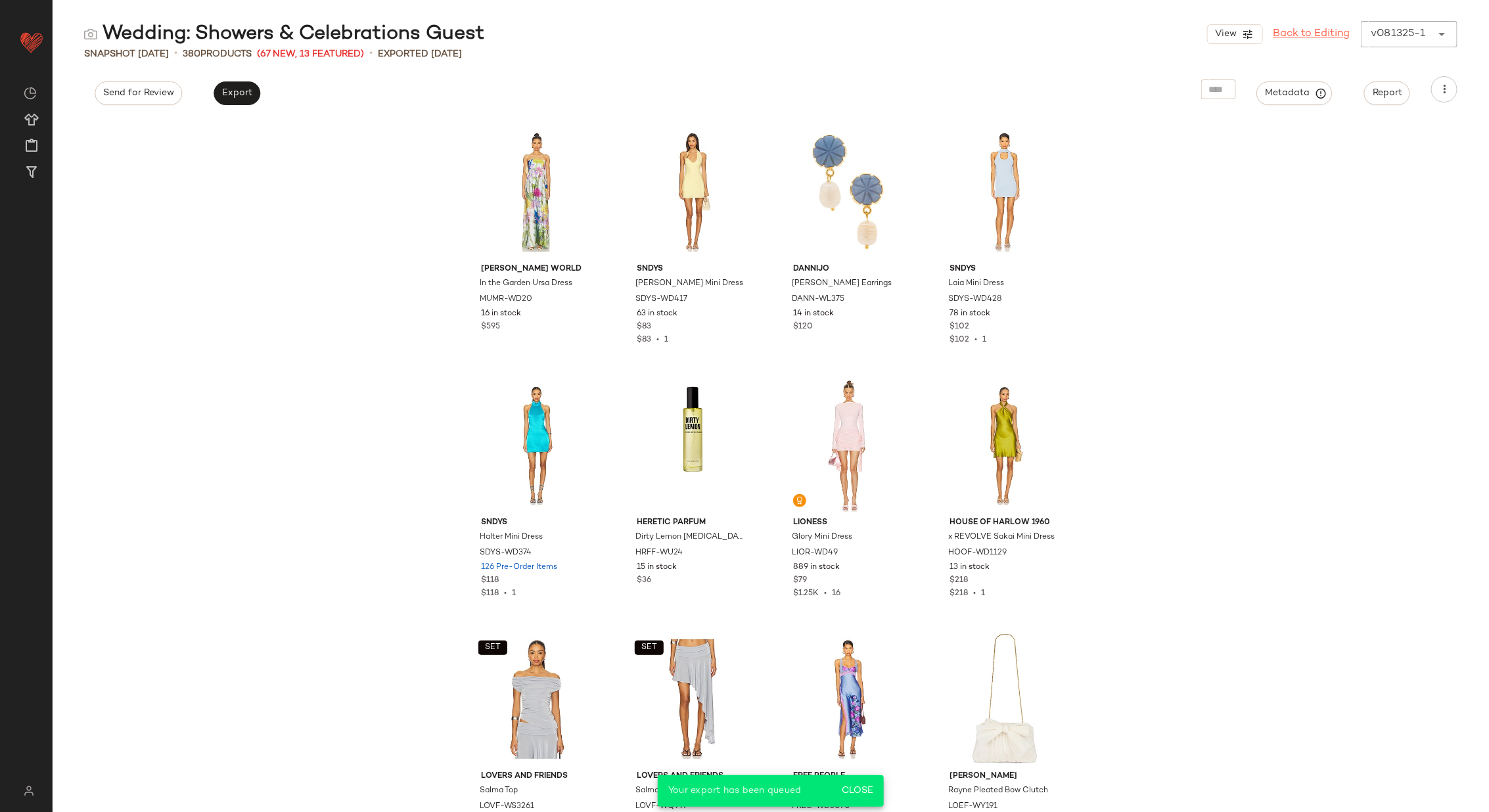
click at [1299, 36] on link "Back to Editing" at bounding box center [1311, 34] width 77 height 16
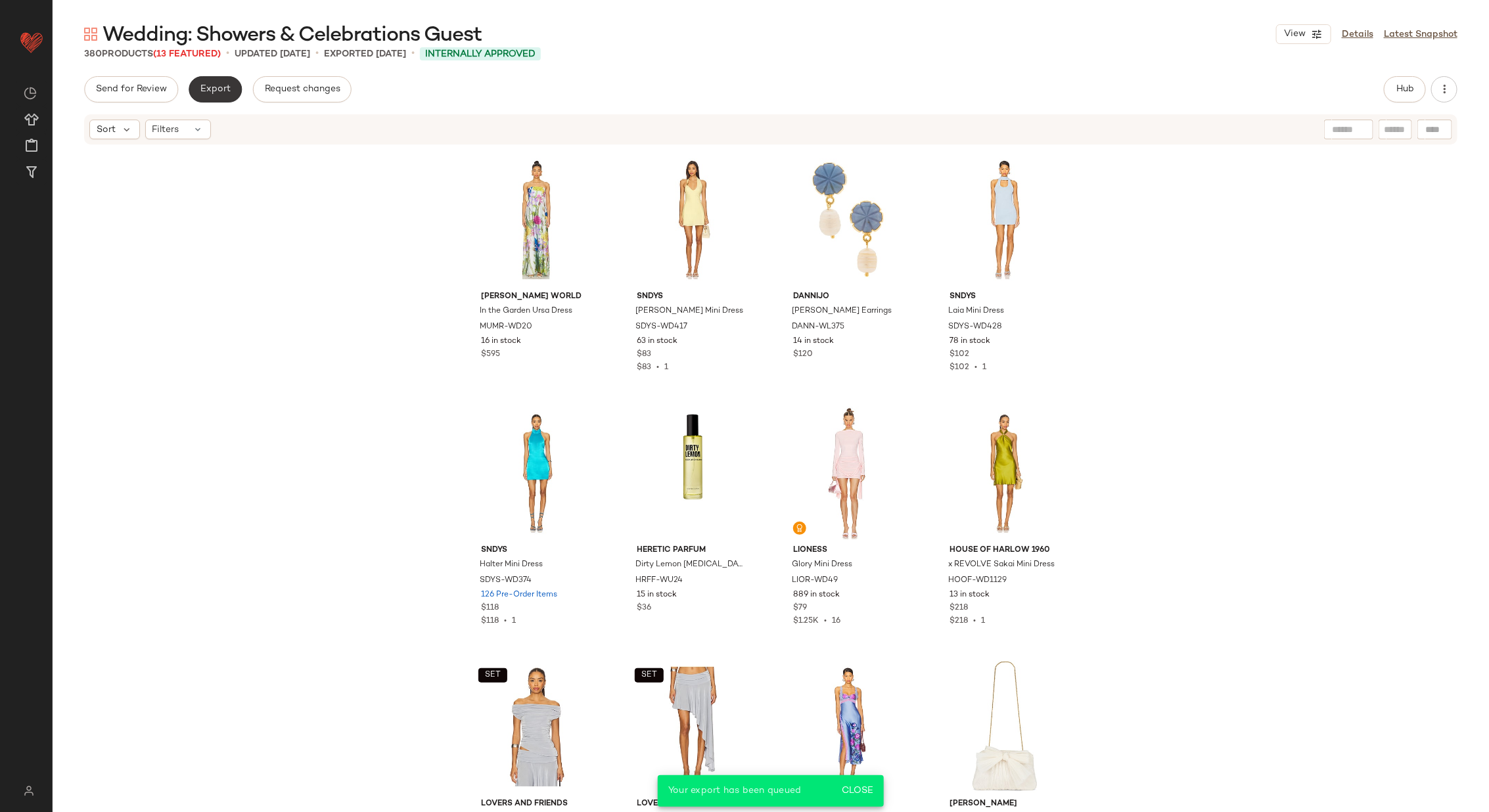
click at [205, 92] on span "Export" at bounding box center [215, 88] width 31 height 10
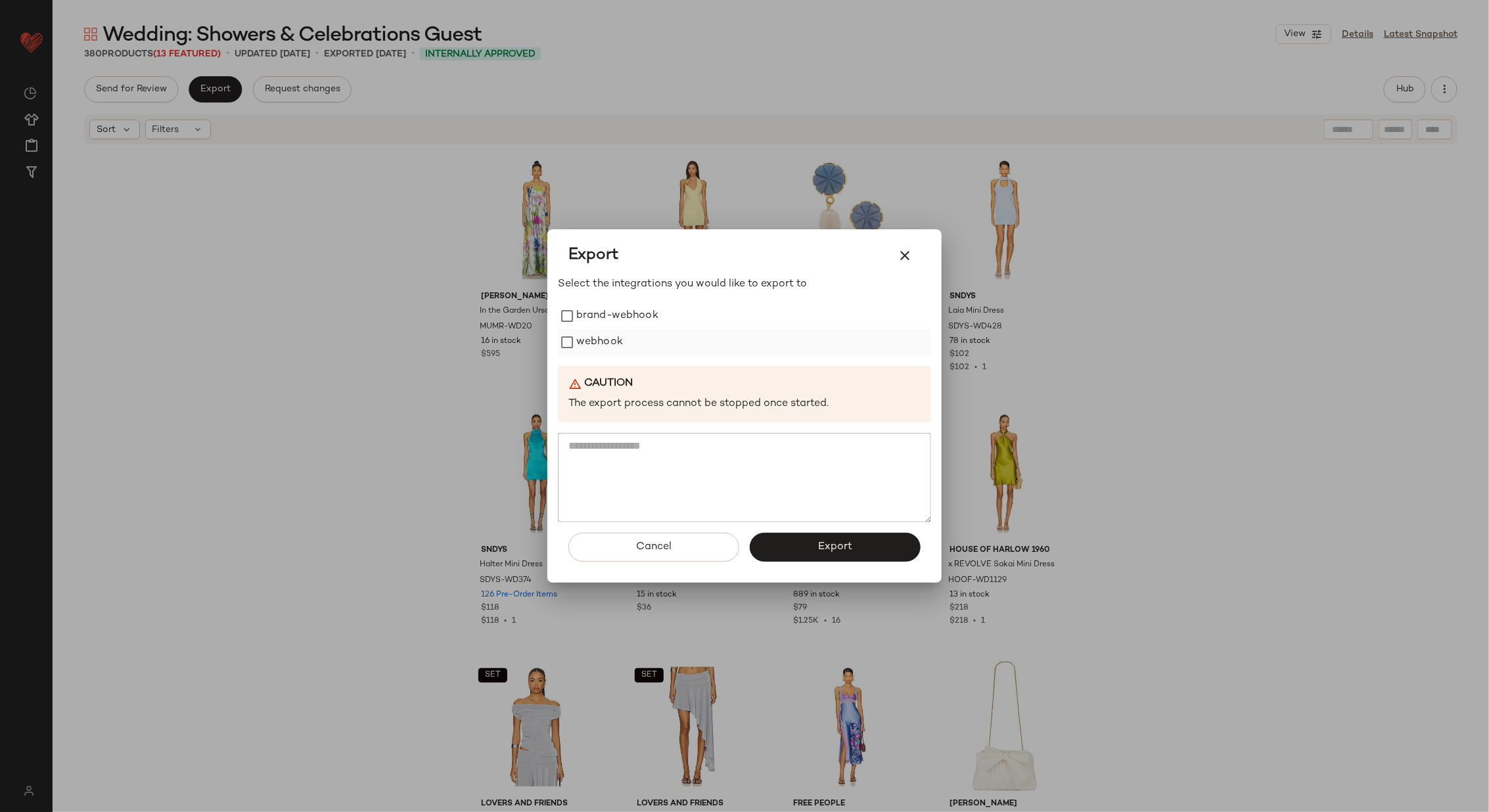
click at [614, 341] on label "webhook" at bounding box center [599, 342] width 47 height 26
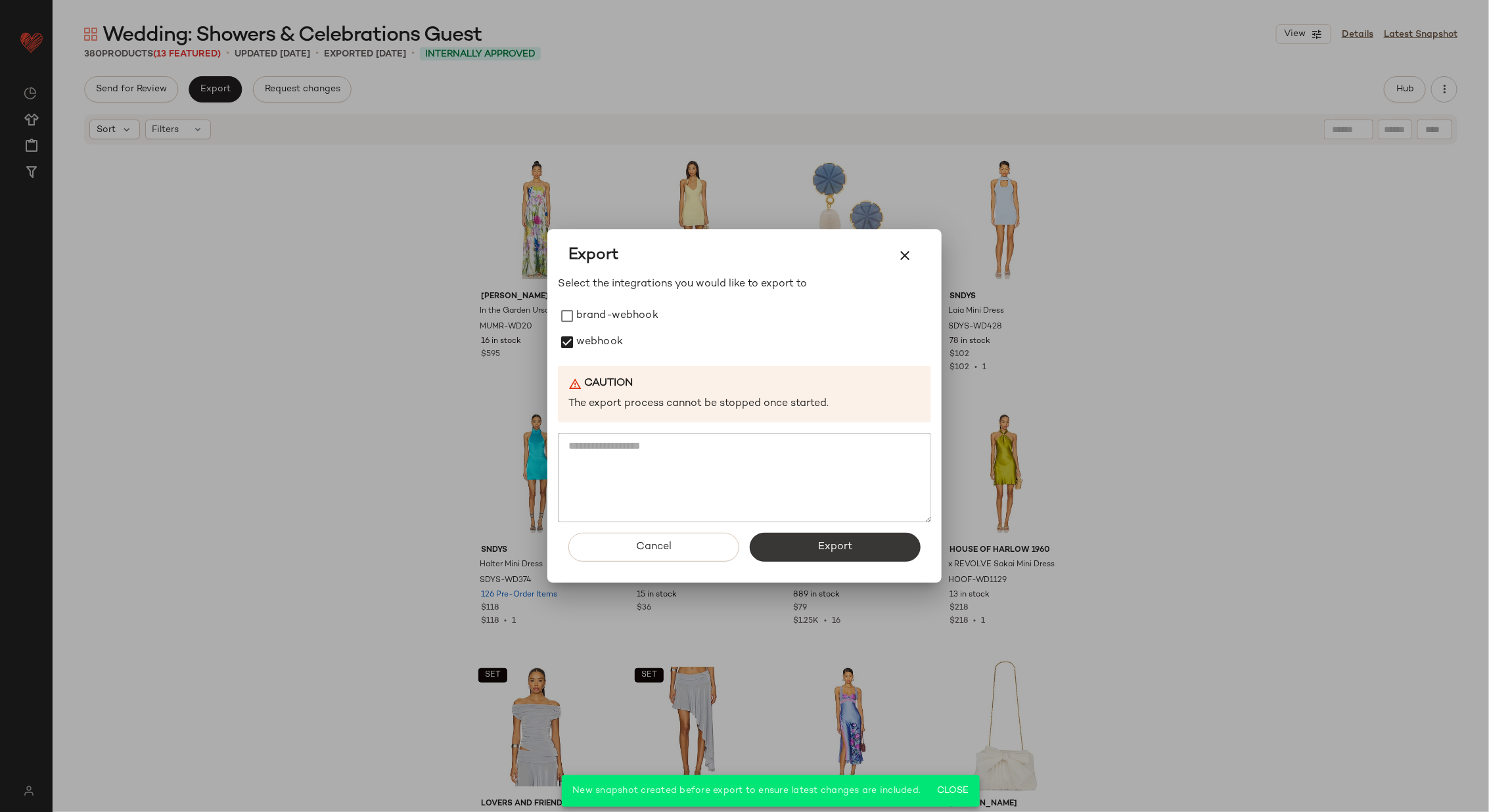
click at [822, 544] on span "Export" at bounding box center [835, 547] width 35 height 13
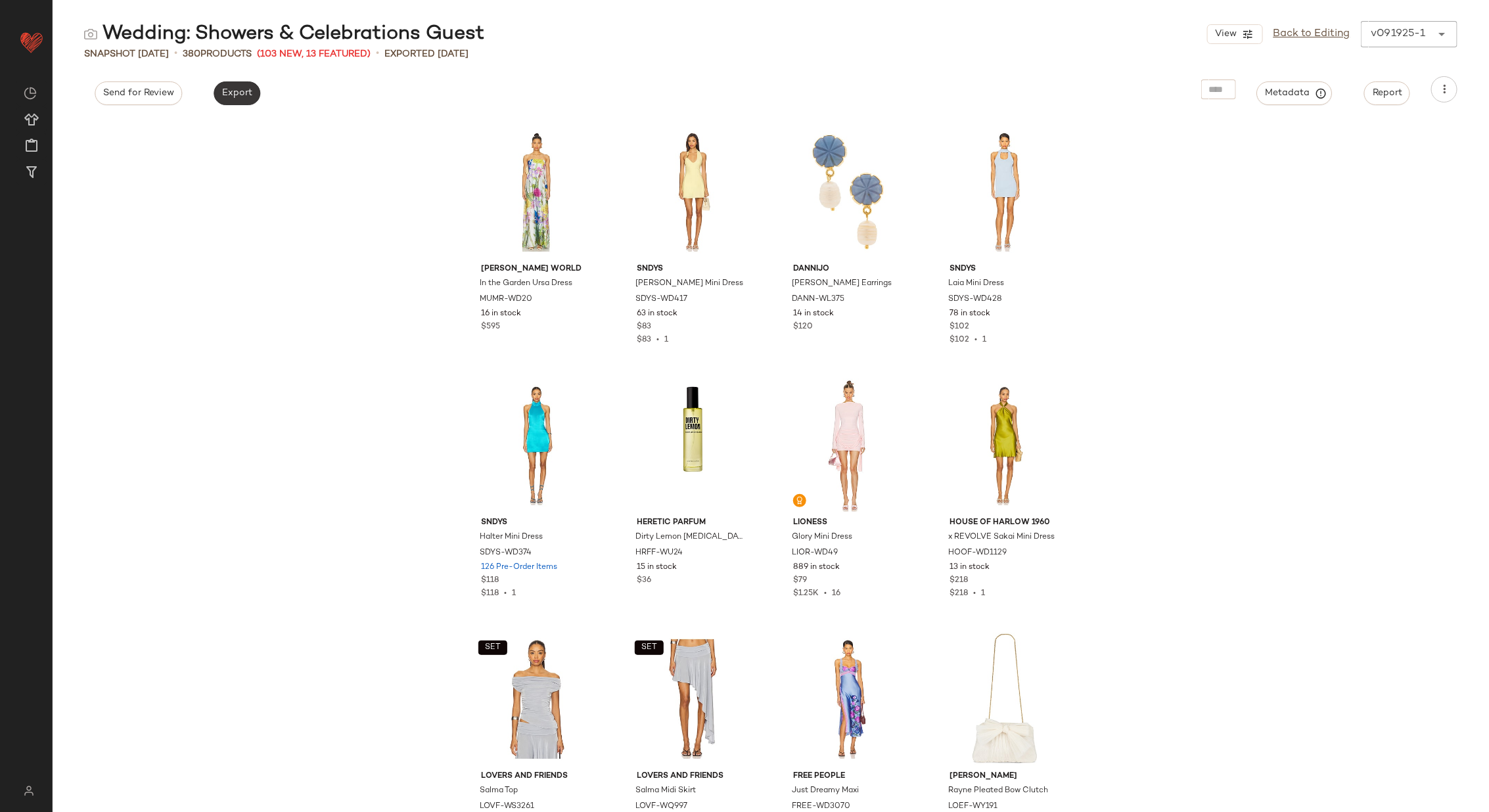
click at [237, 99] on button "Export" at bounding box center [236, 93] width 47 height 24
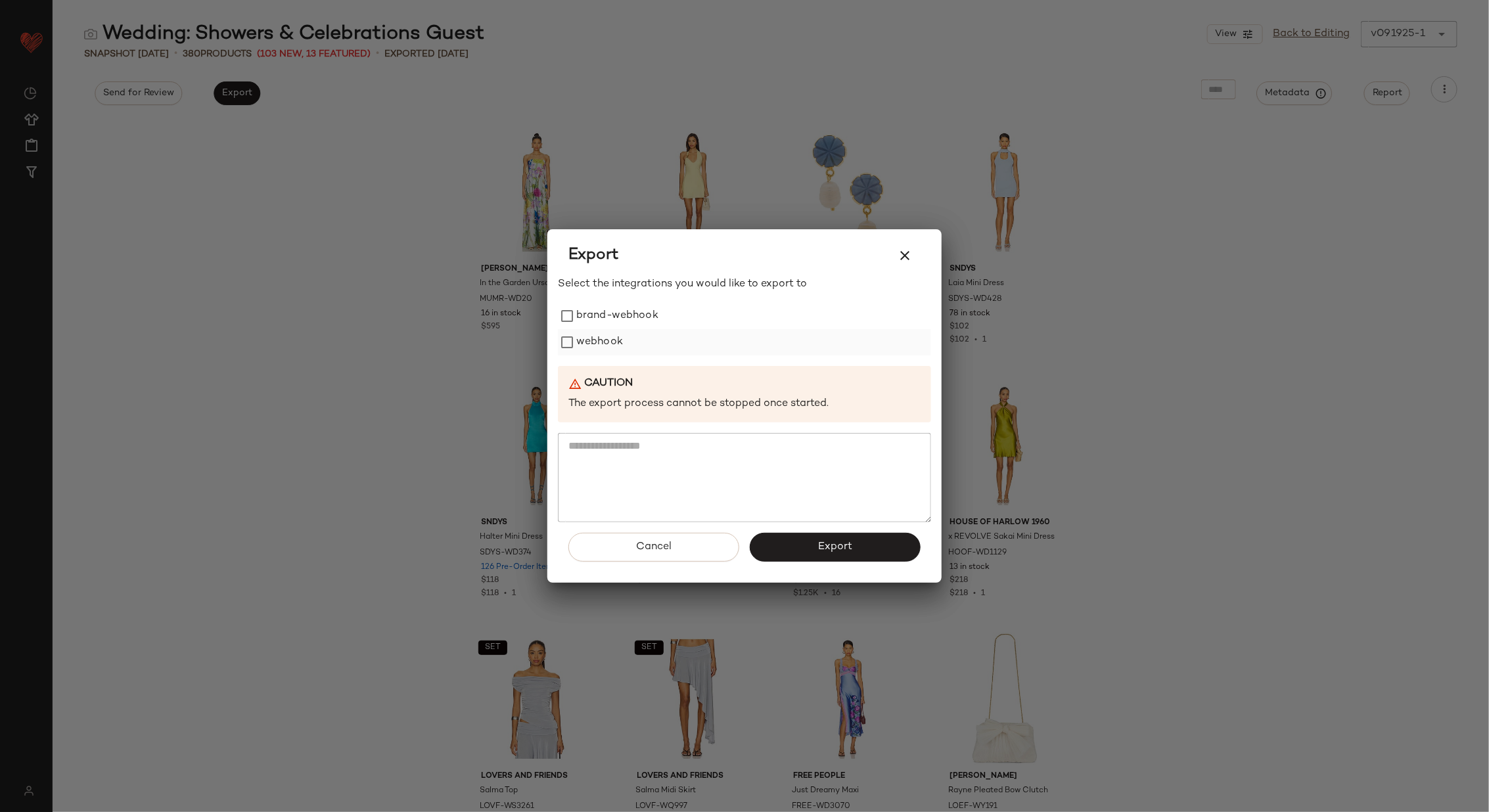
click at [603, 341] on label "webhook" at bounding box center [599, 342] width 47 height 26
click at [846, 551] on span "Export" at bounding box center [835, 547] width 35 height 13
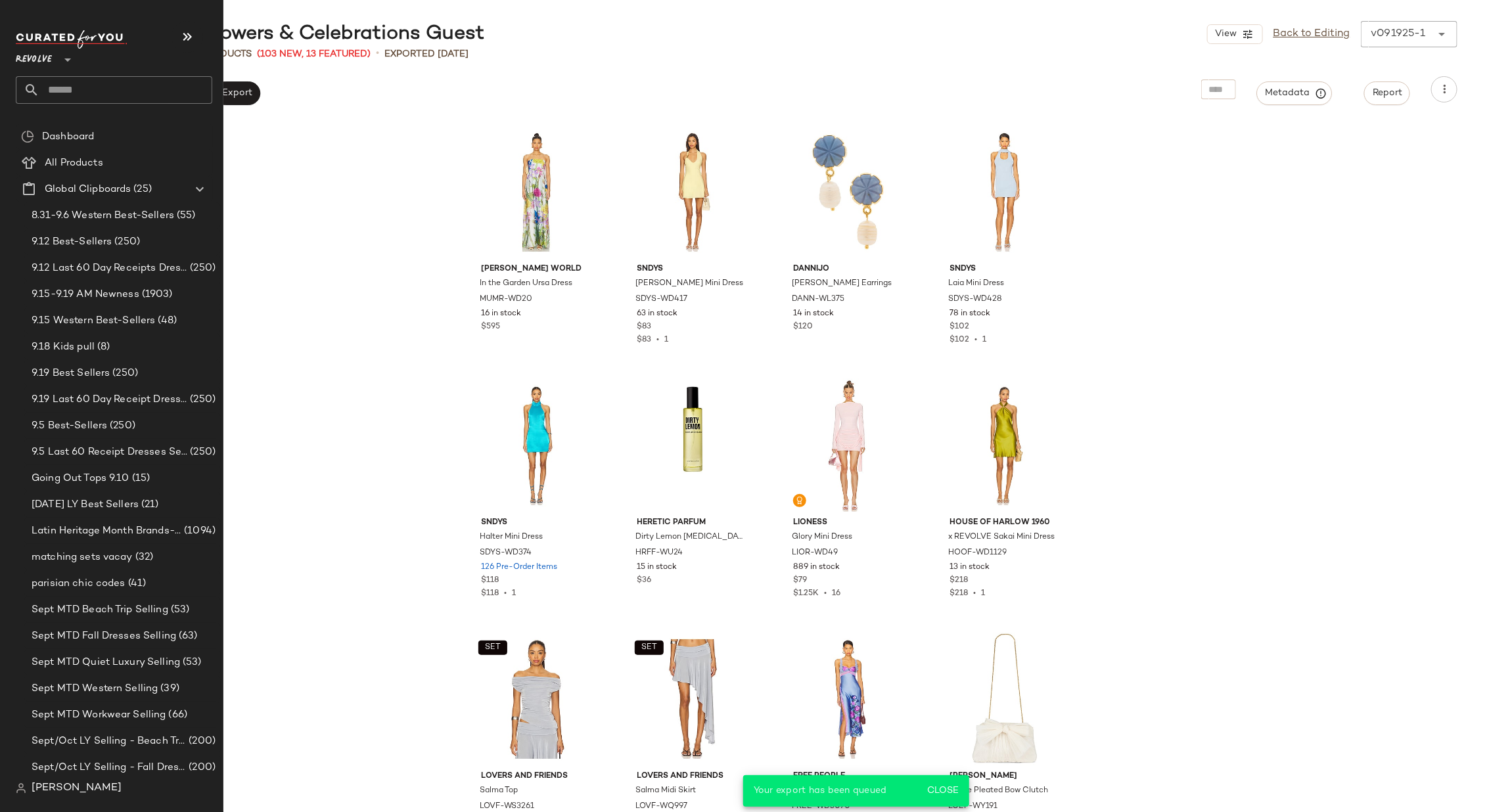
click at [118, 85] on input "text" at bounding box center [126, 89] width 173 height 28
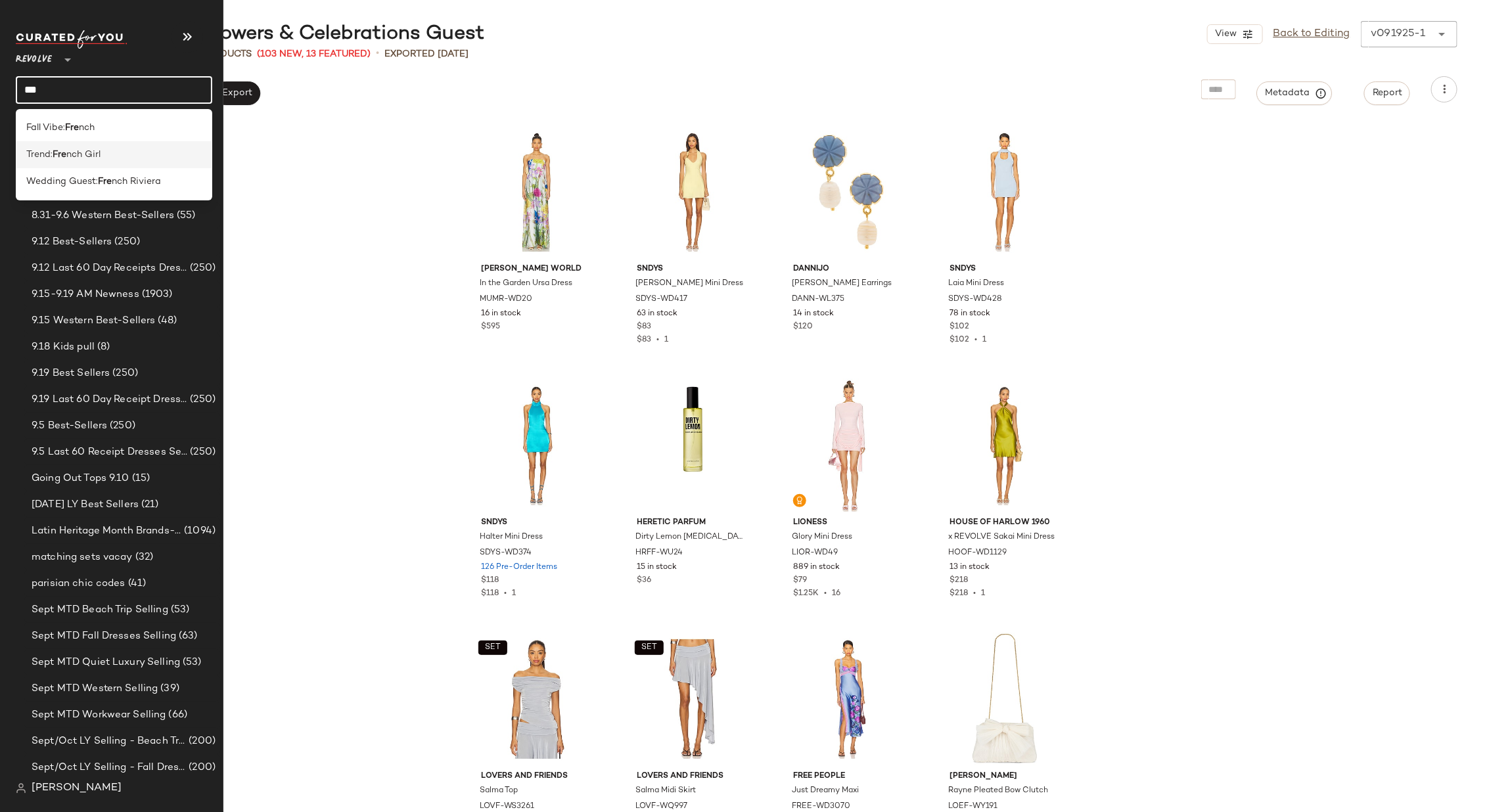
type input "***"
click at [70, 152] on span "nch Girl" at bounding box center [83, 154] width 34 height 13
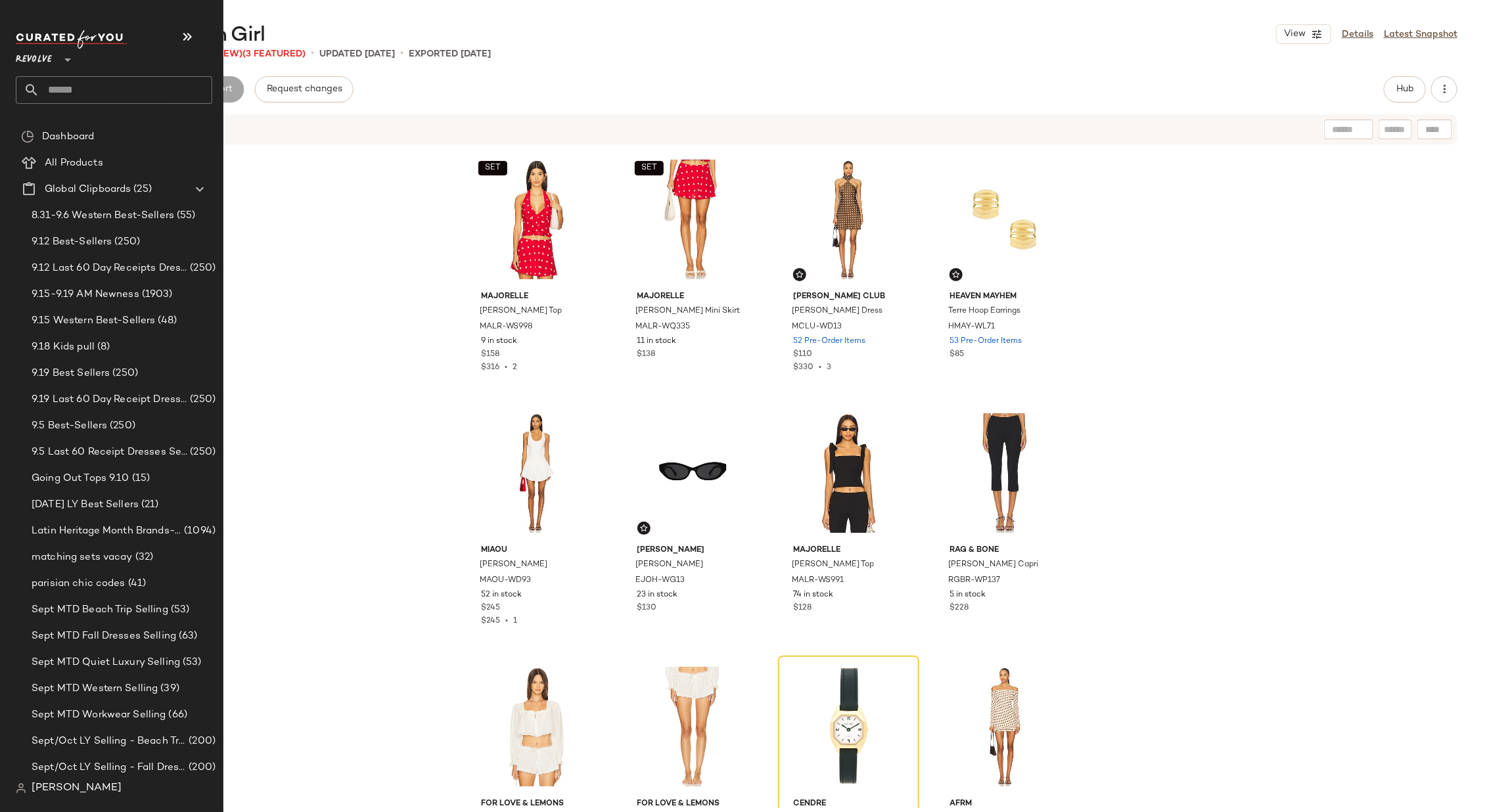
click at [79, 90] on input "text" at bounding box center [126, 89] width 173 height 28
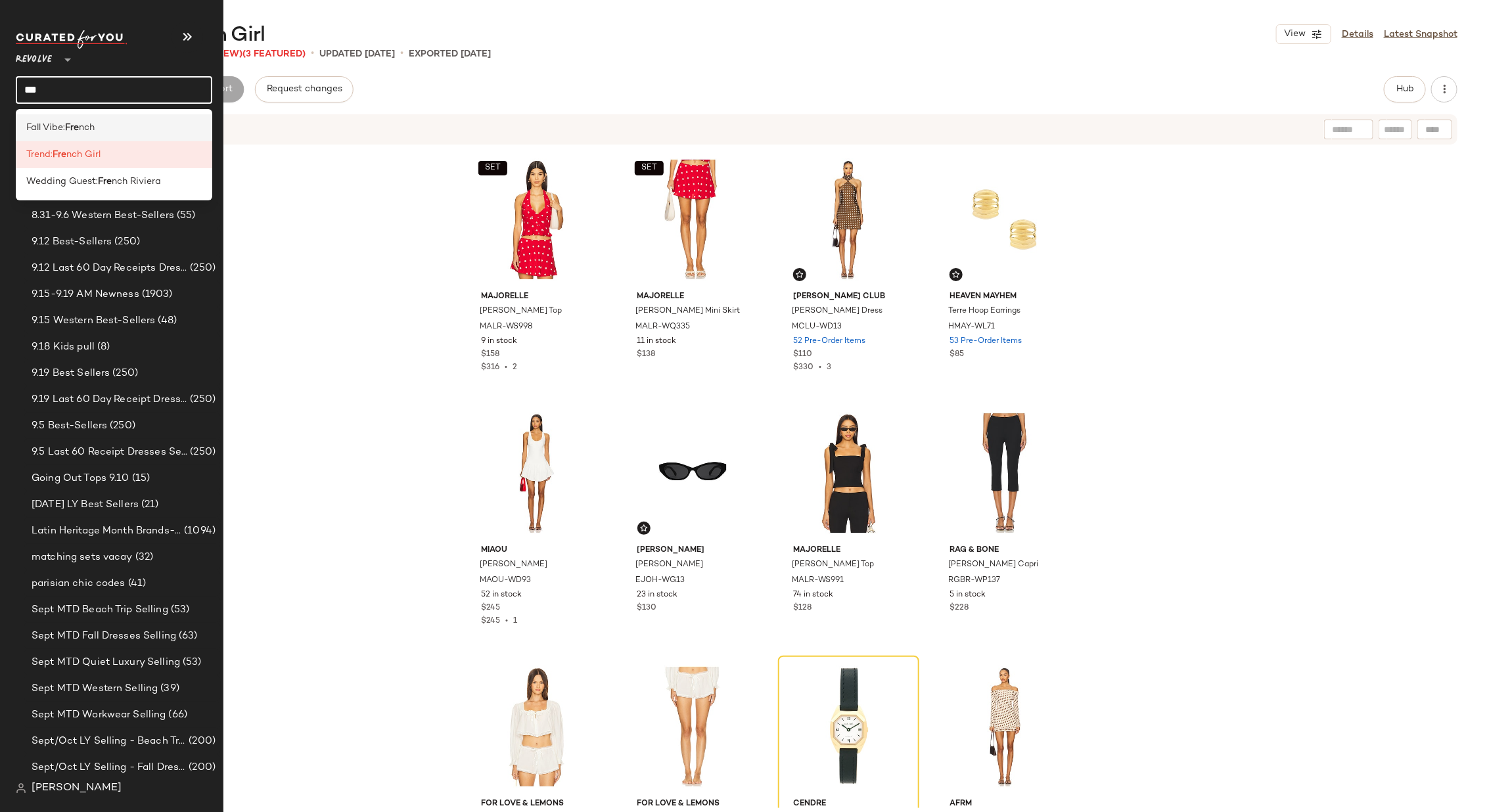
type input "***"
click at [64, 127] on span "Fall Vibe:" at bounding box center [45, 127] width 39 height 13
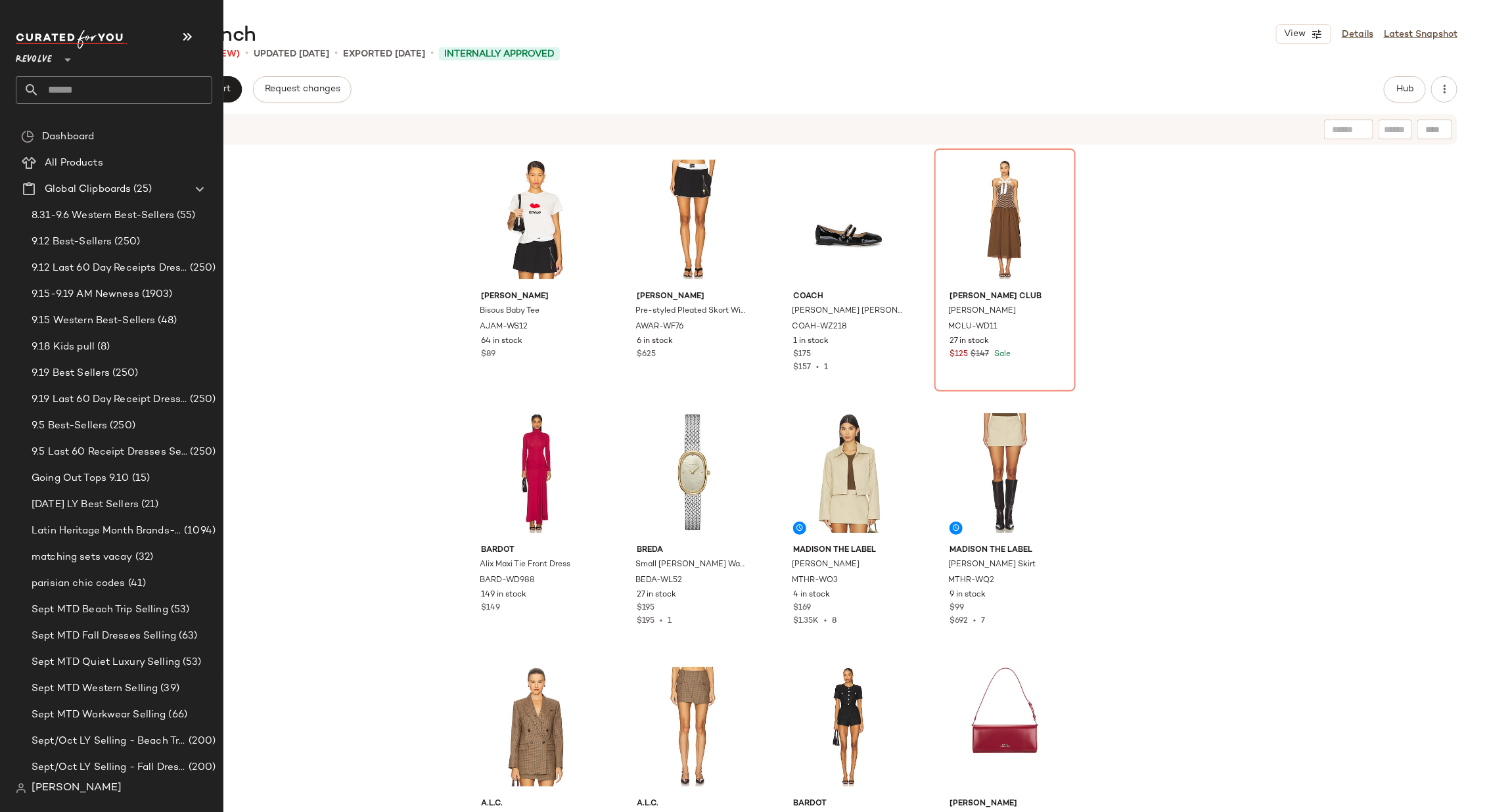
click at [80, 92] on input "text" at bounding box center [126, 89] width 173 height 28
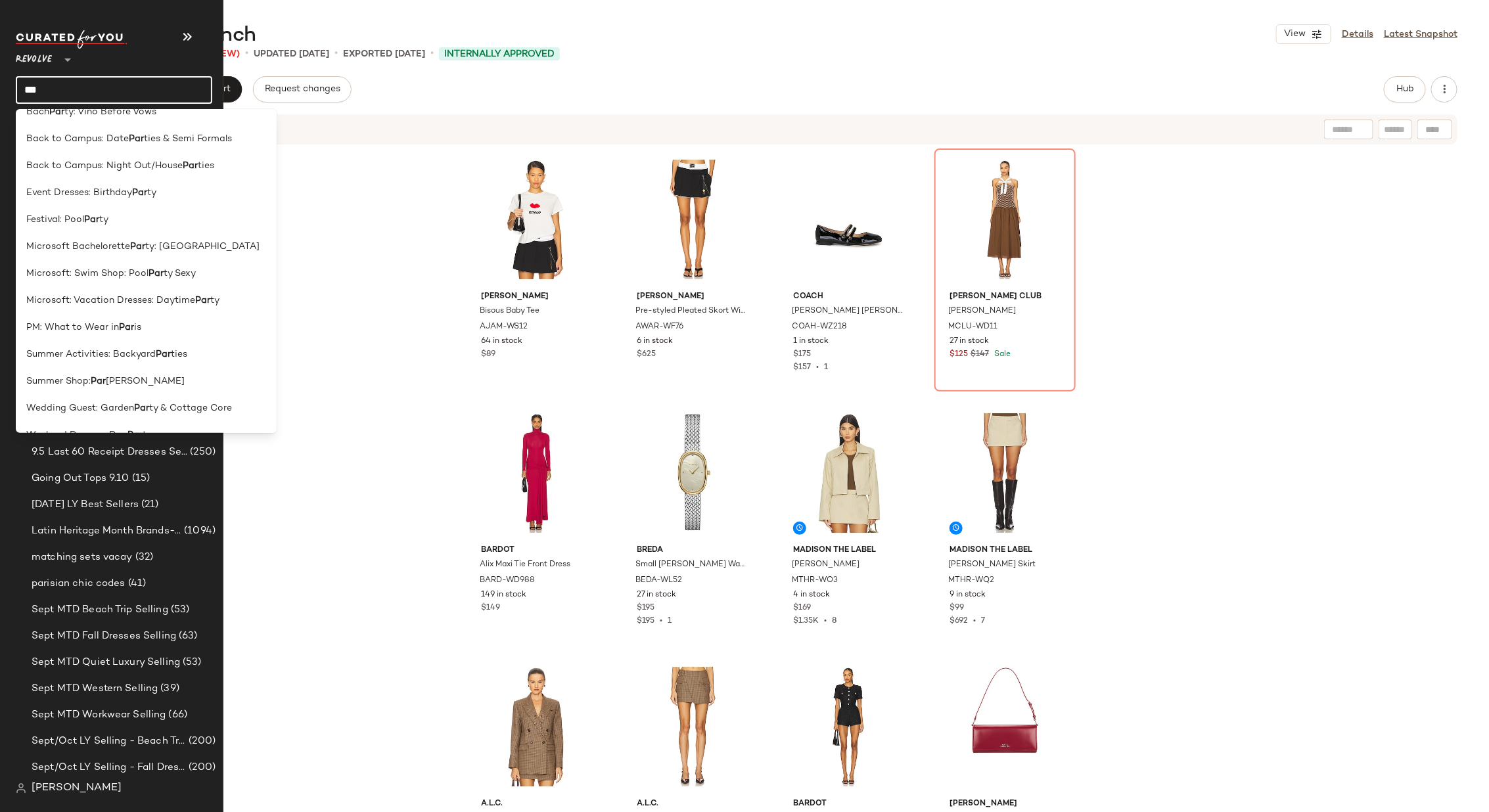
scroll to position [441, 0]
type input "***"
click at [94, 358] on b "Par" at bounding box center [98, 359] width 15 height 13
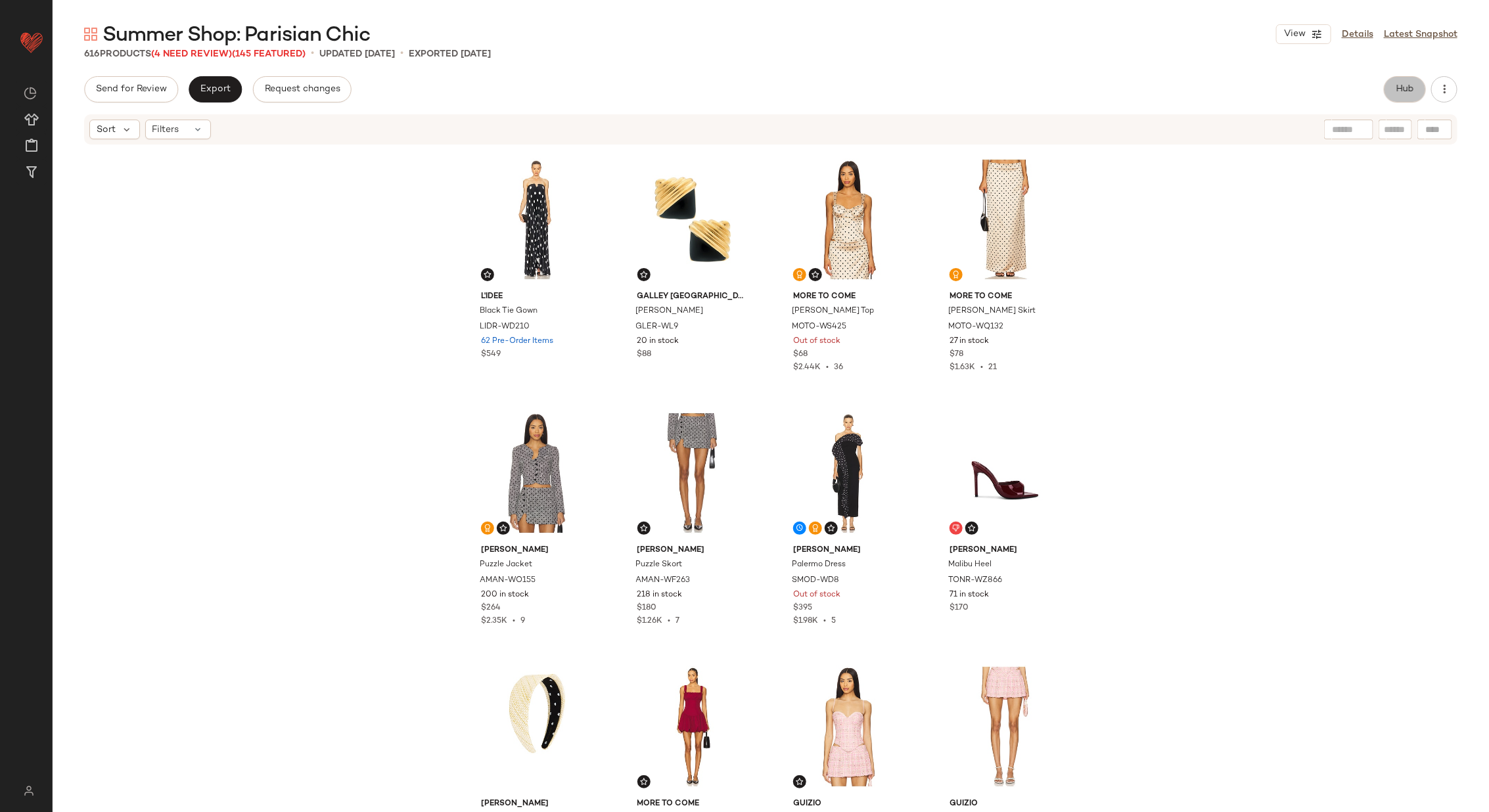
click at [1405, 86] on span "Hub" at bounding box center [1404, 88] width 18 height 10
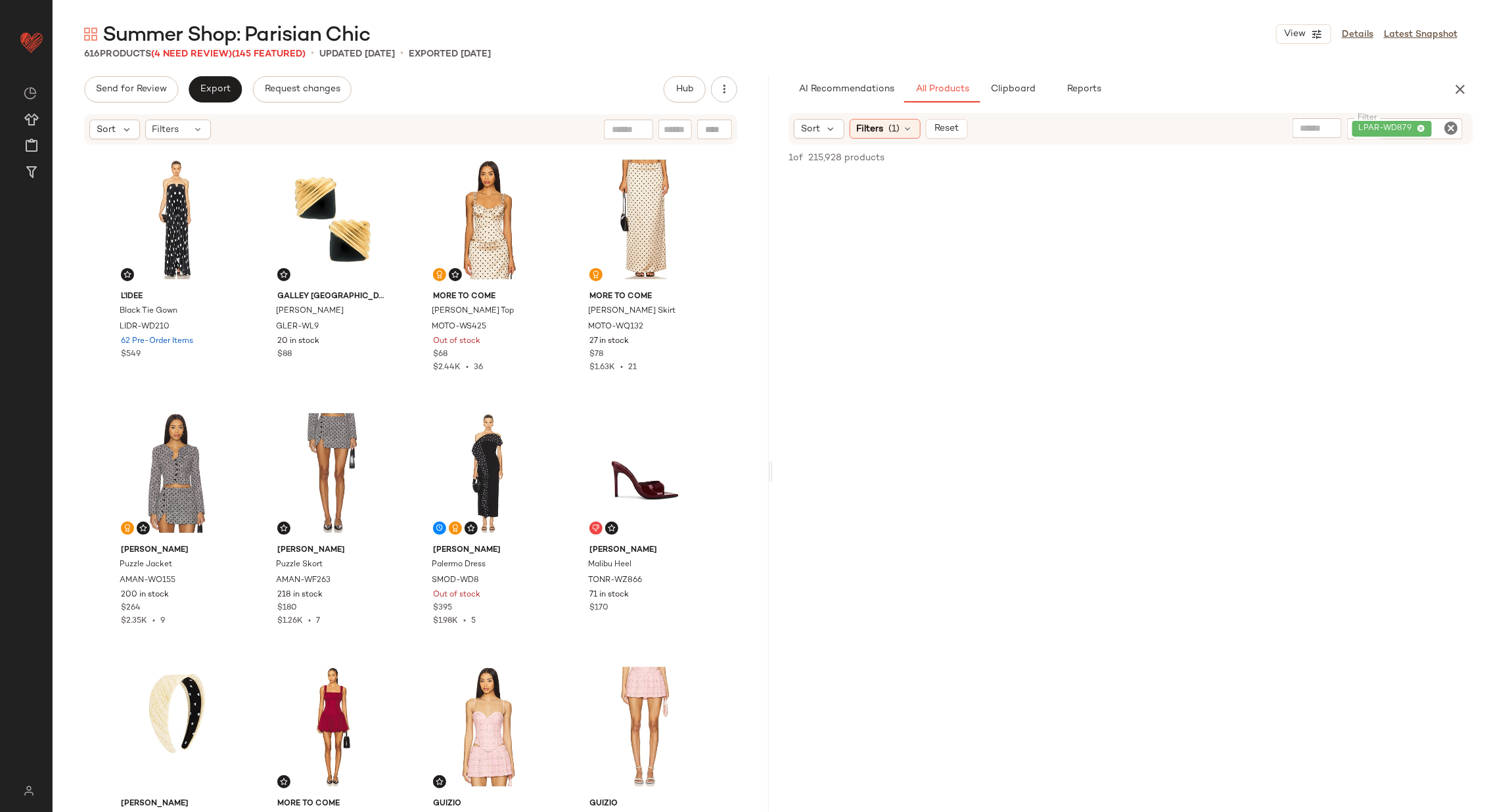
click at [1446, 130] on icon "Clear Filter" at bounding box center [1450, 128] width 16 height 16
paste input "*********"
type input "*********"
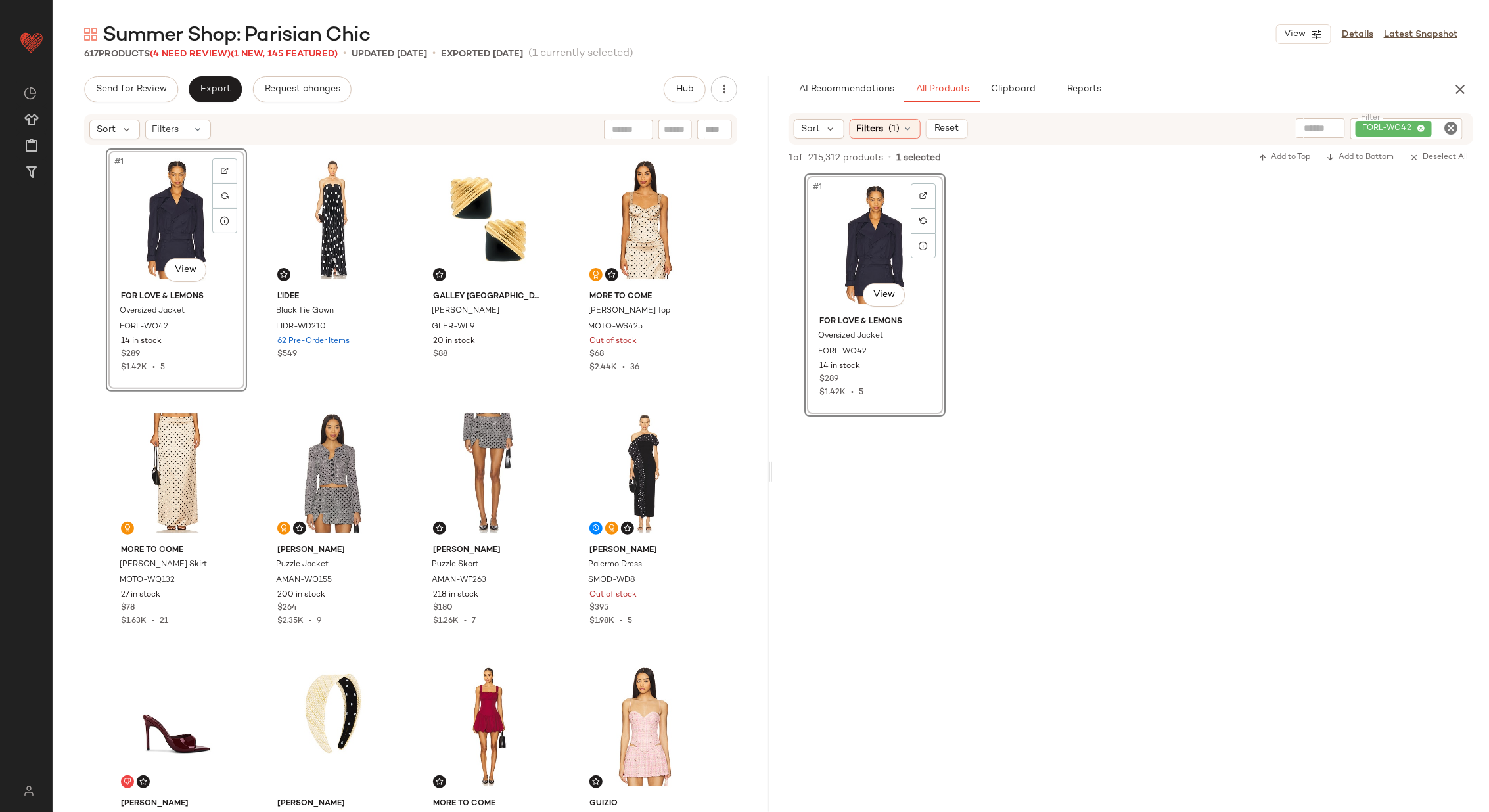
drag, startPoint x: 871, startPoint y: 250, endPoint x: 844, endPoint y: 14, distance: 237.5
click at [1454, 130] on icon "Clear Filter" at bounding box center [1450, 128] width 16 height 16
paste input "*********"
type input "*********"
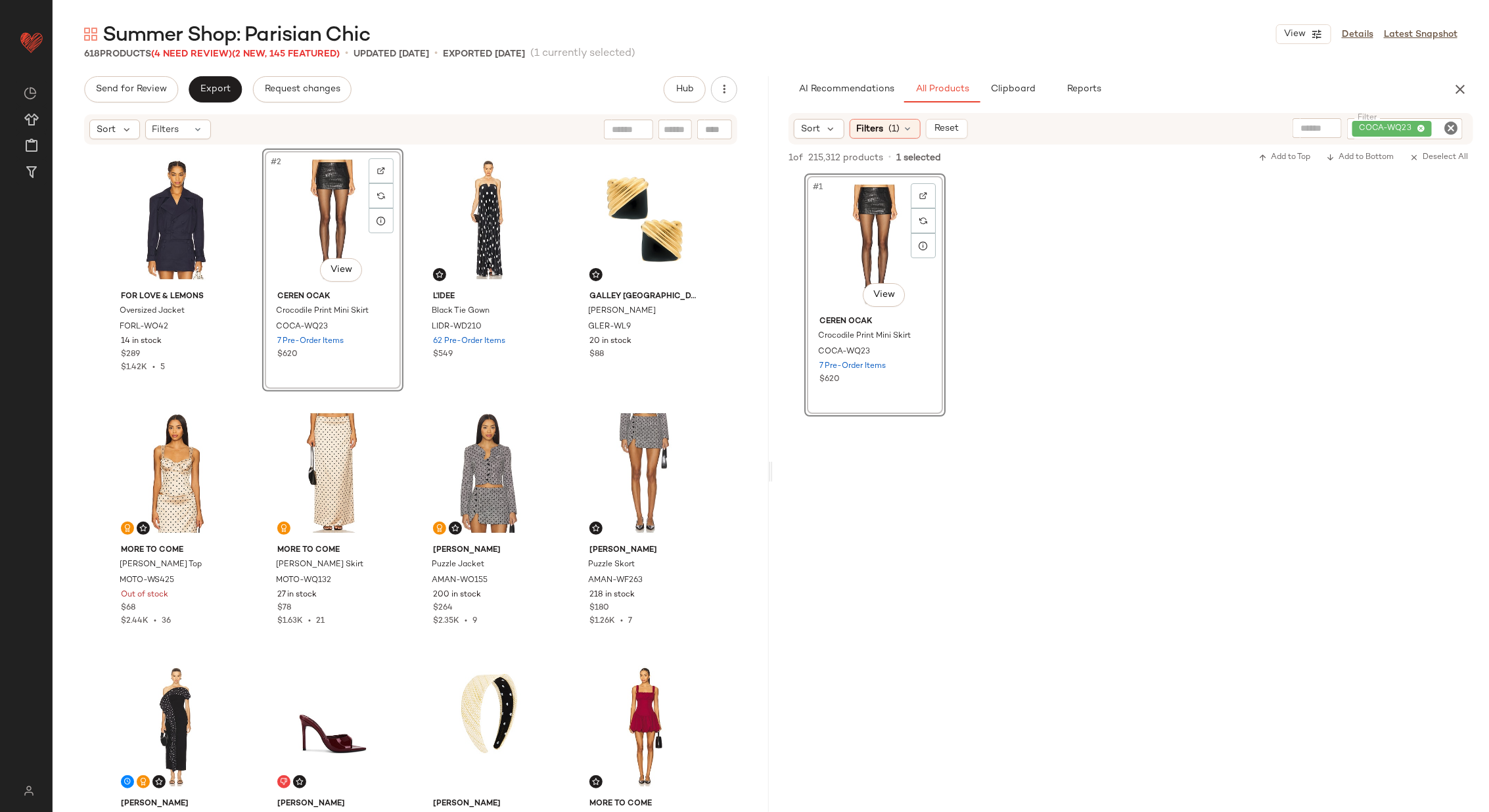
drag, startPoint x: 862, startPoint y: 235, endPoint x: 1023, endPoint y: 0, distance: 284.9
click at [1449, 127] on icon "Clear Filter" at bounding box center [1450, 128] width 16 height 16
paste input "*********"
type input "*********"
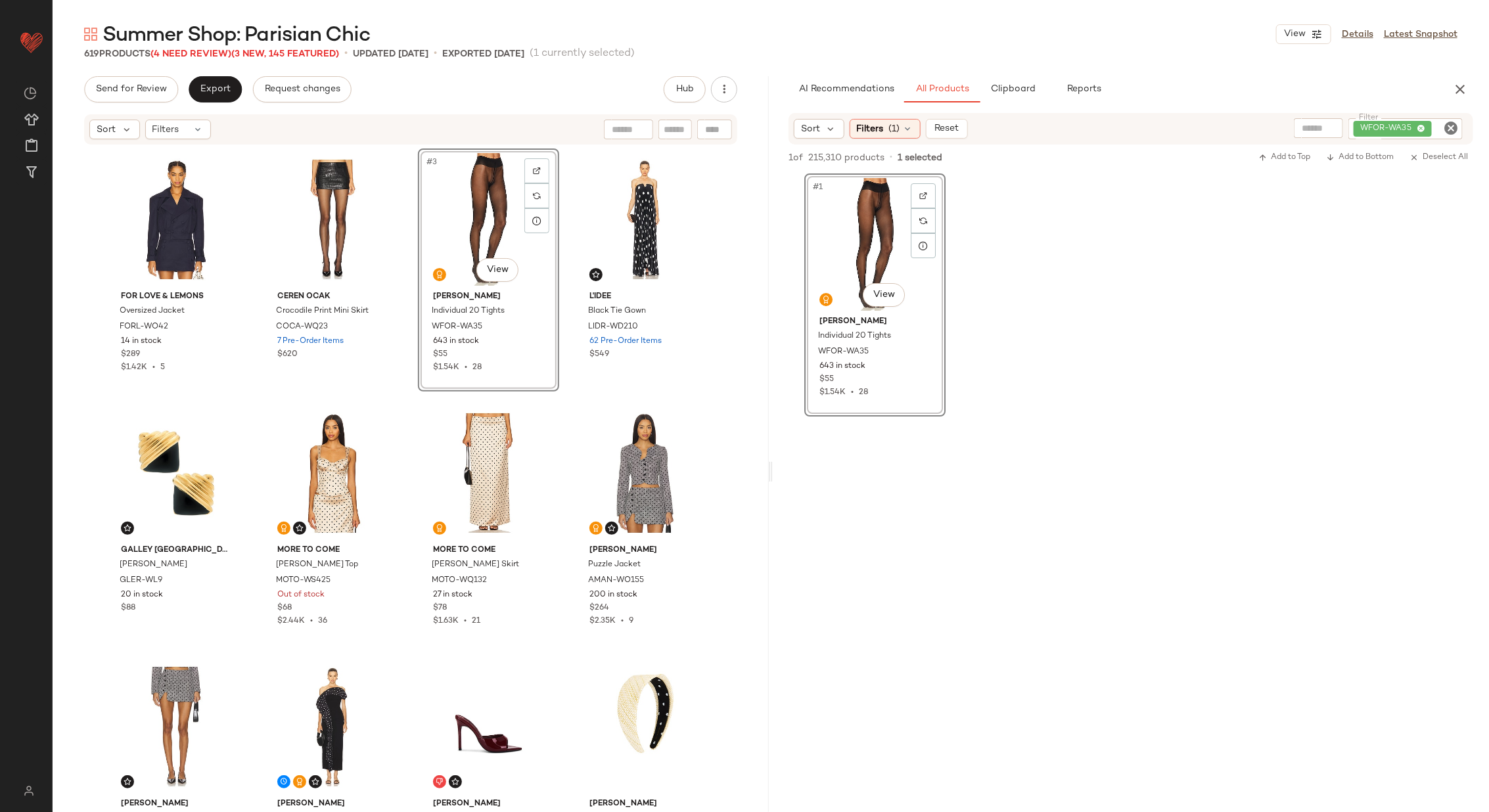
drag, startPoint x: 871, startPoint y: 235, endPoint x: 1008, endPoint y: 5, distance: 267.7
click at [1450, 130] on icon "Clear Filter" at bounding box center [1450, 128] width 16 height 16
paste input "**********"
type input "**********"
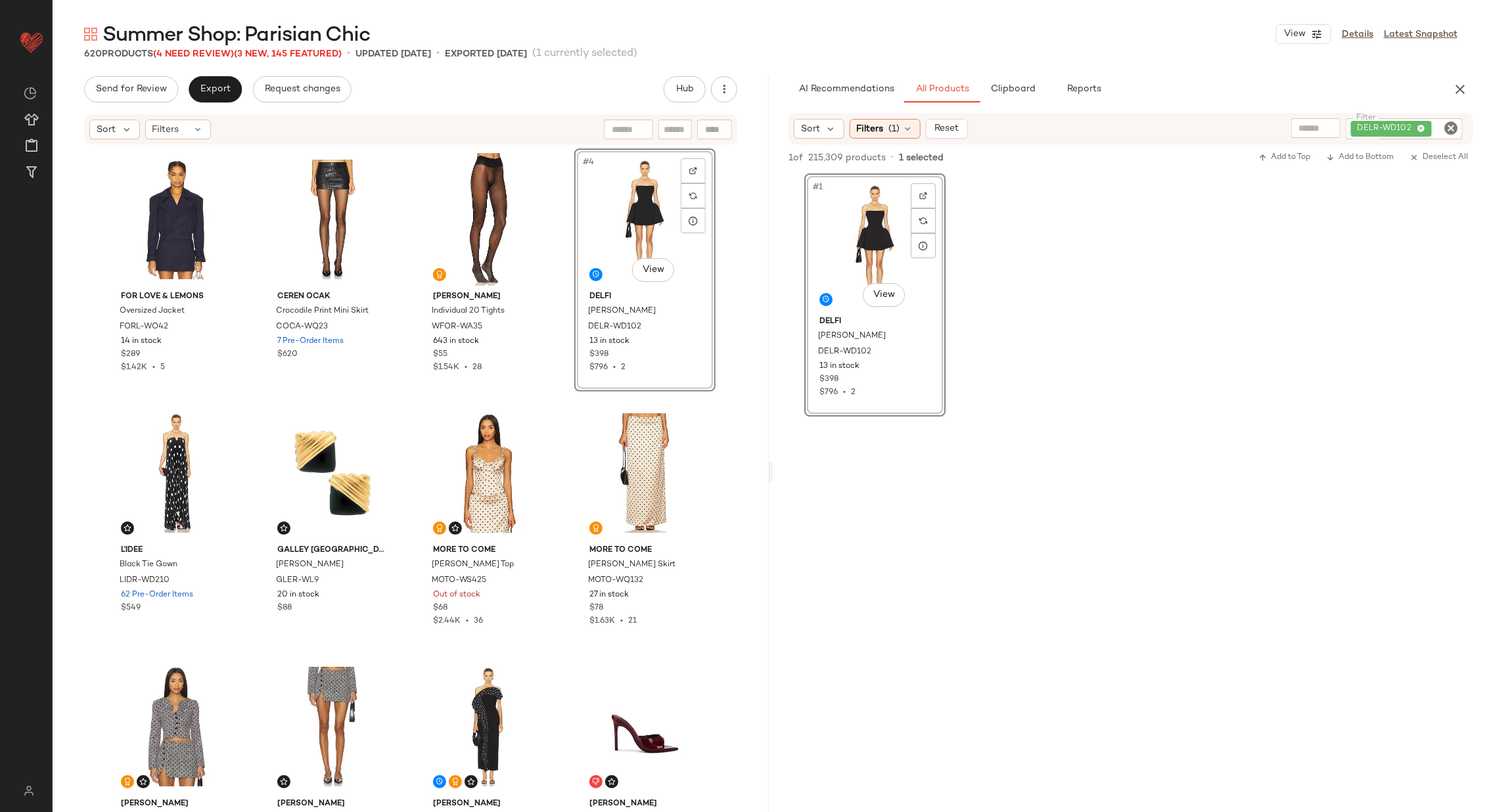
drag, startPoint x: 856, startPoint y: 240, endPoint x: 1091, endPoint y: 2, distance: 334.5
click at [1454, 129] on icon "Clear Filter" at bounding box center [1450, 128] width 16 height 16
paste input "*********"
type input "*********"
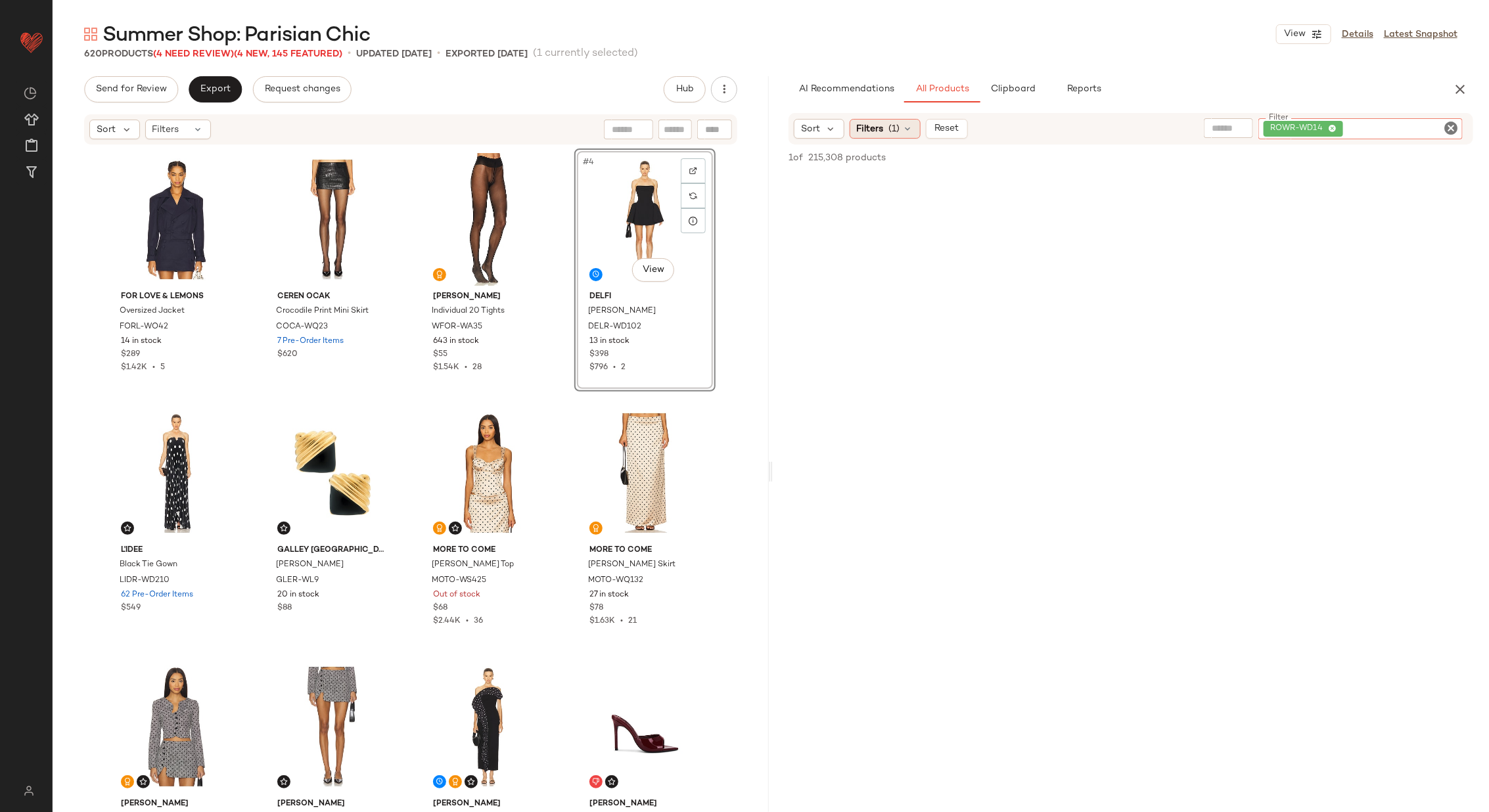
click at [903, 126] on icon at bounding box center [908, 128] width 10 height 10
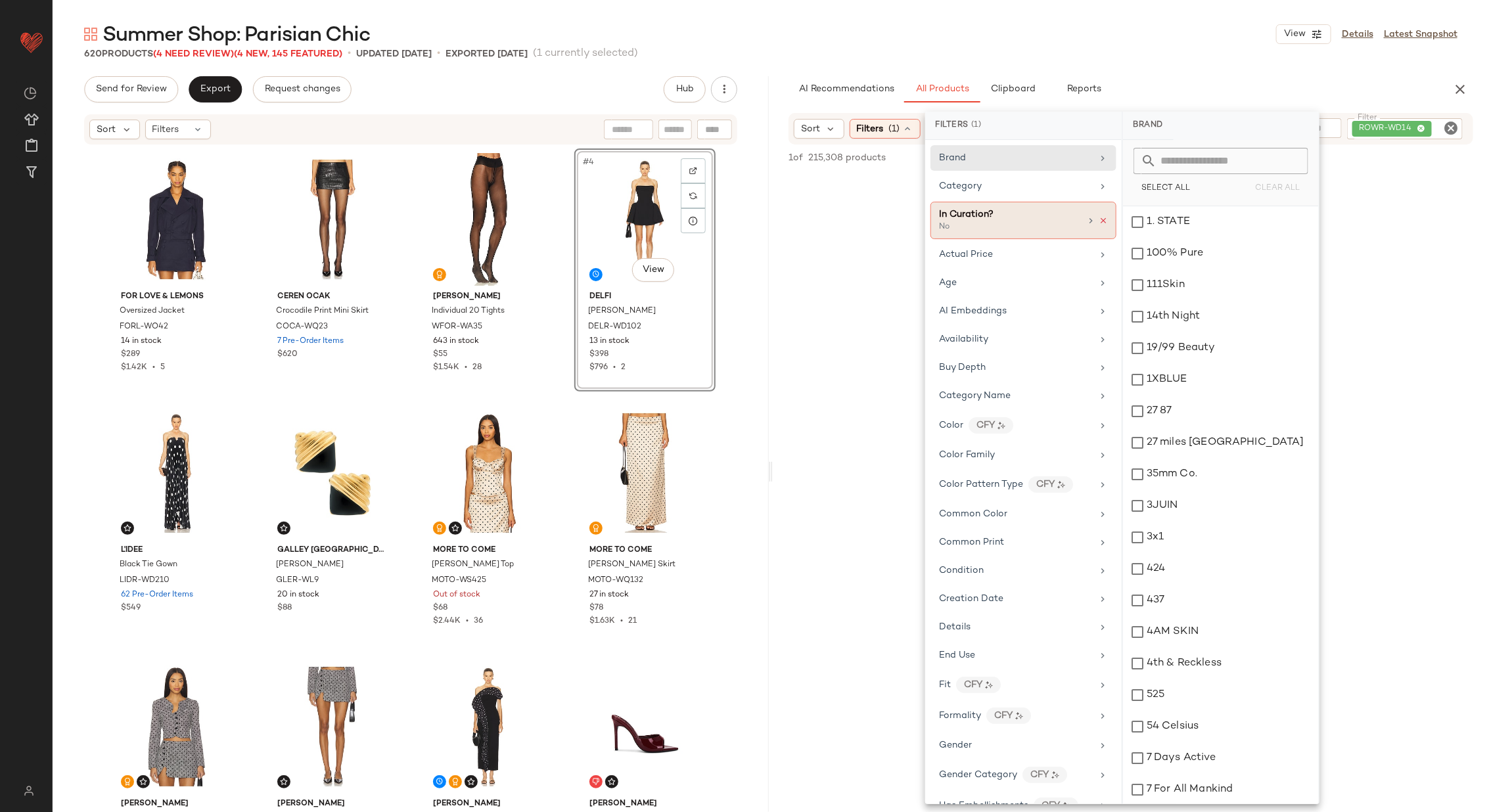
click at [1100, 219] on icon at bounding box center [1104, 221] width 9 height 9
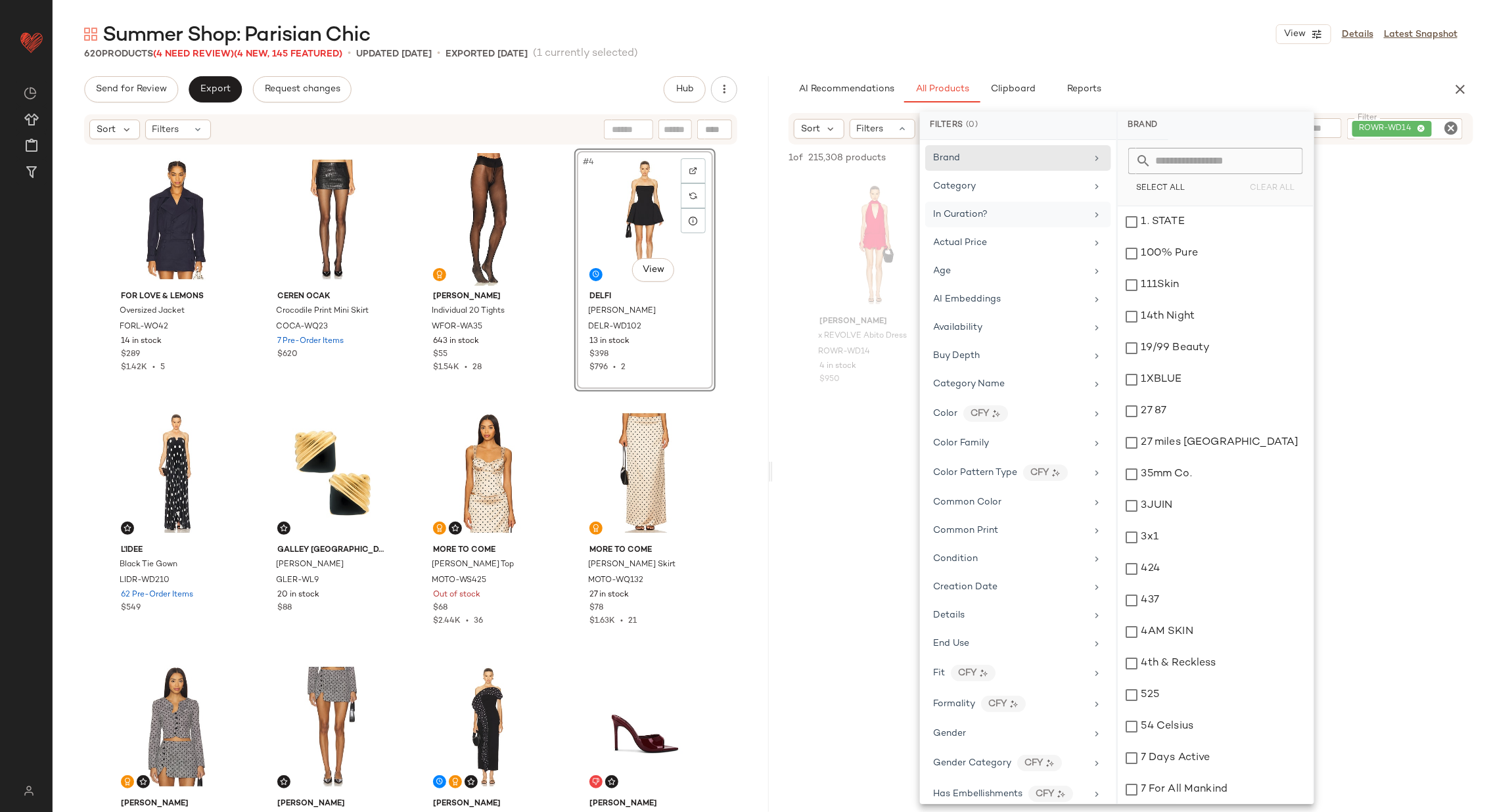
click at [835, 476] on div at bounding box center [1130, 543] width 716 height 254
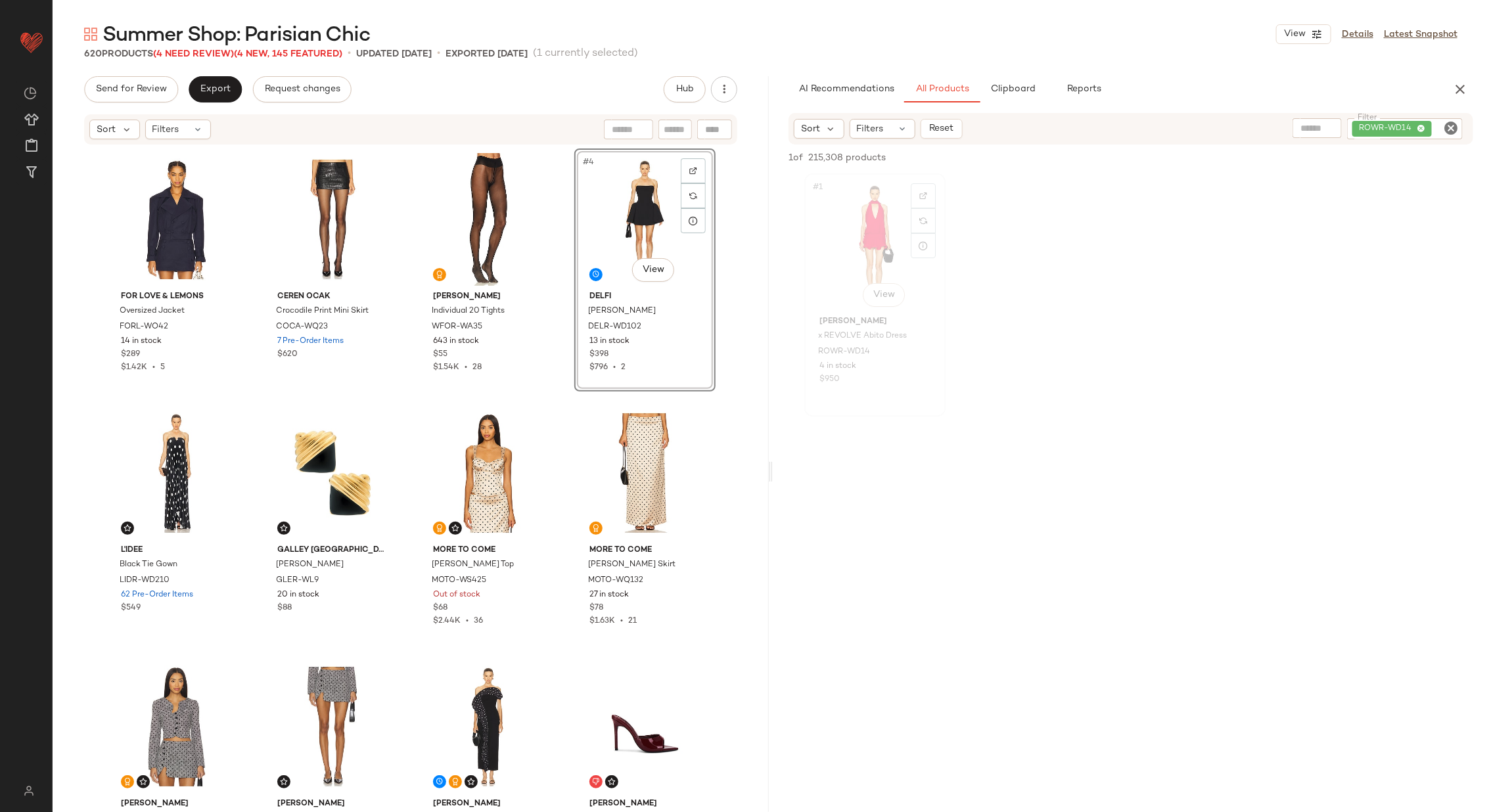
click at [856, 252] on div "#1 View" at bounding box center [874, 244] width 132 height 133
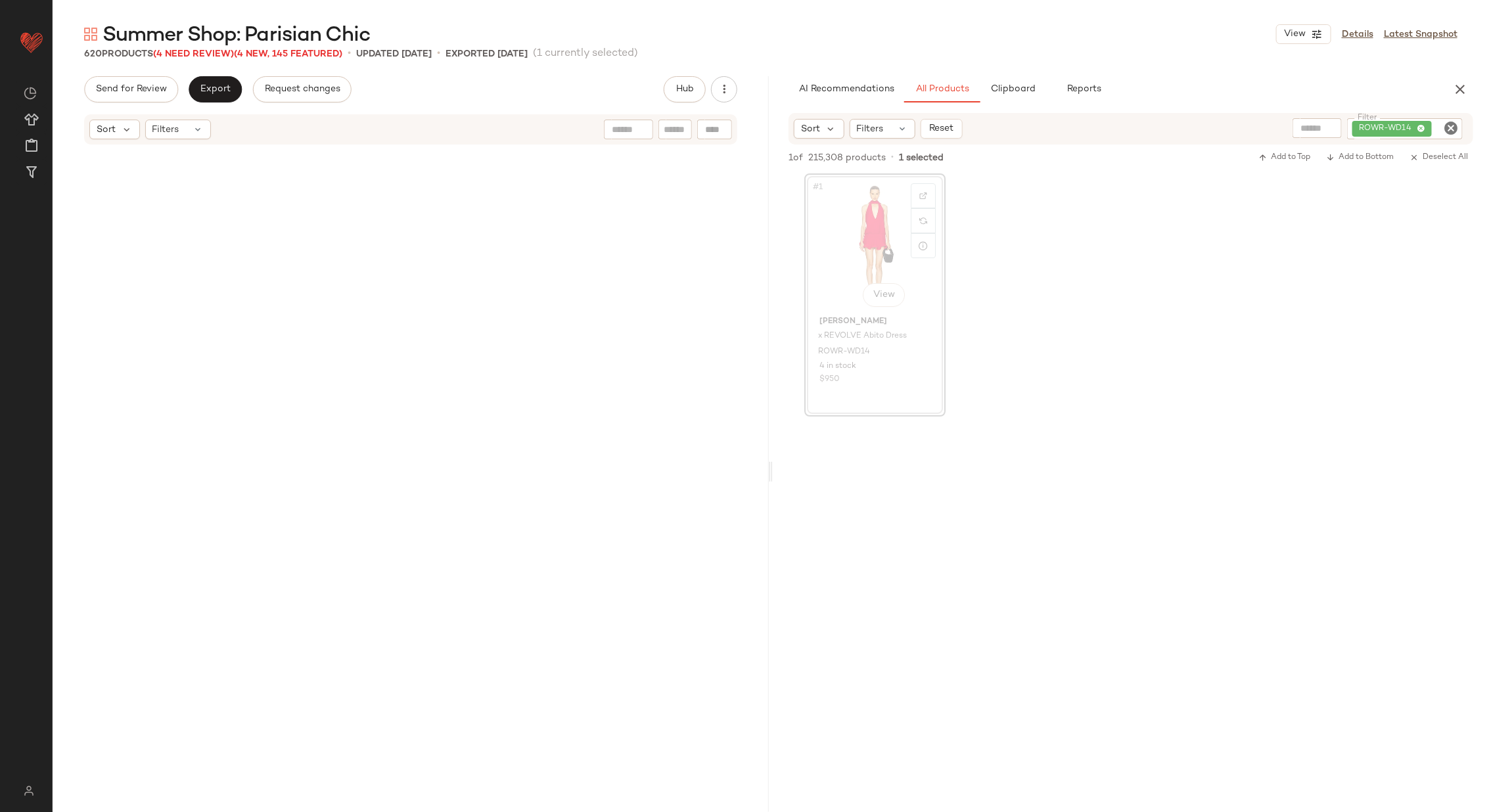
scroll to position [2282, 0]
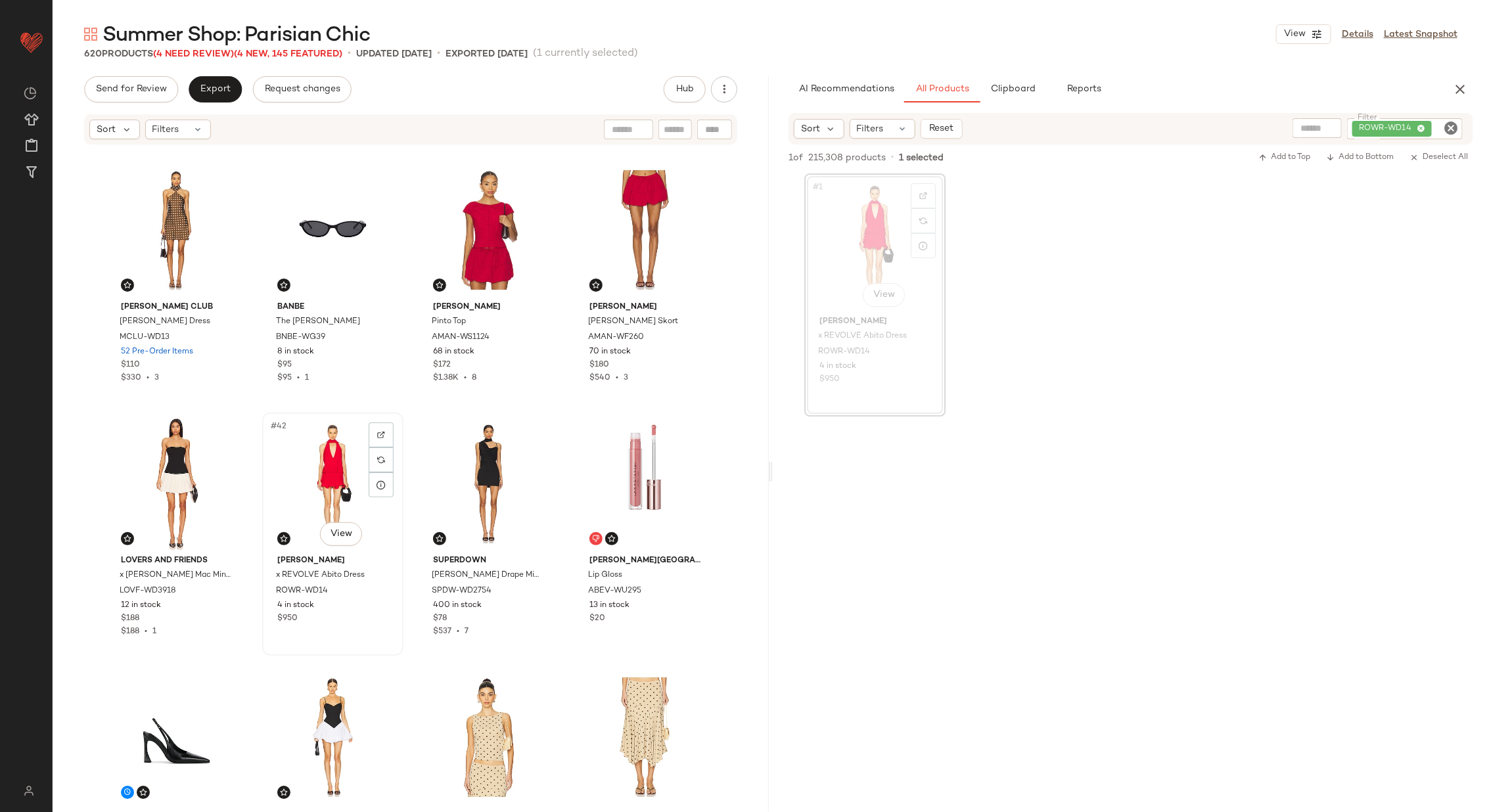
click at [317, 487] on div "#42 View" at bounding box center [333, 483] width 132 height 133
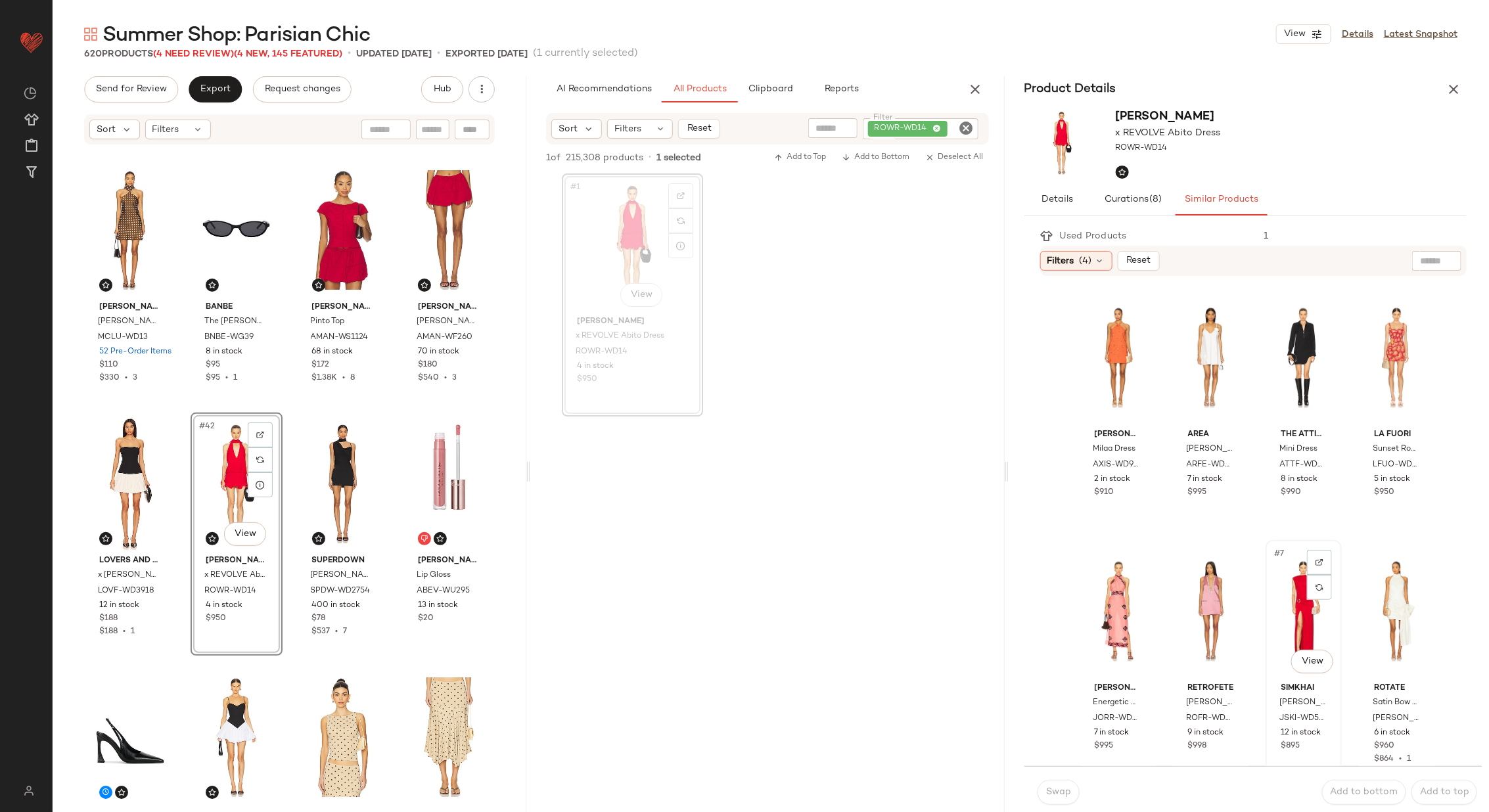
click at [1288, 602] on div "#7 View" at bounding box center [1303, 611] width 67 height 133
click at [1062, 793] on span "Swap" at bounding box center [1058, 791] width 25 height 10
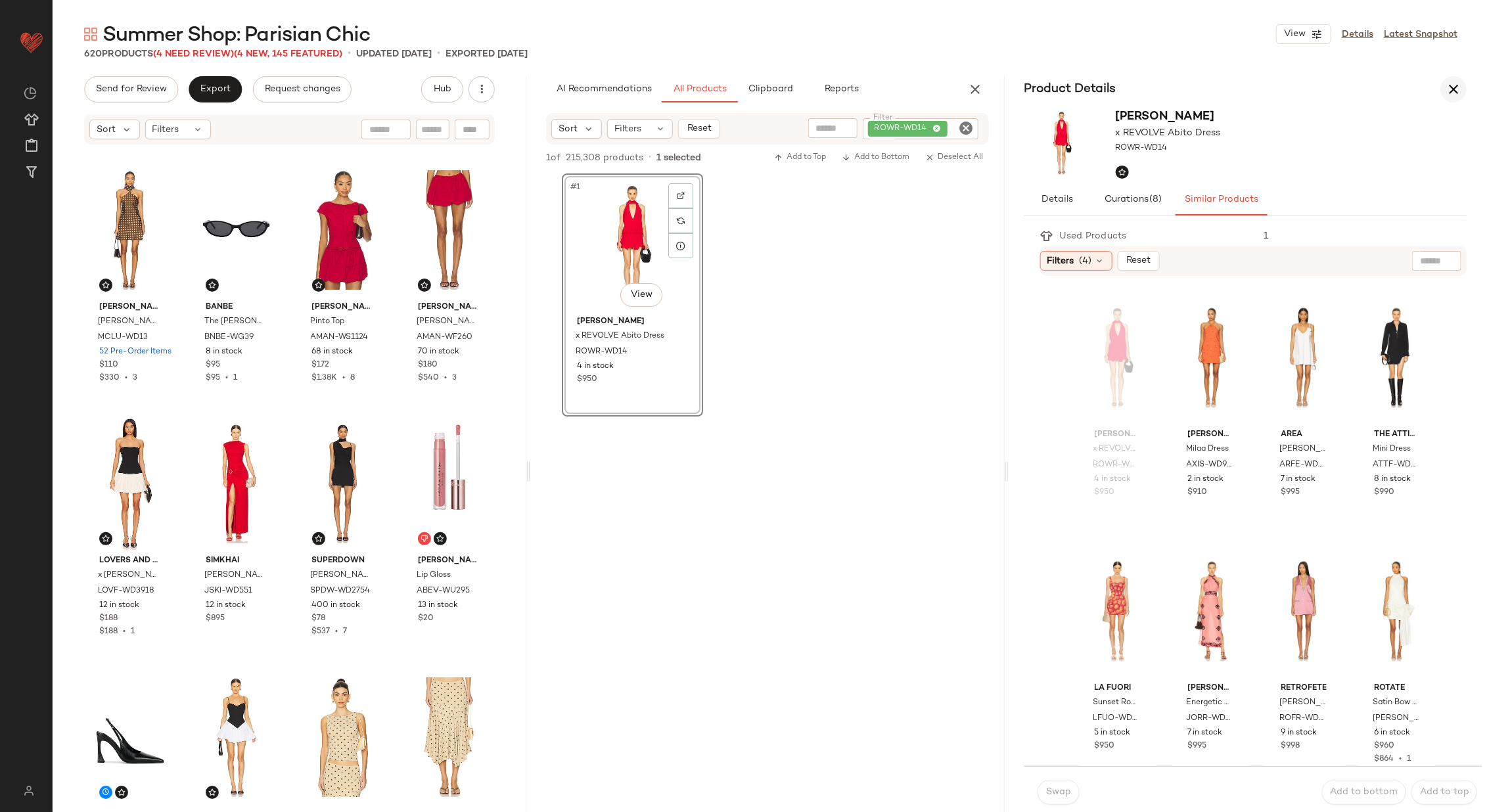
click at [1448, 88] on icon "button" at bounding box center [1453, 89] width 16 height 16
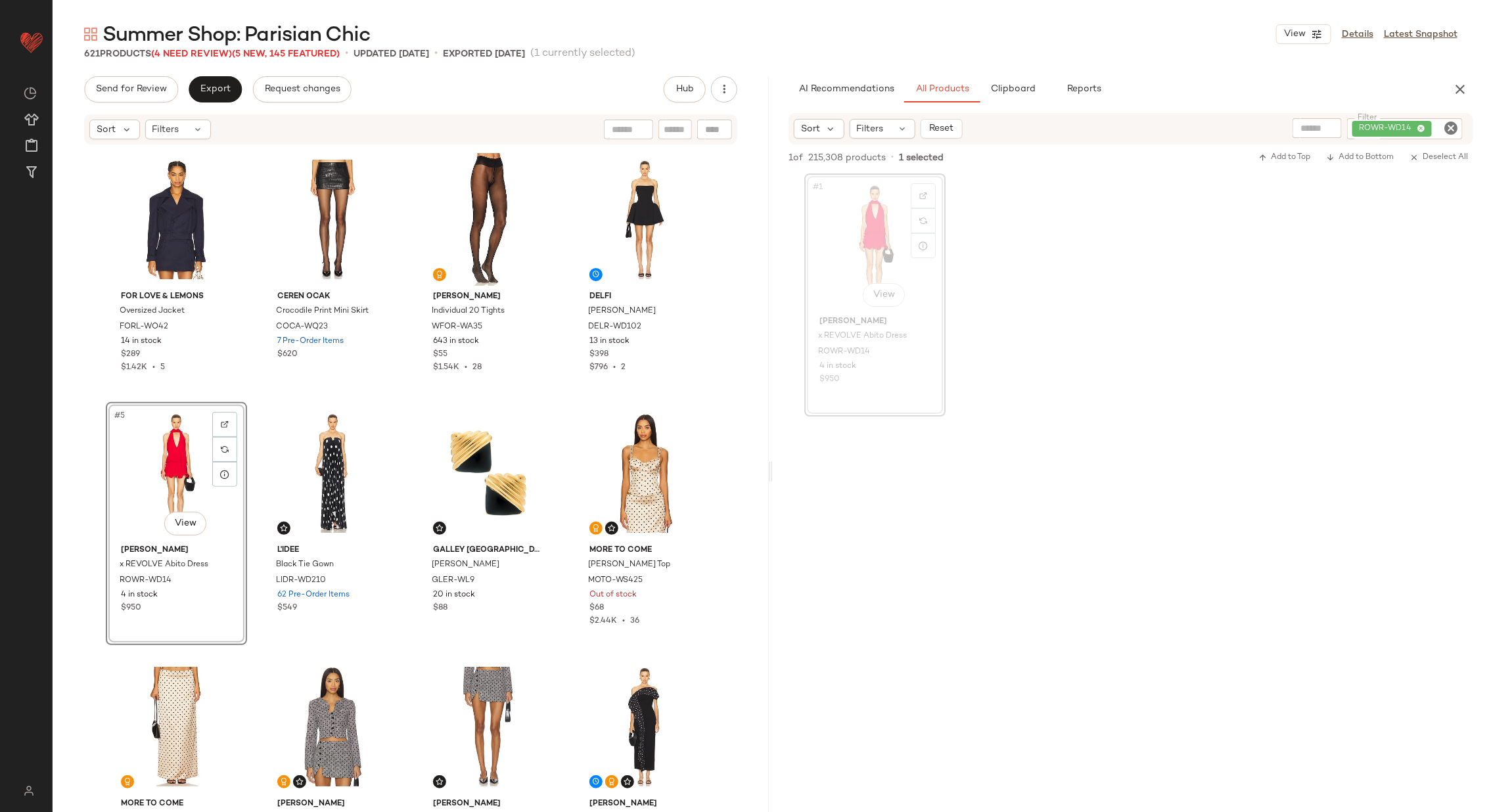
drag, startPoint x: 848, startPoint y: 246, endPoint x: 1048, endPoint y: 7, distance: 311.6
click at [1448, 130] on icon "Clear Filter" at bounding box center [1450, 128] width 16 height 16
paste input "********"
type input "********"
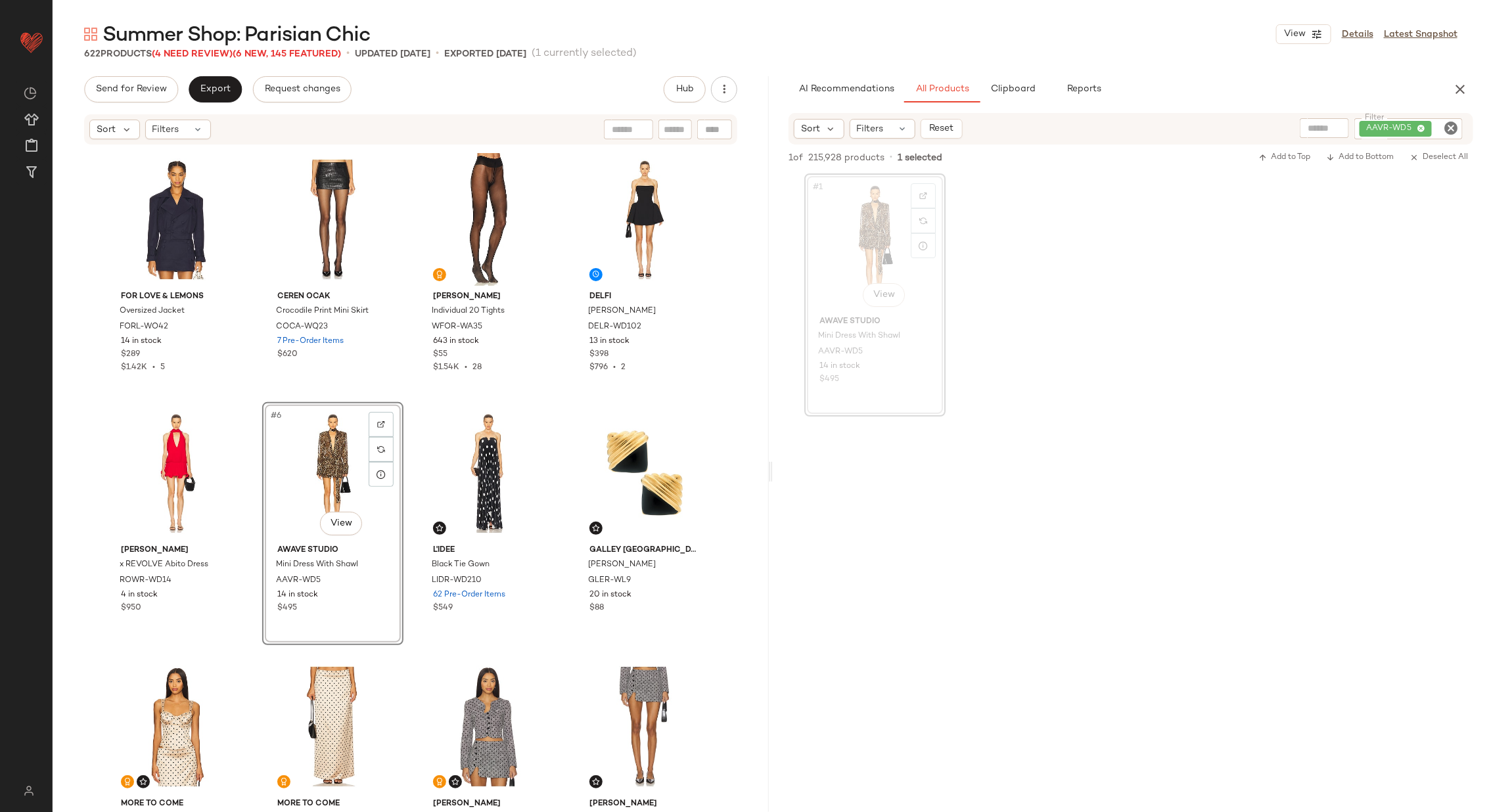
drag, startPoint x: 851, startPoint y: 248, endPoint x: 998, endPoint y: 14, distance: 276.3
click at [1453, 130] on icon "Clear Filter" at bounding box center [1450, 128] width 16 height 16
paste input "**********"
type input "**********"
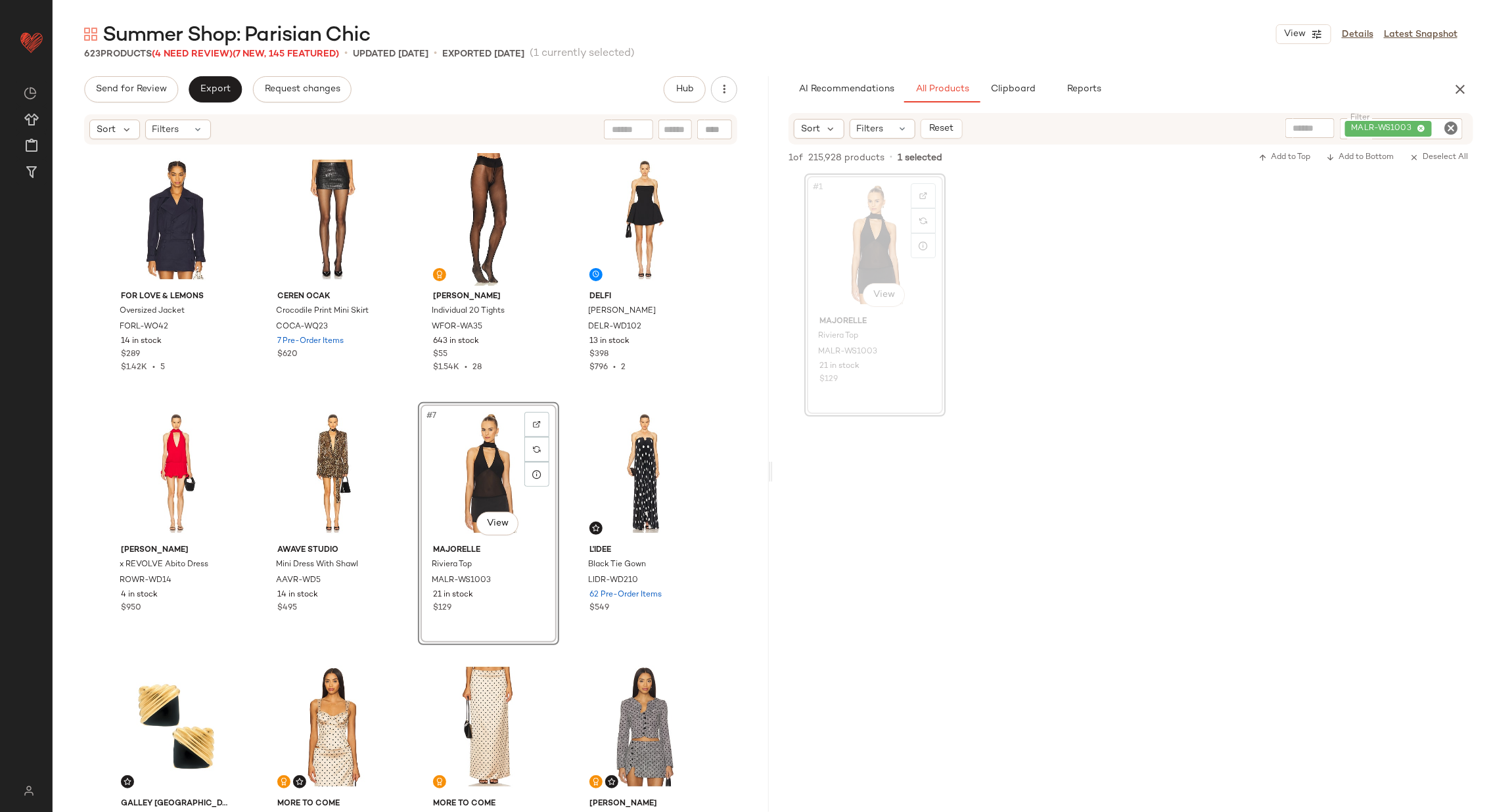
drag, startPoint x: 859, startPoint y: 244, endPoint x: 1153, endPoint y: 0, distance: 382.1
click at [1450, 128] on icon "Clear Filter" at bounding box center [1450, 128] width 16 height 16
paste input "**********"
type input "**********"
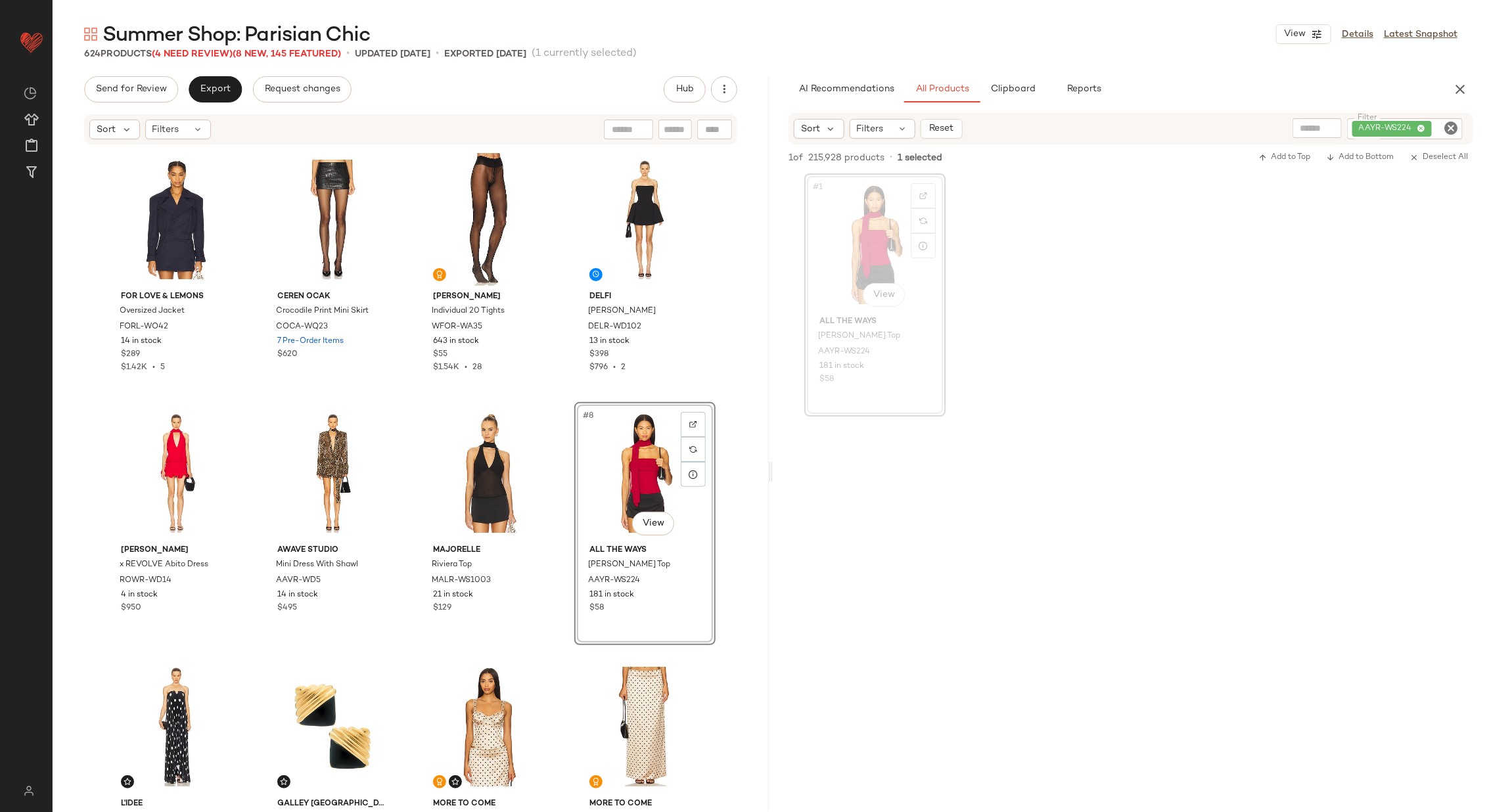
drag, startPoint x: 848, startPoint y: 252, endPoint x: 1185, endPoint y: 0, distance: 420.8
click at [1453, 133] on icon "Clear Filter" at bounding box center [1450, 128] width 16 height 16
paste input "**********"
type input "**********"
click at [848, 228] on div "#1 View" at bounding box center [874, 244] width 132 height 133
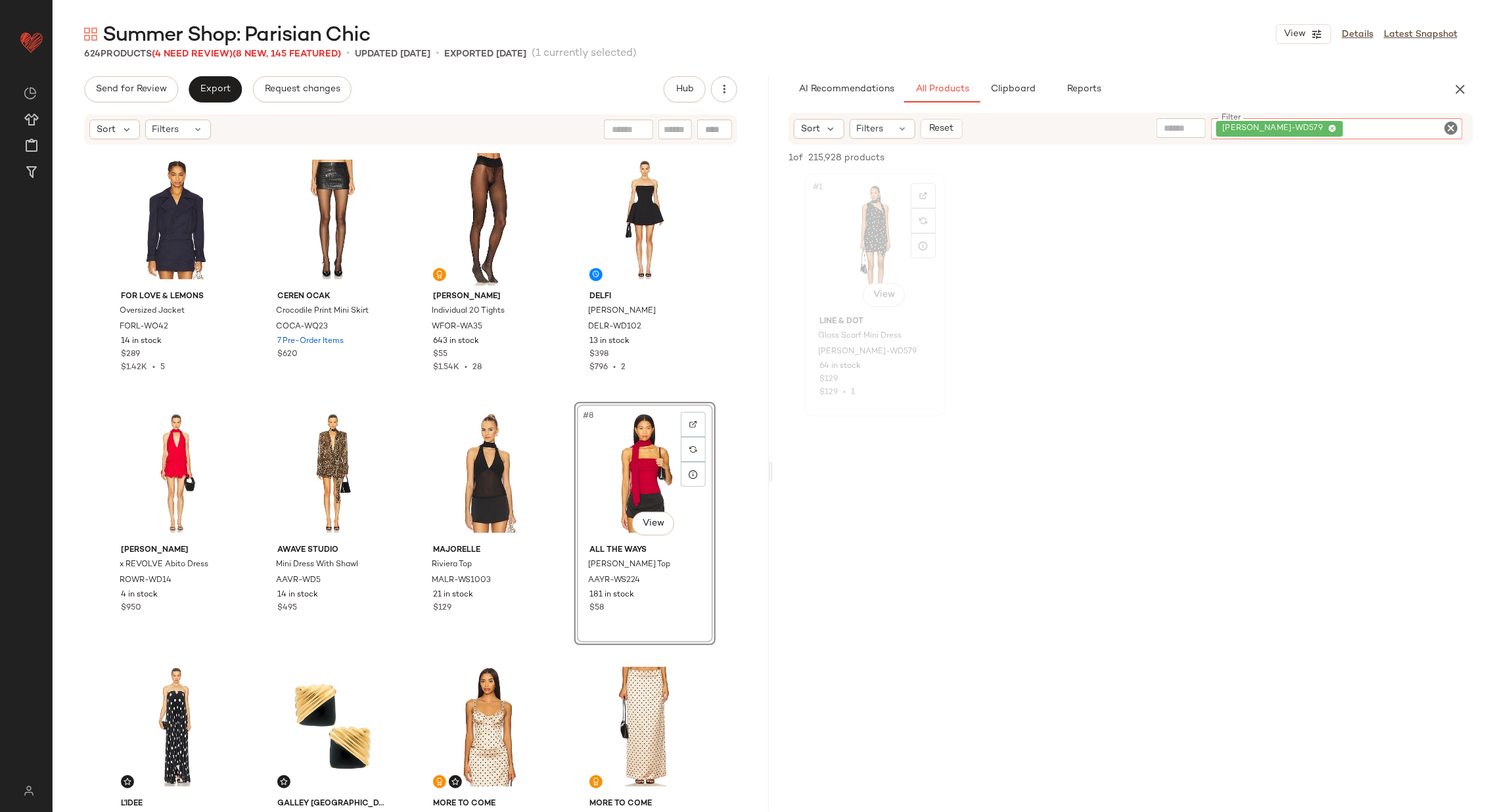
scroll to position [7099, 0]
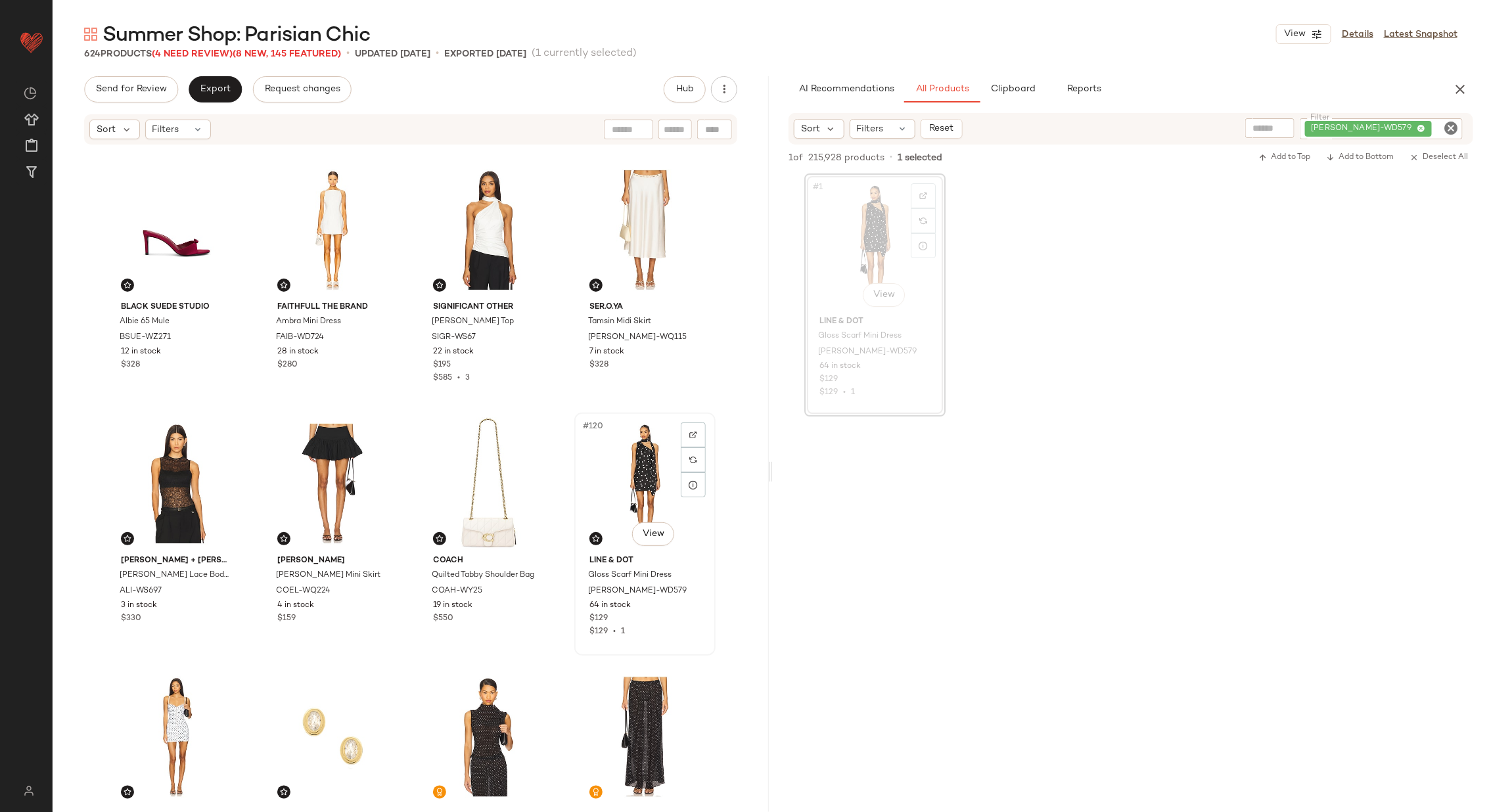
click at [605, 468] on div "#120 View" at bounding box center [645, 483] width 132 height 133
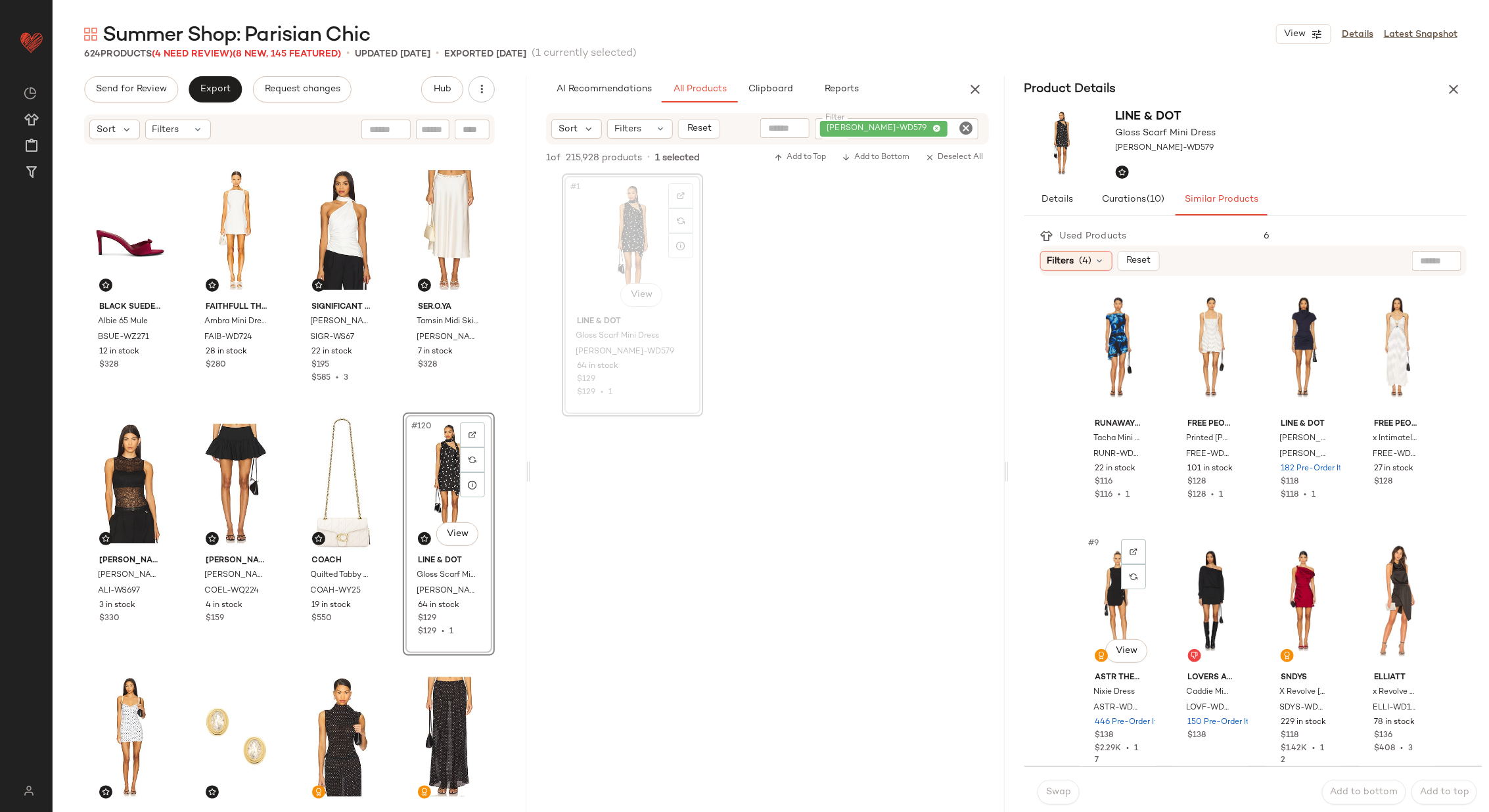
scroll to position [260, 0]
click at [1379, 354] on div "#8 View" at bounding box center [1397, 351] width 67 height 133
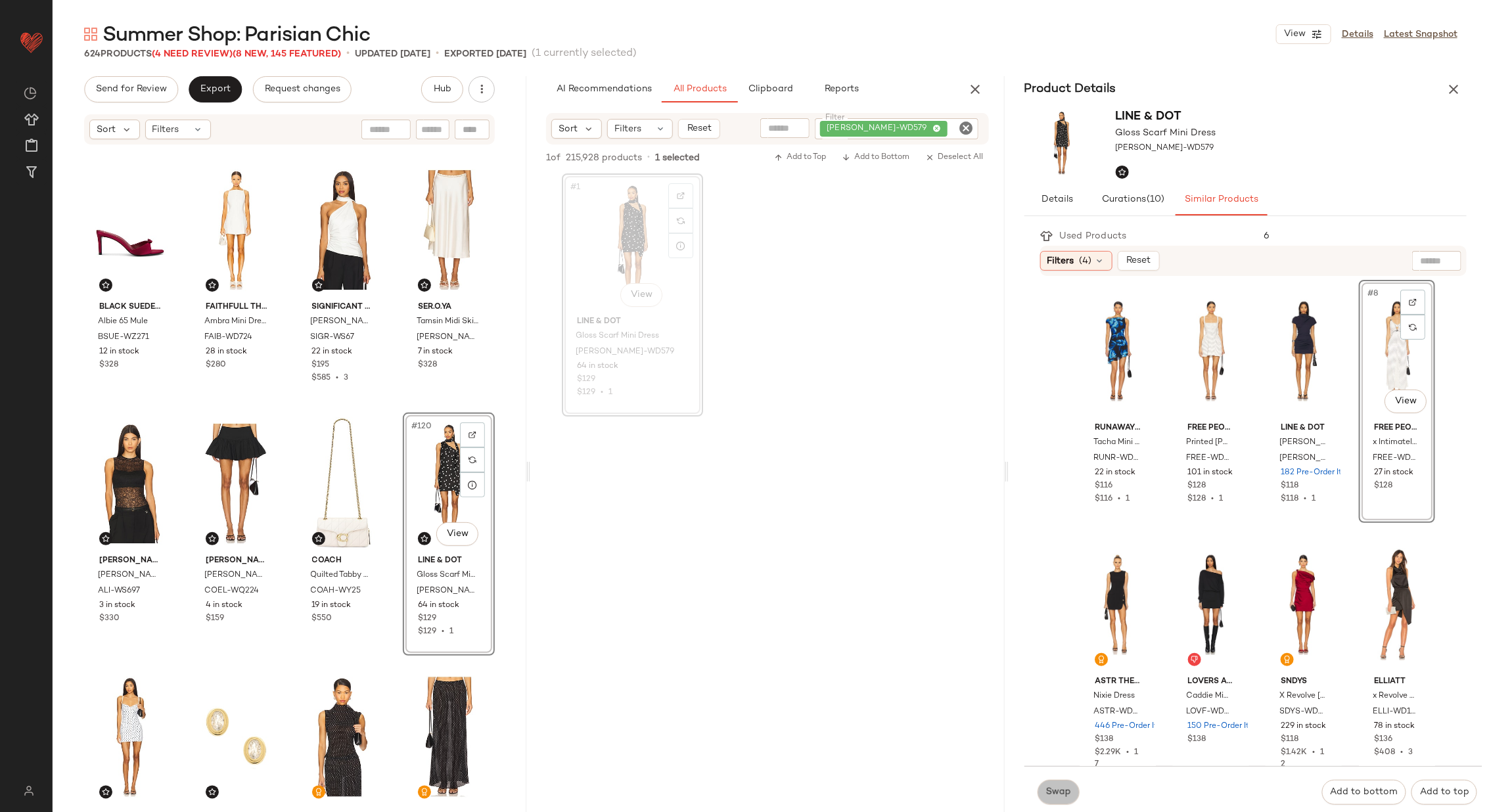
click at [1063, 788] on span "Swap" at bounding box center [1058, 791] width 25 height 10
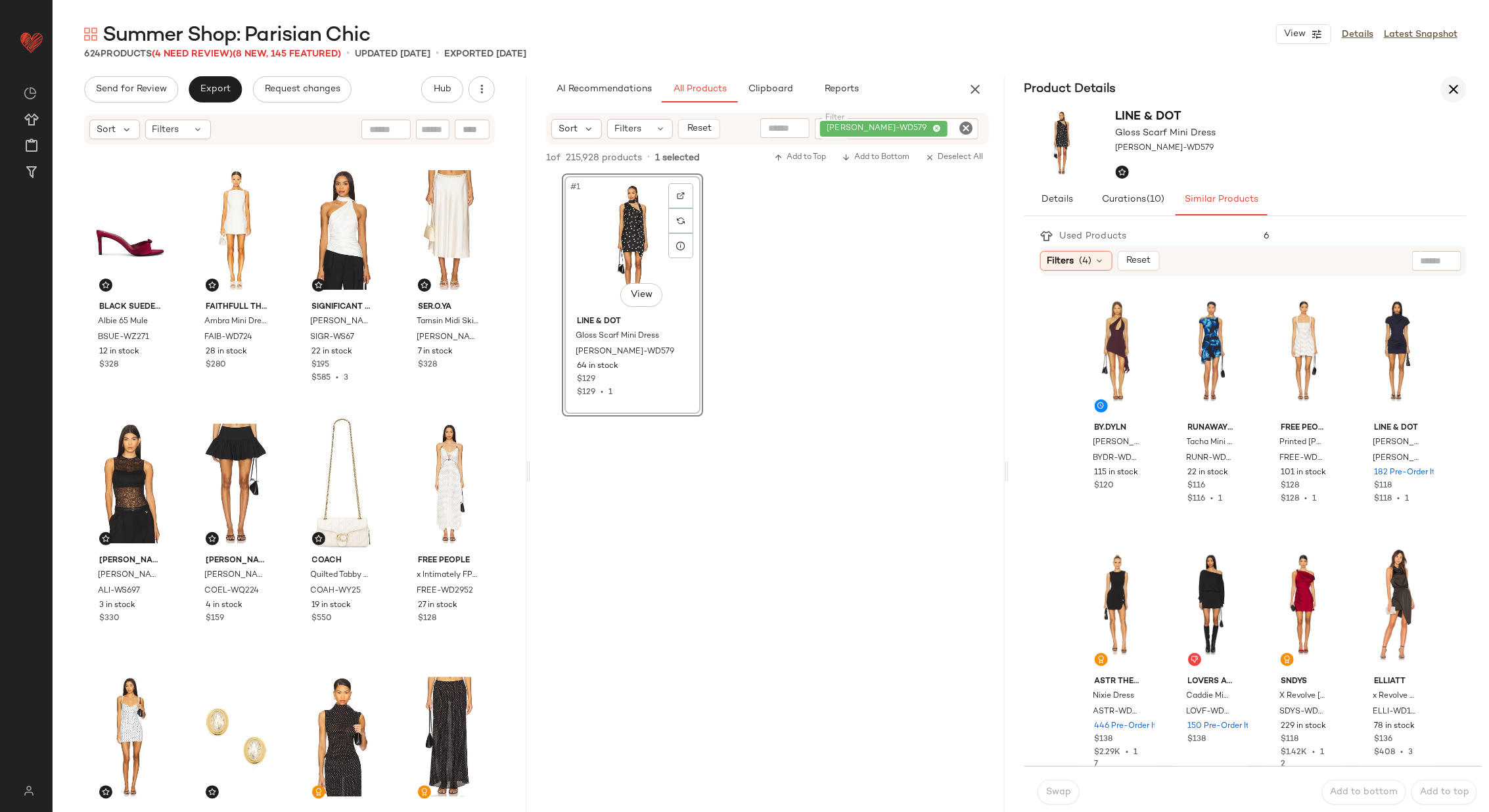
click at [1453, 91] on icon "button" at bounding box center [1453, 89] width 16 height 16
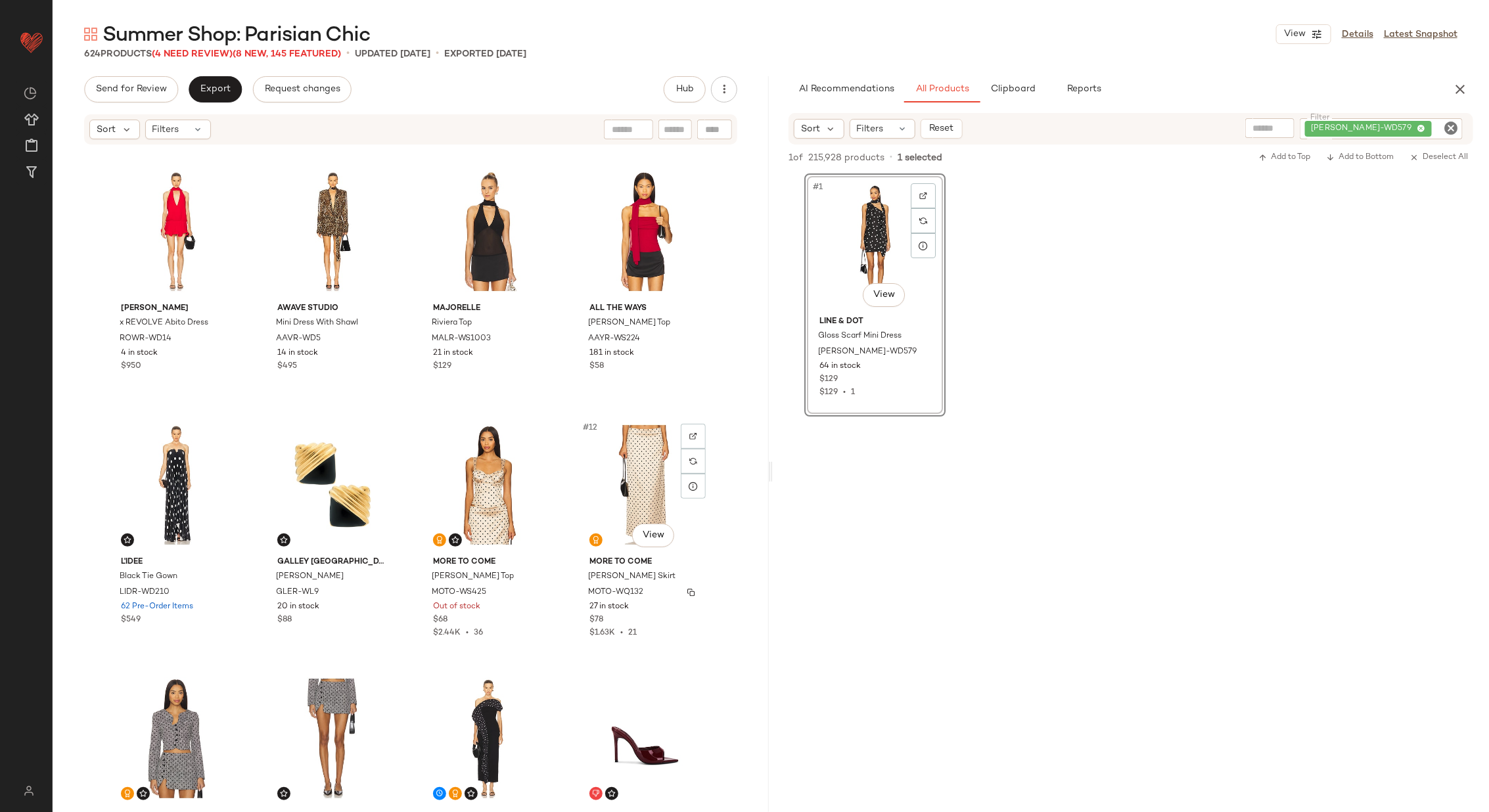
scroll to position [194, 0]
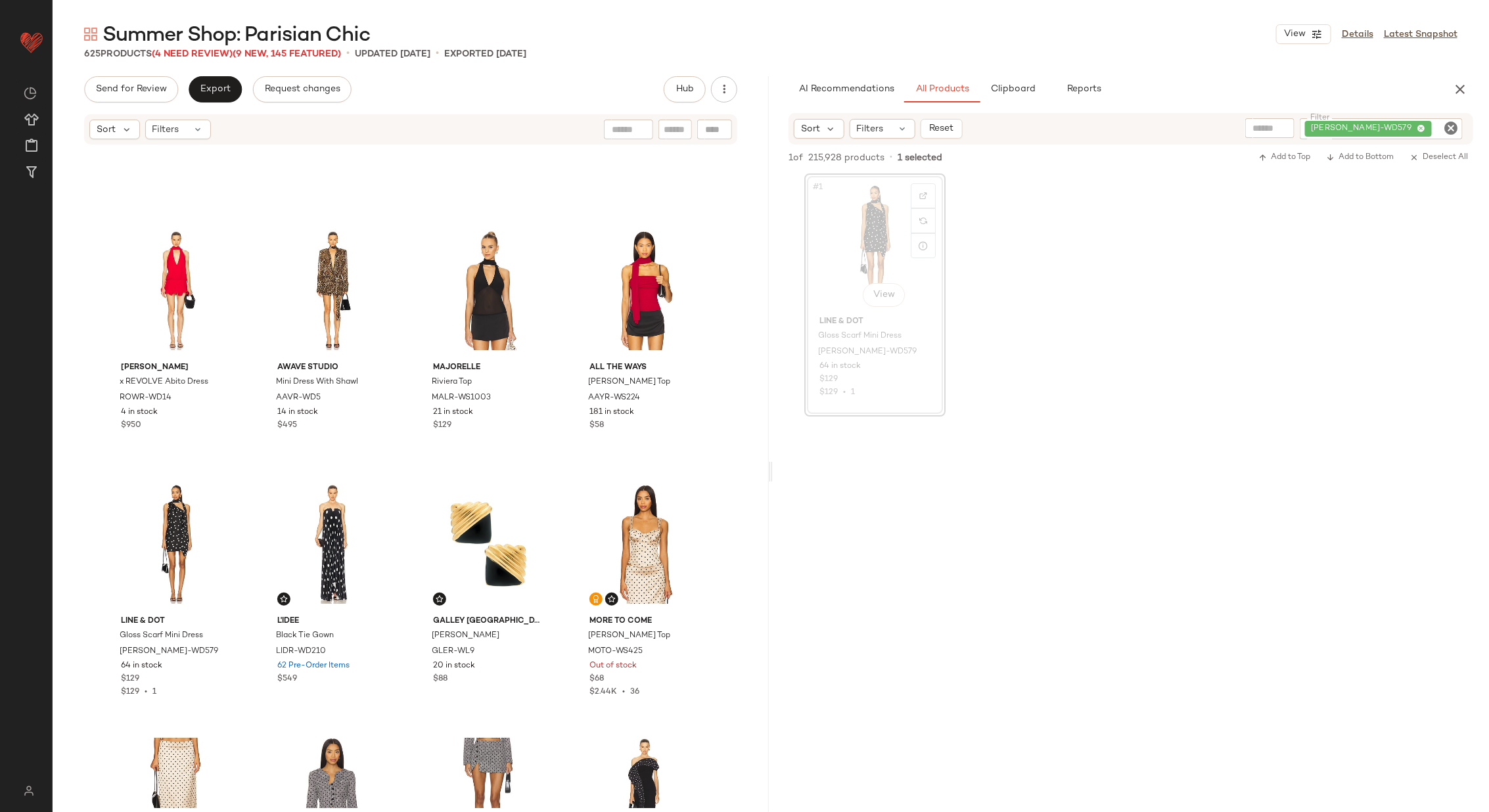
click at [555, 374] on div "MAJORELLE Riviera Top MALR-WS1003 21 in stock $129" at bounding box center [488, 341] width 141 height 243
click at [555, 448] on div "MAJORELLE Riviera Top MALR-WS1003 21 in stock $129" at bounding box center [488, 341] width 141 height 243
click at [162, 545] on div "#9 View" at bounding box center [176, 544] width 132 height 133
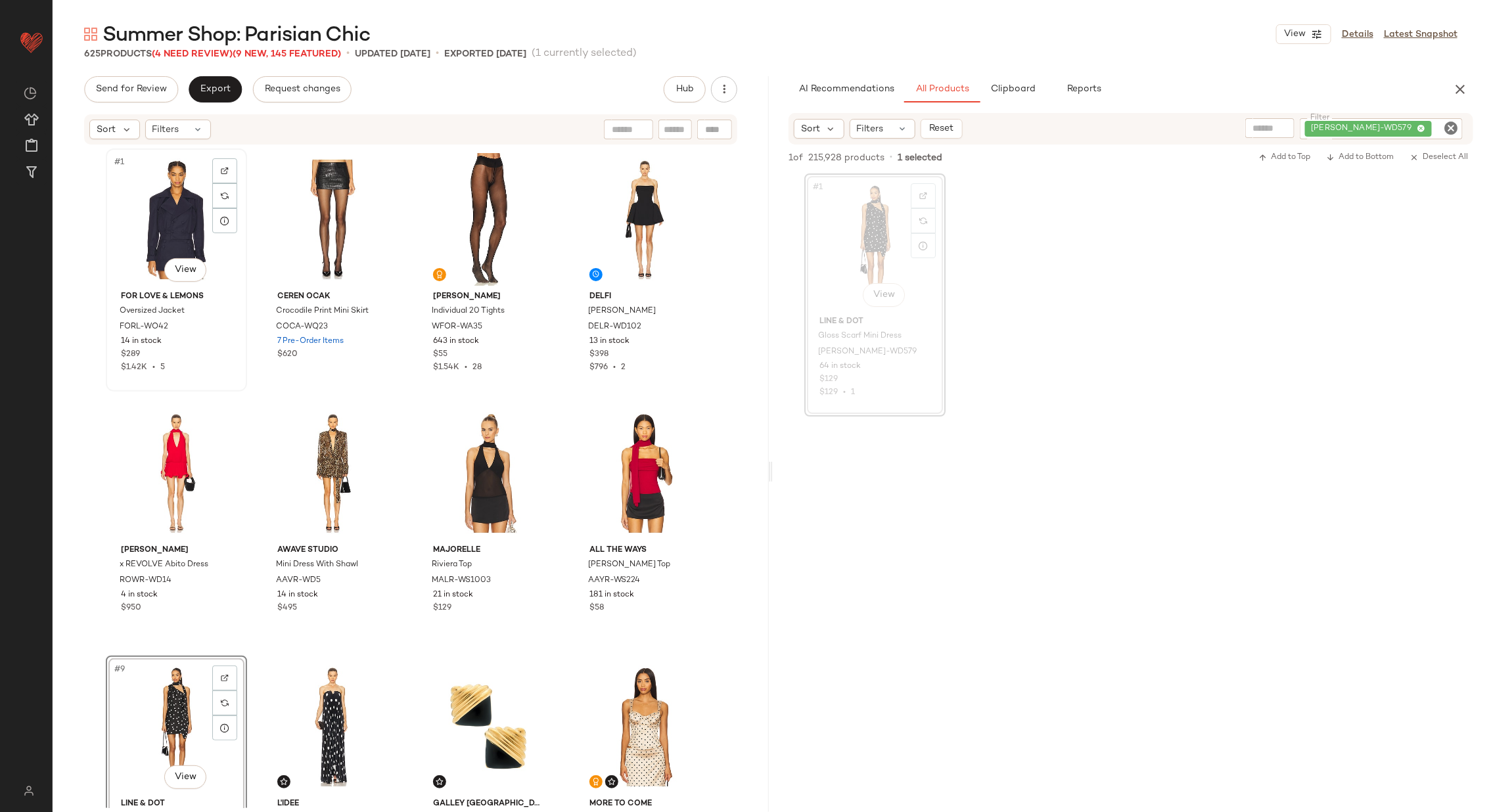
click at [171, 200] on div "#1 View" at bounding box center [176, 220] width 132 height 133
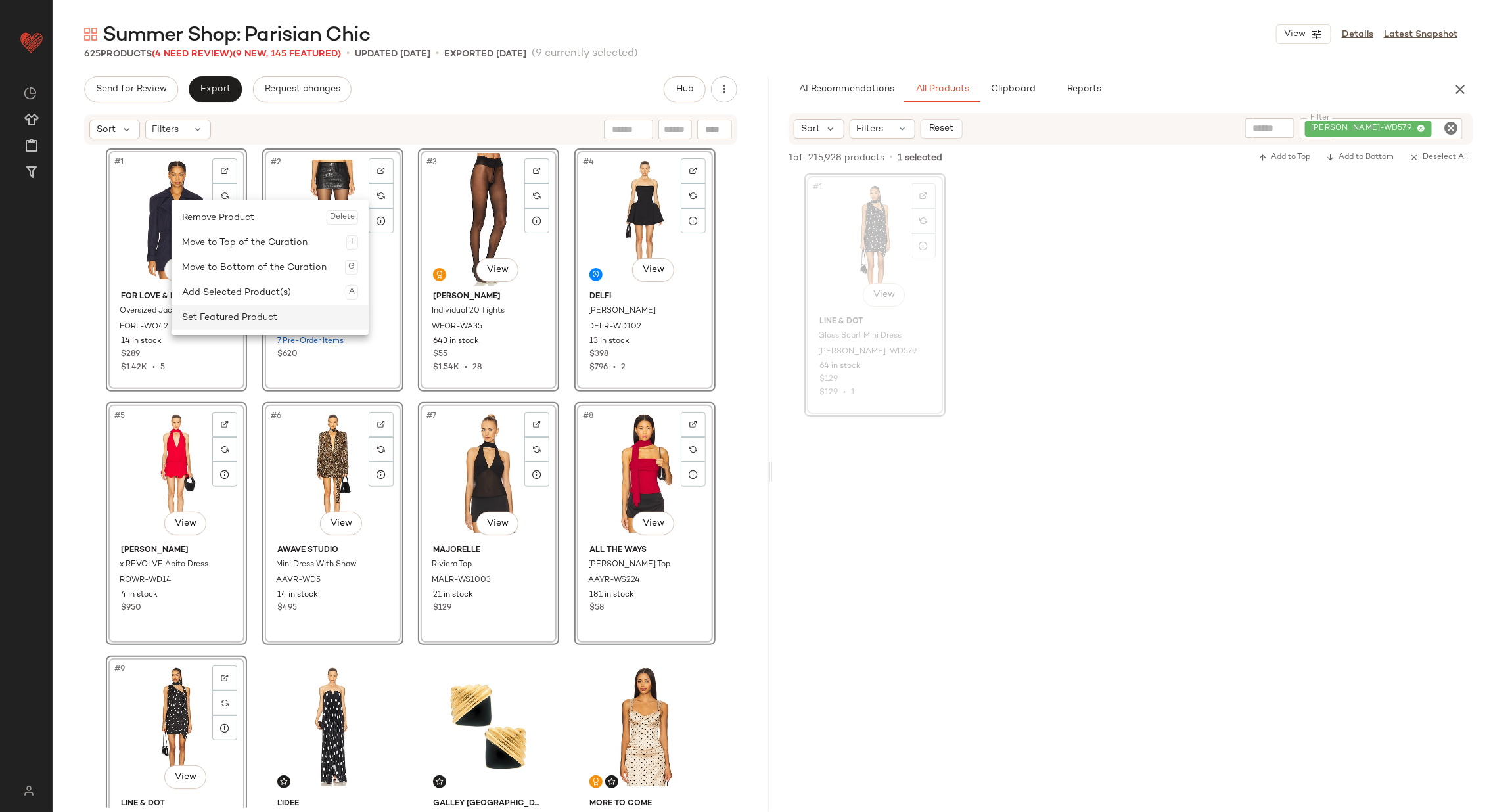
click at [265, 317] on div "Set Featured Product" at bounding box center [269, 318] width 176 height 25
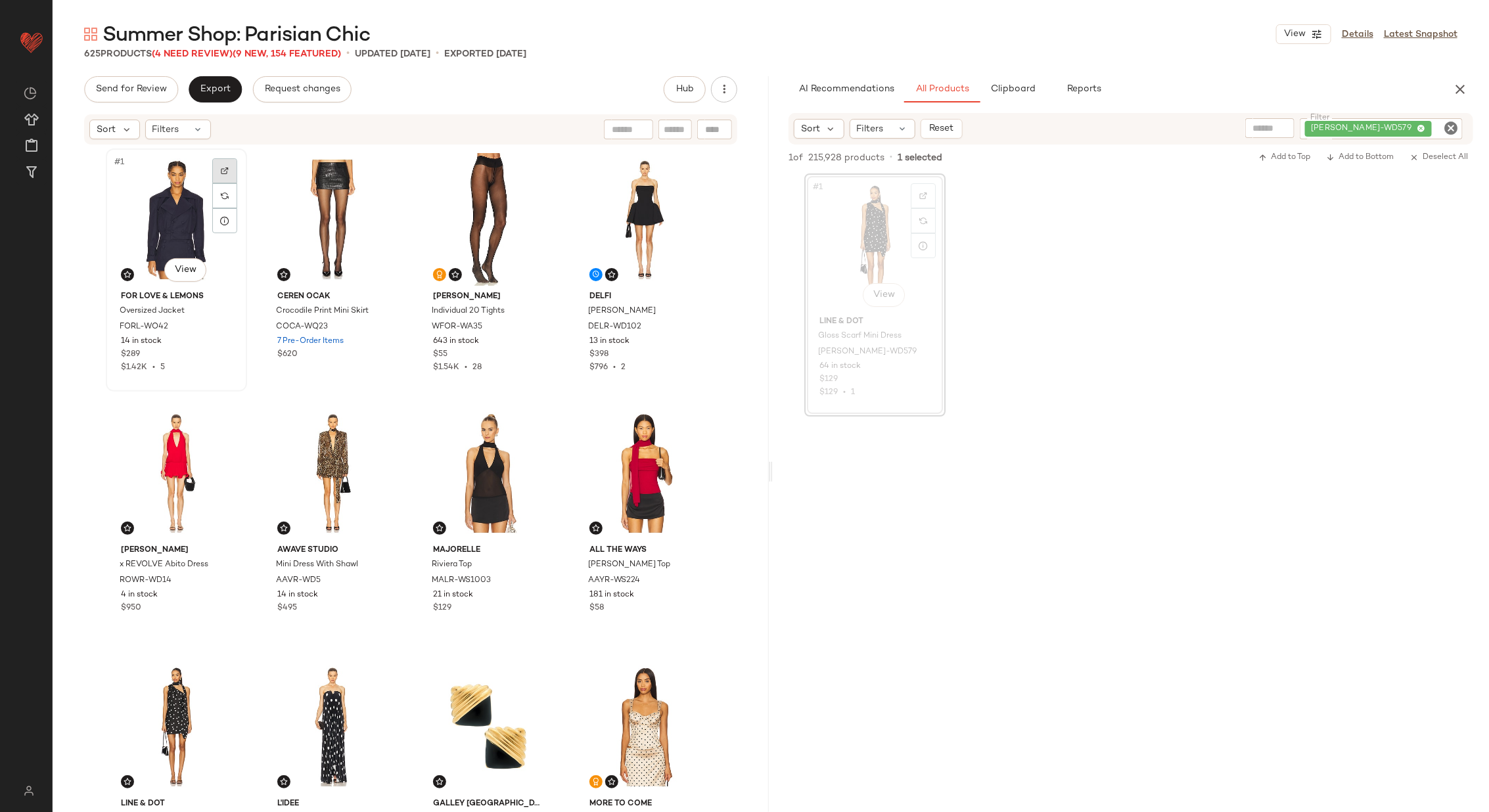
click at [220, 167] on img at bounding box center [224, 171] width 8 height 8
click at [223, 325] on button "button" at bounding box center [222, 327] width 18 height 12
click at [1447, 126] on icon "Clear Filter" at bounding box center [1450, 128] width 16 height 16
paste input "*********"
type input "*********"
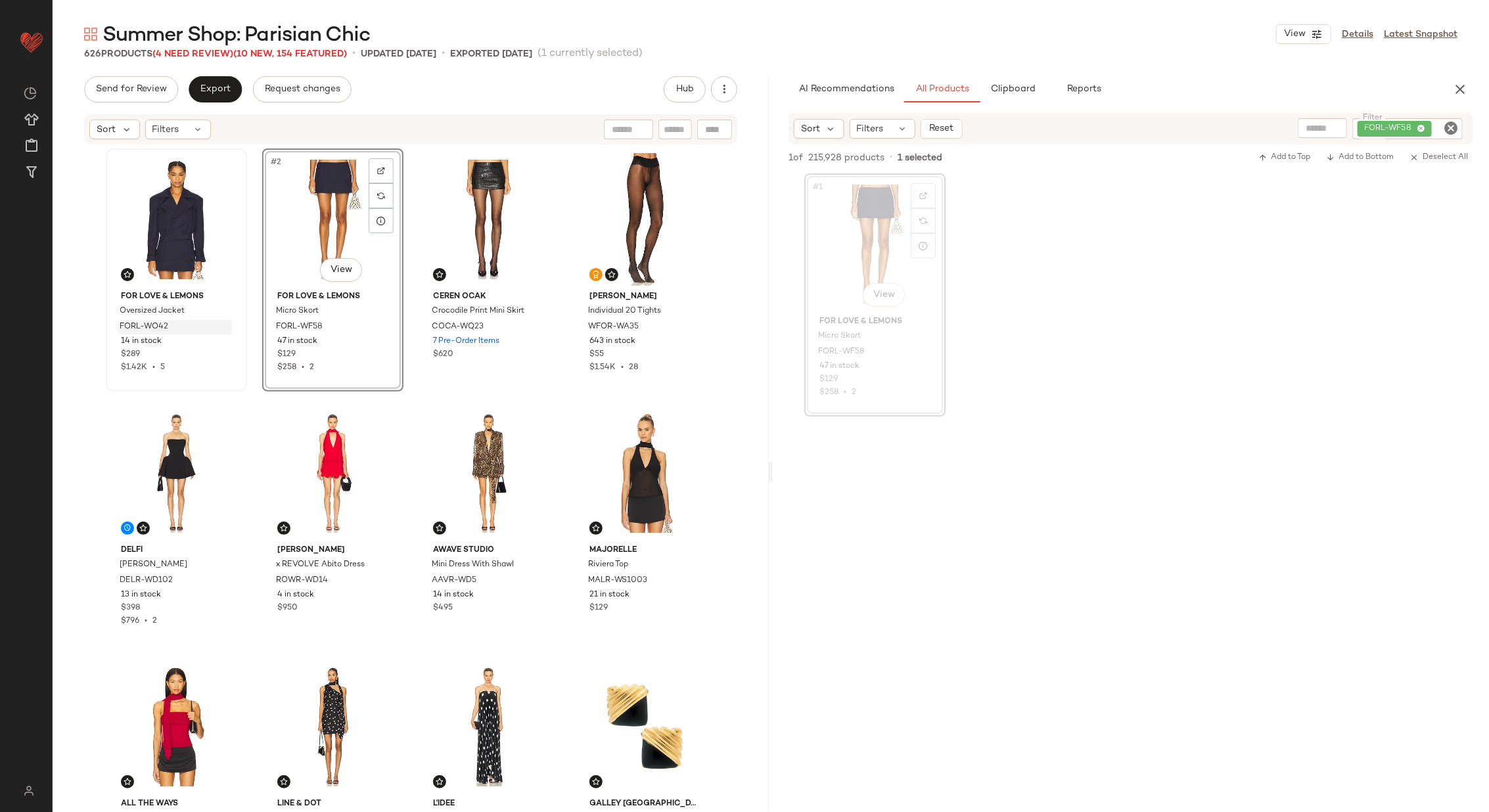
click at [408, 251] on div "For Love & Lemons Oversized Jacket FORL-WO42 14 in stock $289 $1.42K • 5 #2 Vie…" at bounding box center [411, 478] width 610 height 660
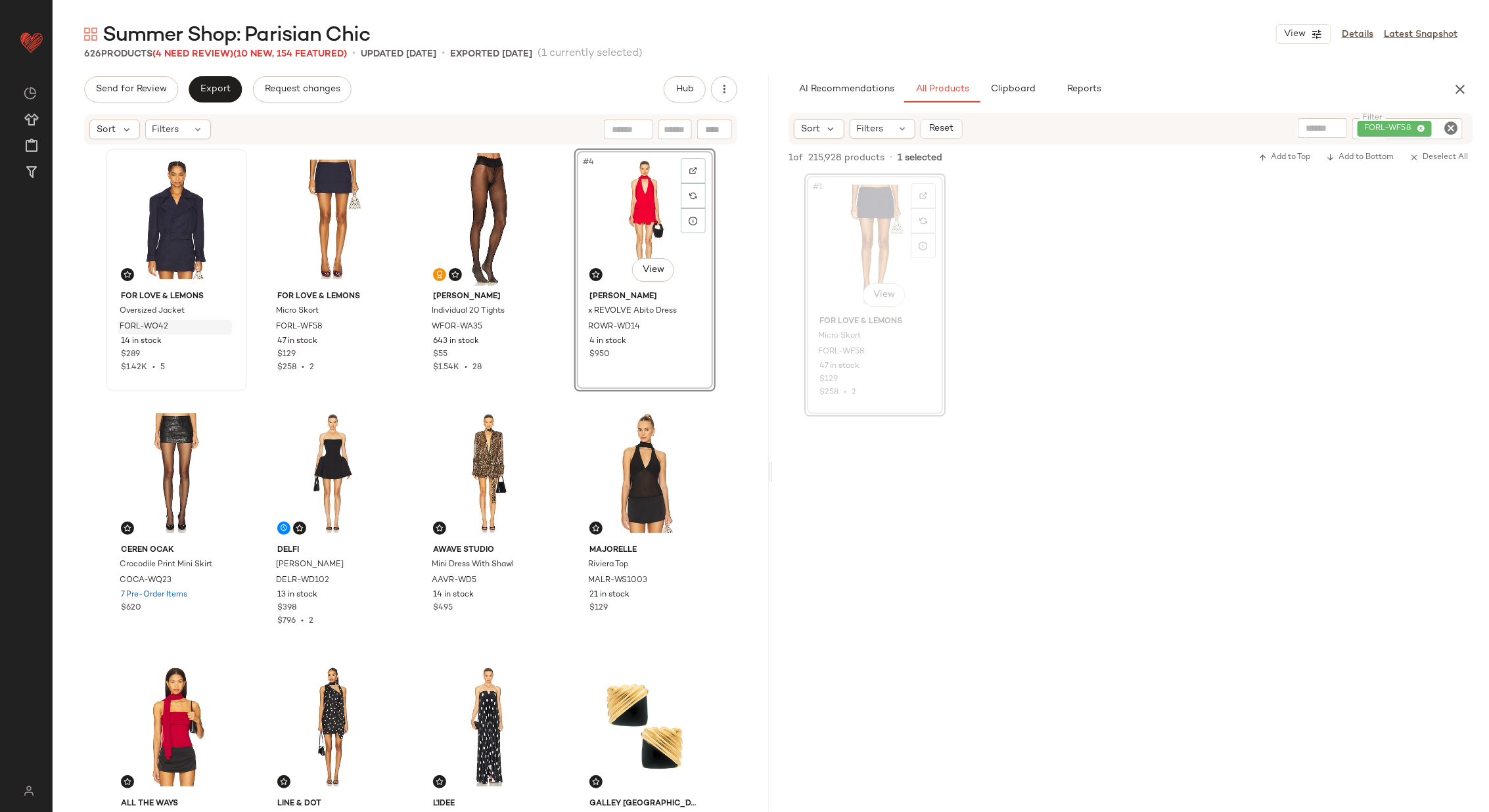
click at [564, 353] on div "For Love & Lemons Oversized Jacket FORL-WO42 14 in stock $289 $1.42K • 5 For Lo…" at bounding box center [411, 478] width 610 height 660
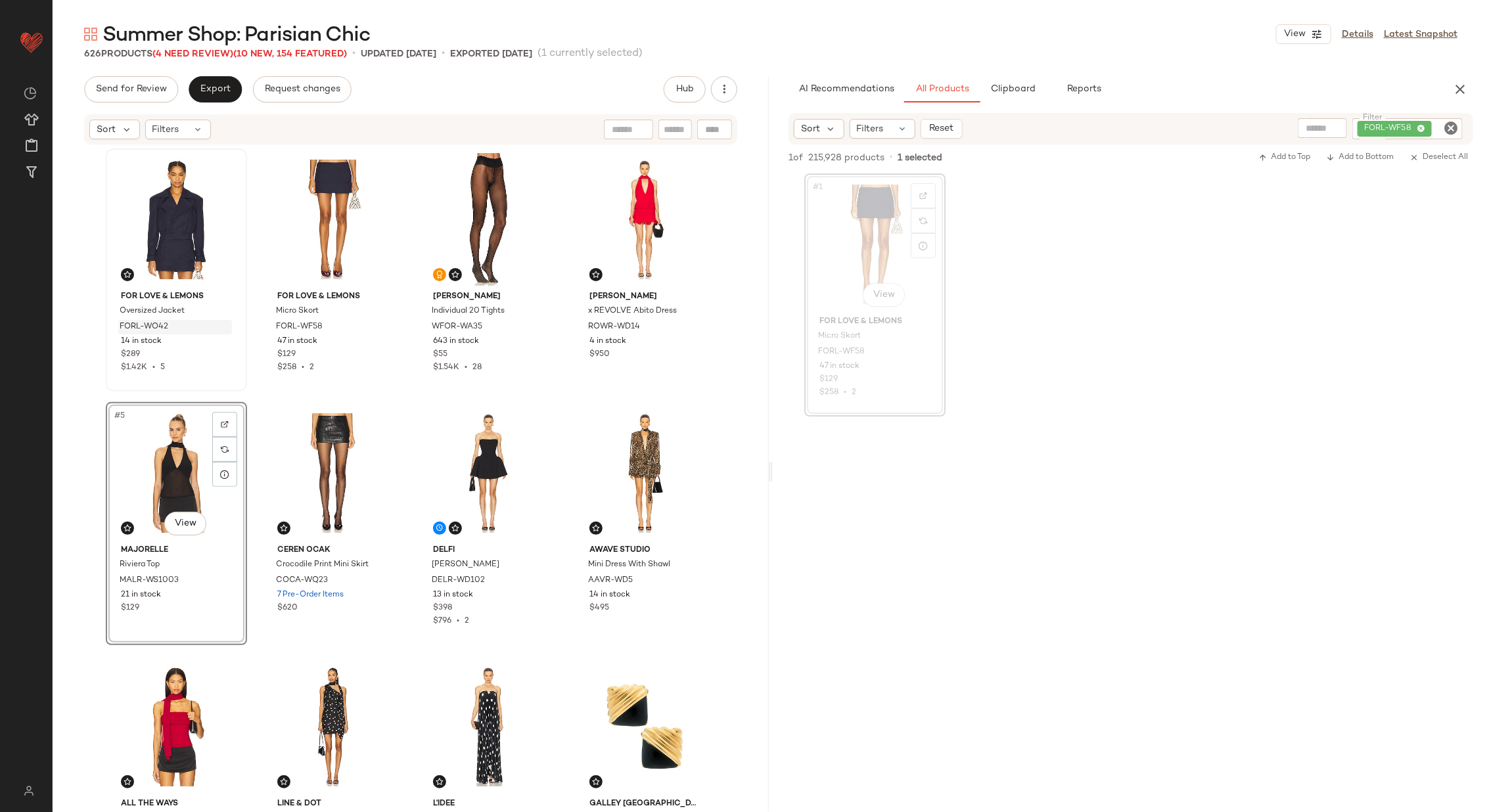
click at [409, 413] on div "For Love & Lemons Oversized Jacket FORL-WO42 14 in stock $289 $1.42K • 5 For Lo…" at bounding box center [411, 478] width 610 height 660
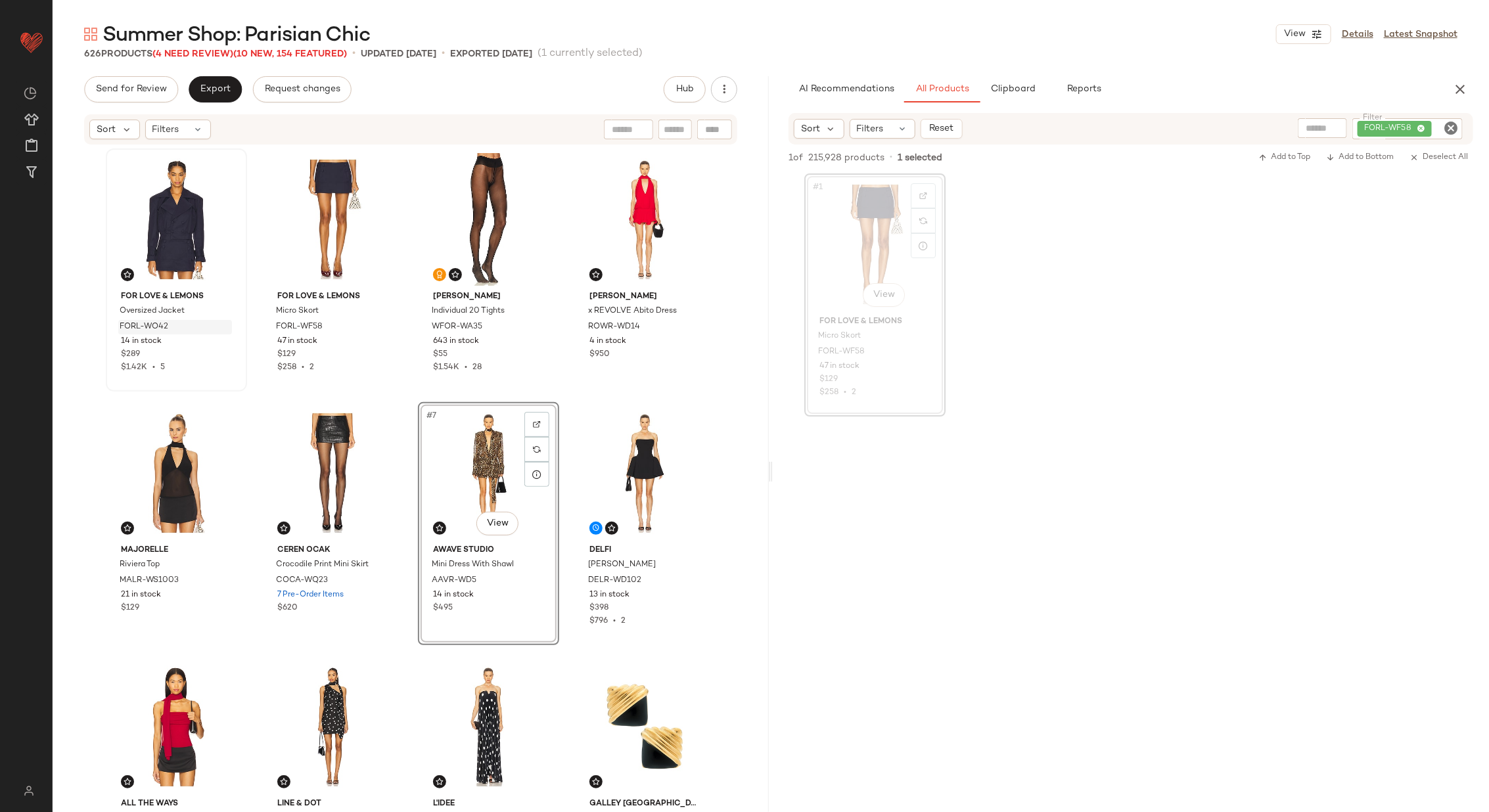
click at [556, 393] on div "For Love & Lemons Oversized Jacket FORL-WO42 14 in stock $289 $1.42K • 5 For Lo…" at bounding box center [411, 478] width 610 height 660
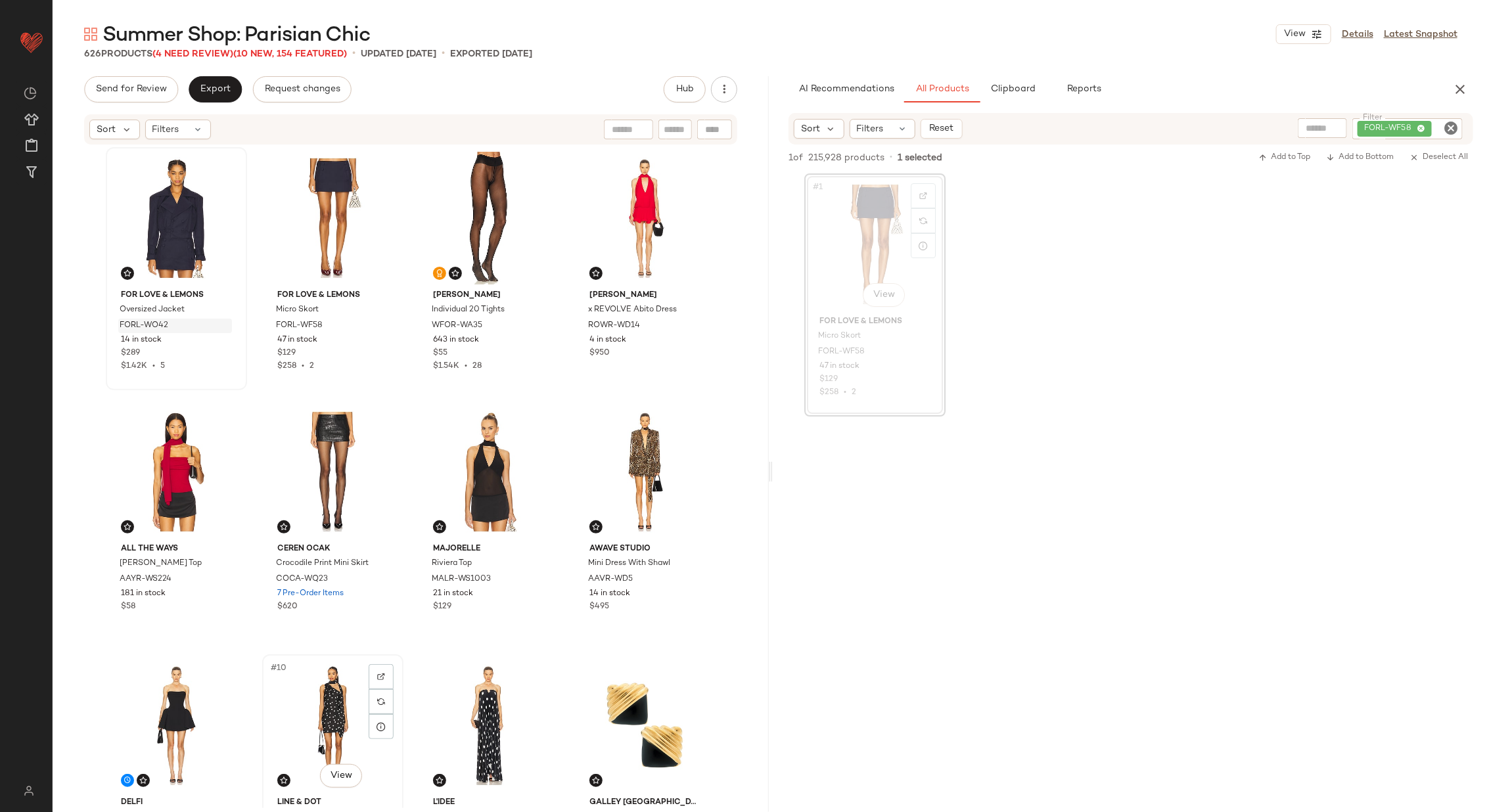
scroll to position [2, 0]
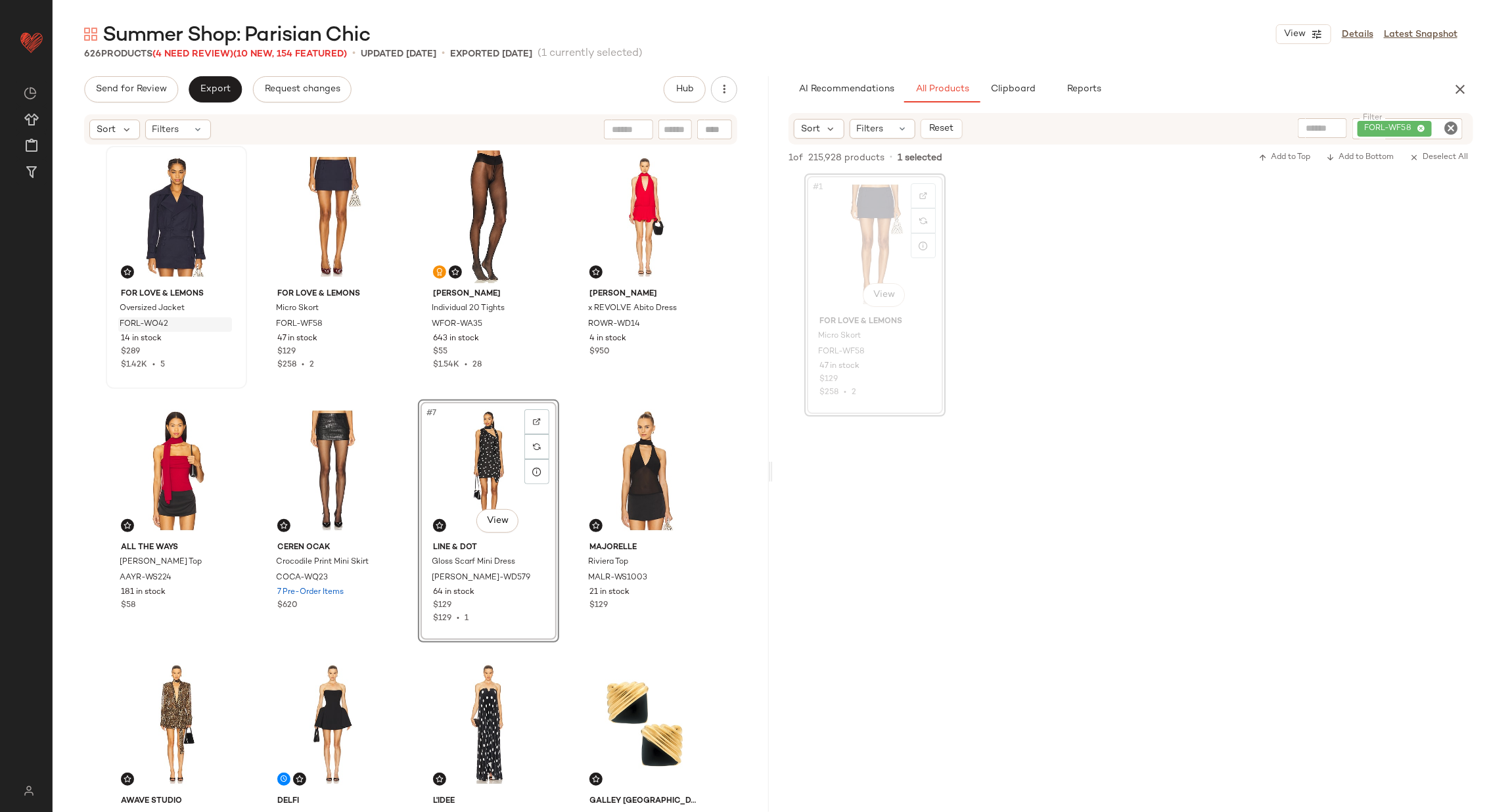
click at [404, 520] on div "For Love & Lemons Oversized Jacket FORL-WO42 14 in stock $289 $1.42K • 5 For Lo…" at bounding box center [411, 476] width 610 height 660
click at [1453, 134] on icon "Clear Filter" at bounding box center [1450, 128] width 16 height 16
click at [1310, 127] on input "text" at bounding box center [1341, 128] width 115 height 13
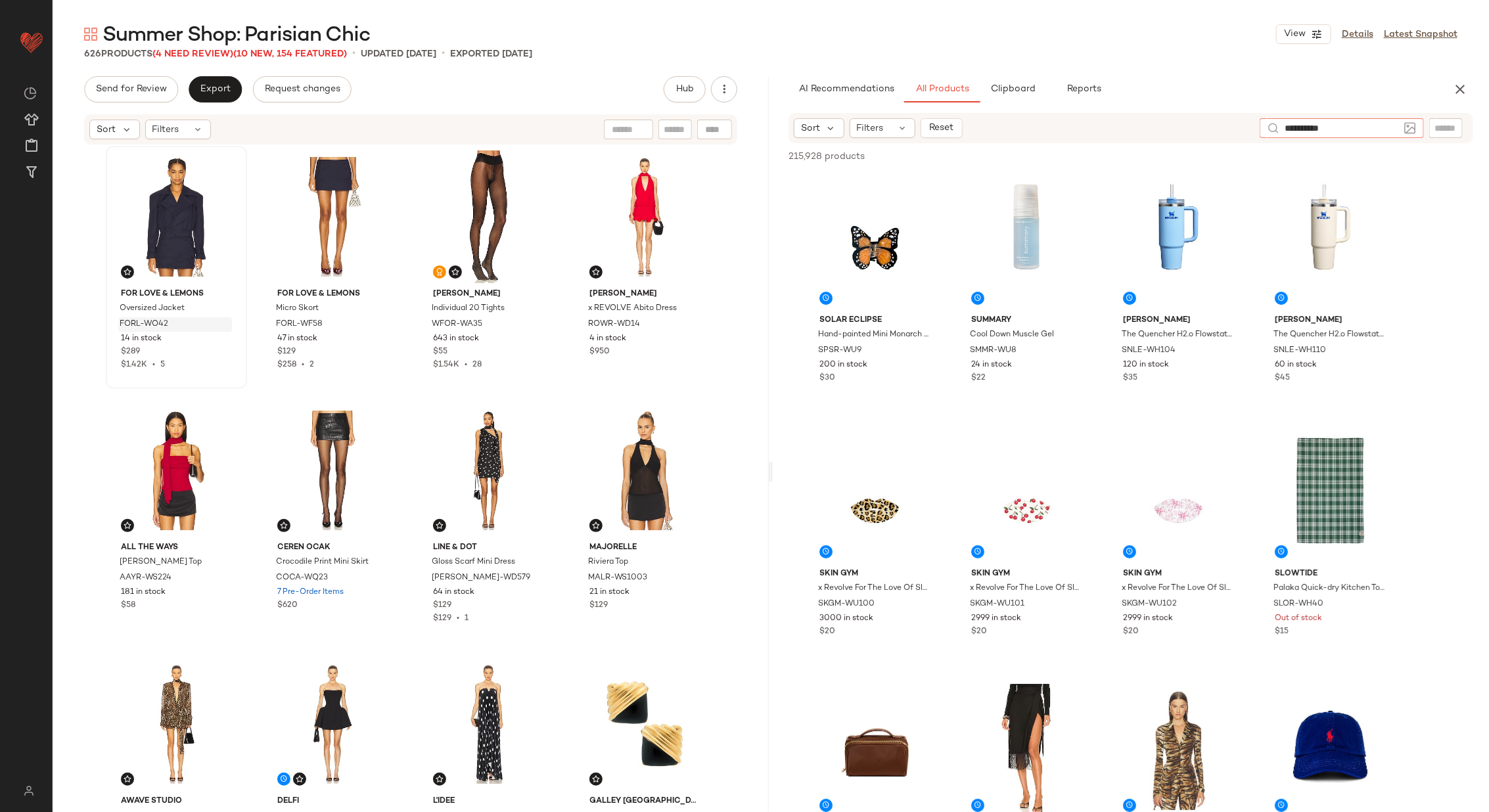
type input "**********"
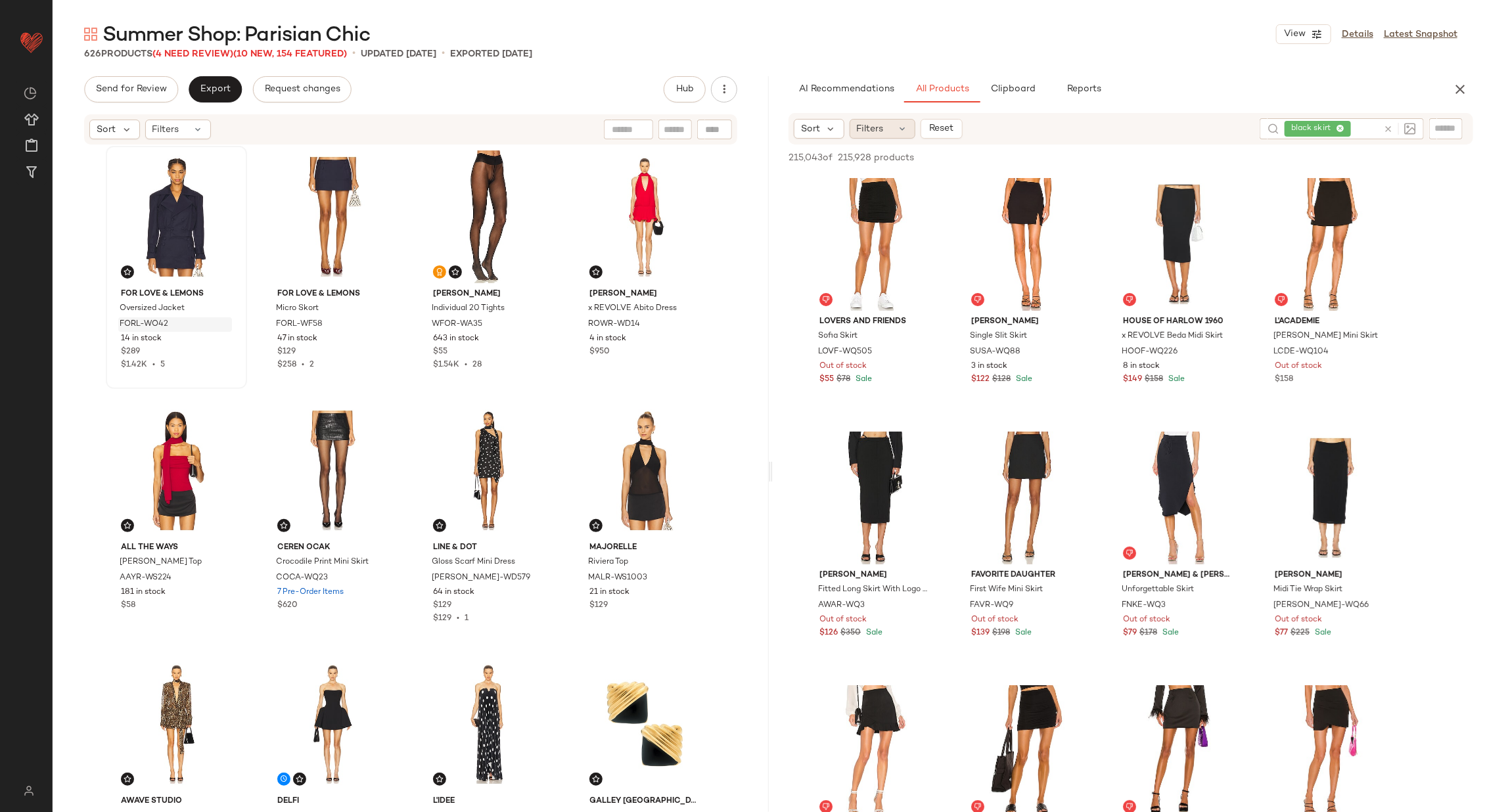
click at [880, 126] on span "Filters" at bounding box center [870, 129] width 27 height 13
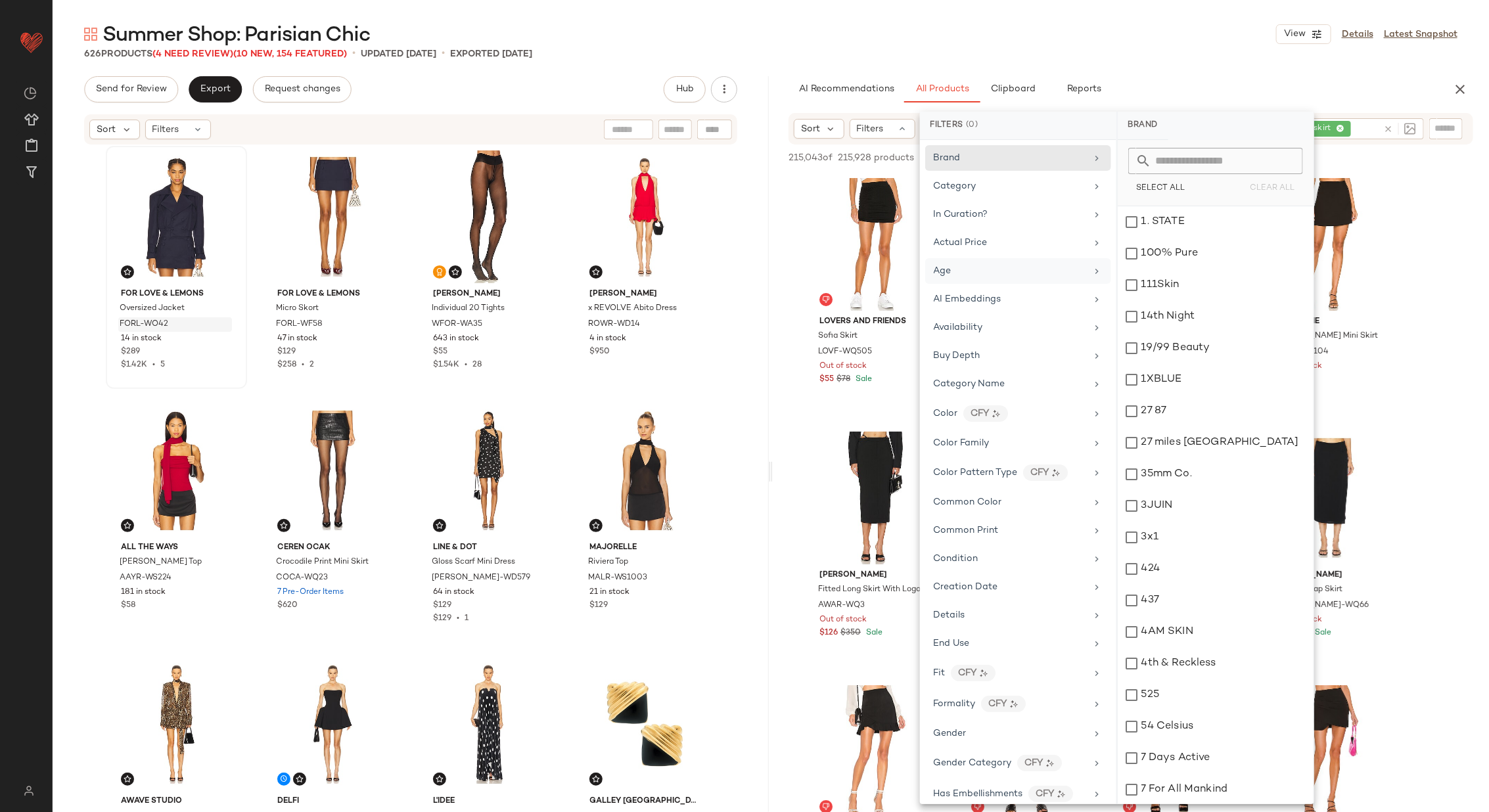
click at [1047, 272] on div "Age" at bounding box center [1010, 270] width 153 height 13
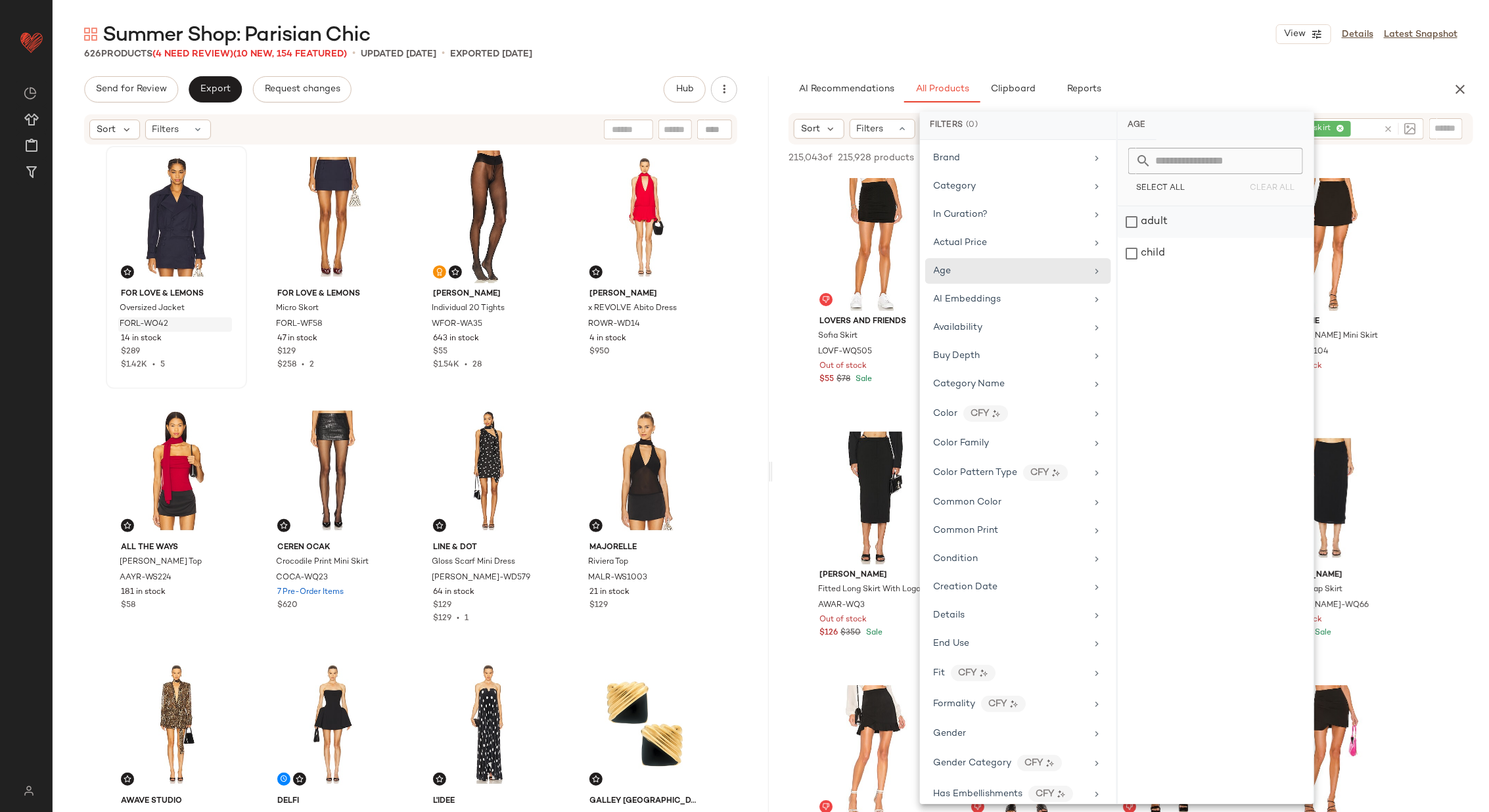
click at [1156, 233] on div "adult" at bounding box center [1216, 222] width 196 height 32
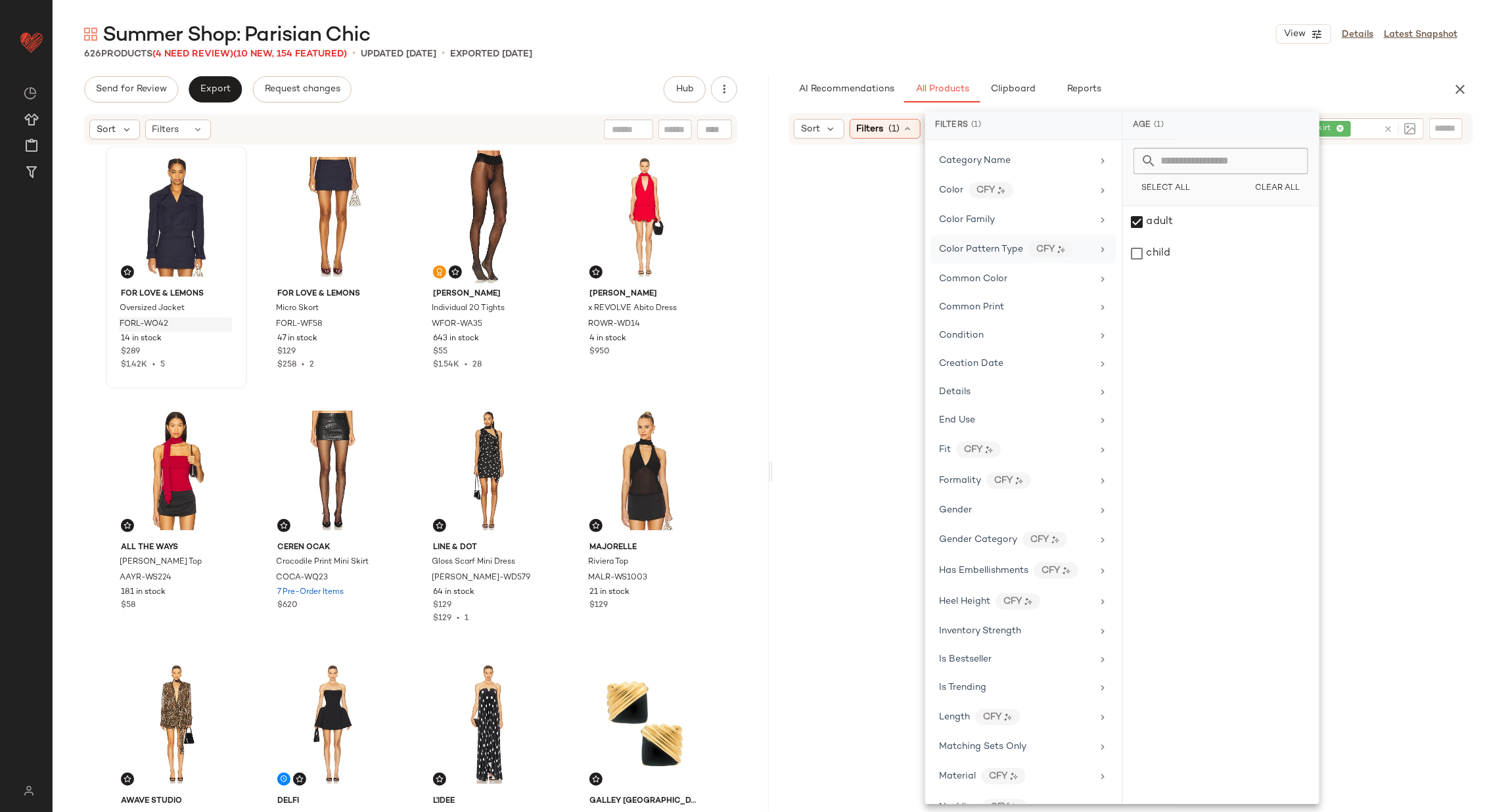
scroll to position [239, 0]
click at [1056, 499] on div "Gender" at bounding box center [1015, 506] width 153 height 13
click at [1154, 228] on div "female" at bounding box center [1220, 222] width 196 height 32
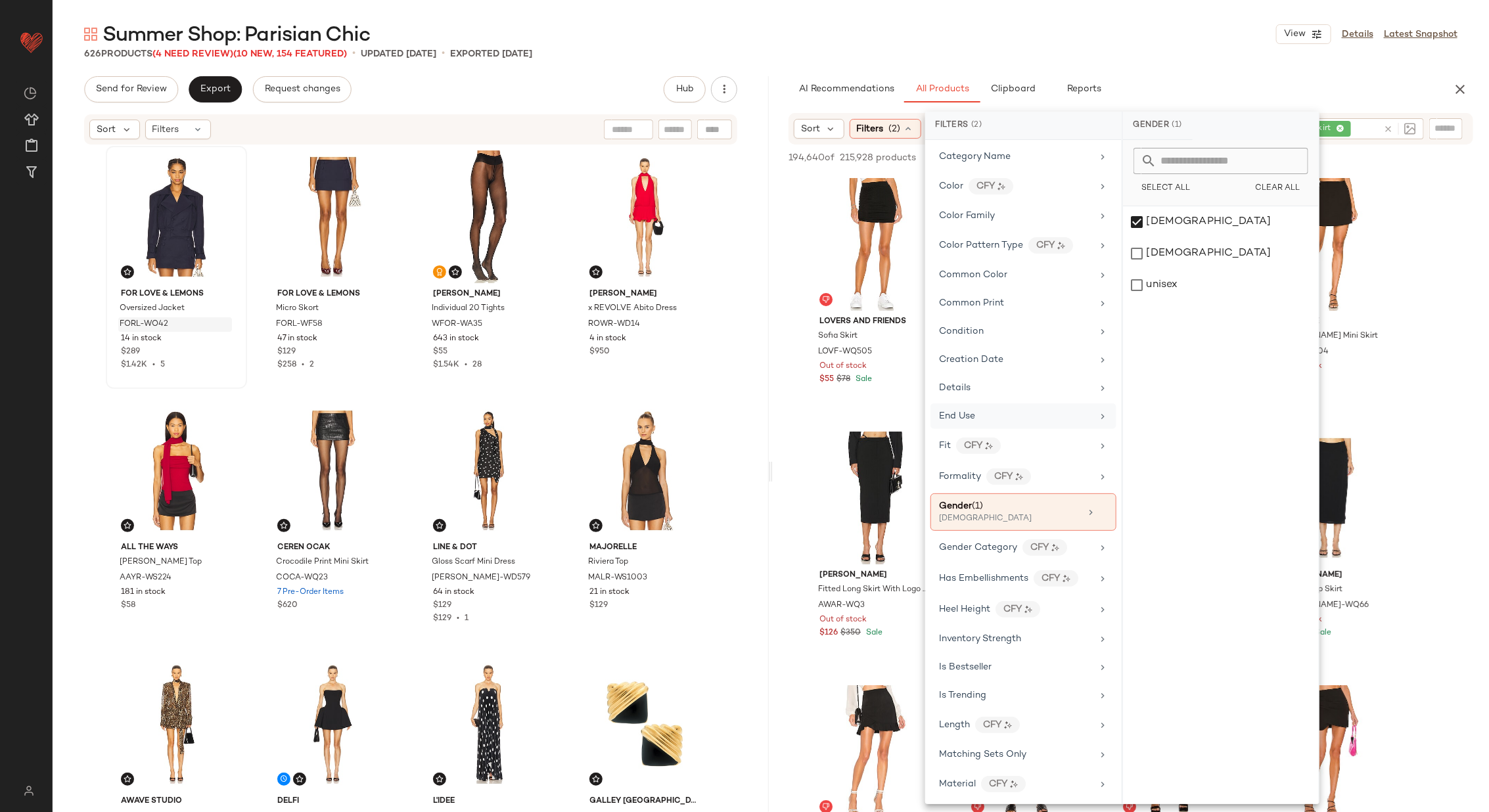
scroll to position [1038, 0]
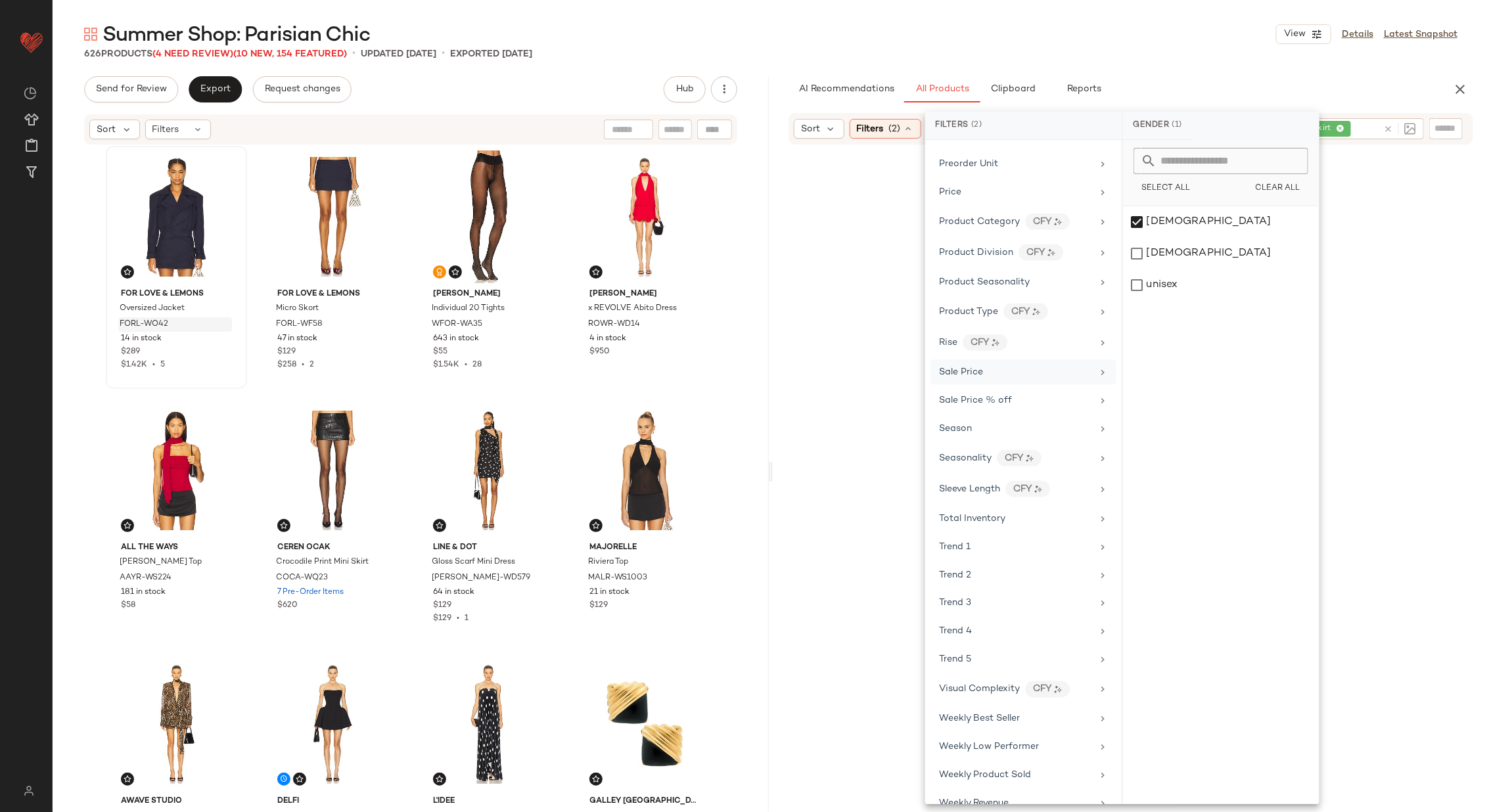
click at [1063, 365] on div "Sale Price" at bounding box center [1015, 371] width 153 height 13
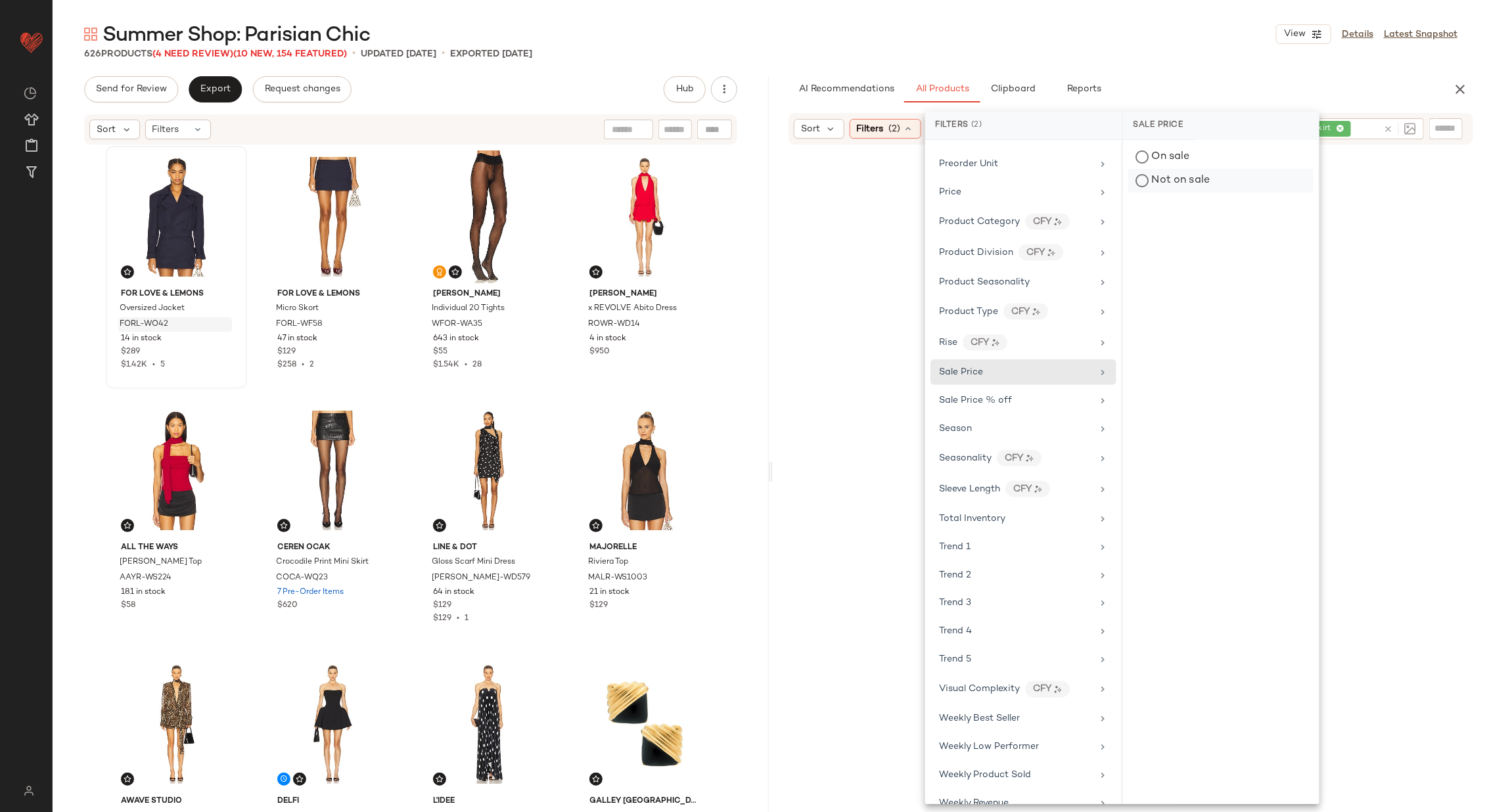
click at [1183, 177] on div "Not on sale" at bounding box center [1220, 181] width 186 height 24
click at [1193, 342] on div "On sale Not on sale" at bounding box center [1221, 472] width 196 height 664
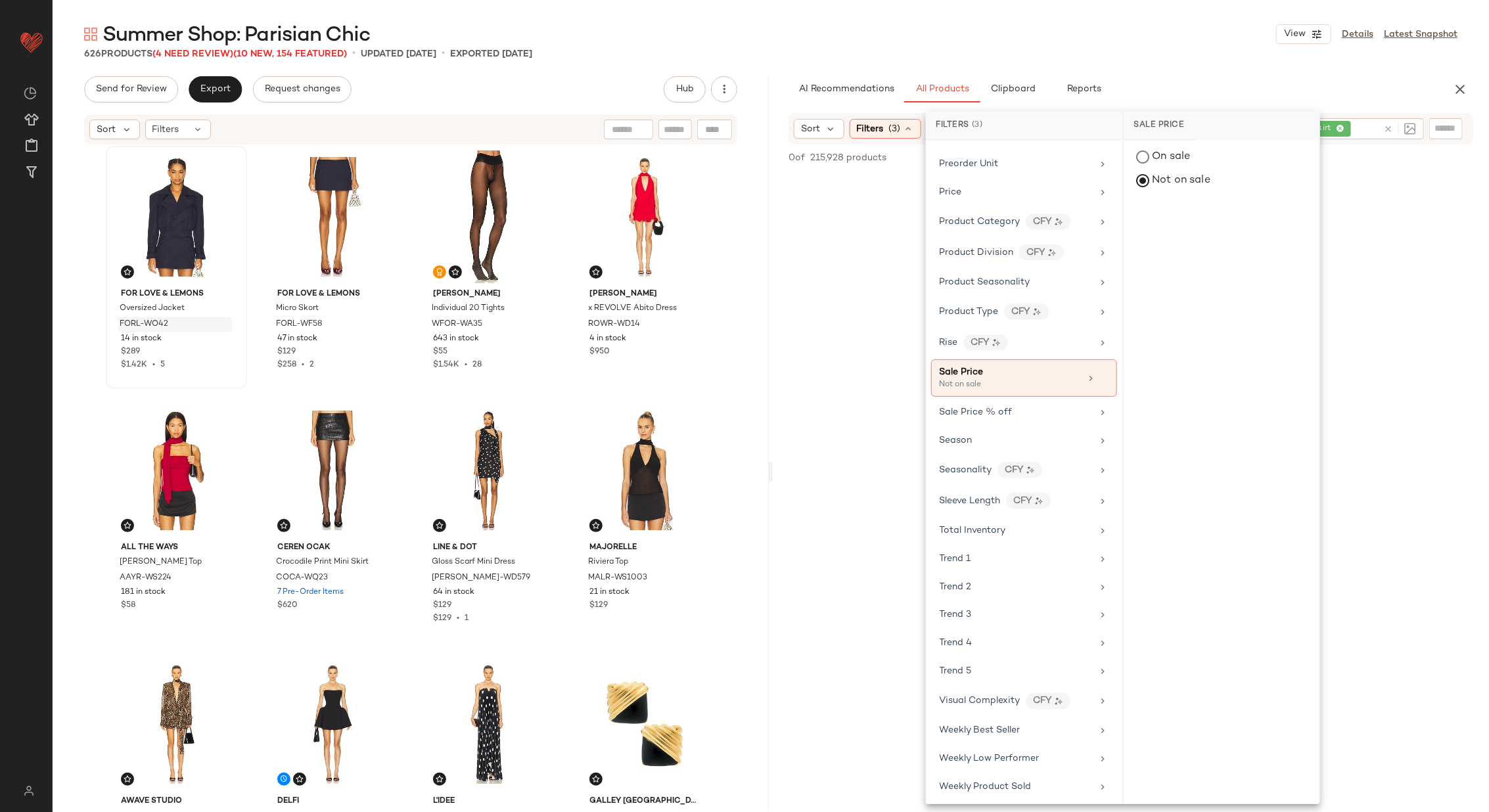
click at [874, 216] on div "No Products Found No products match your current filters. Clear Filters" at bounding box center [1130, 515] width 716 height 683
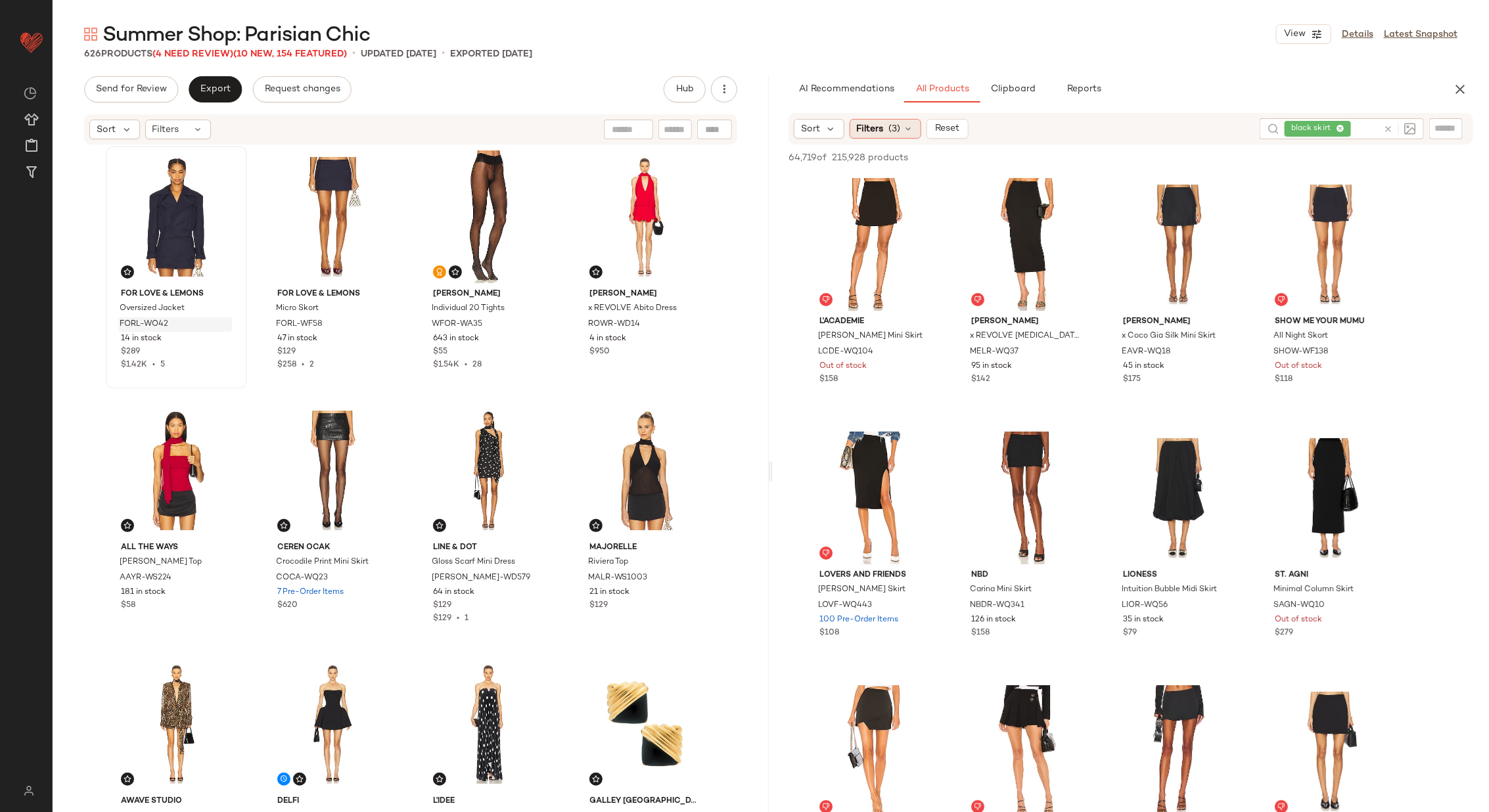
click at [889, 131] on span "(3)" at bounding box center [894, 129] width 12 height 13
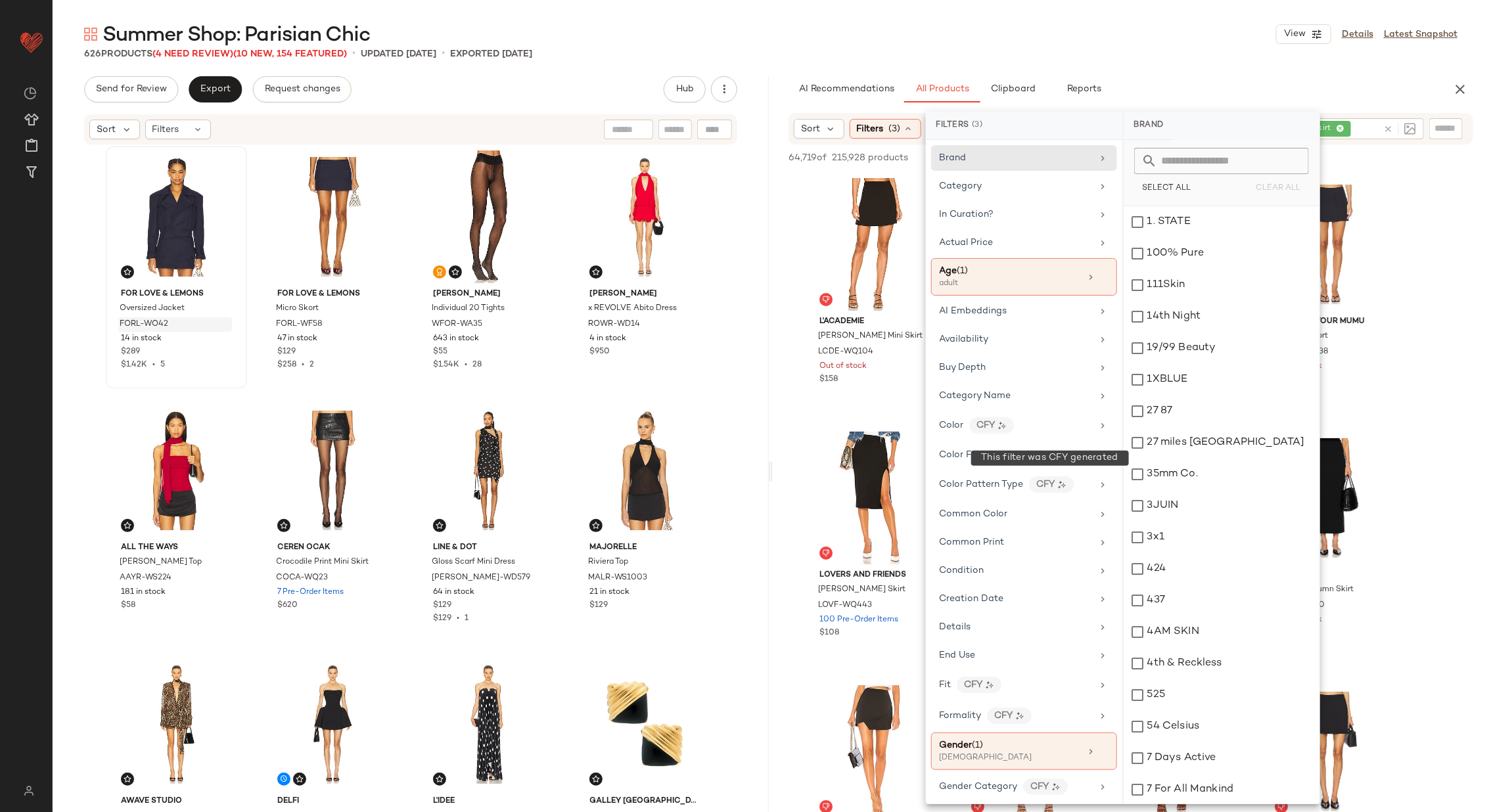
scroll to position [1050, 0]
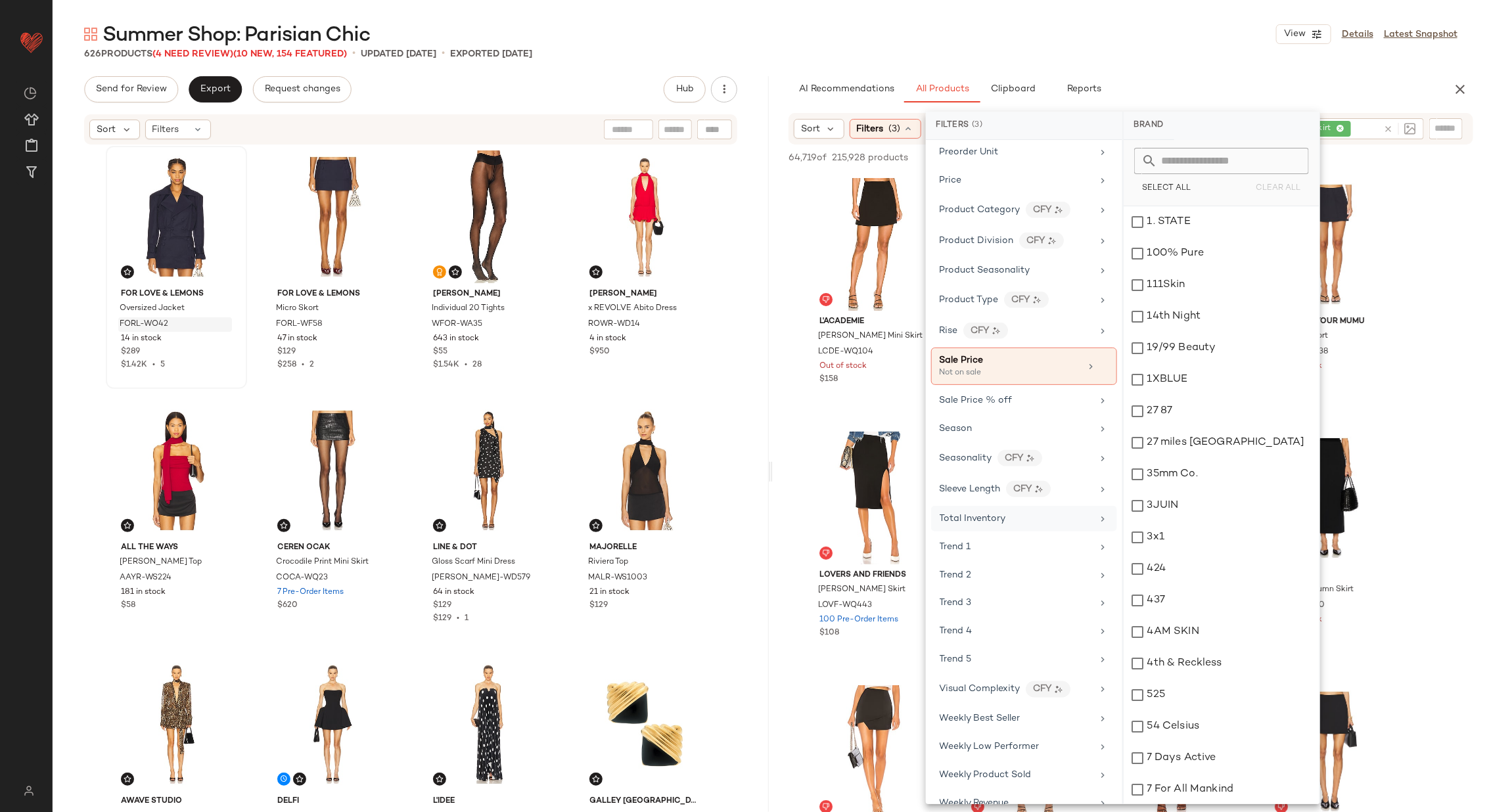
click at [1046, 512] on div "Total Inventory" at bounding box center [1016, 518] width 153 height 13
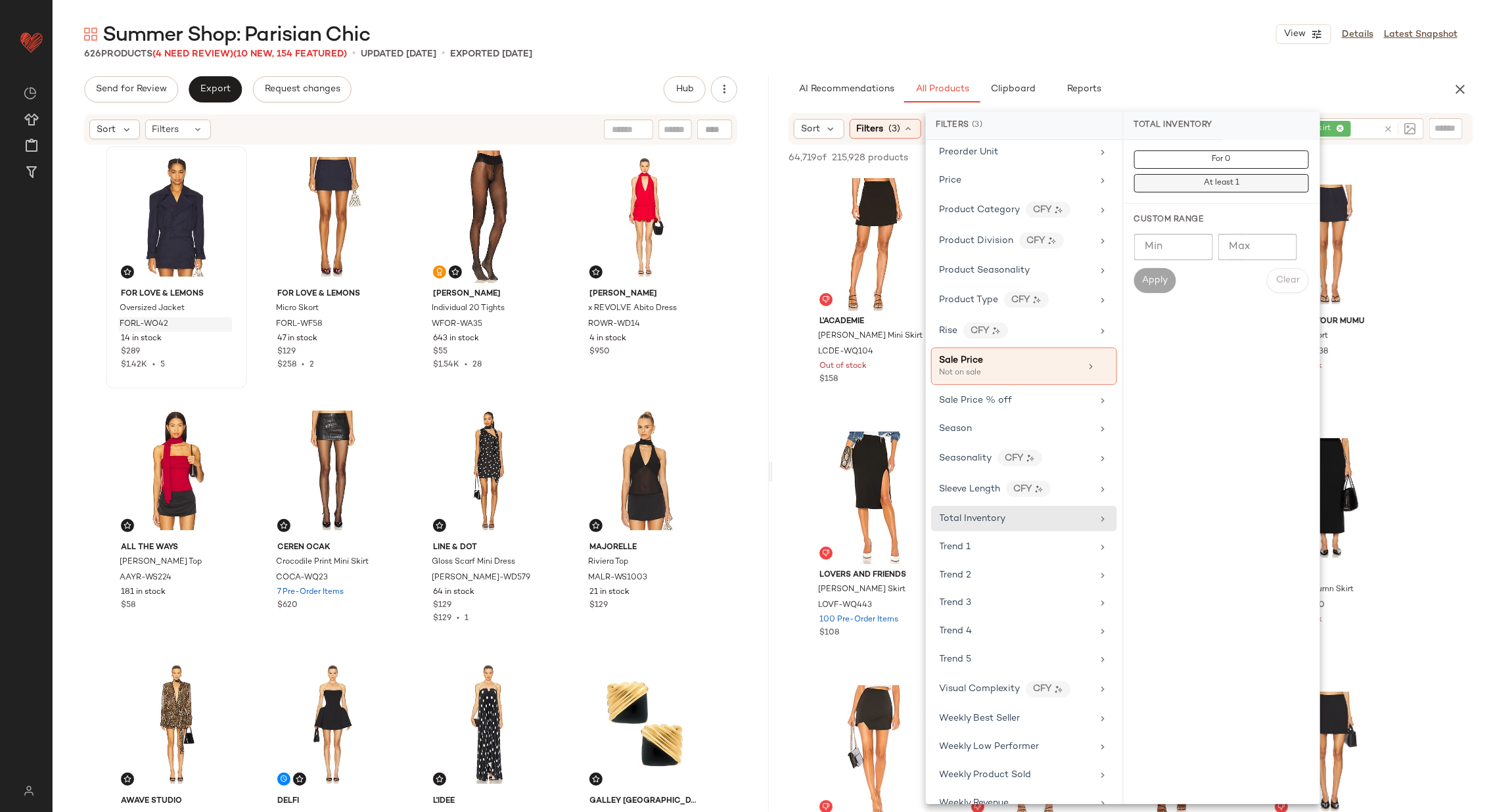
click at [1180, 184] on button "At least 1" at bounding box center [1220, 182] width 175 height 18
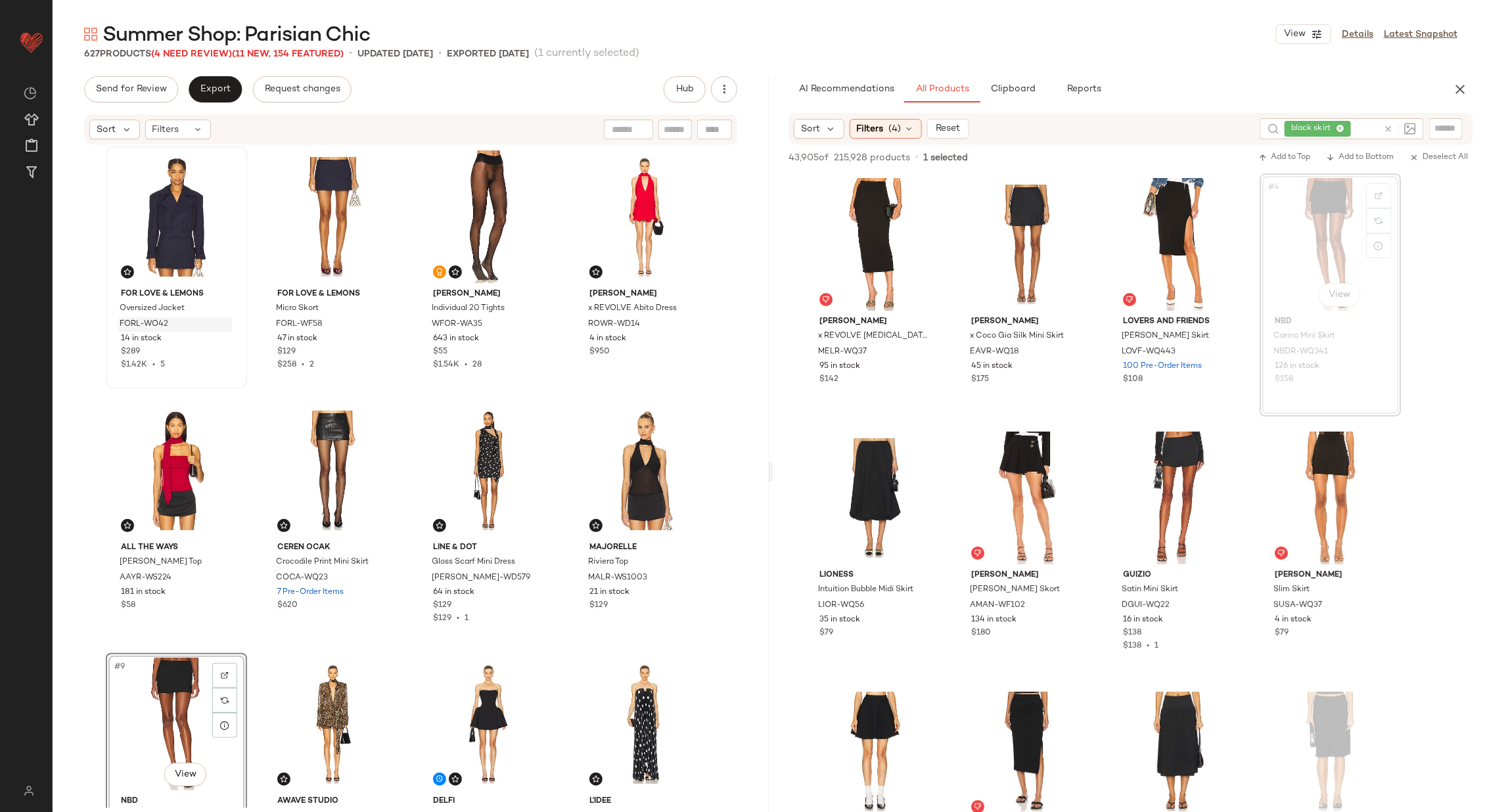
click at [564, 537] on div "For Love & Lemons Oversized Jacket FORL-WO42 14 in stock $289 $1.42K • 5 For Lo…" at bounding box center [411, 476] width 610 height 660
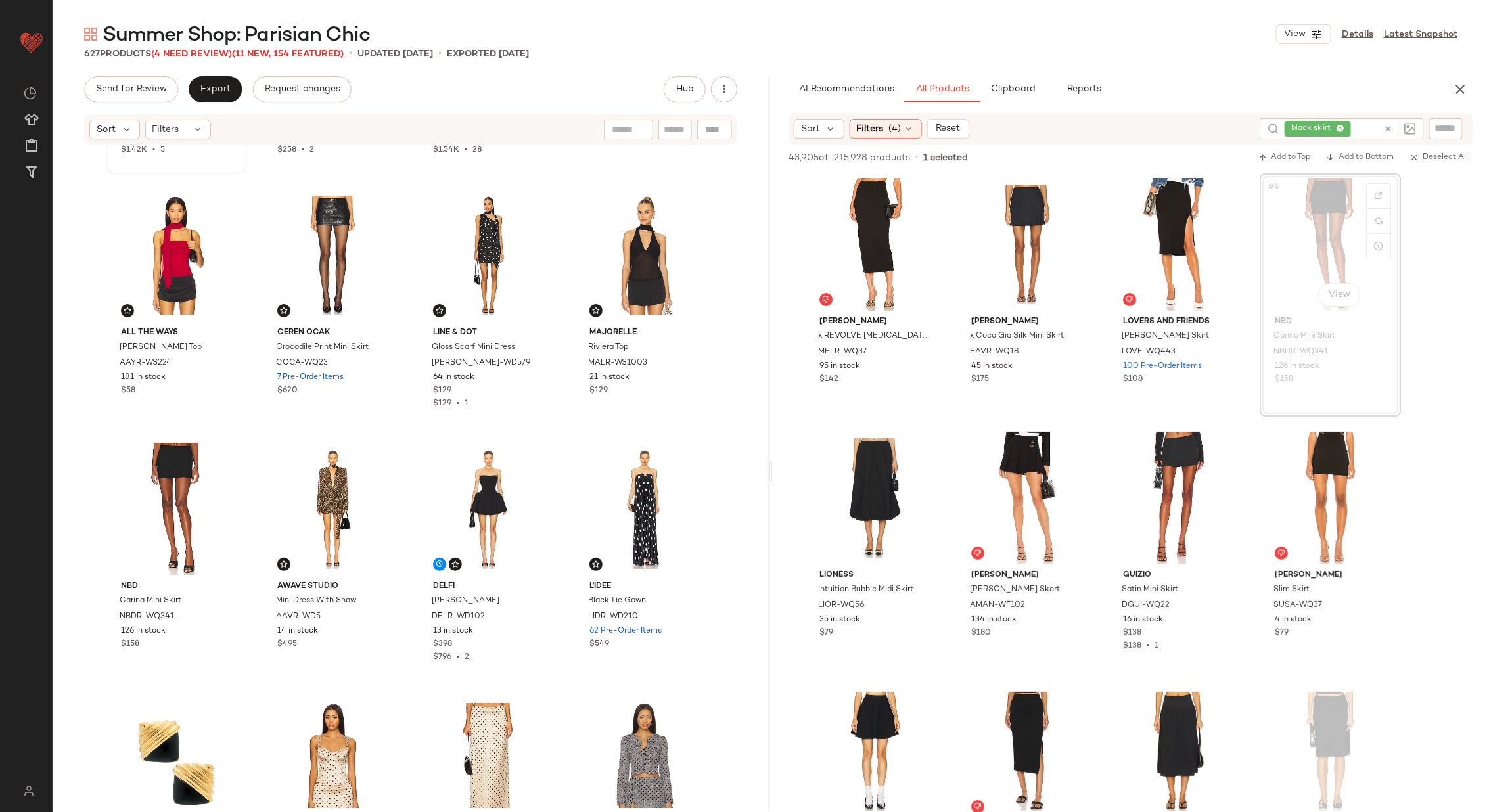
scroll to position [328, 0]
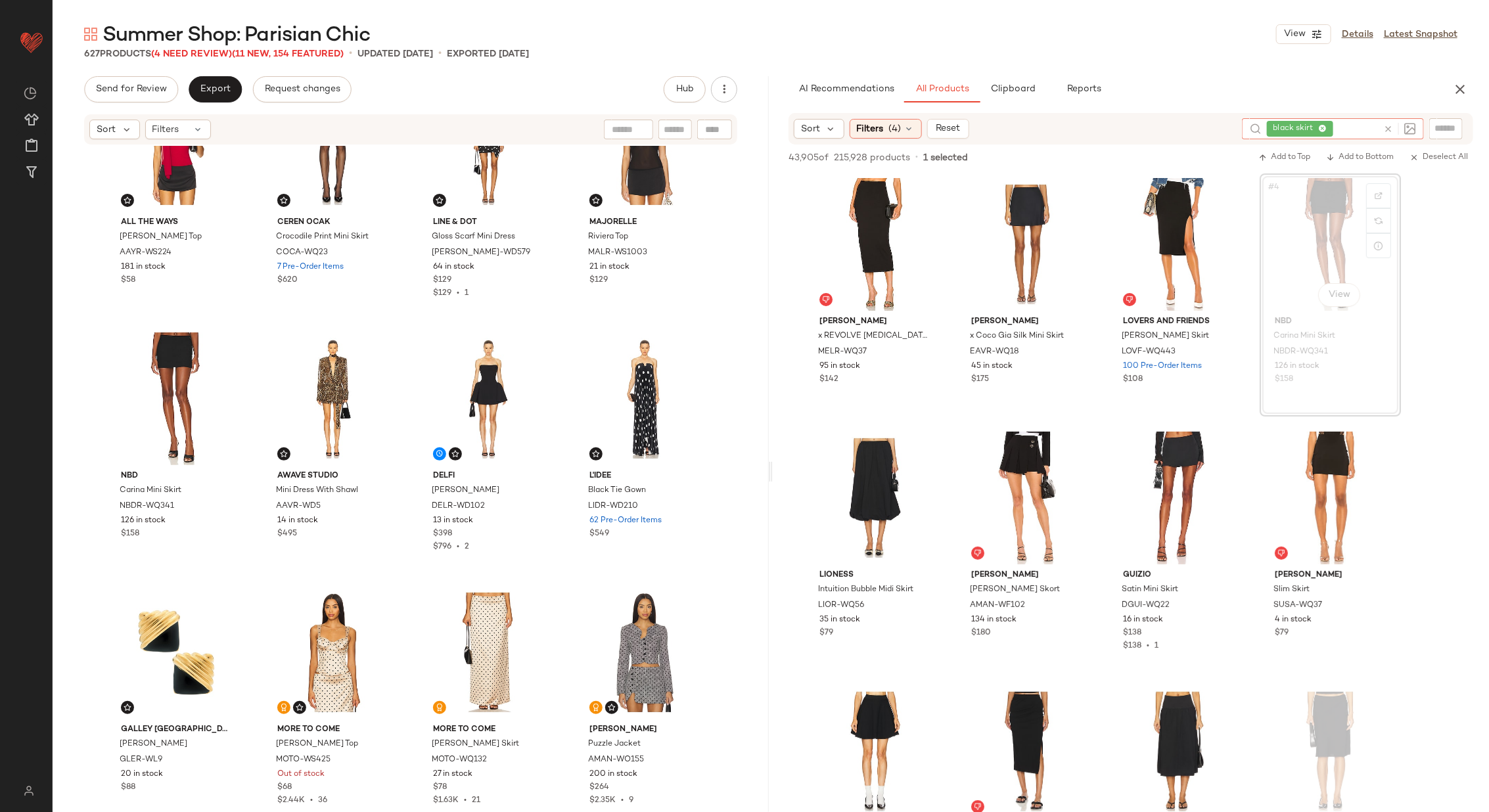
click at [1386, 126] on icon at bounding box center [1388, 129] width 9 height 9
click at [904, 132] on icon at bounding box center [908, 128] width 10 height 10
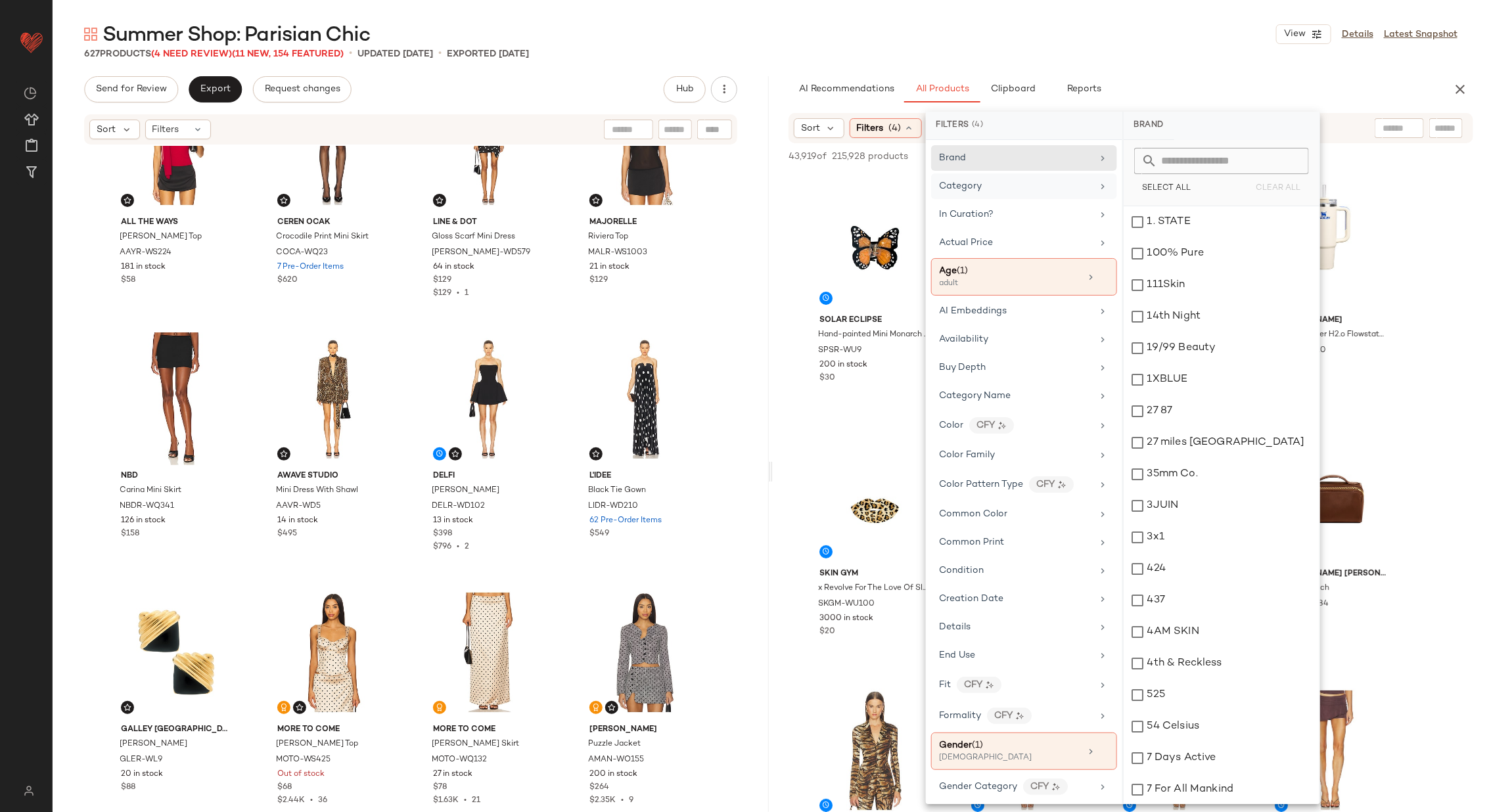
click at [1014, 190] on div "Category" at bounding box center [1016, 186] width 153 height 13
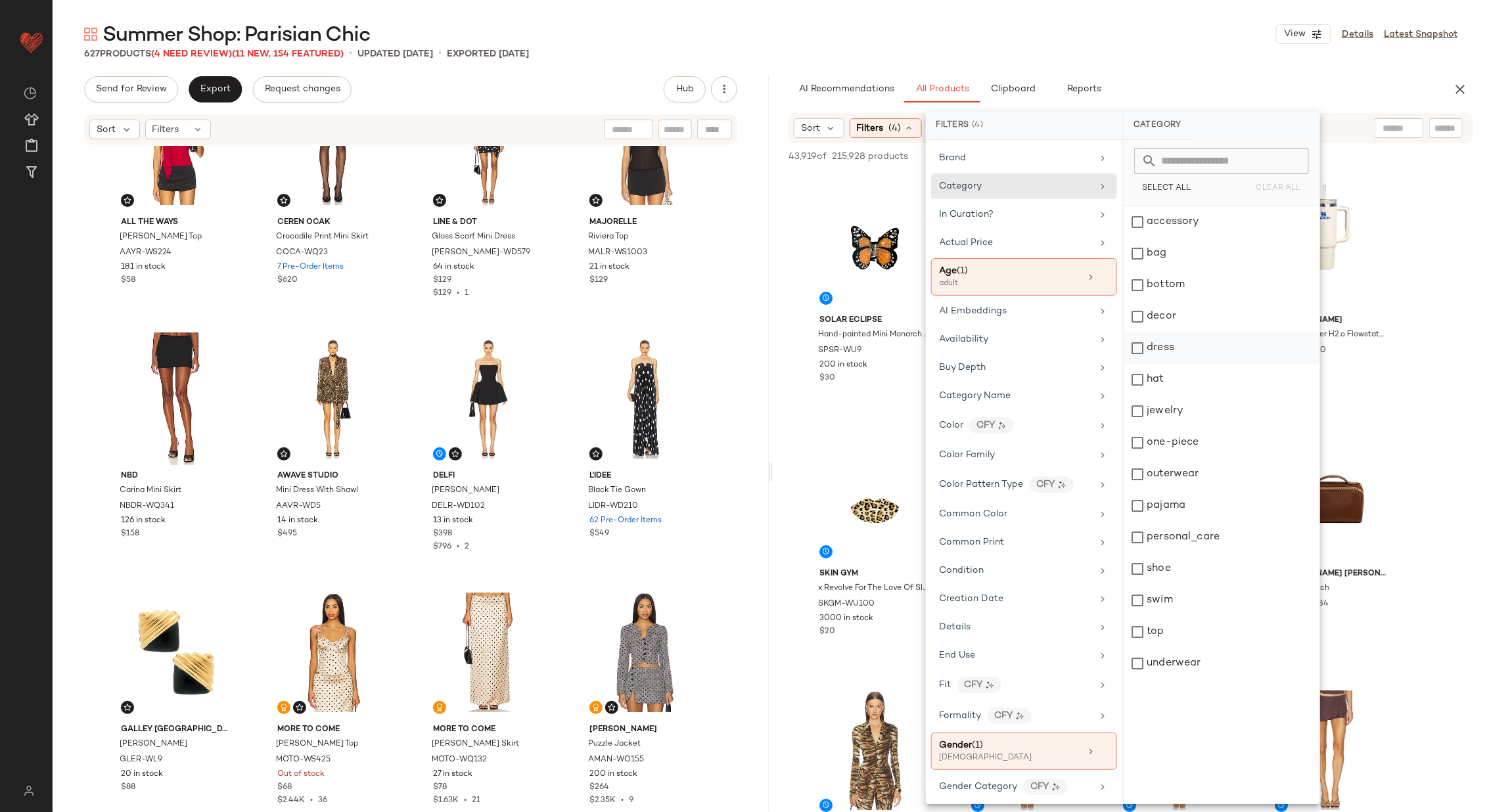
click at [1183, 345] on div "dress" at bounding box center [1221, 348] width 196 height 32
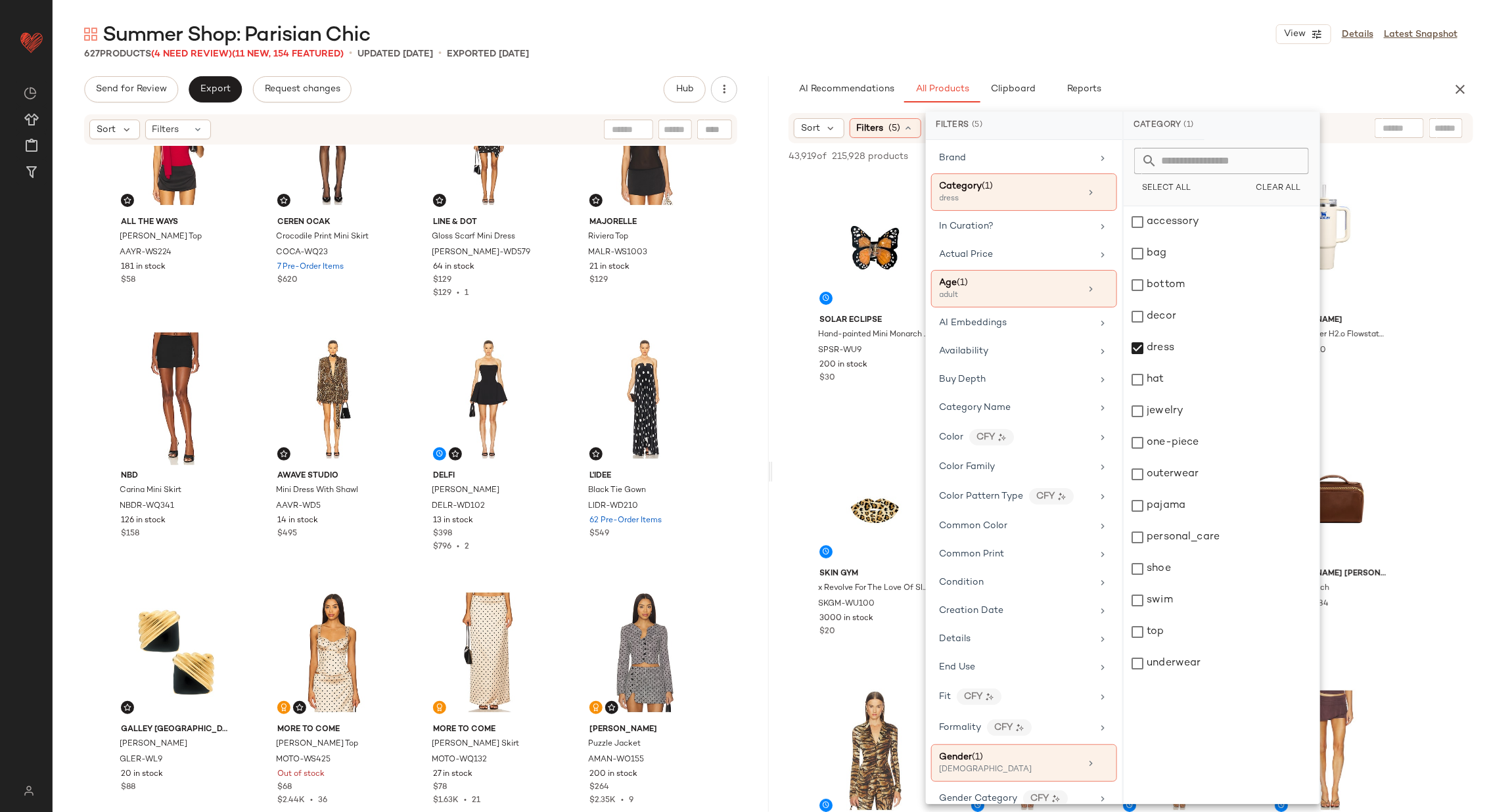
click at [1410, 127] on input "text" at bounding box center [1399, 128] width 33 height 13
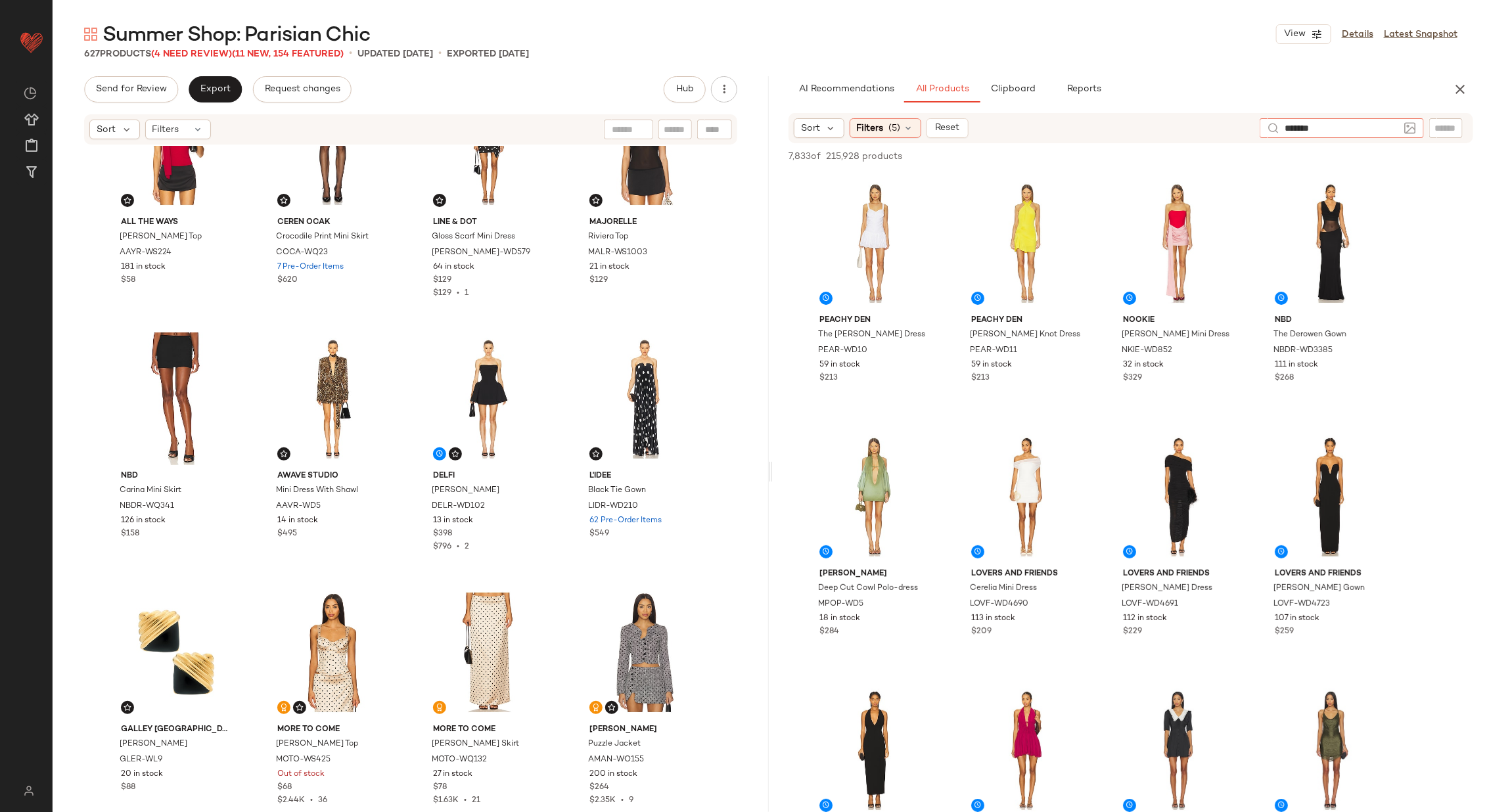
type input "********"
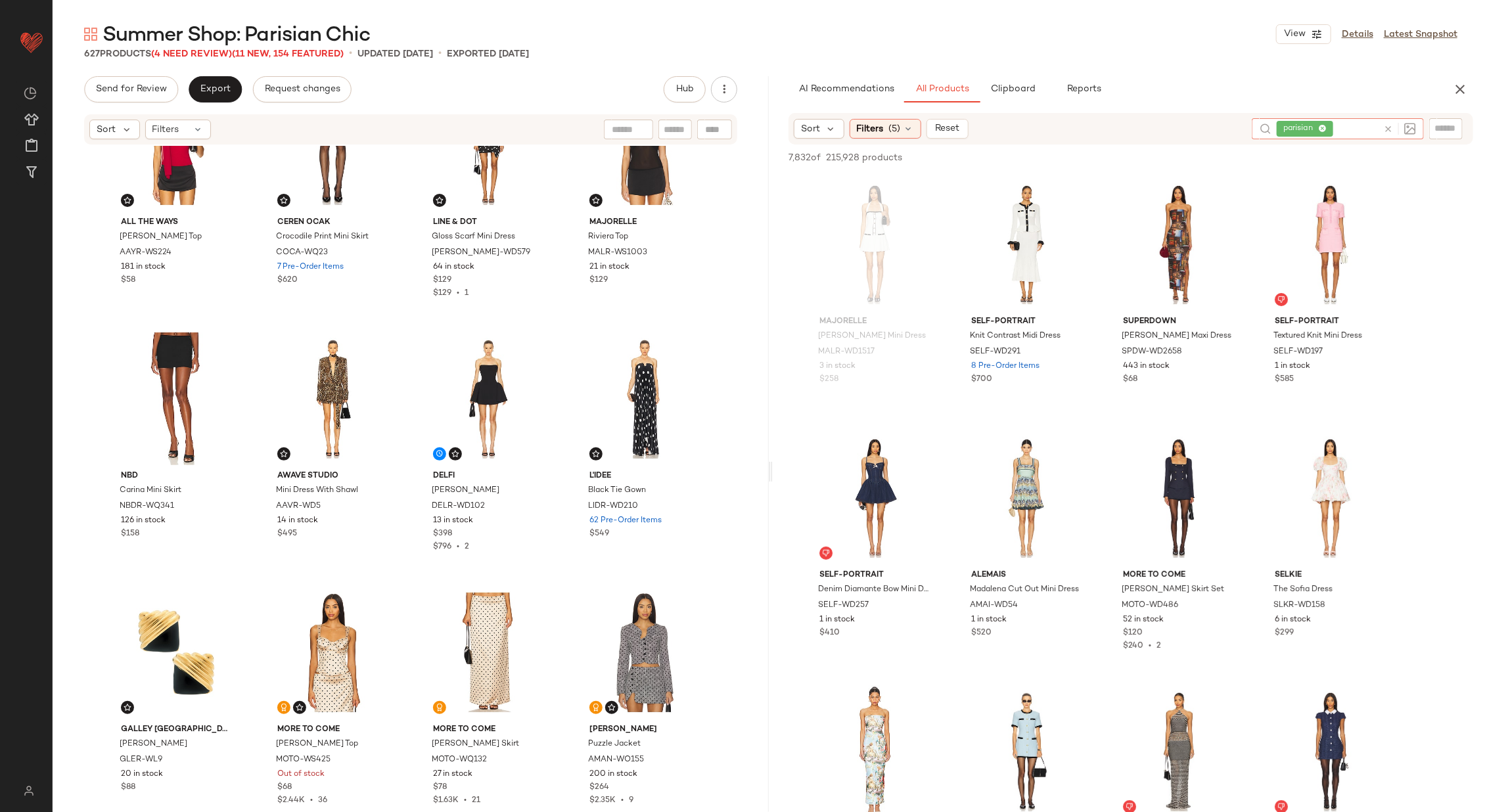
click at [1387, 129] on icon at bounding box center [1388, 129] width 9 height 9
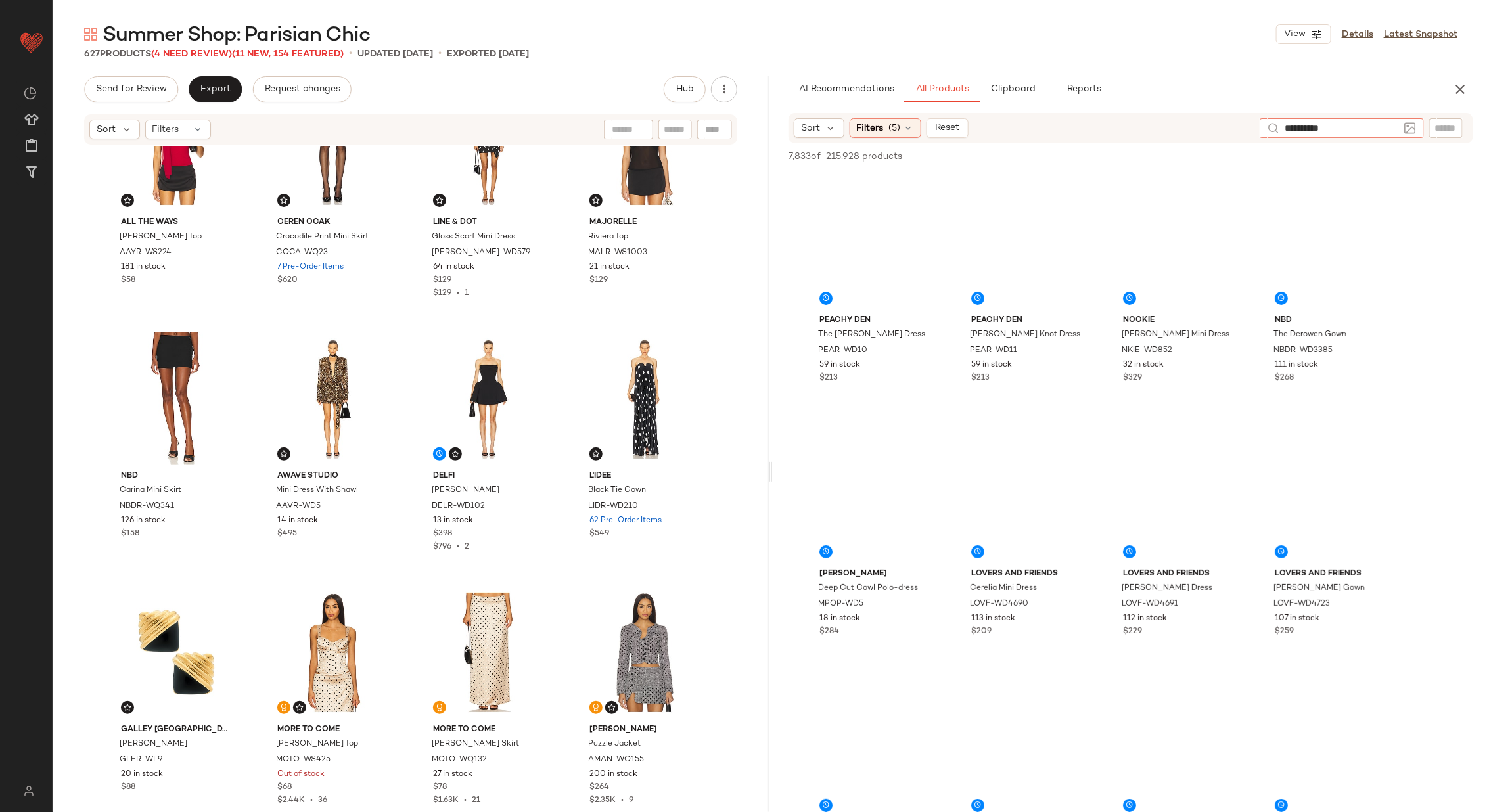
type input "**********"
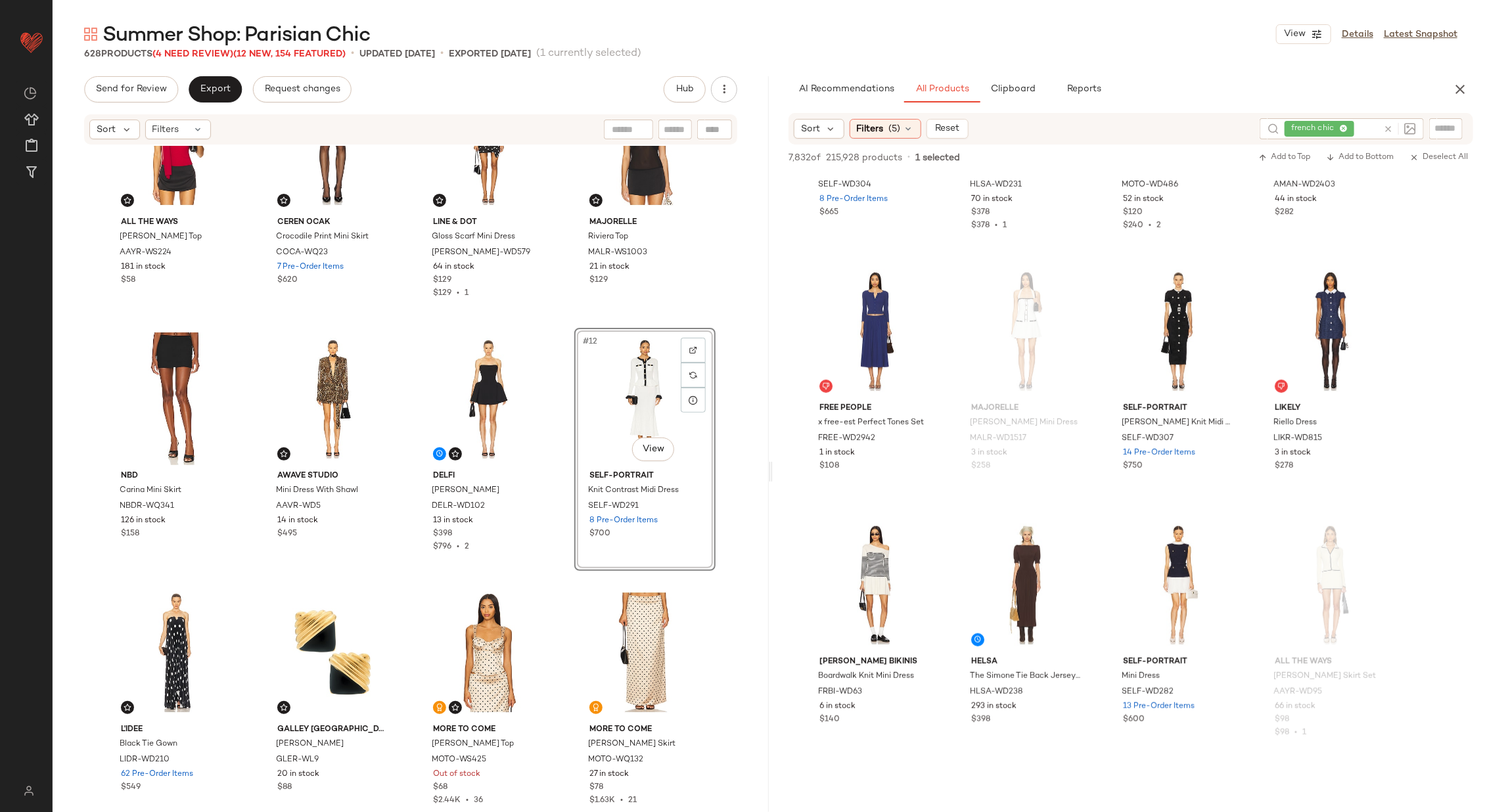
scroll to position [428, 0]
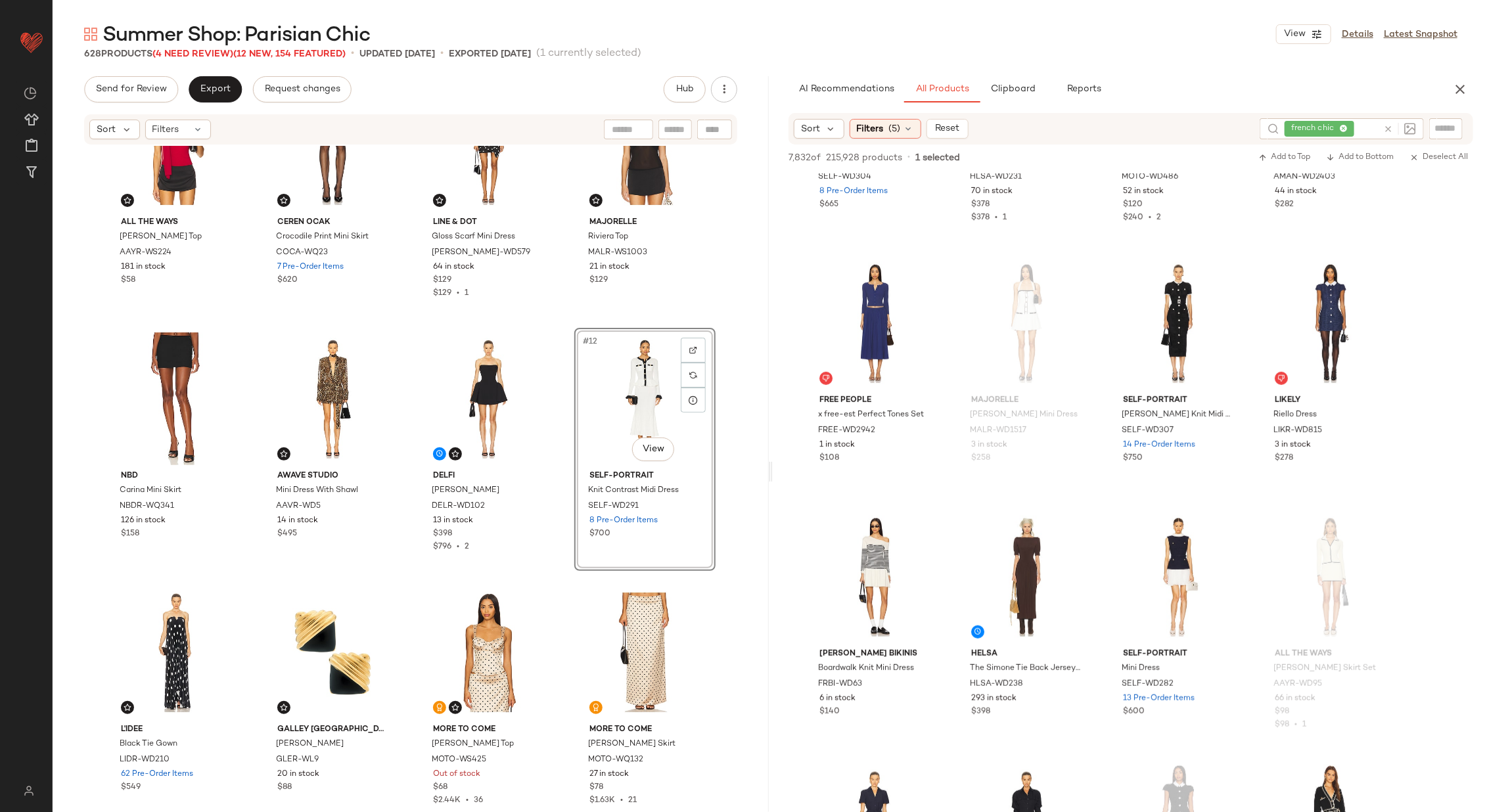
click at [1383, 126] on icon at bounding box center [1388, 129] width 9 height 9
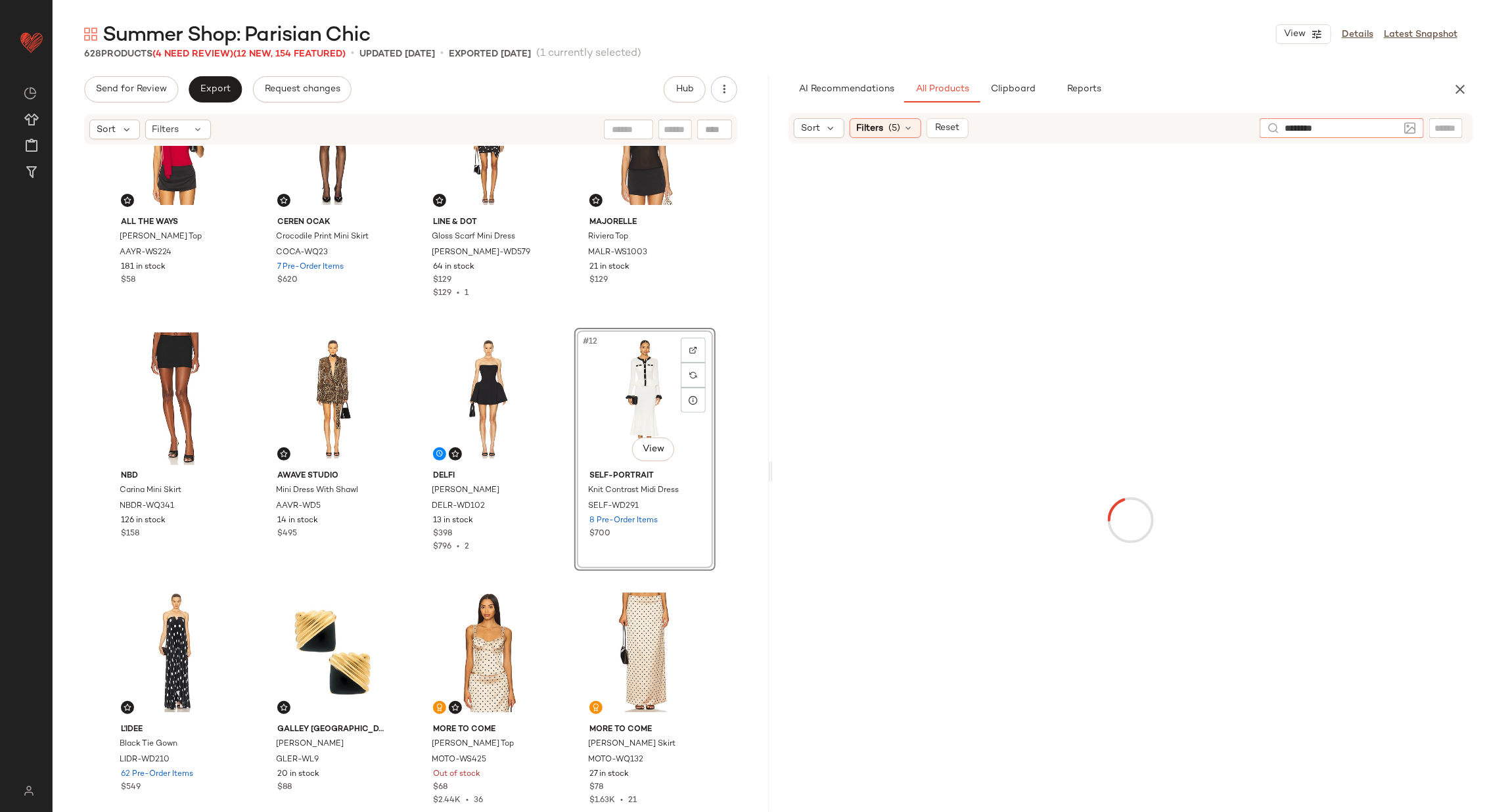
type input "*********"
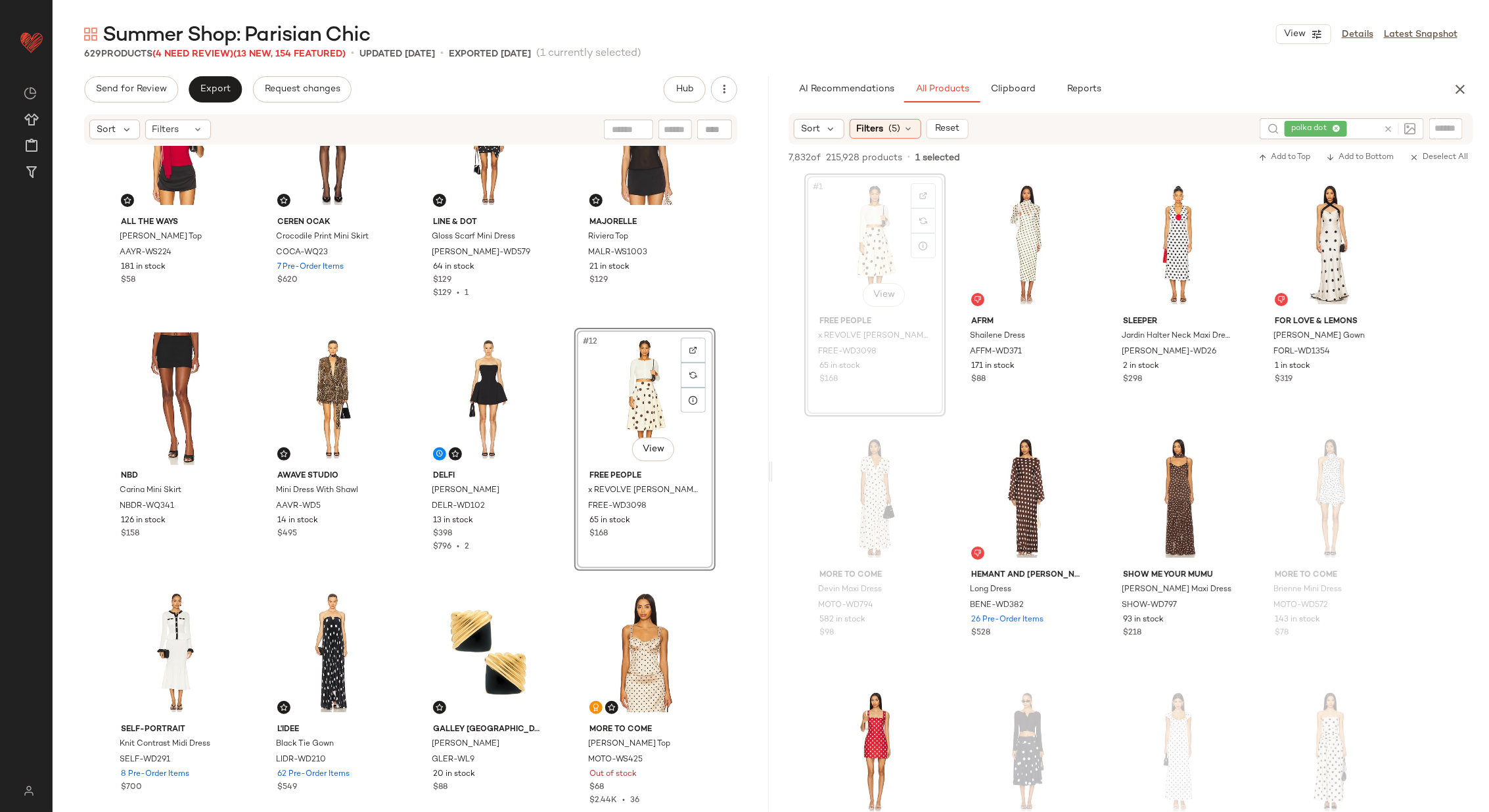
click at [558, 400] on div "For Love & Lemons Oversized Jacket FORL-WO42 14 in stock $289 $1.42K • 5 For Lo…" at bounding box center [411, 150] width 610 height 660
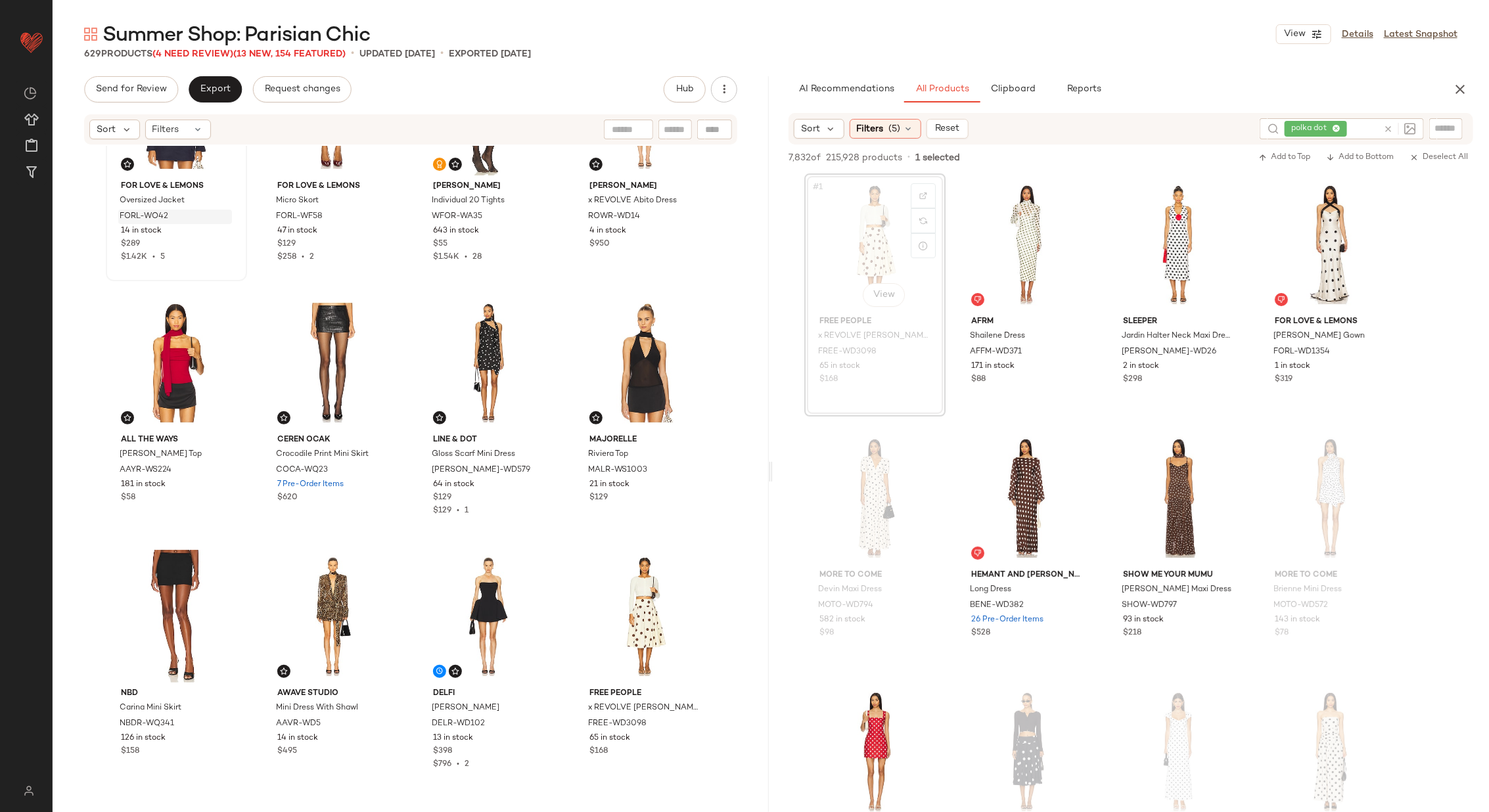
scroll to position [0, 0]
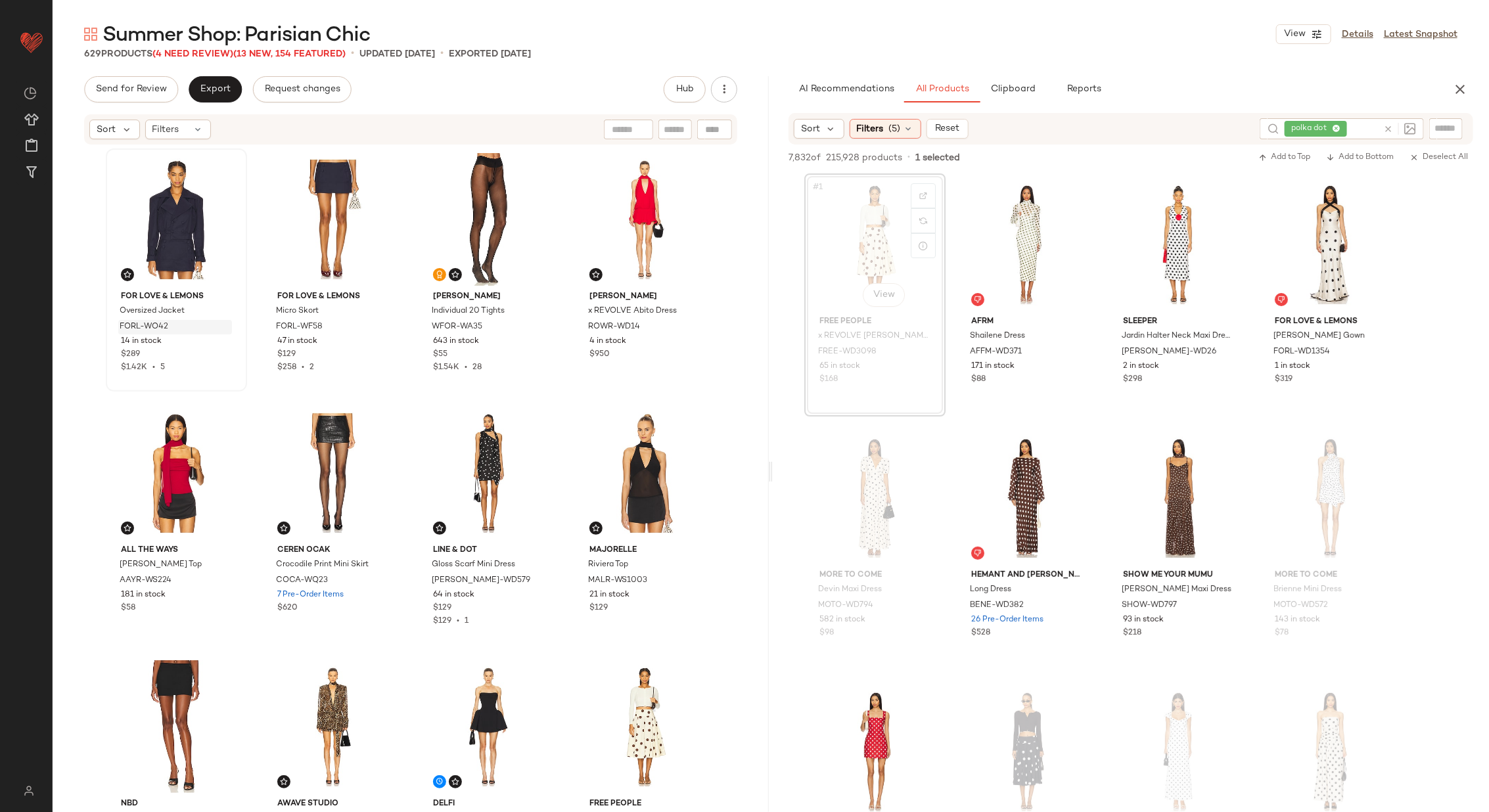
click at [1387, 129] on icon at bounding box center [1388, 129] width 9 height 9
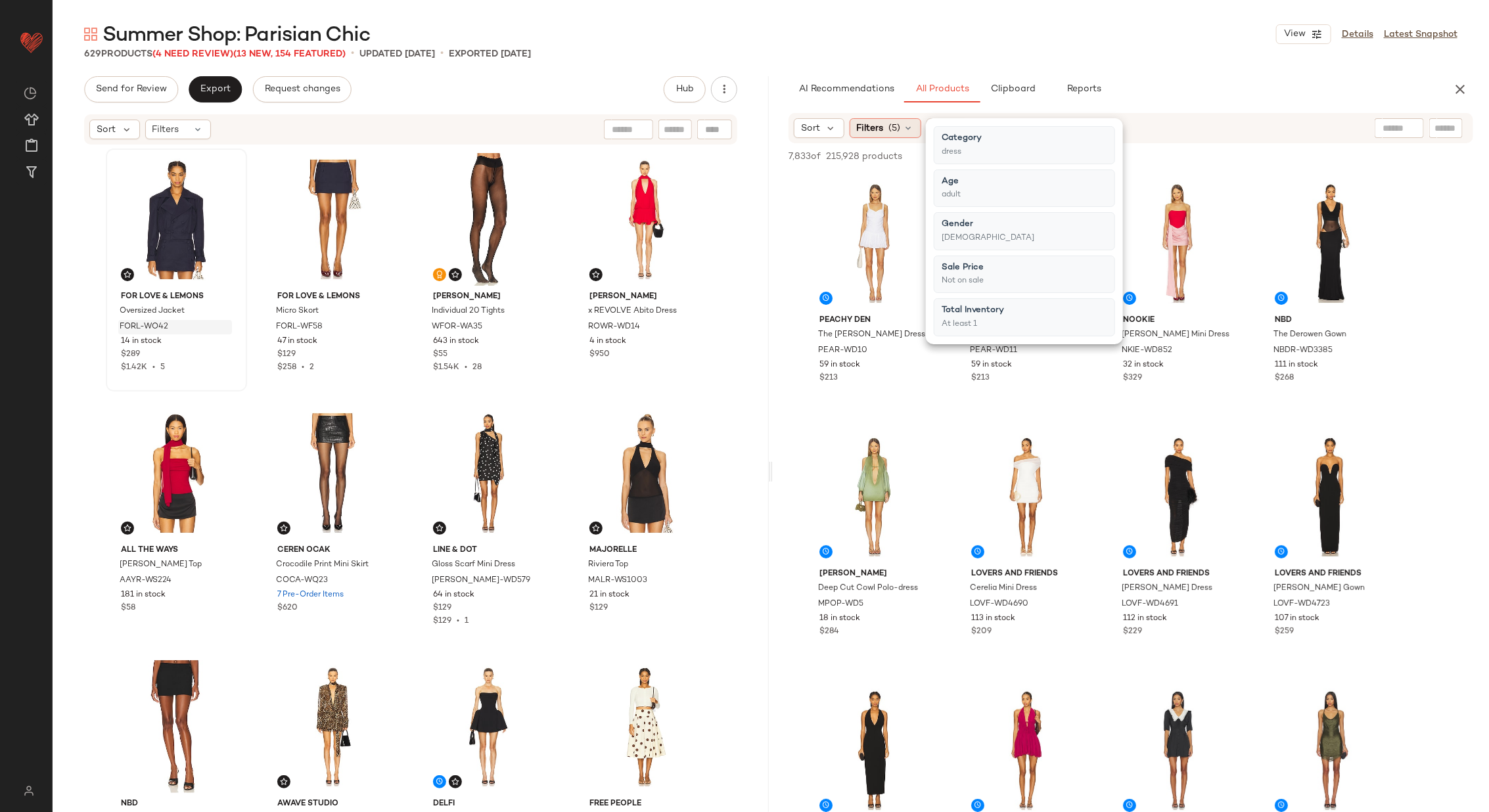
click at [908, 126] on icon at bounding box center [908, 128] width 10 height 10
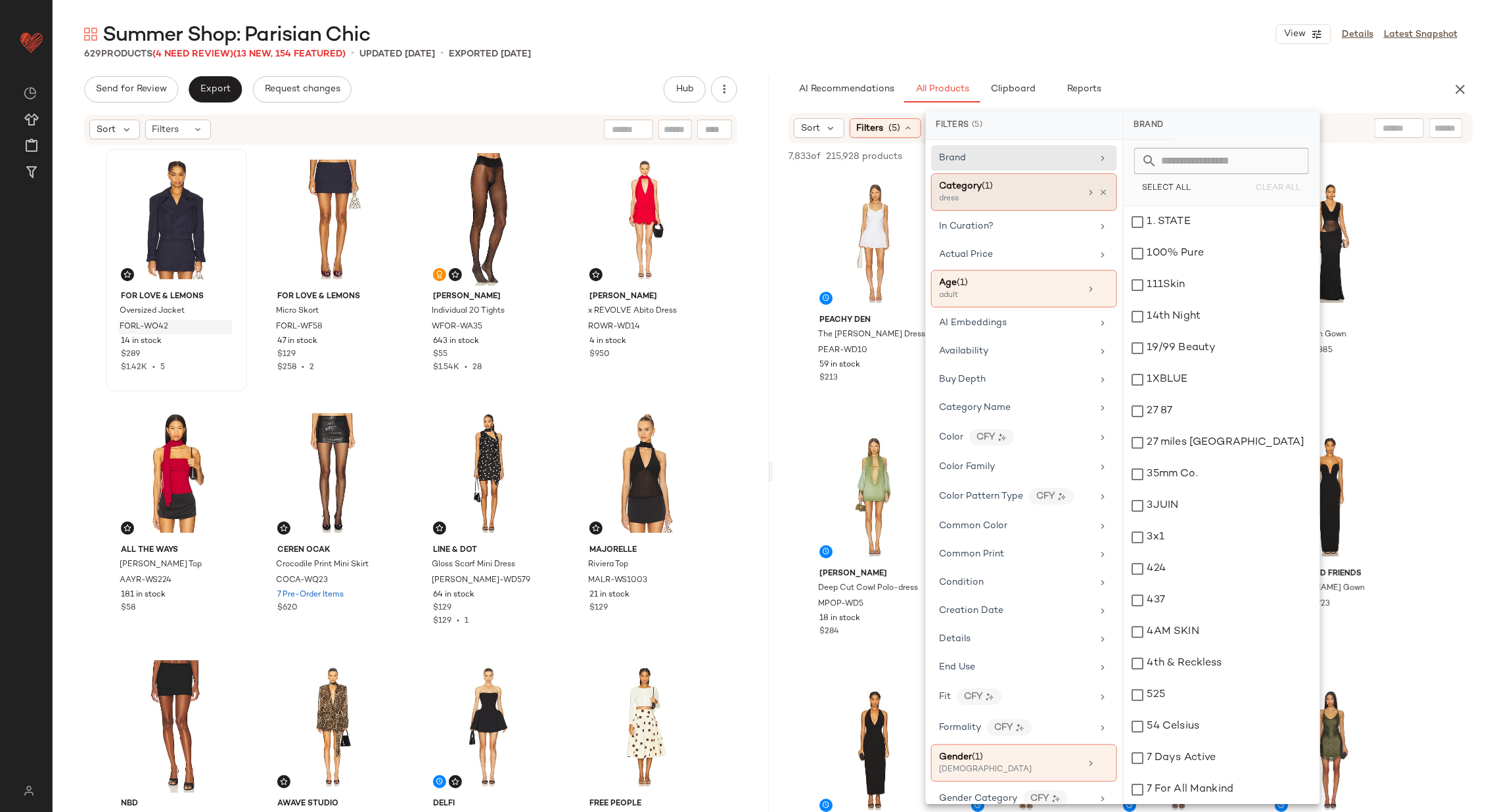
click at [1024, 190] on div "Category (1)" at bounding box center [1010, 186] width 141 height 13
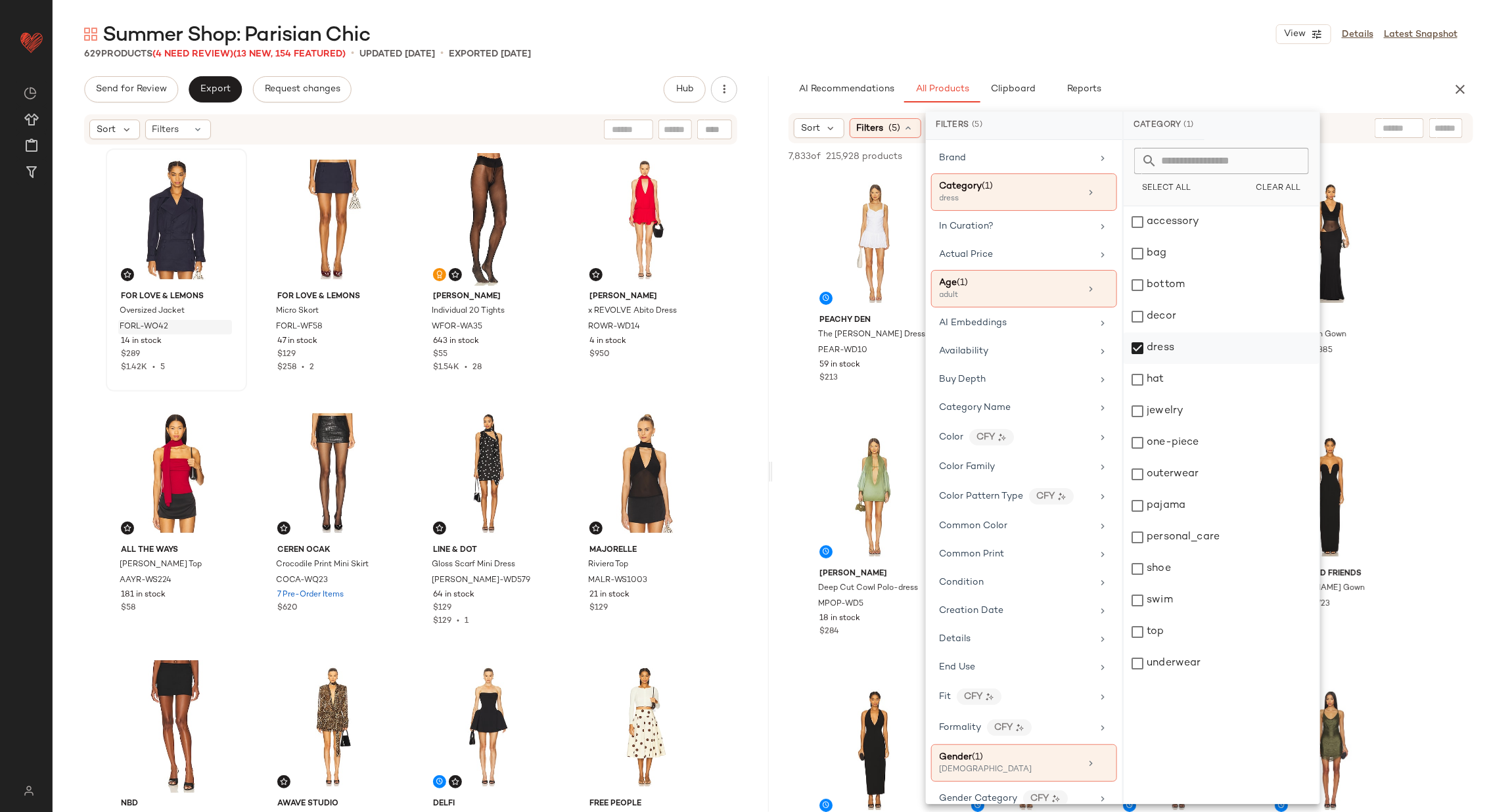
click at [1157, 346] on div "dress" at bounding box center [1221, 348] width 196 height 32
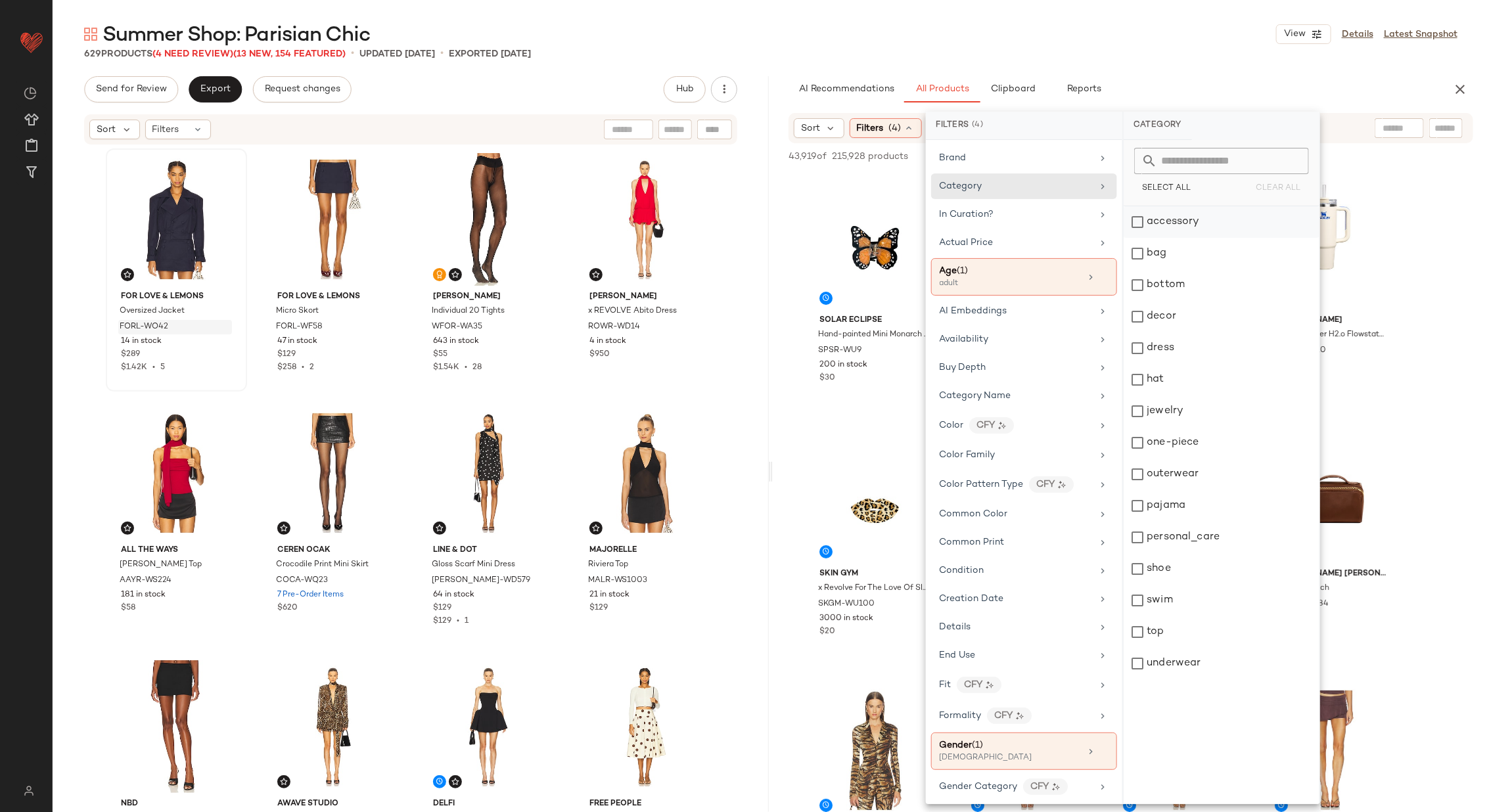
click at [1175, 223] on div "accessory" at bounding box center [1221, 222] width 196 height 32
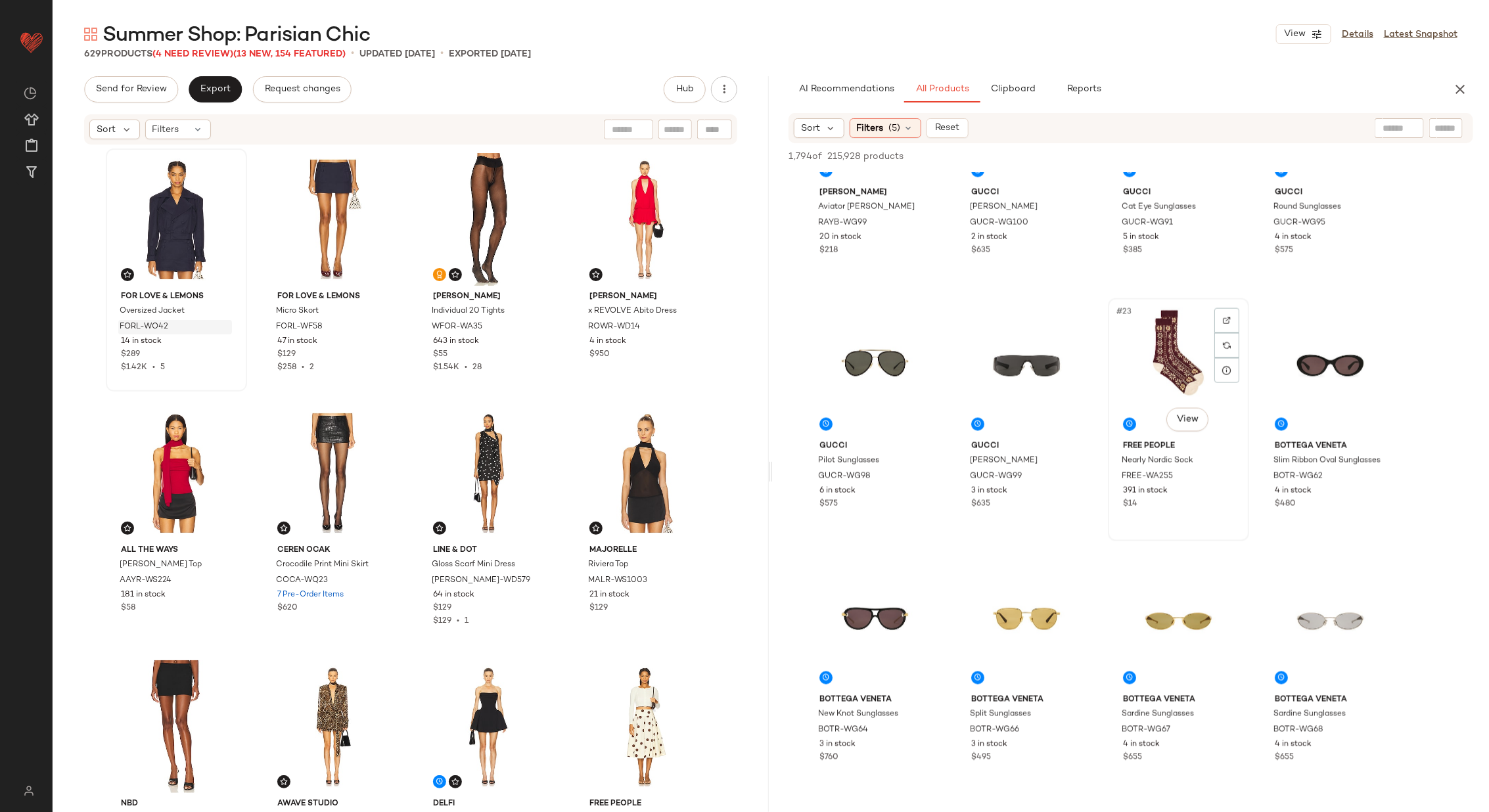
scroll to position [1144, 0]
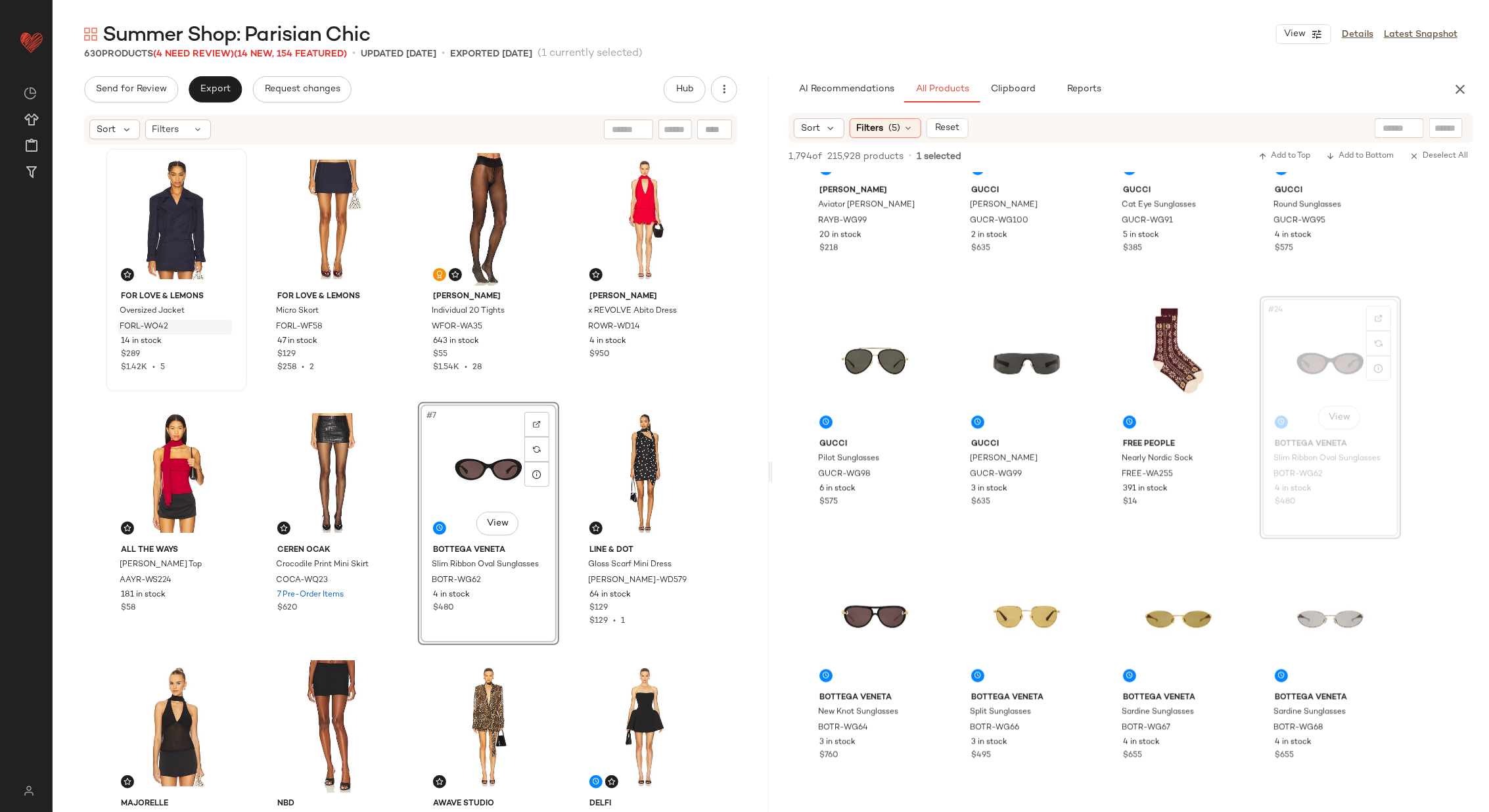
click at [567, 400] on div "For Love & Lemons Oversized Jacket FORL-WO42 14 in stock $289 $1.42K • 5 For Lo…" at bounding box center [411, 478] width 610 height 660
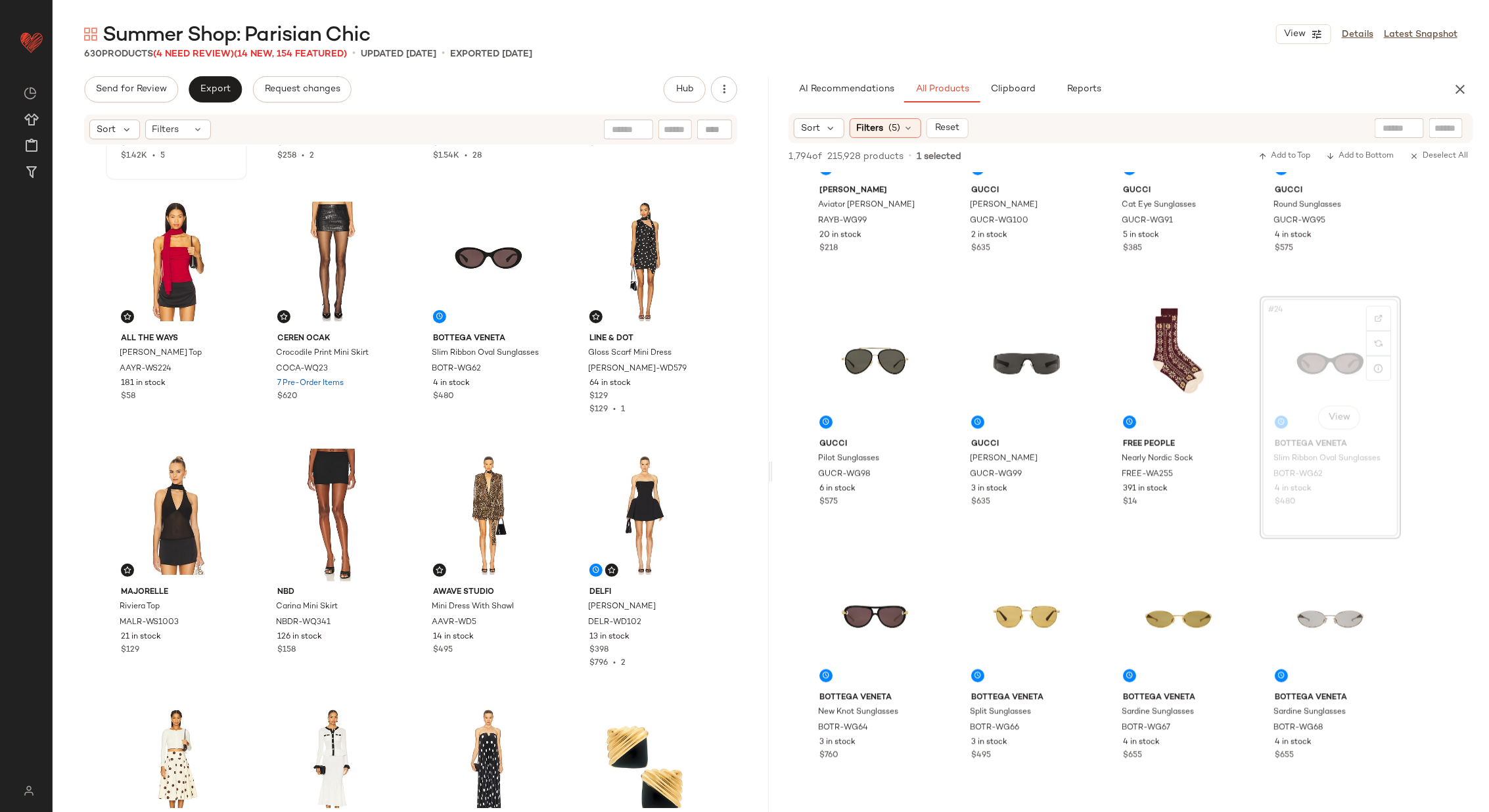
scroll to position [216, 0]
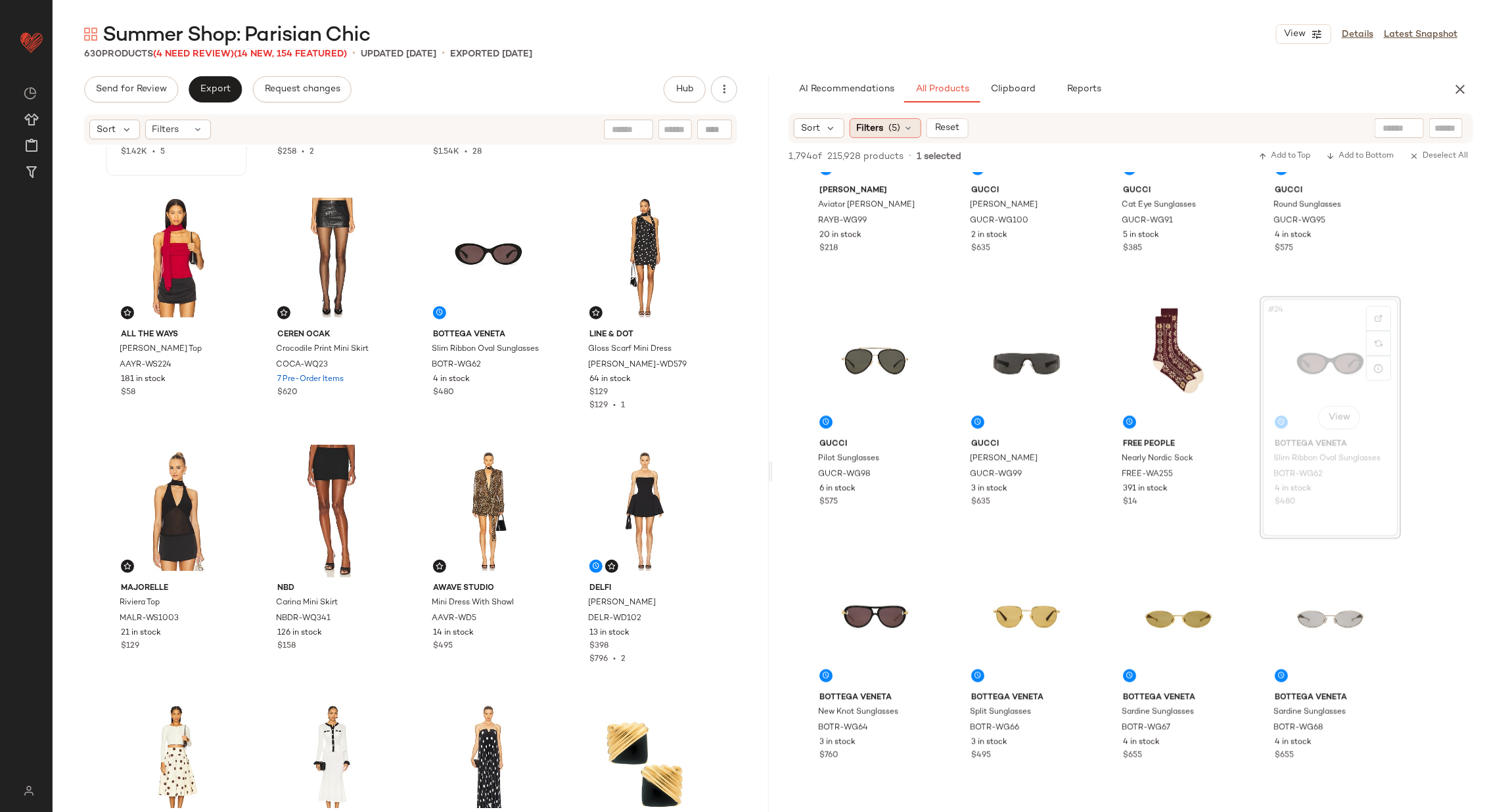
click at [901, 127] on div "Filters (5)" at bounding box center [885, 128] width 72 height 20
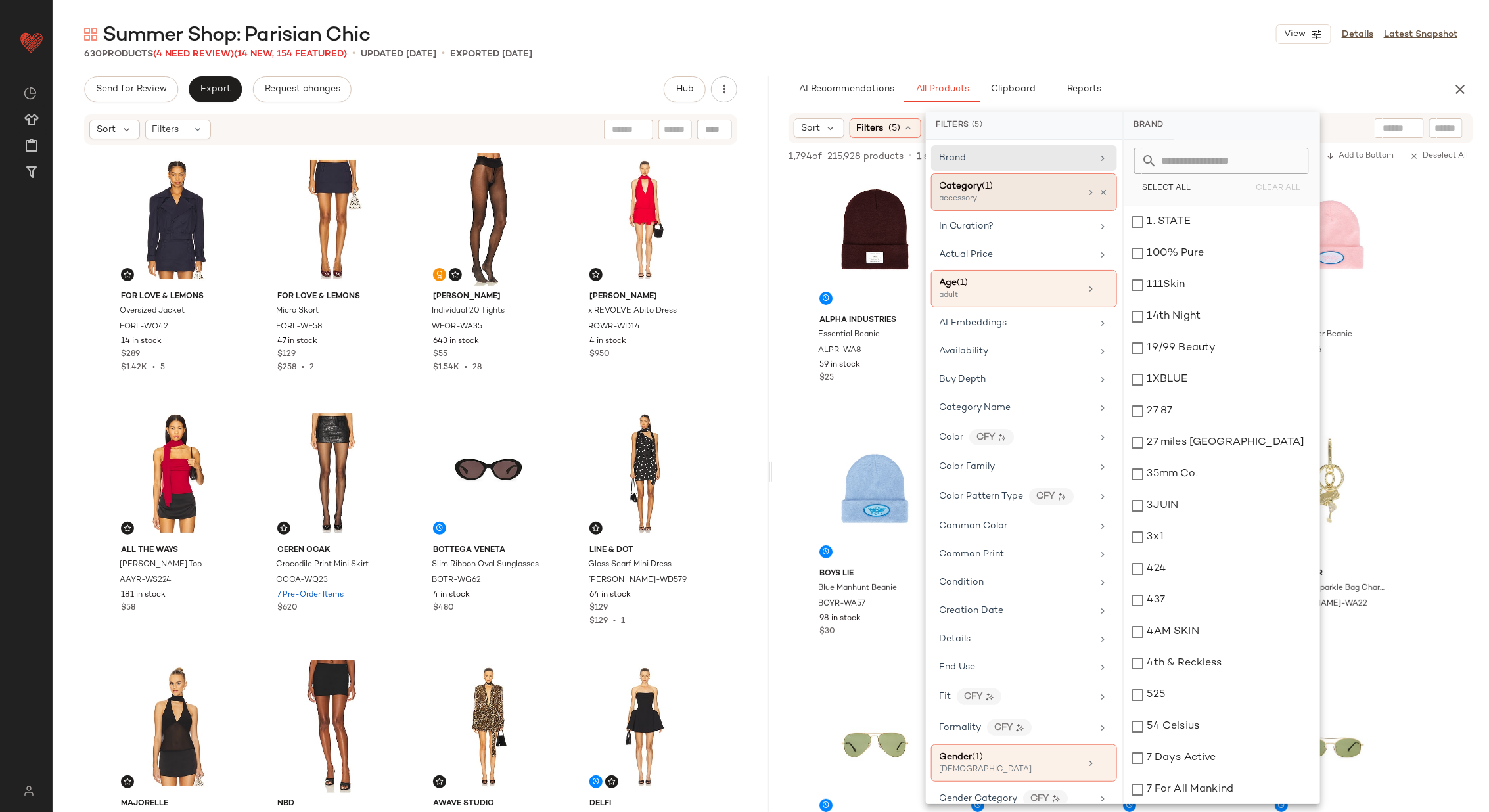
scroll to position [1144, 0]
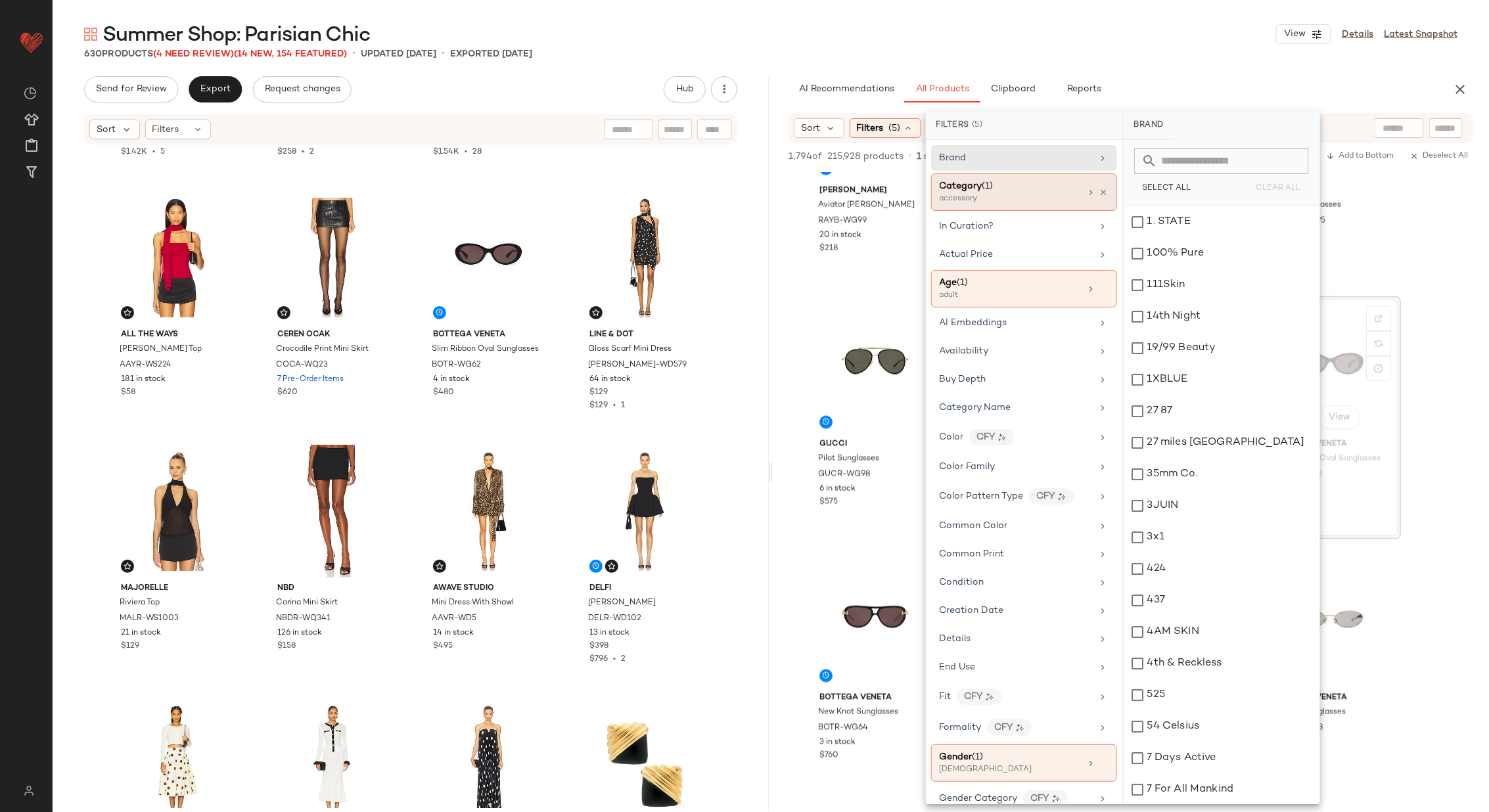
click at [1034, 194] on div "accessory" at bounding box center [1005, 199] width 131 height 12
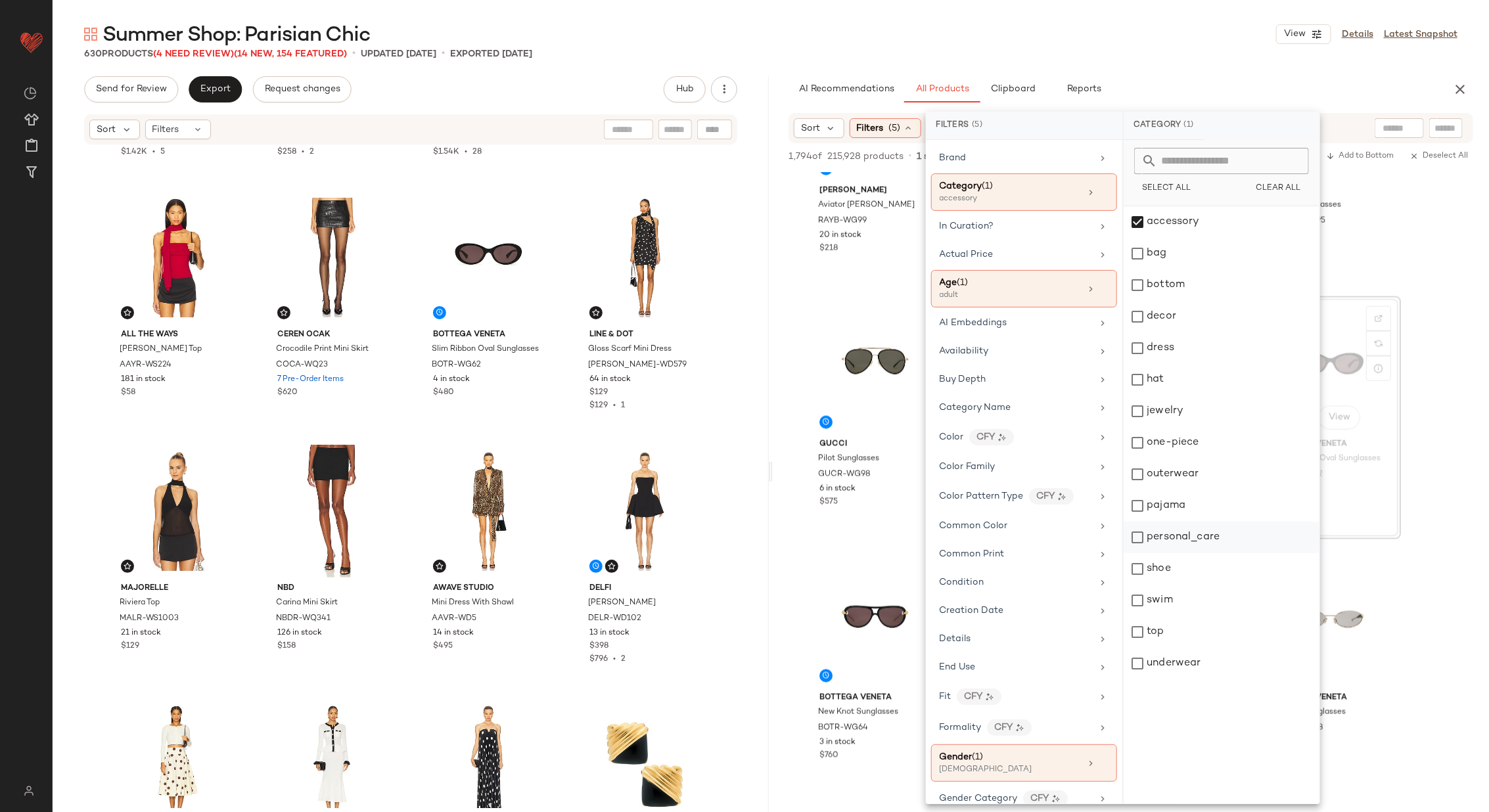
click at [1201, 530] on div "personal_care" at bounding box center [1221, 537] width 196 height 32
click at [1201, 232] on div "accessory" at bounding box center [1221, 222] width 196 height 32
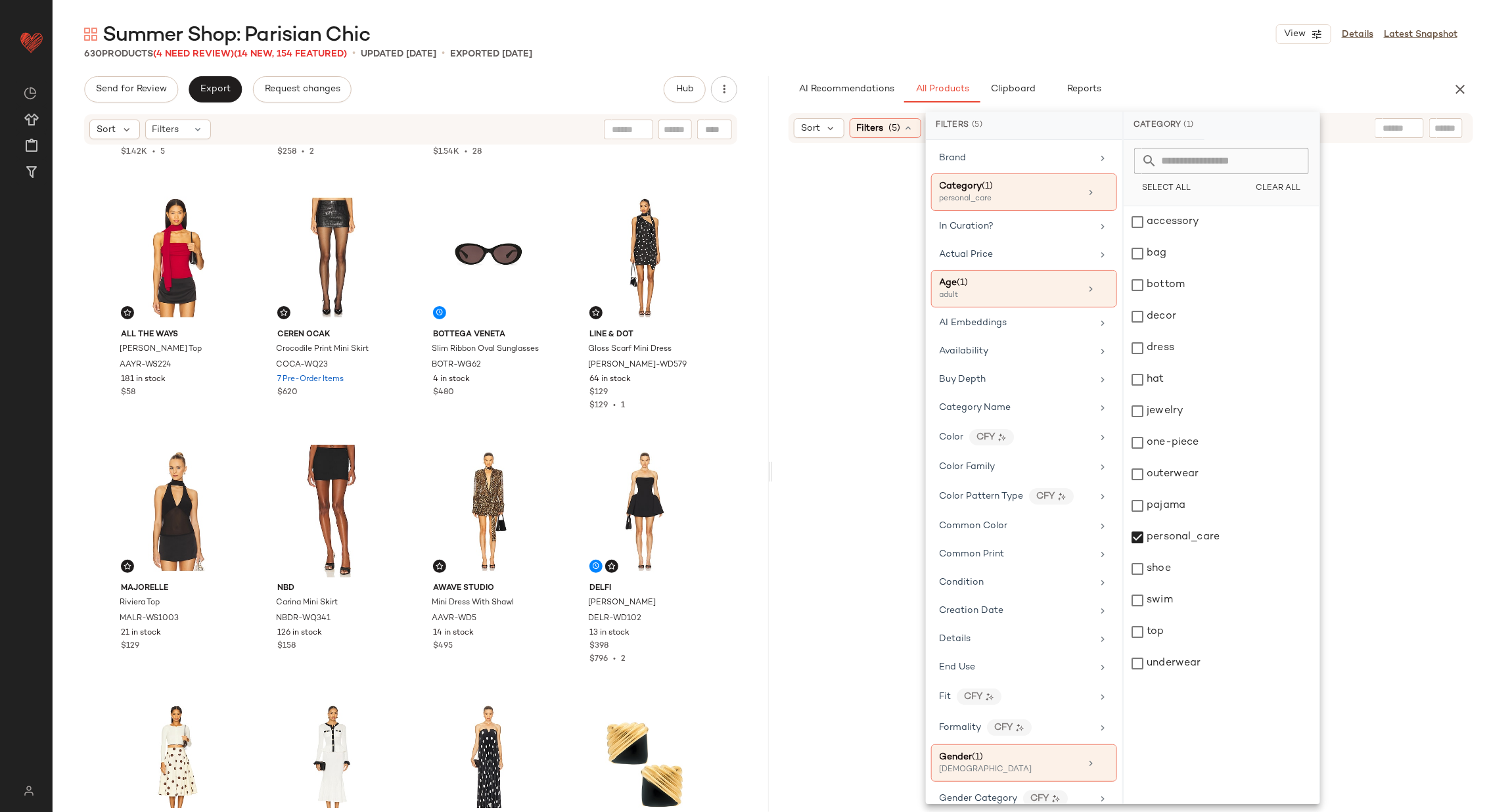
click at [1430, 281] on div at bounding box center [1130, 521] width 711 height 749
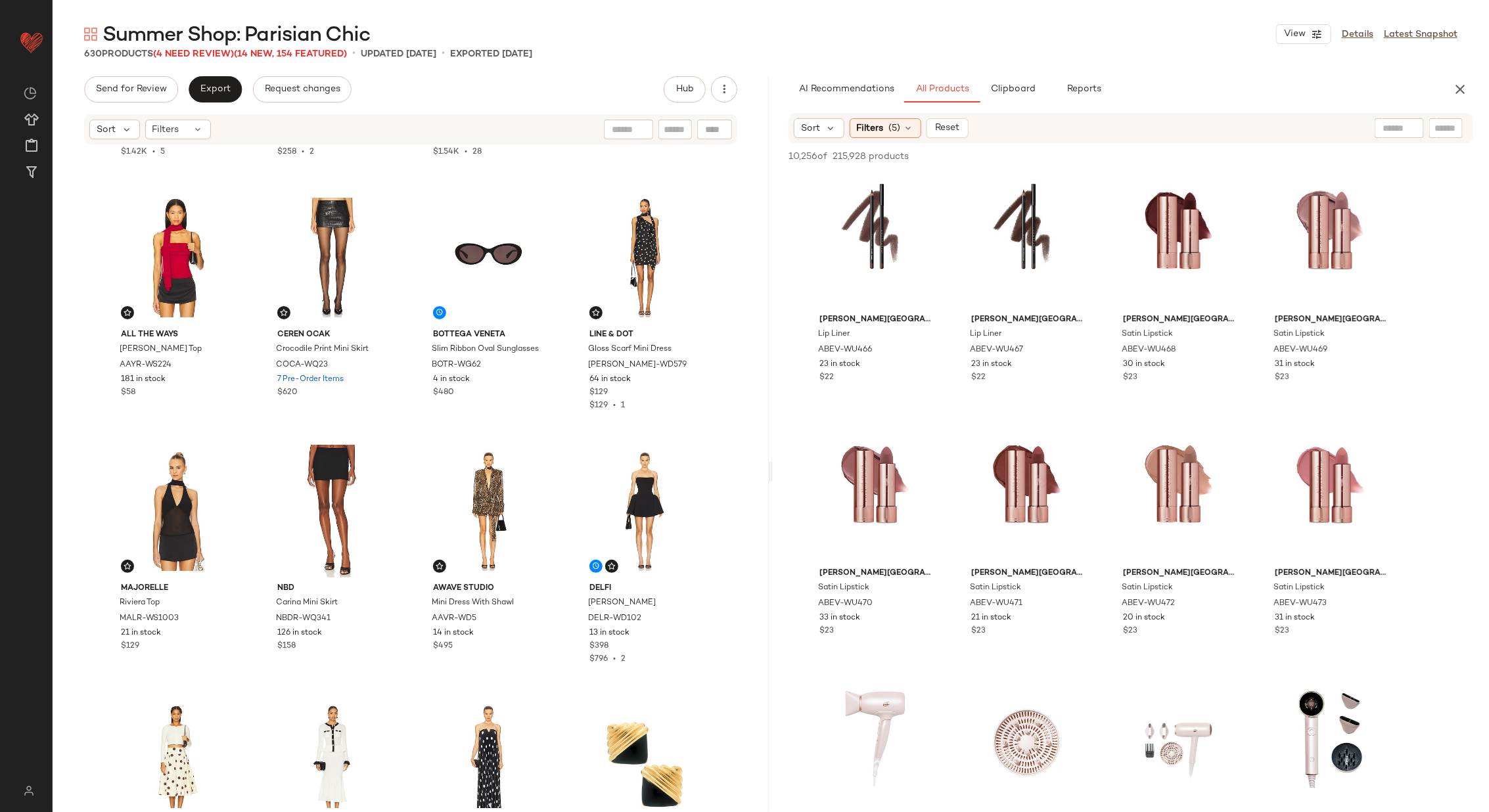
scroll to position [14437, 0]
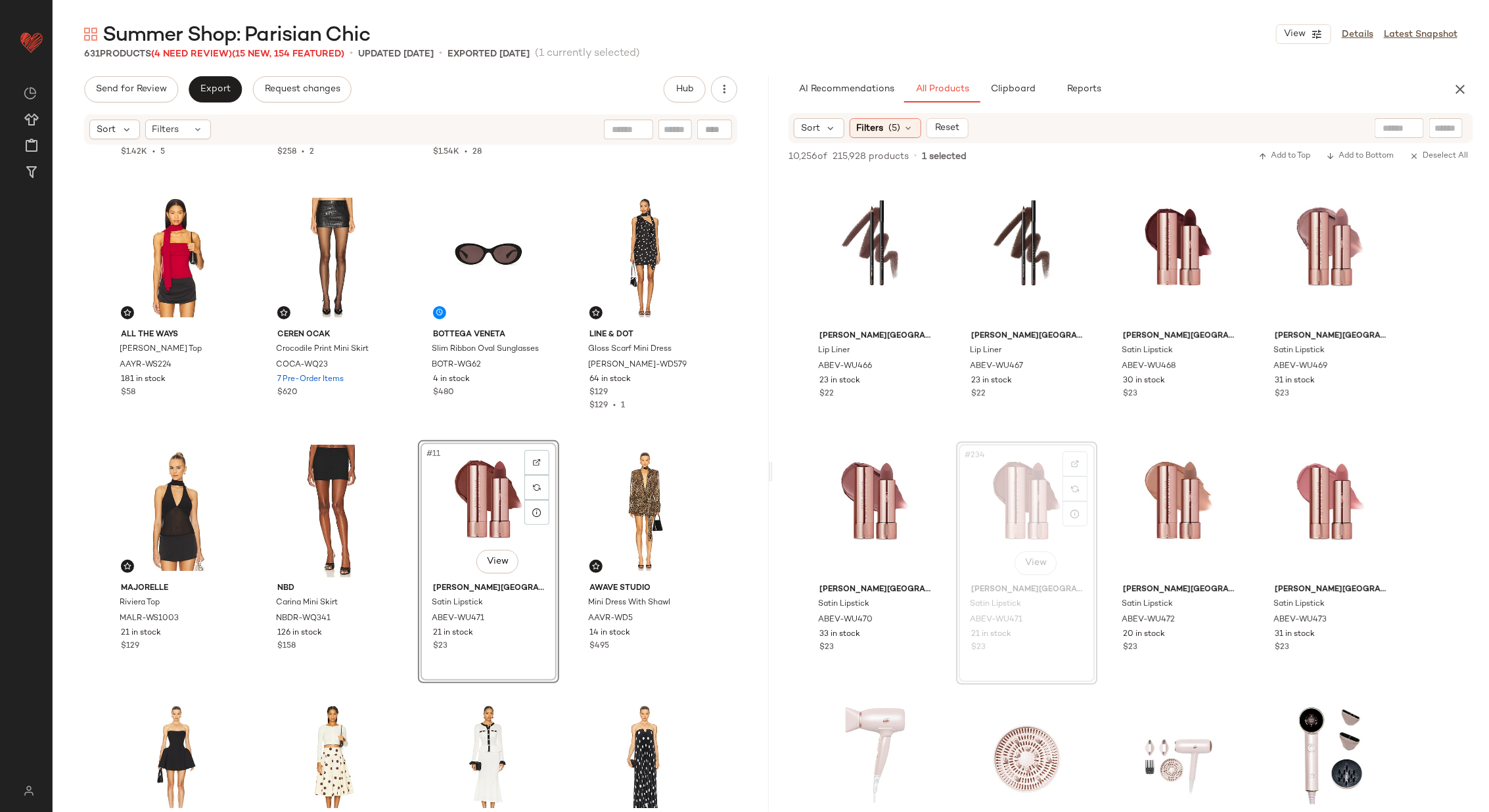
click at [564, 438] on div "For Love & Lemons Oversized Jacket FORL-WO42 14 in stock $289 $1.42K • 5 For Lo…" at bounding box center [411, 262] width 610 height 660
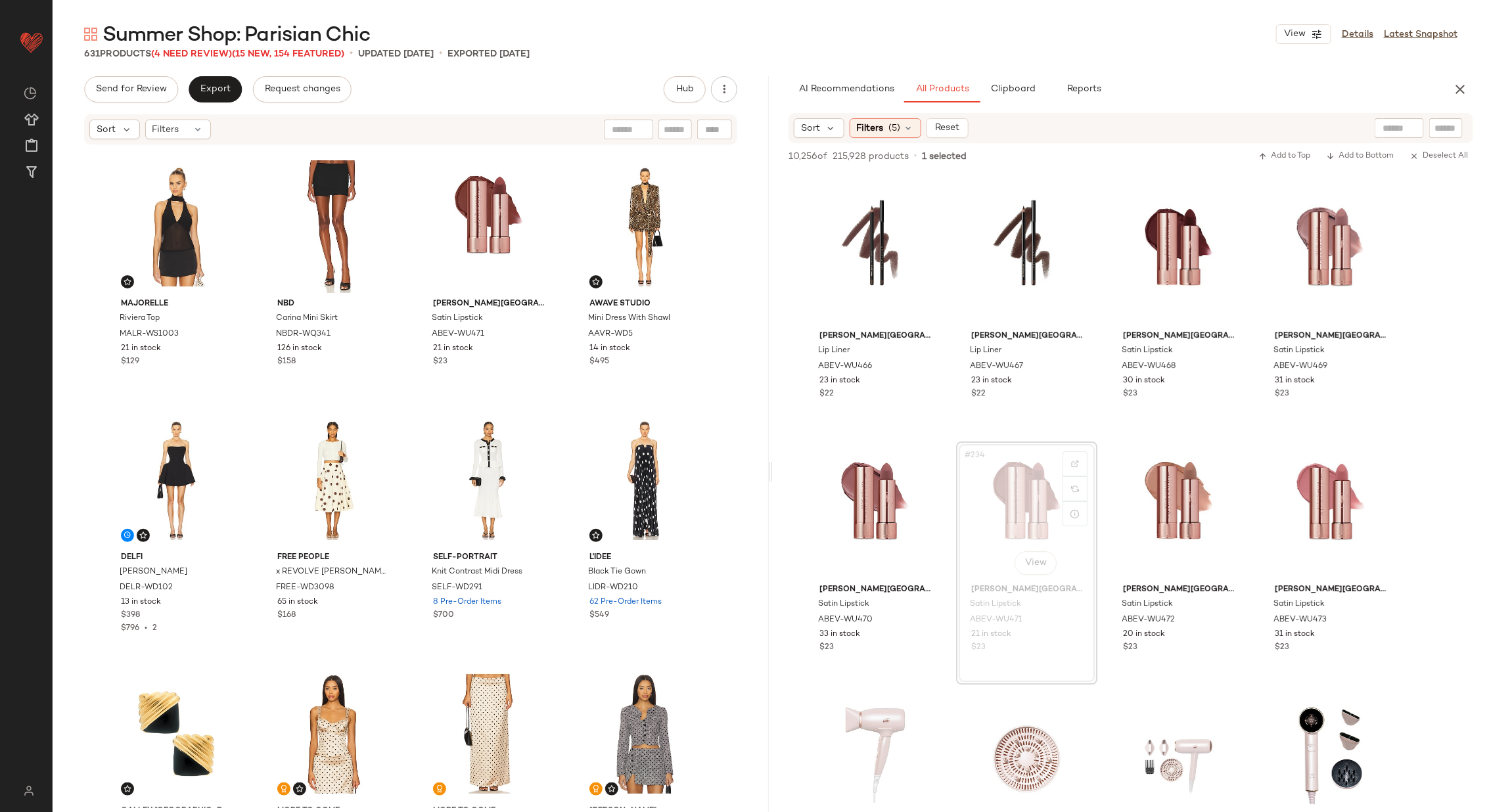
scroll to position [509, 0]
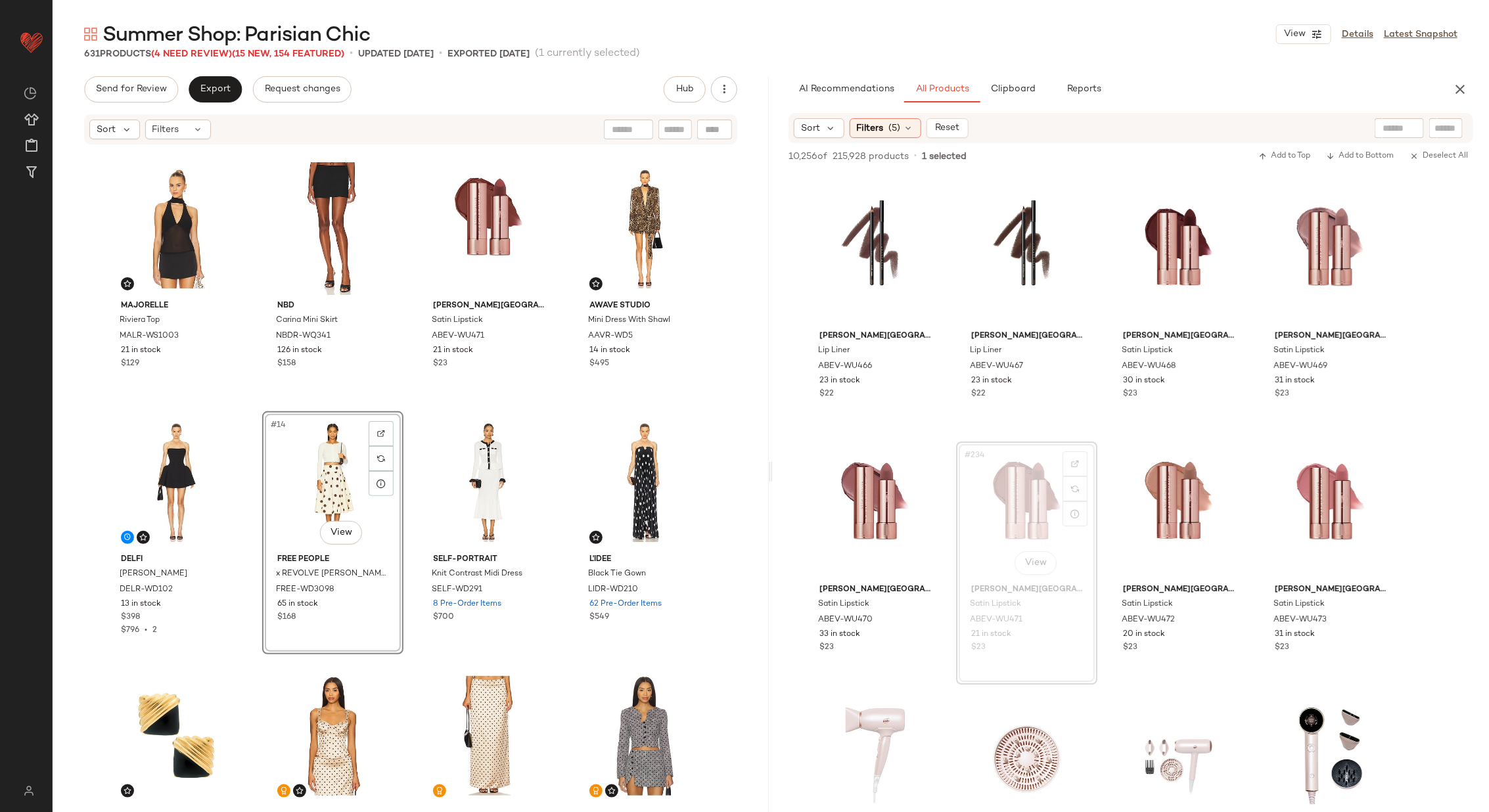
click at [408, 469] on div "ALL THE WAYS Nataline Top AAYR-WS224 181 in stock $58 Ceren Ocak Crocodile Prin…" at bounding box center [411, 477] width 716 height 662
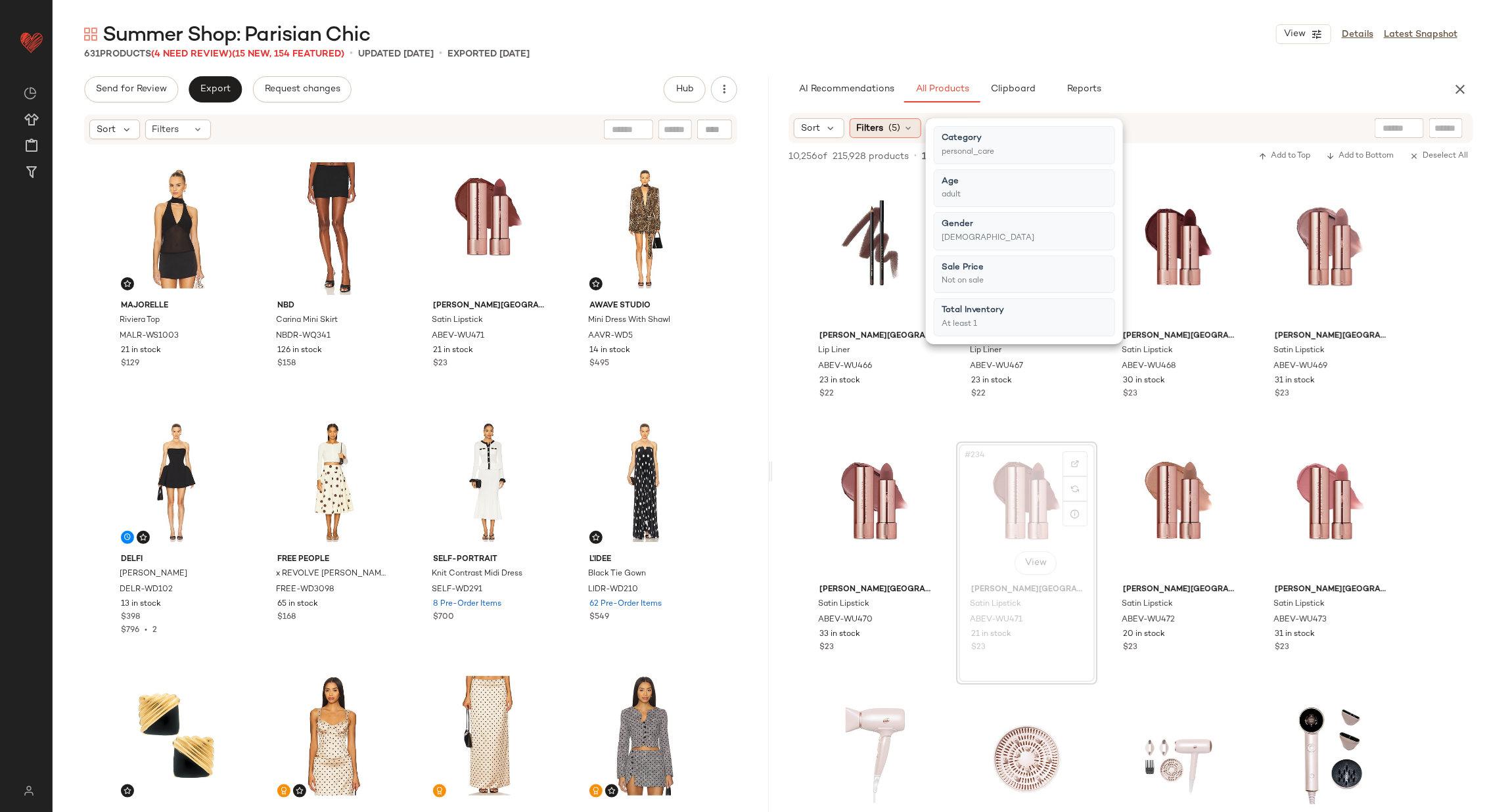
click at [904, 124] on icon at bounding box center [908, 128] width 10 height 10
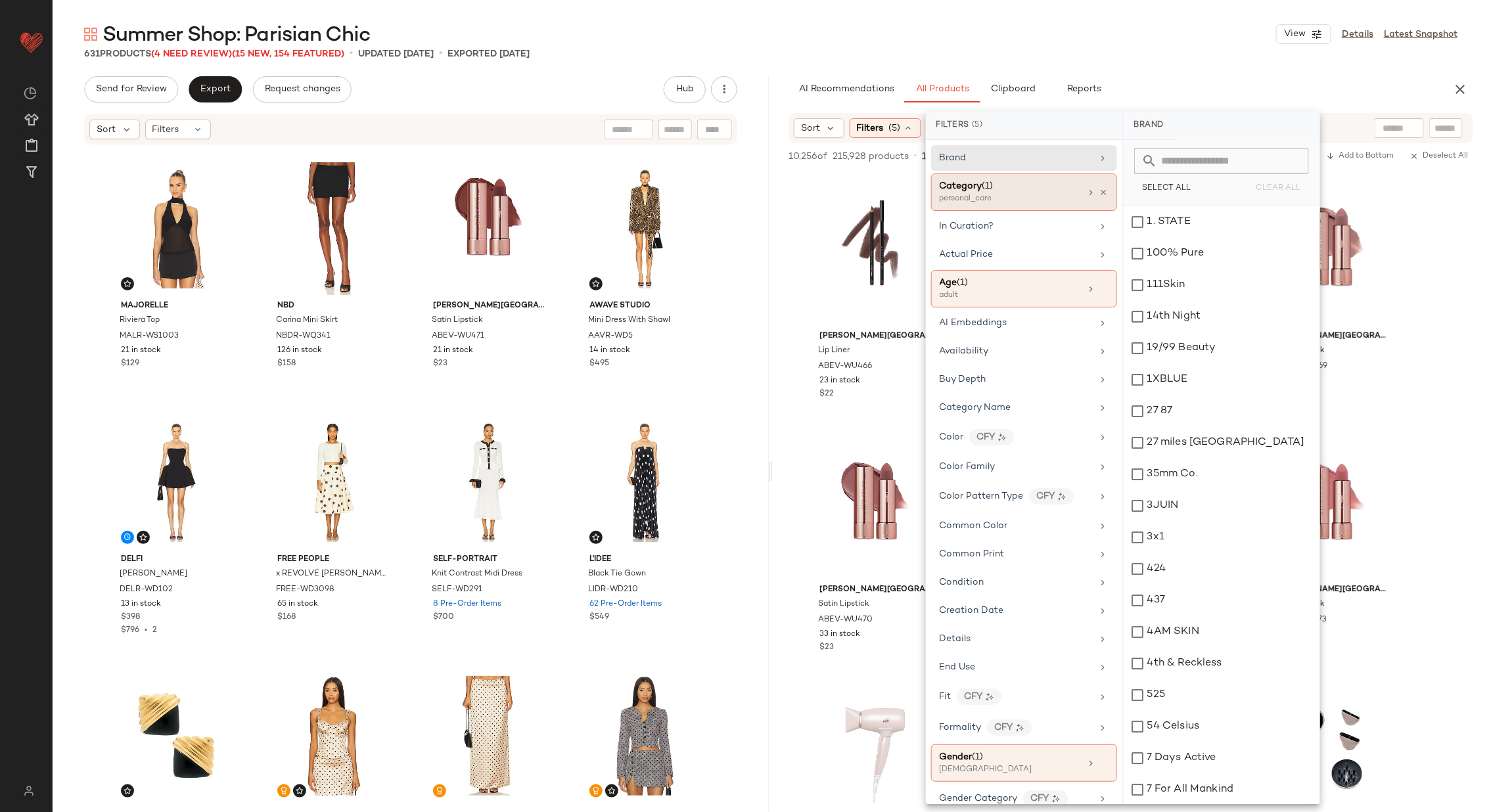
click at [1016, 188] on div "Category (1)" at bounding box center [1010, 186] width 141 height 13
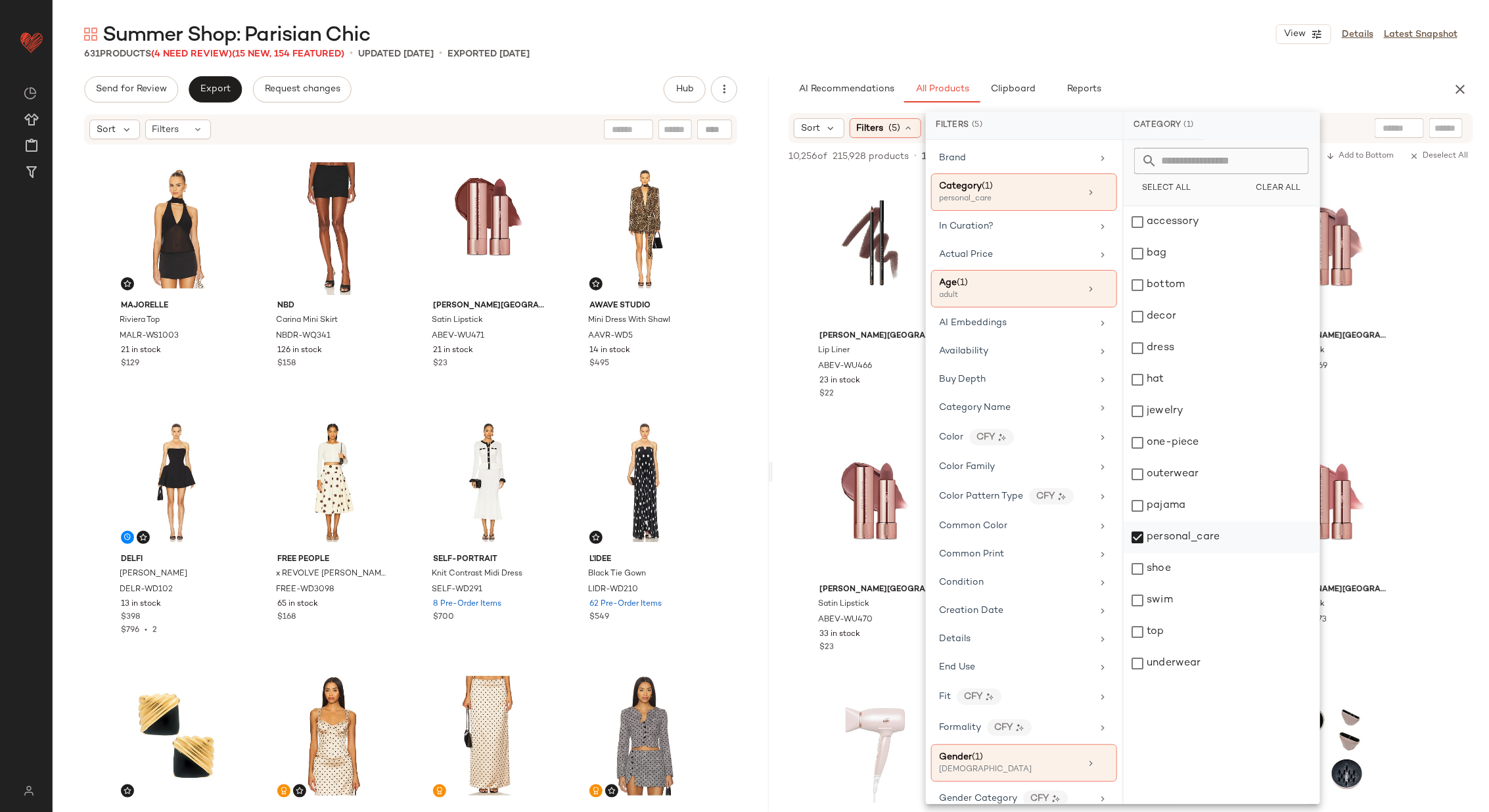
click at [1186, 535] on div "personal_care" at bounding box center [1221, 537] width 196 height 32
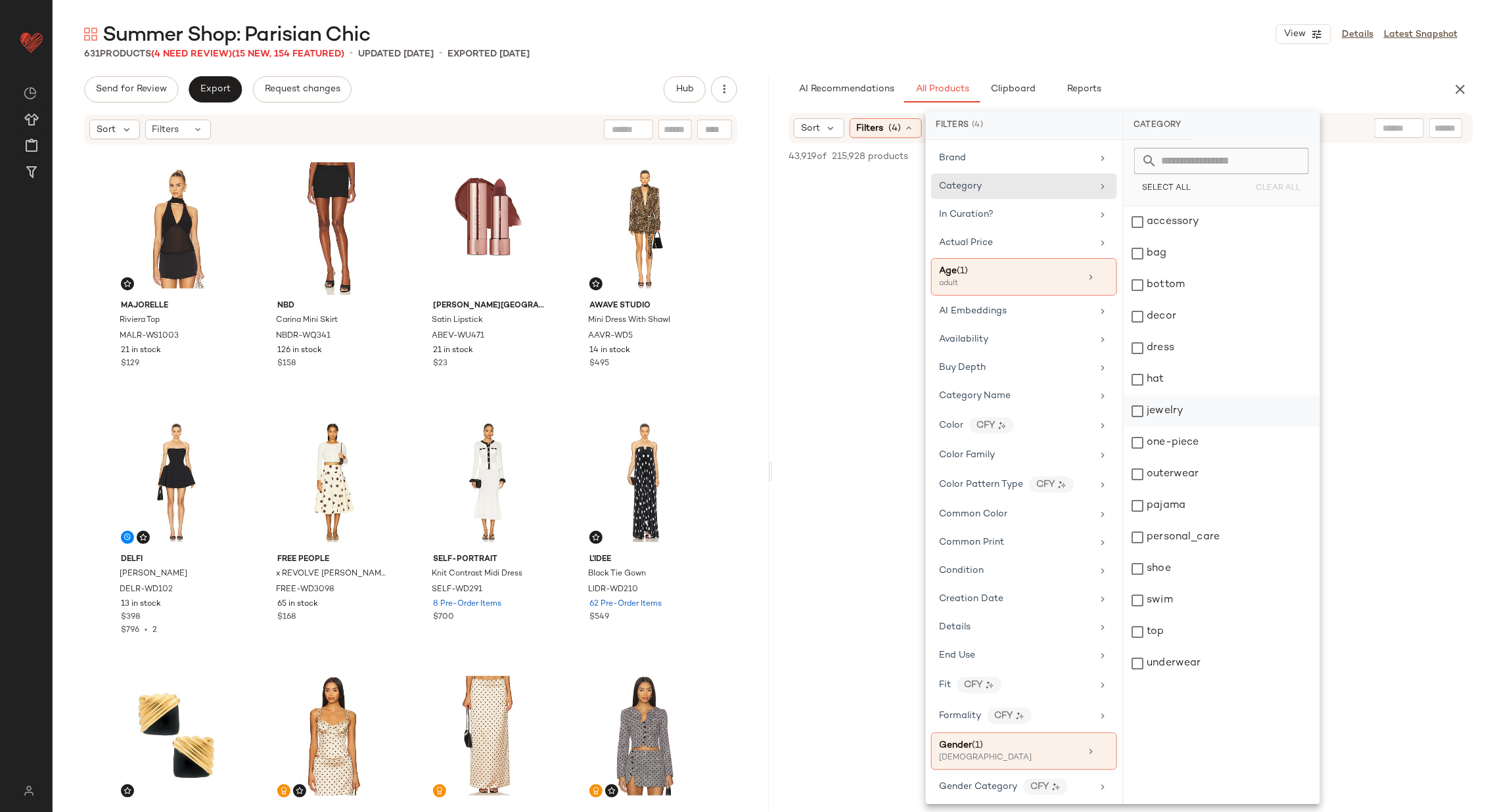
click at [1179, 416] on div "jewelry" at bounding box center [1221, 412] width 196 height 32
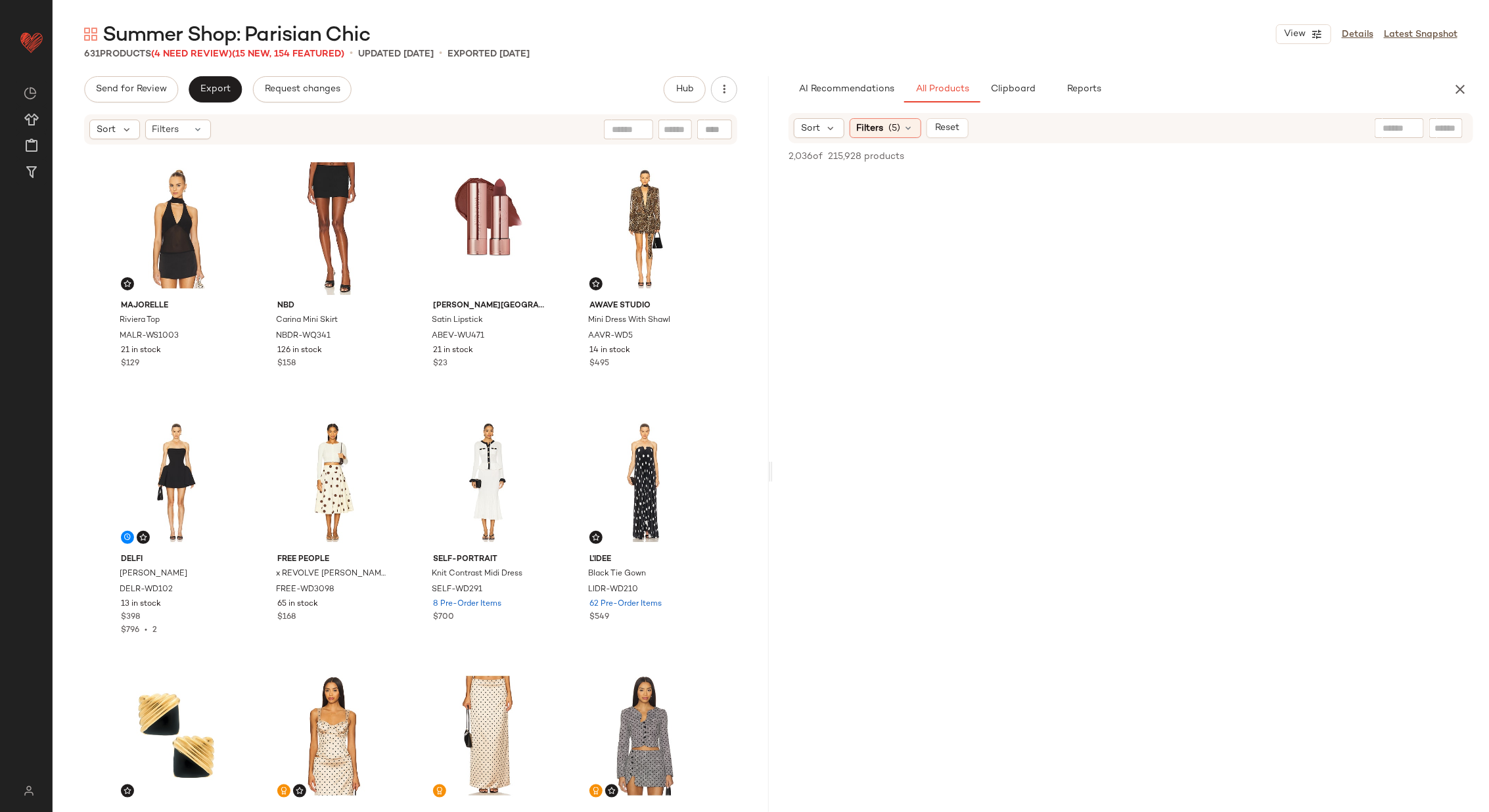
scroll to position [427, 0]
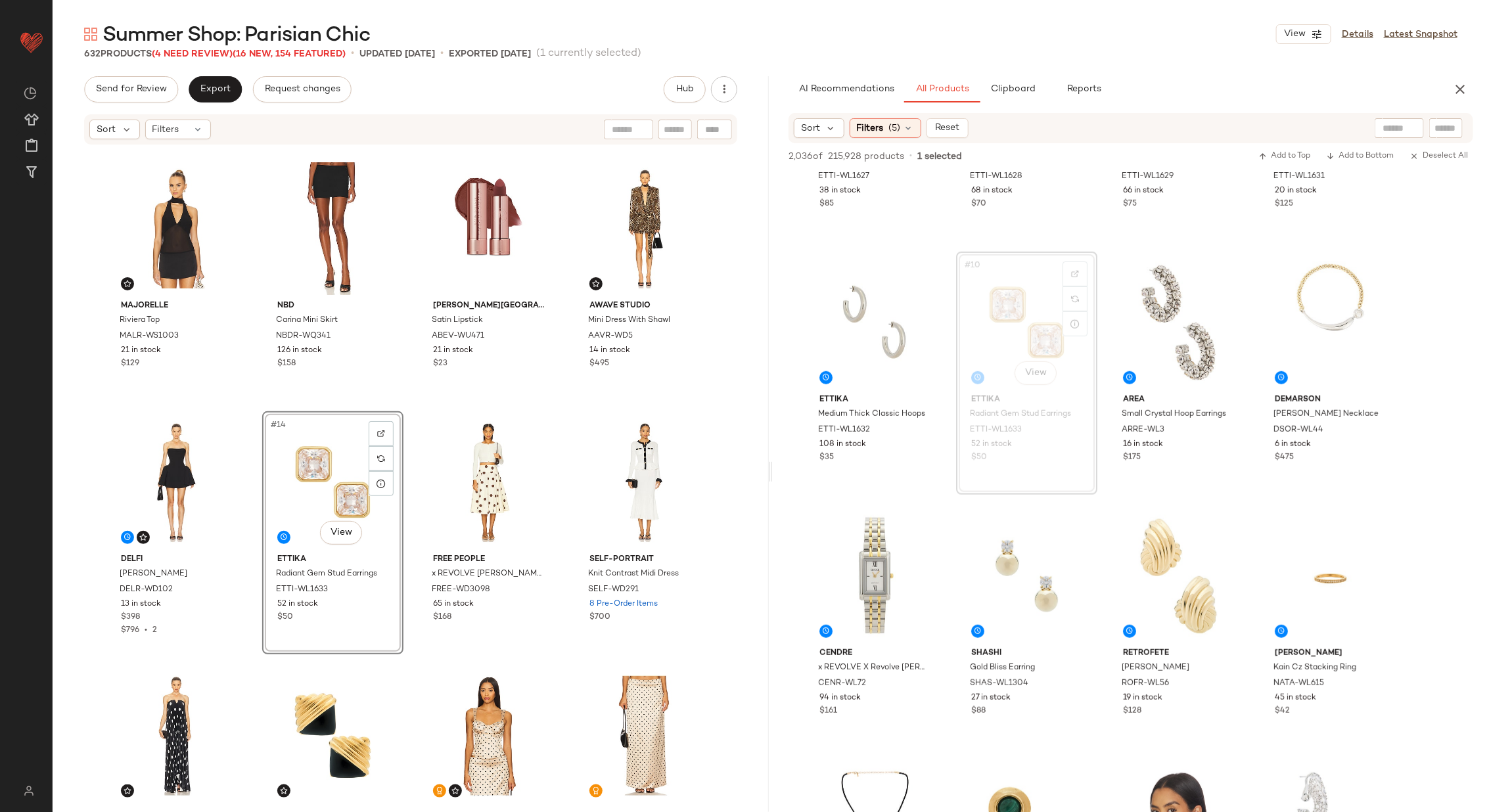
click at [408, 404] on div "ALL THE WAYS Nataline Top AAYR-WS224 181 in stock $58 Ceren Ocak Crocodile Prin…" at bounding box center [411, 477] width 716 height 662
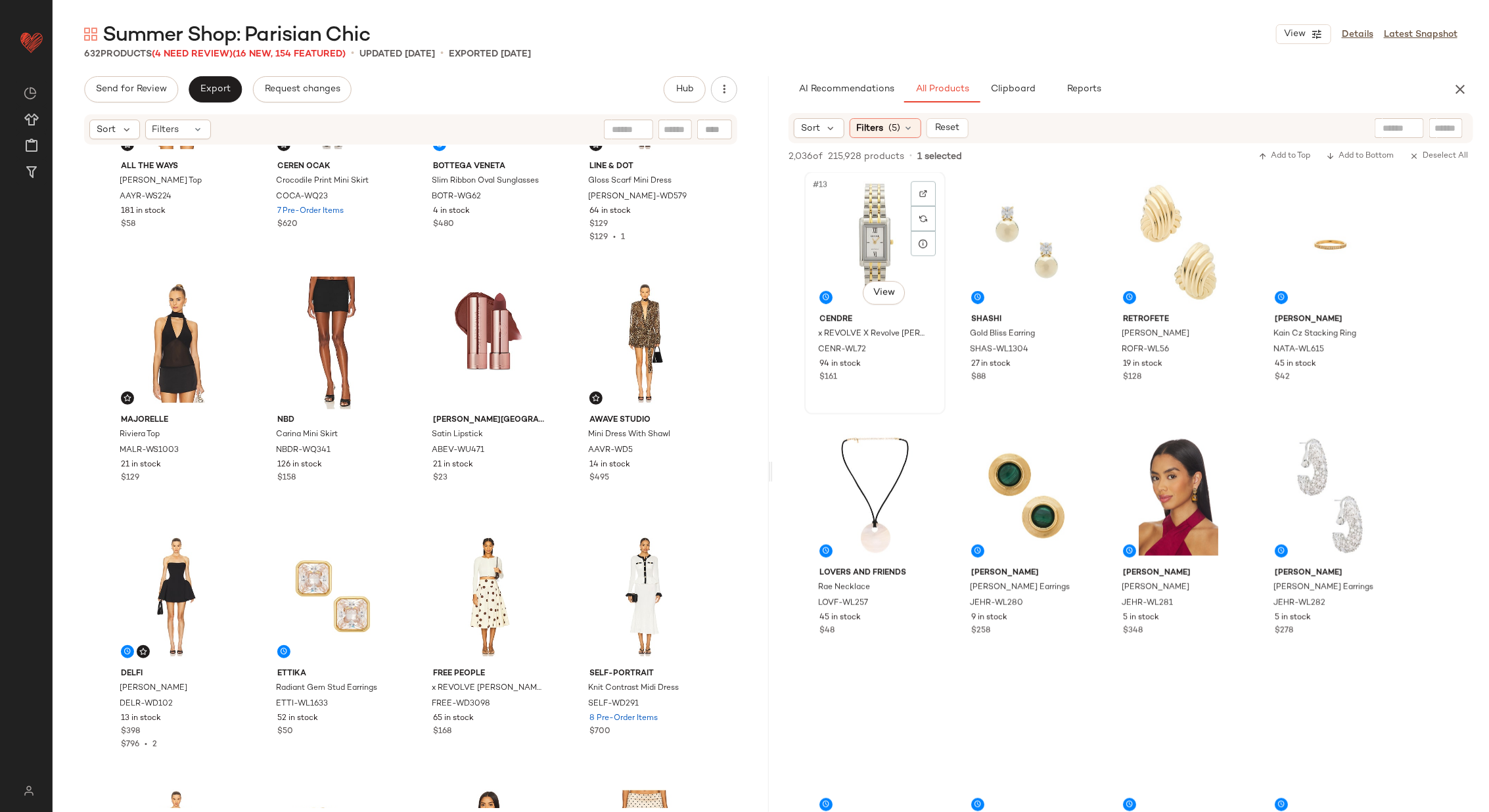
scroll to position [855, 0]
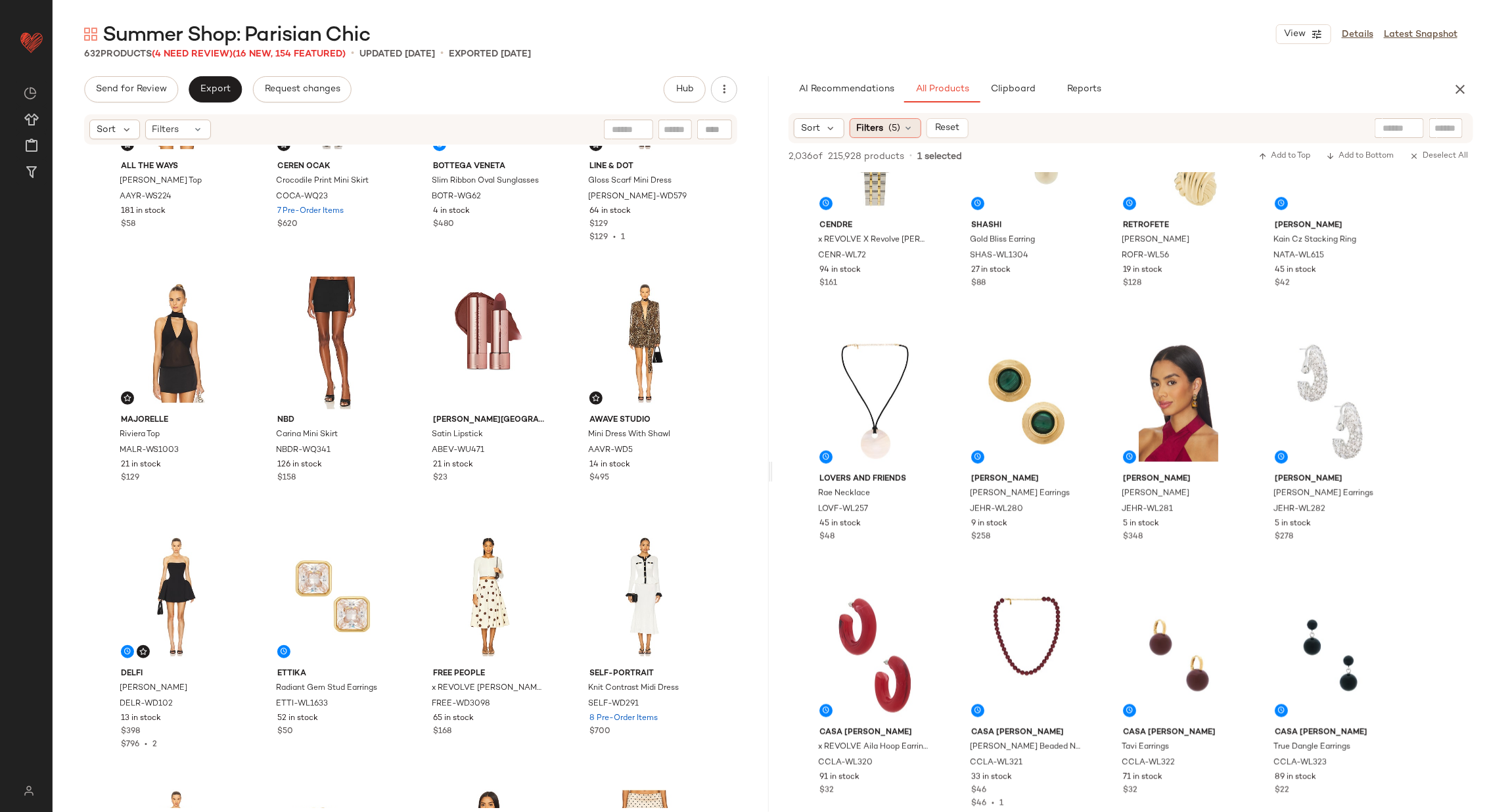
click at [899, 129] on span "(5)" at bounding box center [894, 128] width 12 height 13
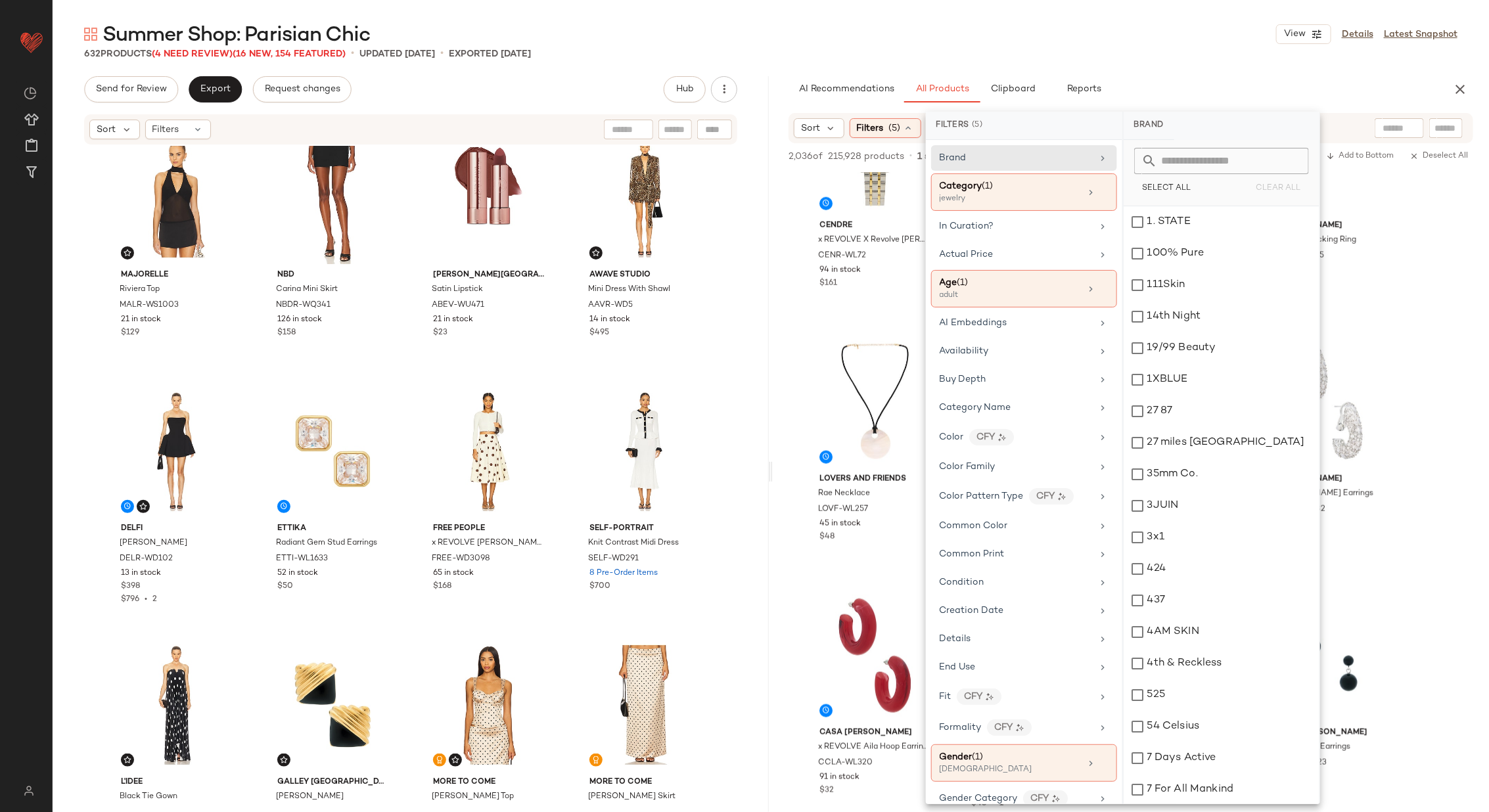
scroll to position [544, 0]
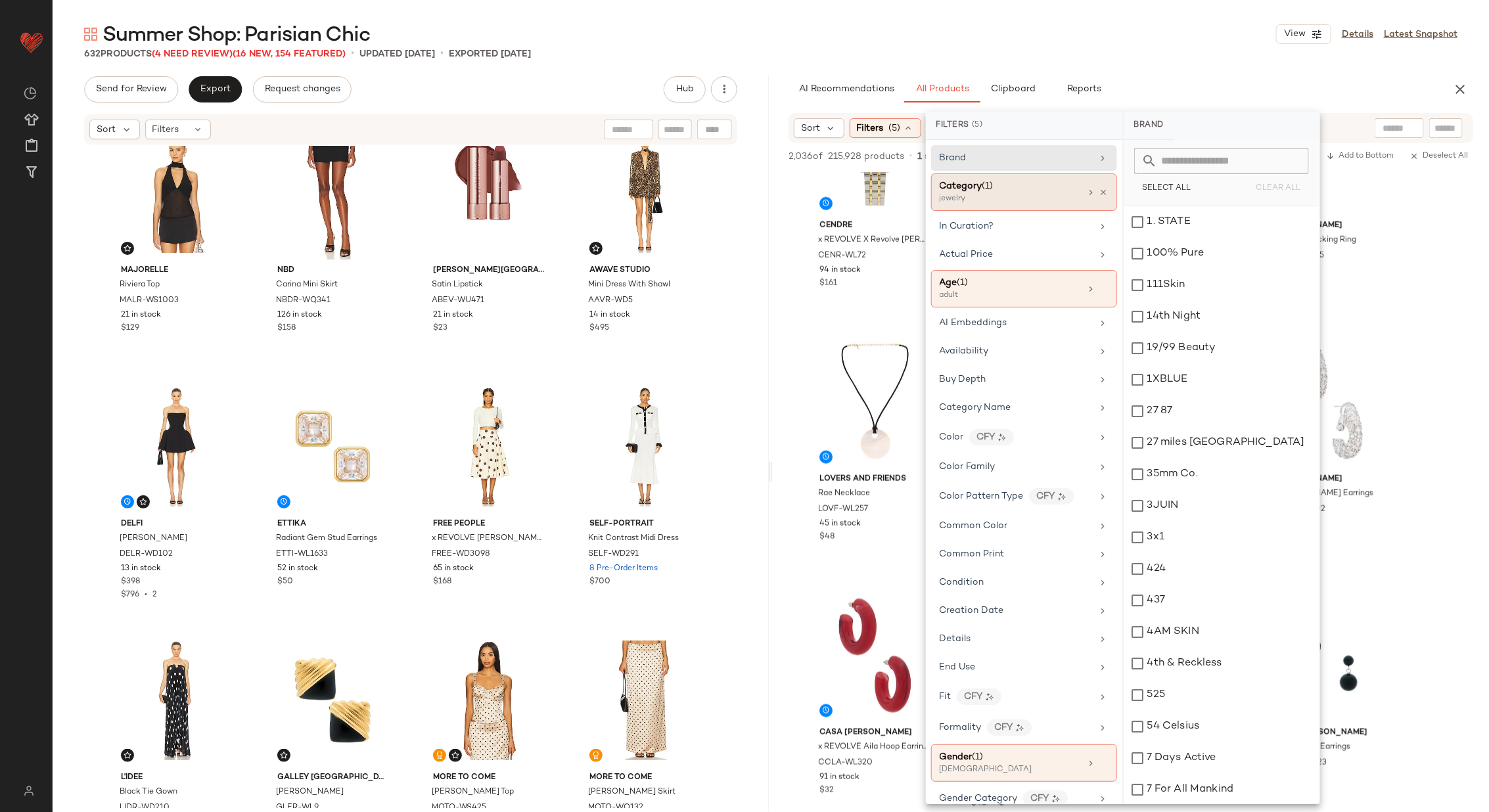
click at [999, 194] on div "jewelry" at bounding box center [1005, 199] width 131 height 12
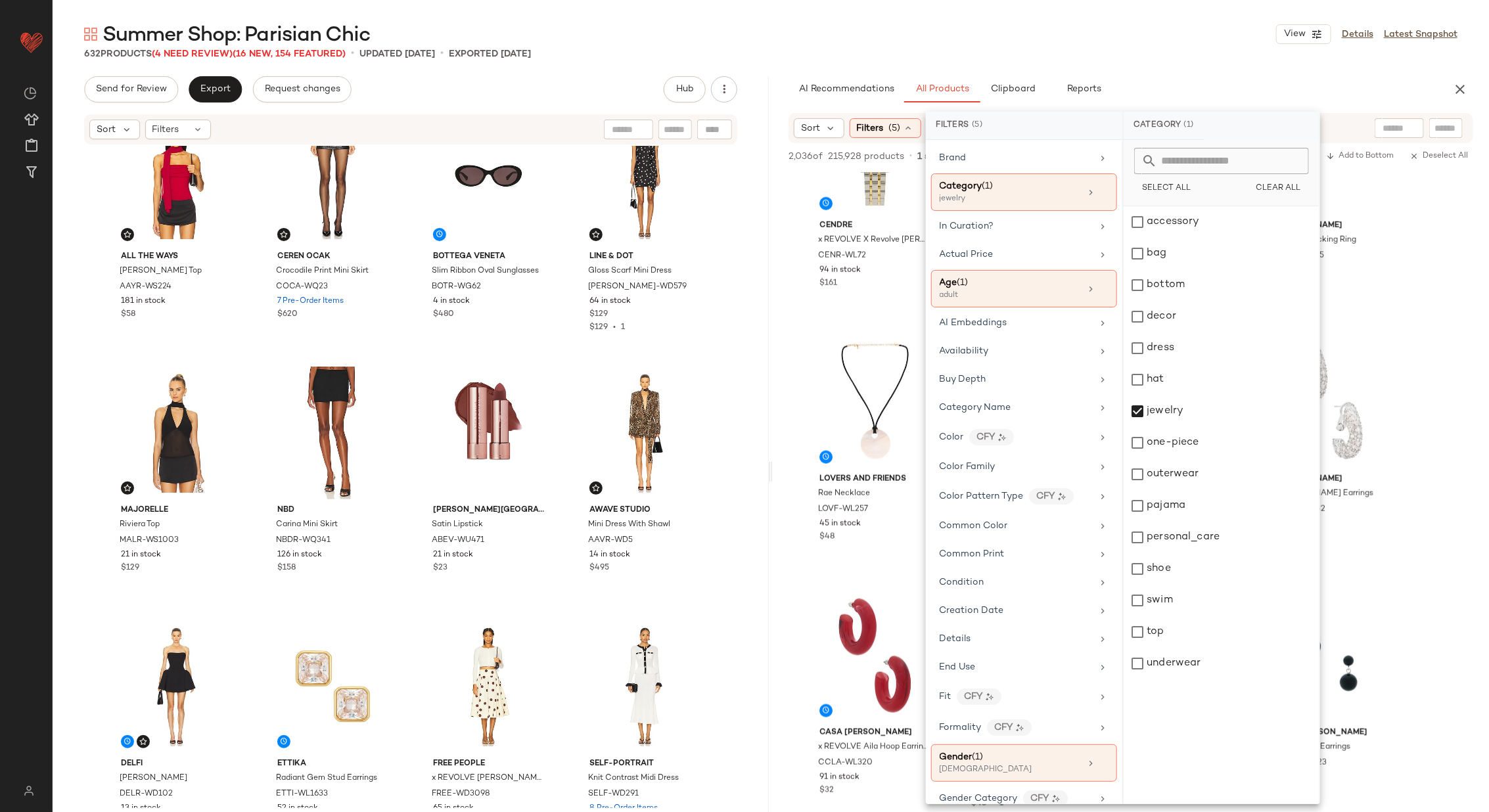
scroll to position [333, 0]
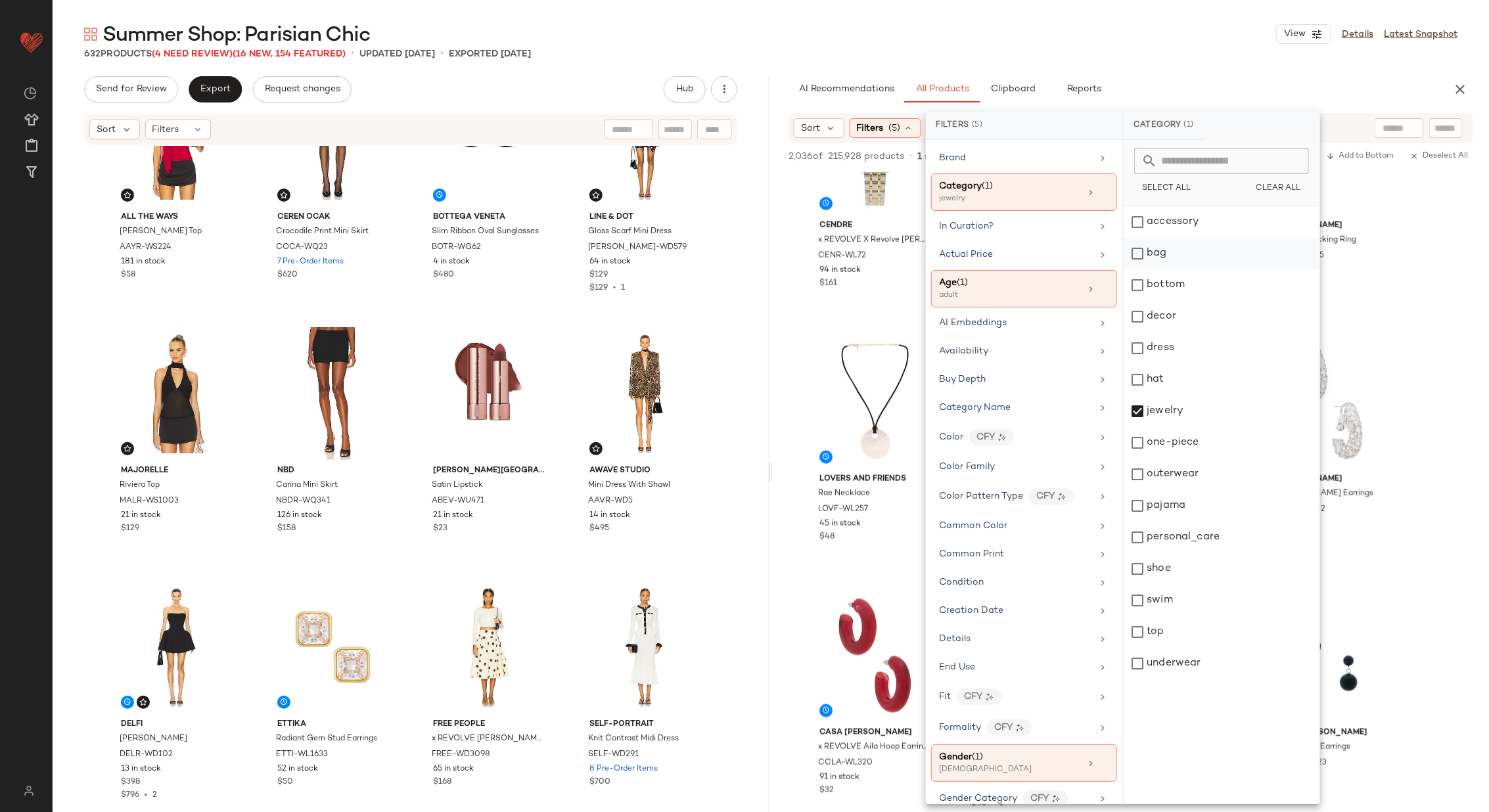
click at [1184, 259] on div "bag" at bounding box center [1221, 254] width 196 height 32
click at [1206, 415] on div "jewelry" at bounding box center [1221, 412] width 196 height 32
click at [1188, 724] on div "accessory bag bottom decor dress hat jewelry one-piece outerwear pajama persona…" at bounding box center [1221, 505] width 196 height 598
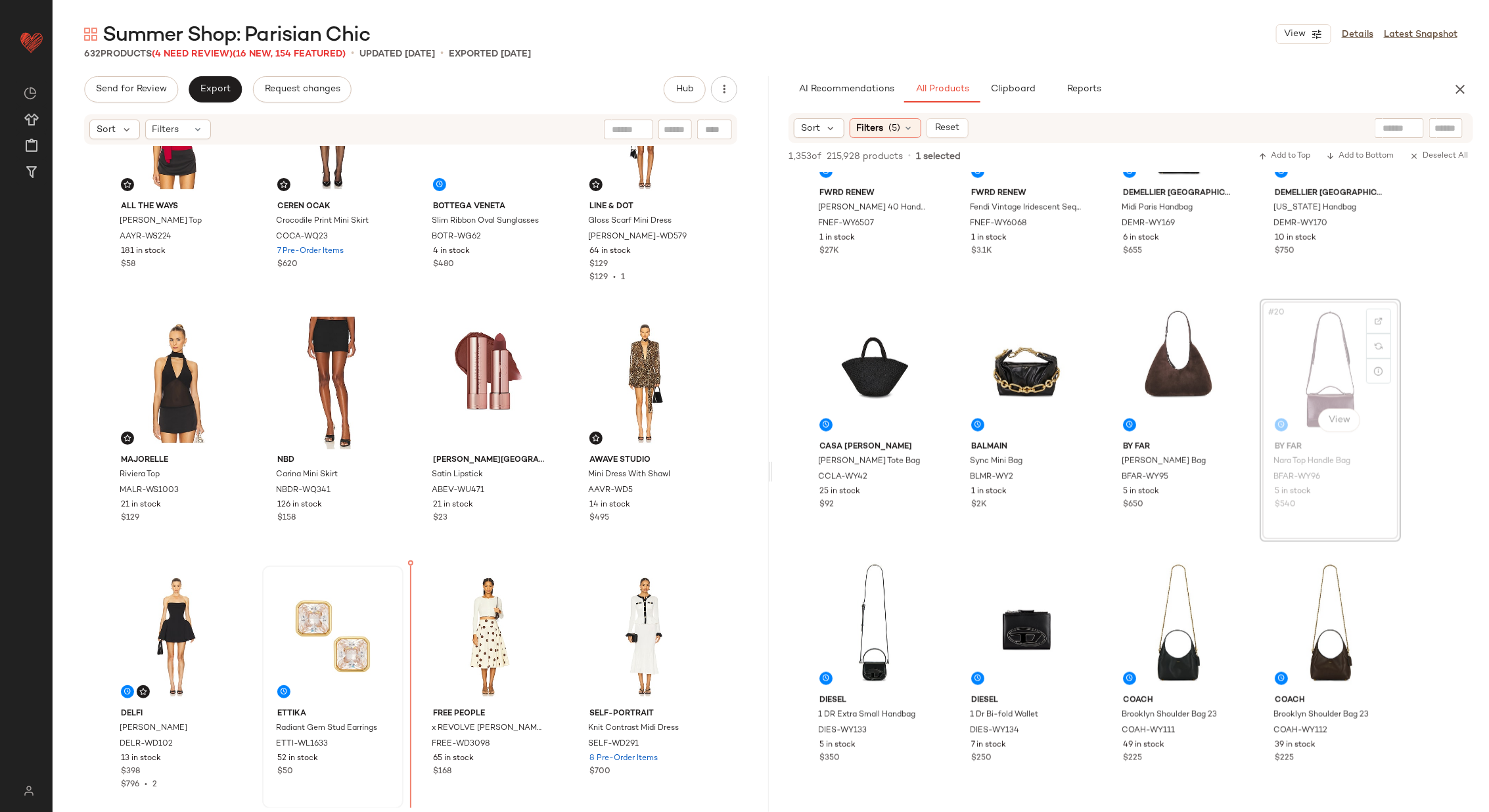
scroll to position [345, 0]
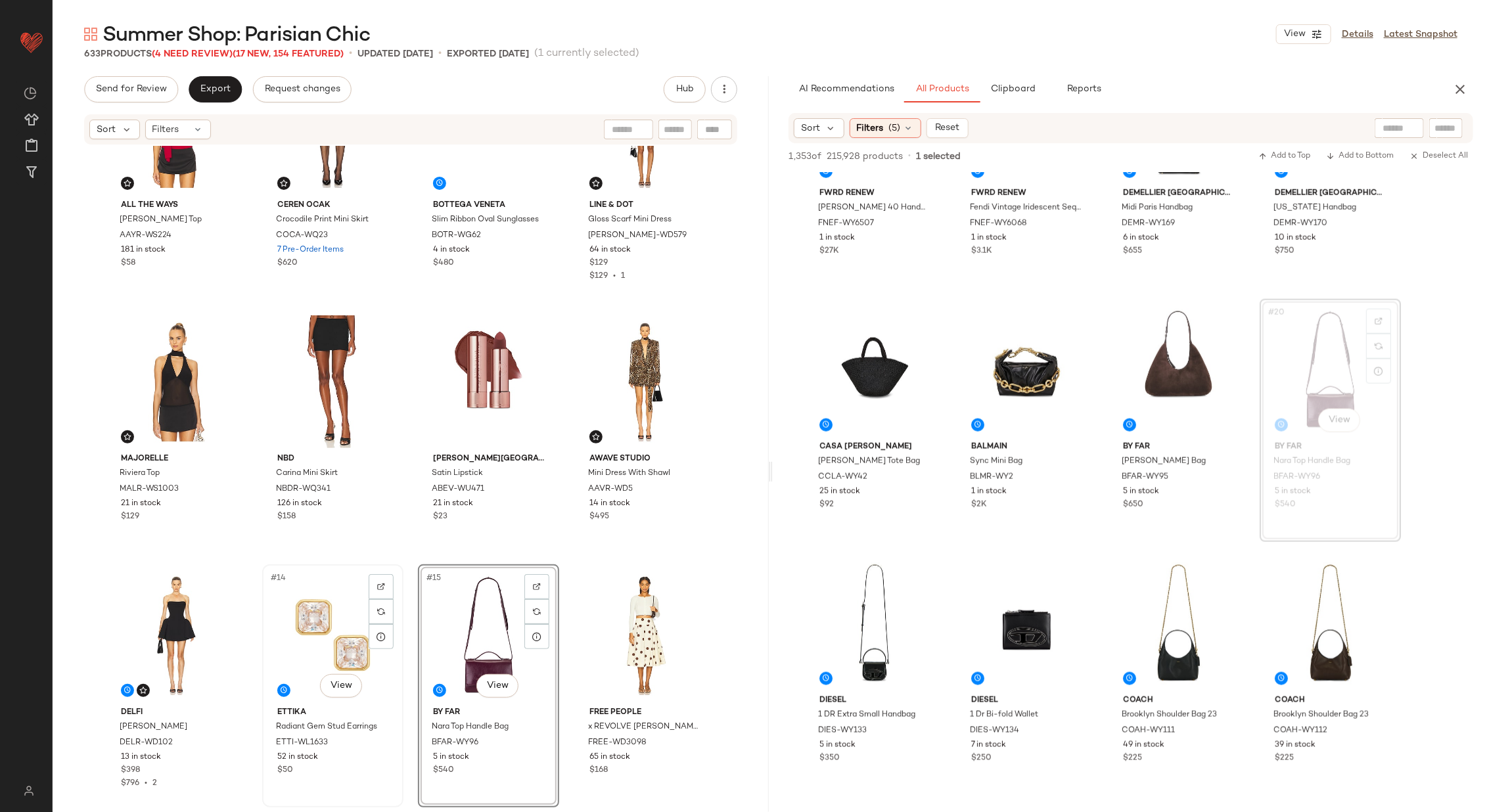
click at [316, 627] on div "#14 View" at bounding box center [333, 635] width 132 height 133
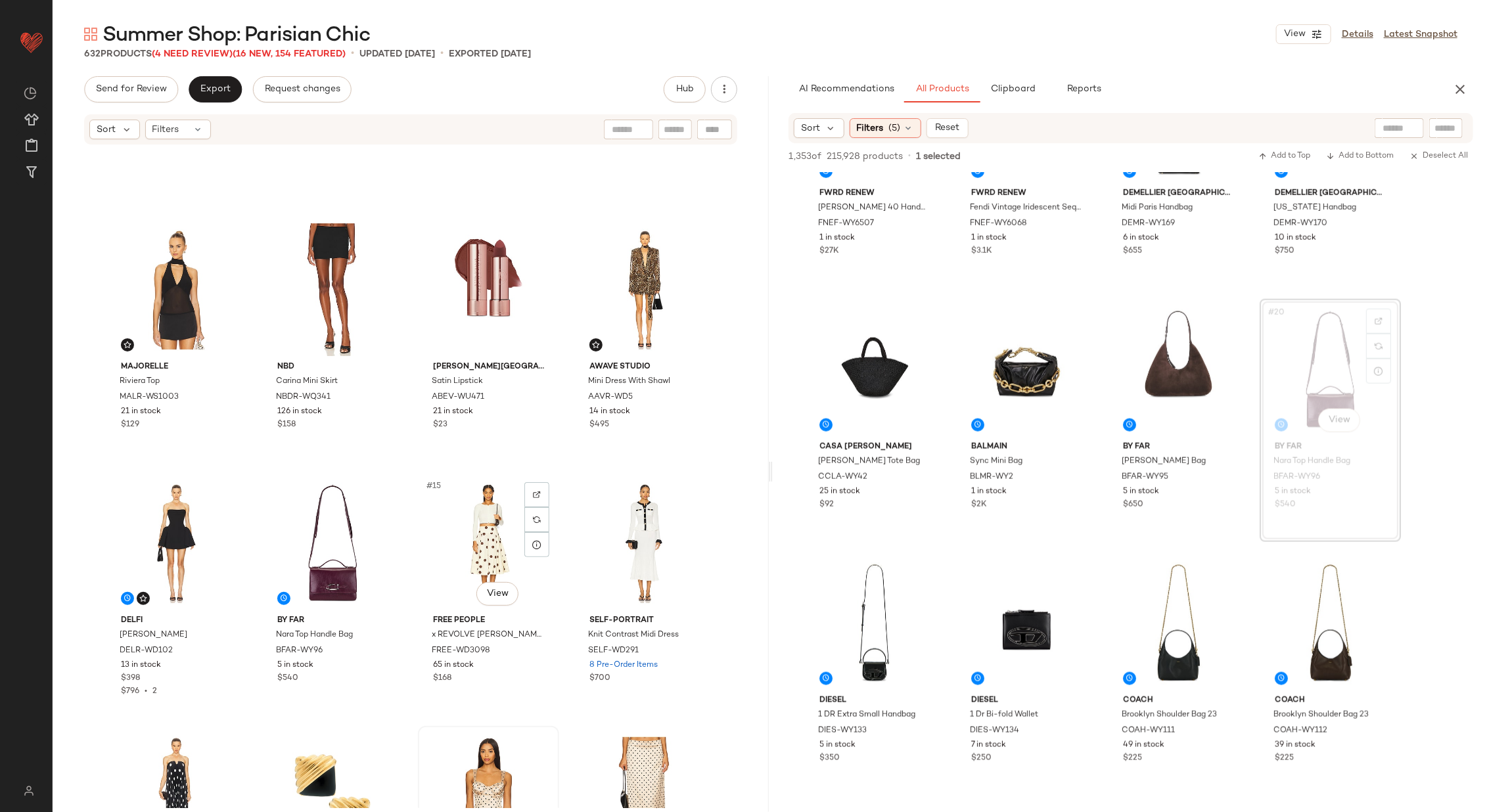
scroll to position [443, 0]
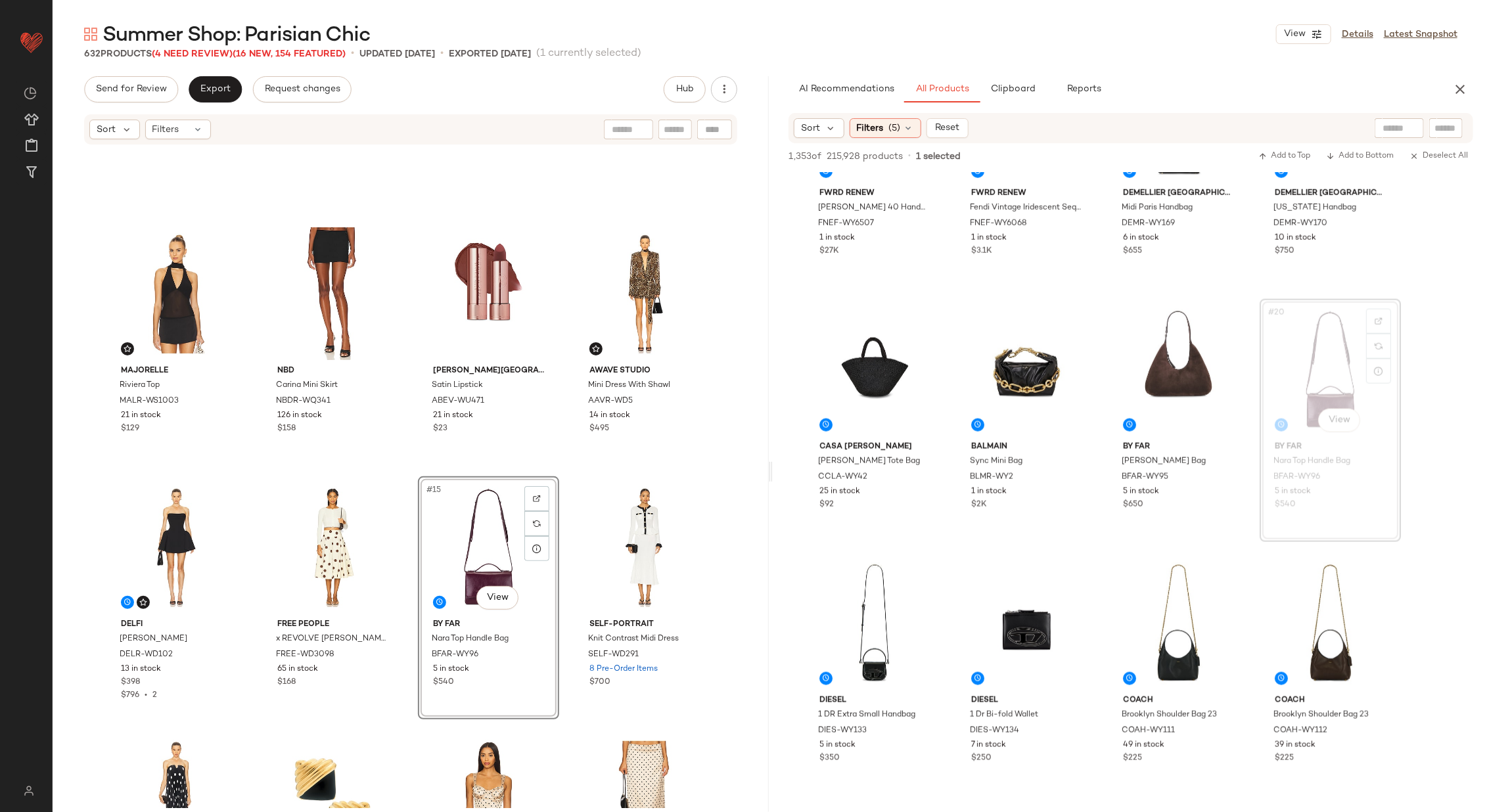
click at [562, 528] on div "MAJORELLE Riviera Top MALR-WS1003 21 in stock $129 NBD Carina Mini Skirt NBDR-W…" at bounding box center [411, 477] width 716 height 662
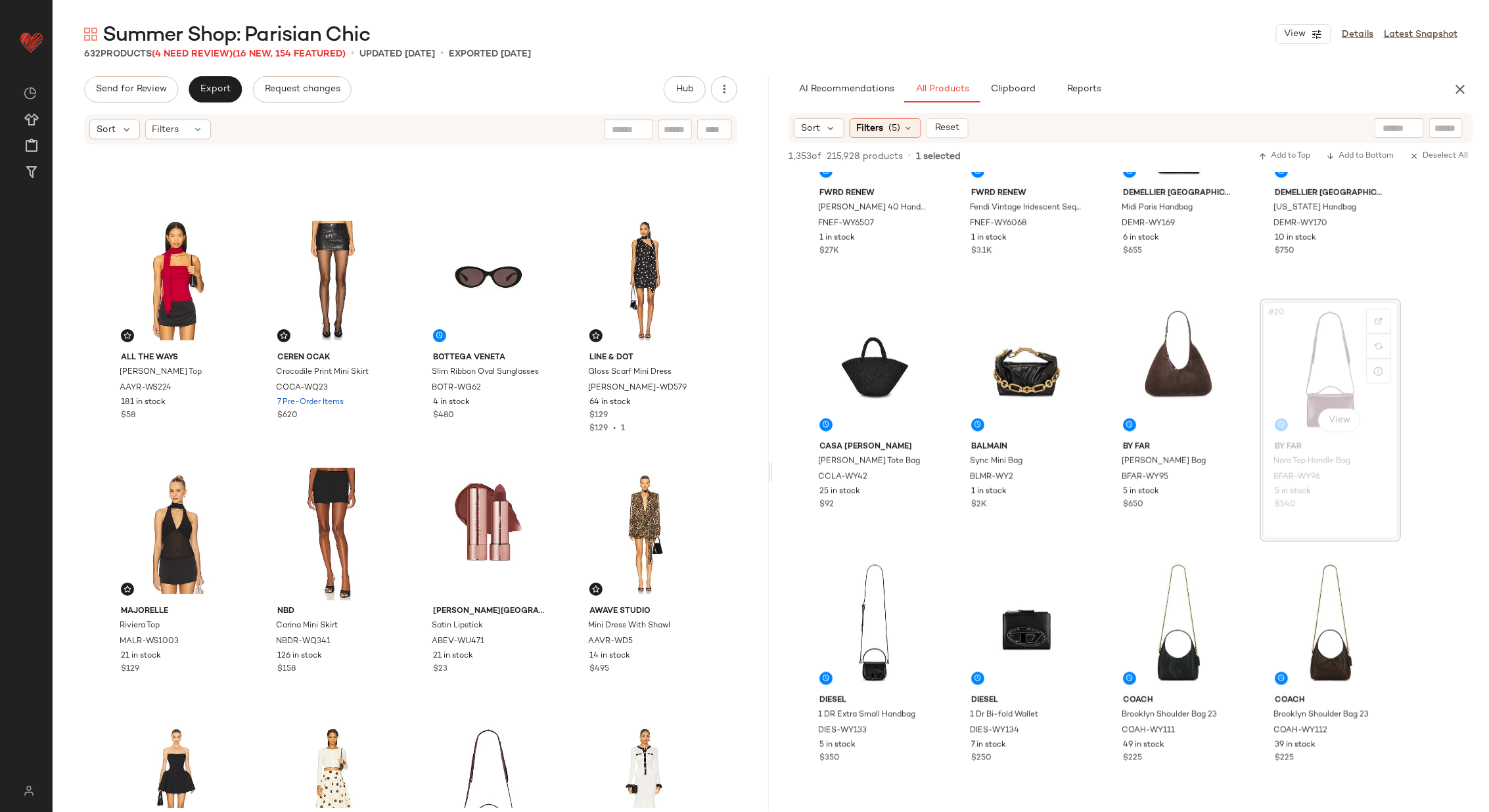
scroll to position [154, 0]
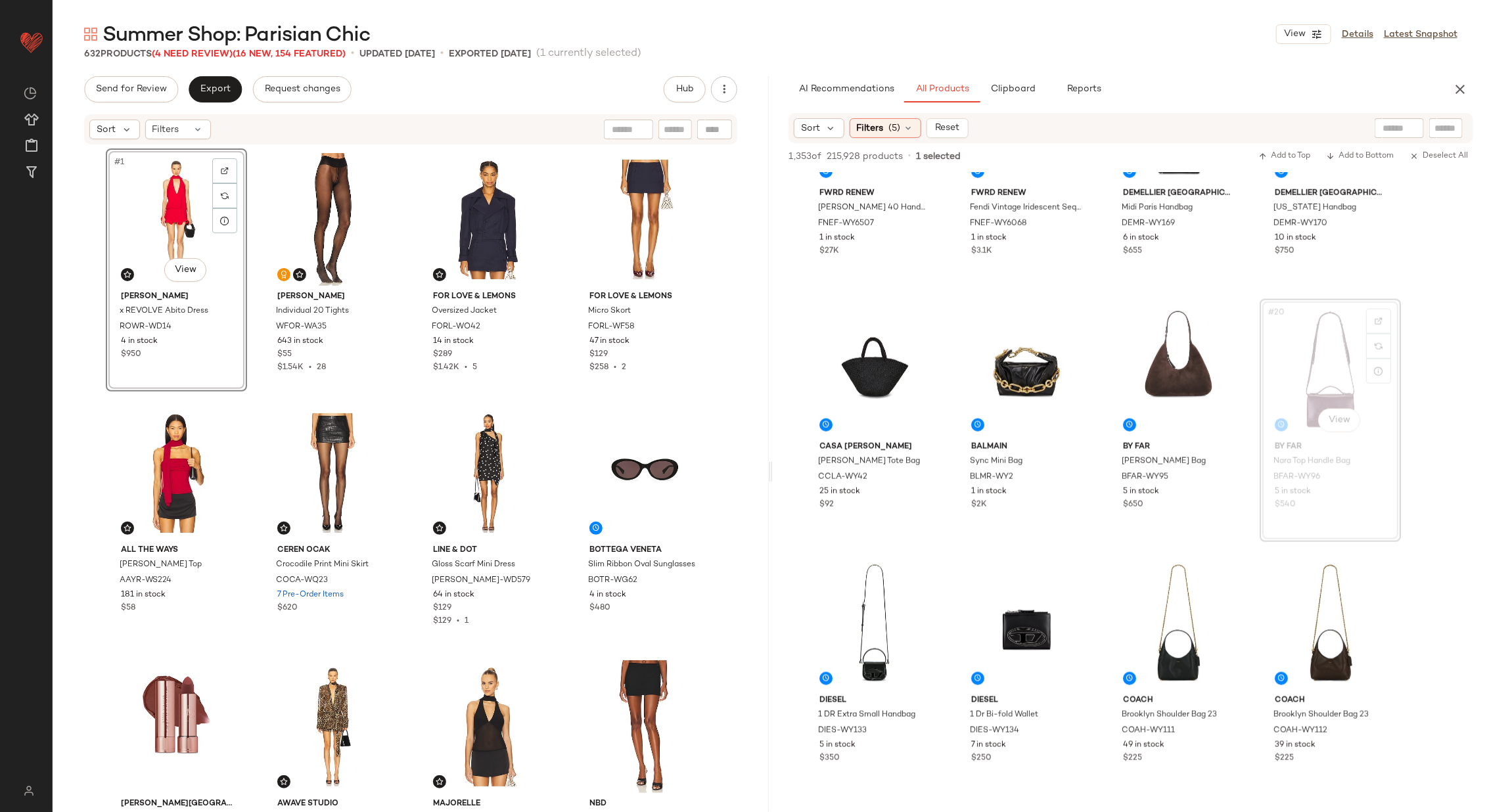
click at [252, 258] on div "#1 View Rowen Rose x REVOLVE Abito Dress ROWR-WD14 4 in stock $950 Wolford Indi…" at bounding box center [411, 478] width 610 height 660
click at [218, 88] on span "Export" at bounding box center [215, 88] width 31 height 10
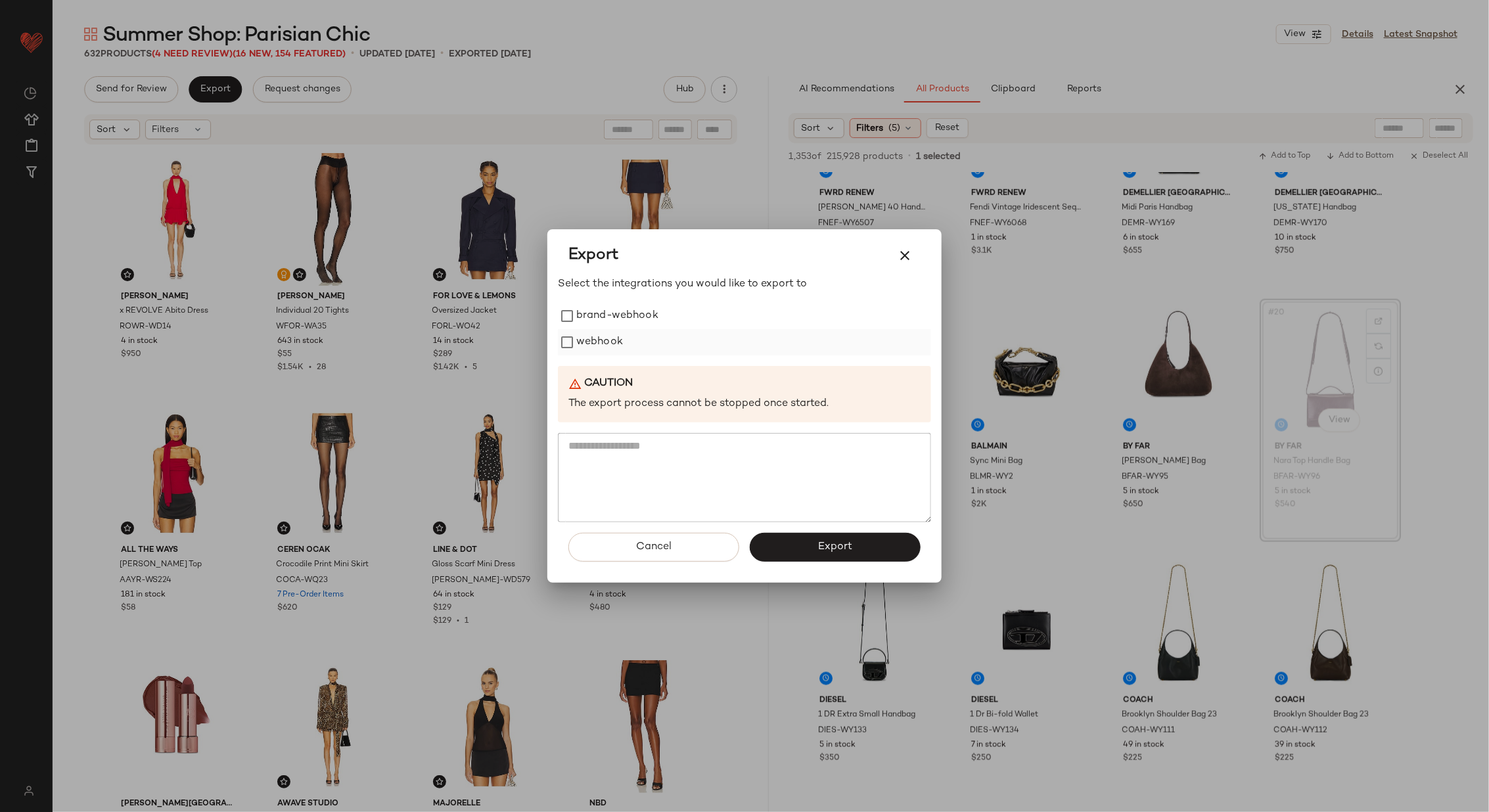
click at [603, 341] on label "webhook" at bounding box center [599, 342] width 47 height 26
click at [826, 546] on span "Export" at bounding box center [835, 547] width 35 height 13
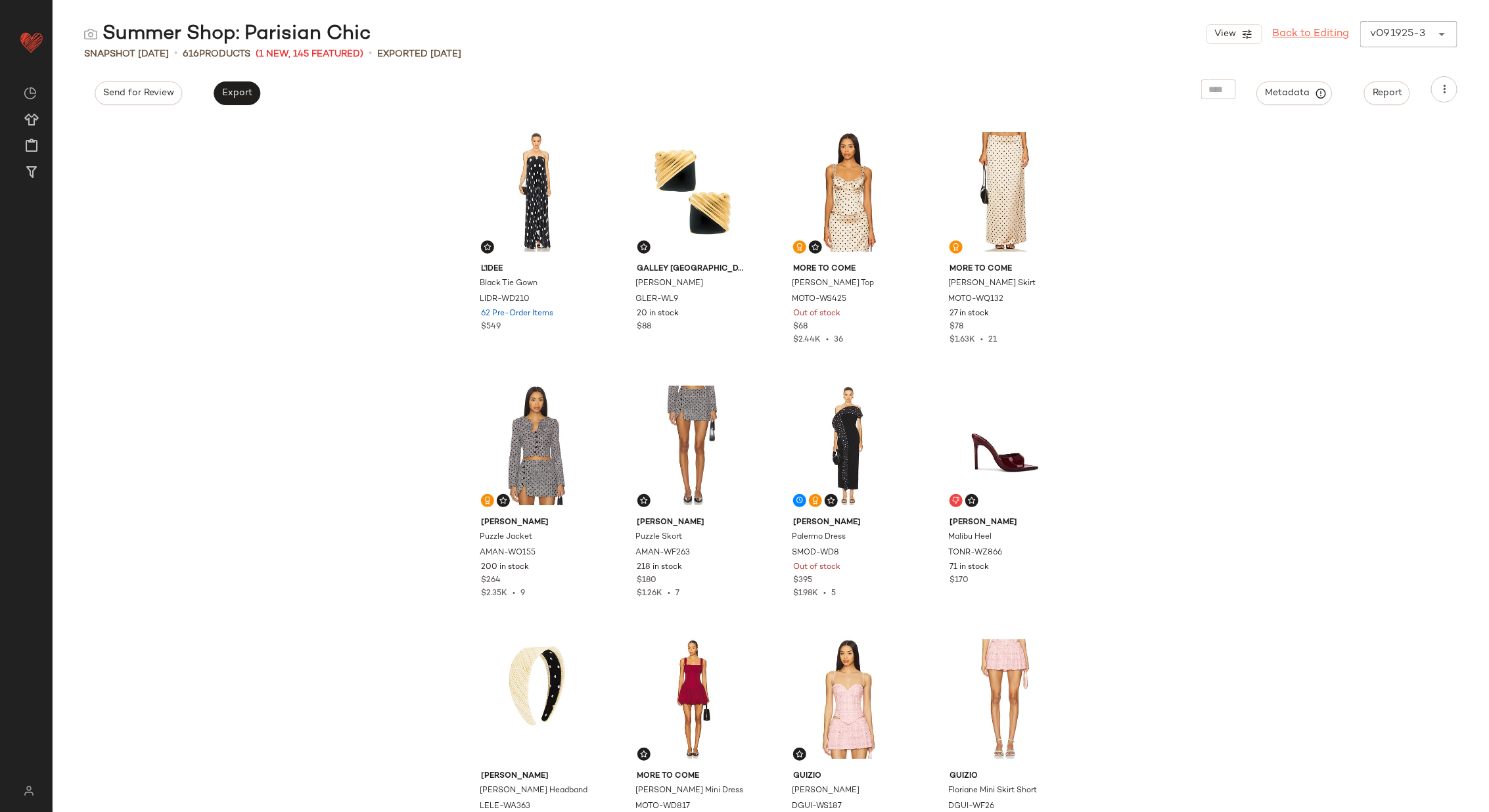
click at [1295, 29] on link "Back to Editing" at bounding box center [1310, 34] width 77 height 16
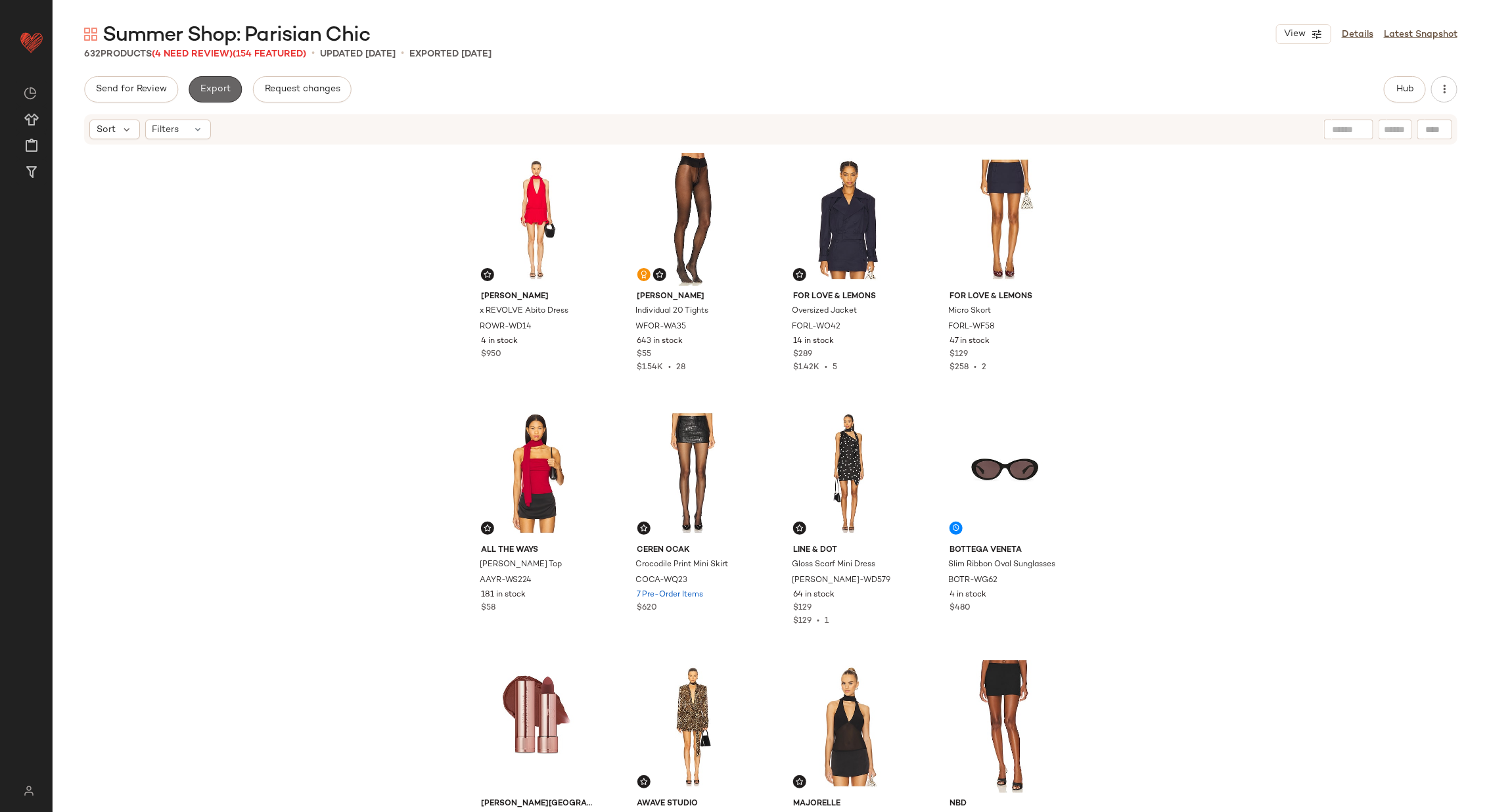
click at [215, 88] on span "Export" at bounding box center [215, 88] width 31 height 10
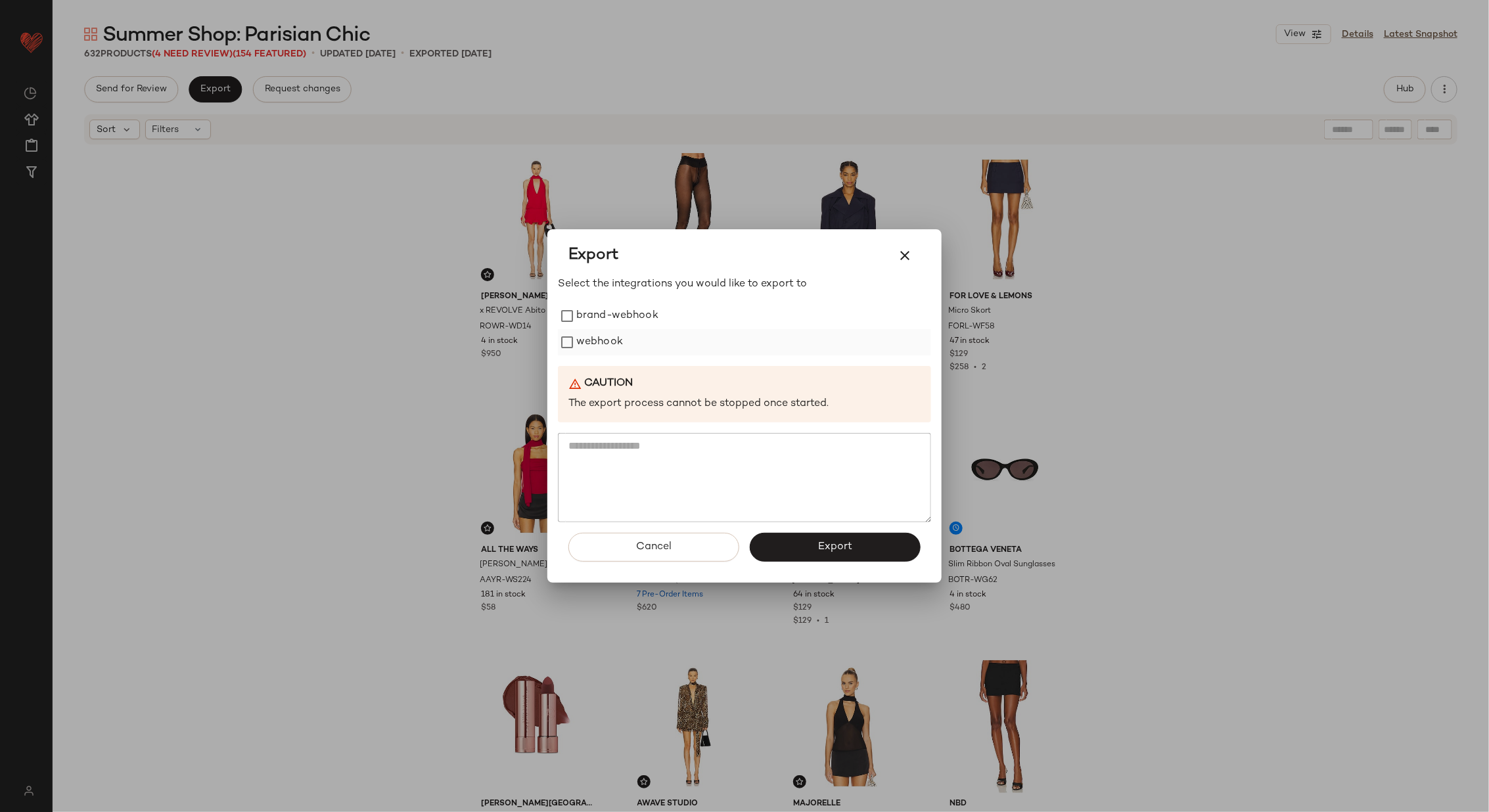
click at [596, 344] on label "webhook" at bounding box center [599, 342] width 47 height 26
click at [839, 544] on span "Export" at bounding box center [835, 547] width 35 height 13
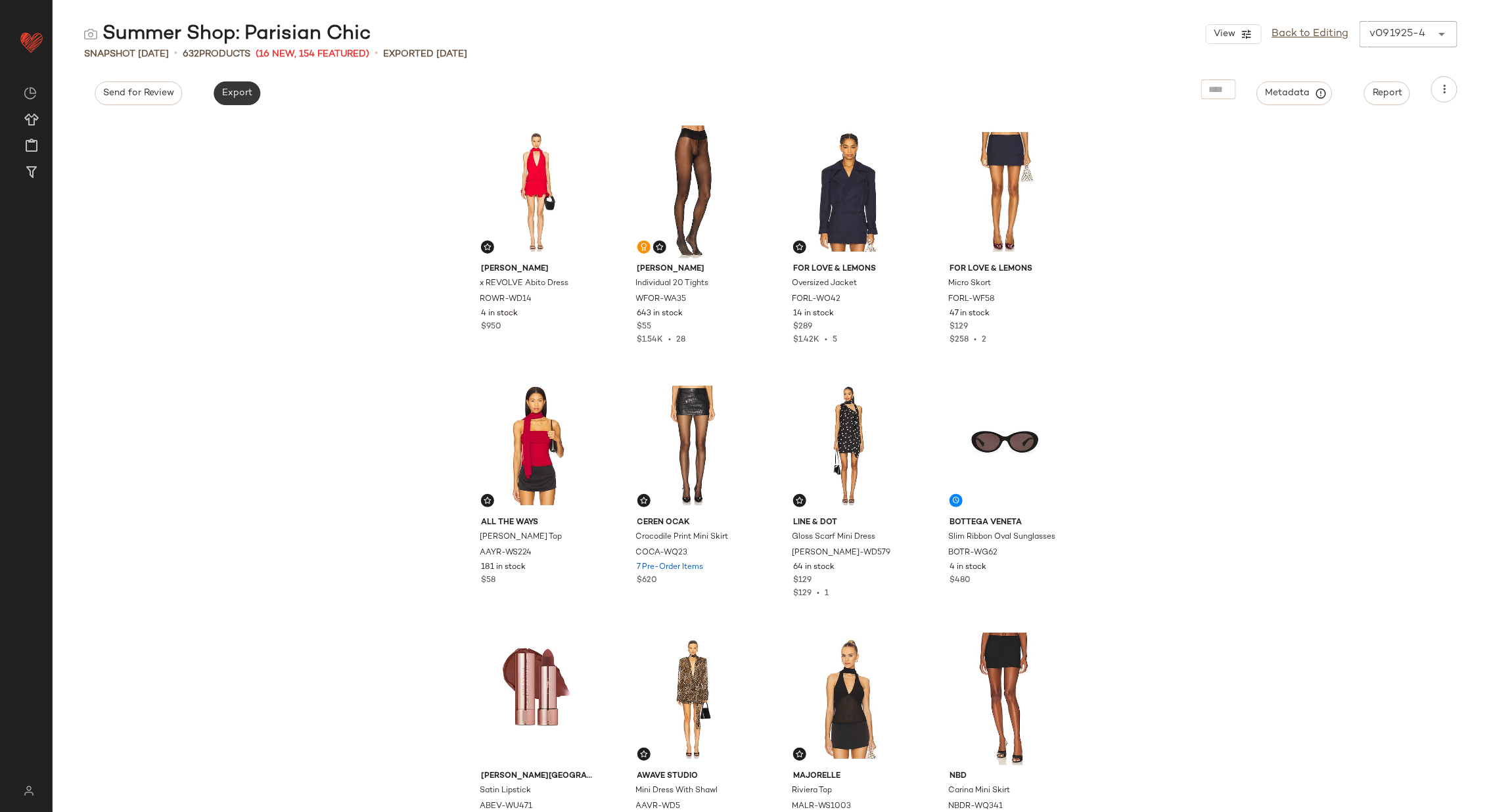
click at [227, 88] on span "Export" at bounding box center [236, 92] width 31 height 10
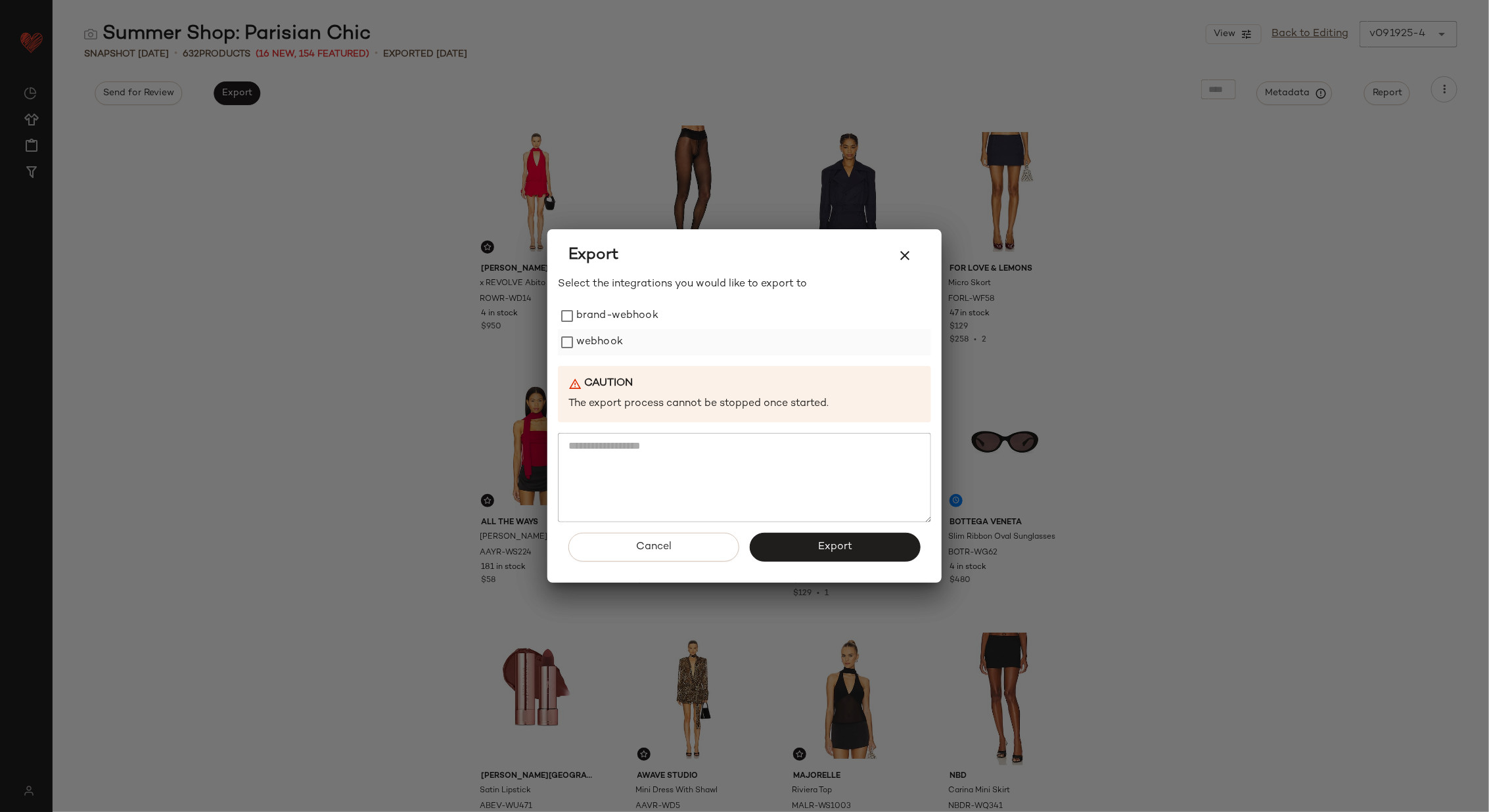
click at [581, 340] on label "webhook" at bounding box center [599, 342] width 47 height 26
click at [837, 544] on span "Export" at bounding box center [835, 547] width 35 height 13
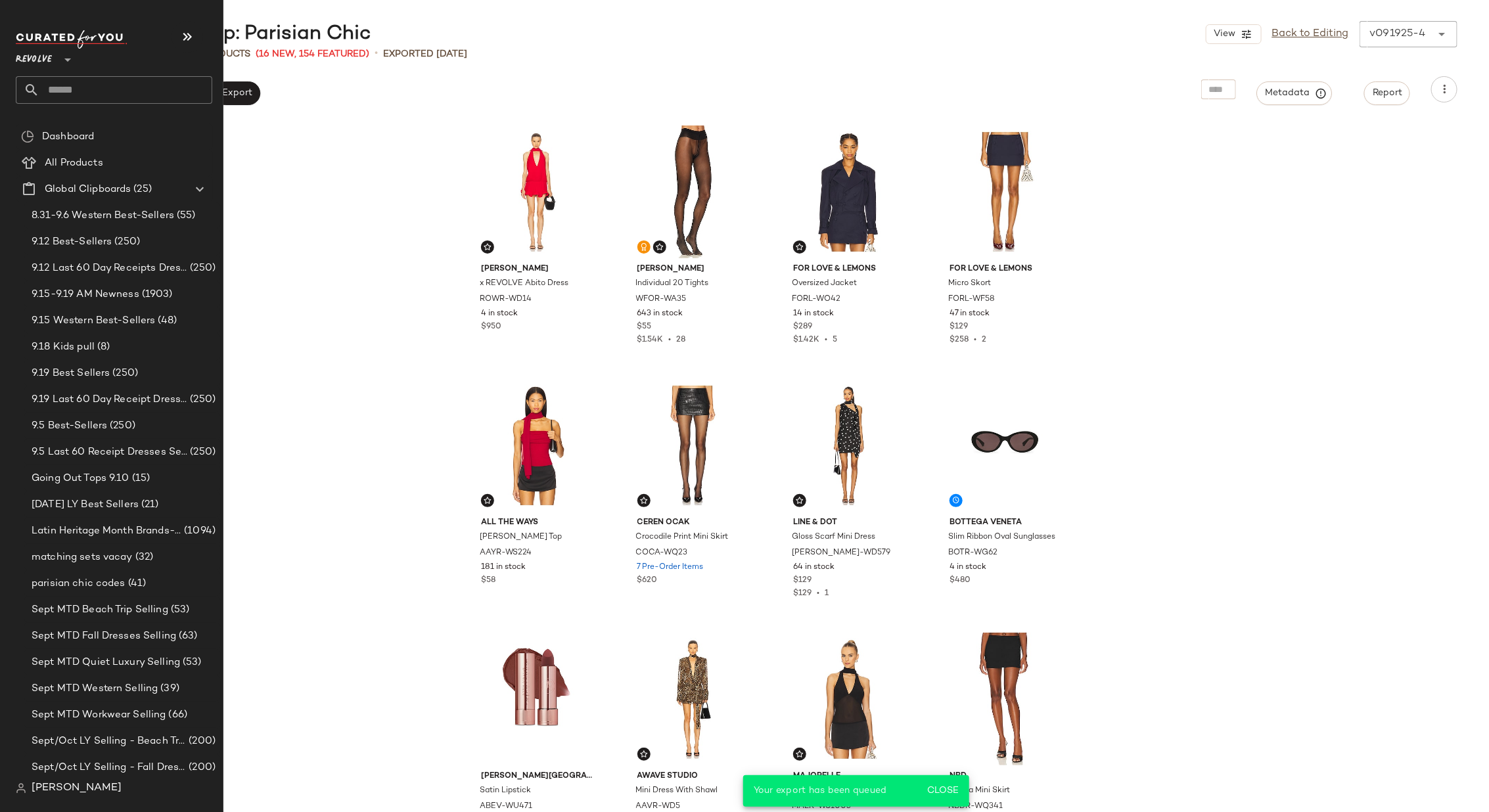
click at [115, 82] on input "text" at bounding box center [126, 89] width 173 height 28
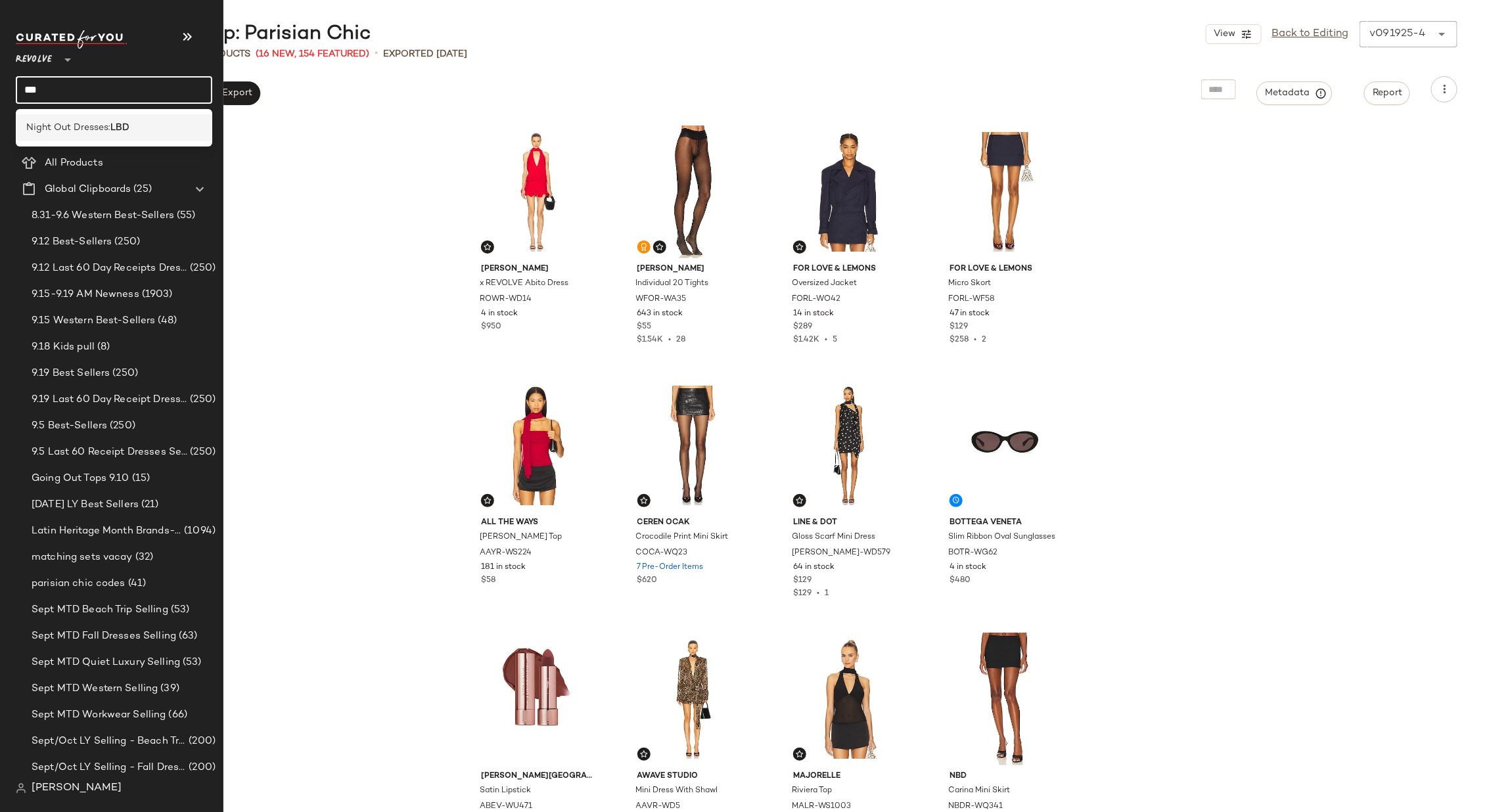
type input "***"
click at [124, 127] on b "LBD" at bounding box center [120, 127] width 19 height 13
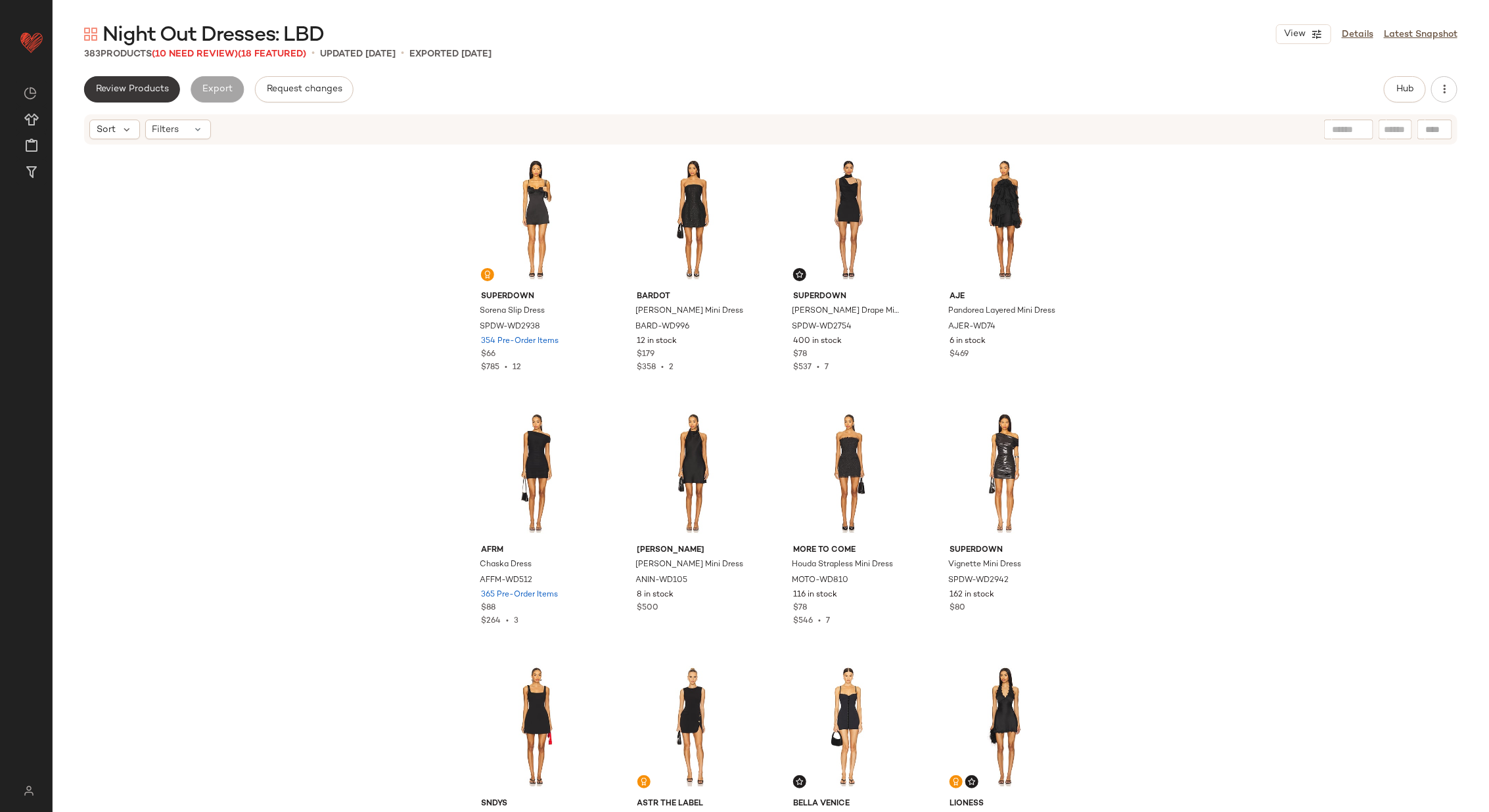
click at [142, 88] on span "Review Products" at bounding box center [132, 88] width 73 height 10
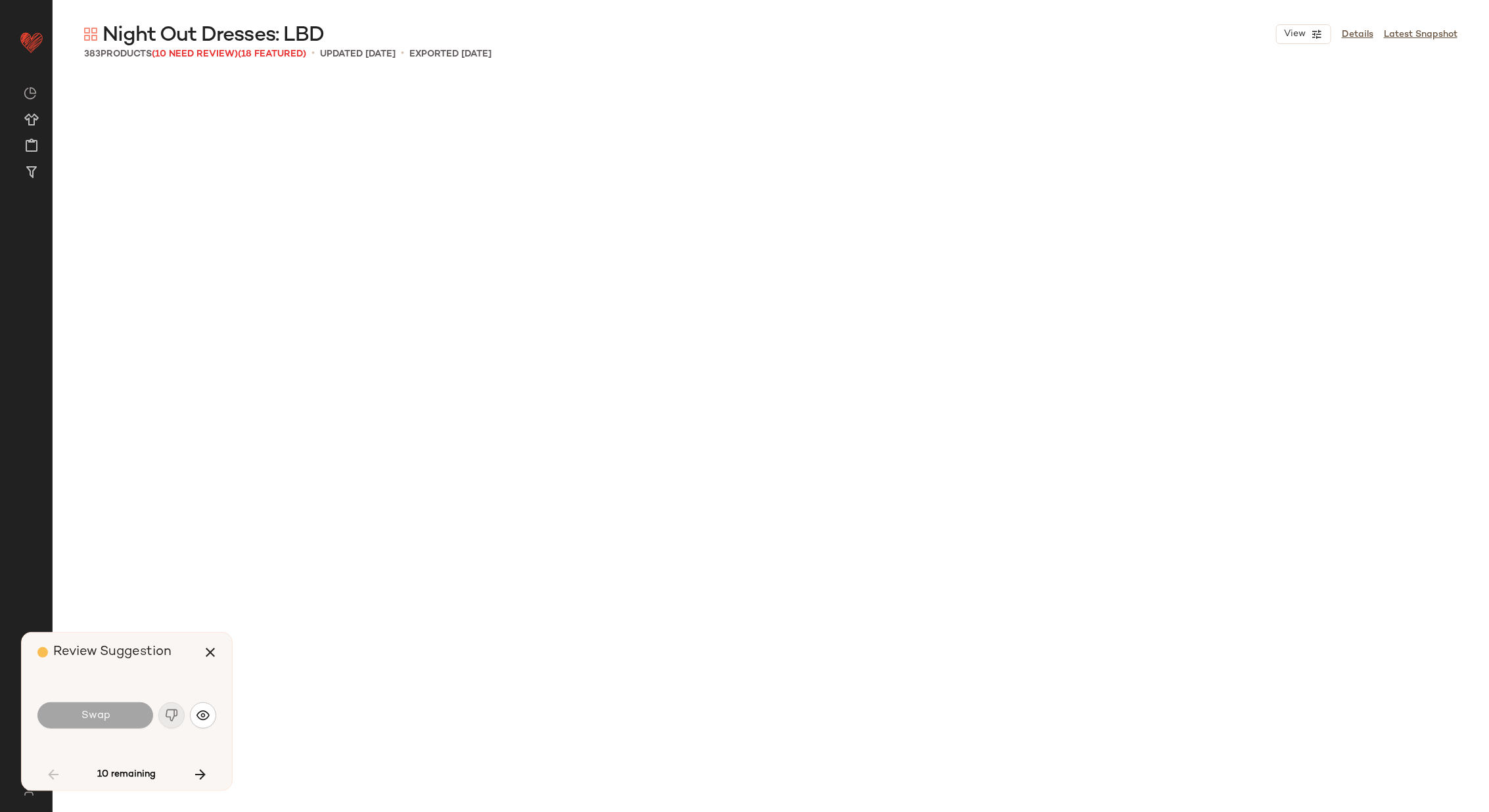
scroll to position [1024, 0]
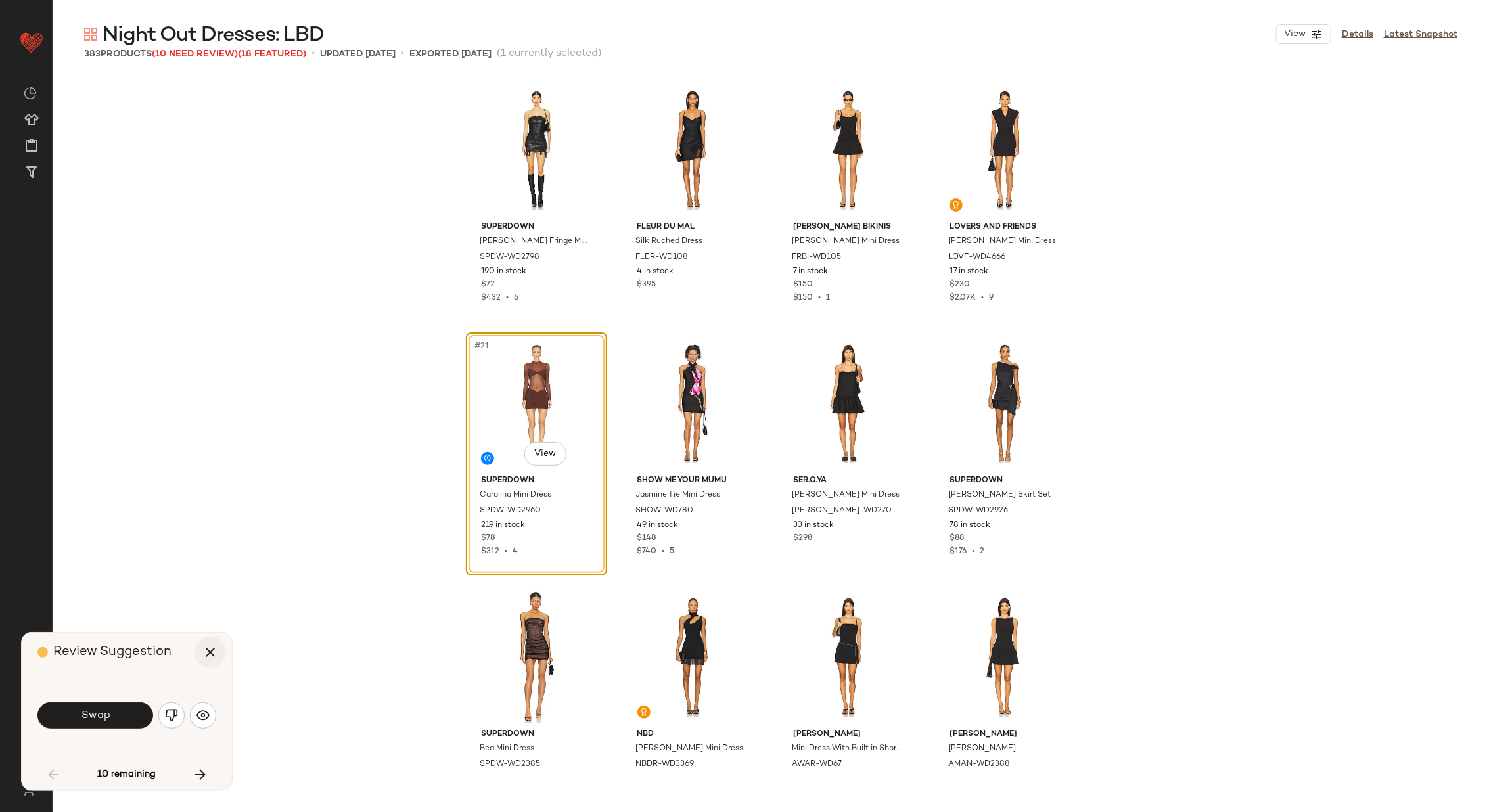
click at [211, 650] on icon "button" at bounding box center [210, 652] width 16 height 16
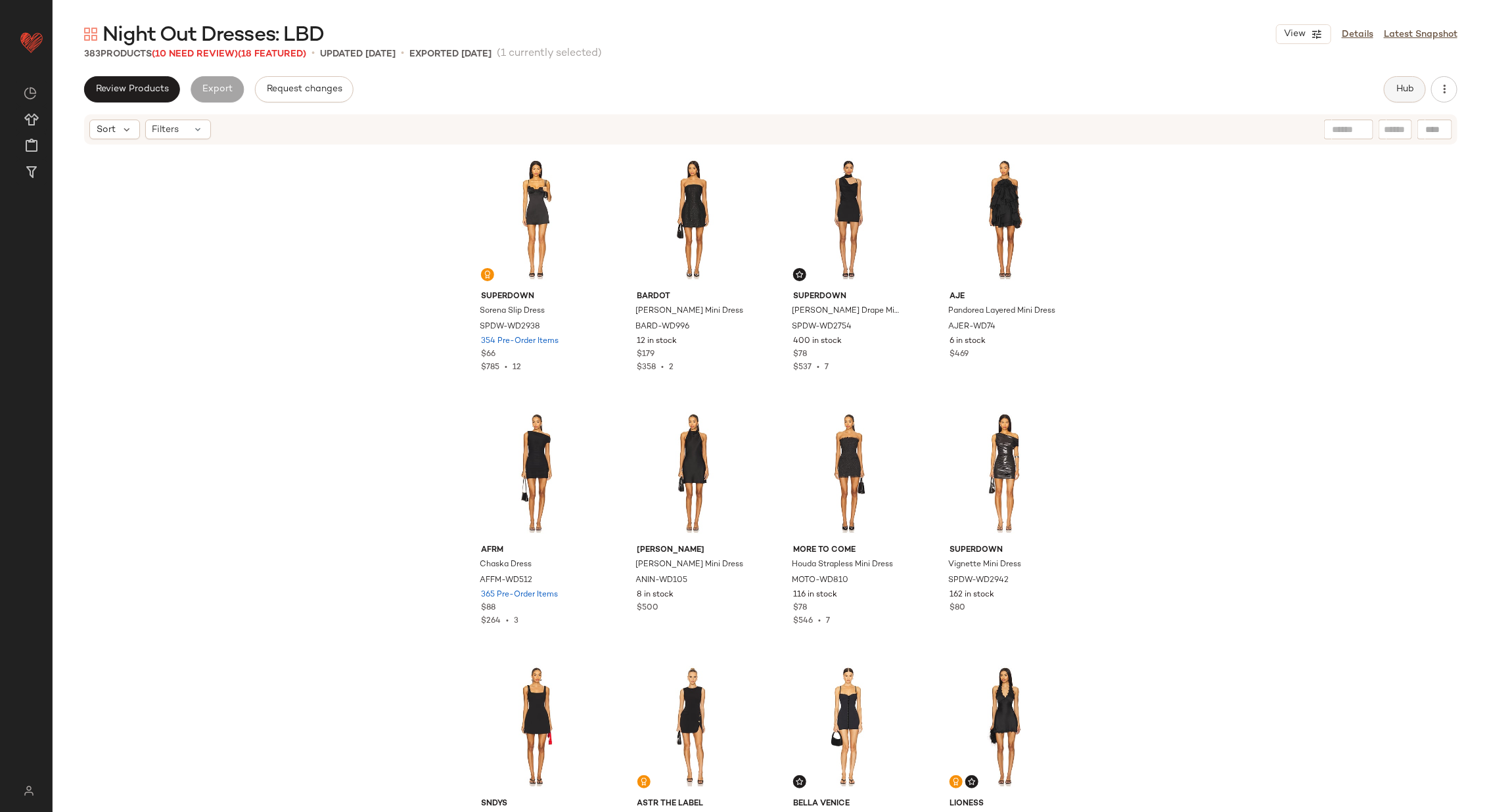
click at [1395, 92] on button "Hub" at bounding box center [1404, 88] width 42 height 26
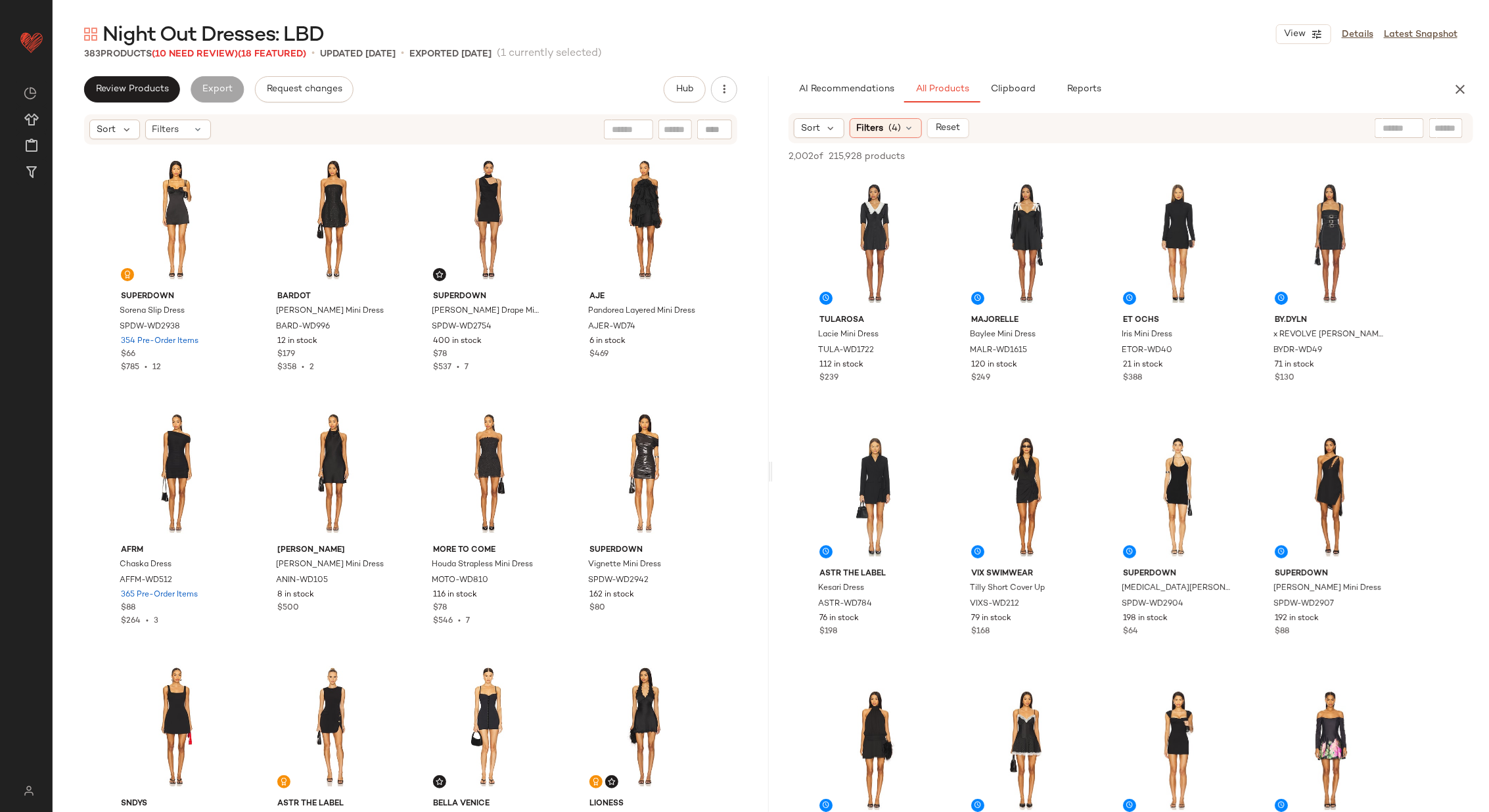
click at [1465, 122] on div at bounding box center [1421, 128] width 93 height 20
click at [1446, 127] on input "Filter" at bounding box center [1401, 128] width 111 height 13
paste input "********"
type input "********"
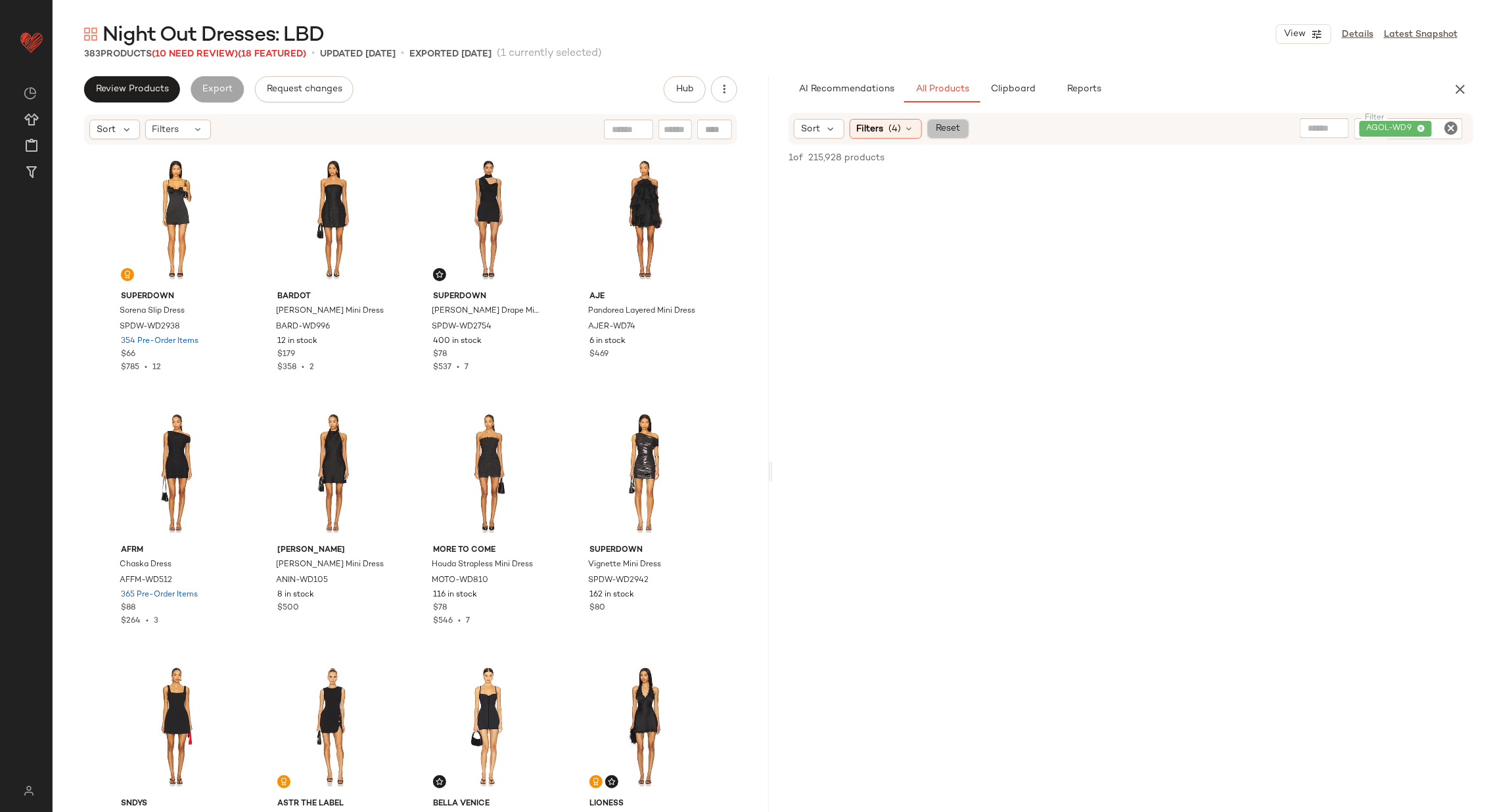
click at [949, 127] on span "Reset" at bounding box center [947, 128] width 25 height 10
click at [897, 123] on span "(1)" at bounding box center [894, 128] width 11 height 13
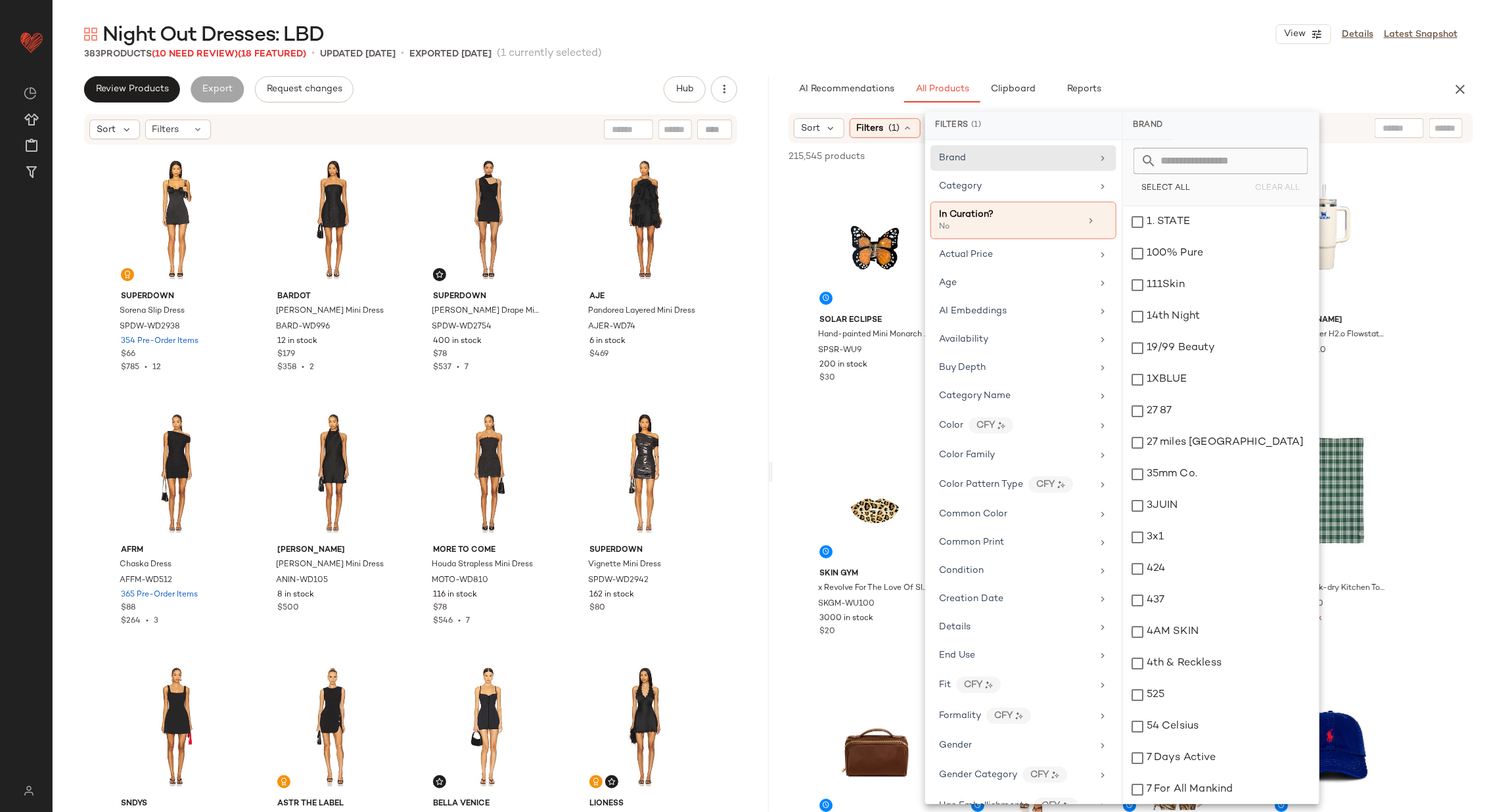
click at [1100, 216] on icon at bounding box center [1104, 221] width 9 height 9
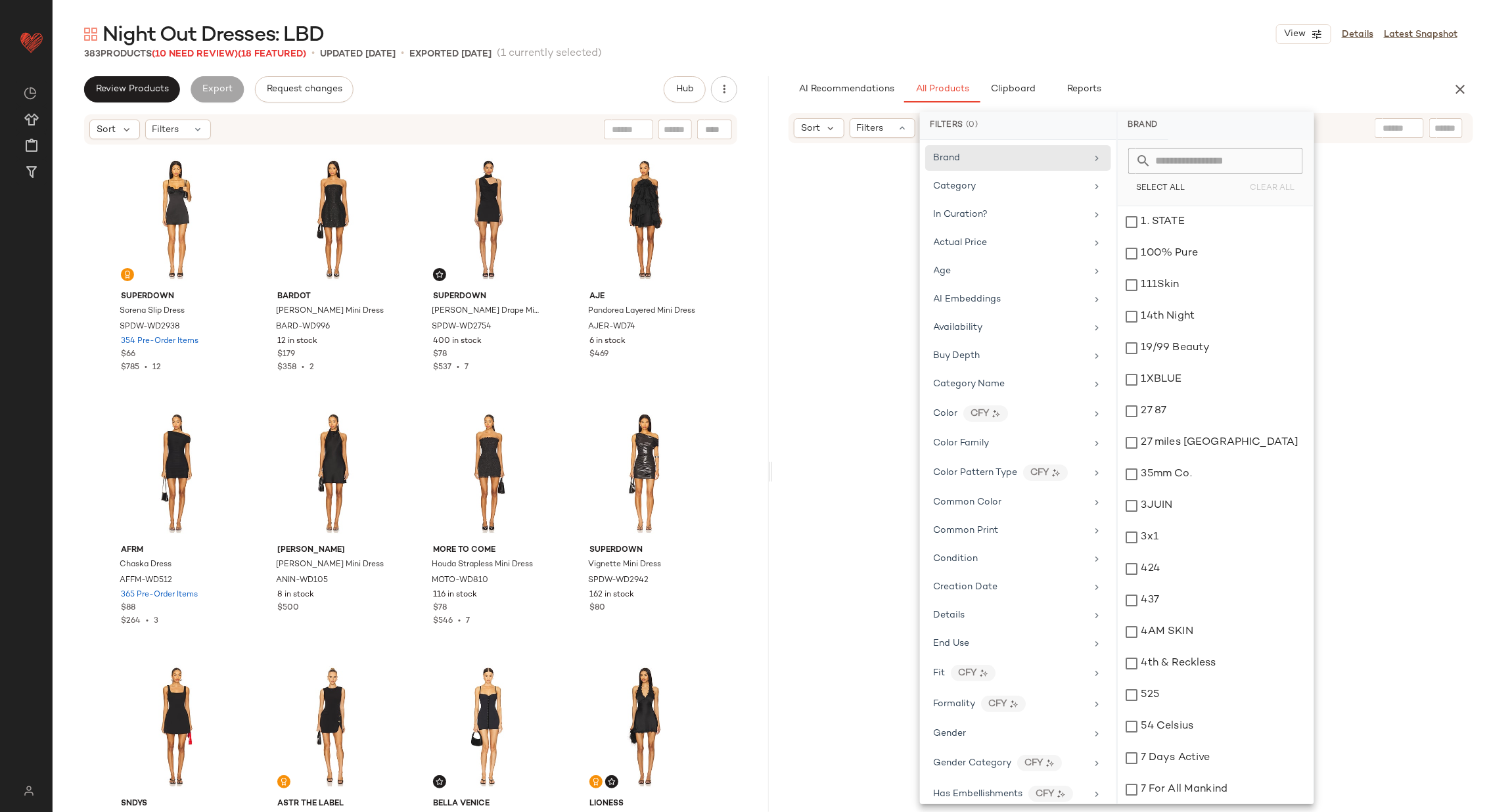
click at [1446, 127] on input "text" at bounding box center [1445, 128] width 23 height 13
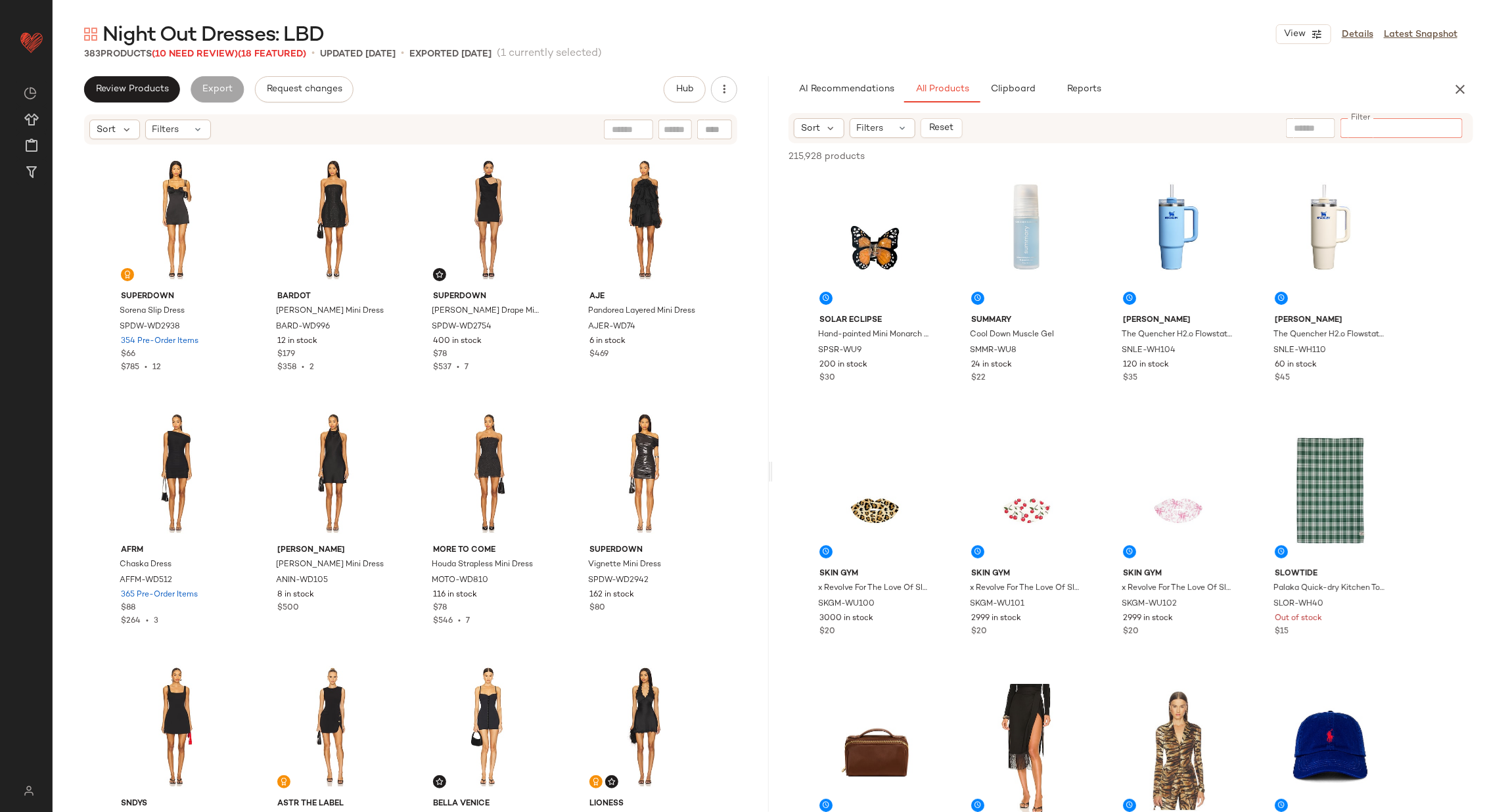
paste input "********"
type input "********"
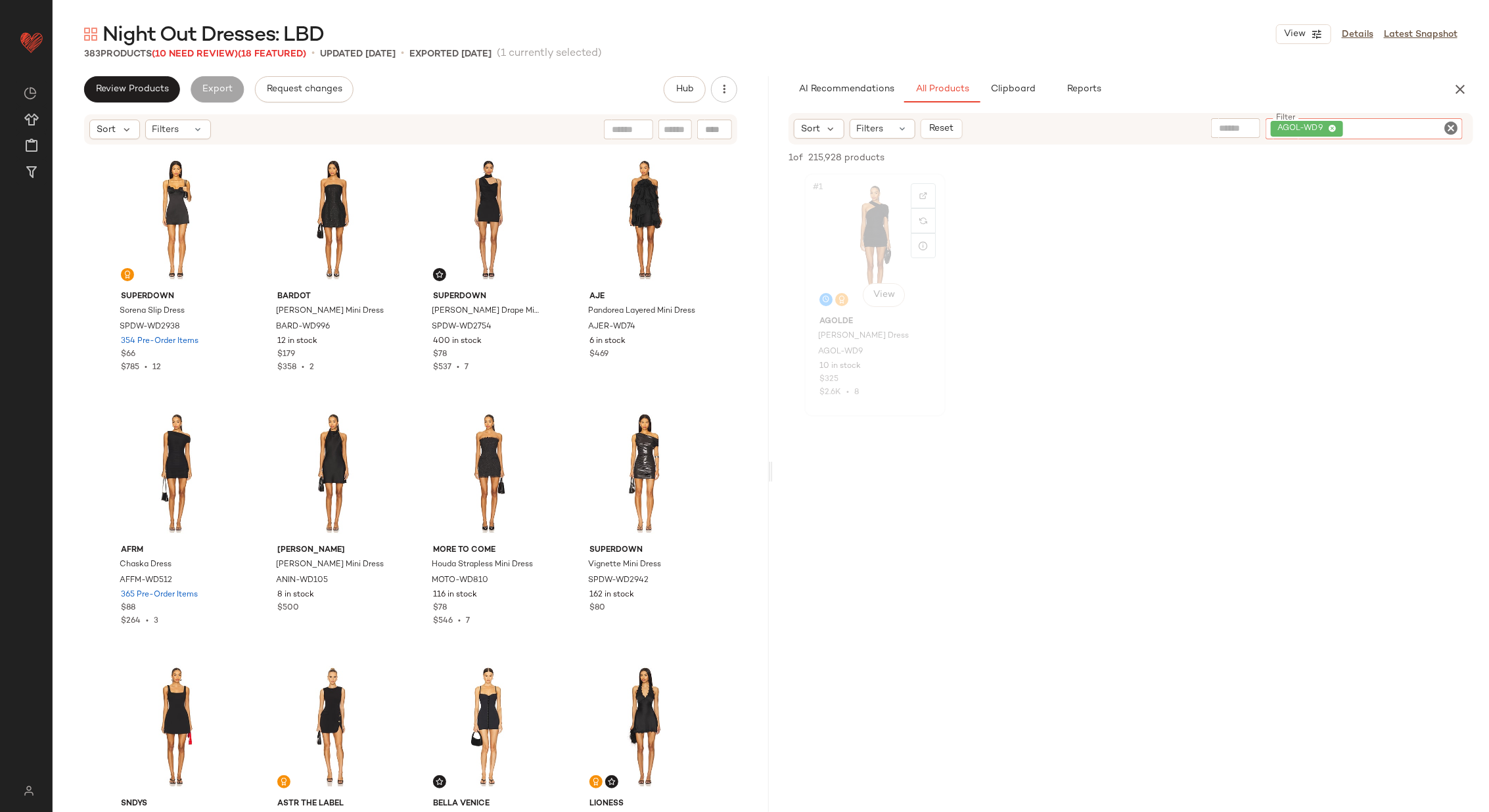
click at [855, 245] on div "#1 View" at bounding box center [874, 244] width 132 height 133
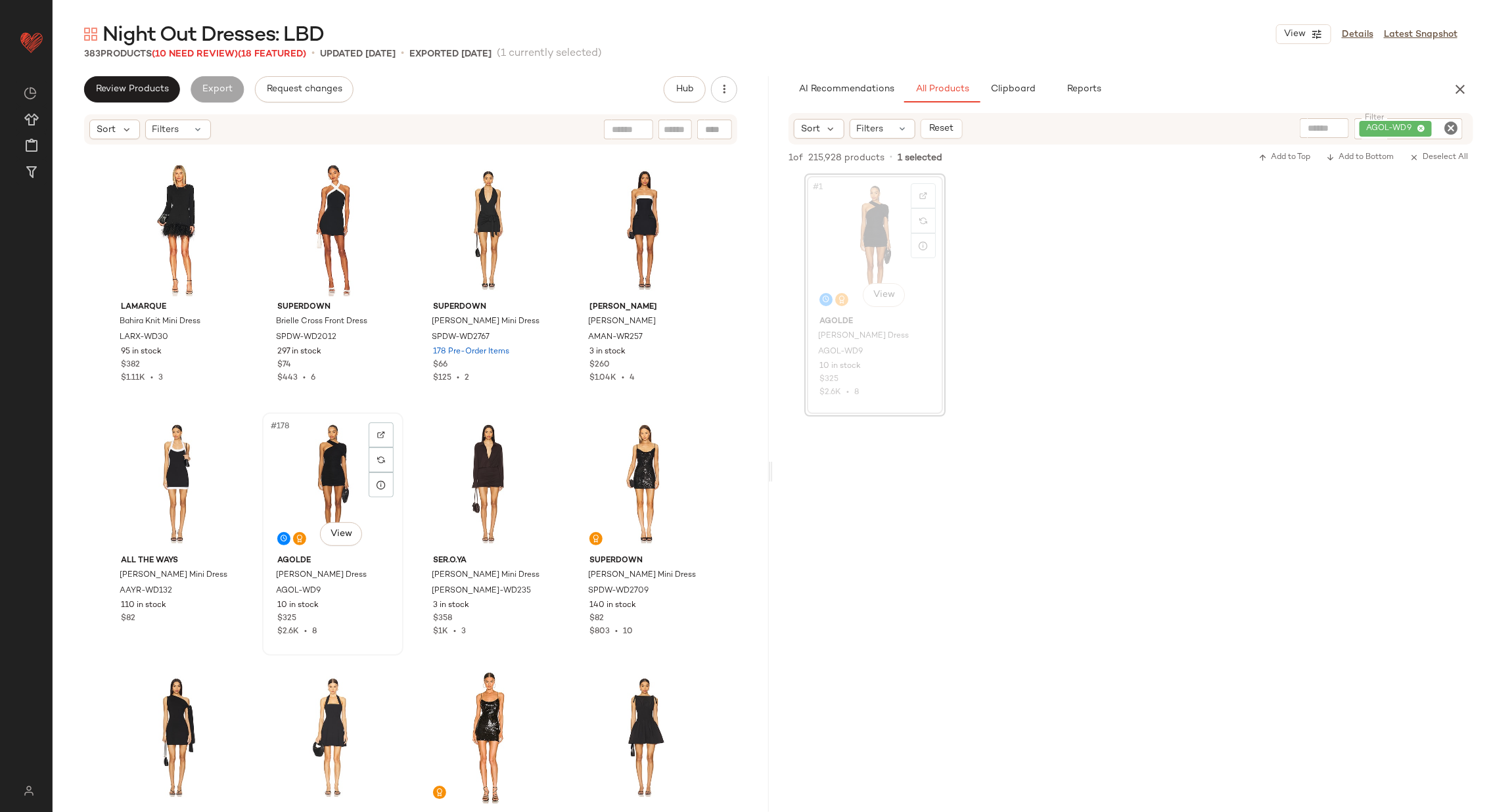
click at [293, 486] on div "#178 View" at bounding box center [333, 483] width 132 height 133
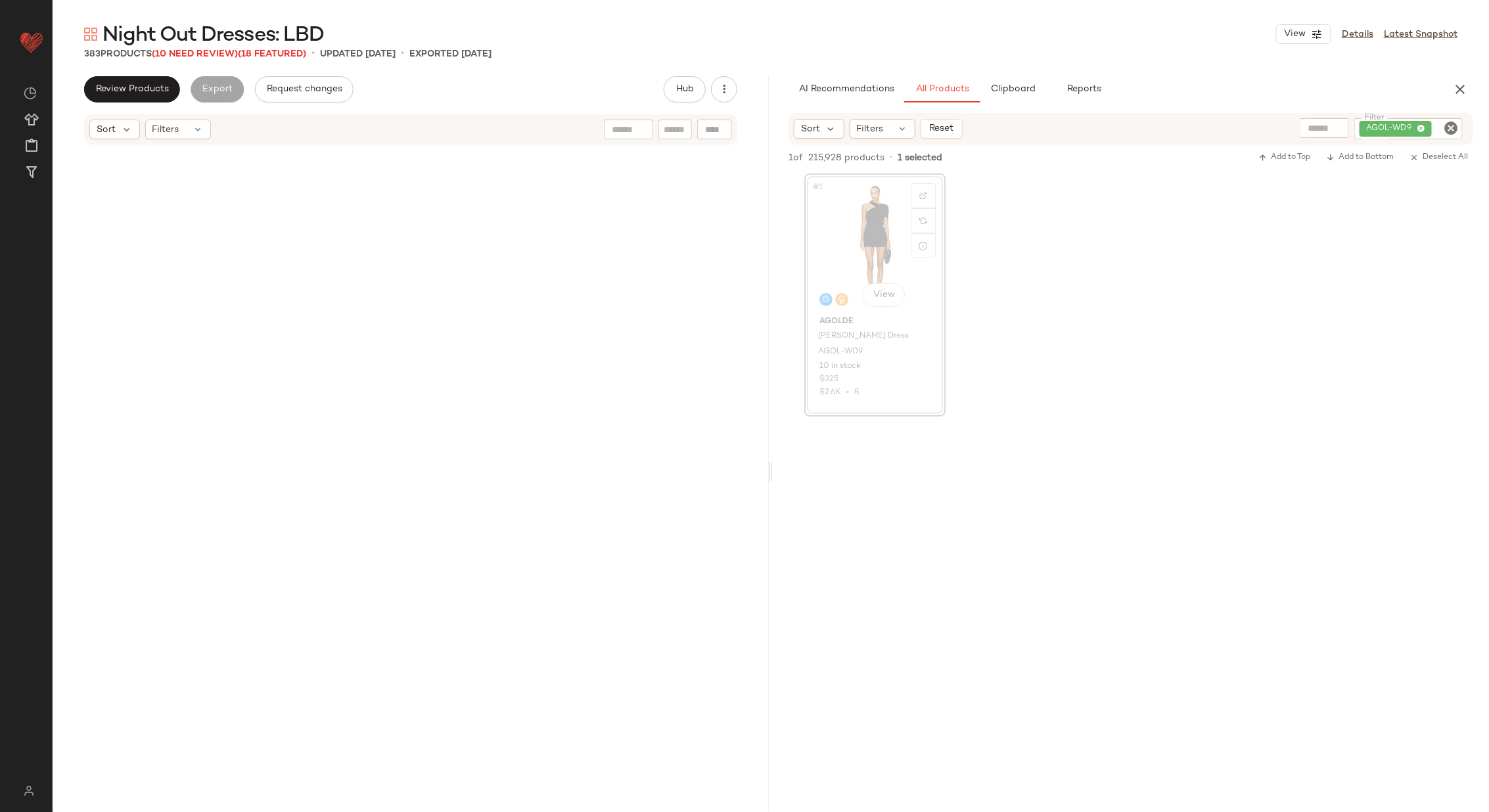
scroll to position [10904, 0]
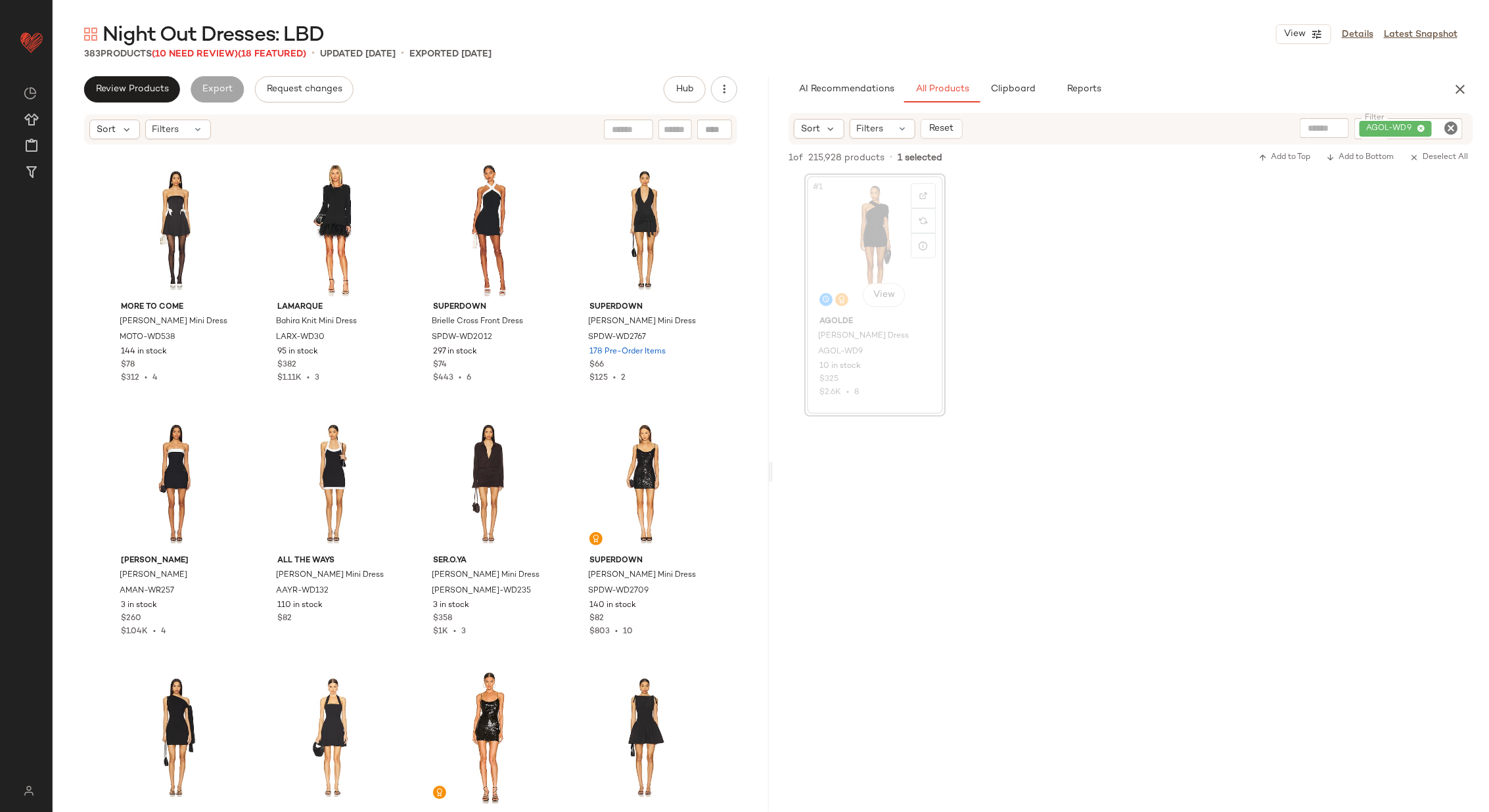
click at [1450, 136] on div "AGOL-WD9" at bounding box center [1408, 129] width 108 height 21
click at [1450, 126] on icon "Clear Filter" at bounding box center [1450, 128] width 16 height 16
paste input "**********"
type input "**********"
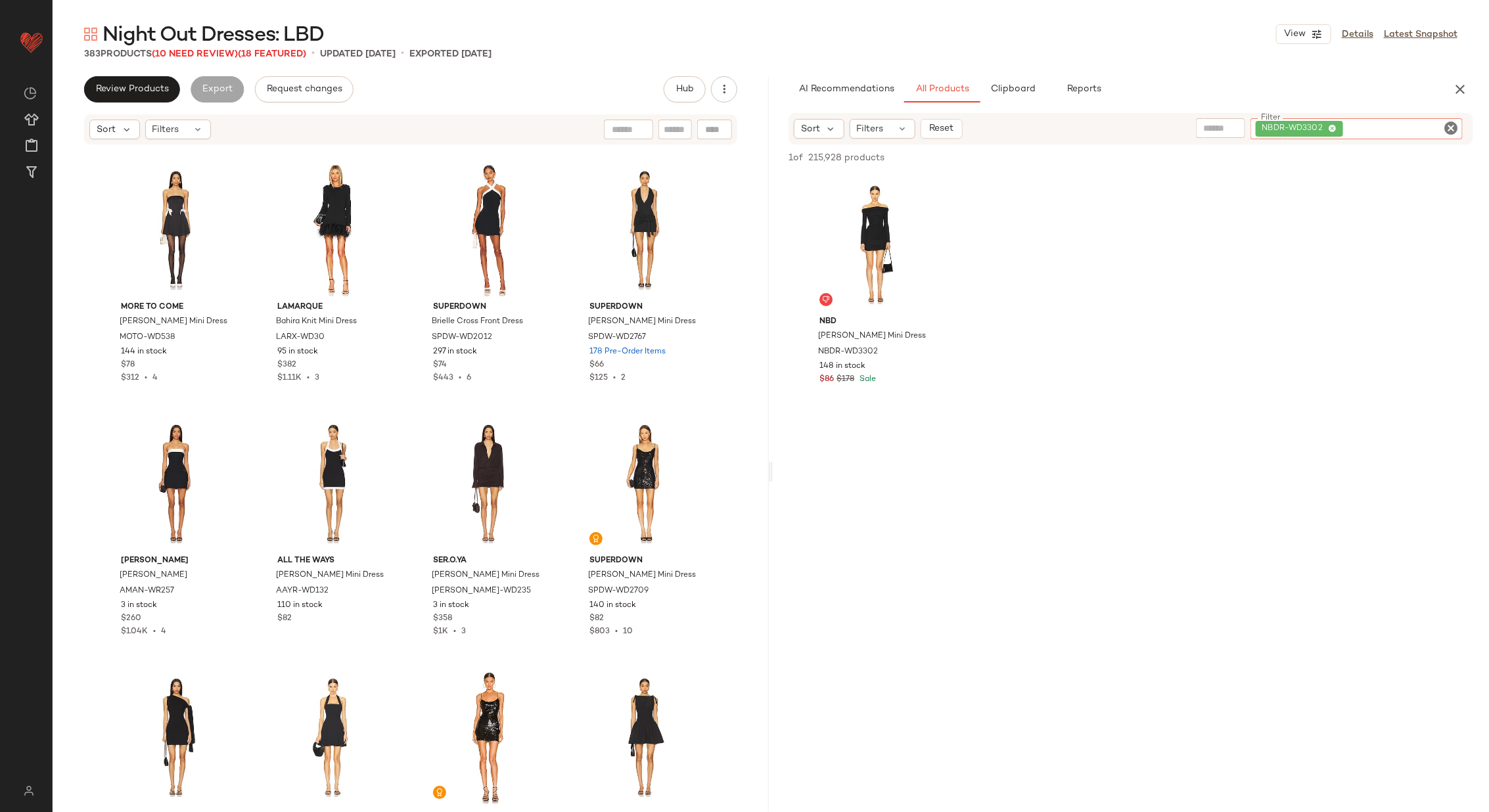
click at [1450, 126] on icon "Clear Filter" at bounding box center [1450, 128] width 16 height 16
paste input "**********"
type input "**********"
click at [859, 254] on div "#1 View" at bounding box center [874, 244] width 132 height 133
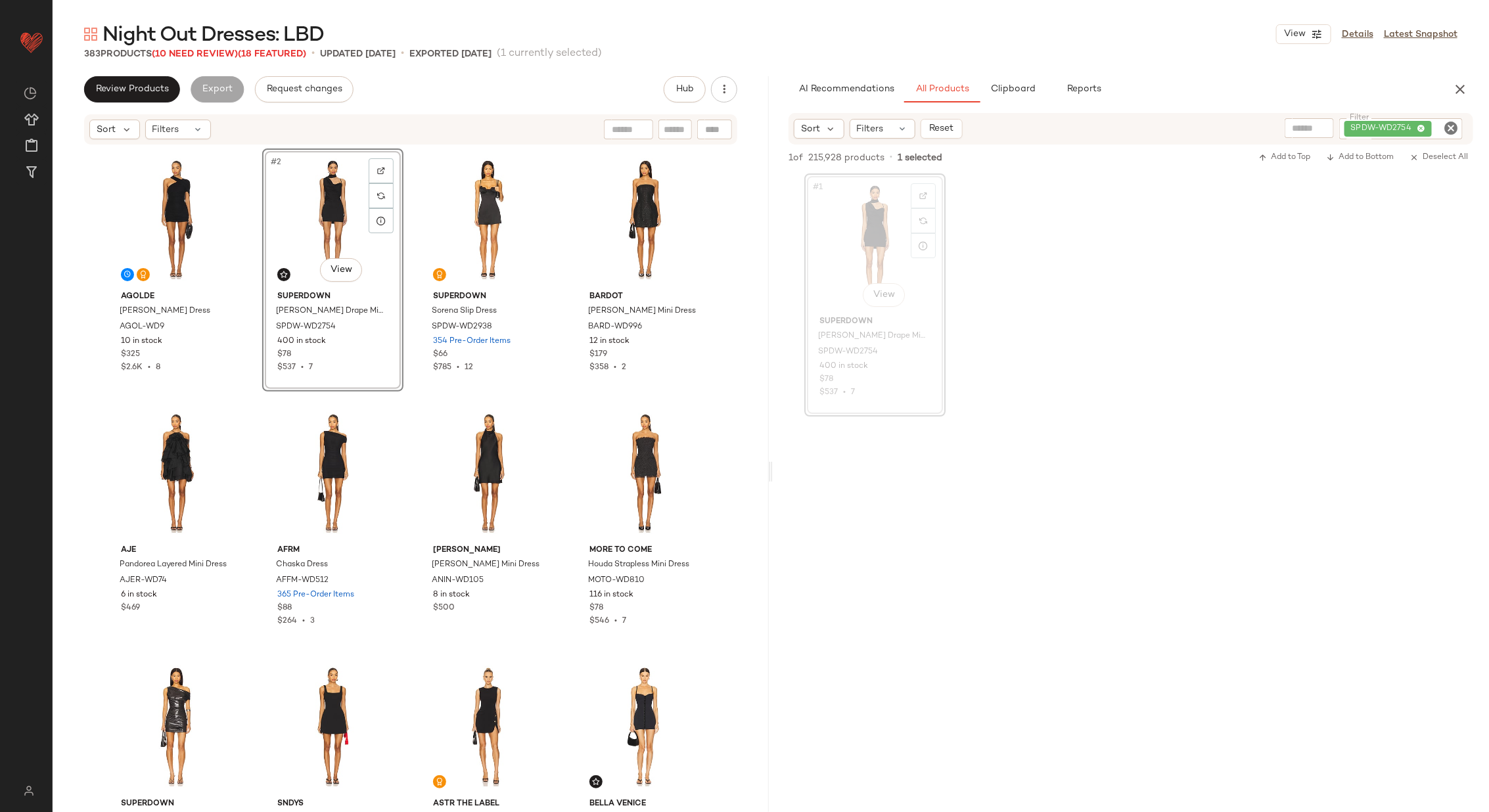
drag, startPoint x: 613, startPoint y: 234, endPoint x: 1168, endPoint y: 1, distance: 601.9
click at [1450, 127] on icon "Clear Filter" at bounding box center [1450, 128] width 16 height 16
paste input "**********"
type input "**********"
click at [872, 236] on div "#1 View" at bounding box center [874, 244] width 132 height 133
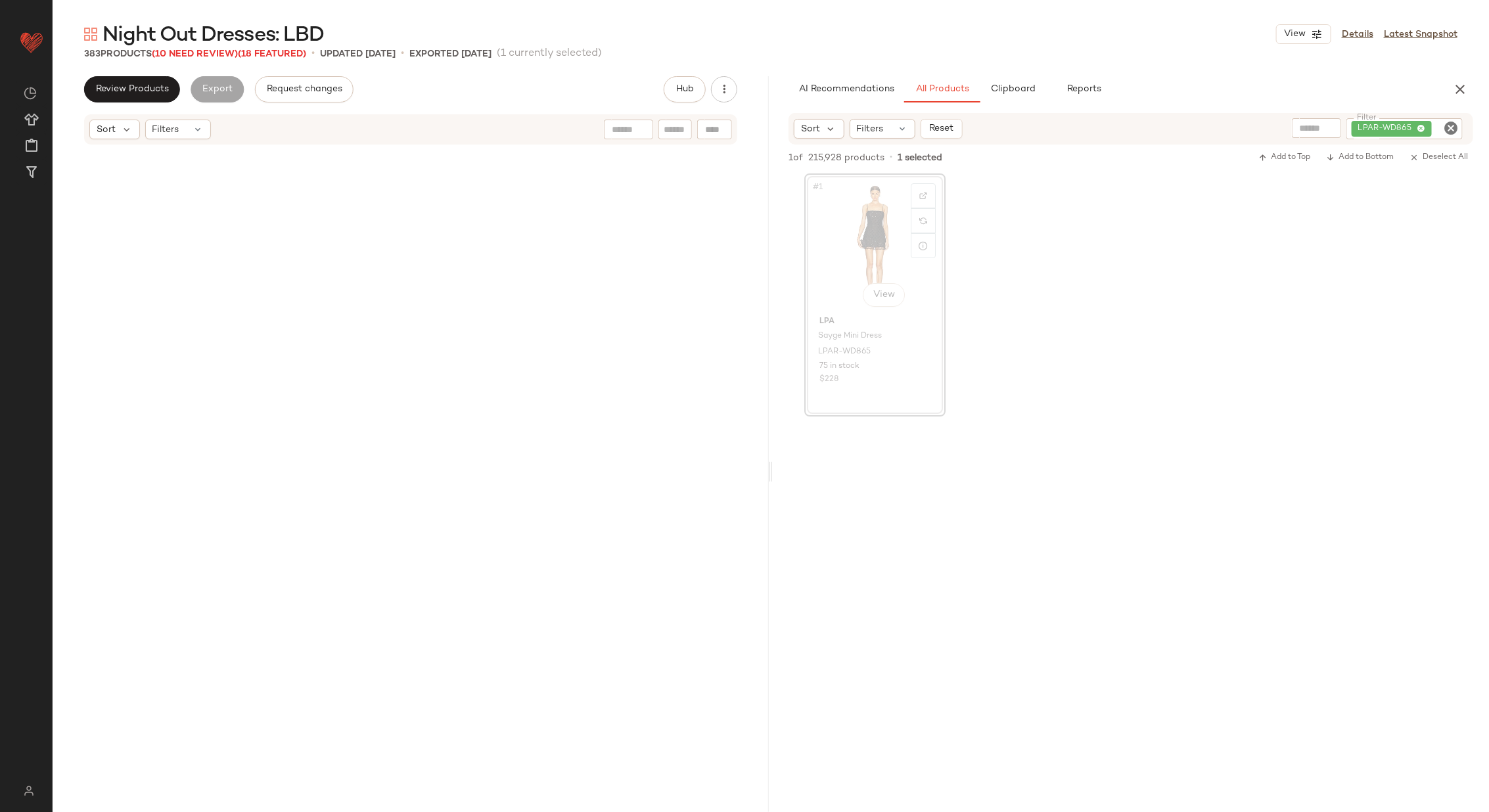
scroll to position [22313, 0]
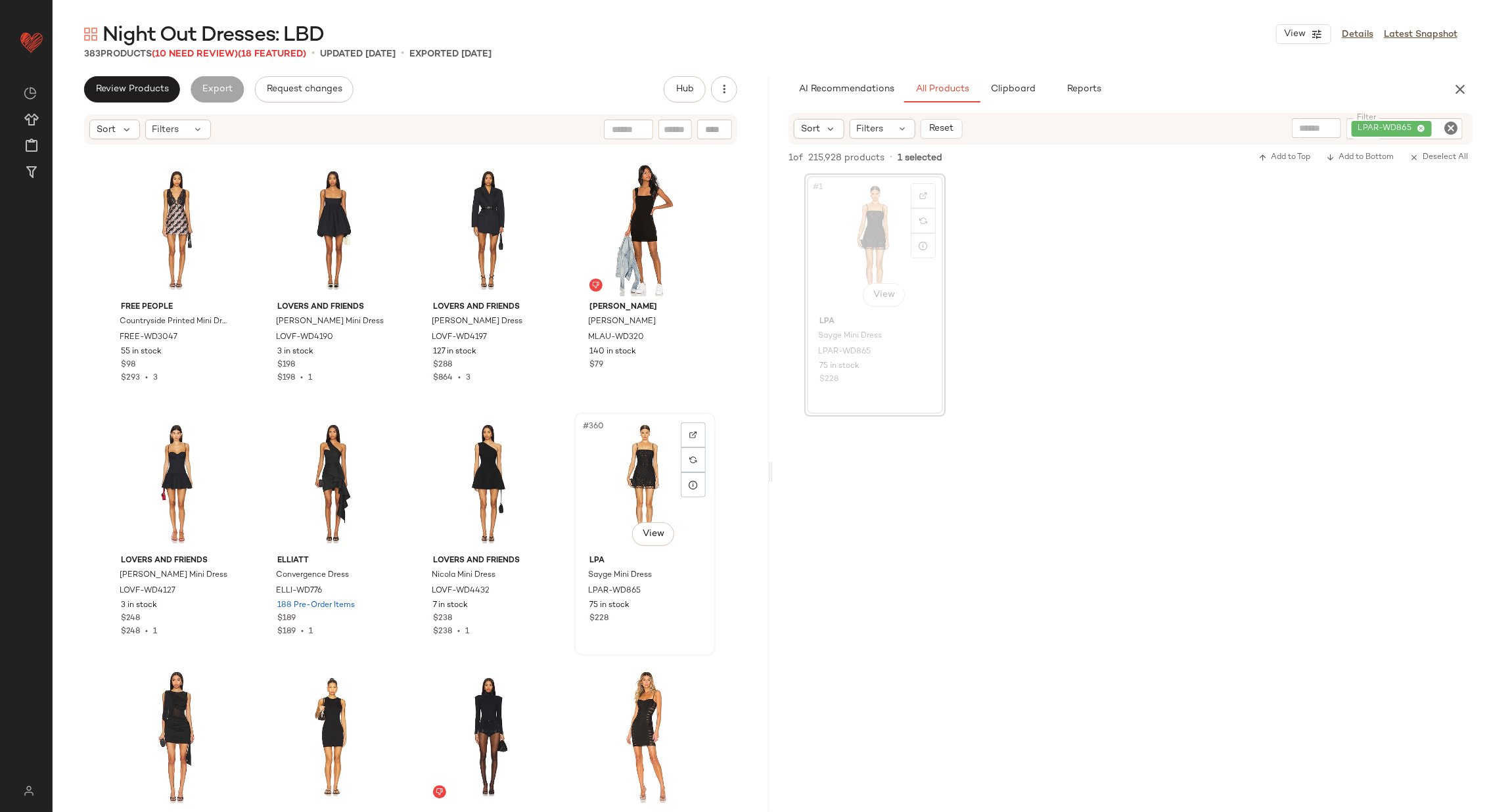
click at [646, 473] on div "#360 View" at bounding box center [645, 483] width 132 height 133
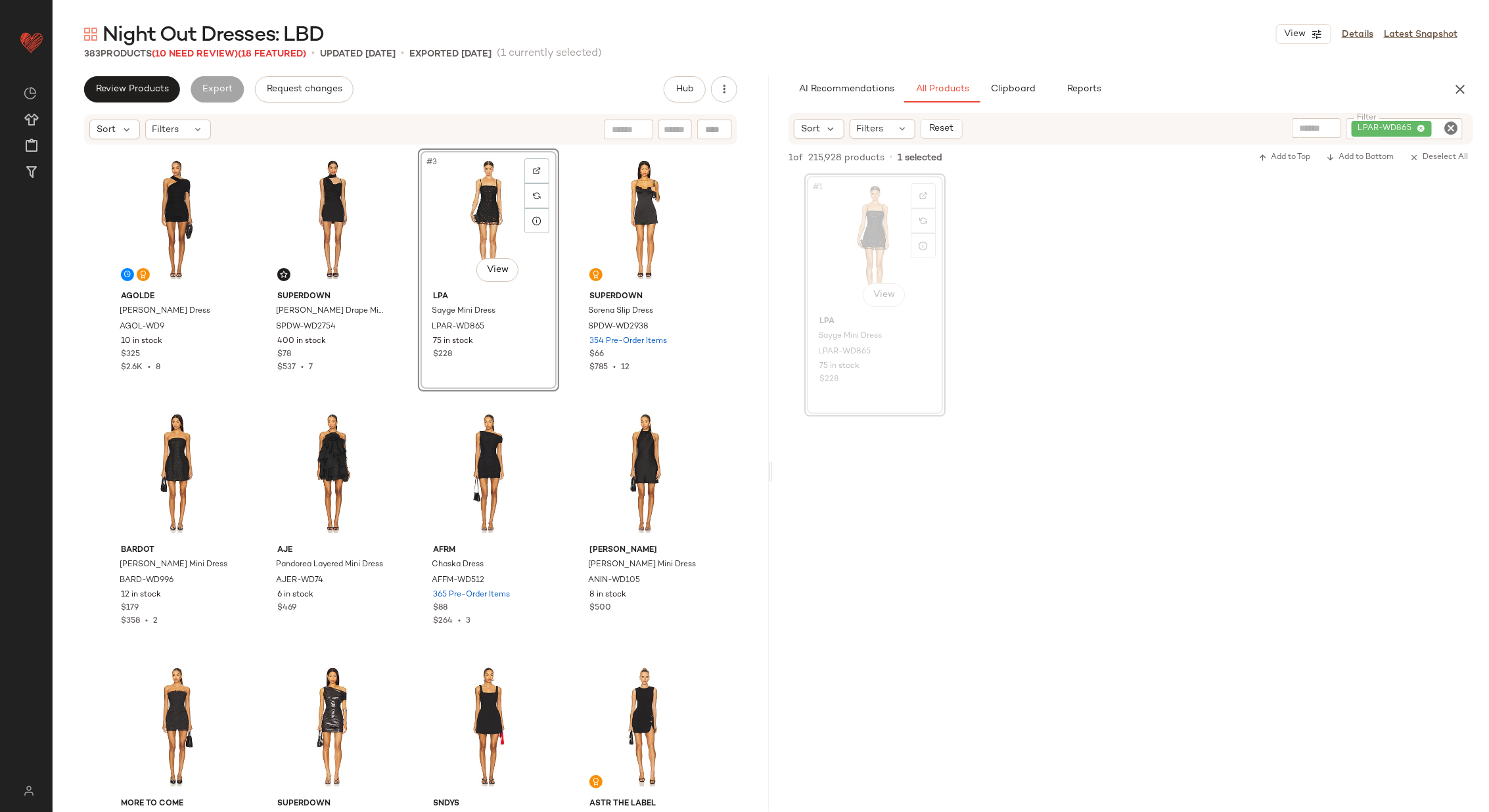
drag, startPoint x: 141, startPoint y: 220, endPoint x: 1189, endPoint y: 1, distance: 1070.6
click at [1450, 126] on icon "Clear Filter" at bounding box center [1450, 128] width 16 height 16
paste input "**********"
type input "**********"
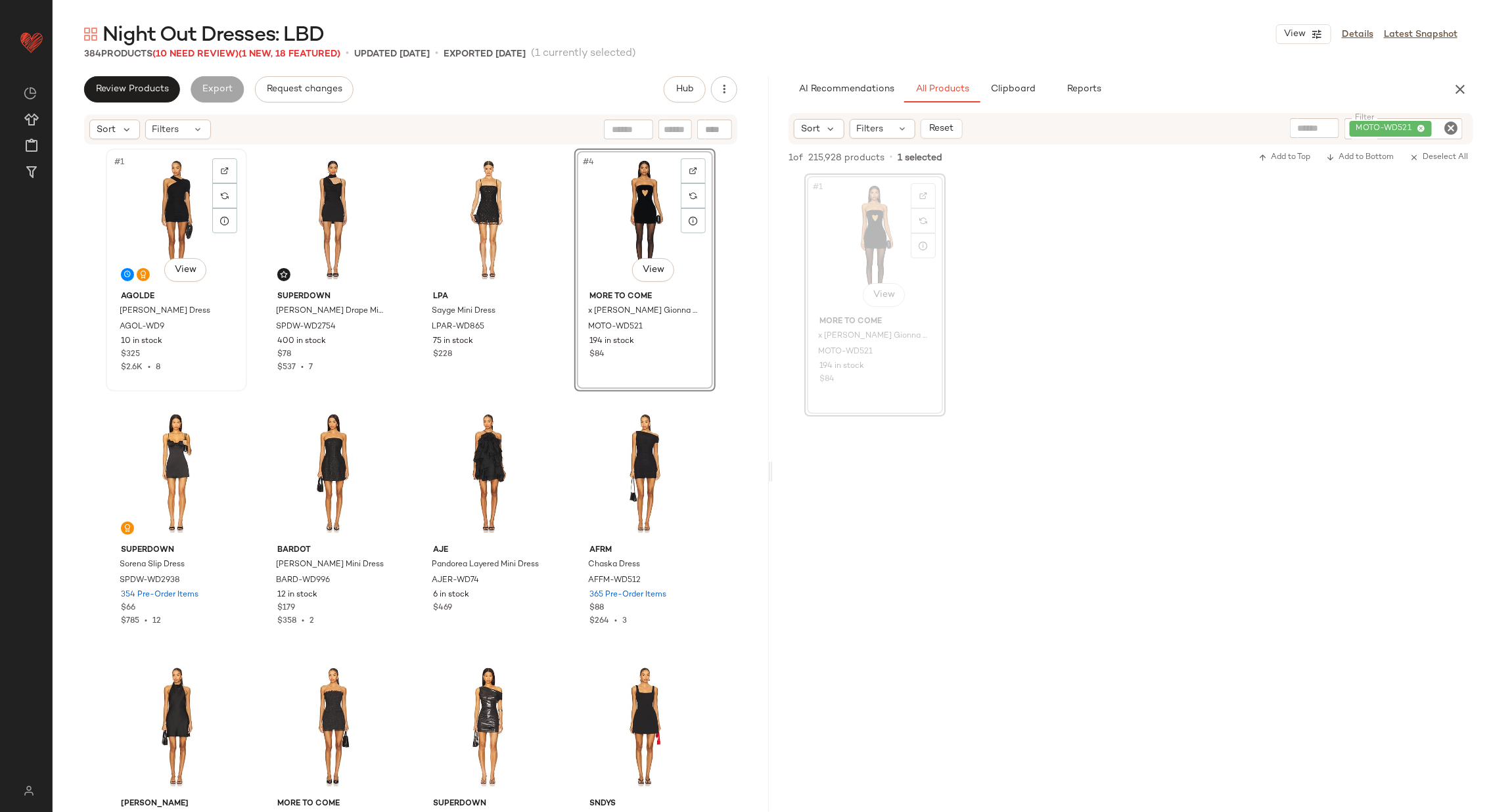
click at [150, 234] on div "#1 View" at bounding box center [176, 220] width 132 height 133
click at [611, 237] on div "#4 View" at bounding box center [645, 220] width 132 height 133
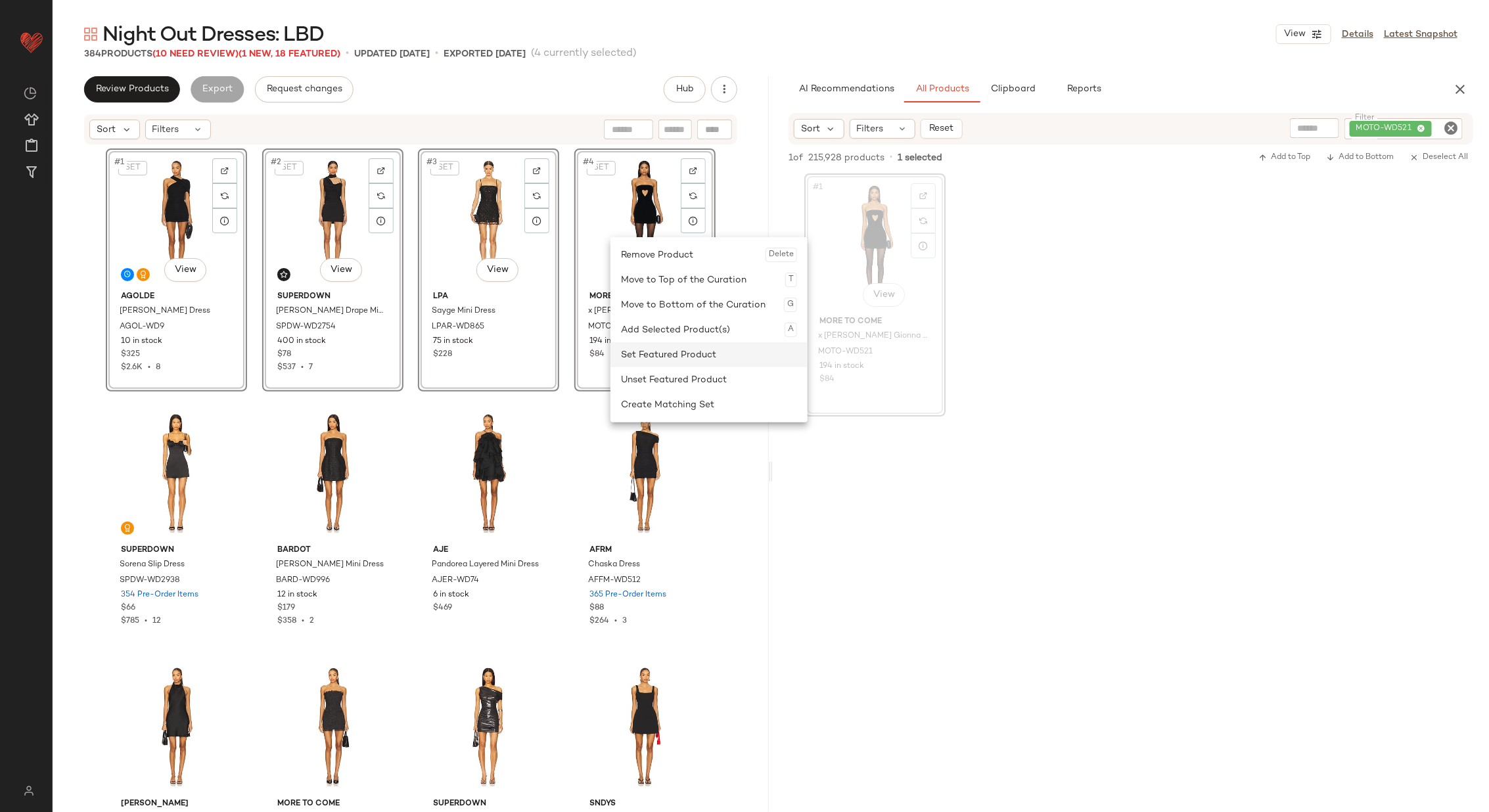
click at [682, 351] on div "Set Featured Product" at bounding box center [709, 355] width 176 height 25
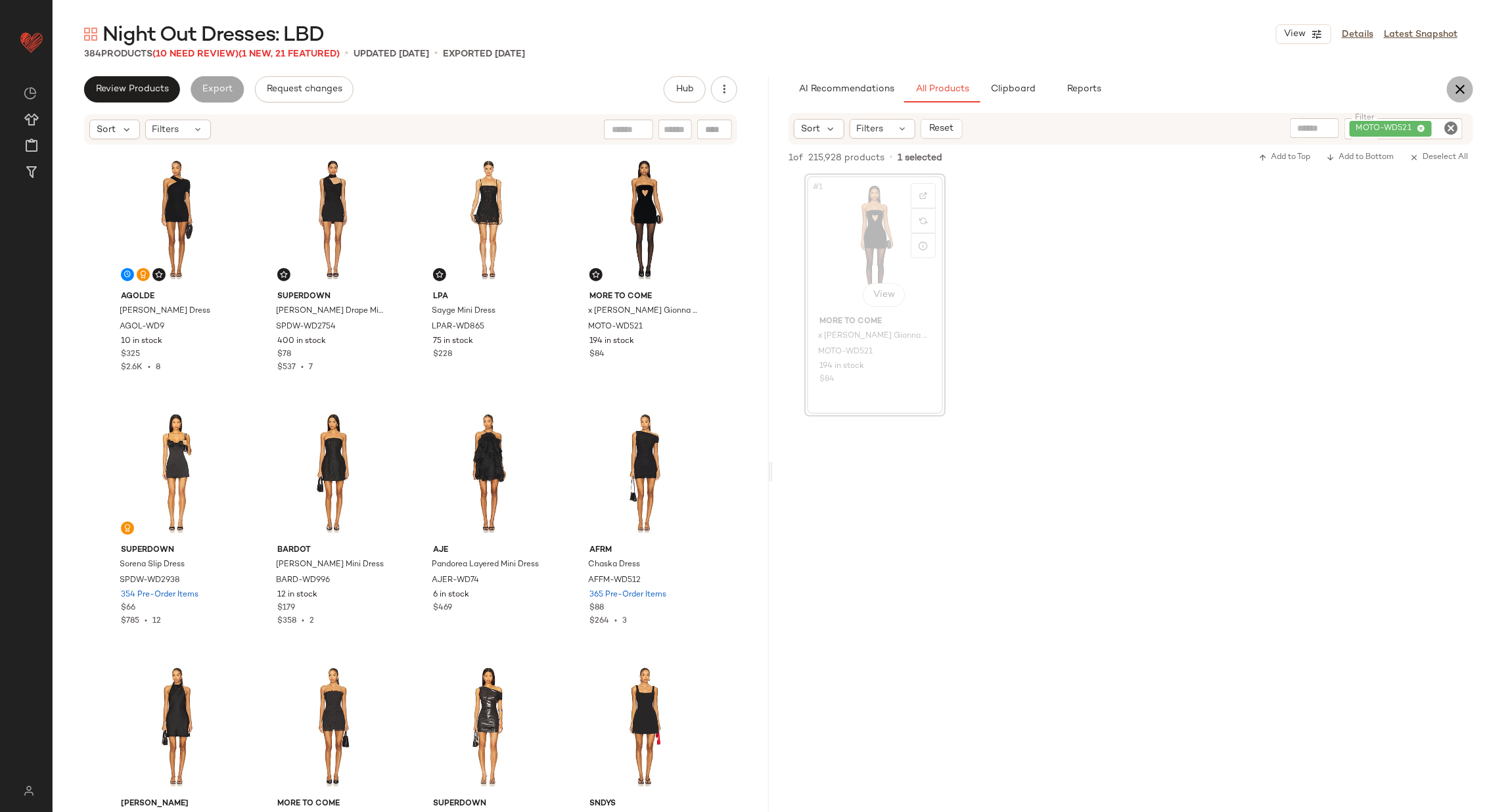
click at [1457, 96] on icon "button" at bounding box center [1460, 89] width 16 height 16
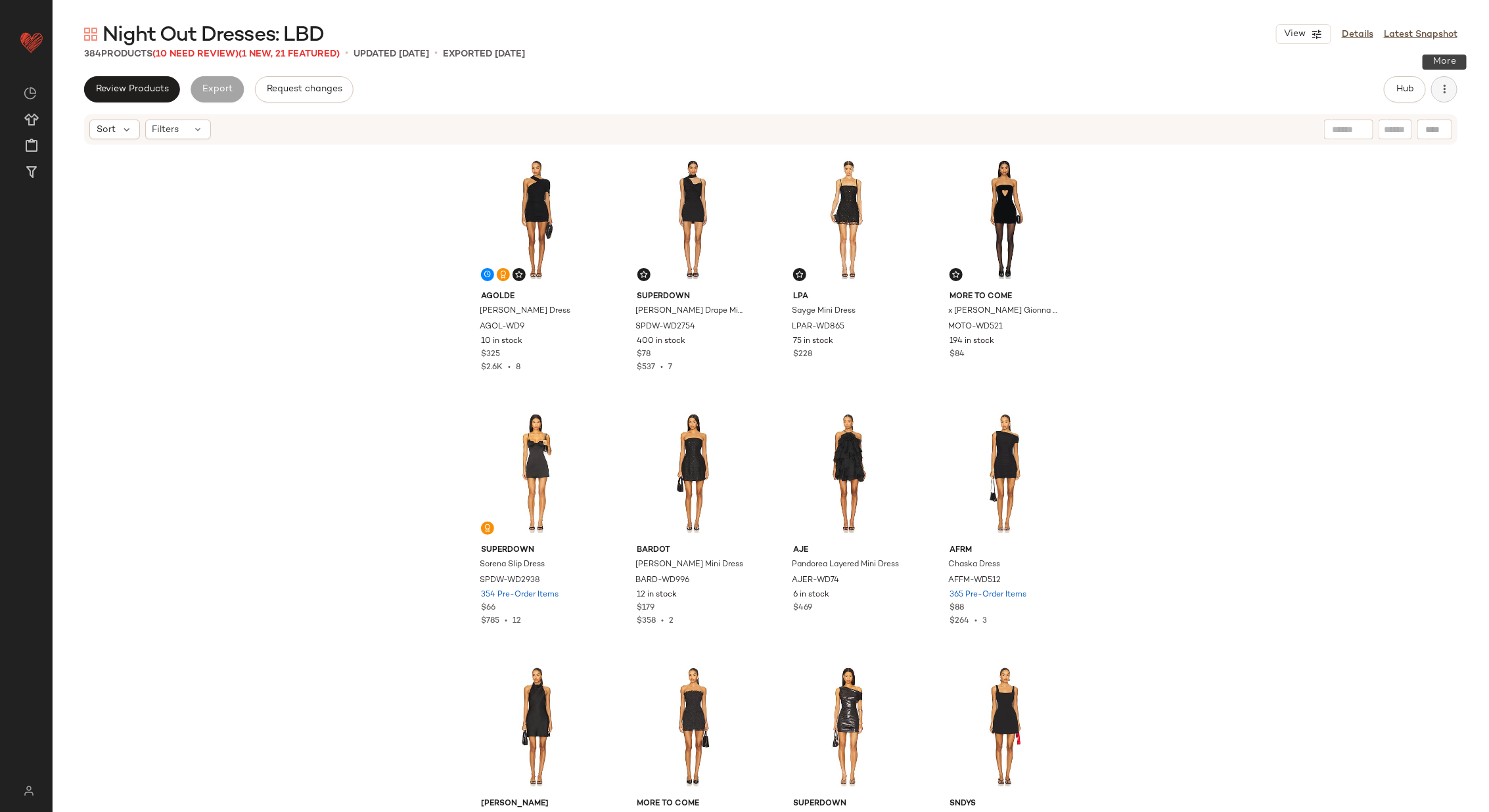
click at [1446, 94] on icon "button" at bounding box center [1444, 89] width 13 height 13
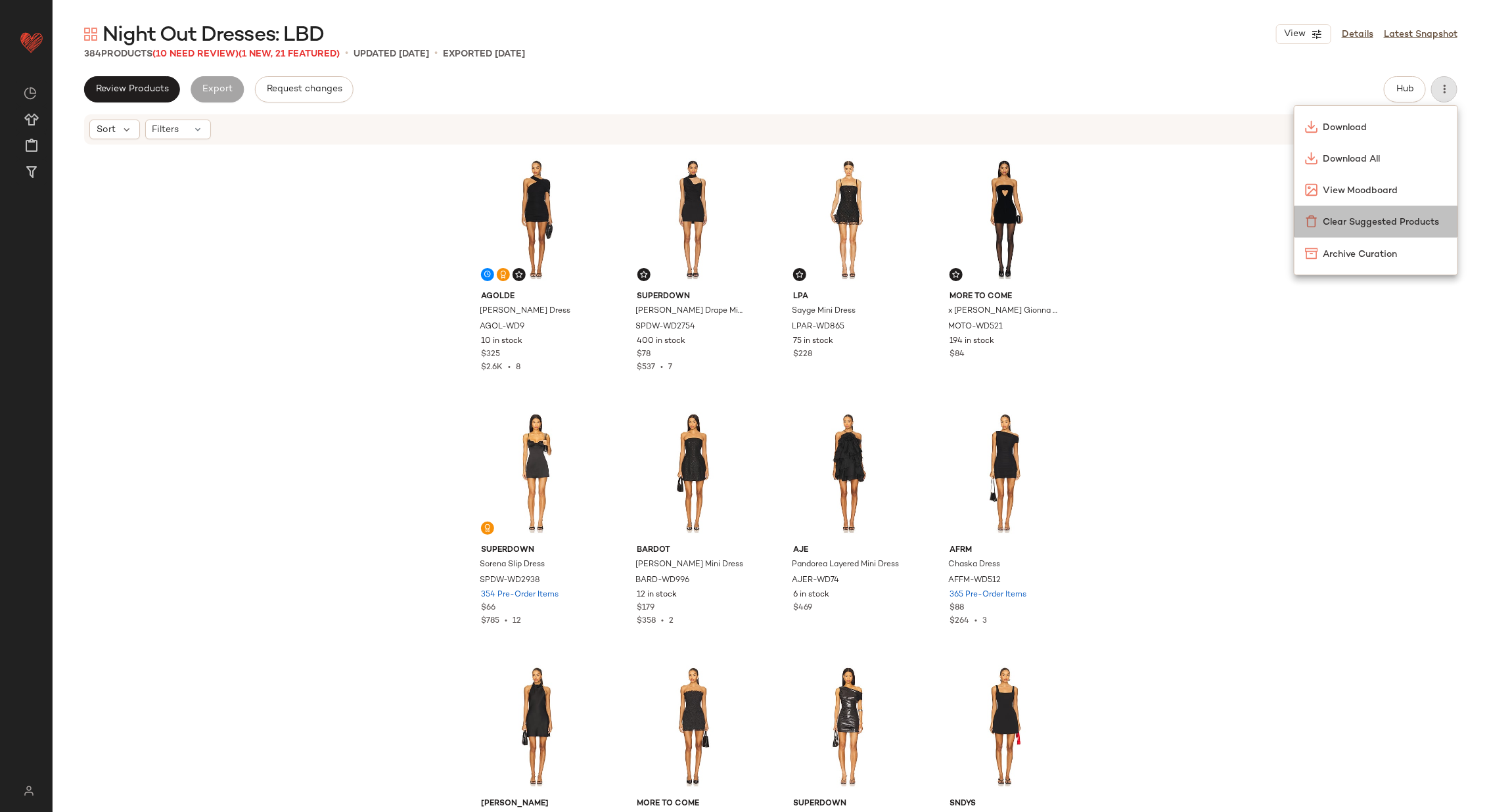
click at [1371, 222] on span "Clear Suggested Products" at bounding box center [1385, 222] width 123 height 13
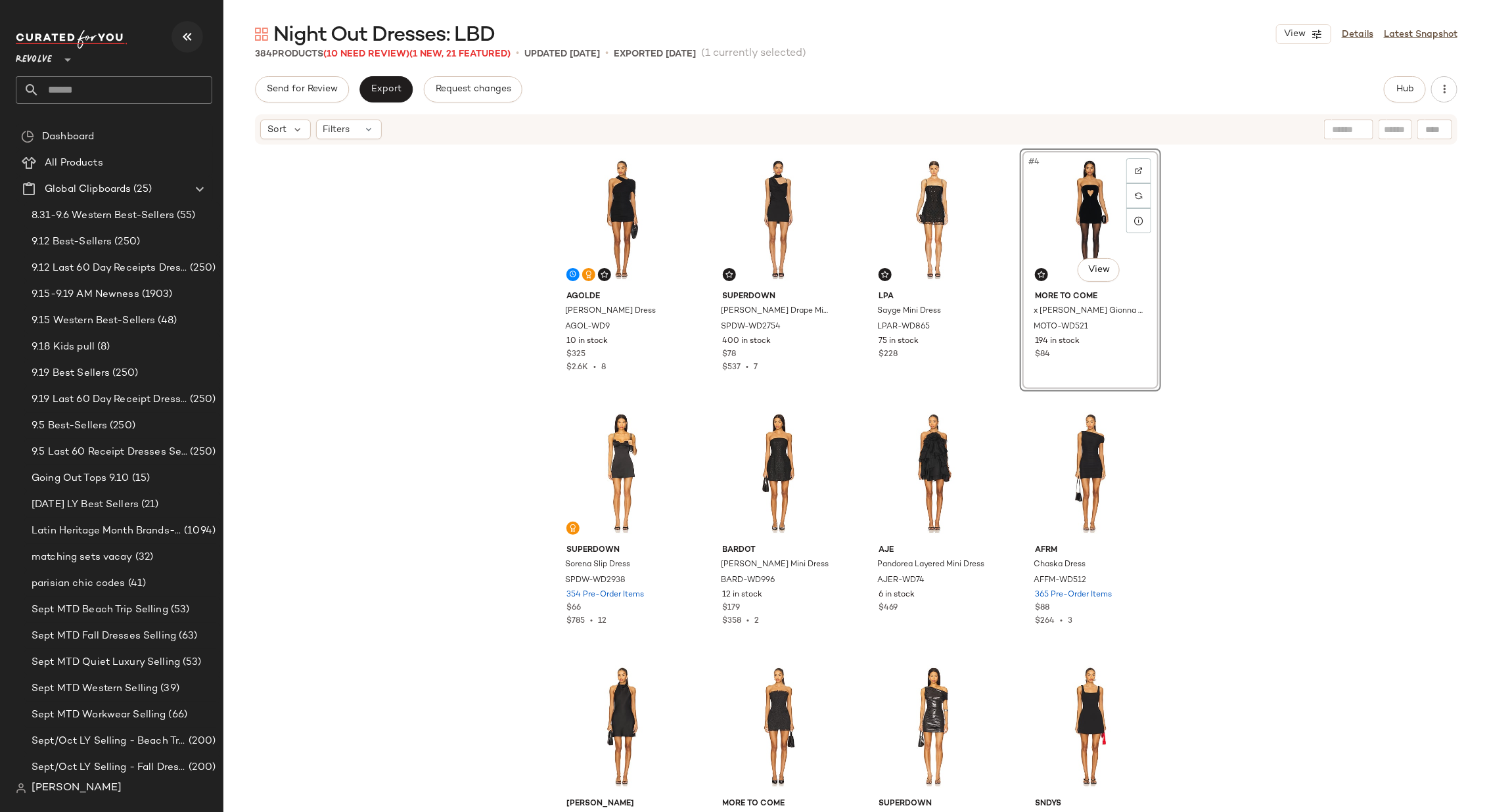
click at [180, 38] on icon "button" at bounding box center [187, 37] width 16 height 16
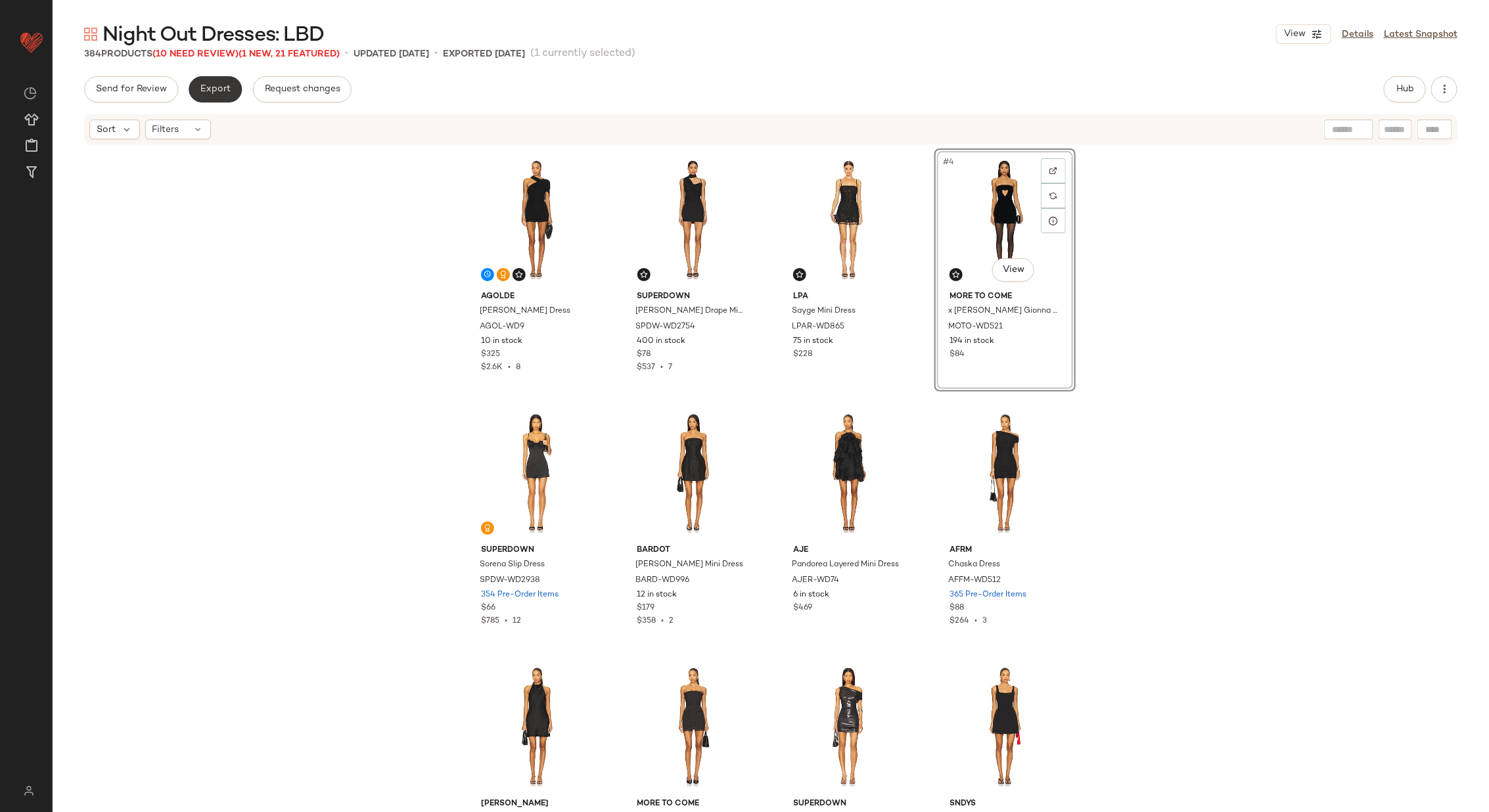
click at [201, 84] on span "Export" at bounding box center [215, 88] width 31 height 10
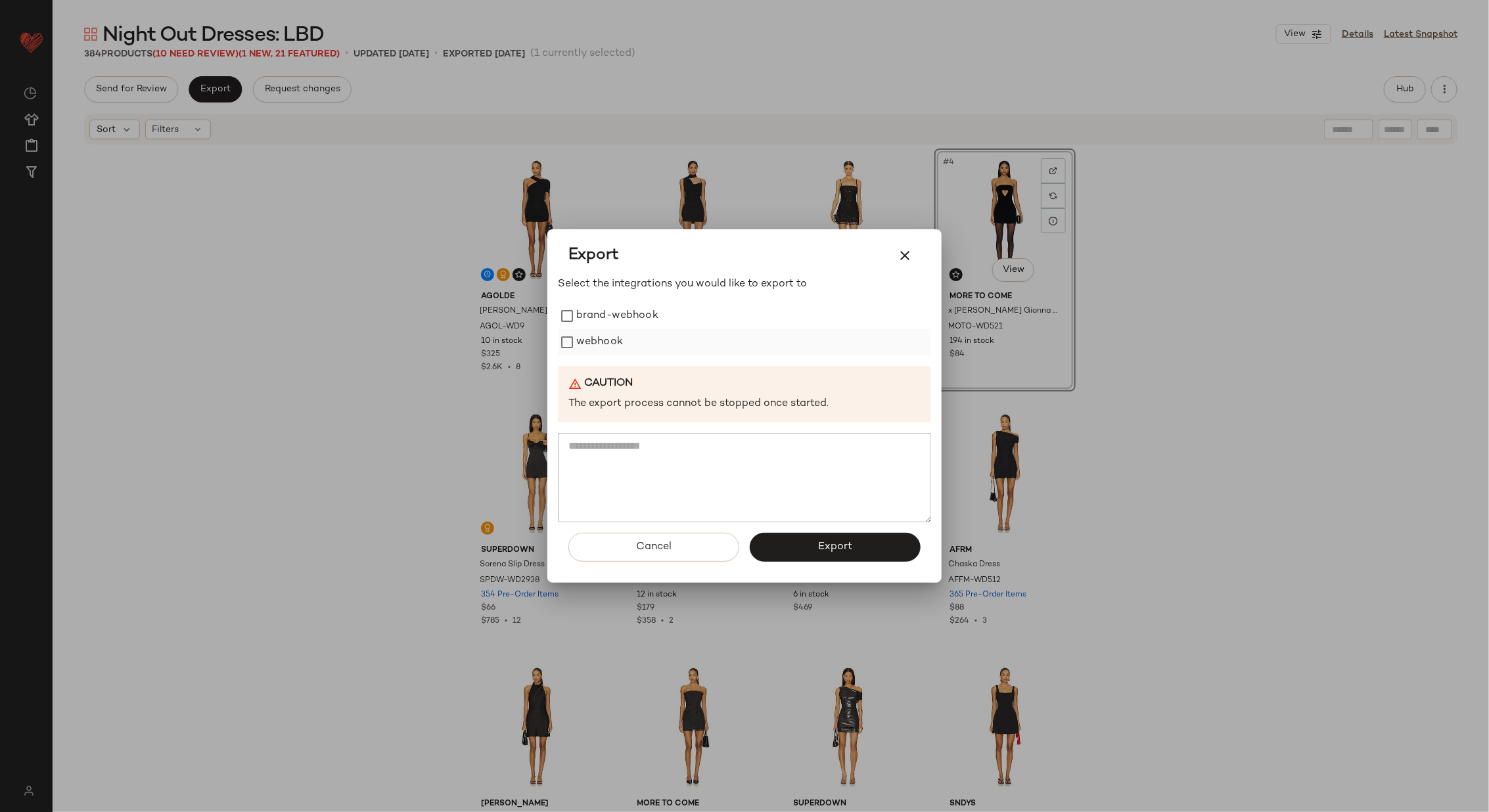
click at [607, 342] on label "webhook" at bounding box center [599, 342] width 47 height 26
click at [818, 543] on span "Export" at bounding box center [835, 547] width 35 height 13
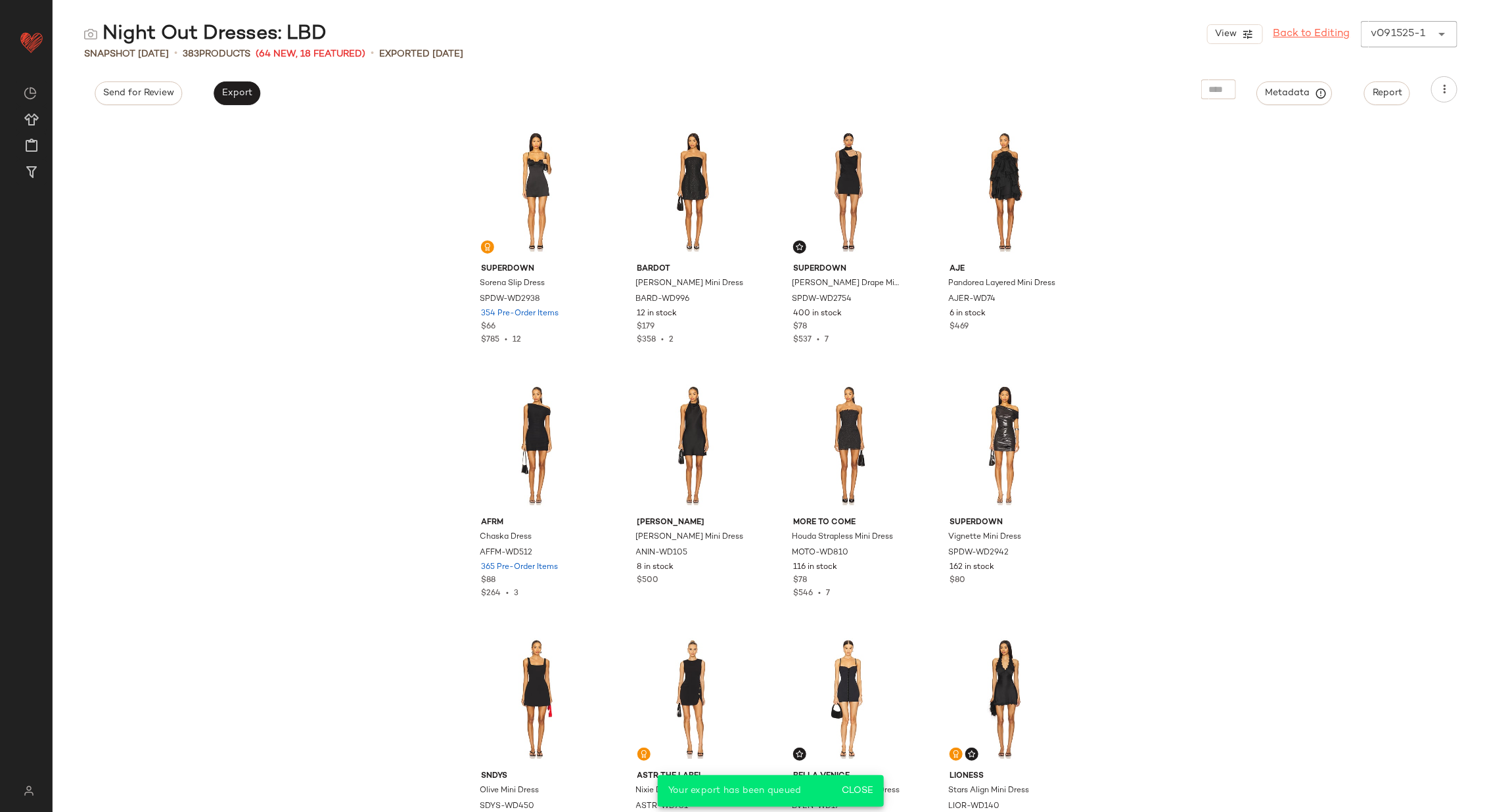
click at [1296, 30] on link "Back to Editing" at bounding box center [1311, 34] width 77 height 16
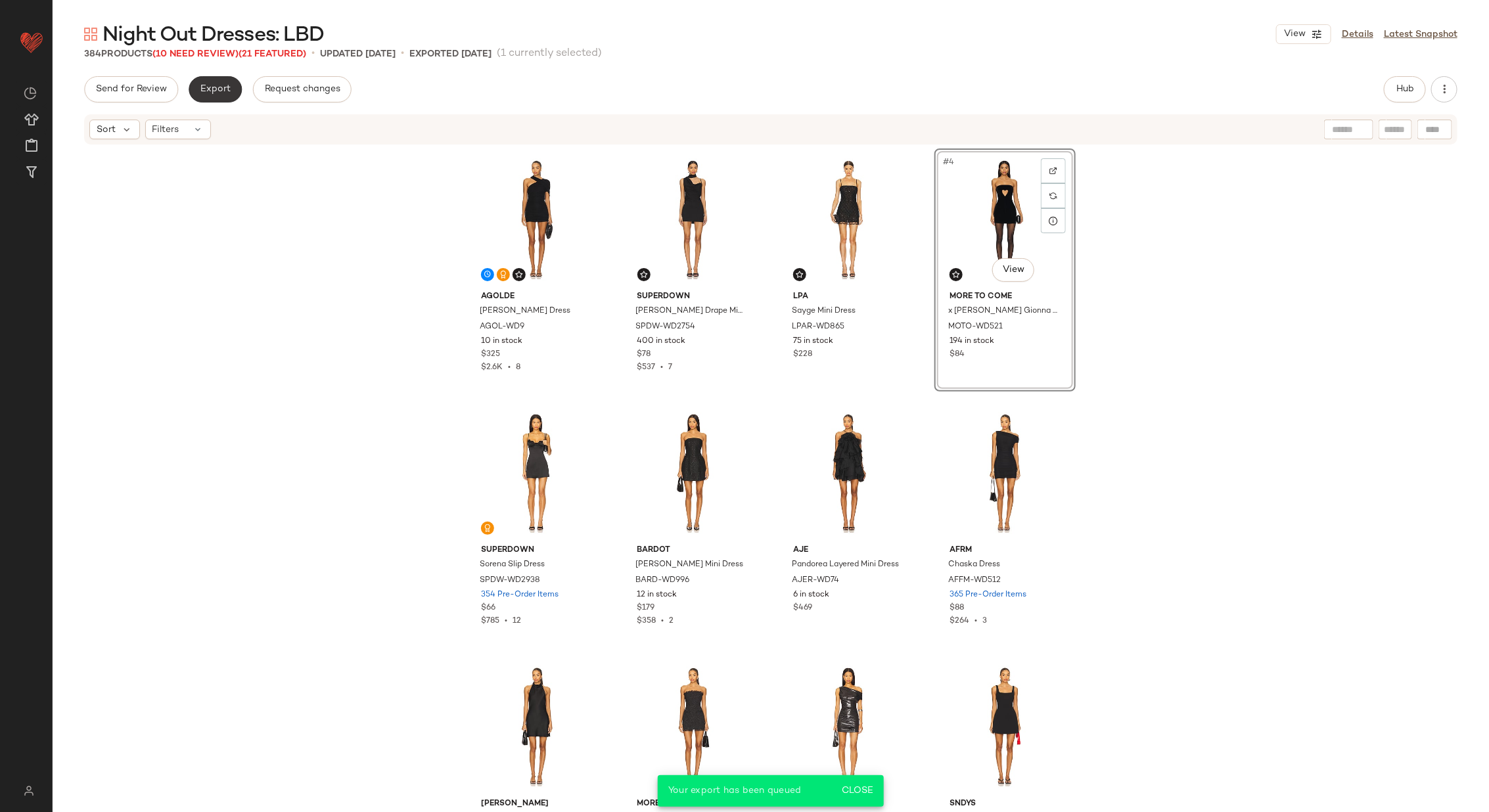
click at [216, 83] on button "Export" at bounding box center [215, 88] width 53 height 26
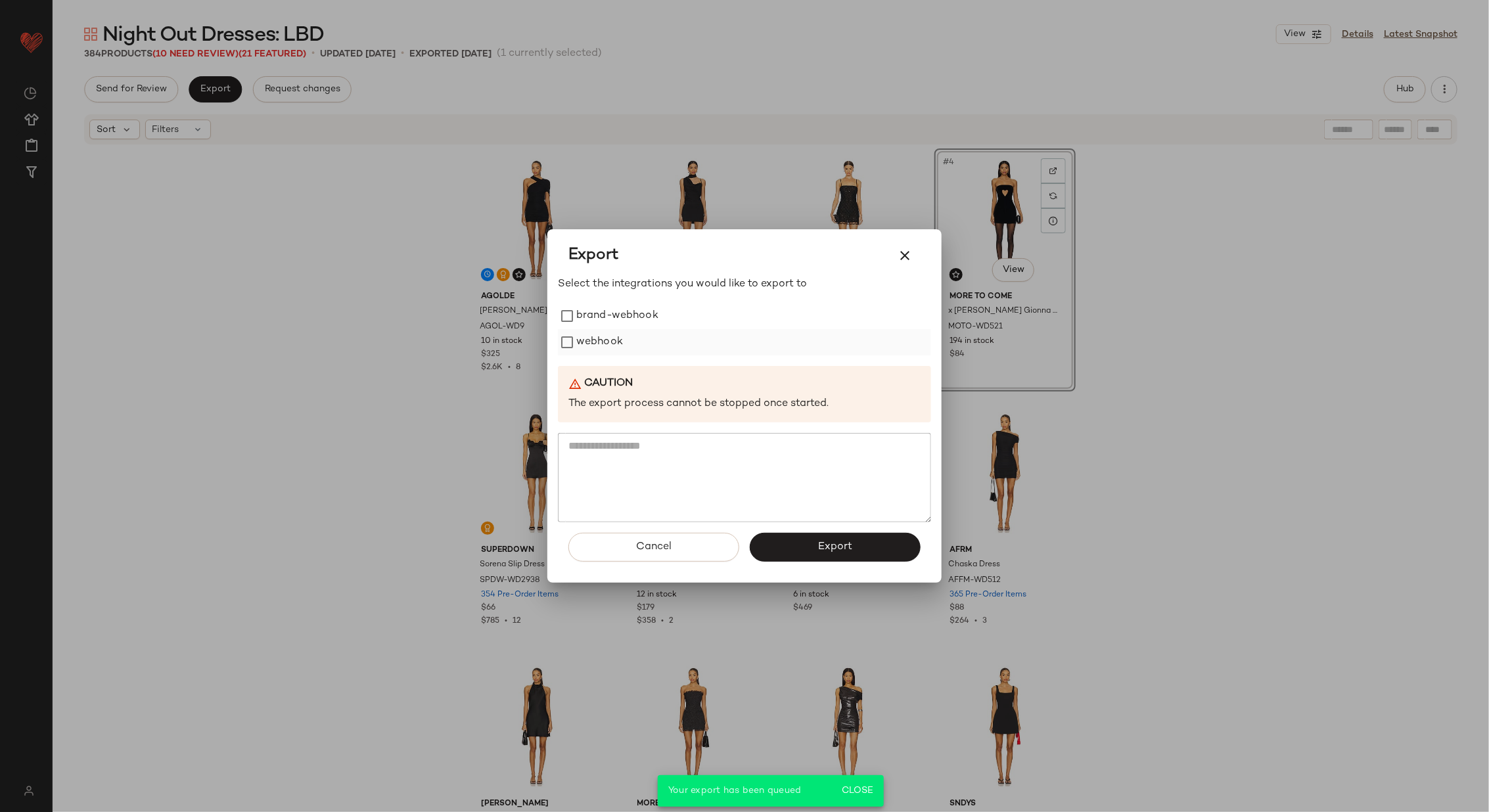
click at [609, 343] on label "webhook" at bounding box center [599, 342] width 47 height 26
click at [834, 546] on span "Export" at bounding box center [835, 547] width 35 height 13
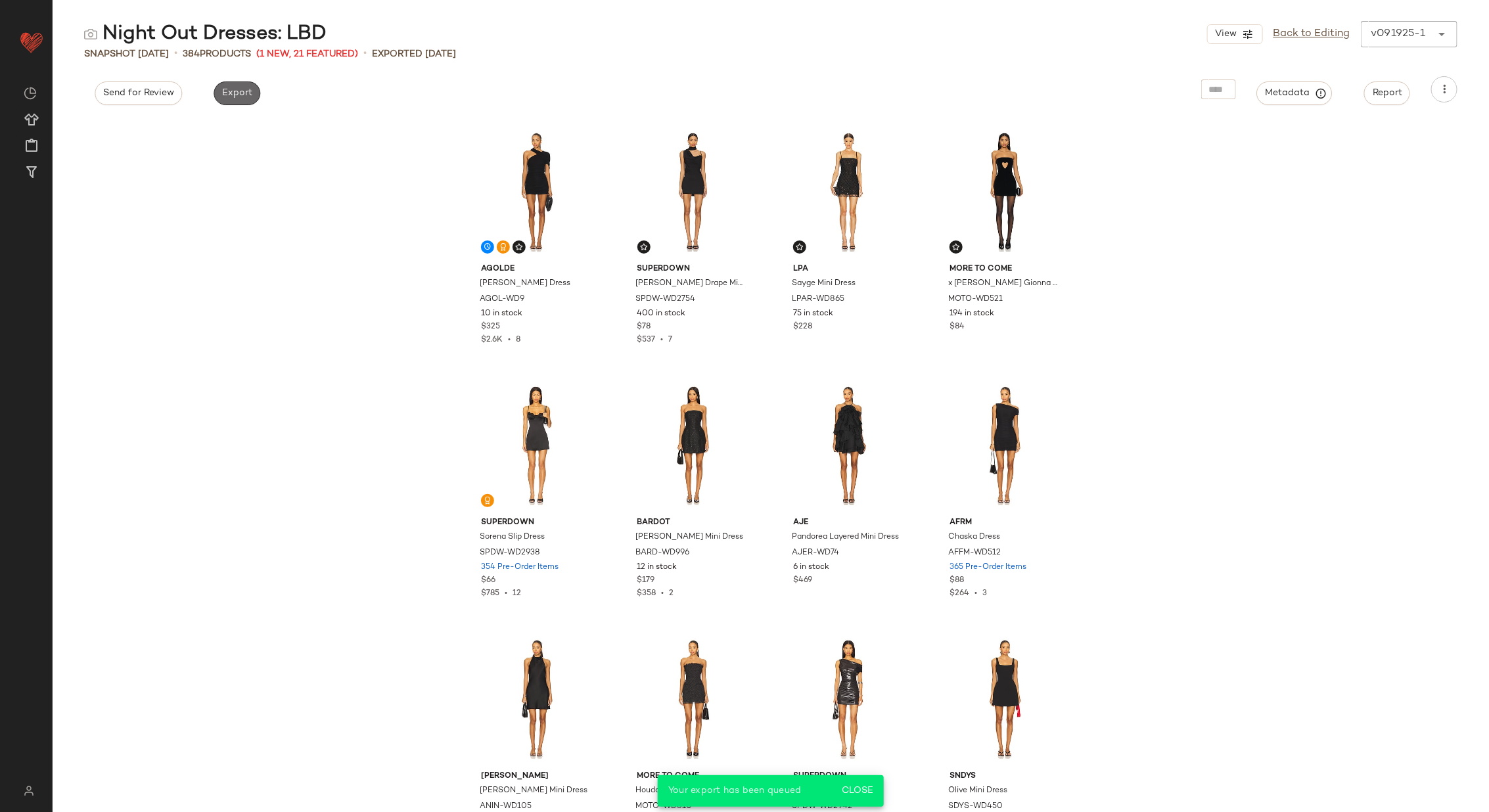
click at [232, 96] on span "Export" at bounding box center [236, 92] width 31 height 10
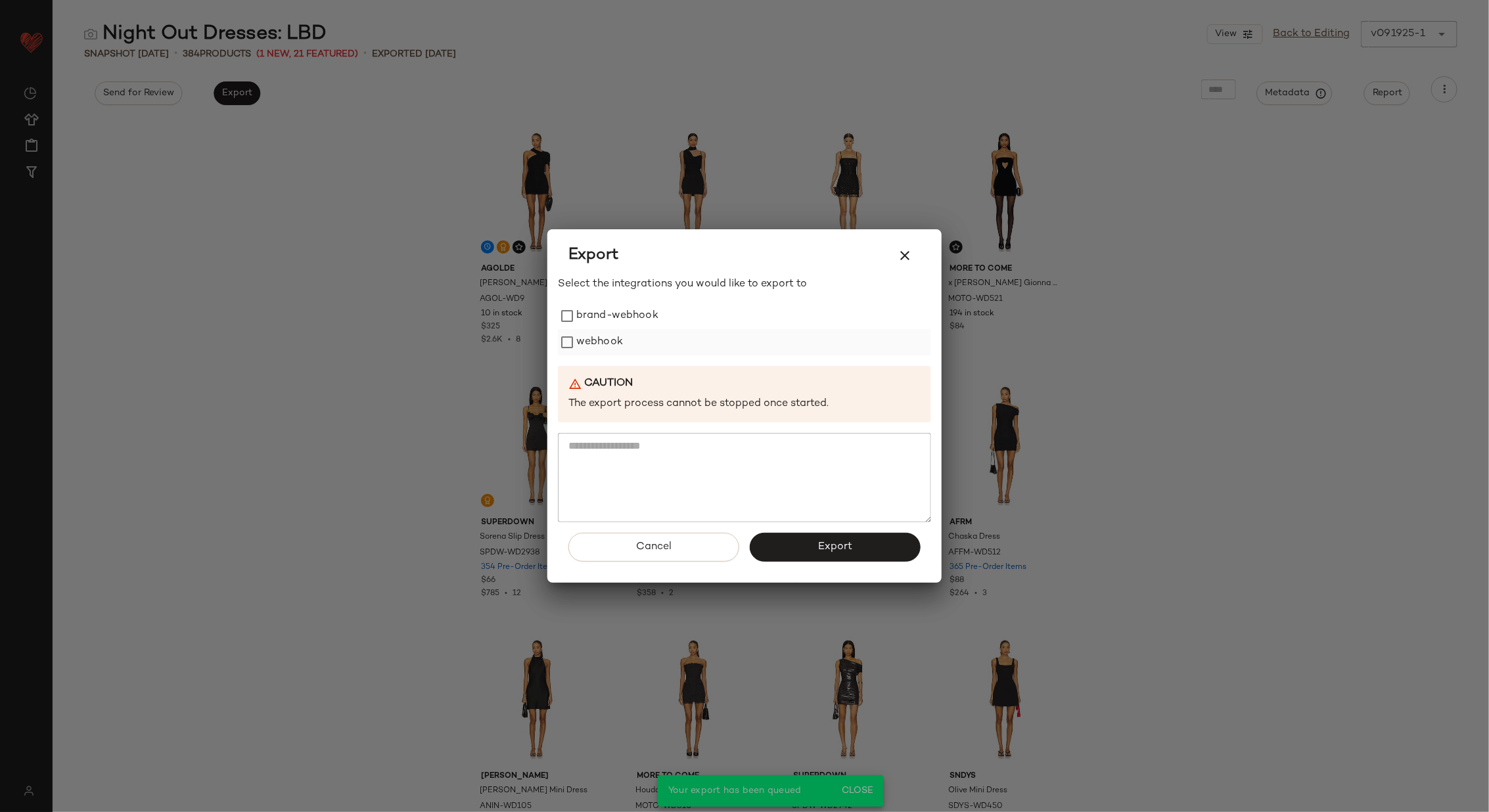
click at [603, 344] on label "webhook" at bounding box center [599, 342] width 47 height 26
click at [821, 548] on span "Export" at bounding box center [835, 547] width 35 height 13
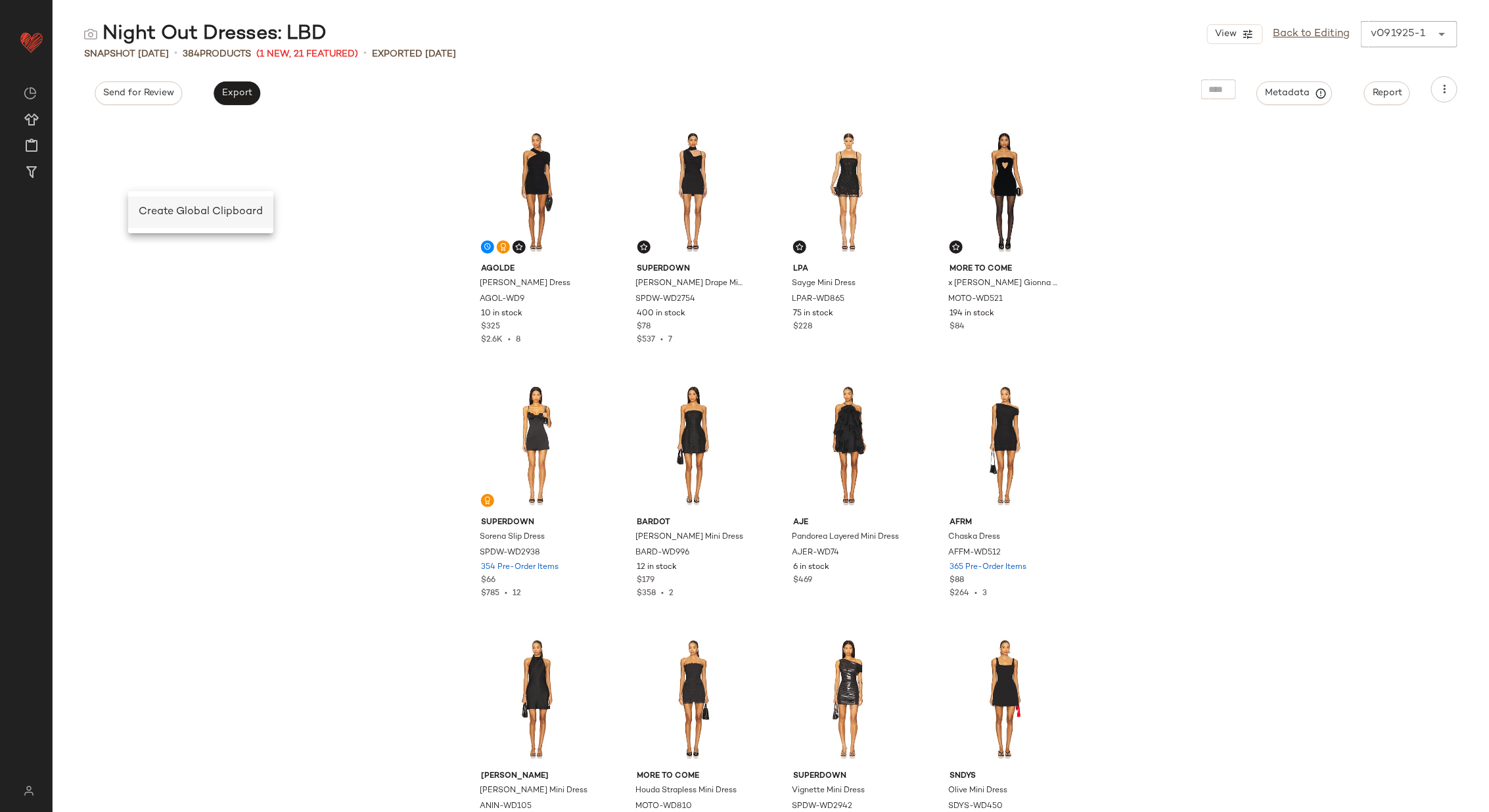
click at [147, 206] on span "Create Global Clipboard" at bounding box center [200, 212] width 124 height 11
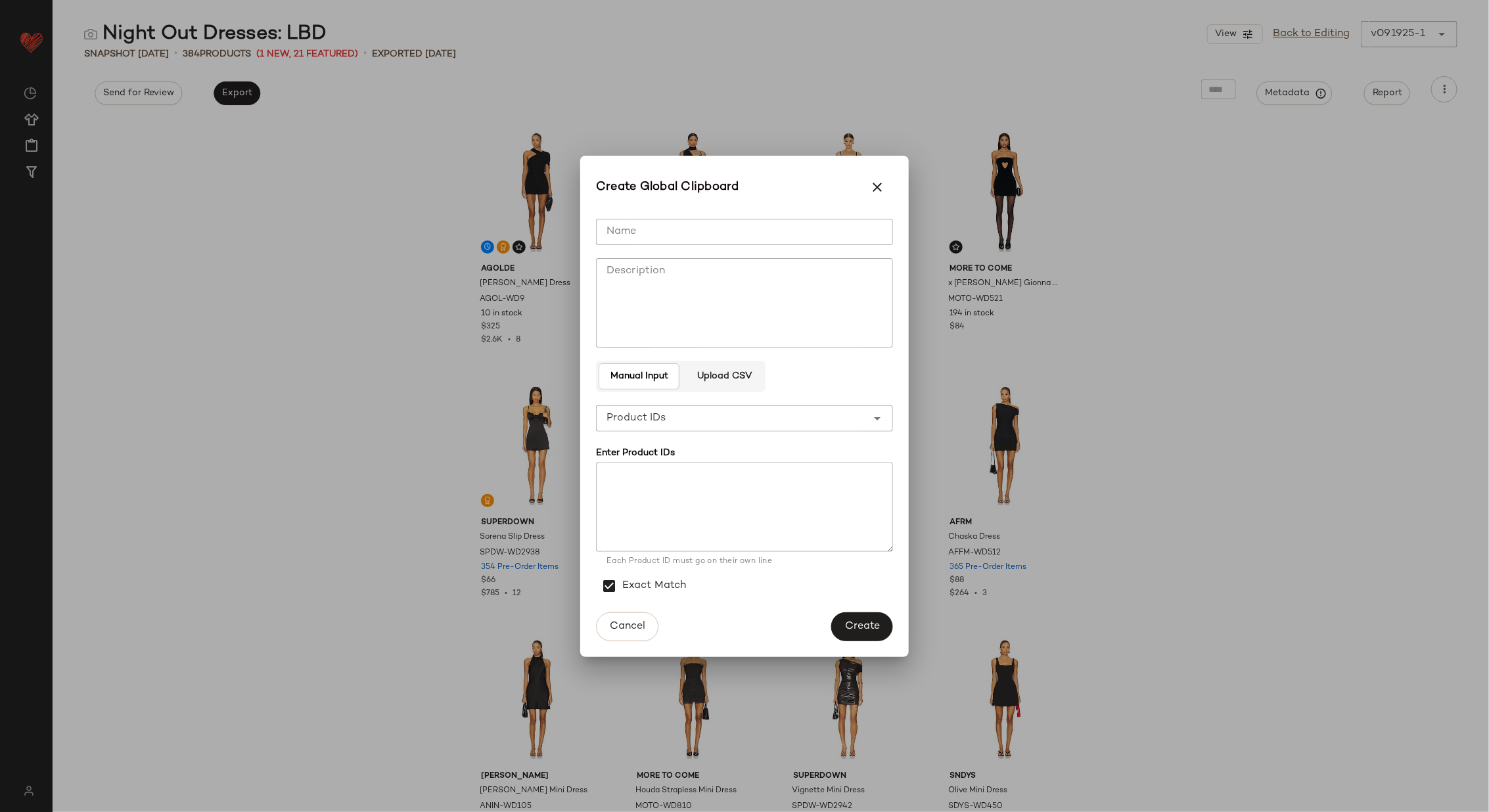
click at [660, 237] on input "Name" at bounding box center [744, 231] width 297 height 26
type input "**********"
click at [660, 483] on textarea at bounding box center [744, 506] width 297 height 89
paste textarea "**********"
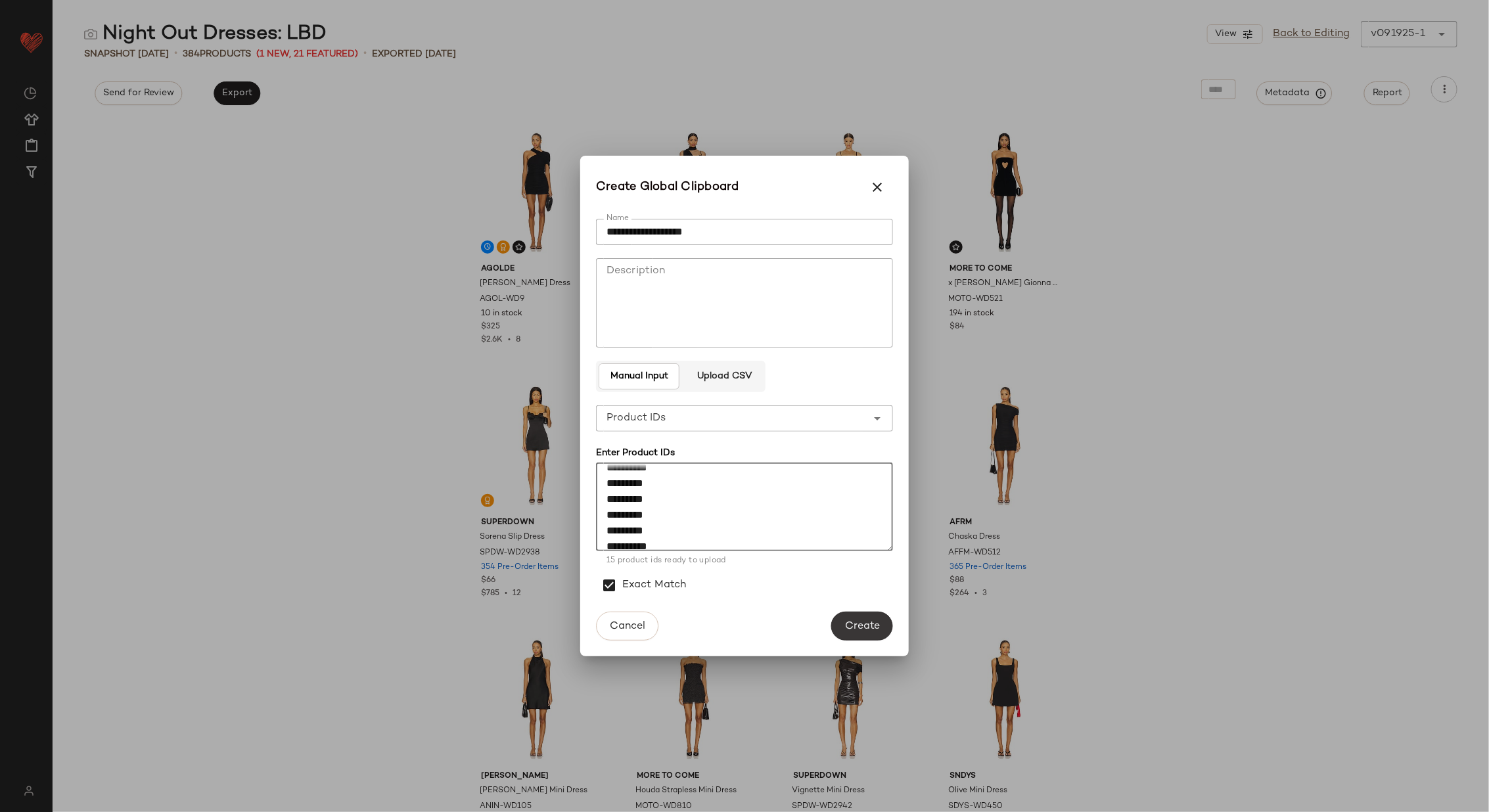
type textarea "**********"
click at [864, 622] on span "Create" at bounding box center [862, 626] width 36 height 13
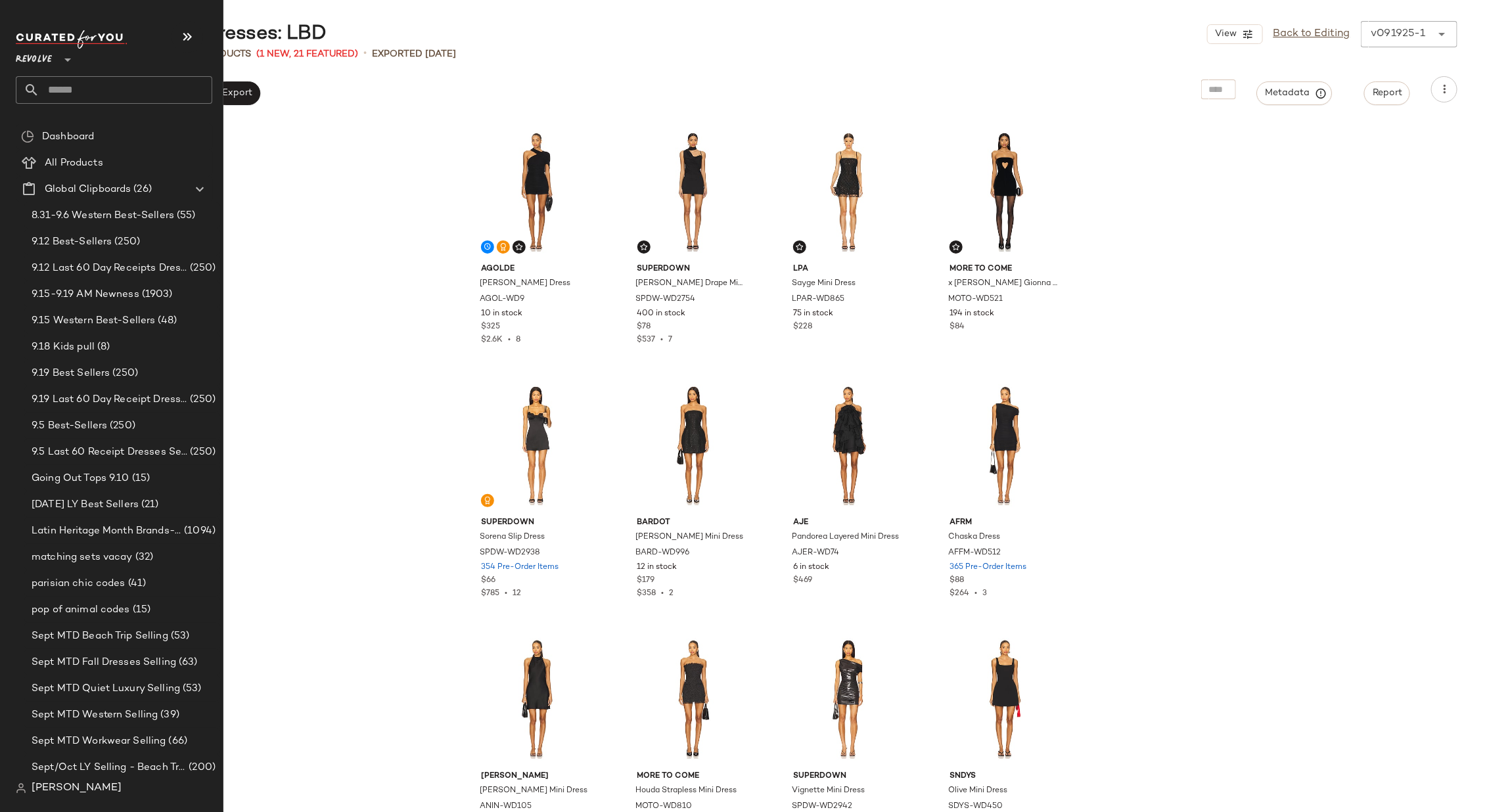
click at [97, 96] on input "text" at bounding box center [126, 89] width 173 height 28
type input "****"
click at [96, 127] on b "Loud" at bounding box center [85, 127] width 22 height 13
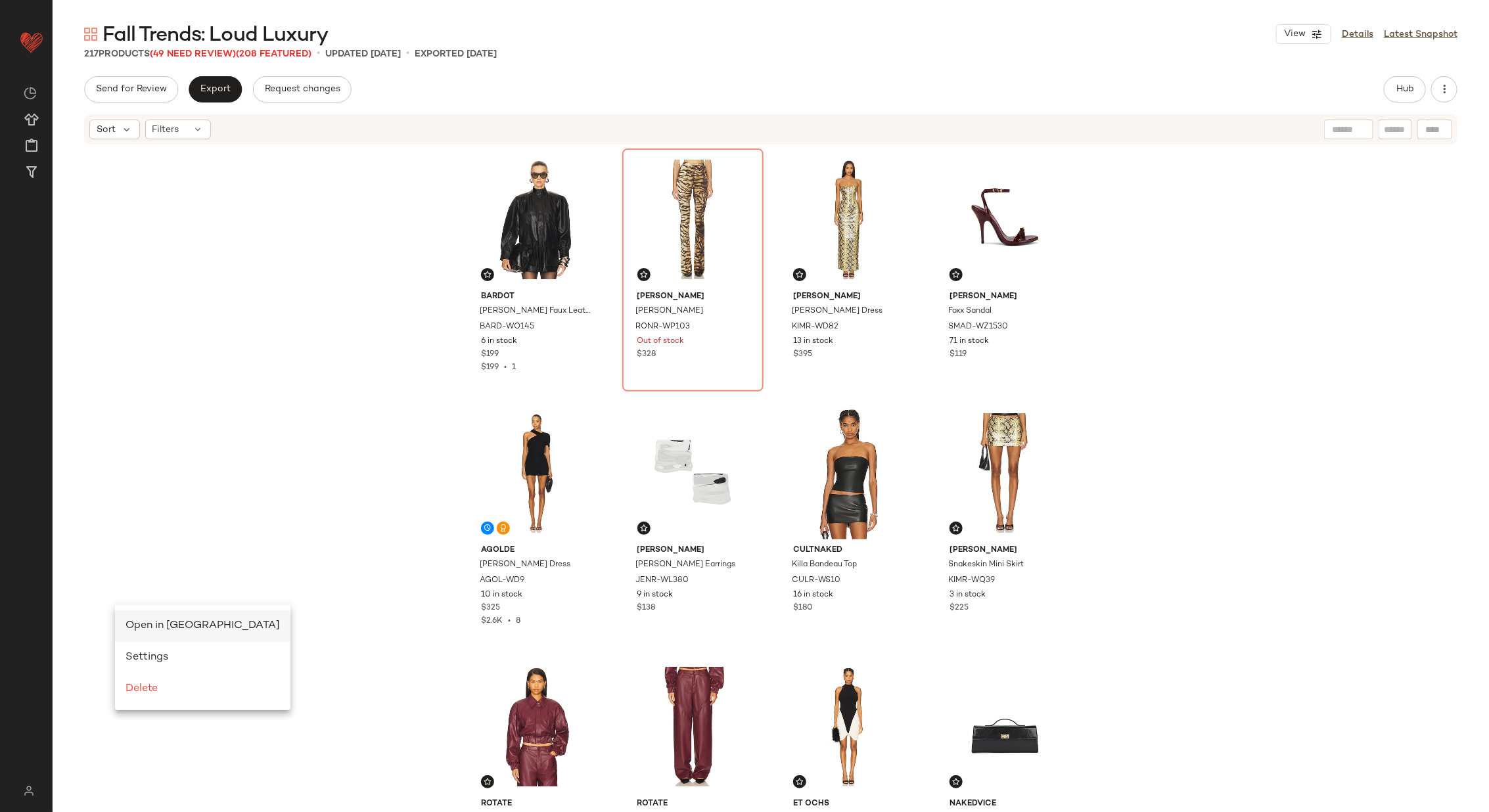
click at [135, 615] on div "Open in [GEOGRAPHIC_DATA]" at bounding box center [203, 626] width 175 height 32
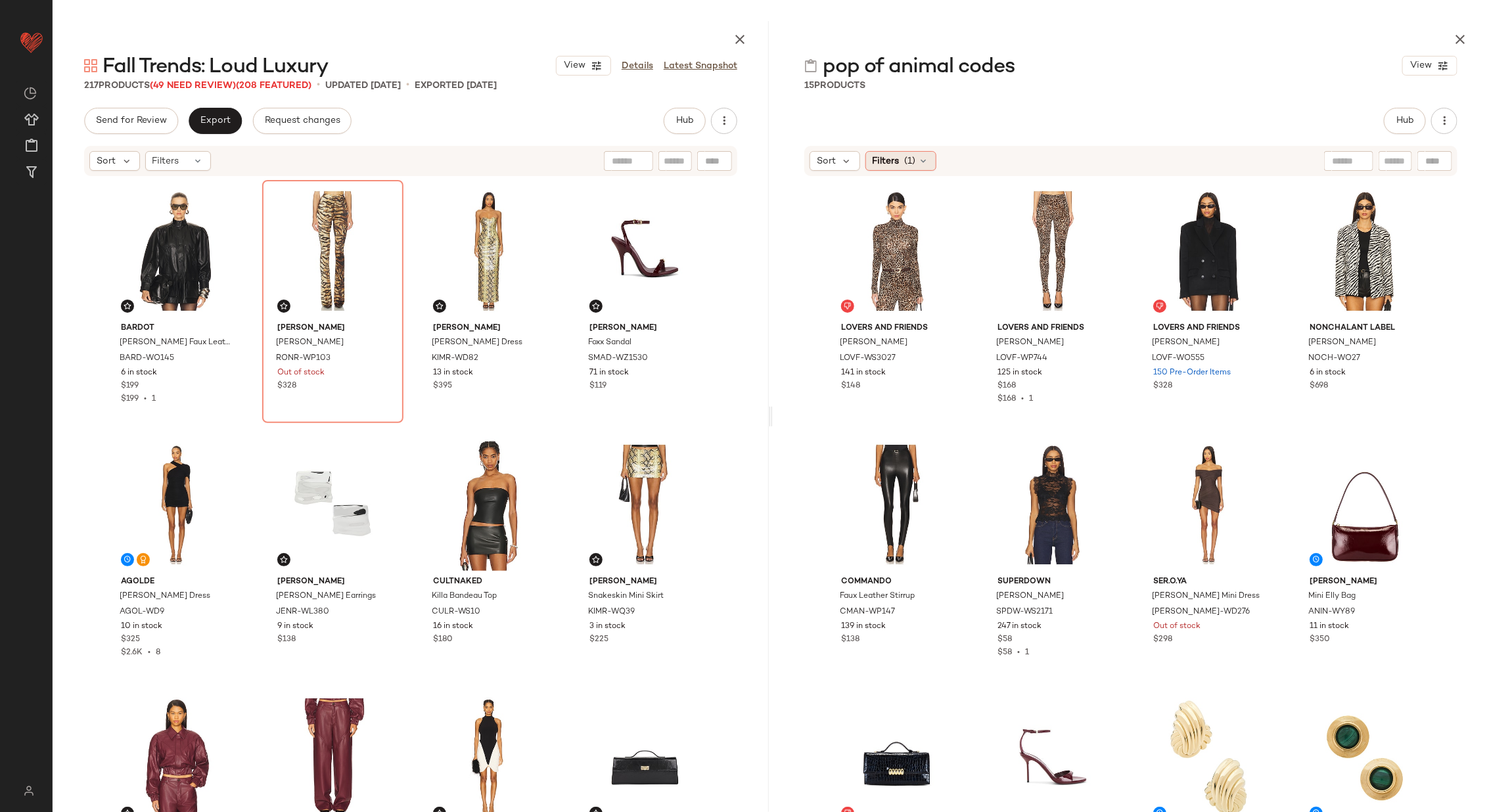
click at [908, 167] on span "(1)" at bounding box center [910, 160] width 11 height 13
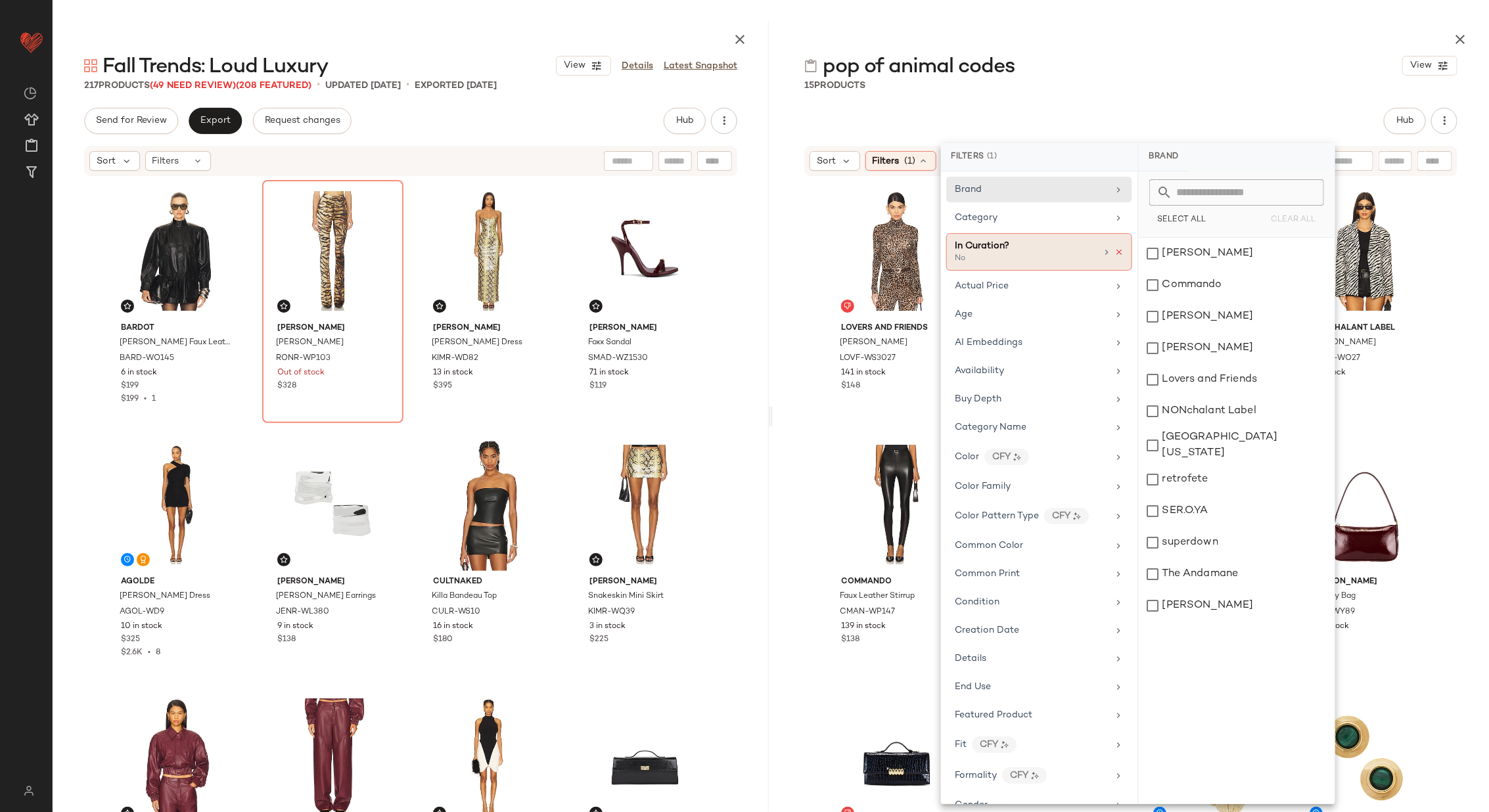
click at [1116, 248] on icon at bounding box center [1119, 253] width 9 height 9
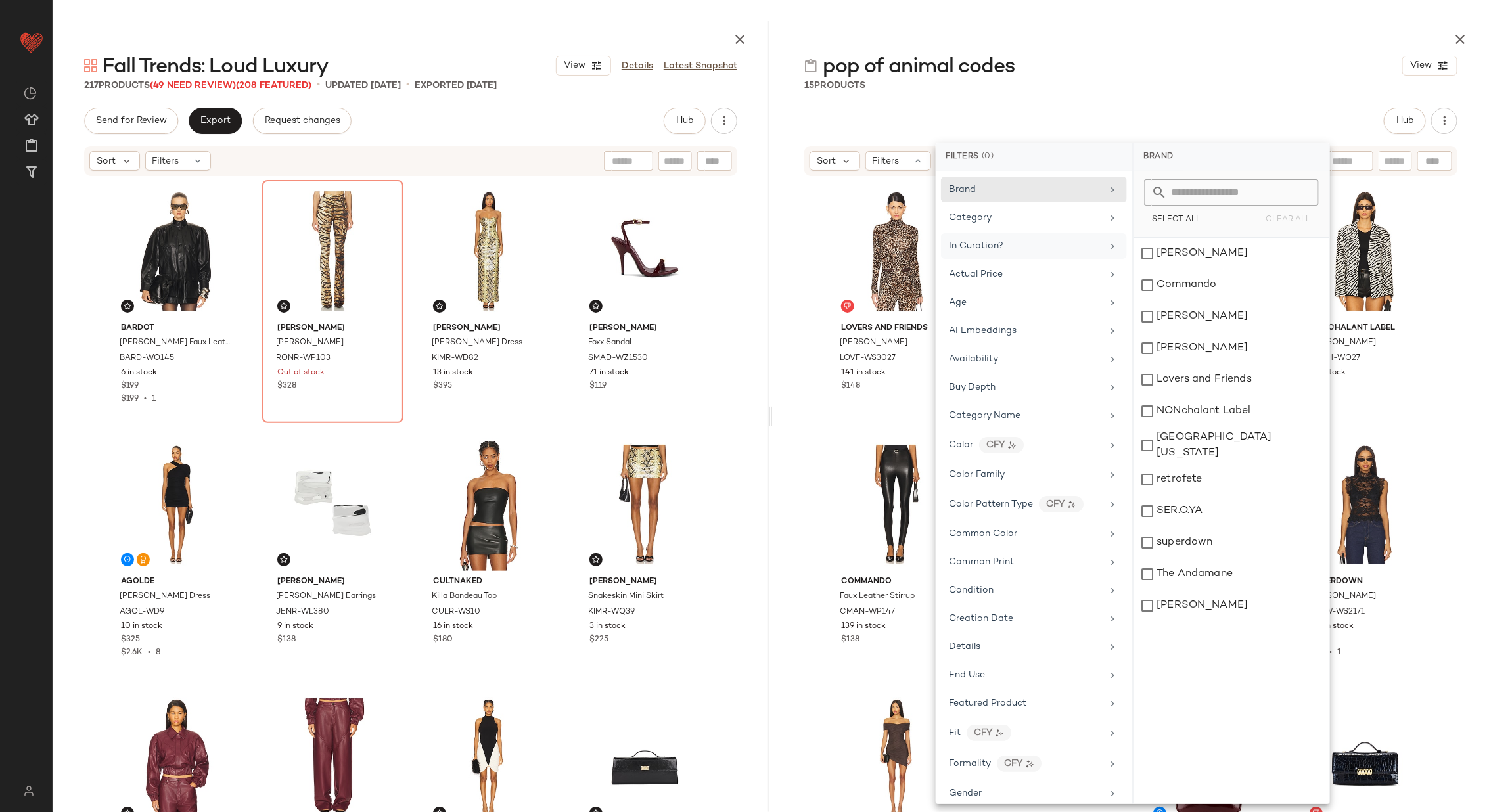
click at [794, 309] on div "Lovers and Friends [PERSON_NAME] LOVF-WS3027 141 in stock $148 Lovers and Frien…" at bounding box center [1130, 509] width 716 height 662
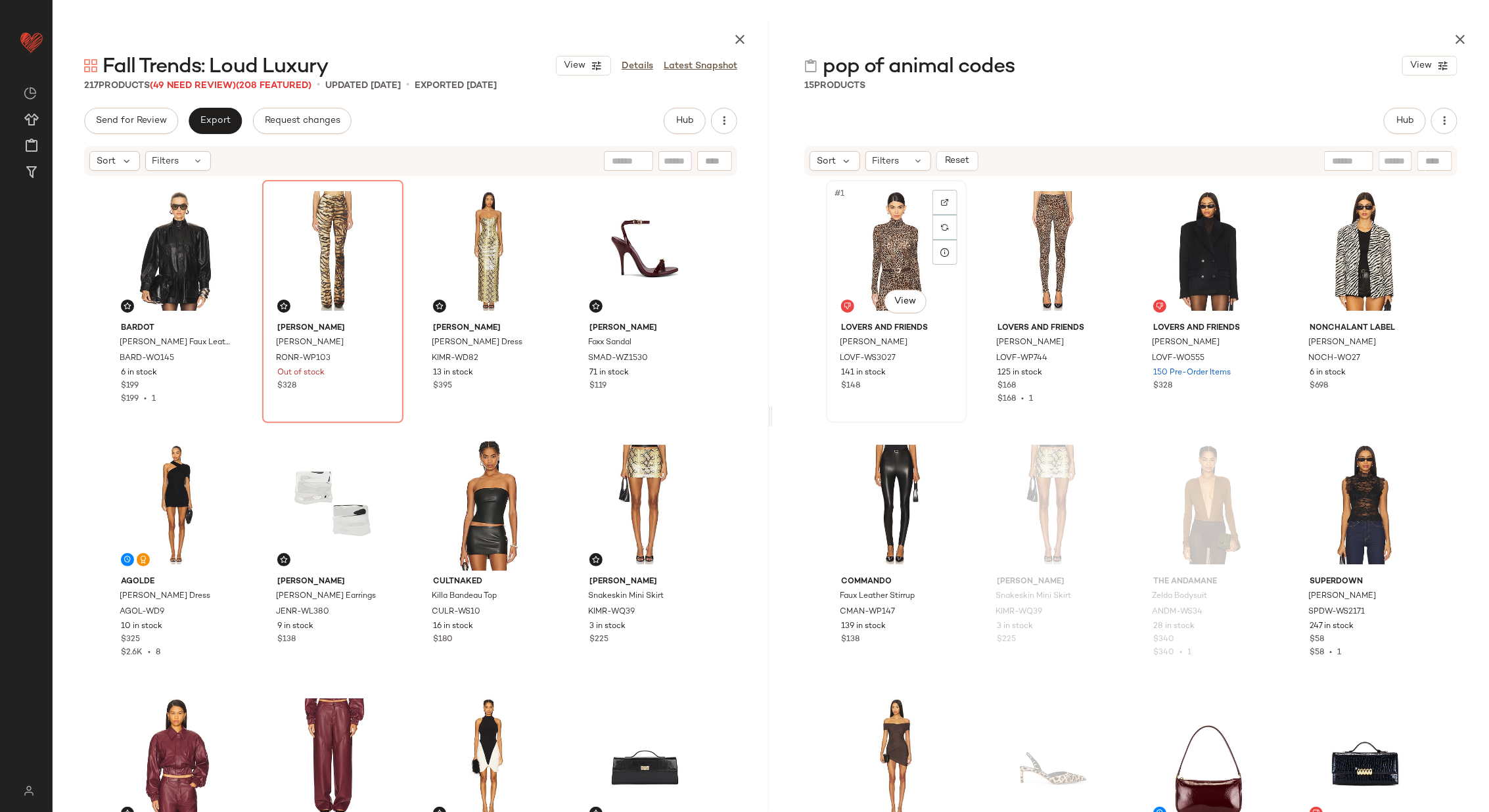
click at [874, 254] on div "#1 View" at bounding box center [896, 251] width 132 height 133
click at [1036, 250] on div "#2 View" at bounding box center [1052, 251] width 132 height 133
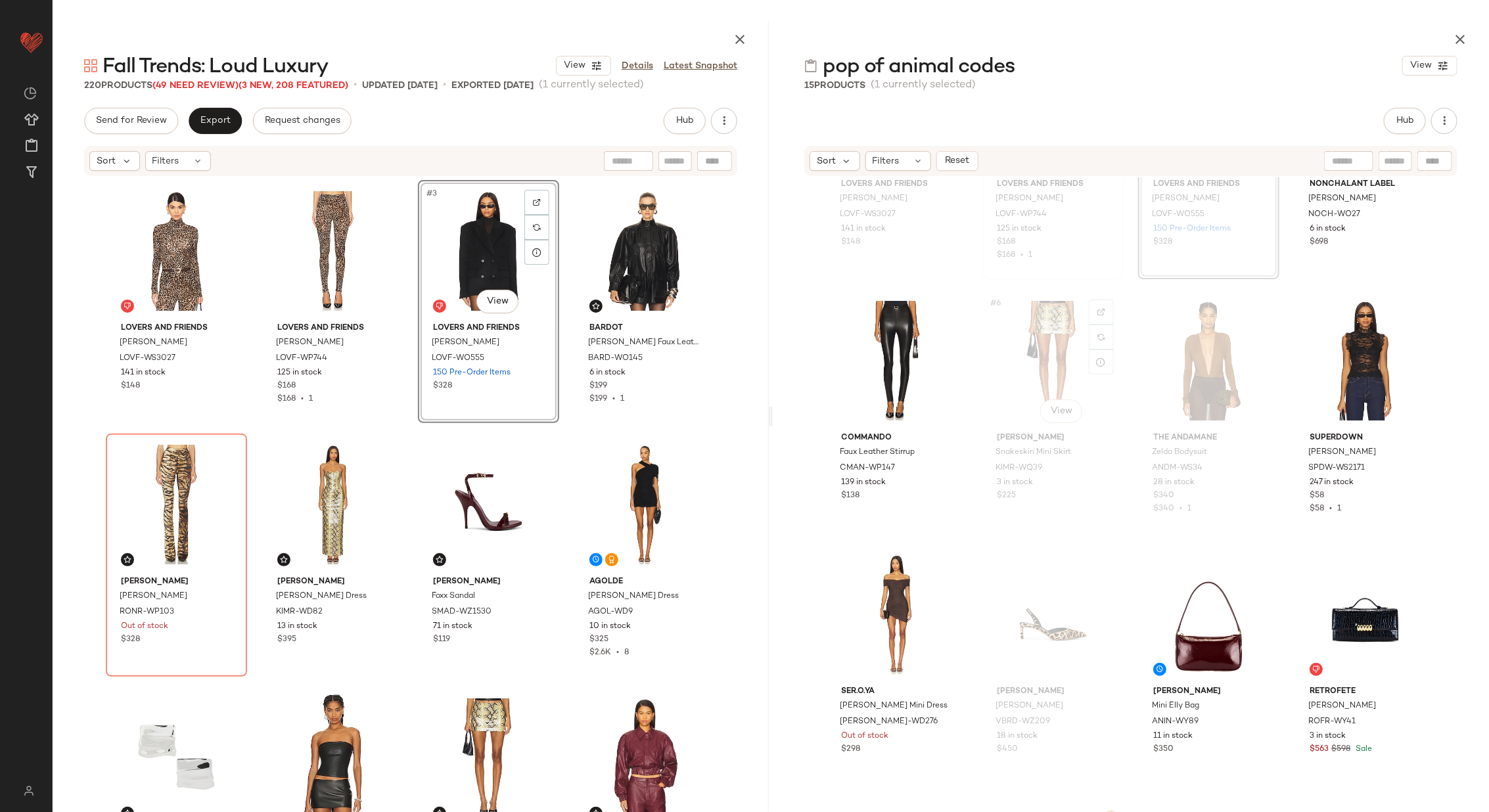
scroll to position [150, 0]
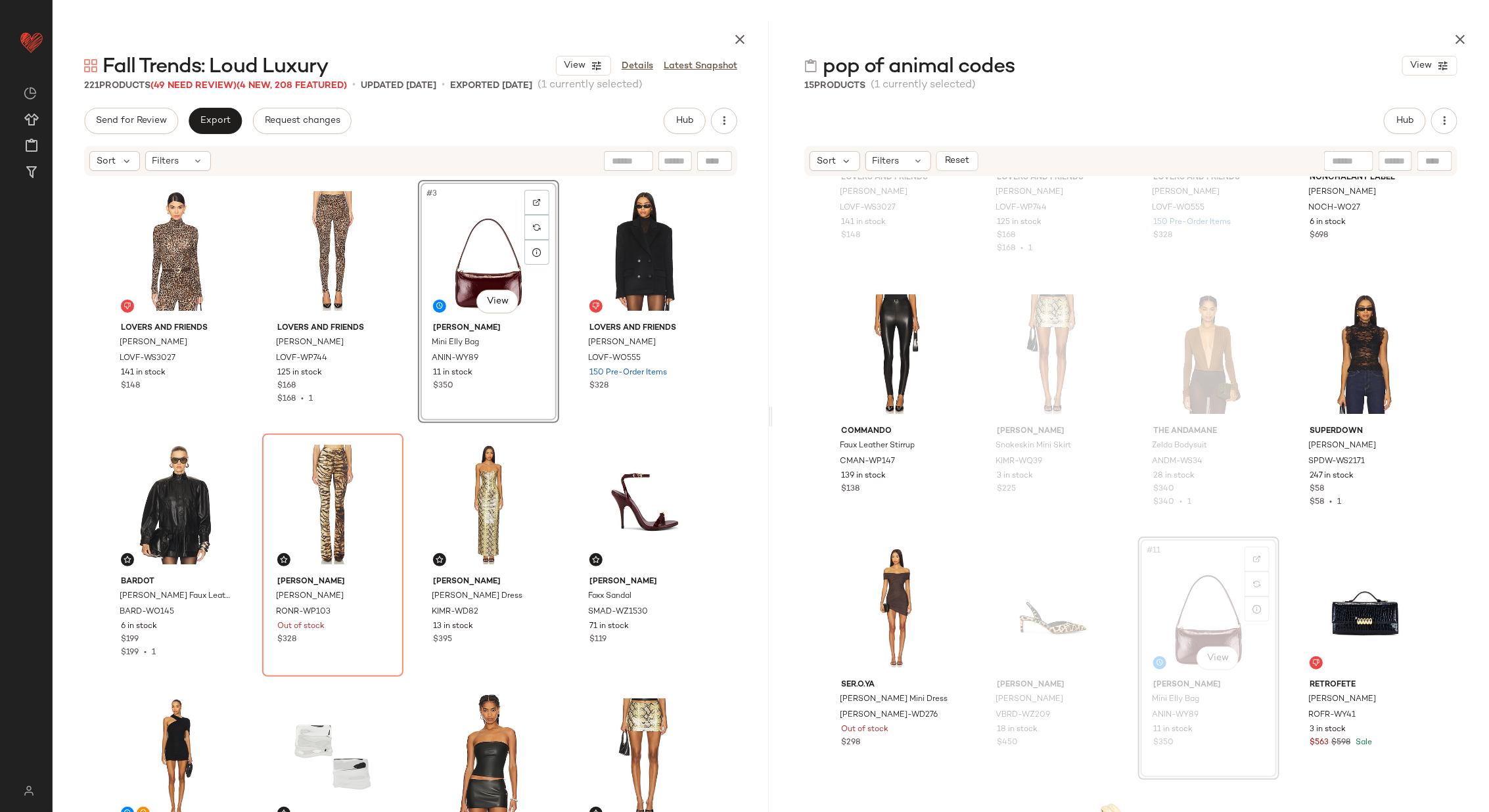
click at [558, 314] on div "Lovers and Friends [PERSON_NAME] Top LOVF-WS3027 141 in stock $148 Lovers and F…" at bounding box center [411, 509] width 610 height 660
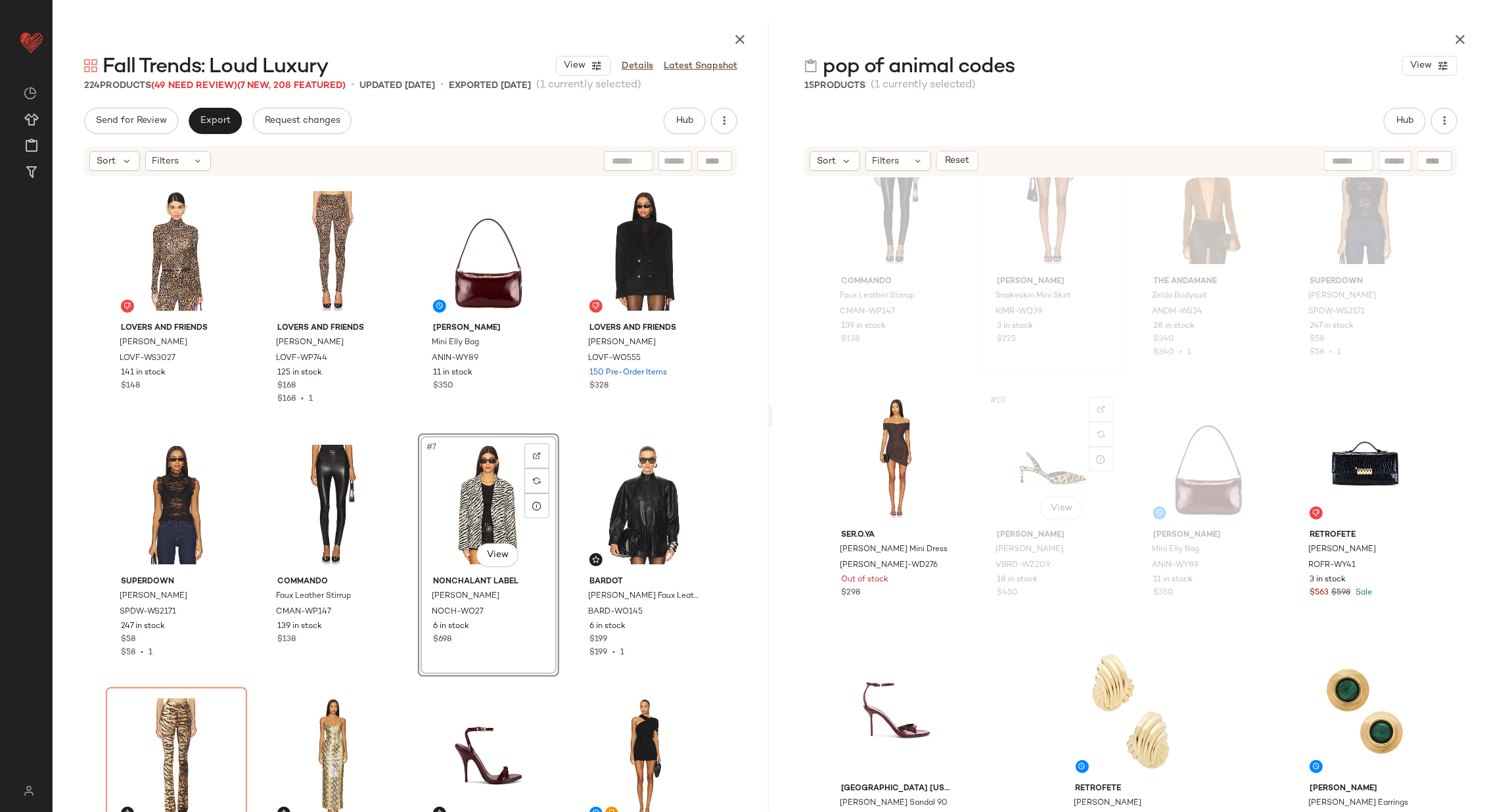
scroll to position [355, 0]
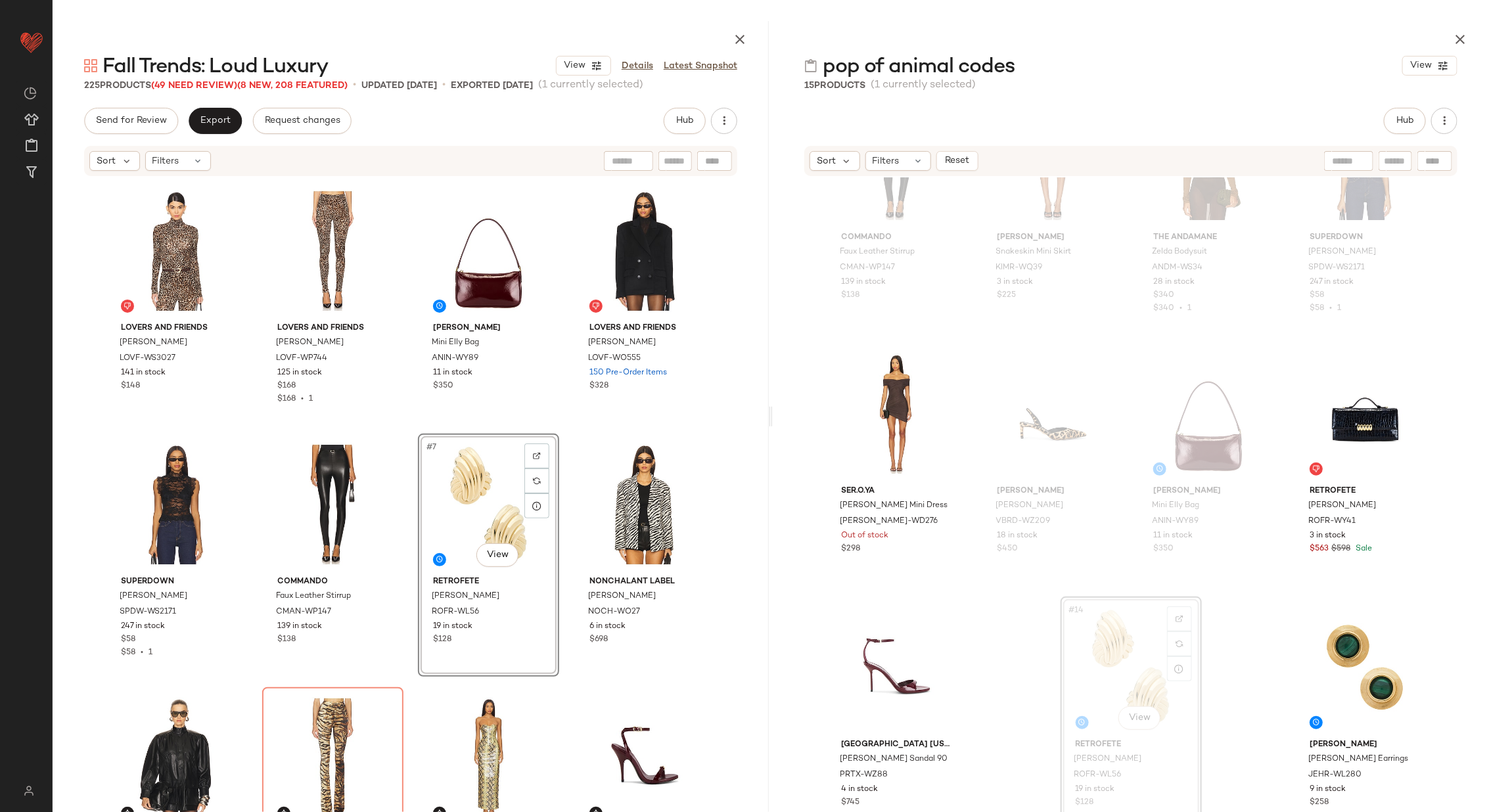
click at [564, 423] on div "Lovers and Friends [PERSON_NAME] Top LOVF-WS3027 141 in stock $148 Lovers and F…" at bounding box center [411, 509] width 610 height 660
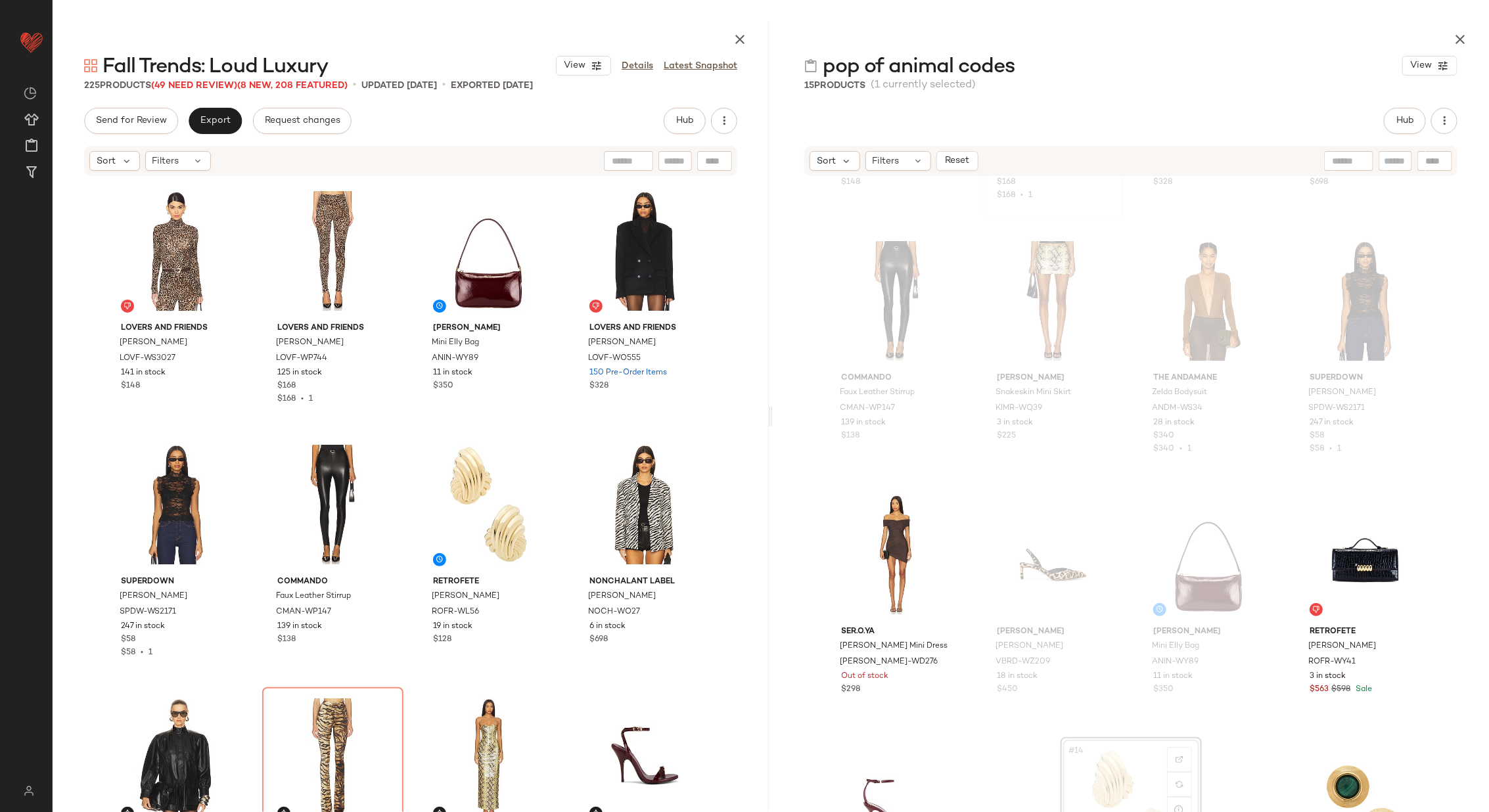
scroll to position [205, 0]
click at [1176, 306] on div "#7 View" at bounding box center [1208, 299] width 132 height 133
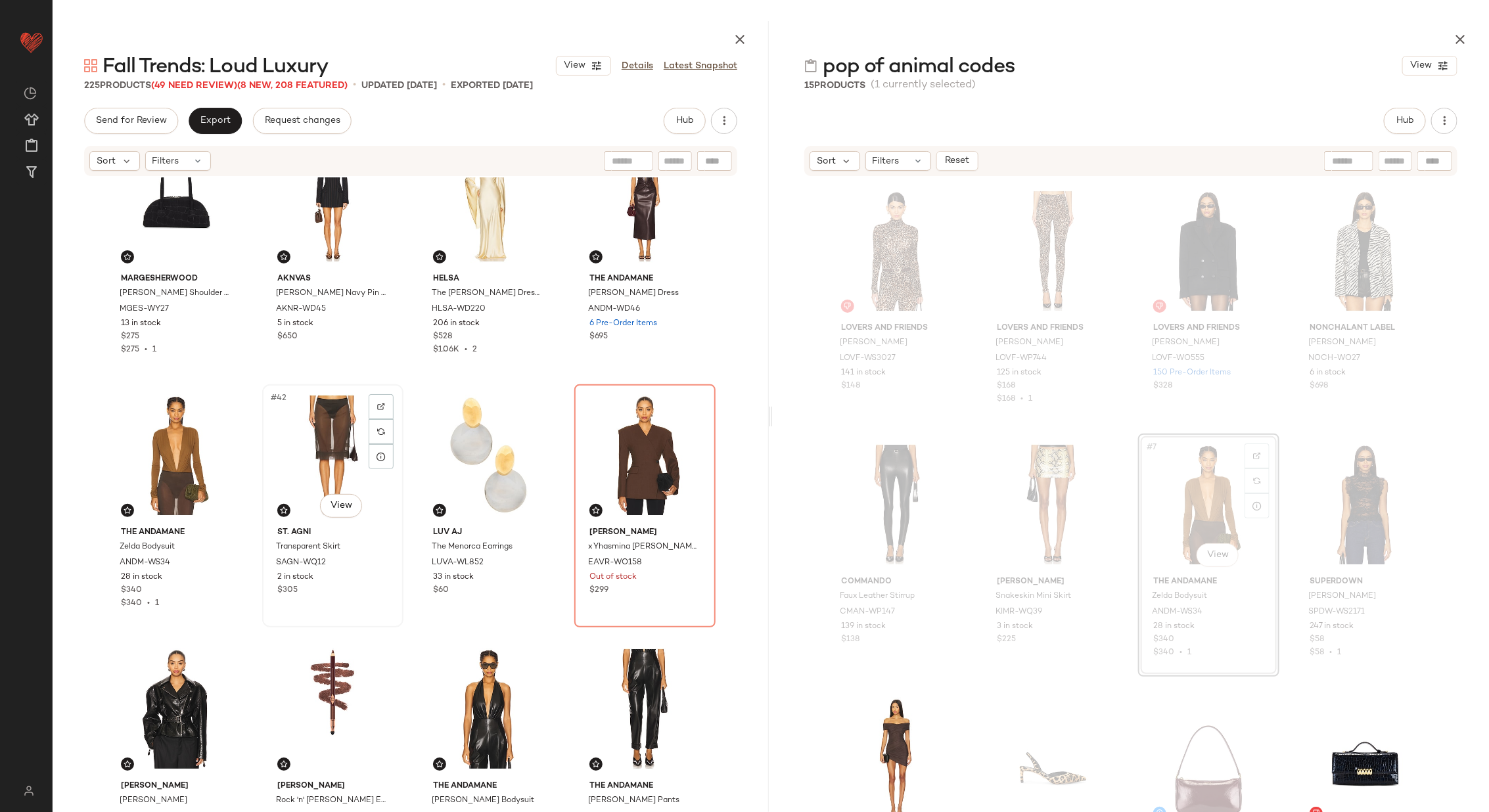
scroll to position [2370, 0]
